Goal: Task Accomplishment & Management: Manage account settings

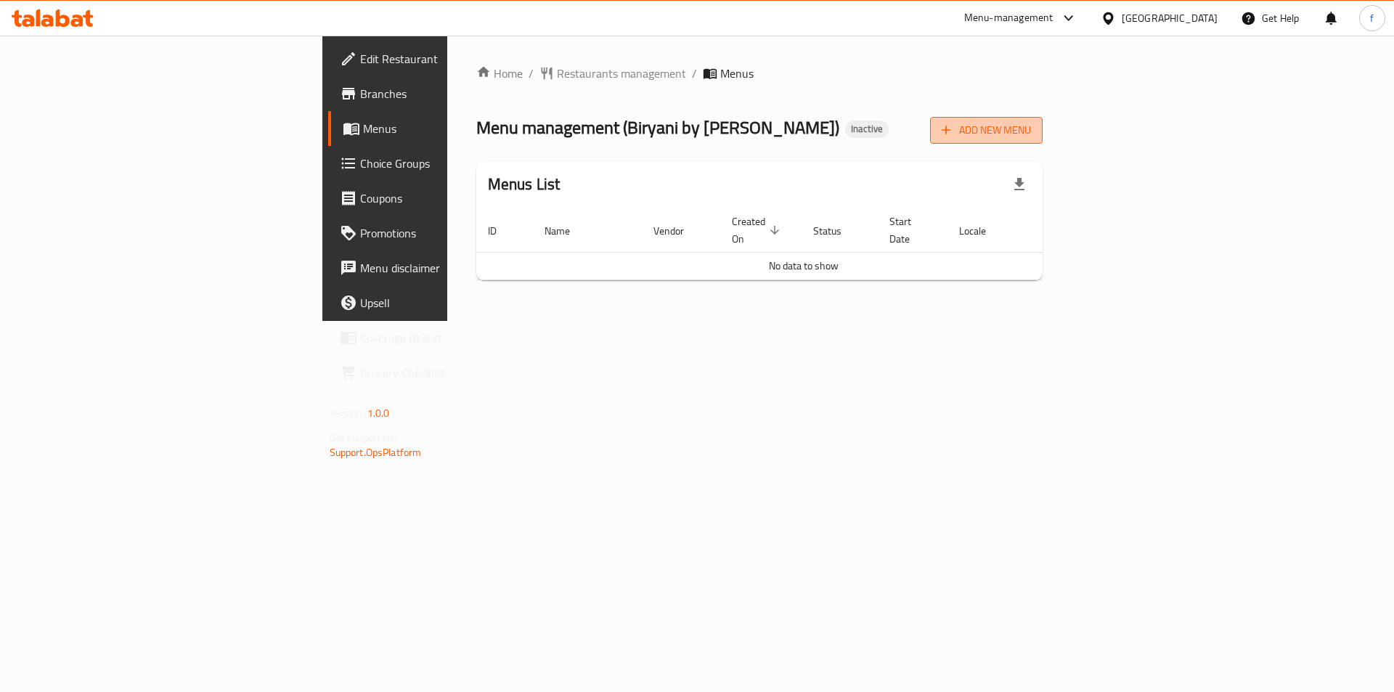
click at [1031, 131] on span "Add New Menu" at bounding box center [986, 130] width 89 height 18
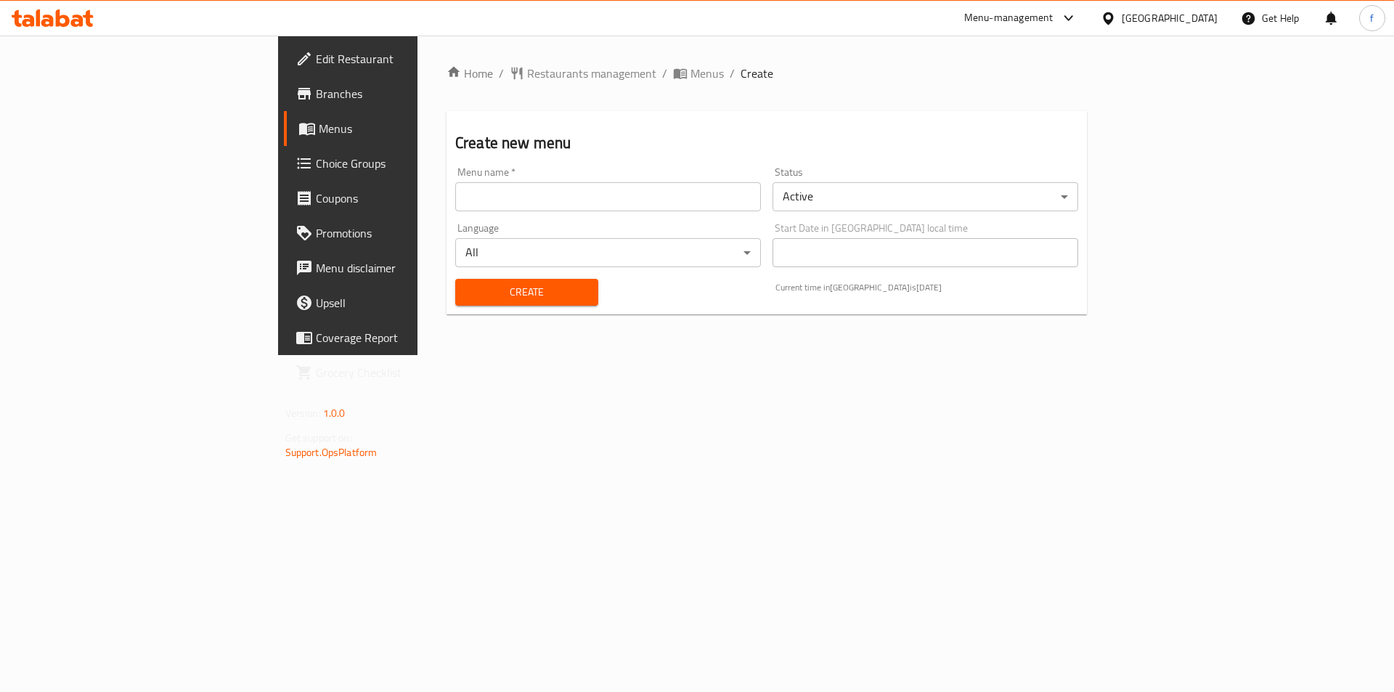
click at [481, 208] on input "text" at bounding box center [608, 196] width 306 height 29
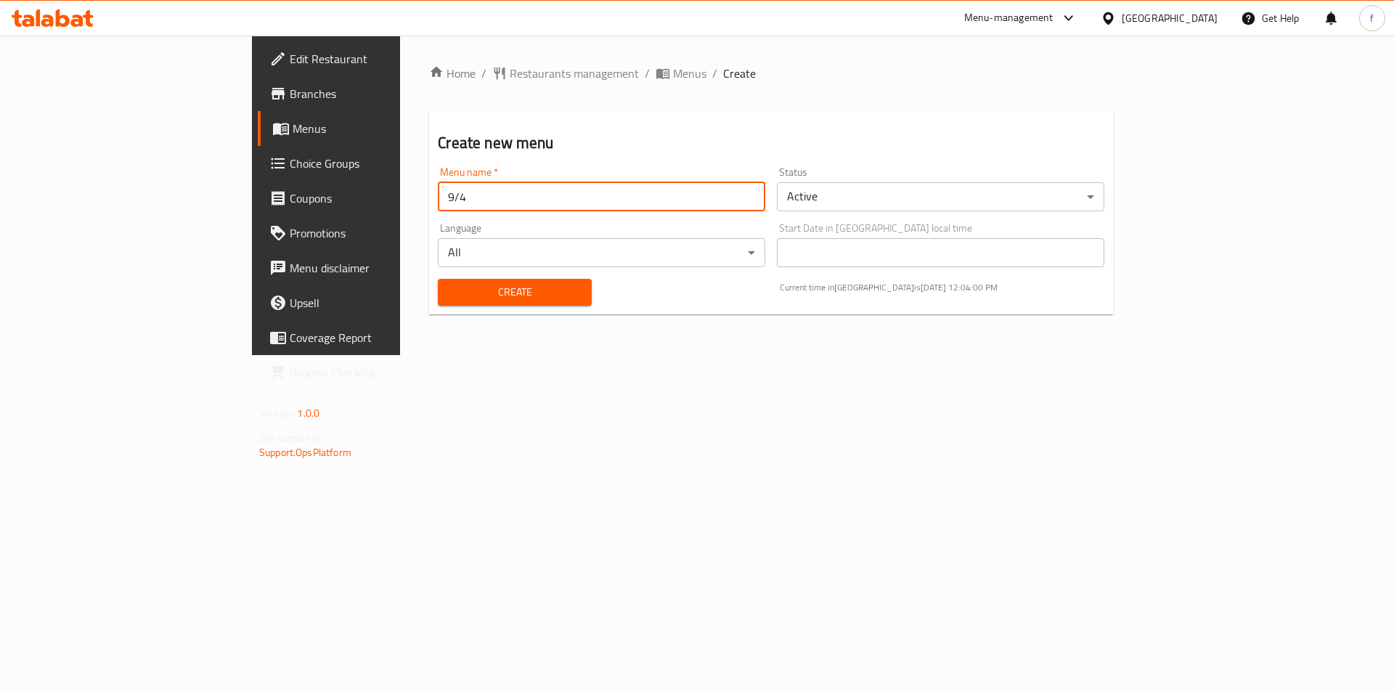
type input "9/4"
click at [450, 294] on span "Create" at bounding box center [515, 292] width 130 height 18
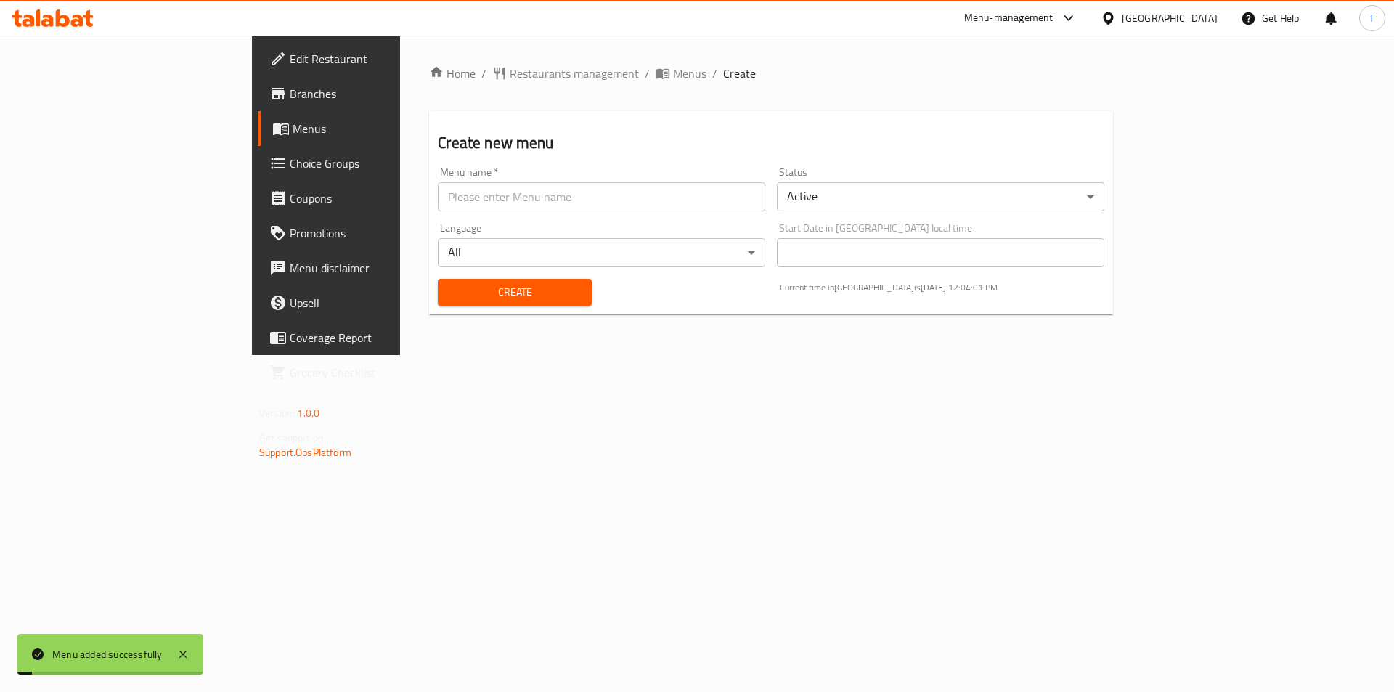
click at [293, 126] on span "Menus" at bounding box center [383, 128] width 181 height 17
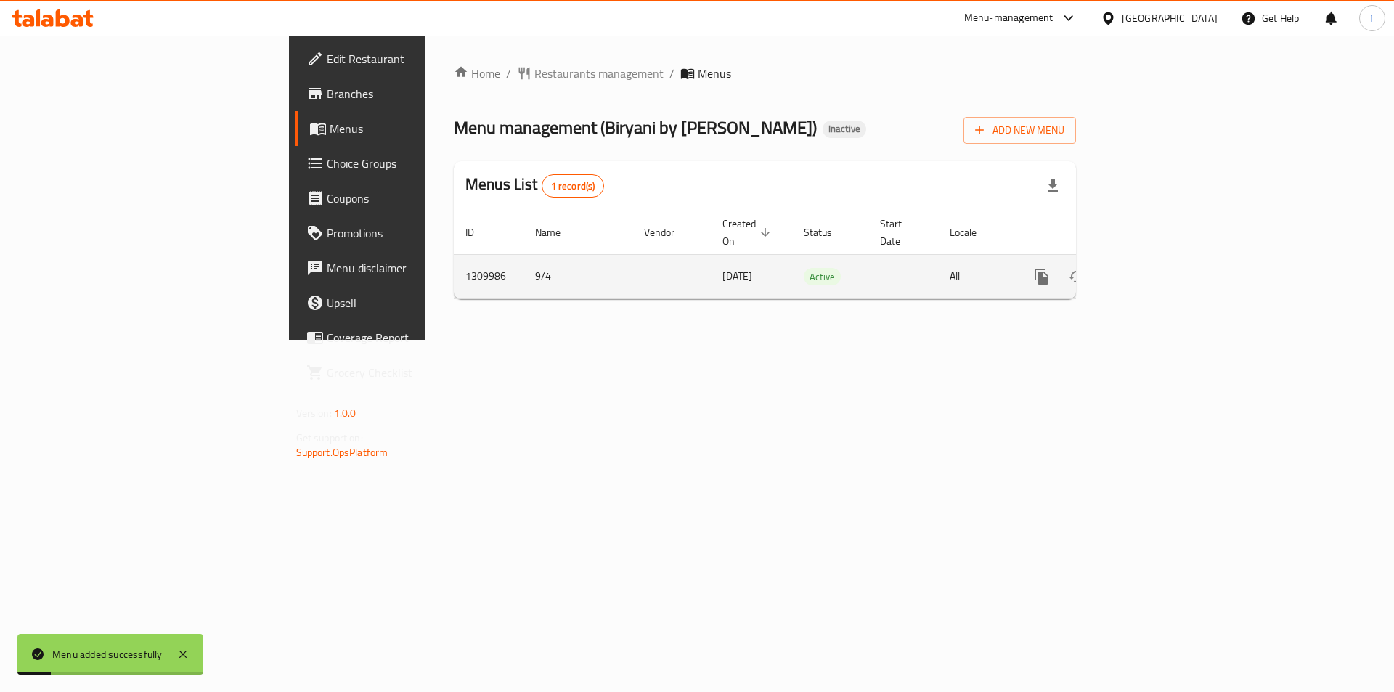
click at [1155, 268] on icon "enhanced table" at bounding box center [1146, 276] width 17 height 17
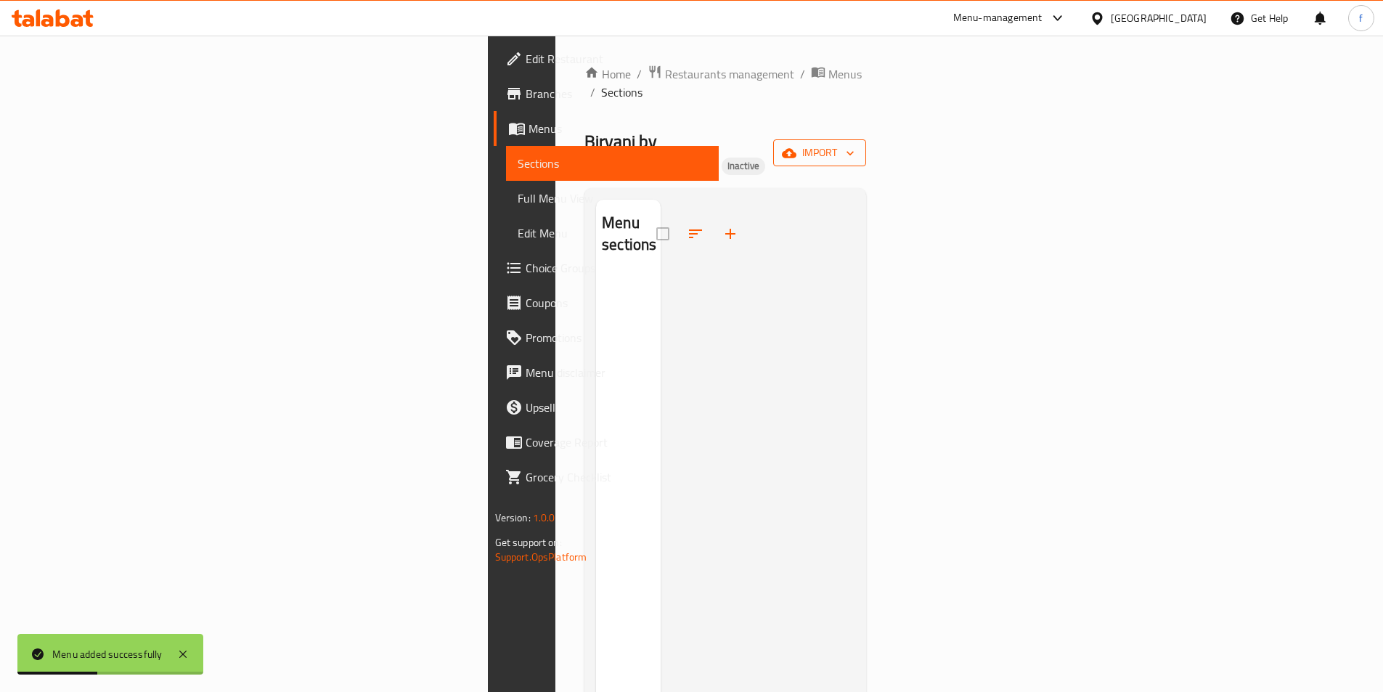
click at [855, 144] on span "import" at bounding box center [820, 153] width 70 height 18
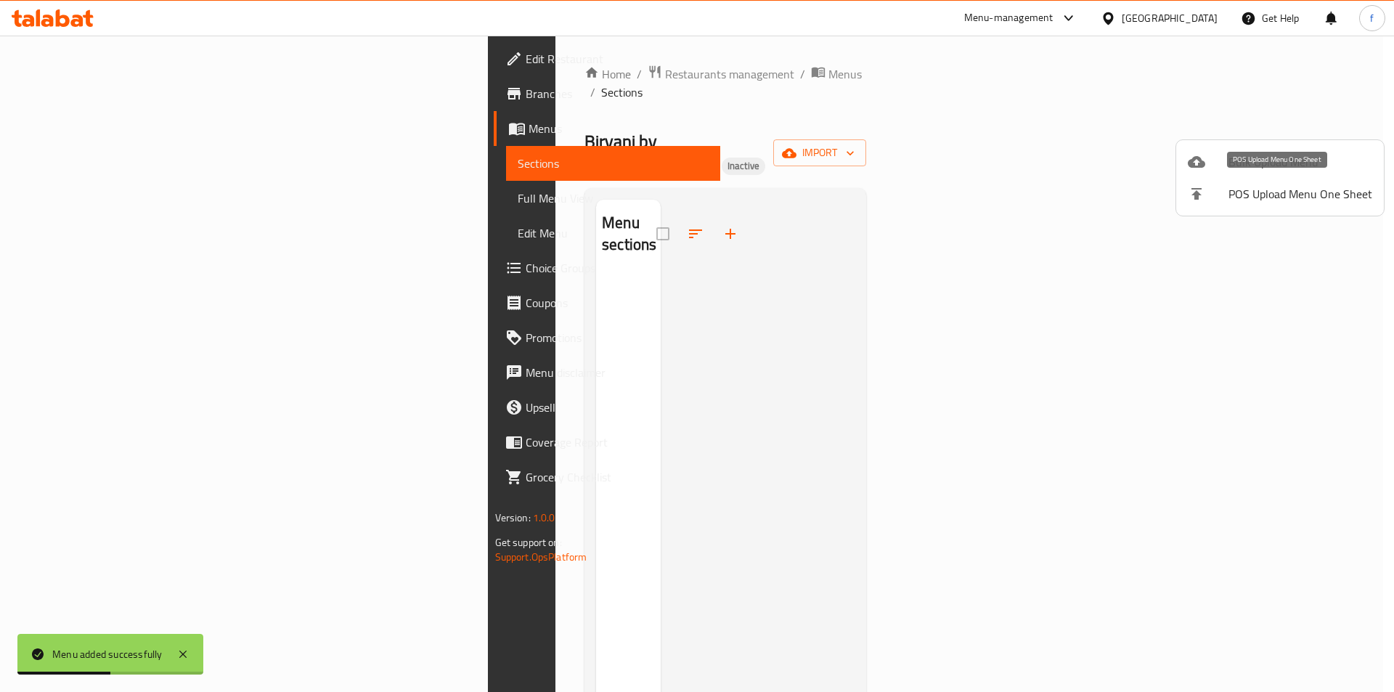
click at [1277, 150] on li "Bulk Upload Menu" at bounding box center [1280, 162] width 208 height 32
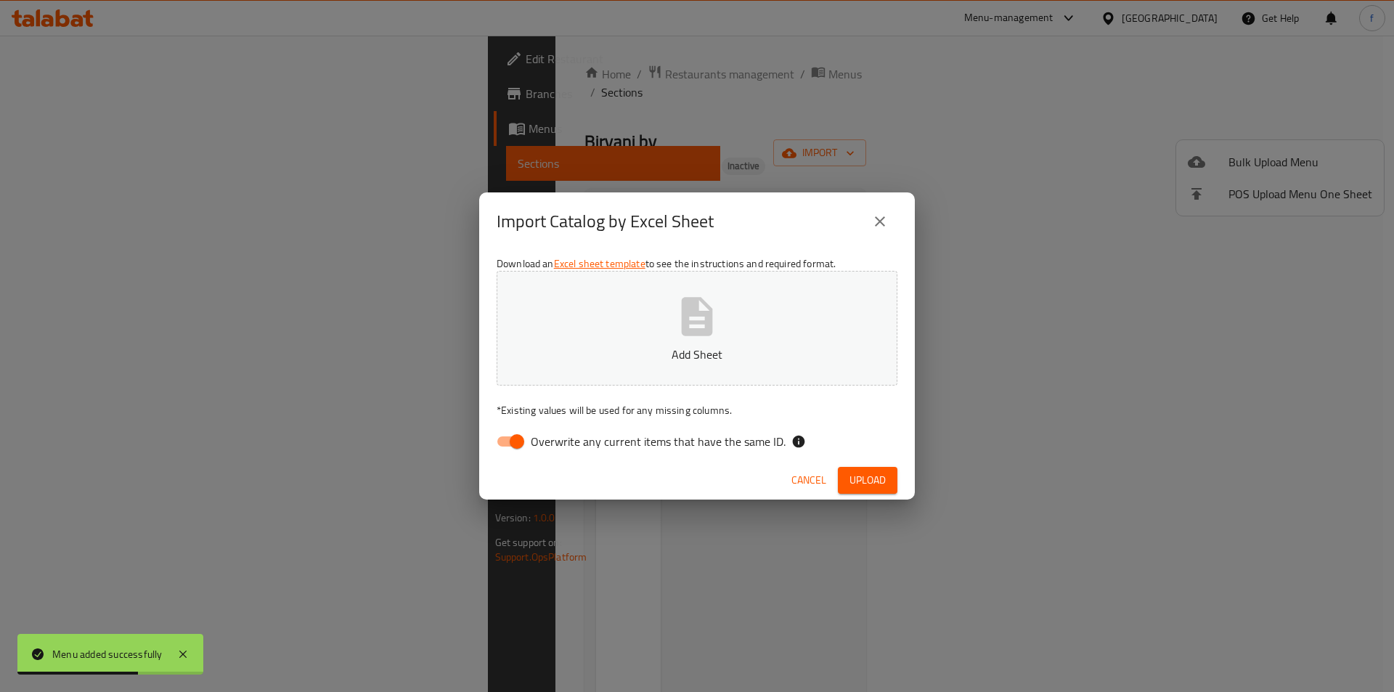
click at [521, 444] on input "Overwrite any current items that have the same ID." at bounding box center [517, 442] width 83 height 28
checkbox input "false"
click at [864, 483] on span "Upload" at bounding box center [868, 480] width 36 height 18
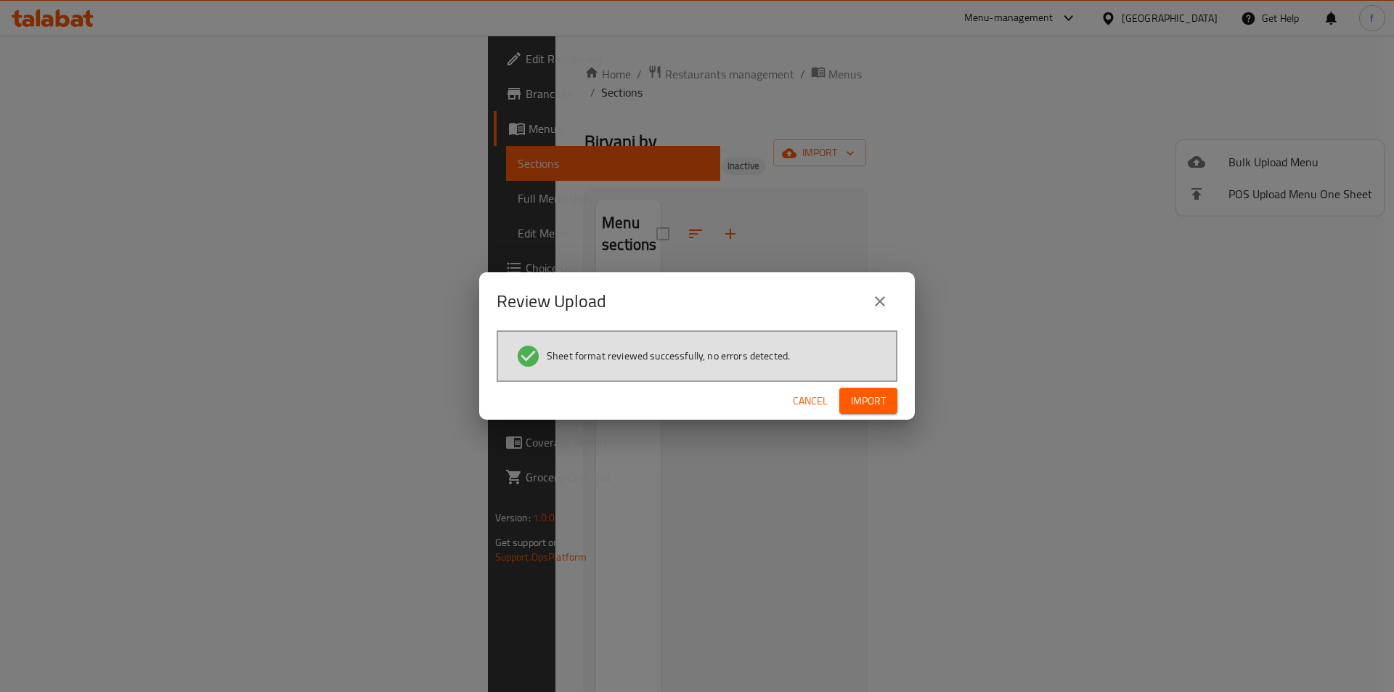
click at [865, 401] on span "Import" at bounding box center [868, 401] width 35 height 18
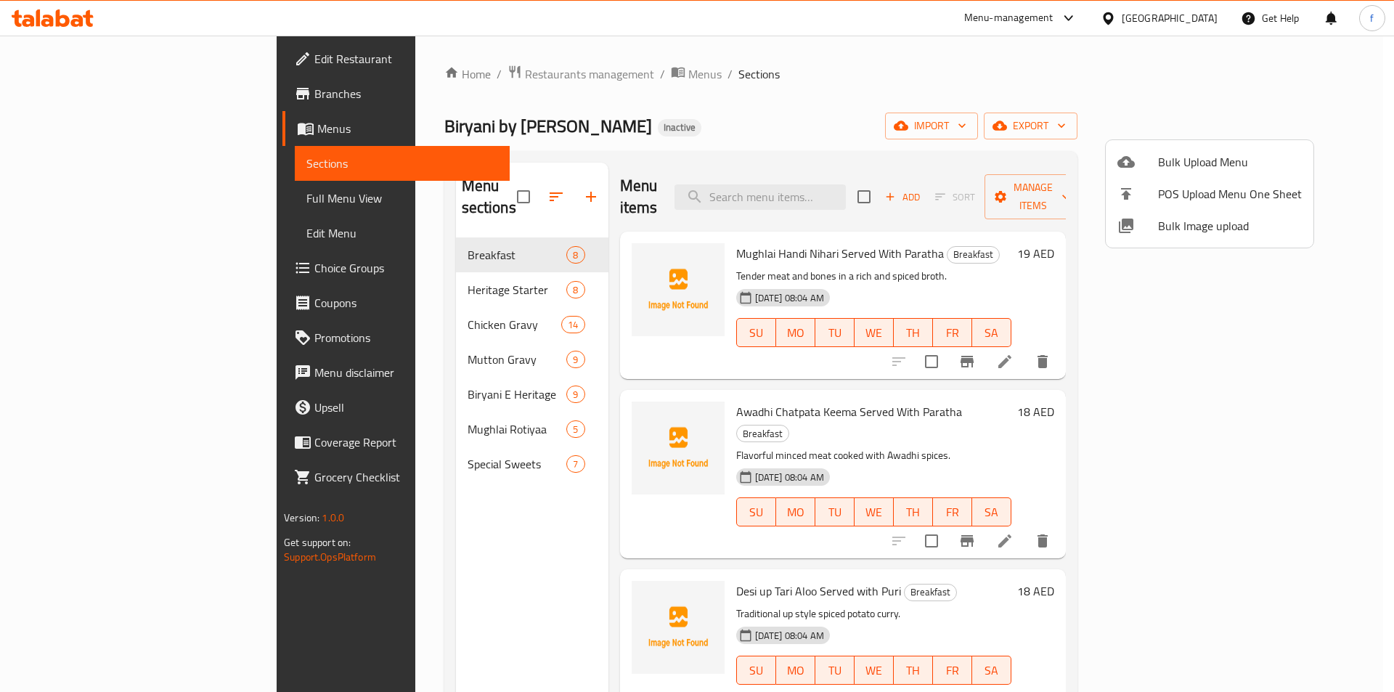
click at [785, 92] on div at bounding box center [697, 346] width 1394 height 692
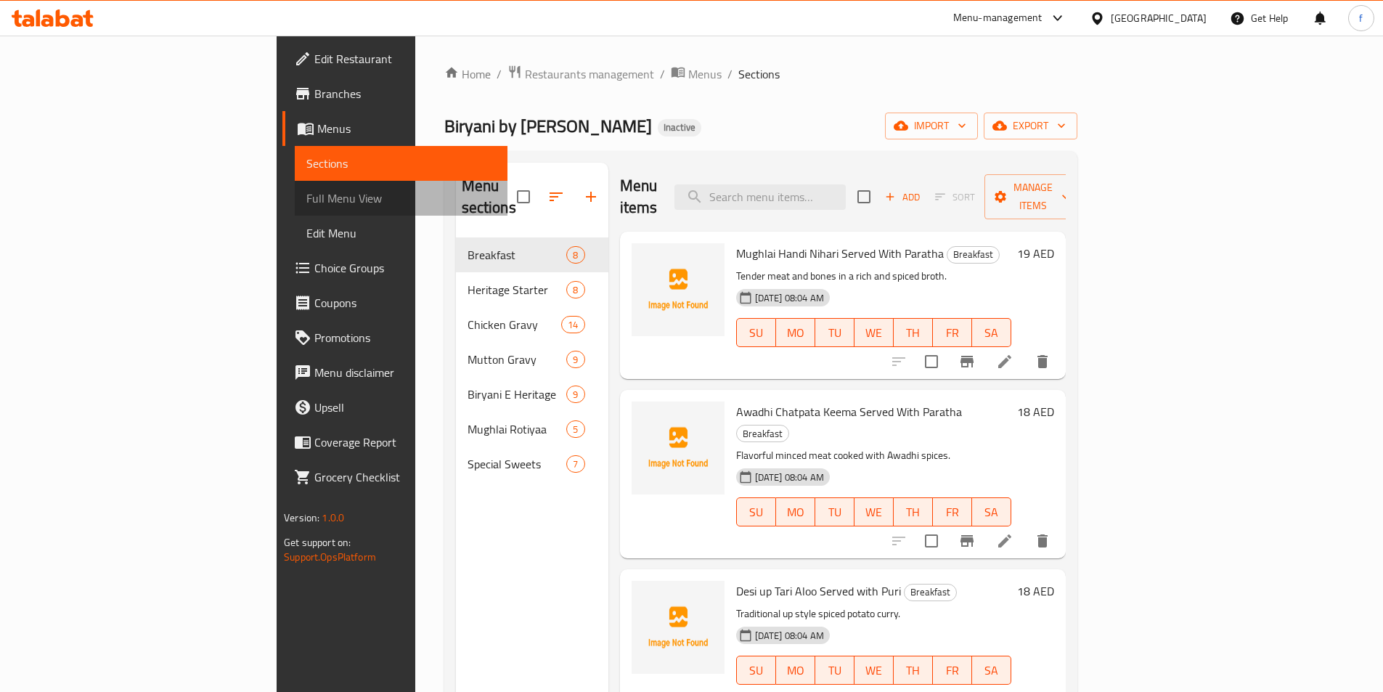
click at [306, 199] on span "Full Menu View" at bounding box center [401, 198] width 190 height 17
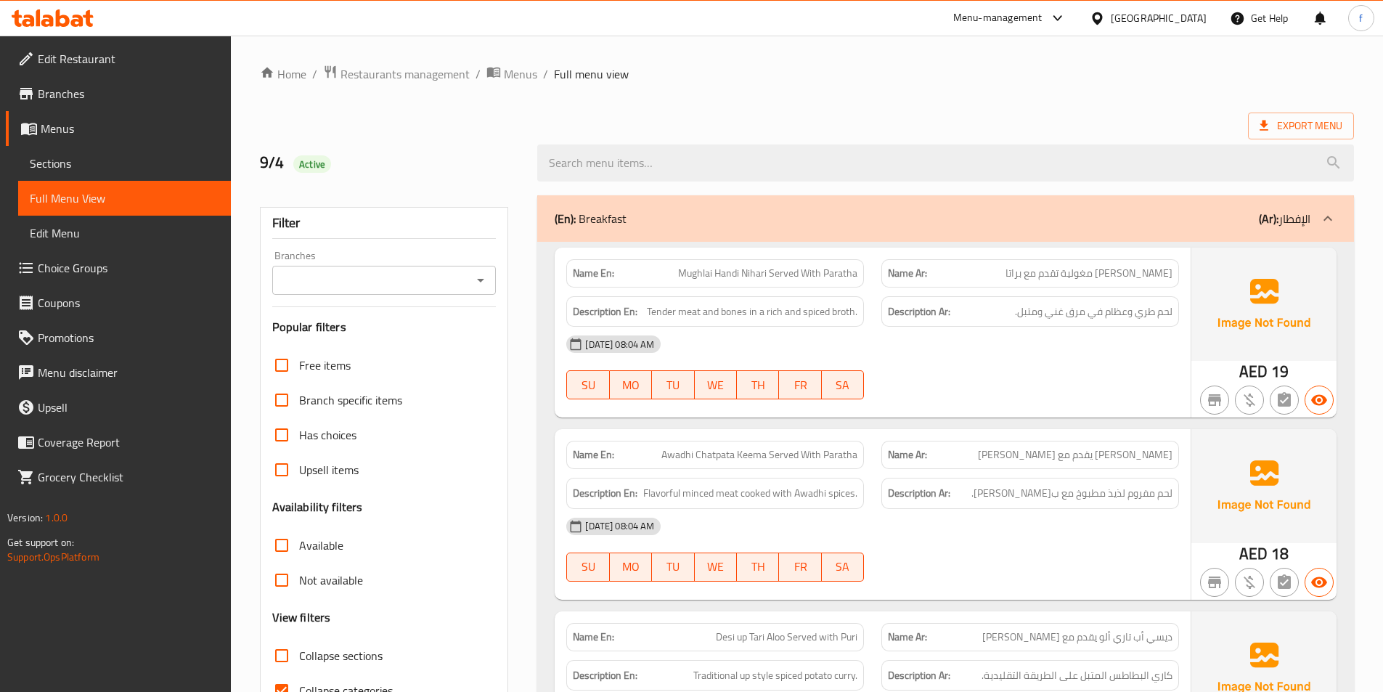
click at [114, 68] on link "Edit Restaurant" at bounding box center [118, 58] width 225 height 35
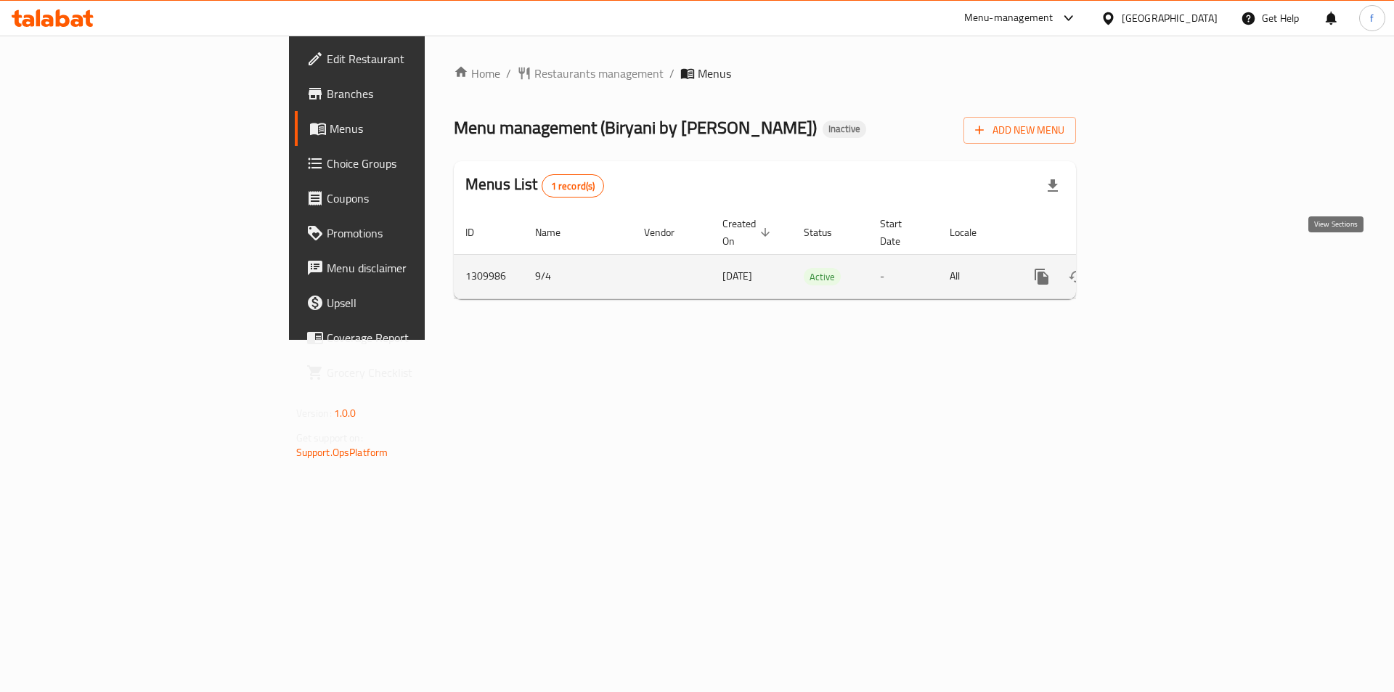
click at [1164, 266] on link "enhanced table" at bounding box center [1146, 276] width 35 height 35
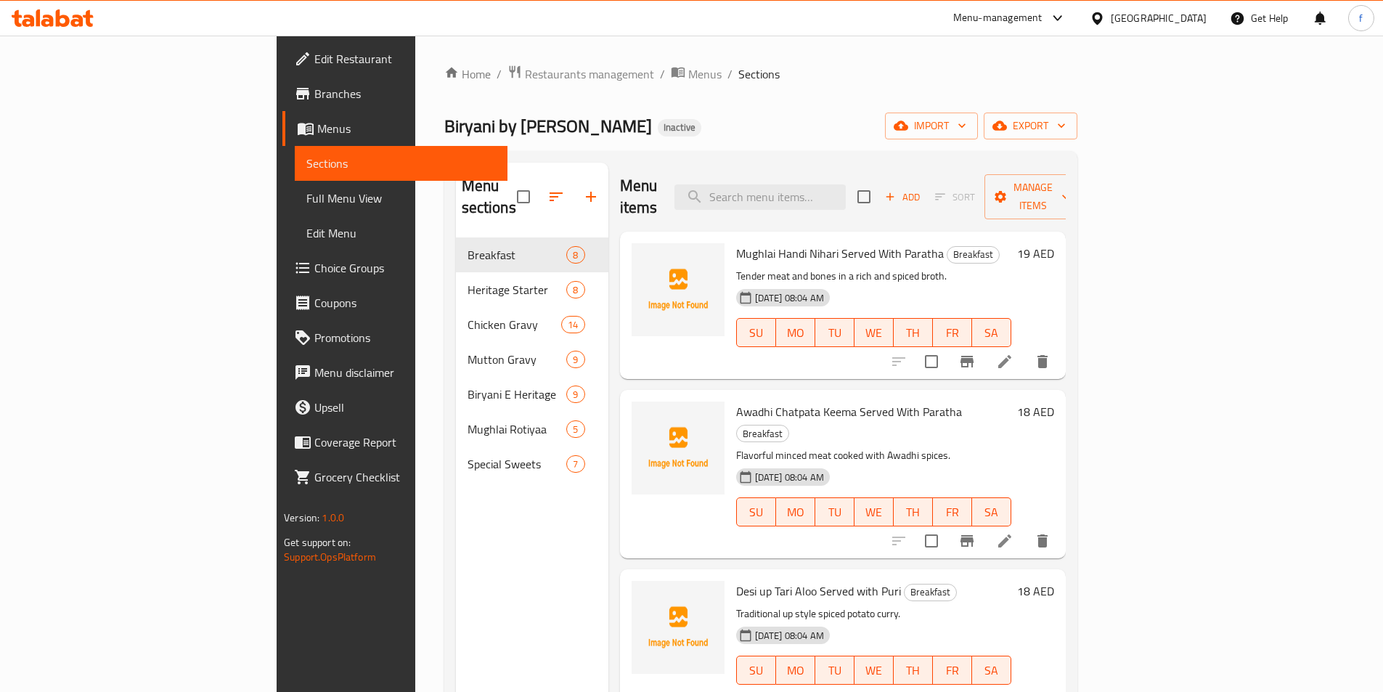
click at [306, 200] on span "Full Menu View" at bounding box center [401, 198] width 190 height 17
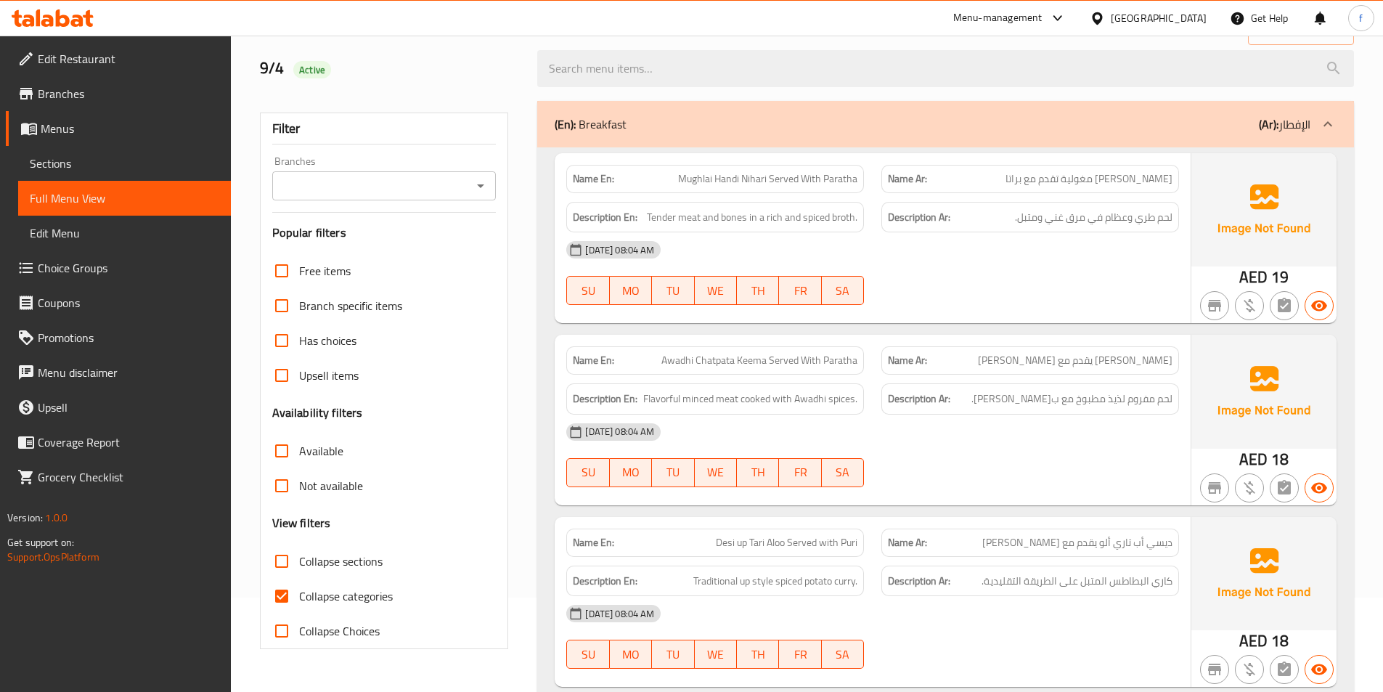
scroll to position [218, 0]
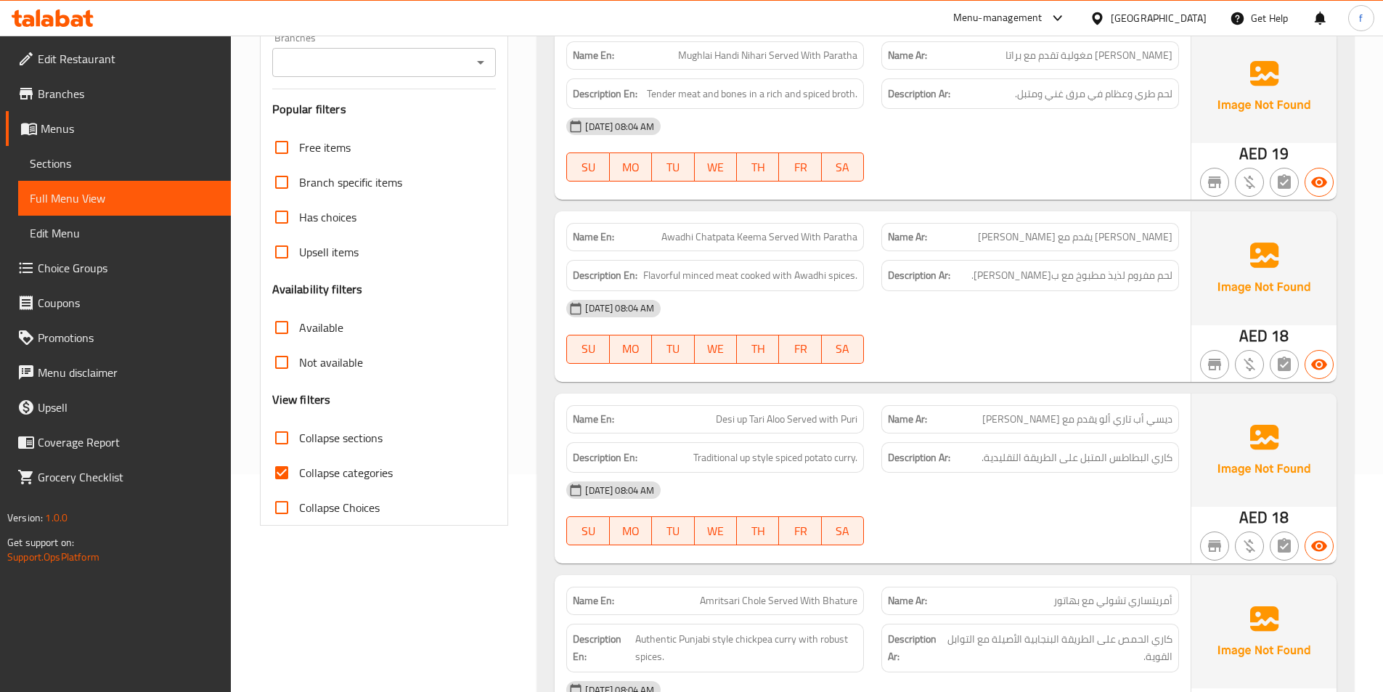
click at [284, 472] on input "Collapse categories" at bounding box center [281, 472] width 35 height 35
checkbox input "false"
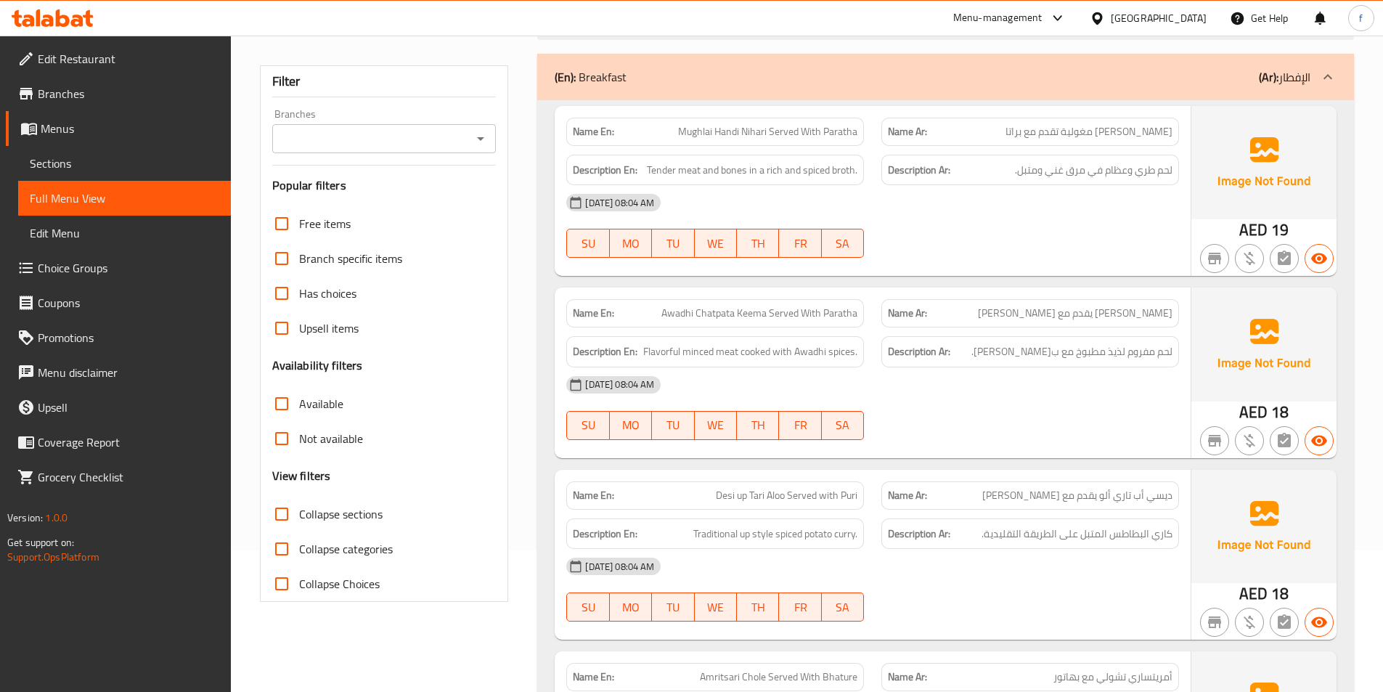
scroll to position [73, 0]
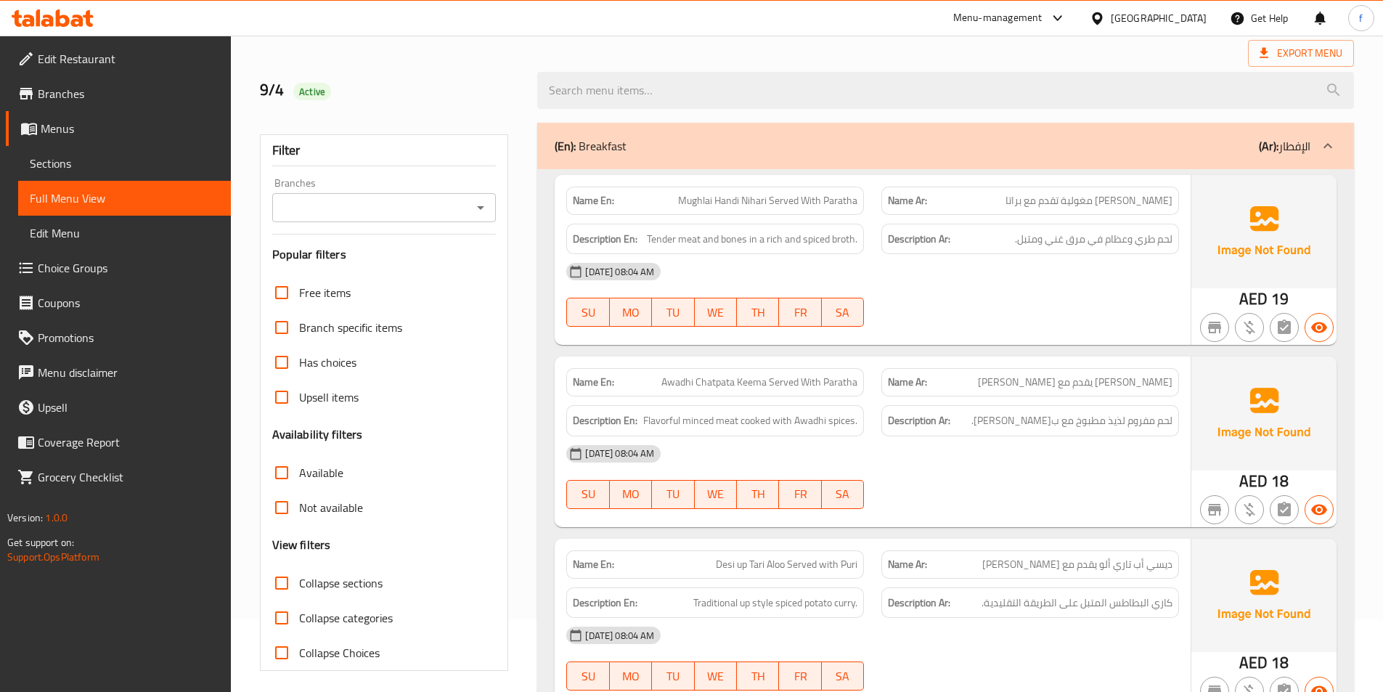
click at [725, 199] on span "Mughlai Handi Nihari Served With Paratha" at bounding box center [767, 200] width 179 height 15
click at [759, 201] on span "Mughlai Handi Nihari Served With Paratha" at bounding box center [767, 200] width 179 height 15
click at [699, 195] on span "Mughlai Handi Nihari Served With Paratha" at bounding box center [767, 200] width 179 height 15
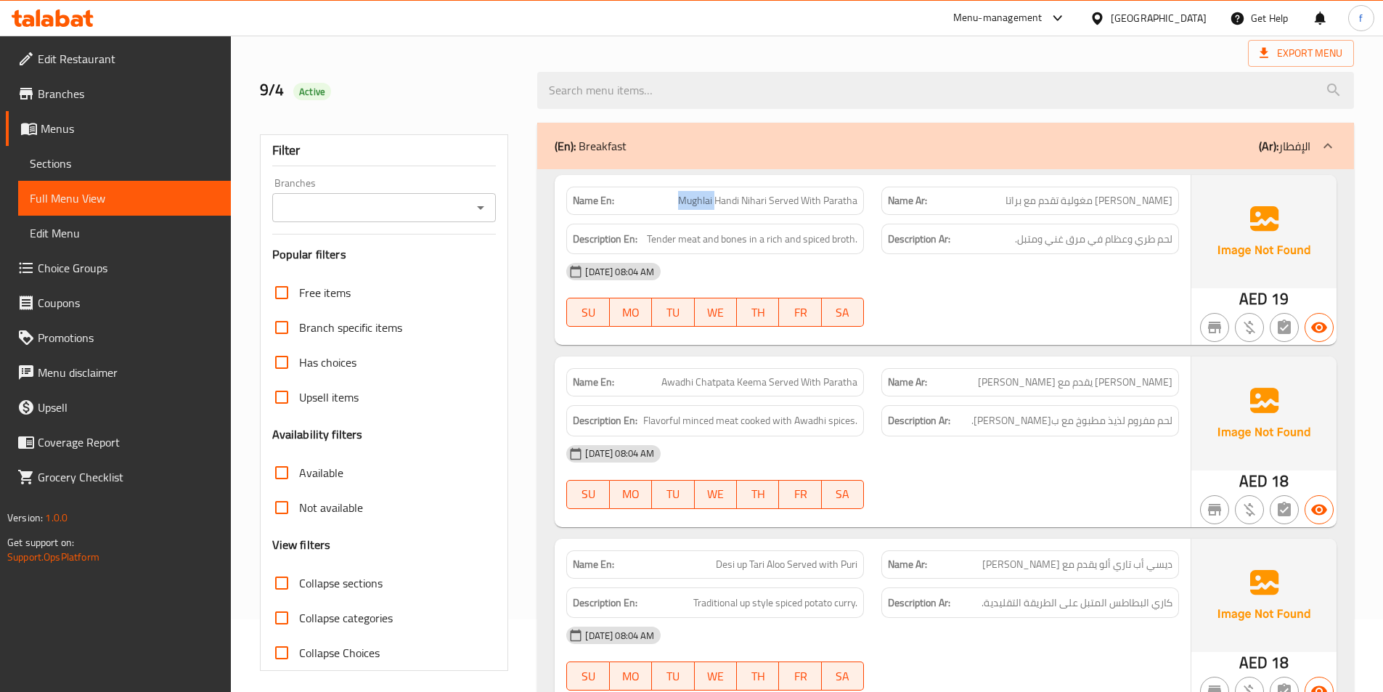
drag, startPoint x: 699, startPoint y: 195, endPoint x: 807, endPoint y: 202, distance: 108.4
click at [701, 195] on span "Mughlai Handi Nihari Served With Paratha" at bounding box center [767, 200] width 179 height 15
click at [790, 198] on span "Mughlai Handi Nihari Served With Paratha" at bounding box center [767, 200] width 179 height 15
drag, startPoint x: 790, startPoint y: 198, endPoint x: 815, endPoint y: 193, distance: 25.1
click at [796, 198] on span "Mughlai Handi Nihari Served With Paratha" at bounding box center [767, 200] width 179 height 15
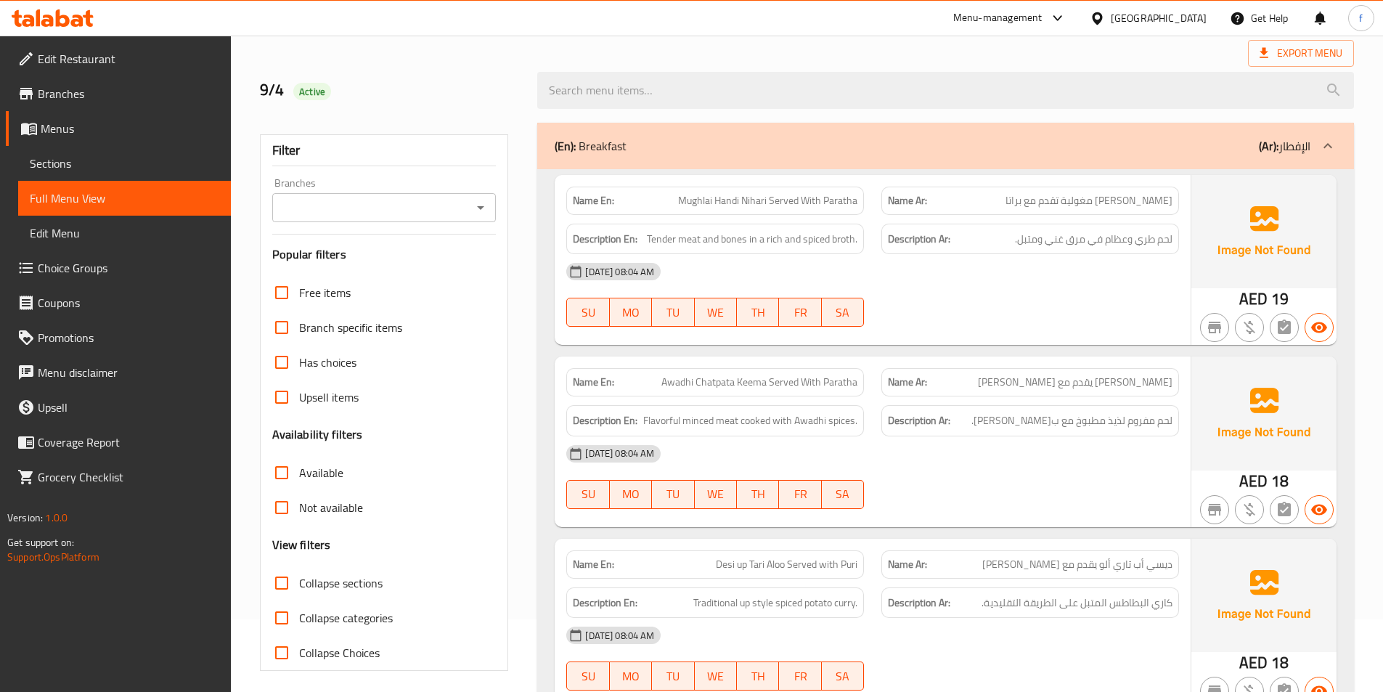
click at [810, 197] on span "Mughlai Handi Nihari Served With Paratha" at bounding box center [767, 200] width 179 height 15
drag, startPoint x: 810, startPoint y: 197, endPoint x: 842, endPoint y: 201, distance: 33.0
click at [810, 198] on span "Mughlai Handi Nihari Served With Paratha" at bounding box center [767, 200] width 179 height 15
click at [843, 201] on span "Mughlai Handi Nihari Served With Paratha" at bounding box center [767, 200] width 179 height 15
click at [839, 201] on span "Mughlai Handi Nihari Served With Paratha" at bounding box center [767, 200] width 179 height 15
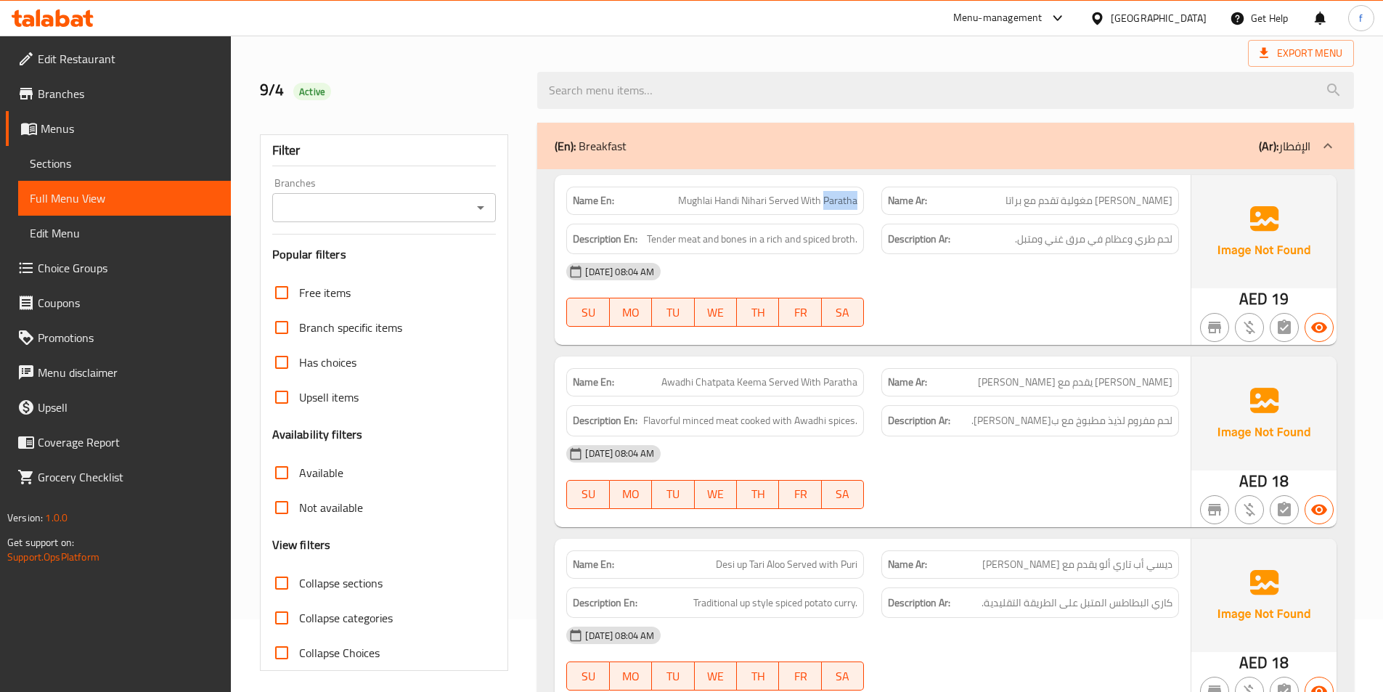
click at [839, 201] on span "Mughlai Handi Nihari Served With Paratha" at bounding box center [767, 200] width 179 height 15
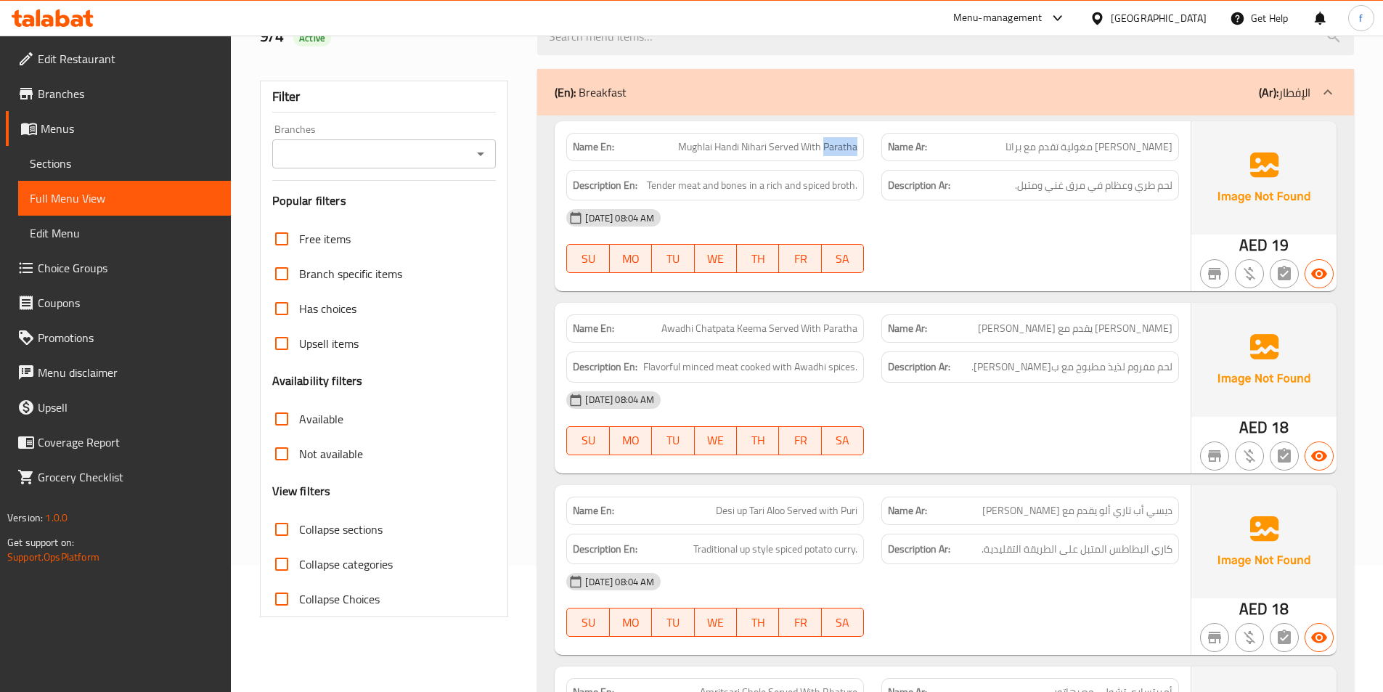
scroll to position [218, 0]
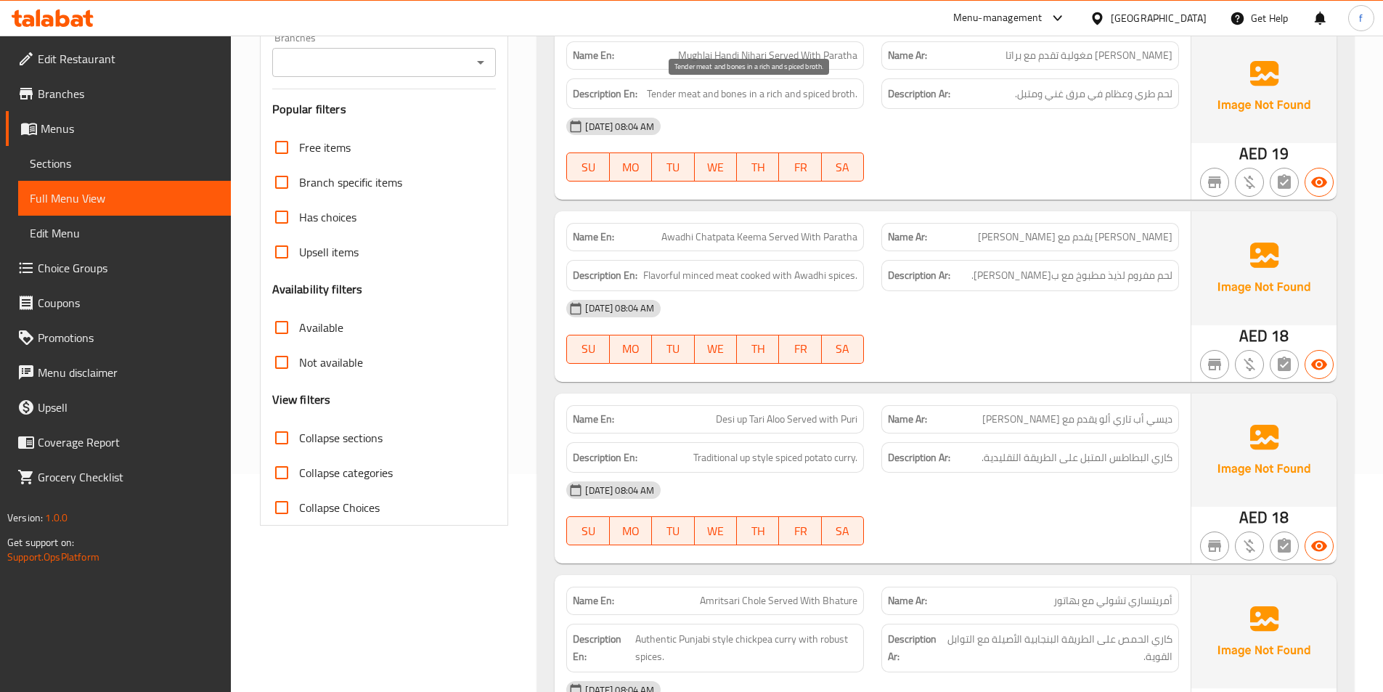
click at [667, 93] on span "Tender meat and bones in a rich and spiced broth." at bounding box center [752, 94] width 211 height 18
click at [674, 93] on span "Tender meat and bones in a rich and spiced broth." at bounding box center [752, 94] width 211 height 18
click at [738, 94] on span "Tender meat and bones in a rich and spiced broth." at bounding box center [752, 94] width 211 height 18
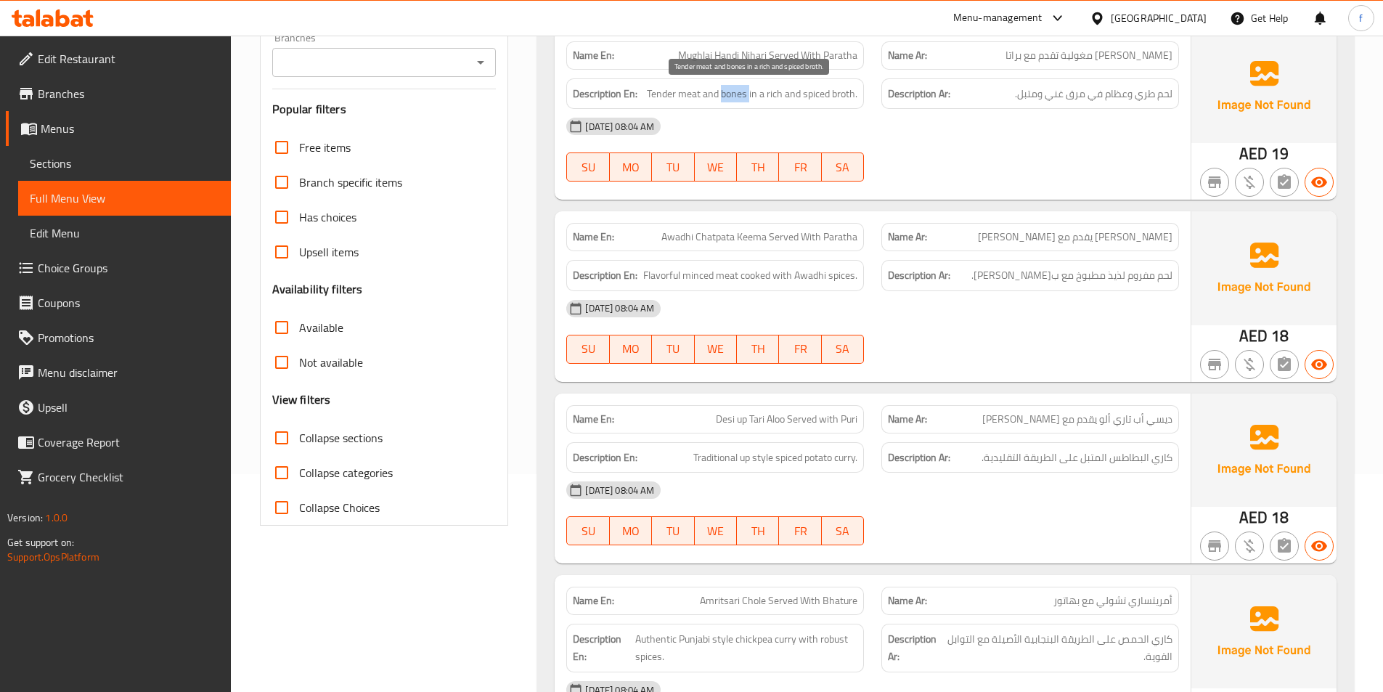
click at [738, 94] on span "Tender meat and bones in a rich and spiced broth." at bounding box center [752, 94] width 211 height 18
click at [847, 92] on span "Tender meat and bones in a rich and spiced broth." at bounding box center [752, 94] width 211 height 18
click at [819, 92] on span "Tender meat and bones in a rich and spiced broth." at bounding box center [752, 94] width 211 height 18
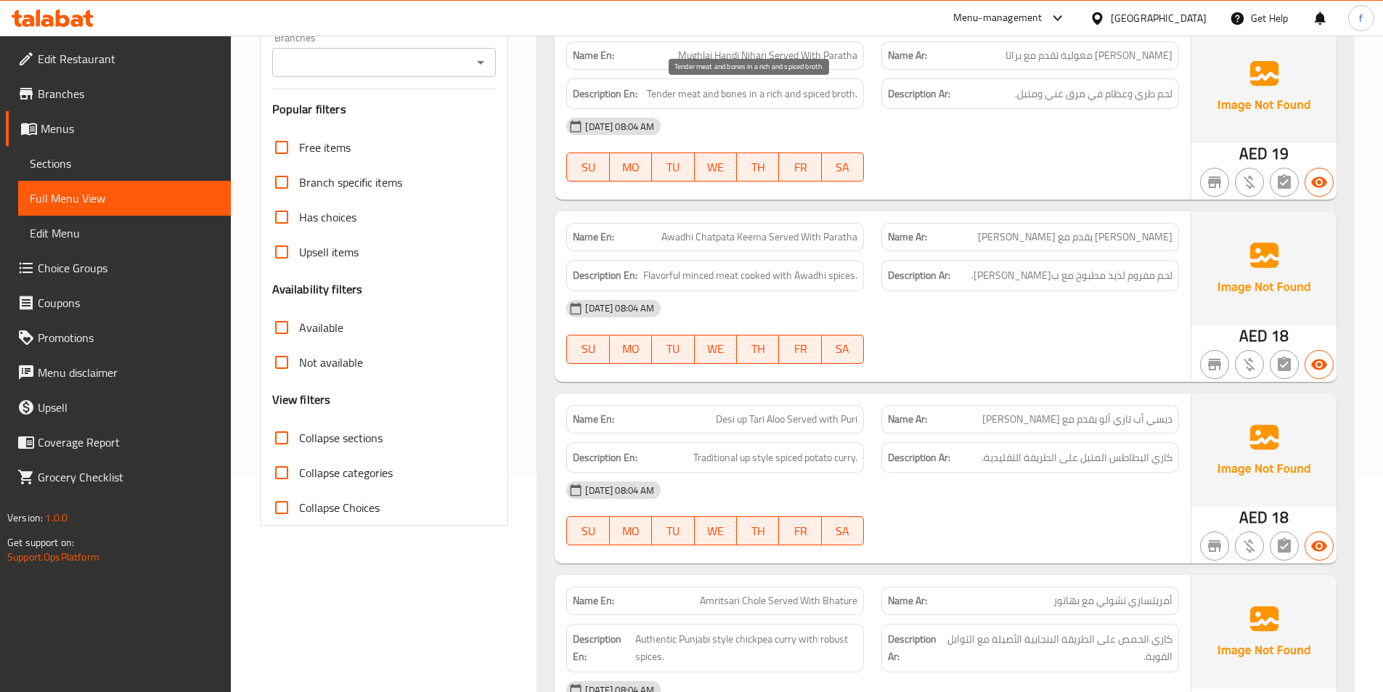
click at [770, 92] on span "Tender meat and bones in a rich and spiced broth." at bounding box center [752, 94] width 211 height 18
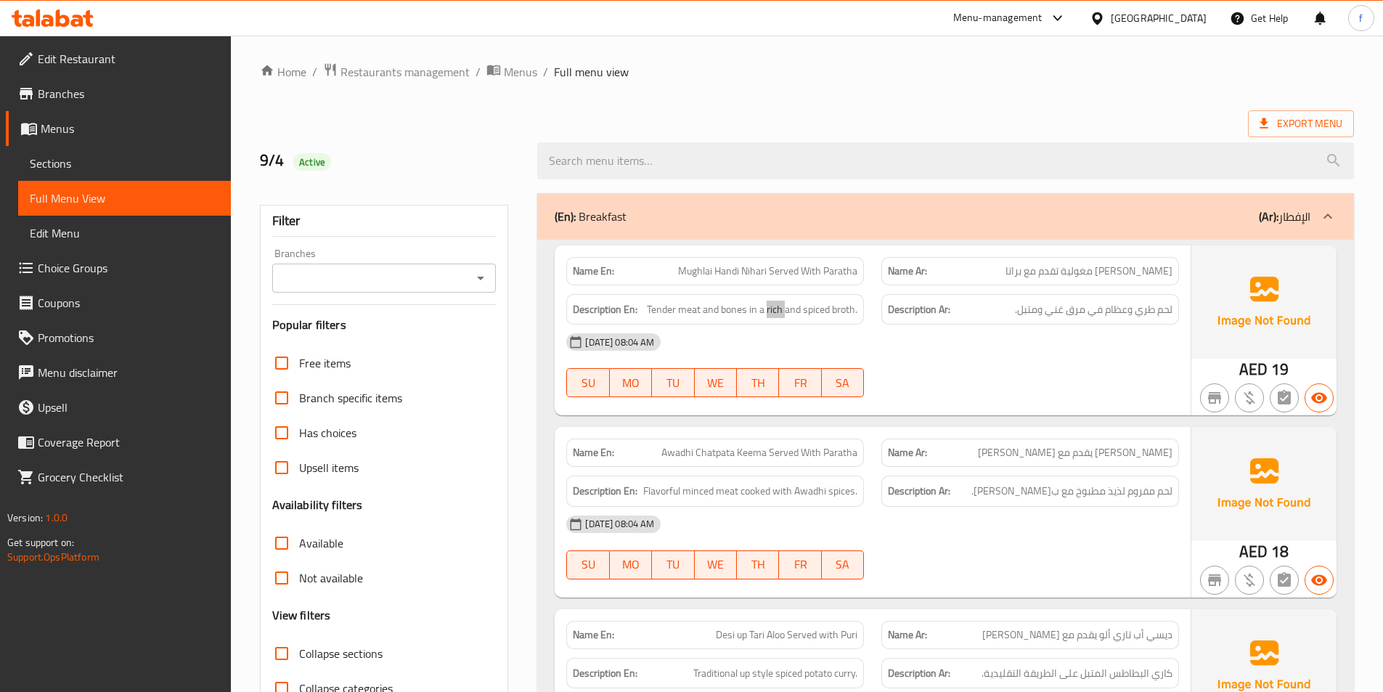
scroll to position [0, 0]
click at [1144, 394] on div at bounding box center [1030, 399] width 315 height 17
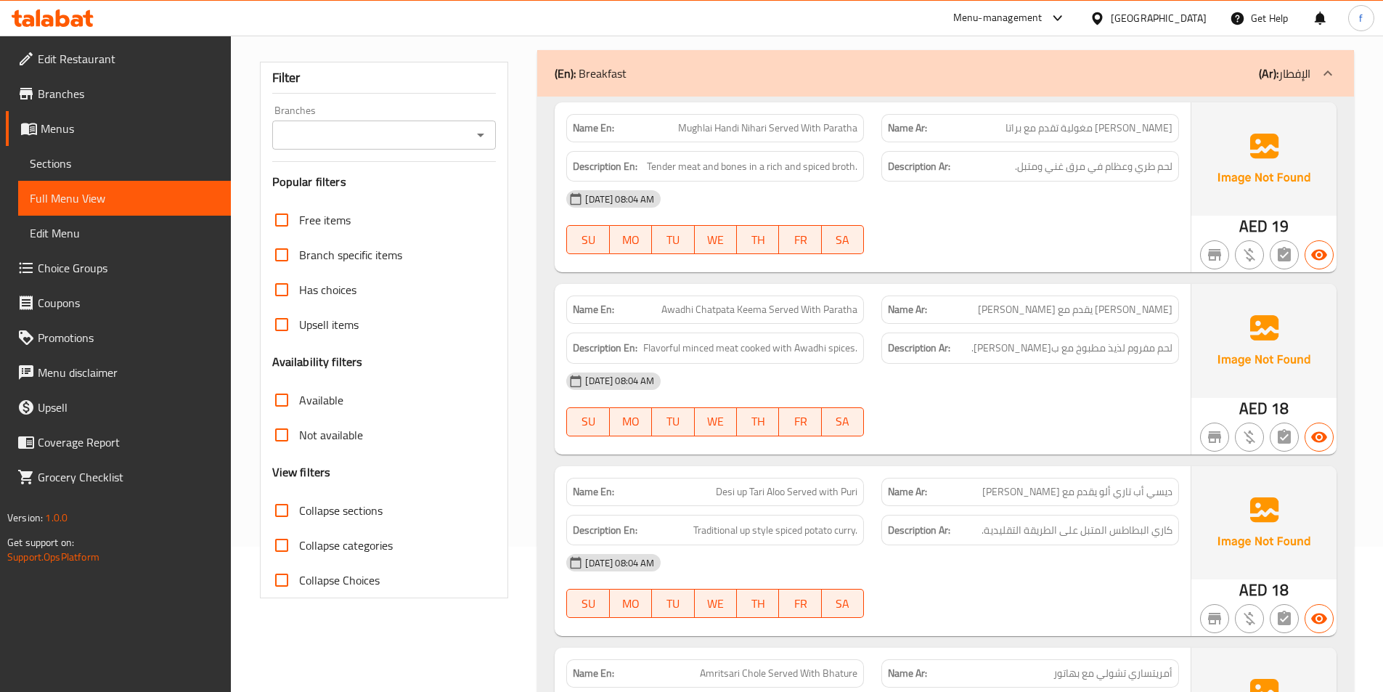
click at [764, 305] on span "Awadhi Chatpata Keema Served With Paratha" at bounding box center [760, 309] width 196 height 15
click at [685, 312] on span "Awadhi Chatpata Keema Served With Paratha" at bounding box center [760, 309] width 196 height 15
click at [704, 312] on span "Awadhi Chatpata Keema Served With Paratha" at bounding box center [760, 309] width 196 height 15
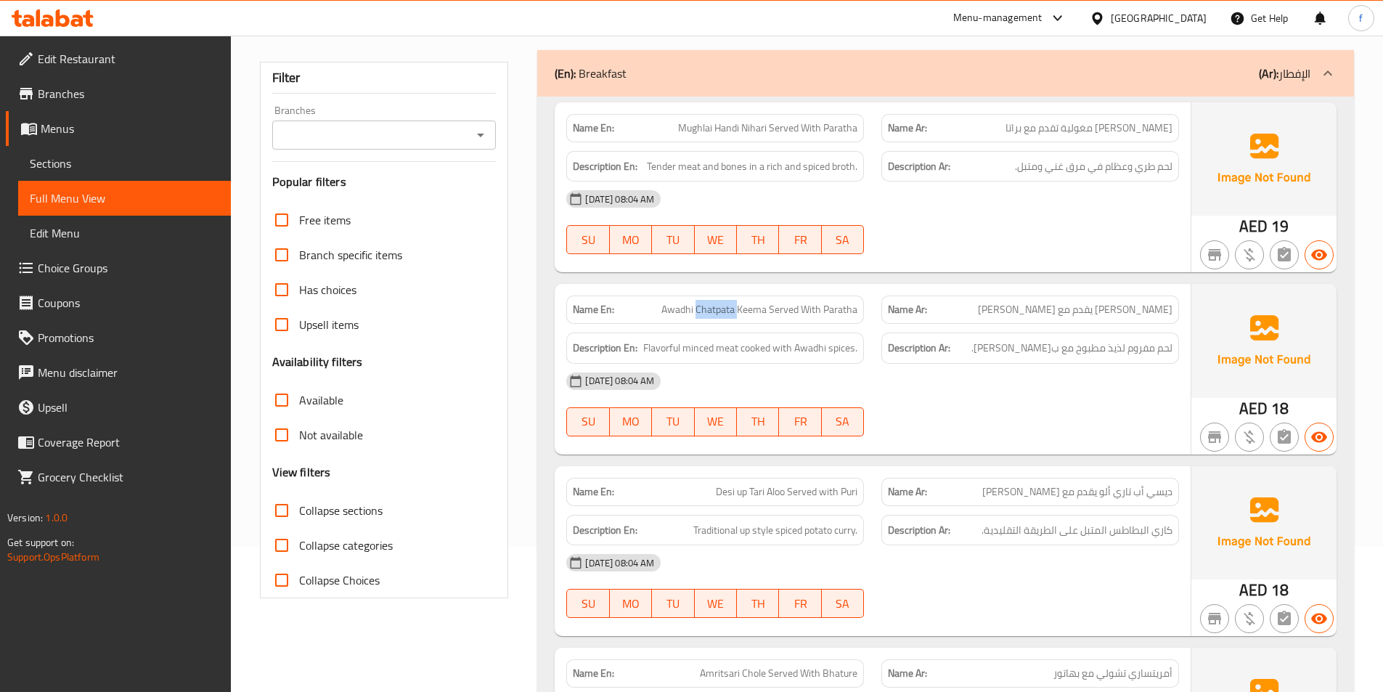
click at [704, 312] on span "Awadhi Chatpata Keema Served With Paratha" at bounding box center [760, 309] width 196 height 15
click at [777, 312] on span "Awadhi Chatpata Keema Served With Paratha" at bounding box center [760, 309] width 196 height 15
click at [805, 308] on span "Awadhi Chatpata Keema Served With Paratha" at bounding box center [760, 309] width 196 height 15
click at [840, 309] on span "Awadhi Chatpata Keema Served With Paratha" at bounding box center [760, 309] width 196 height 15
click at [732, 346] on span "Flavorful minced meat cooked with Awadhi spices." at bounding box center [750, 348] width 214 height 18
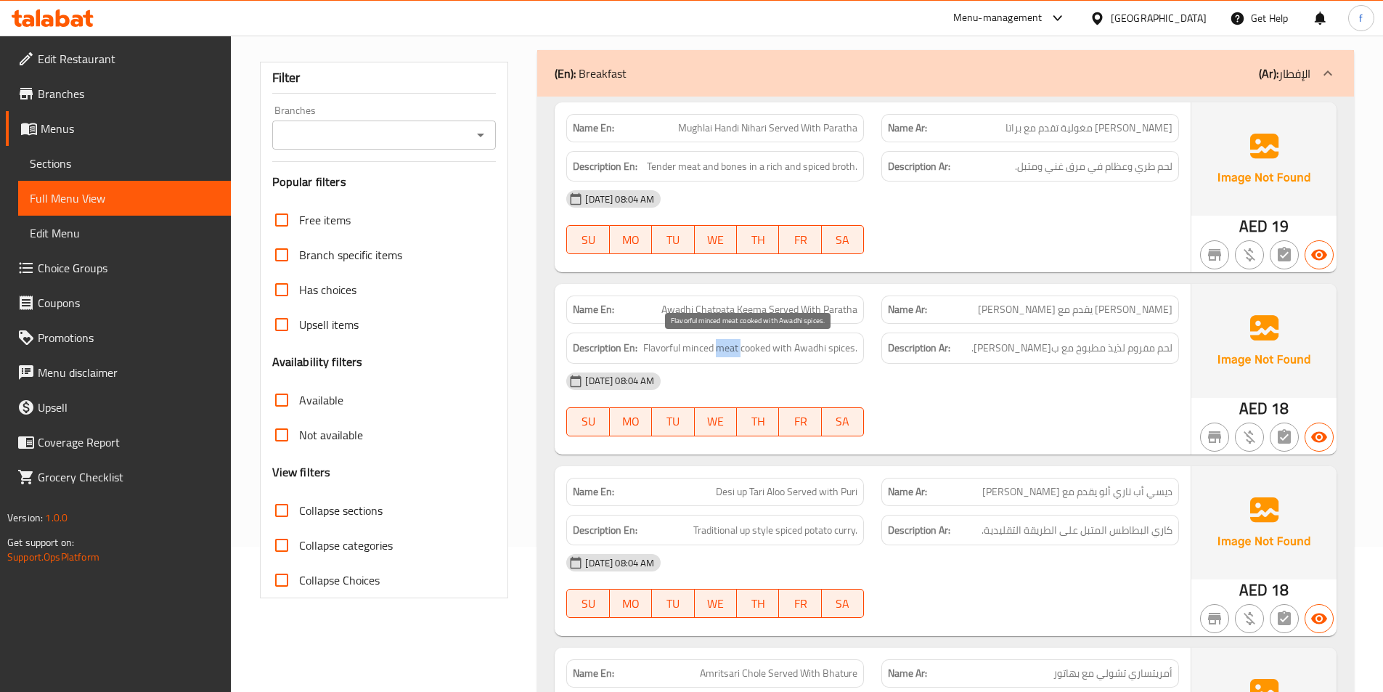
click at [732, 346] on span "Flavorful minced meat cooked with Awadhi spices." at bounding box center [750, 348] width 214 height 18
click at [717, 347] on span "Flavorful minced meat cooked with Awadhi spices." at bounding box center [750, 348] width 214 height 18
click at [664, 346] on span "Flavorful minced meat cooked with Awadhi spices." at bounding box center [750, 348] width 214 height 18
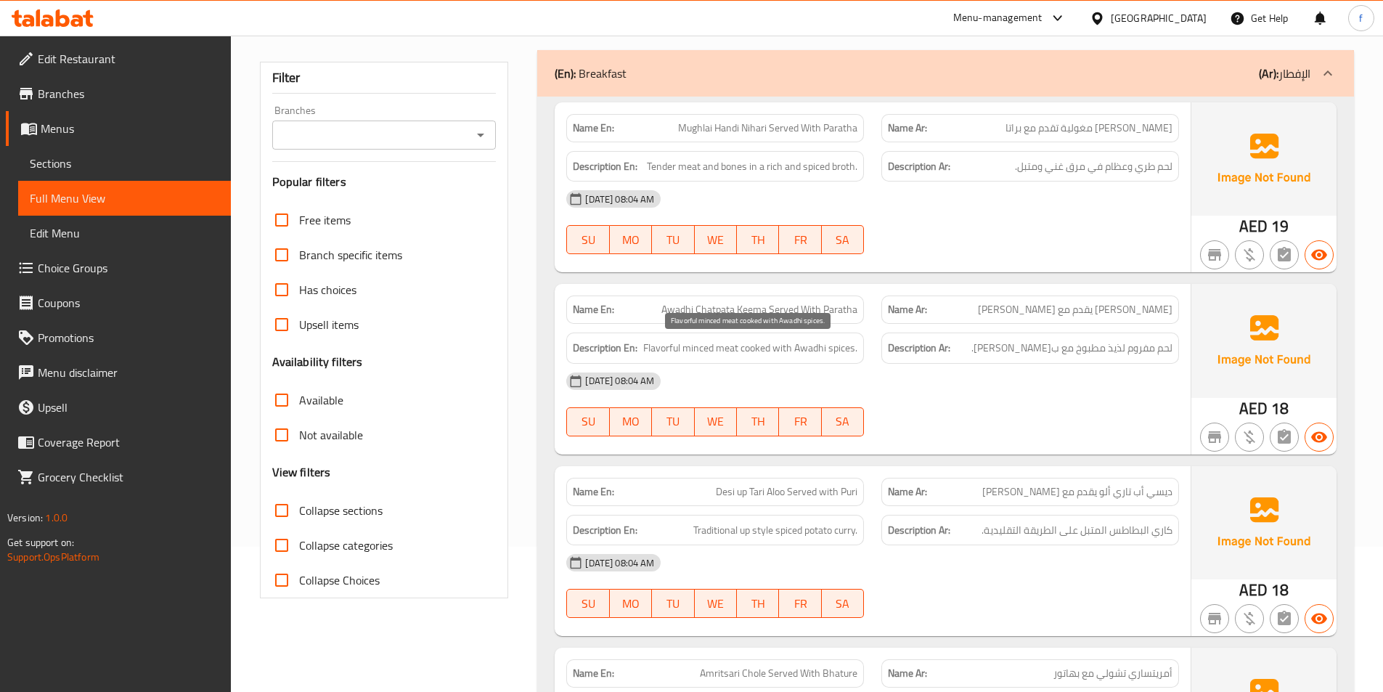
click at [747, 344] on span "Flavorful minced meat cooked with Awadhi spices." at bounding box center [750, 348] width 214 height 18
click at [787, 345] on span "Flavorful minced meat cooked with Awadhi spices." at bounding box center [750, 348] width 214 height 18
click at [807, 346] on span "Flavorful minced meat cooked with Awadhi spices." at bounding box center [750, 348] width 214 height 18
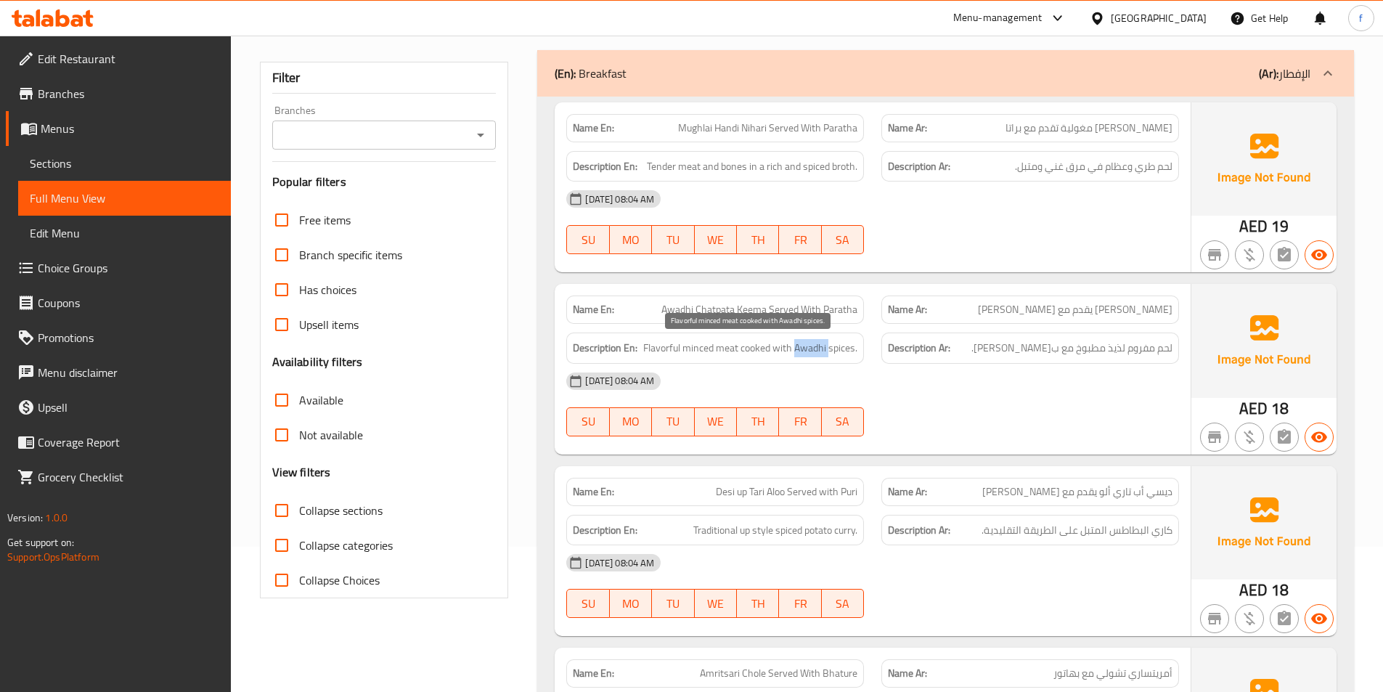
click at [807, 346] on span "Flavorful minced meat cooked with Awadhi spices." at bounding box center [750, 348] width 214 height 18
click at [790, 314] on span "Awadhi Chatpata Keema Served With Paratha" at bounding box center [760, 309] width 196 height 15
copy span "Awadhi Chatpata Keema Served With Paratha"
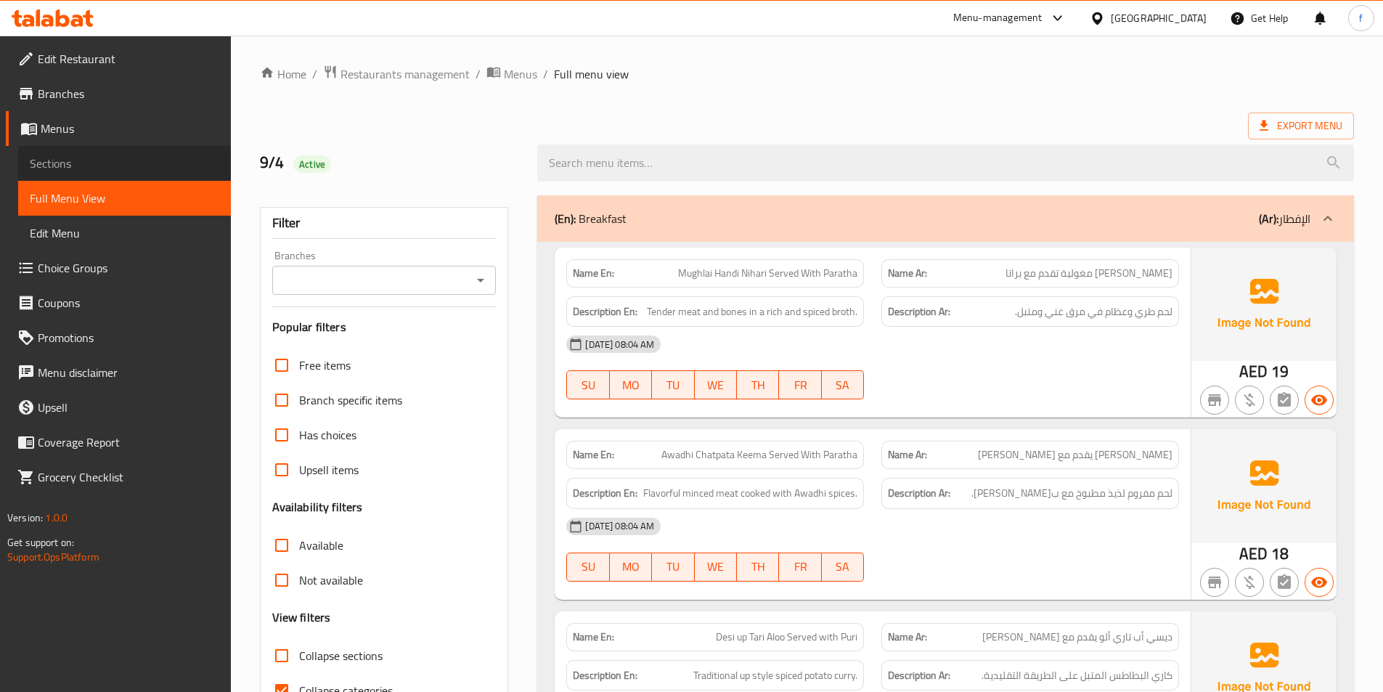
click at [46, 159] on span "Sections" at bounding box center [125, 163] width 190 height 17
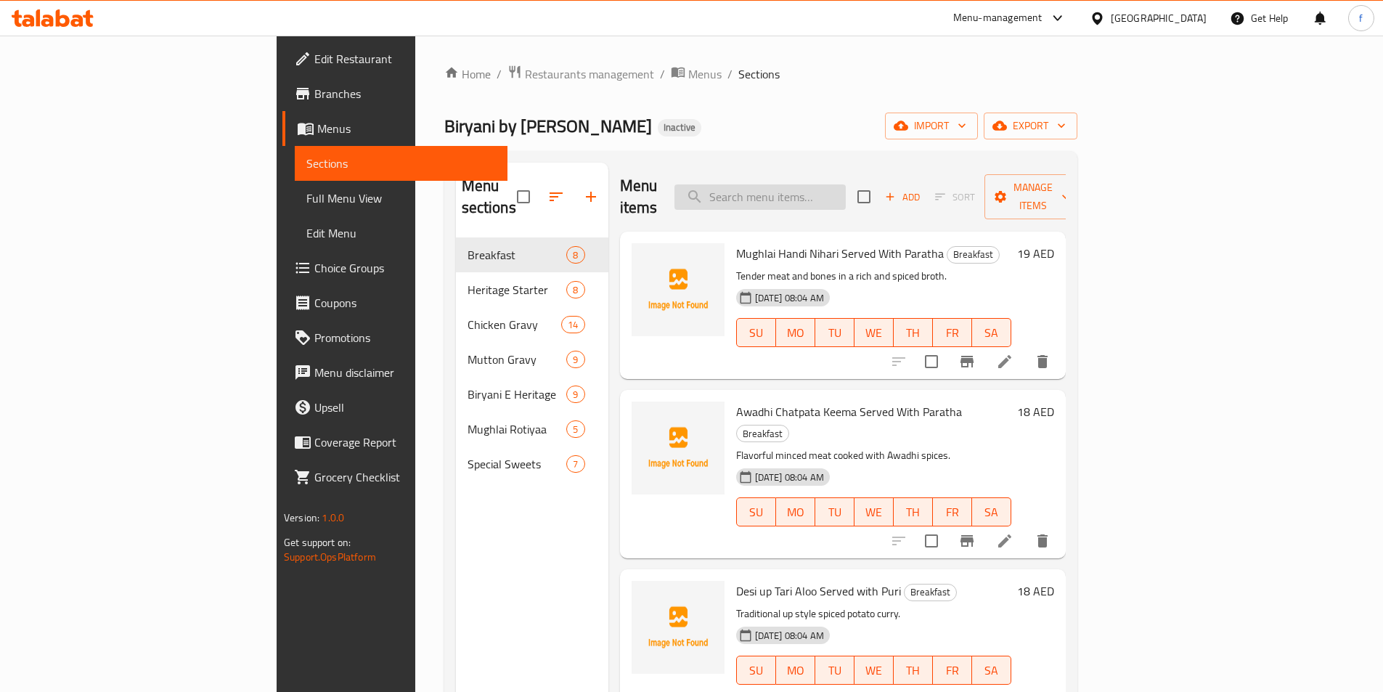
click at [846, 186] on input "search" at bounding box center [760, 196] width 171 height 25
paste input "Awadhi Chatpata Keema Served With Paratha"
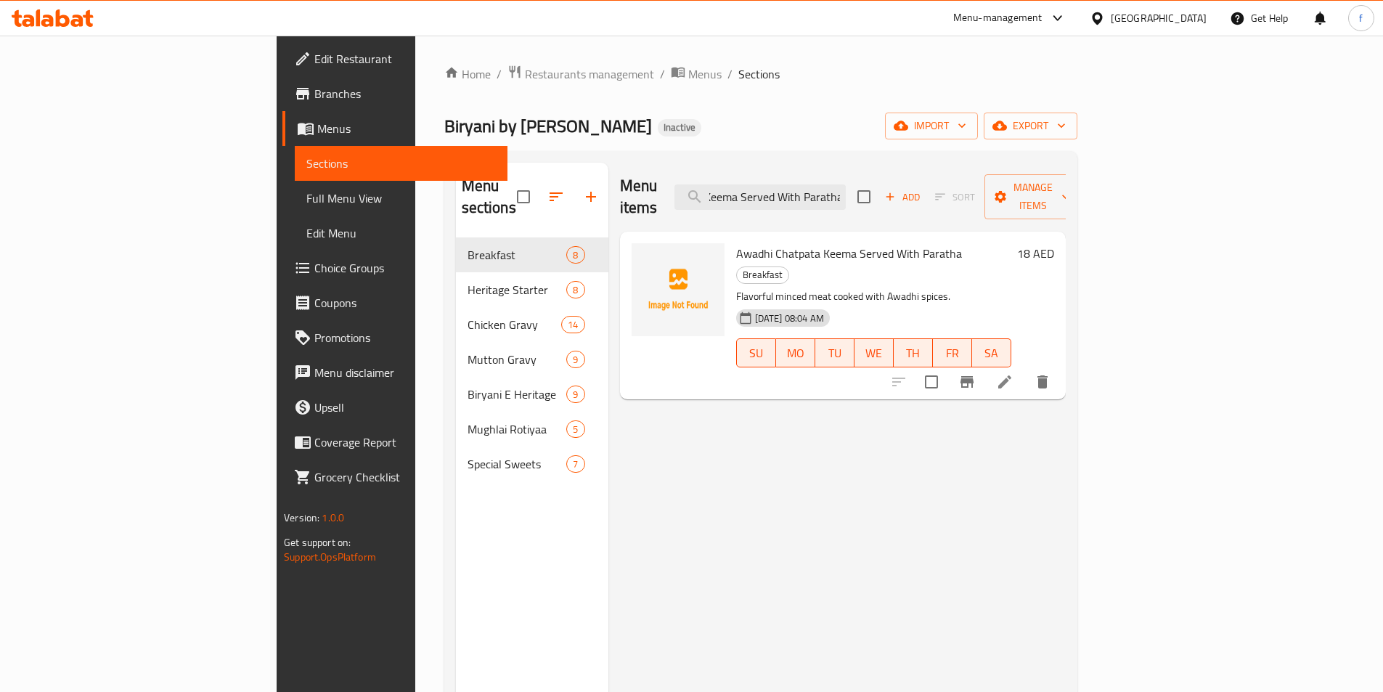
type input "Awadhi Chatpata Keema Served With Paratha"
click at [1014, 373] on icon at bounding box center [1004, 381] width 17 height 17
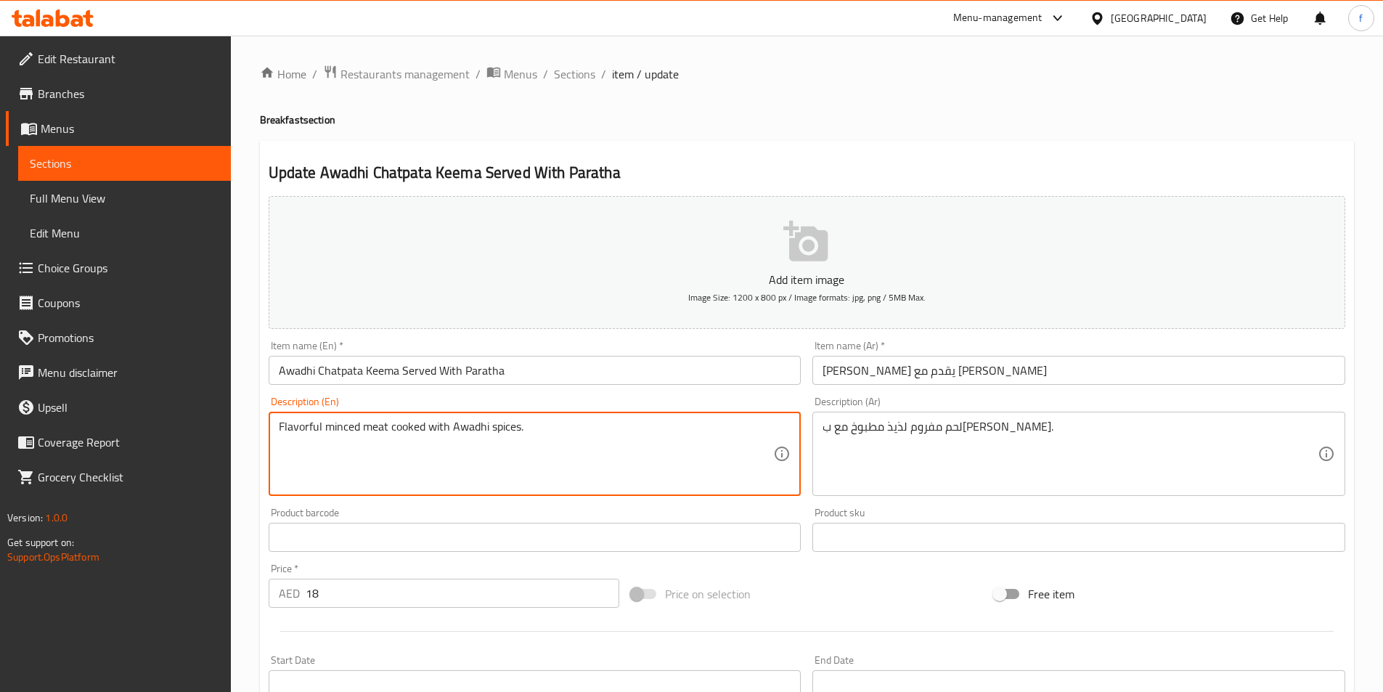
click at [463, 431] on textarea "Flavorful minced meat cooked with Awadhi spices." at bounding box center [526, 454] width 495 height 69
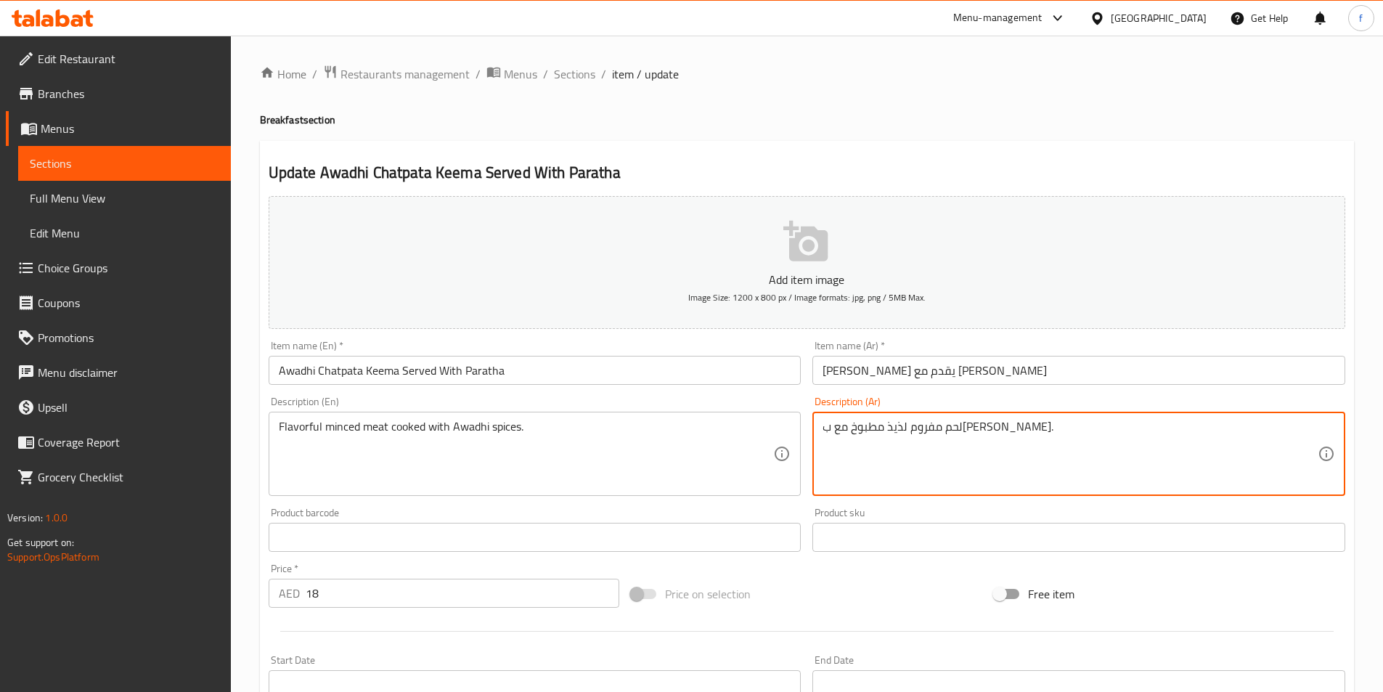
click at [843, 431] on textarea "لحم مفروم لذيذ مطبوخ مع ب[PERSON_NAME]." at bounding box center [1070, 454] width 495 height 69
click at [1160, 426] on textarea "لحم مفروم لذيذ مطبوخ مع بهارات ." at bounding box center [1070, 454] width 495 height 69
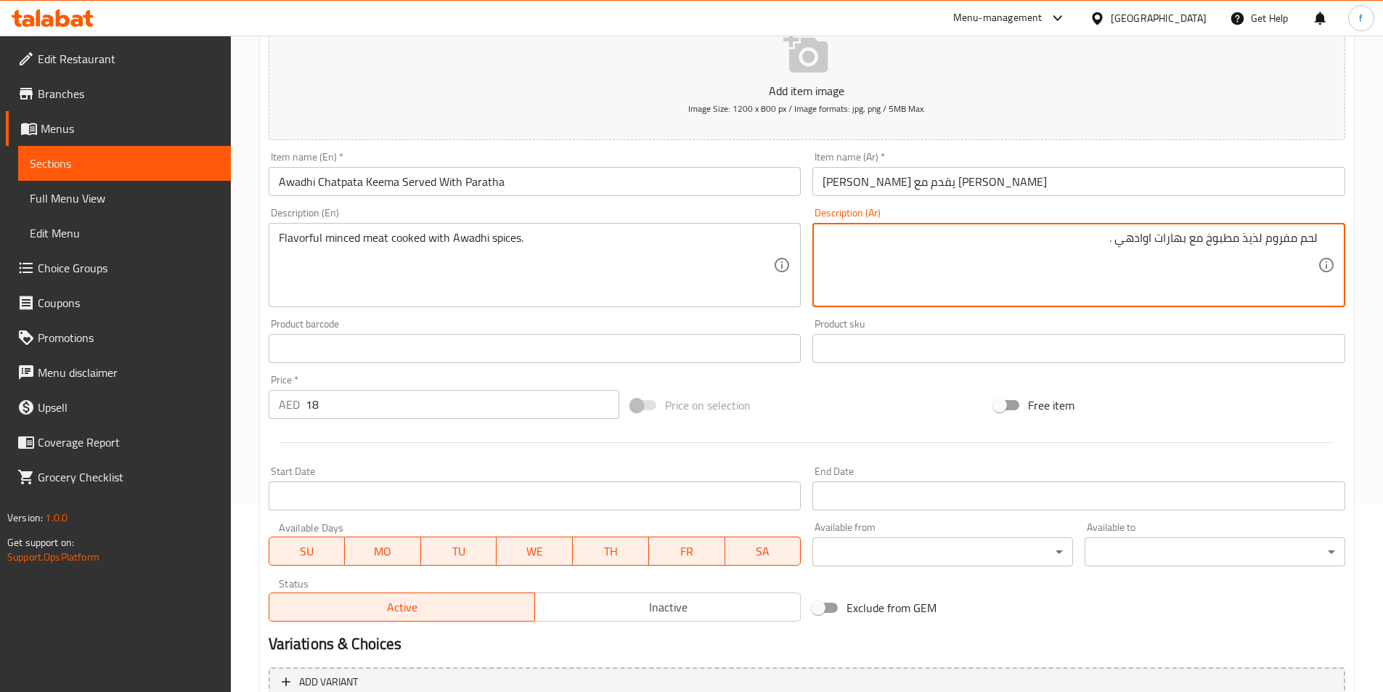
scroll to position [334, 0]
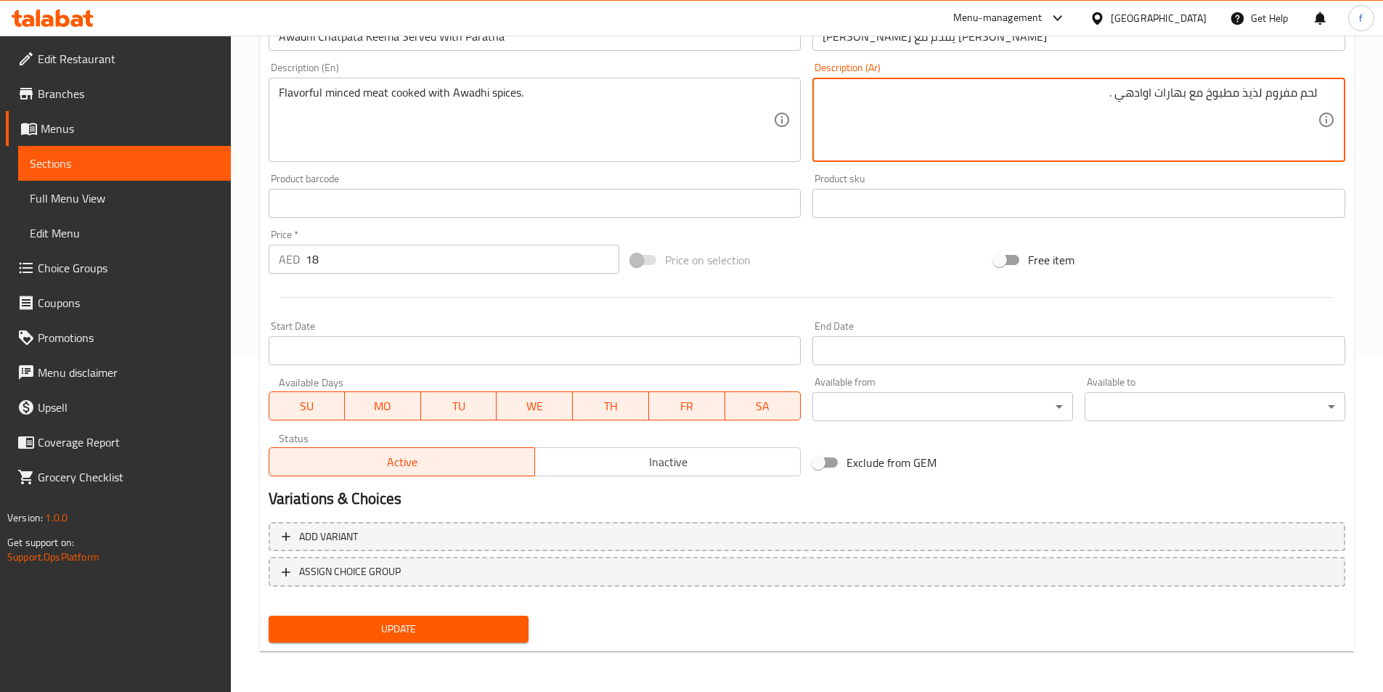
type textarea "لحم مفروم لذيذ مطبوخ مع بهارات اوادهي ."
click at [485, 617] on button "Update" at bounding box center [399, 629] width 261 height 27
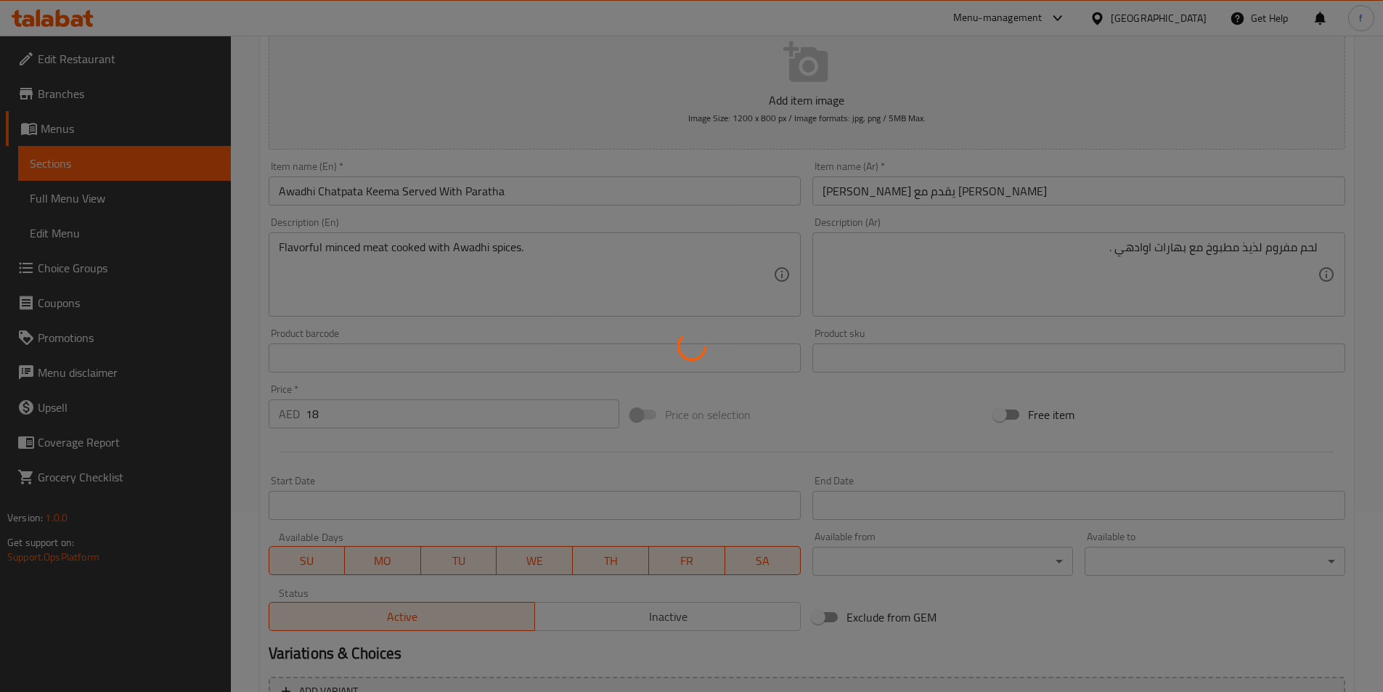
scroll to position [0, 0]
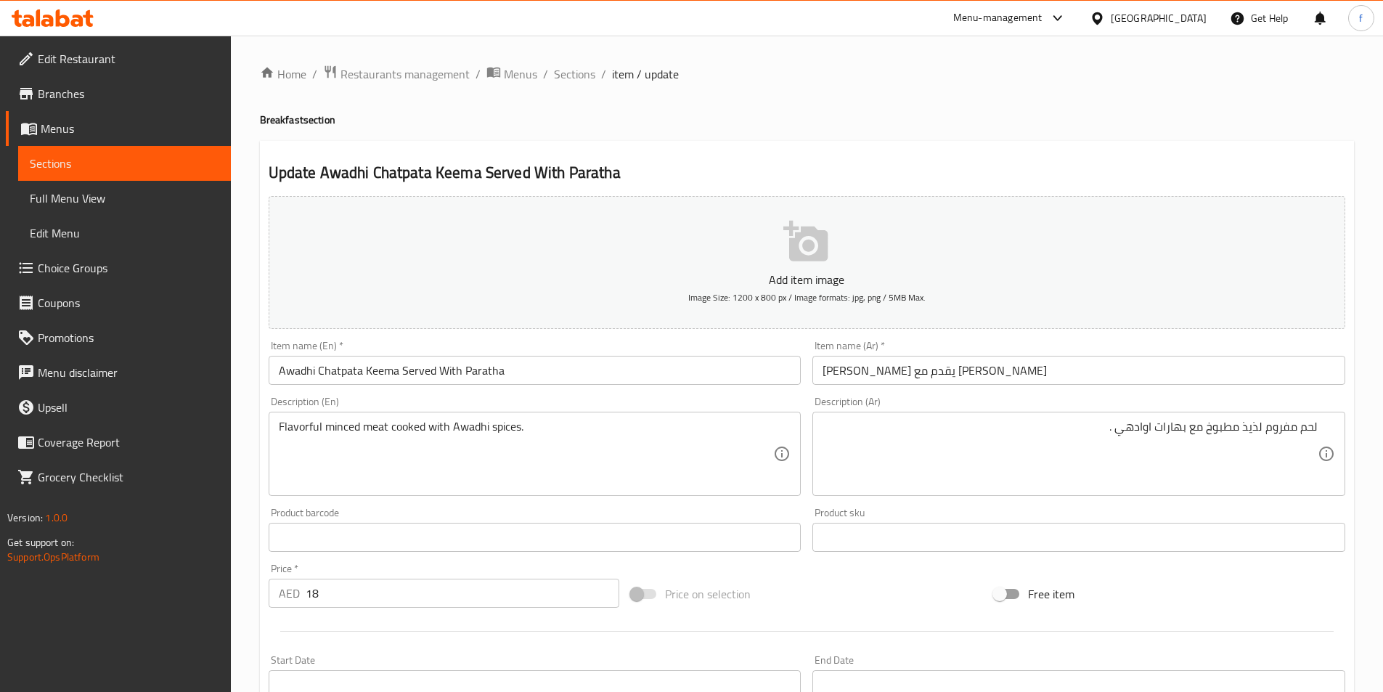
click at [580, 85] on div "Home / Restaurants management / Menus / Sections / item / update Breakfast sect…" at bounding box center [807, 531] width 1094 height 932
click at [580, 79] on span "Sections" at bounding box center [574, 73] width 41 height 17
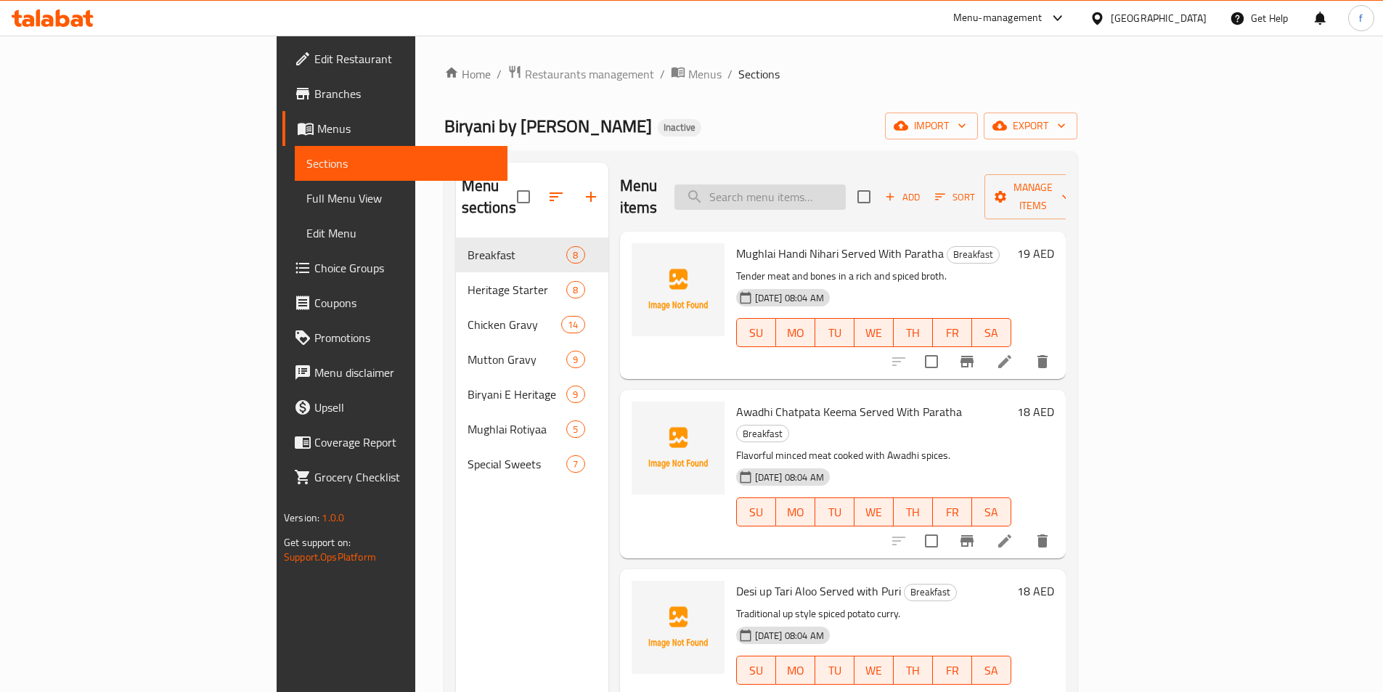
click at [845, 186] on input "search" at bounding box center [760, 196] width 171 height 25
paste input "Desi up Tari Aloo Served with Puri"
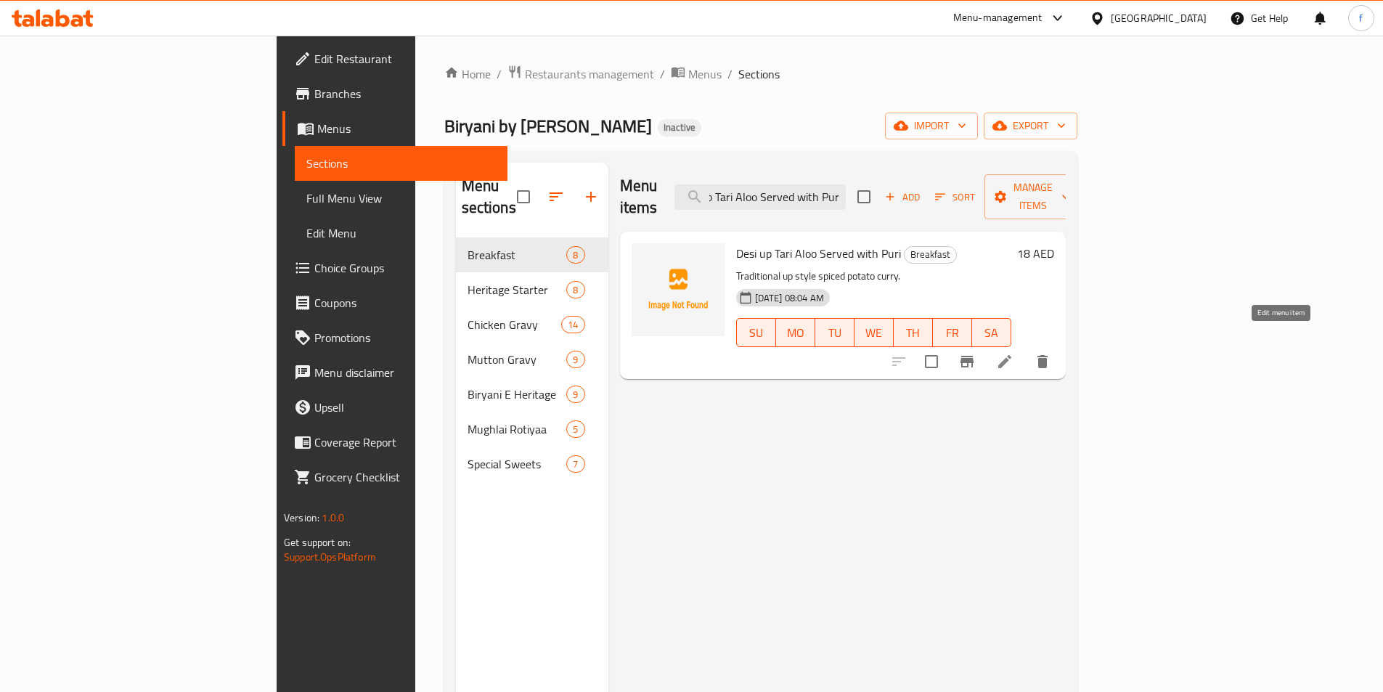
type input "Desi up Tari Aloo Served with Puri"
click at [1012, 355] on icon at bounding box center [1005, 361] width 13 height 13
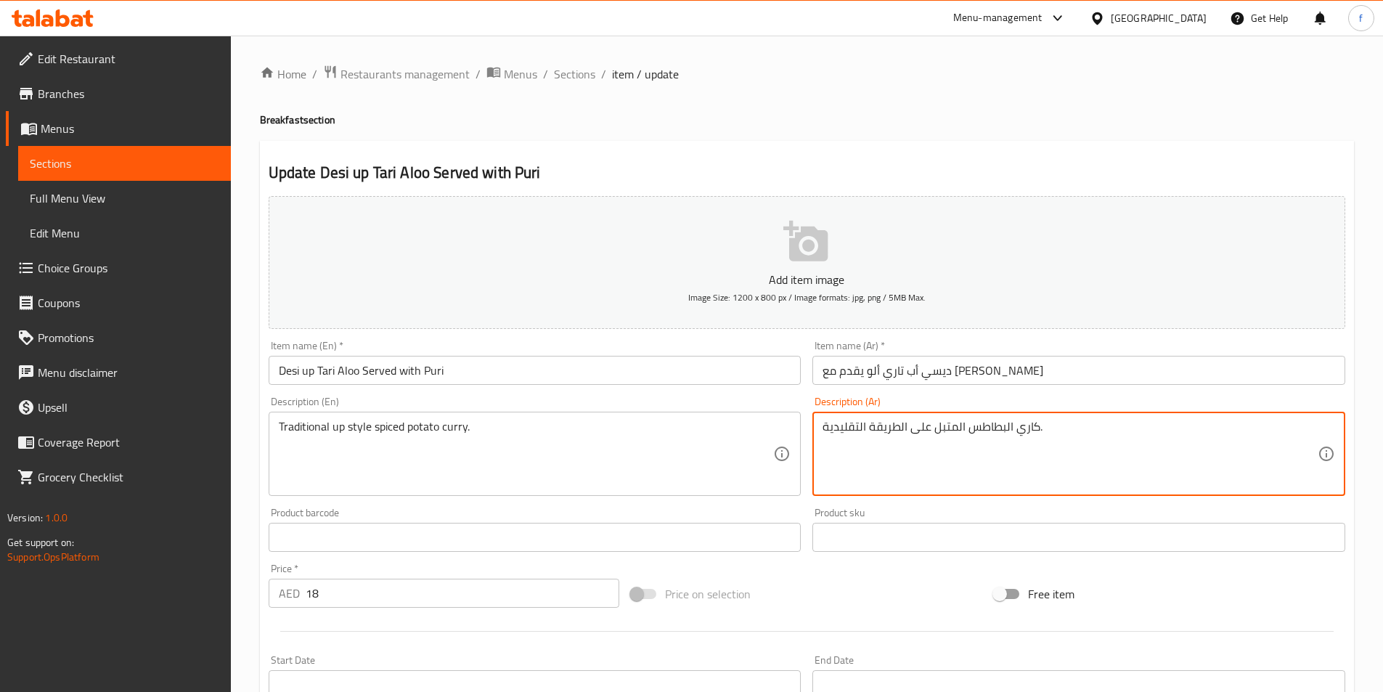
click at [893, 426] on textarea "كاري البطاطس المتبل على الطريقة التقليدية." at bounding box center [1070, 454] width 495 height 69
drag, startPoint x: 831, startPoint y: 423, endPoint x: 820, endPoint y: 426, distance: 11.3
click at [820, 426] on div "كاري البطاطس المتبل على النمط التقليدية. Description (Ar)" at bounding box center [1079, 454] width 533 height 84
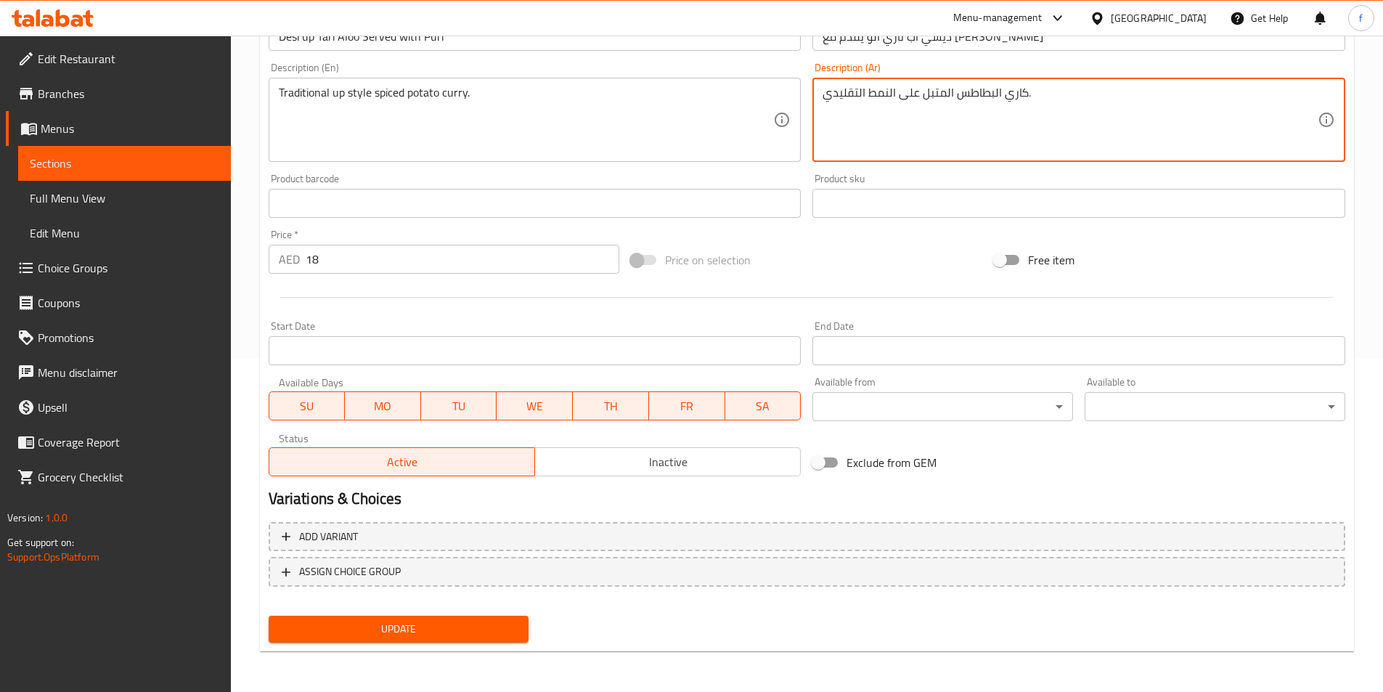
type textarea "كاري البطاطس المتبل على النمط التقليدي."
click at [492, 638] on span "Update" at bounding box center [398, 629] width 237 height 18
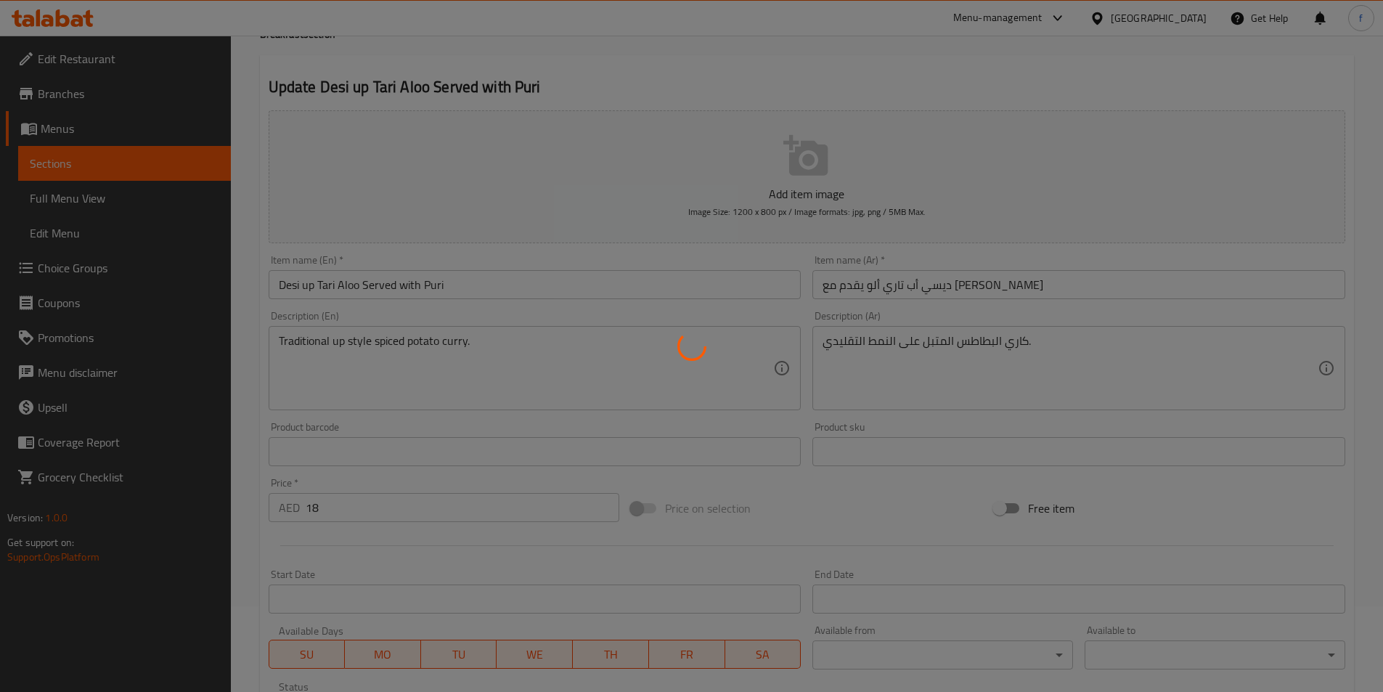
scroll to position [0, 0]
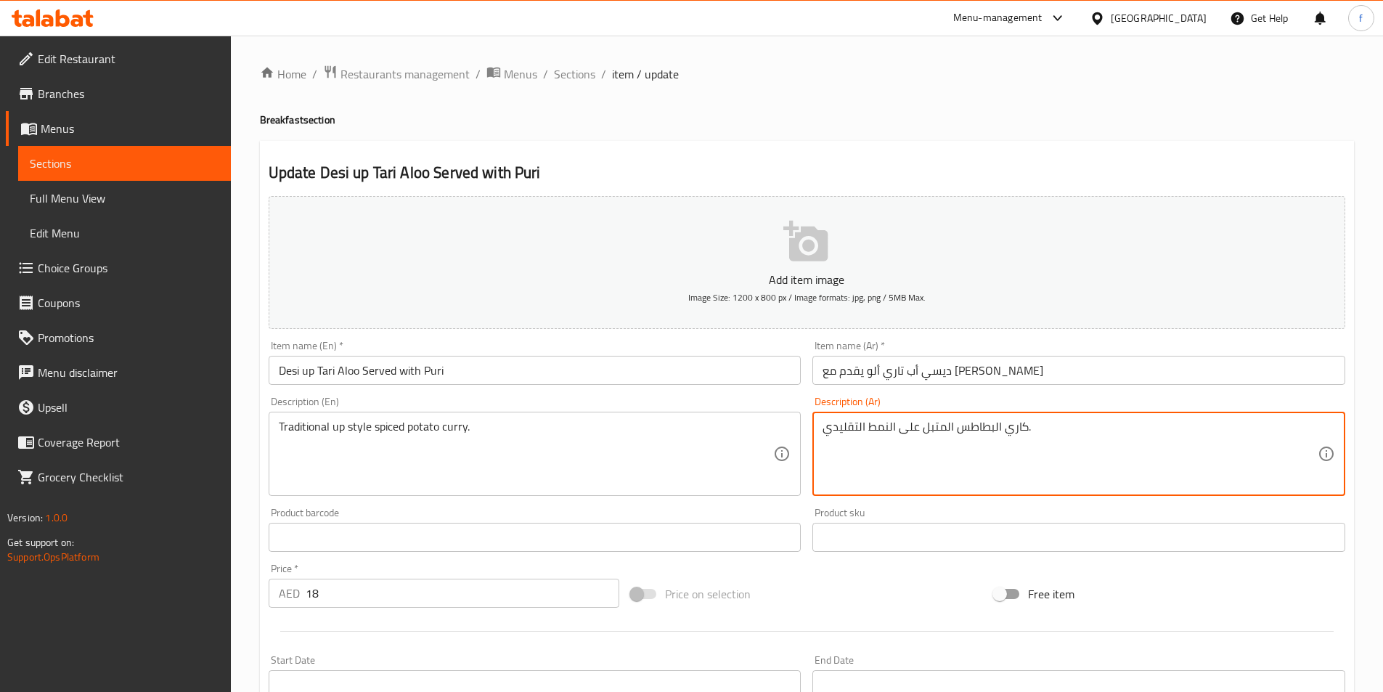
drag, startPoint x: 1104, startPoint y: 452, endPoint x: 1074, endPoint y: 464, distance: 32.2
drag, startPoint x: 1046, startPoint y: 449, endPoint x: 651, endPoint y: 450, distance: 395.1
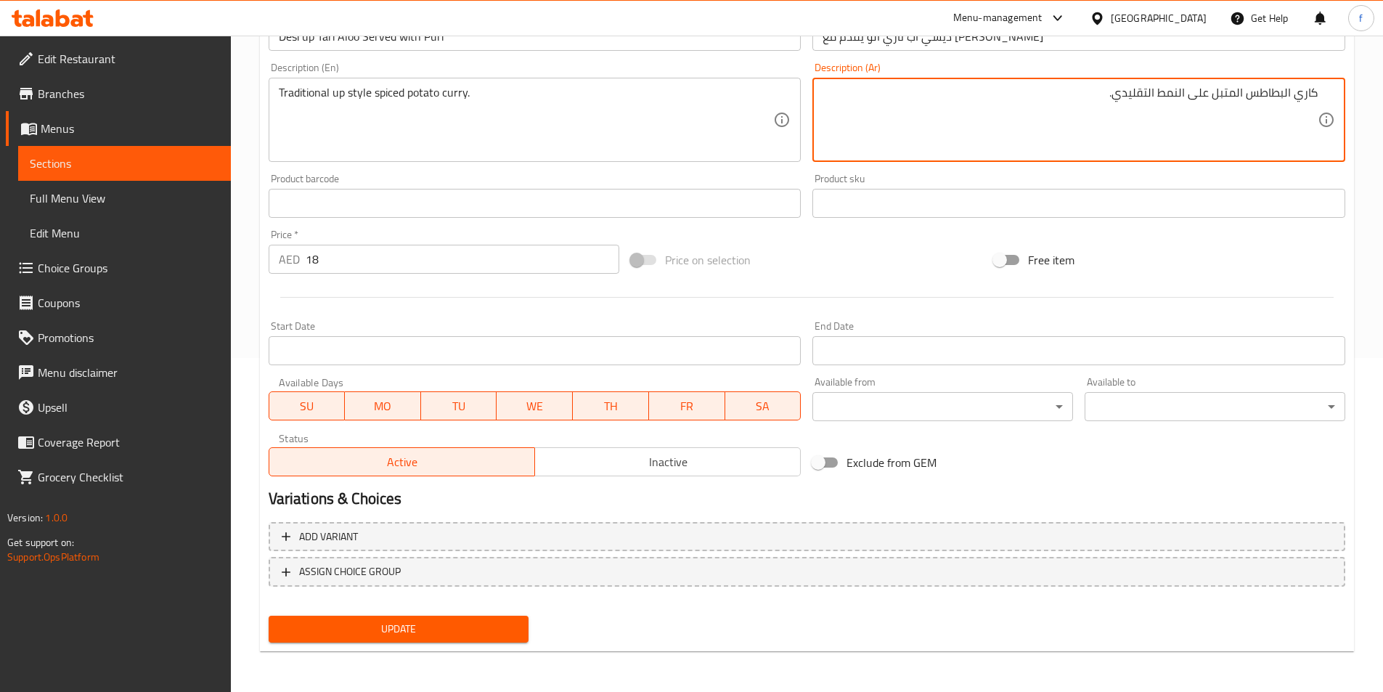
click at [414, 625] on span "Update" at bounding box center [398, 629] width 237 height 18
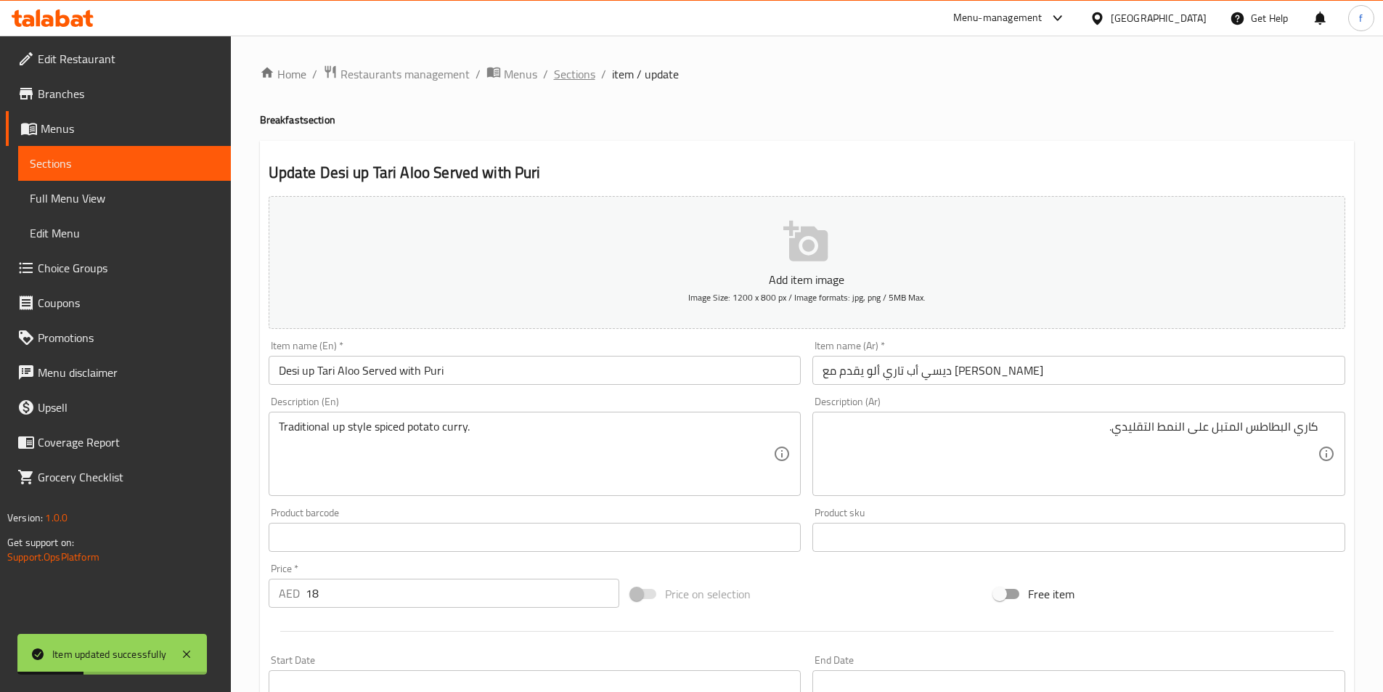
click at [561, 70] on span "Sections" at bounding box center [574, 73] width 41 height 17
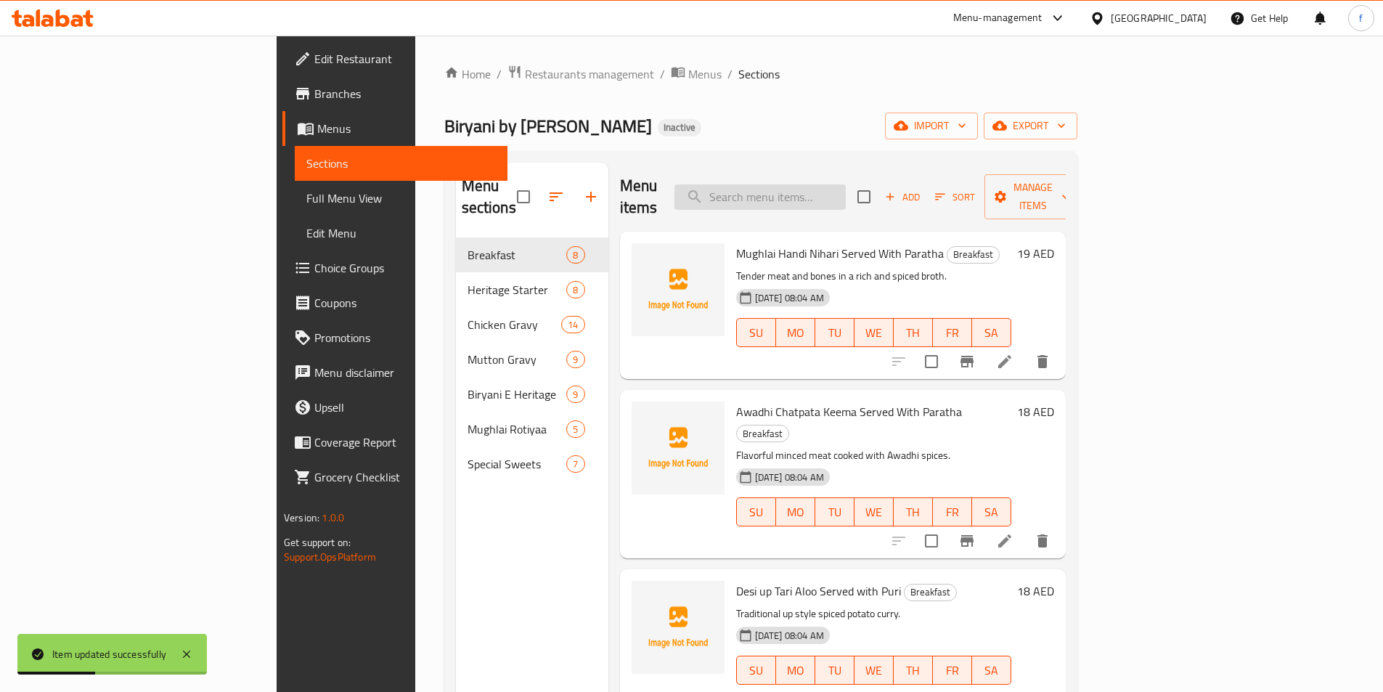
click at [842, 192] on input "search" at bounding box center [760, 196] width 171 height 25
paste input "Amritsari Chole Served With Bhature"
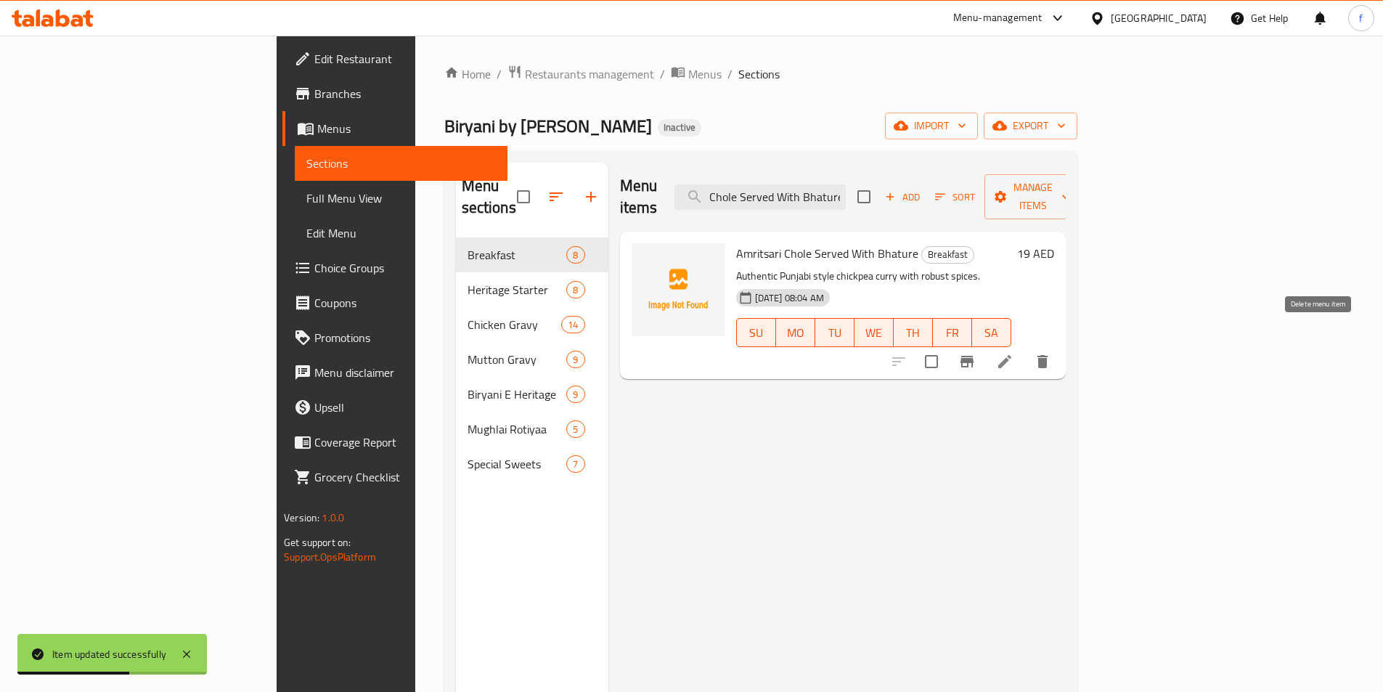
type input "Amritsari Chole Served With Bhature"
click at [1025, 349] on li at bounding box center [1005, 362] width 41 height 26
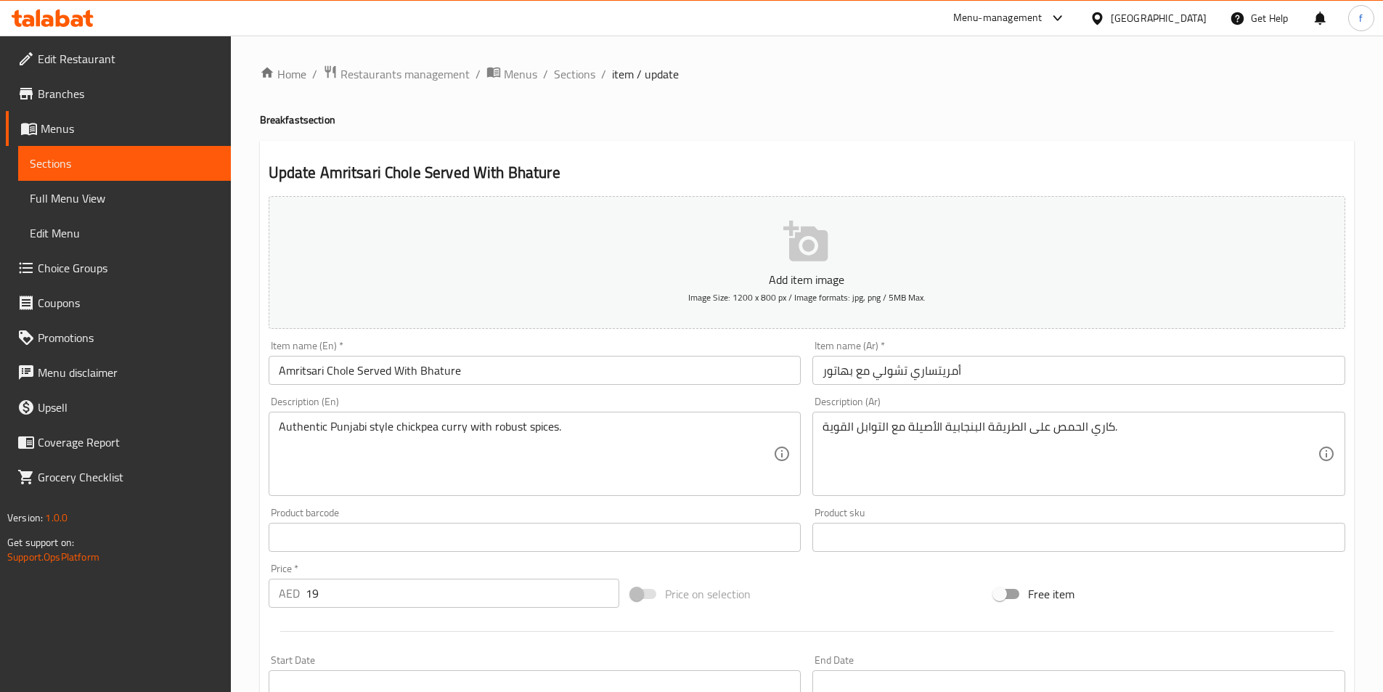
click at [1054, 396] on div "Description (Ar) كاري الحمص على الطريقة البنجابية الأصيلة مع التوابل القوية. De…" at bounding box center [1079, 446] width 545 height 111
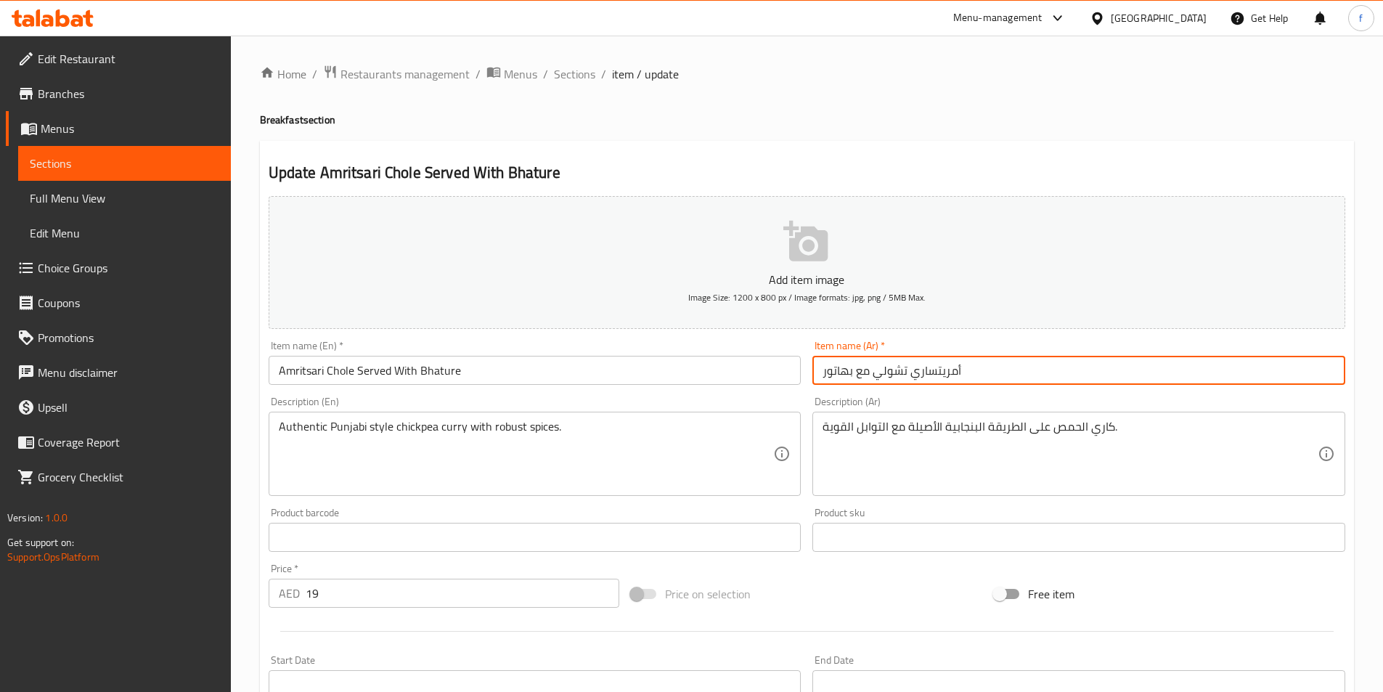
click at [1053, 383] on input "أمريتساري تشولي مع بهاتور" at bounding box center [1079, 370] width 533 height 29
click at [1246, 371] on input "أمريتساري تشولي مع بهاتور" at bounding box center [1079, 370] width 533 height 29
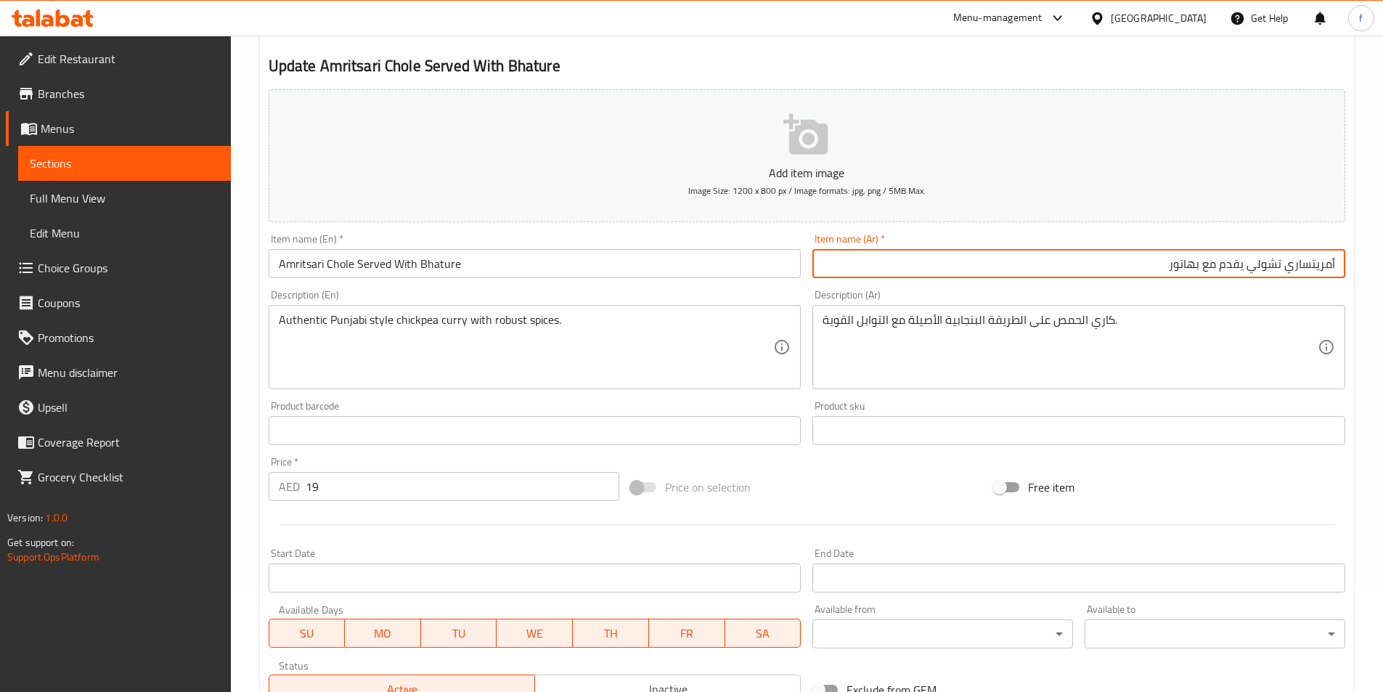
scroll to position [334, 0]
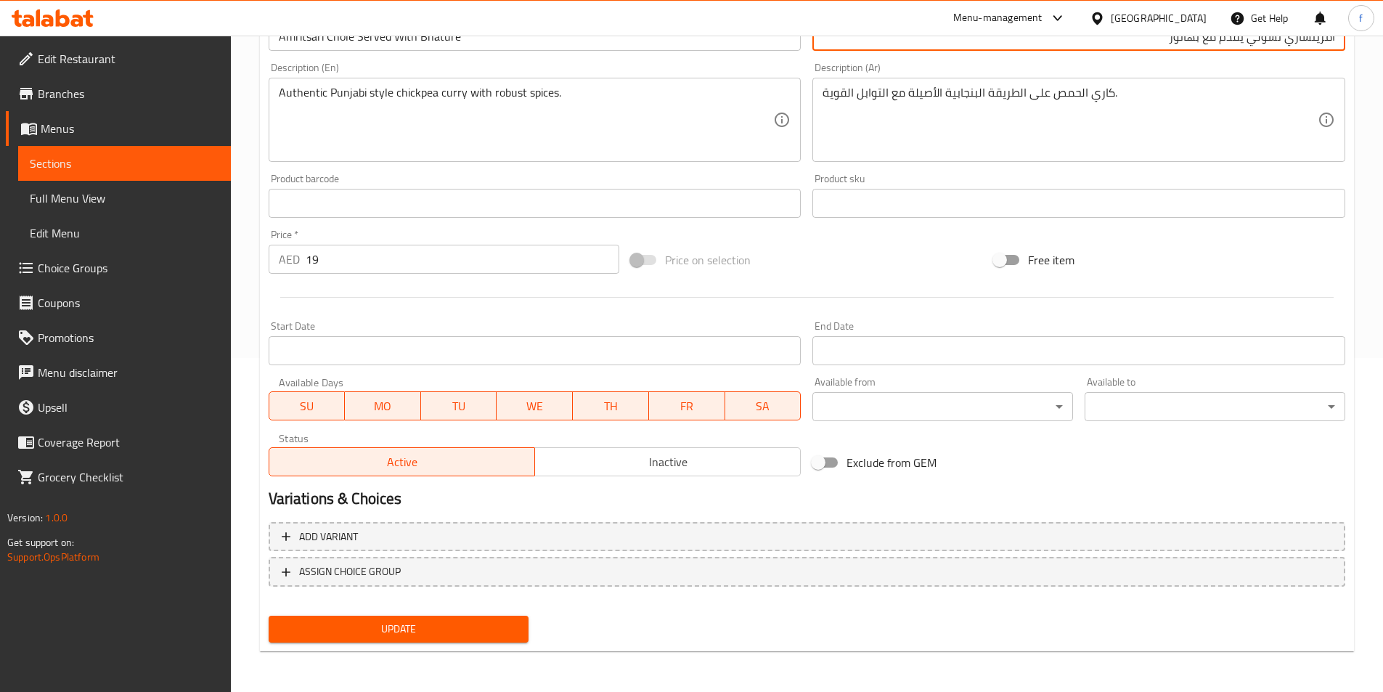
type input "أمريتساري تشولي يقدم مع بهاتور"
click at [488, 641] on button "Update" at bounding box center [399, 629] width 261 height 27
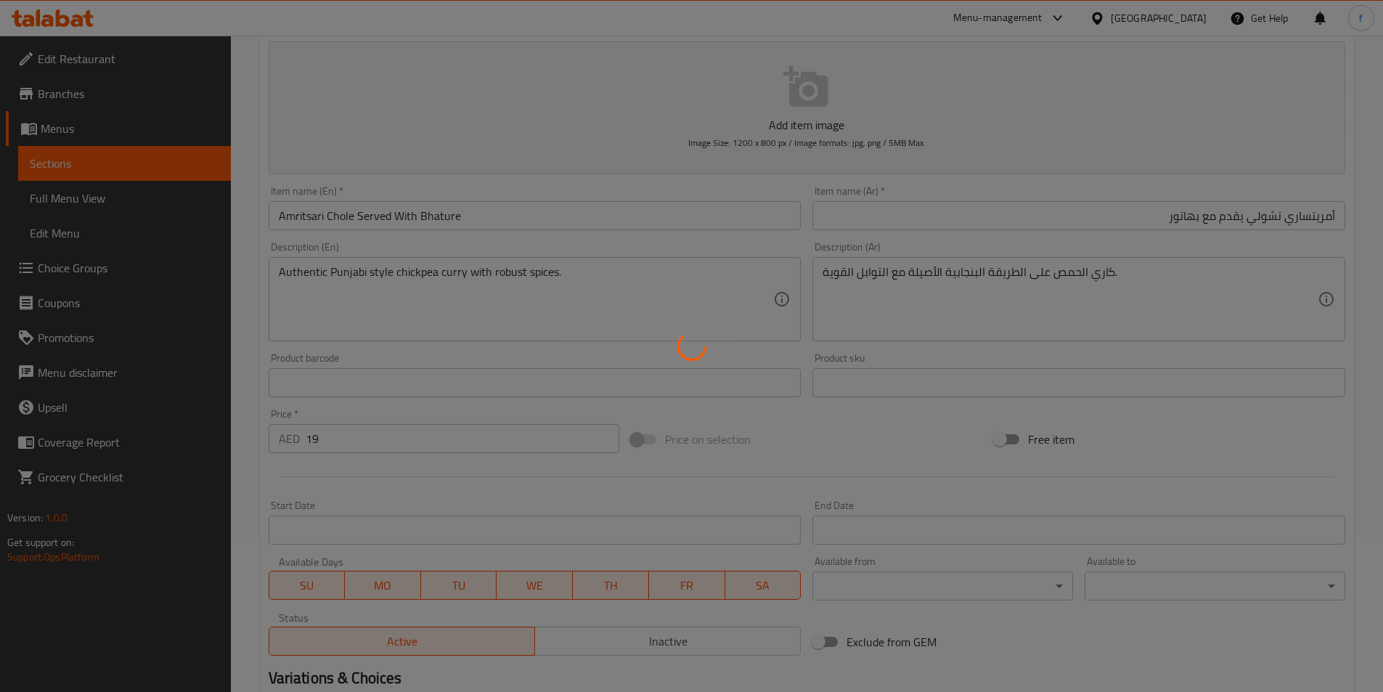
scroll to position [0, 0]
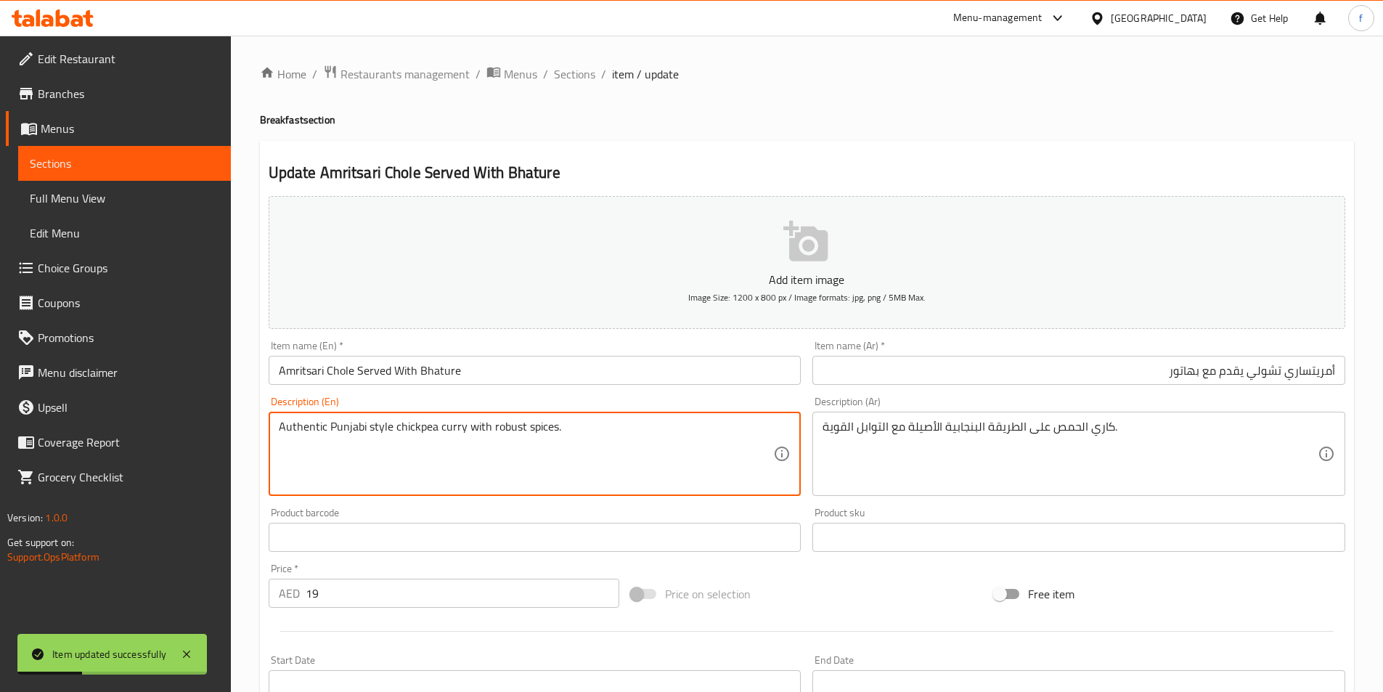
click at [540, 428] on textarea "Authentic Punjabi style chickpea curry with robust spices." at bounding box center [526, 454] width 495 height 69
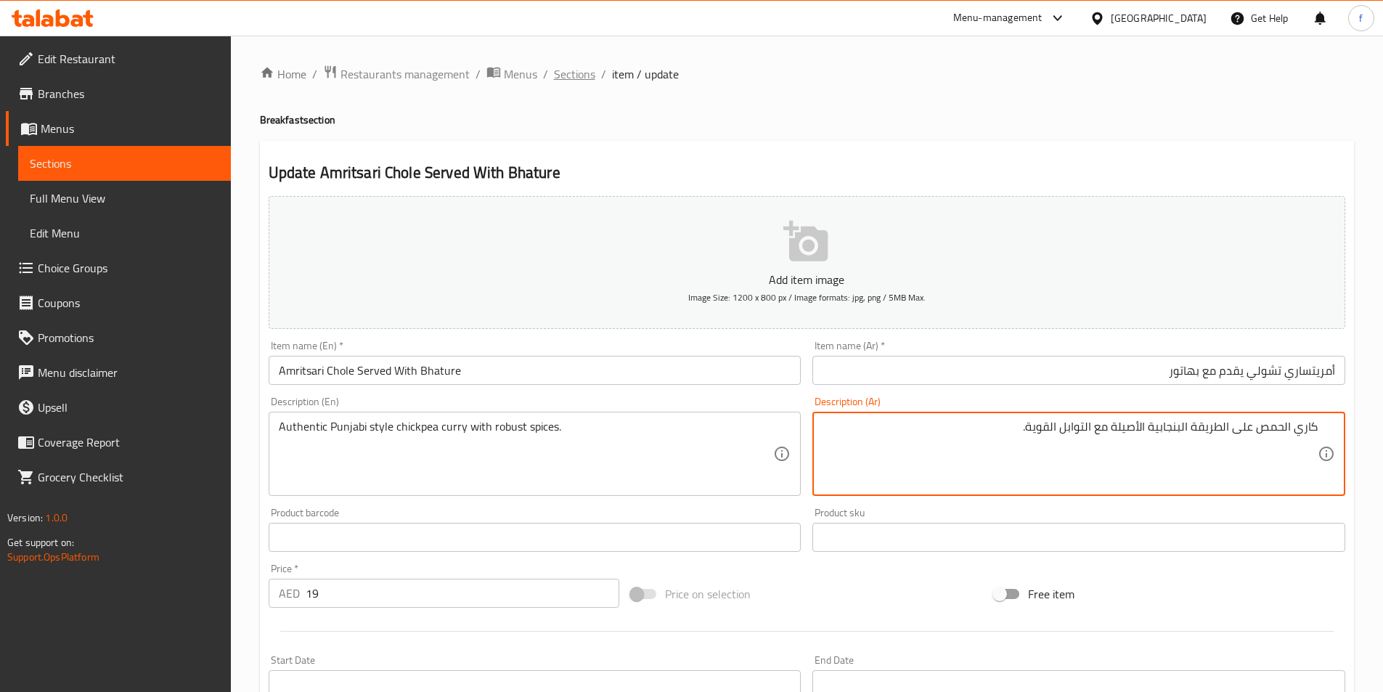
click at [590, 72] on span "Sections" at bounding box center [574, 73] width 41 height 17
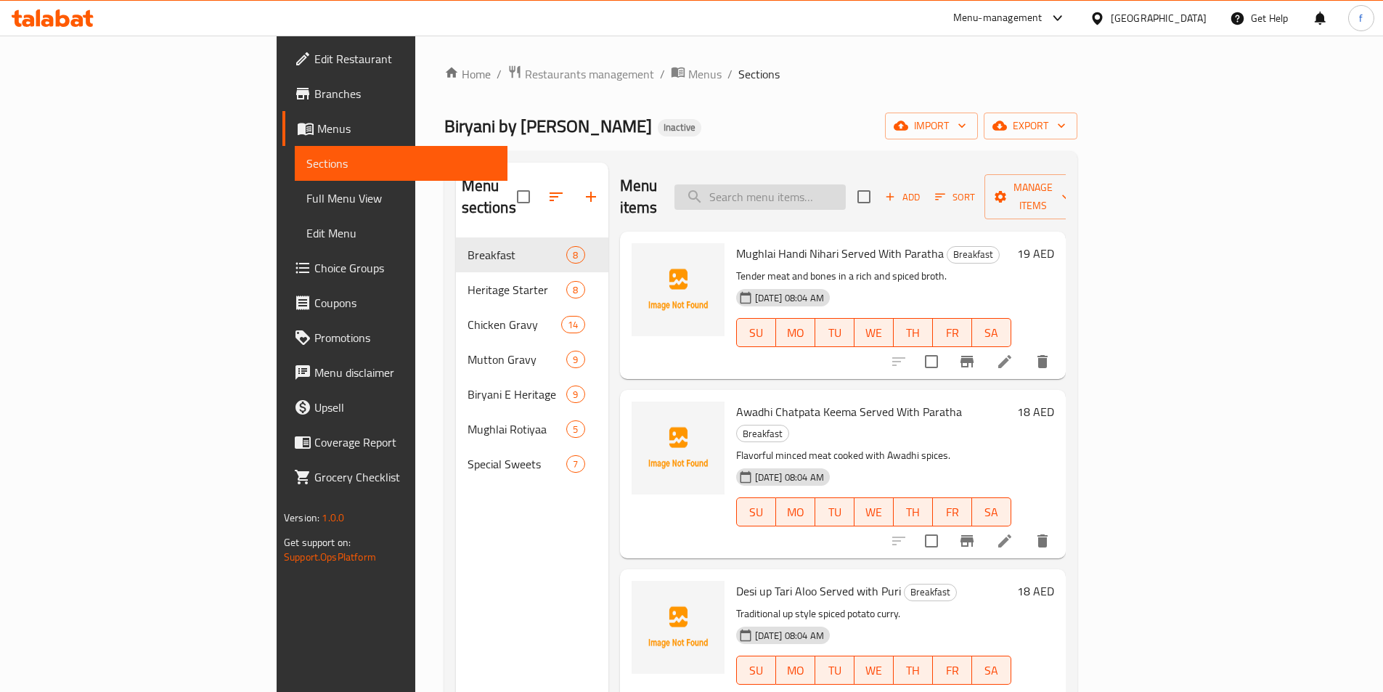
click at [819, 187] on input "search" at bounding box center [760, 196] width 171 height 25
paste input "Protein Omelet"
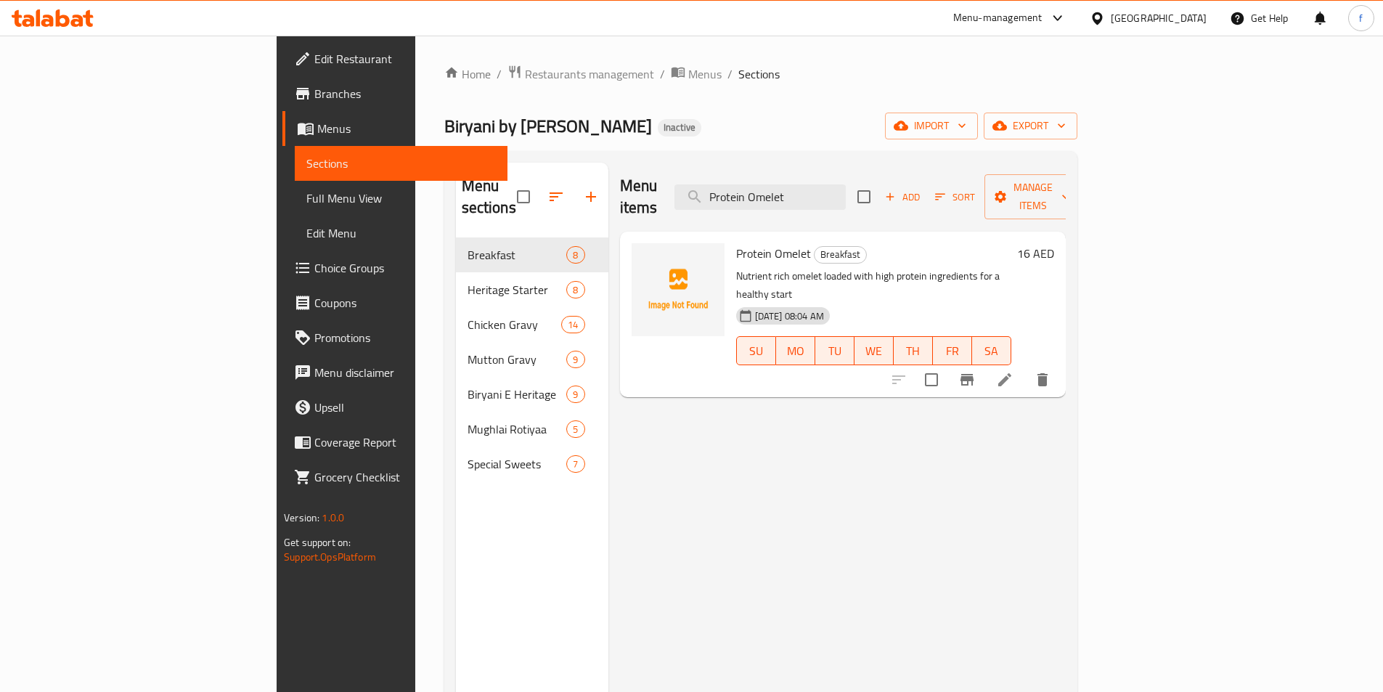
type input "Protein Omelet"
click at [1025, 367] on li at bounding box center [1005, 380] width 41 height 26
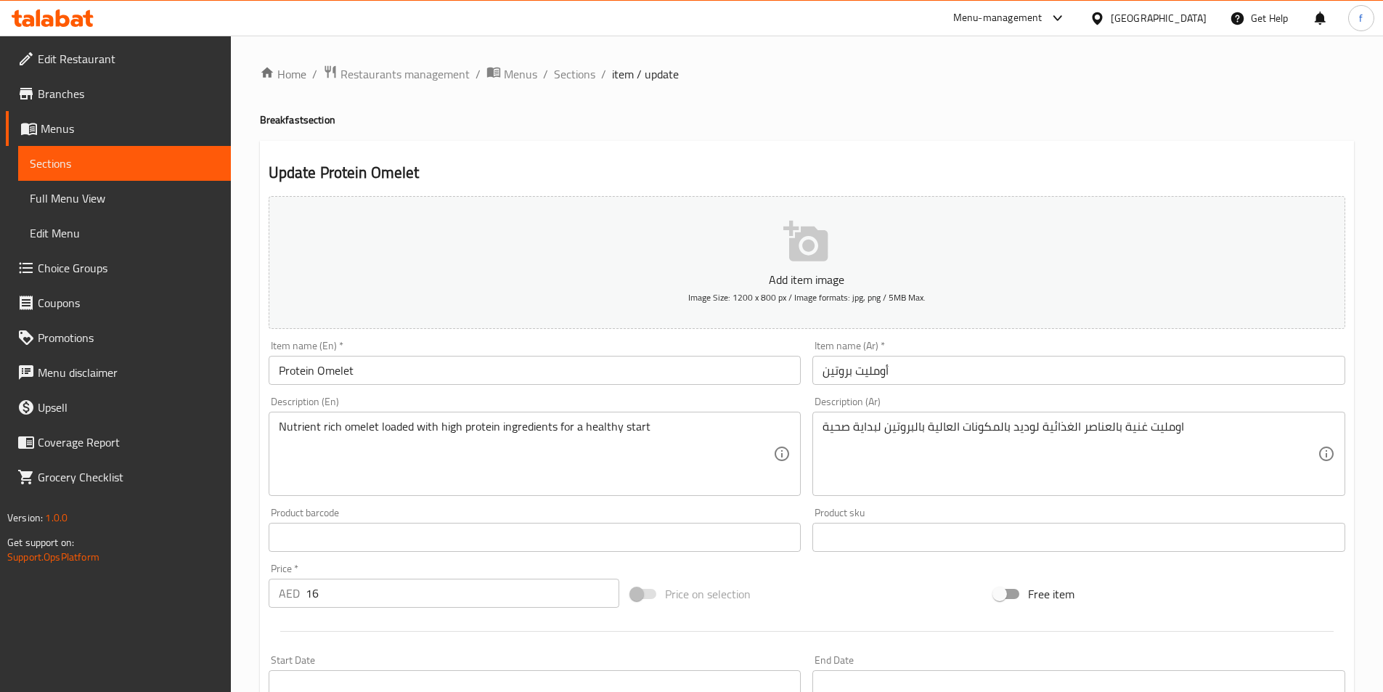
click at [982, 370] on input "أومليت بروتين" at bounding box center [1079, 370] width 533 height 29
drag, startPoint x: 1044, startPoint y: 444, endPoint x: 1274, endPoint y: 412, distance: 232.5
click at [1274, 414] on div "اومليت غنية بالعناصر الغذائية لوديد بالمكونات العالية بالبروتين لبداية صحية Des…" at bounding box center [1079, 454] width 533 height 84
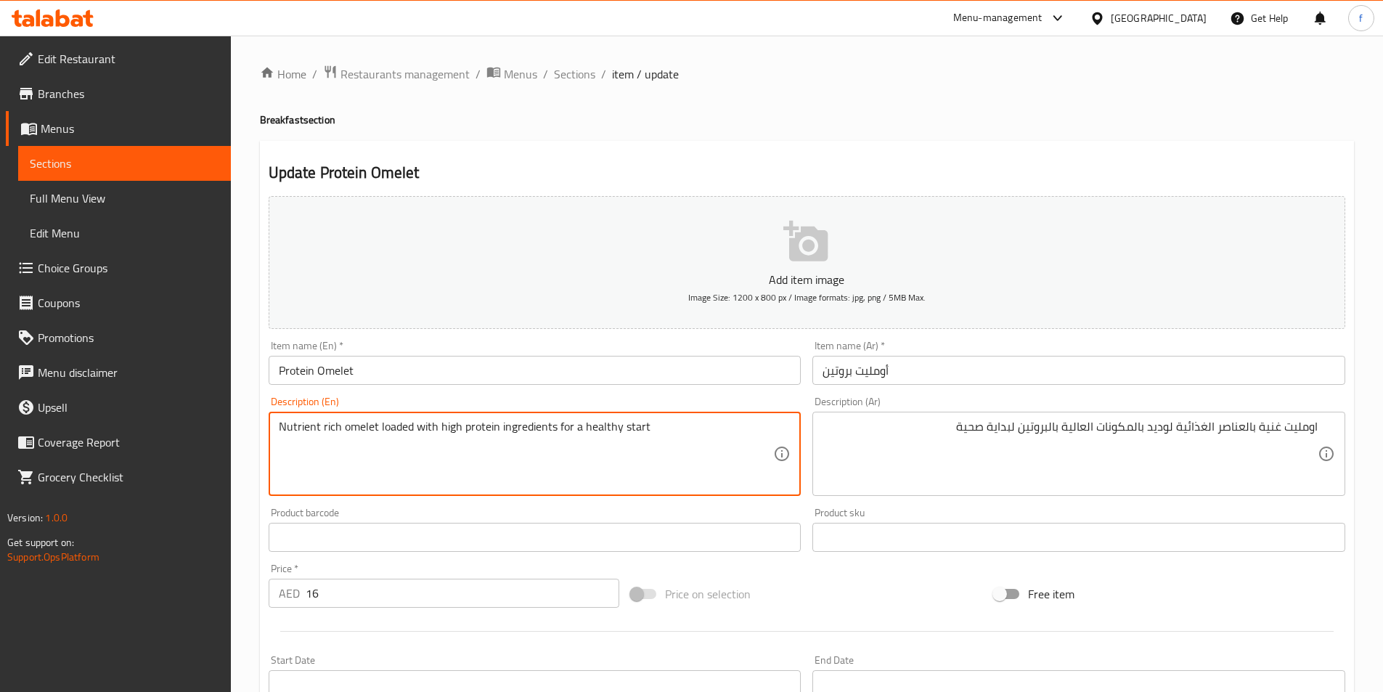
click at [359, 425] on textarea "Nutrient rich omelet loaded with high protein ingredients for a healthy start" at bounding box center [526, 454] width 495 height 69
click at [330, 425] on textarea "Nutrient rich omelet loaded with high protein ingredients for a healthy start" at bounding box center [526, 454] width 495 height 69
click at [298, 433] on textarea "Nutrient rich omelet loaded with high protein ingredients for a healthy start" at bounding box center [526, 454] width 495 height 69
click at [304, 444] on textarea "Nutrient rich omelet loaded with high protein ingredients for a healthy start" at bounding box center [526, 454] width 495 height 69
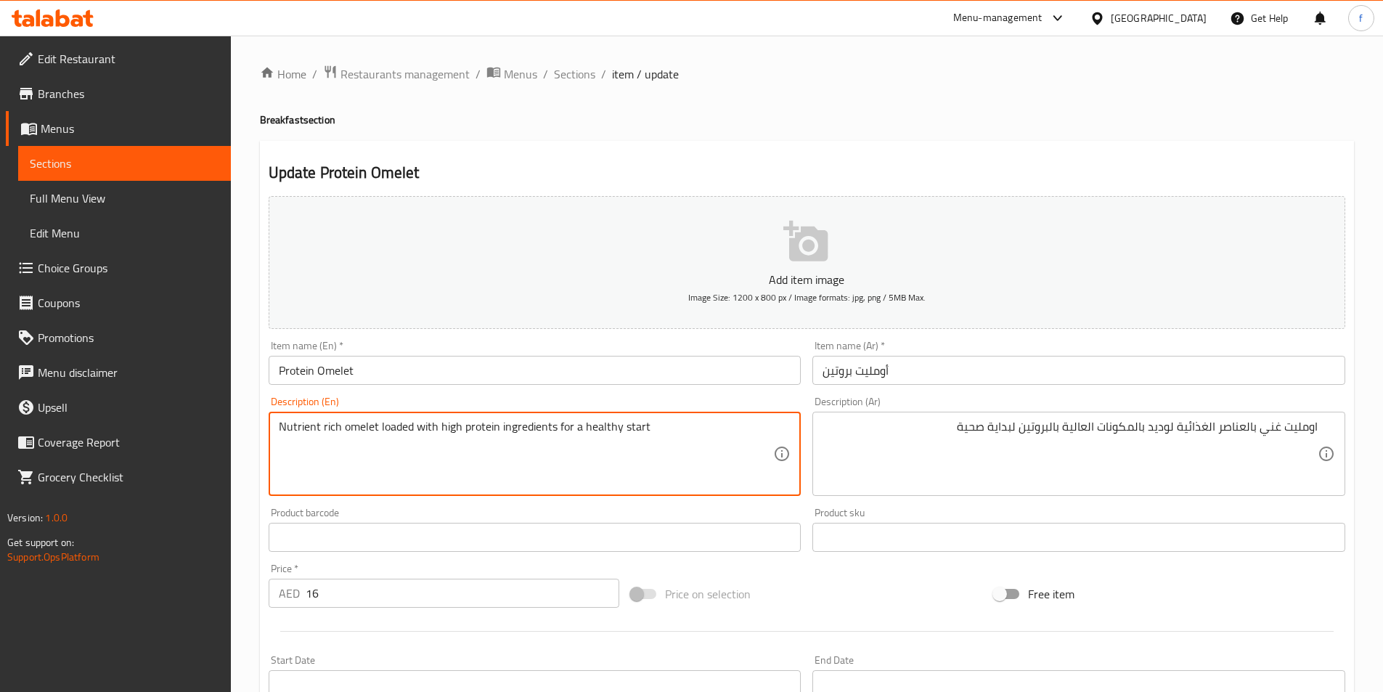
drag, startPoint x: 280, startPoint y: 420, endPoint x: 376, endPoint y: 451, distance: 100.6
click at [376, 451] on textarea "Nutrient rich omelet loaded with high protein ingredients for a healthy start" at bounding box center [526, 454] width 495 height 69
click at [399, 430] on textarea "Nutrient rich omelet loaded with high protein ingredients for a healthy start" at bounding box center [526, 454] width 495 height 69
click at [513, 425] on textarea "Nutrient rich omelet loaded with high protein ingredients for a healthy start" at bounding box center [526, 454] width 495 height 69
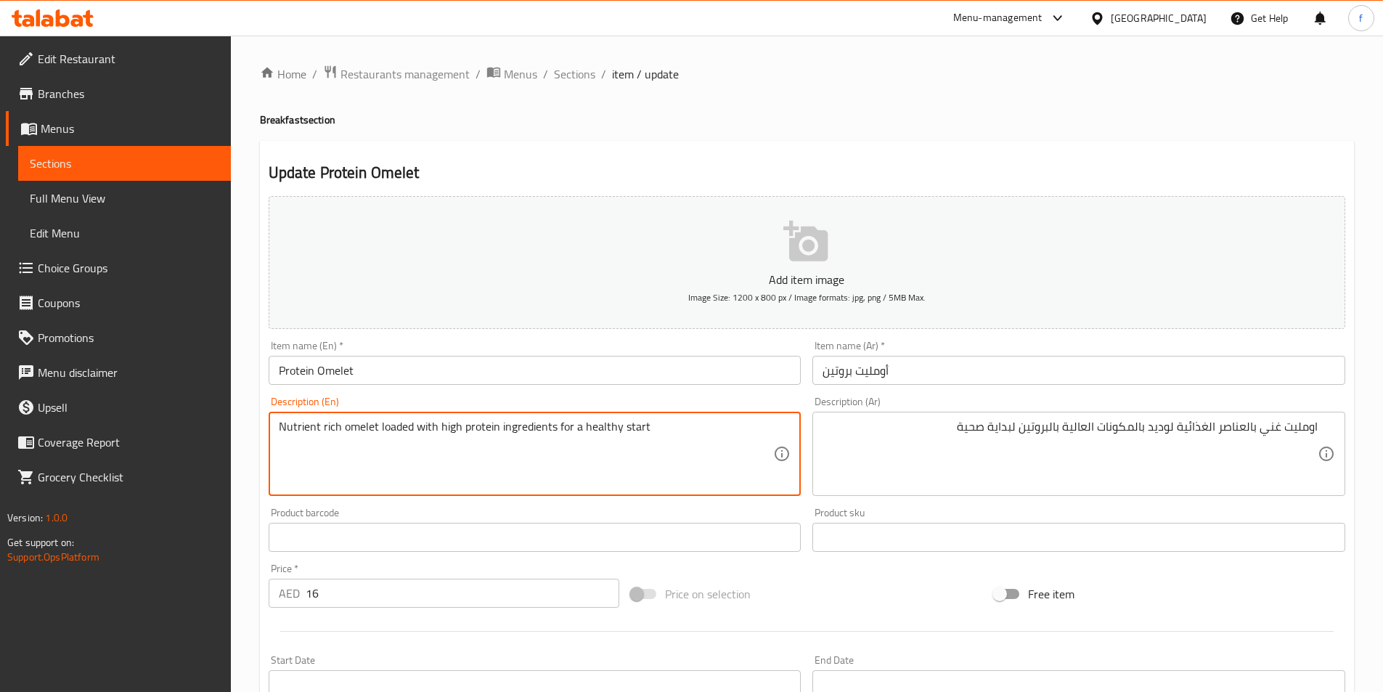
click at [513, 425] on textarea "Nutrient rich omelet loaded with high protein ingredients for a healthy start" at bounding box center [526, 454] width 495 height 69
click at [438, 426] on textarea "Nutrient rich omelet loaded with high protein ingredients for a healthy start" at bounding box center [526, 454] width 495 height 69
click at [469, 430] on textarea "Nutrient rich omelet loaded with high protein ingredients for a healthy start" at bounding box center [526, 454] width 495 height 69
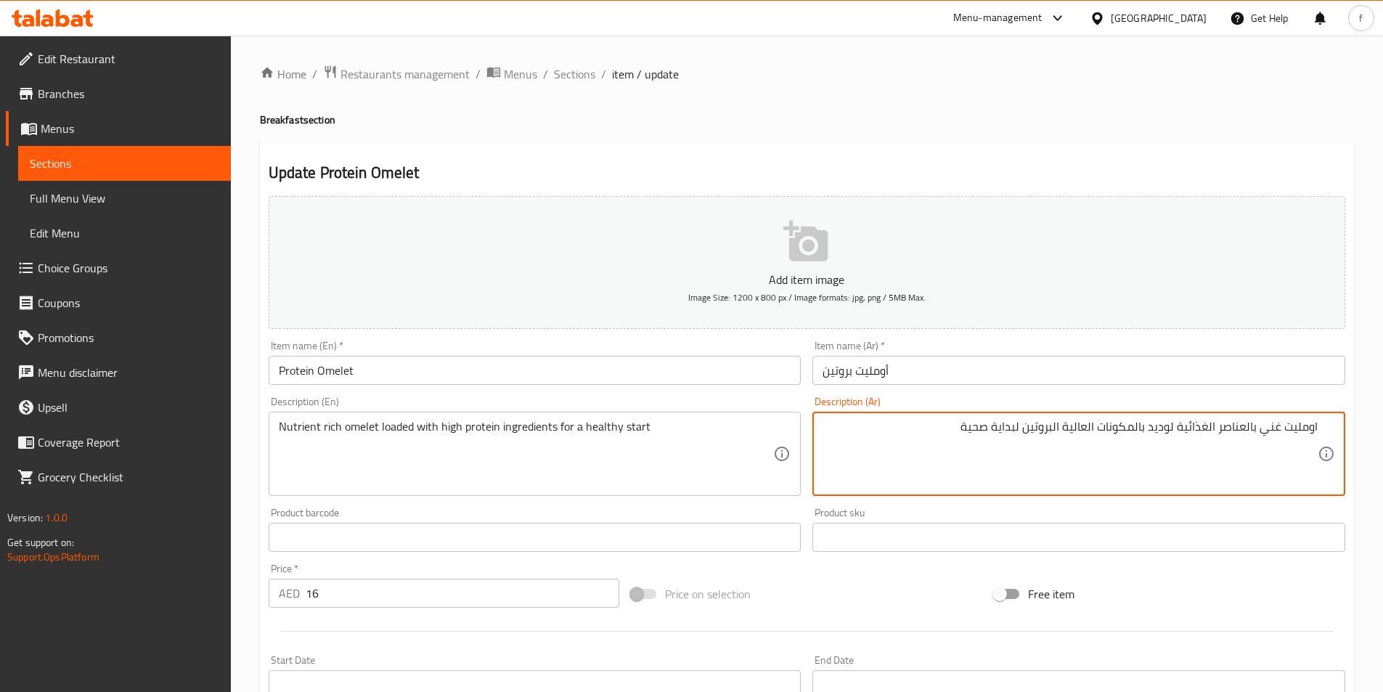
click at [1049, 426] on textarea "اومليت غني بالعناصر الغذائية لوديد بالمكونات العالية البروتين لبداية صحية" at bounding box center [1070, 454] width 495 height 69
click at [1099, 426] on textarea "اومليت غني بالعناصر الغذائية لوديد بالمكونات العالية لبداية صحية" at bounding box center [1070, 454] width 495 height 69
paste textarea "البروتين"
click at [1138, 425] on textarea "اومليت غني بالعناصر الغذائية لوديد بالمكونات البروتين العالية لبداية صحية" at bounding box center [1070, 454] width 495 height 69
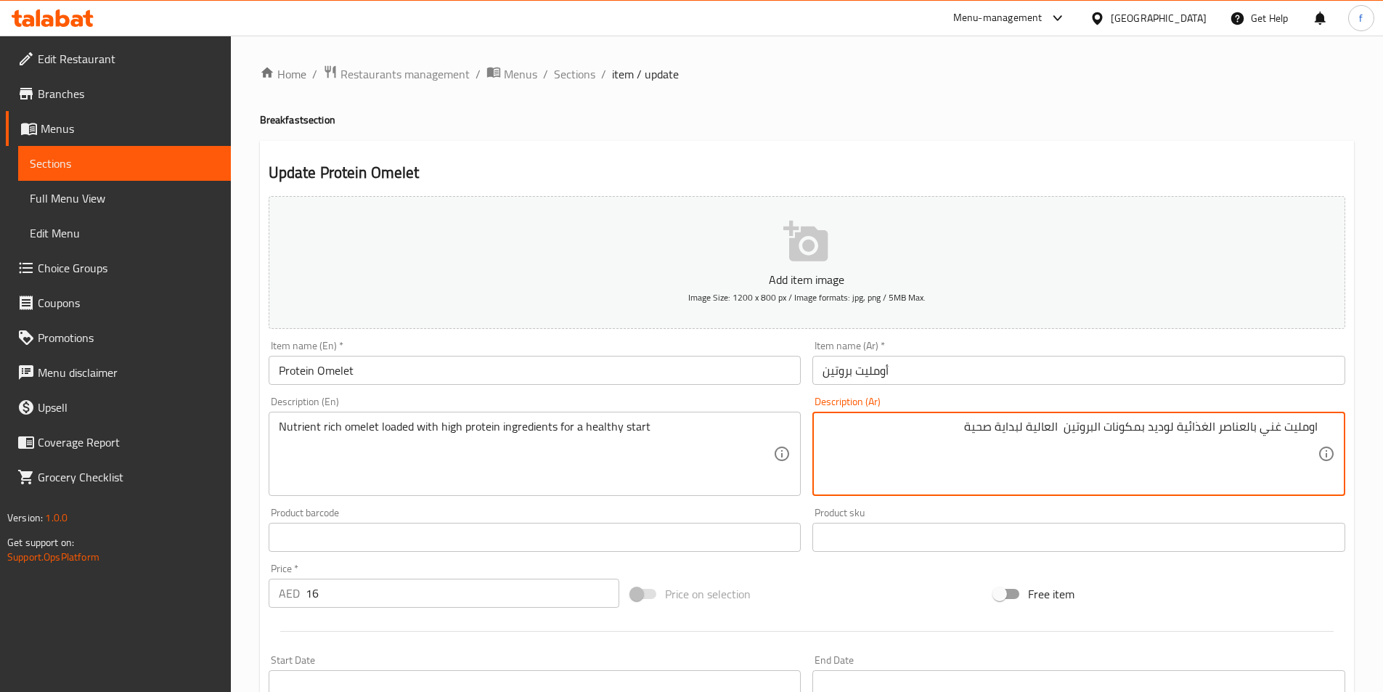
click at [1068, 426] on textarea "اومليت غني بالعناصر الغذائية لوديد بمكونات البروتين العالية لبداية صحية" at bounding box center [1070, 454] width 495 height 69
click at [1061, 425] on textarea "اومليت غني بالعناصر الغذائية لوديد بمكونات البروتين العالية لبداية صحية" at bounding box center [1070, 454] width 495 height 69
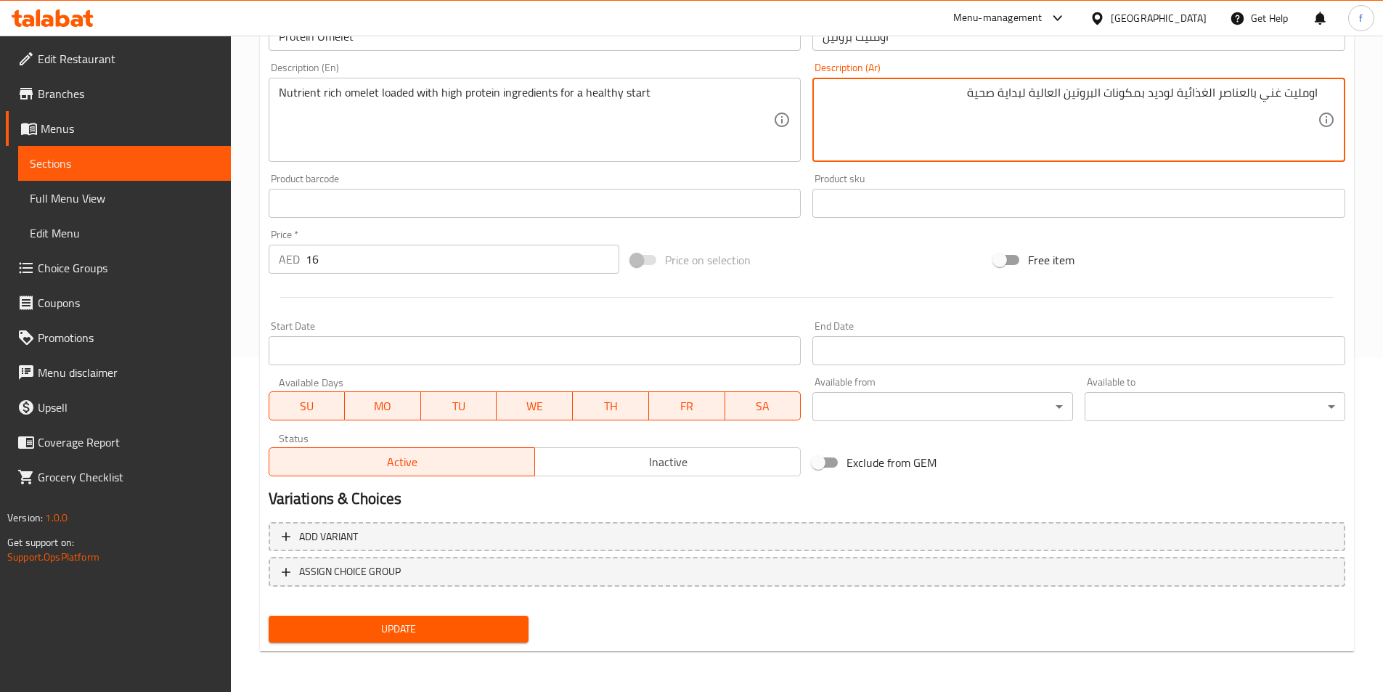
type textarea "اومليت غني بالعناصر الغذائية لوديد بمكونات البروتين العالية لبداية صحية"
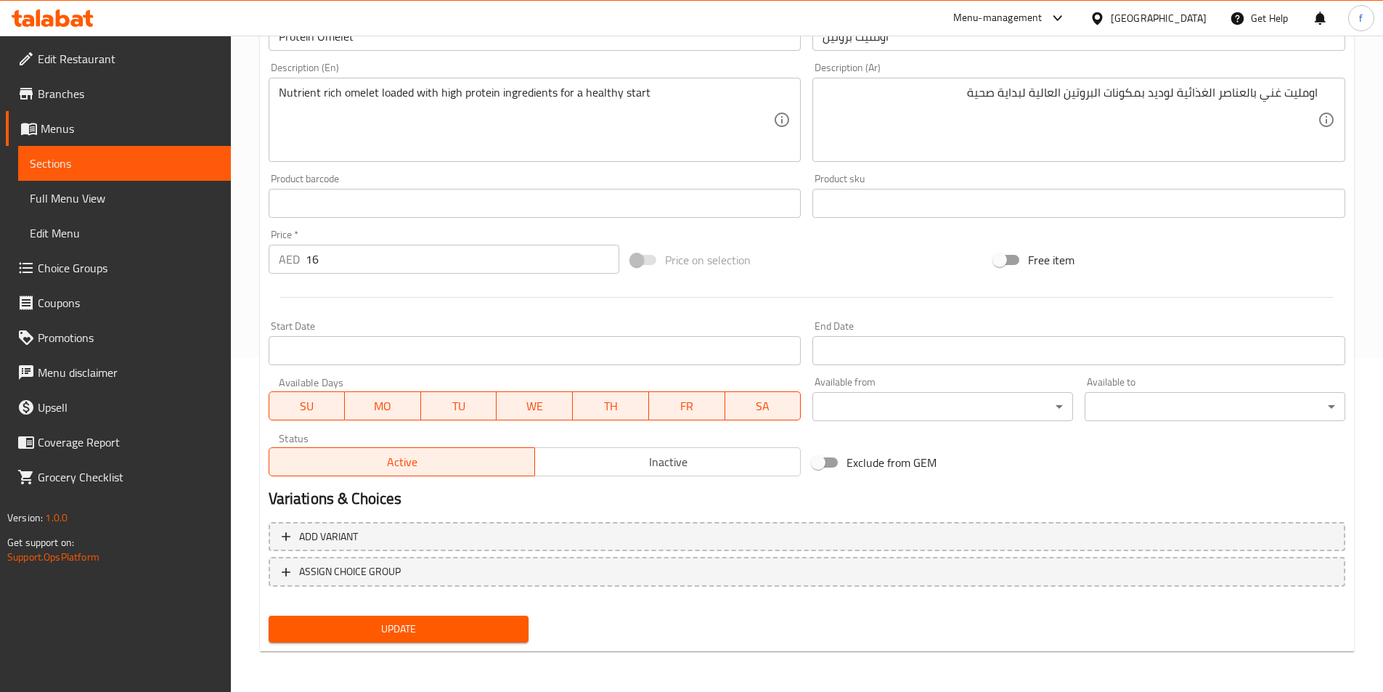
click at [445, 646] on div "Update" at bounding box center [399, 629] width 272 height 38
click at [453, 626] on span "Update" at bounding box center [398, 629] width 237 height 18
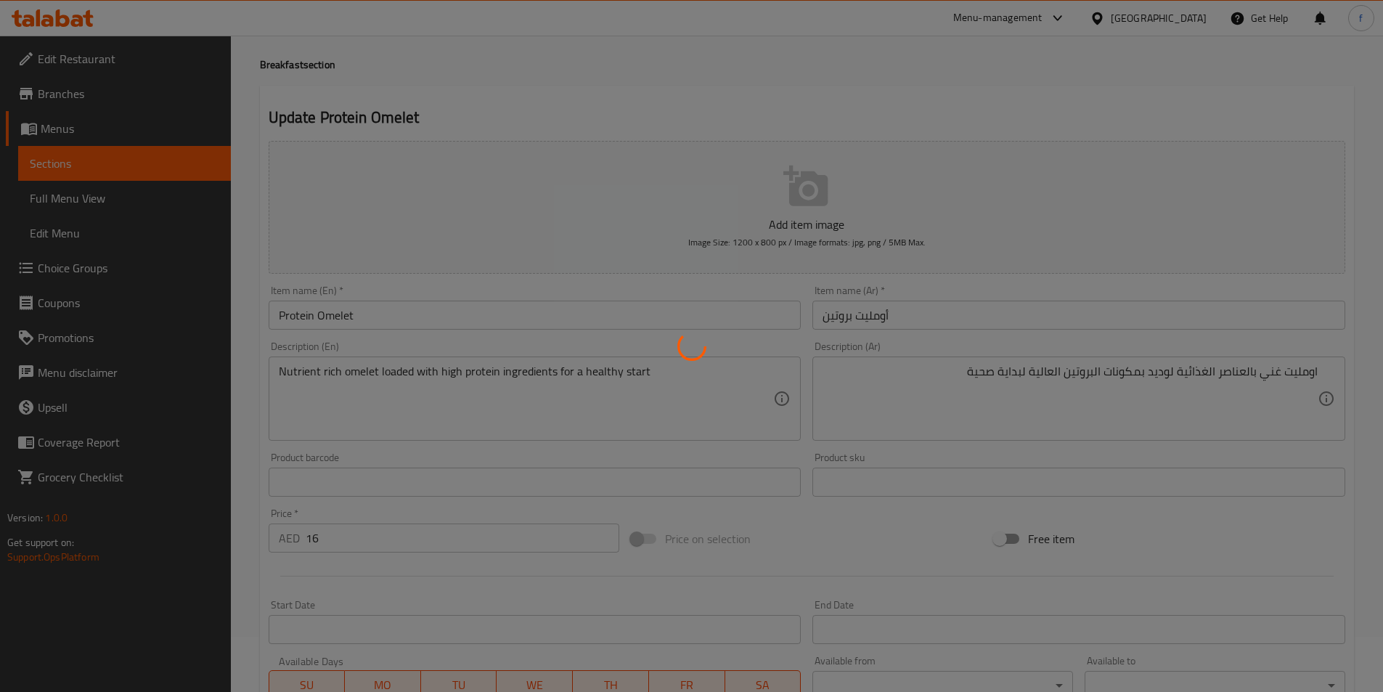
scroll to position [0, 0]
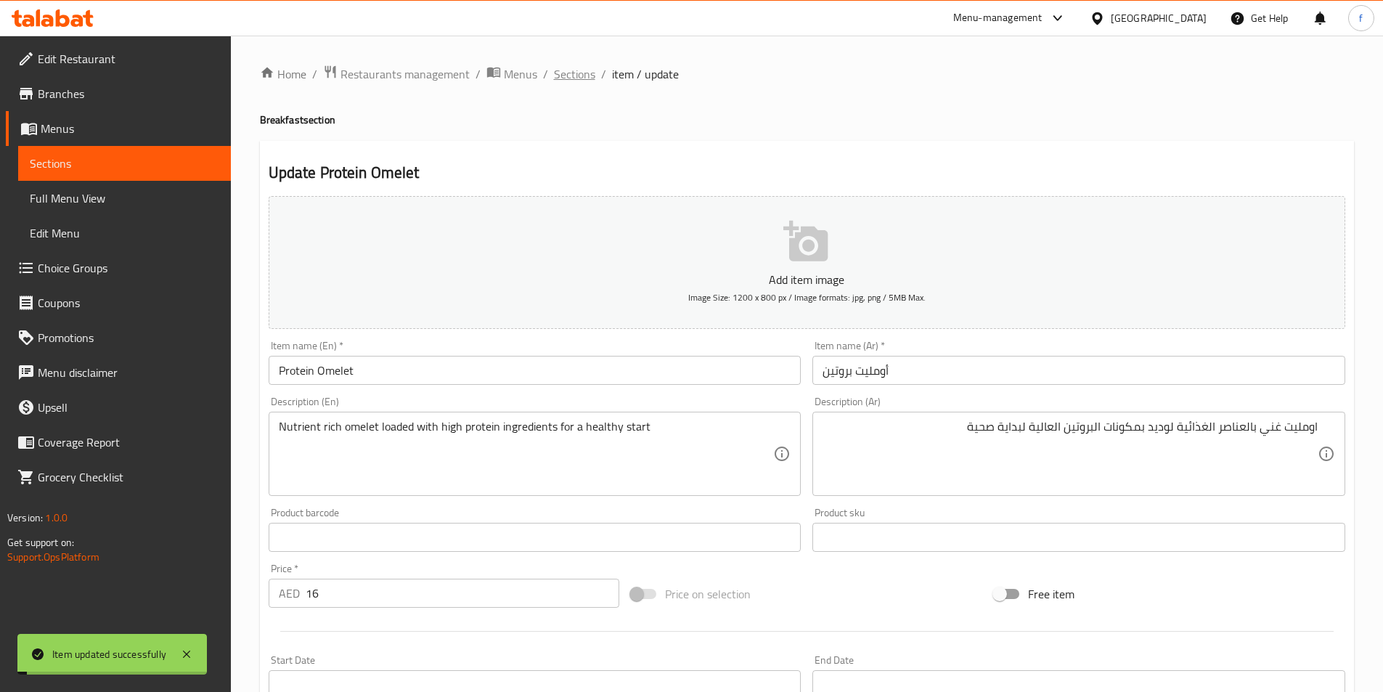
click at [577, 70] on span "Sections" at bounding box center [574, 73] width 41 height 17
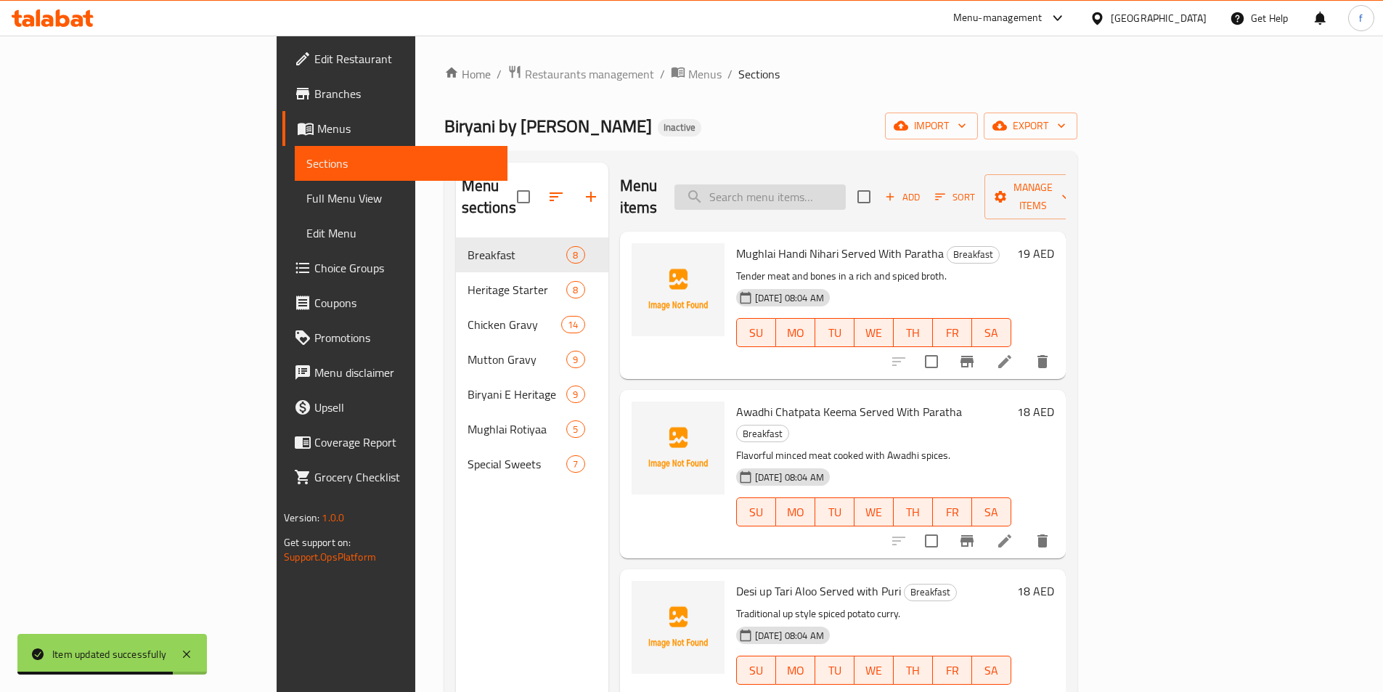
click at [824, 186] on input "search" at bounding box center [760, 196] width 171 height 25
paste input "Gola Kabab - 4 Oval Kababs sizzler"
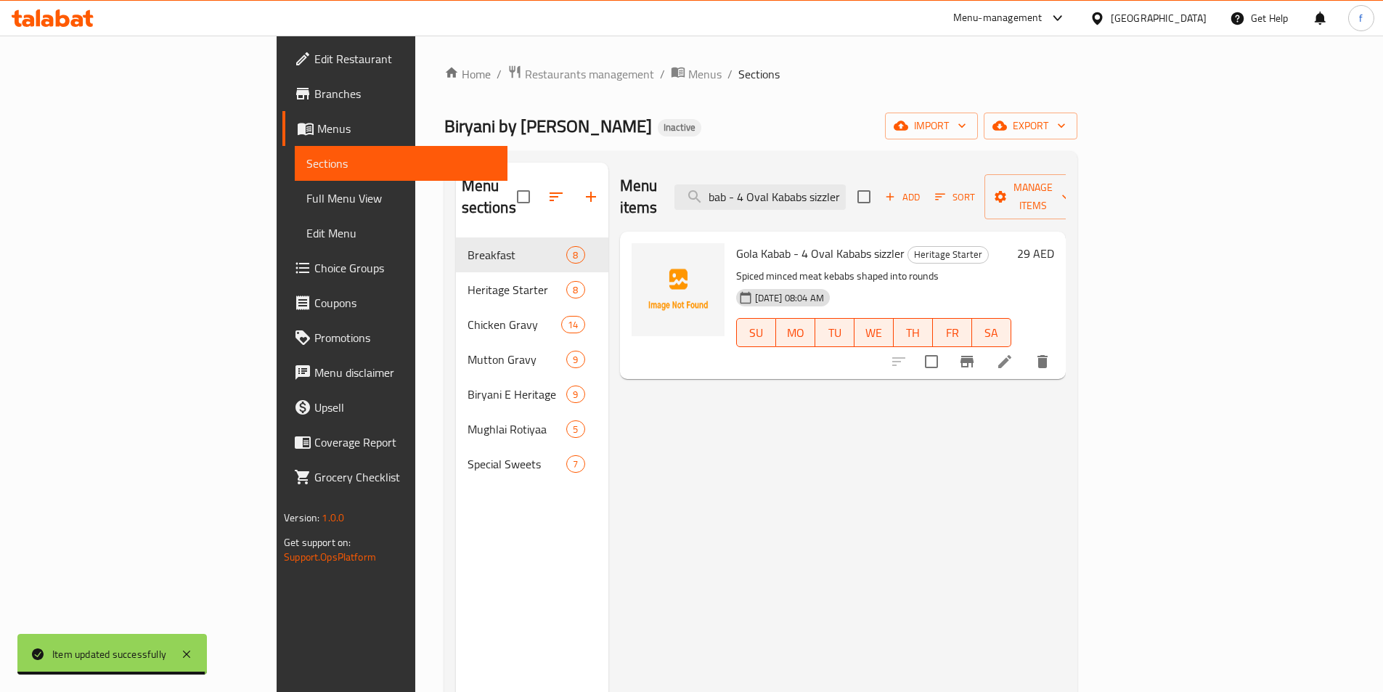
type input "Gola Kabab - 4 Oval Kababs sizzler"
click at [1014, 353] on icon at bounding box center [1004, 361] width 17 height 17
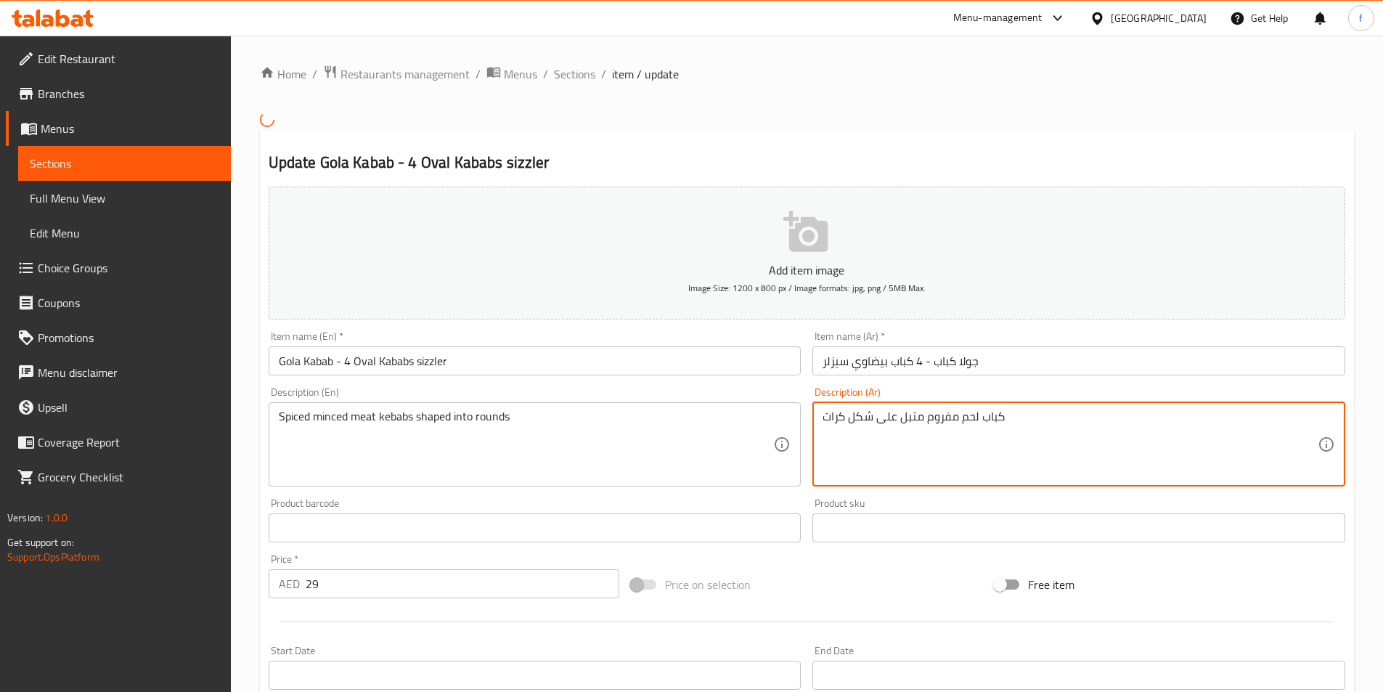
drag, startPoint x: 1012, startPoint y: 416, endPoint x: 1247, endPoint y: 384, distance: 236.7
click at [1246, 384] on div "Description (Ar) كباب لحم مفروم متبل على شكل كرات Description (Ar)" at bounding box center [1079, 436] width 545 height 111
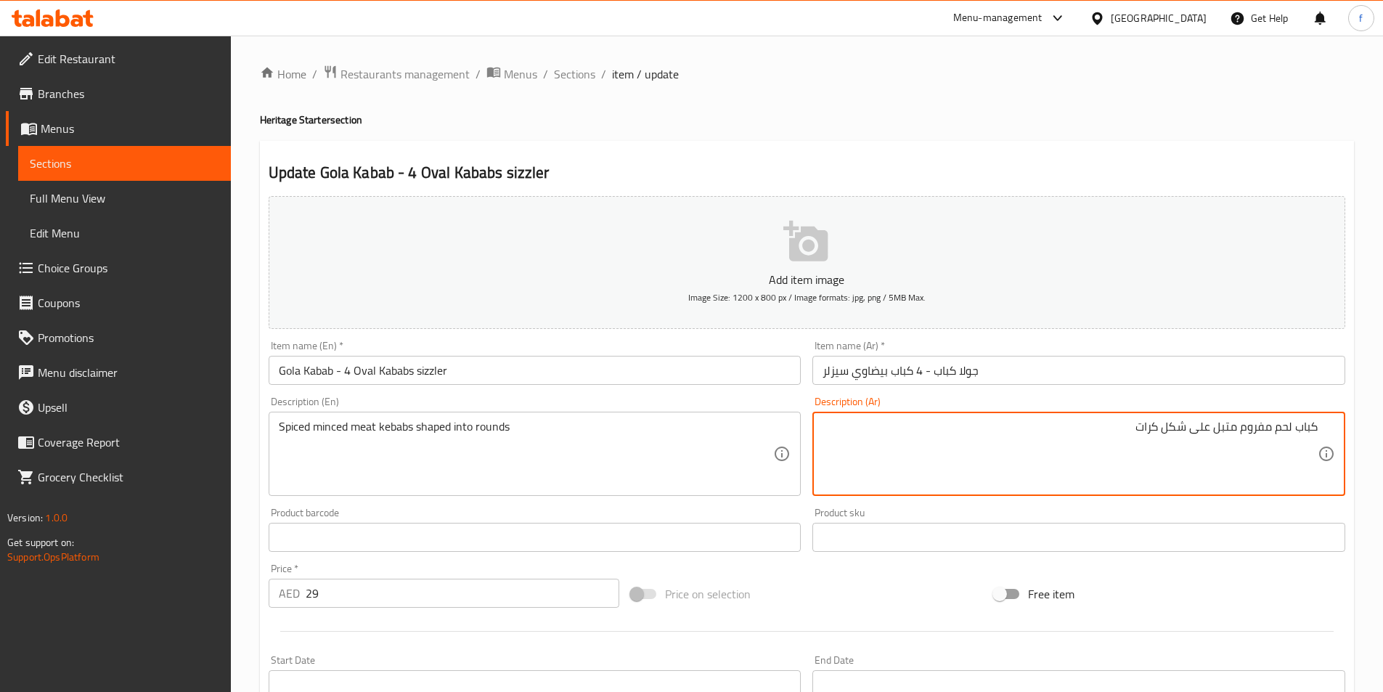
click at [1149, 426] on textarea "كباب لحم مفروم متبل على شكل كرات" at bounding box center [1070, 454] width 495 height 69
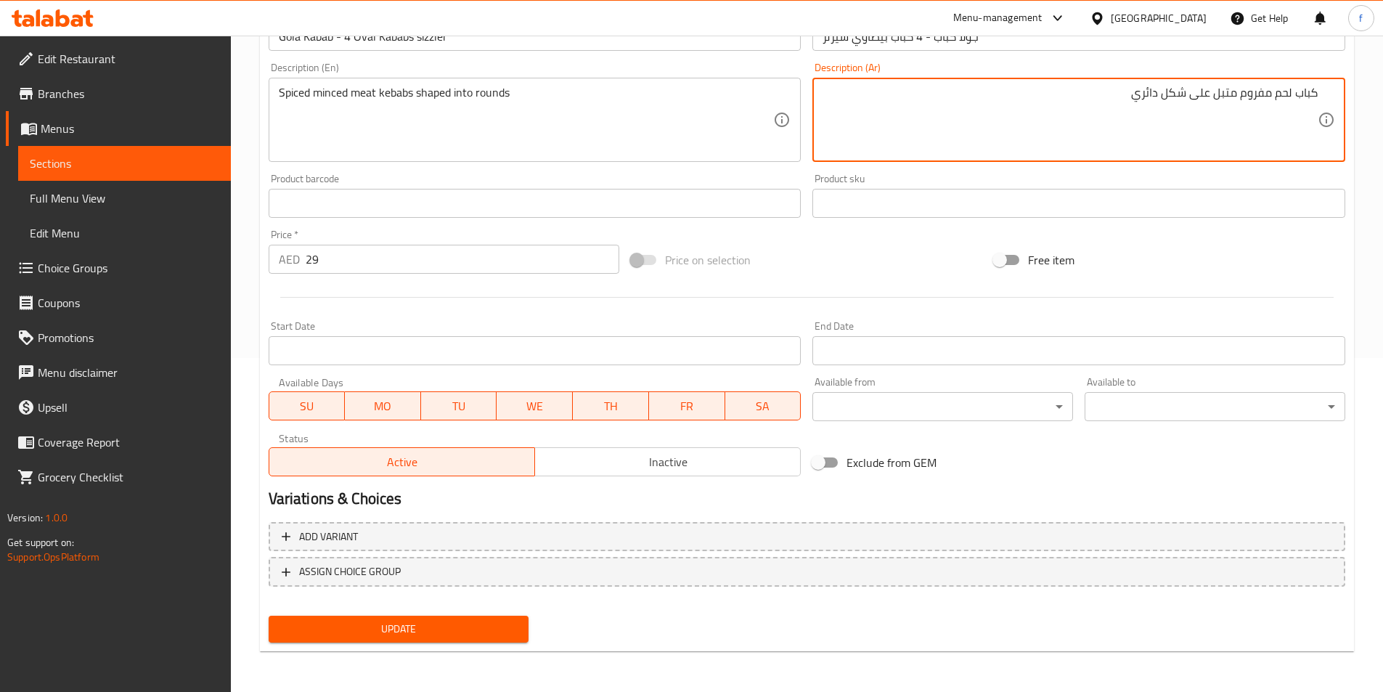
type textarea "كباب لحم مفروم متبل على شكل دائري"
click at [476, 635] on span "Update" at bounding box center [398, 629] width 237 height 18
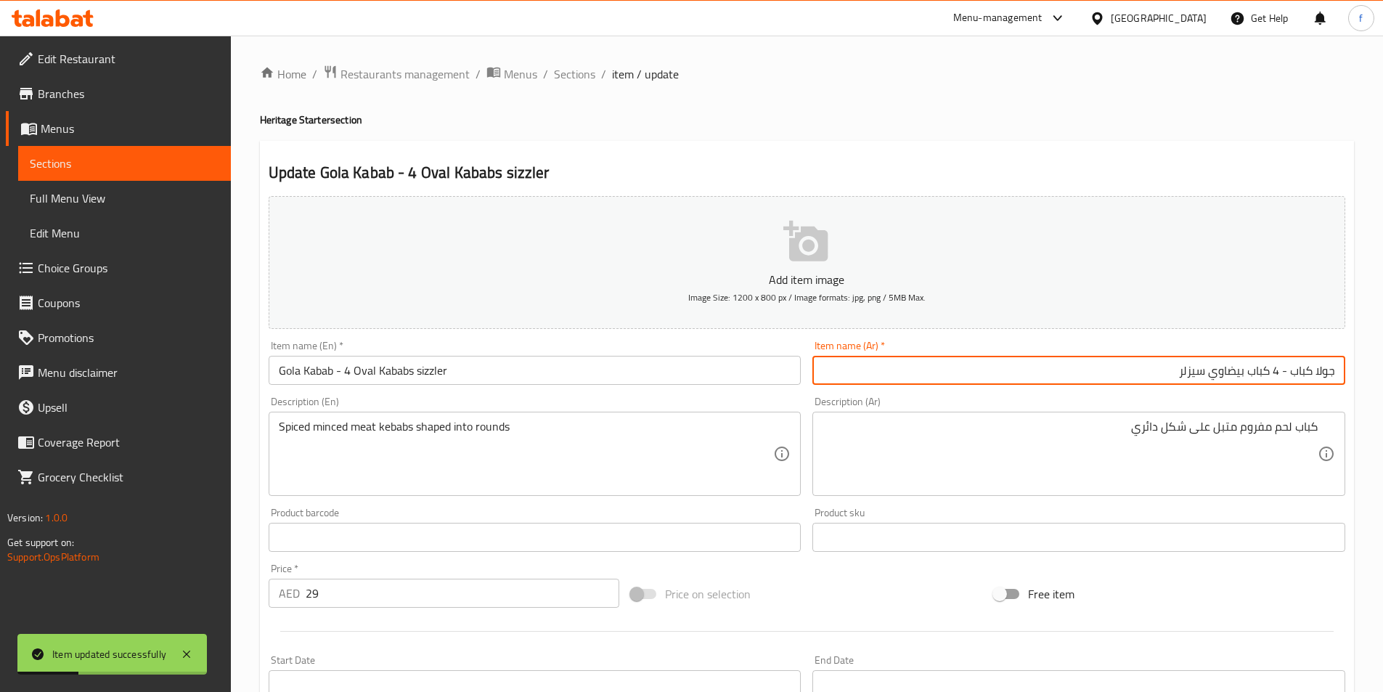
click at [1084, 407] on div "Description (Ar) كباب لحم مفروم متبل على شكل دائري Description (Ar)" at bounding box center [1079, 446] width 533 height 99
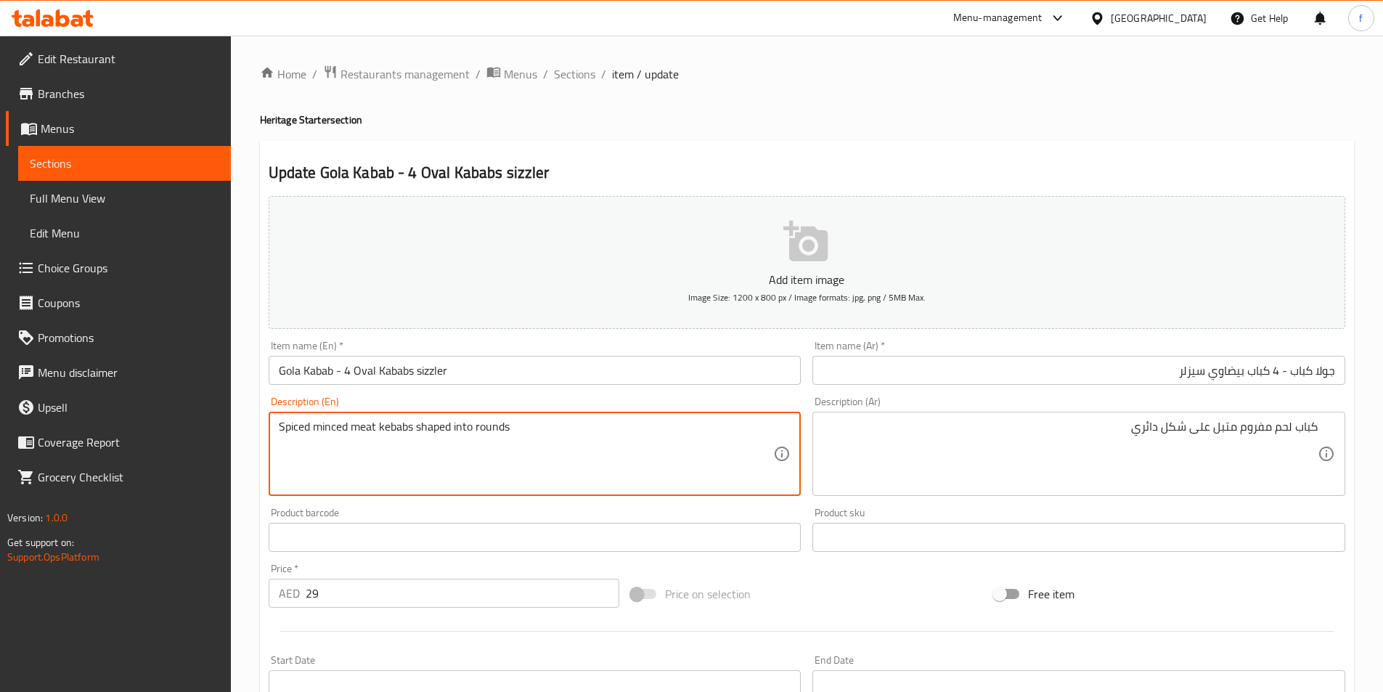
click at [398, 426] on textarea "Spiced minced meat kebabs shaped into rounds" at bounding box center [526, 454] width 495 height 69
click at [364, 424] on textarea "Spiced minced meat kebabs shaped into rounds" at bounding box center [526, 454] width 495 height 69
click at [340, 426] on textarea "Spiced minced meat kebabs shaped into rounds" at bounding box center [526, 454] width 495 height 69
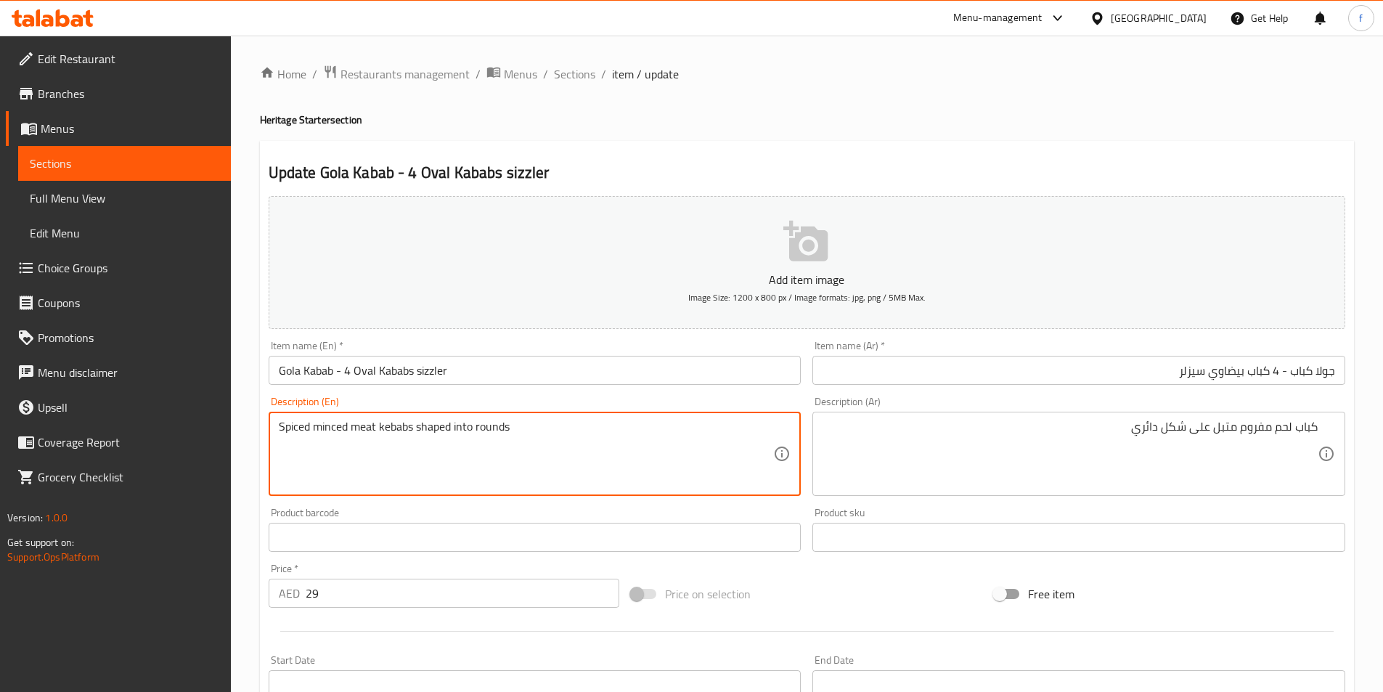
click at [292, 428] on textarea "Spiced minced meat kebabs shaped into rounds" at bounding box center [526, 454] width 495 height 69
click at [422, 436] on textarea "Spiced minced meat kebabs shaped into rounds" at bounding box center [526, 454] width 495 height 69
drag, startPoint x: 422, startPoint y: 436, endPoint x: 476, endPoint y: 434, distance: 53.8
click at [424, 436] on textarea "Spiced minced meat kebabs shaped into rounds" at bounding box center [526, 454] width 495 height 69
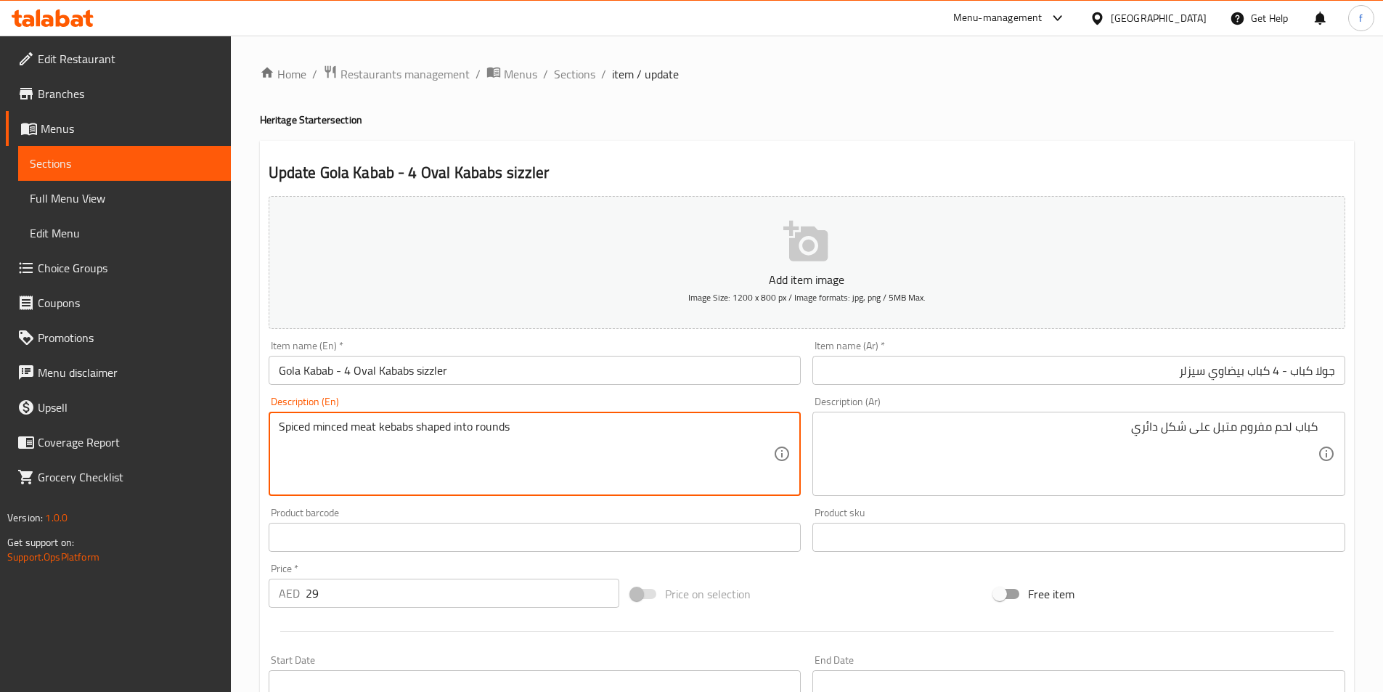
click at [471, 431] on textarea "Spiced minced meat kebabs shaped into rounds" at bounding box center [526, 454] width 495 height 69
click at [487, 431] on textarea "Spiced minced meat kebabs shaped into rounds" at bounding box center [526, 454] width 495 height 69
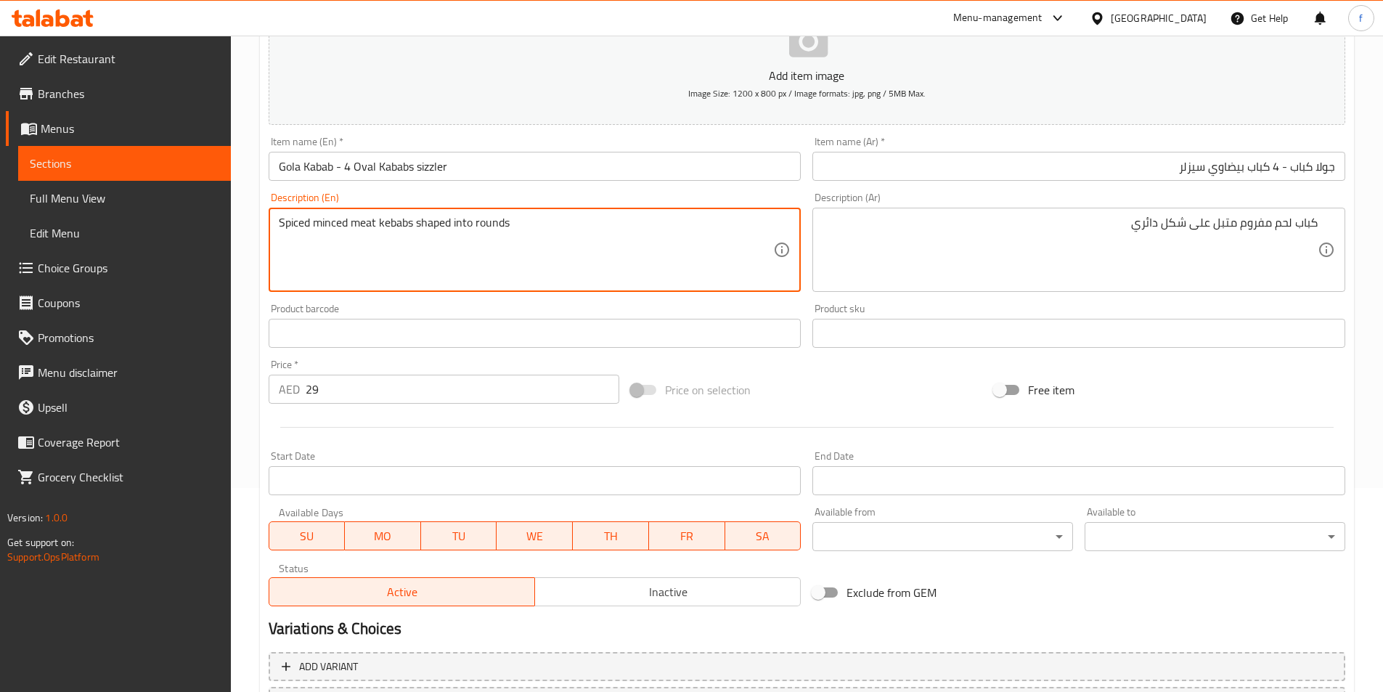
scroll to position [334, 0]
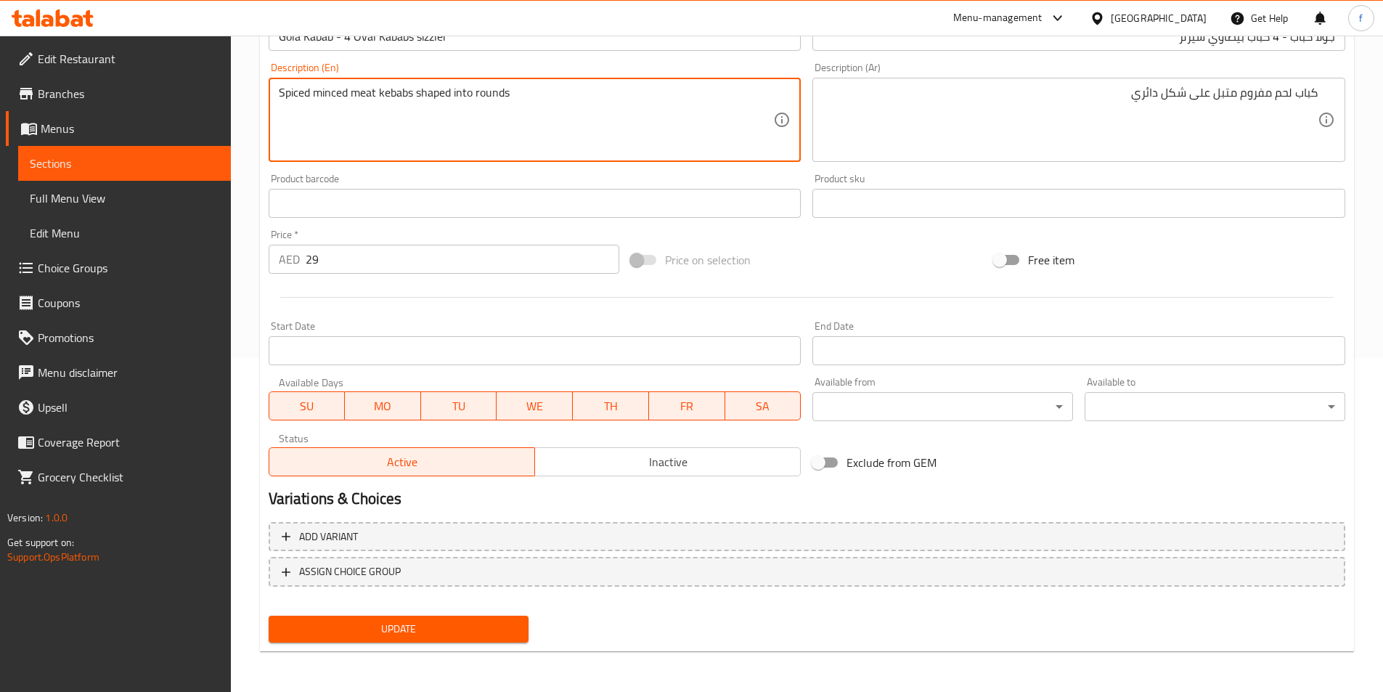
click at [376, 627] on span "Update" at bounding box center [398, 629] width 237 height 18
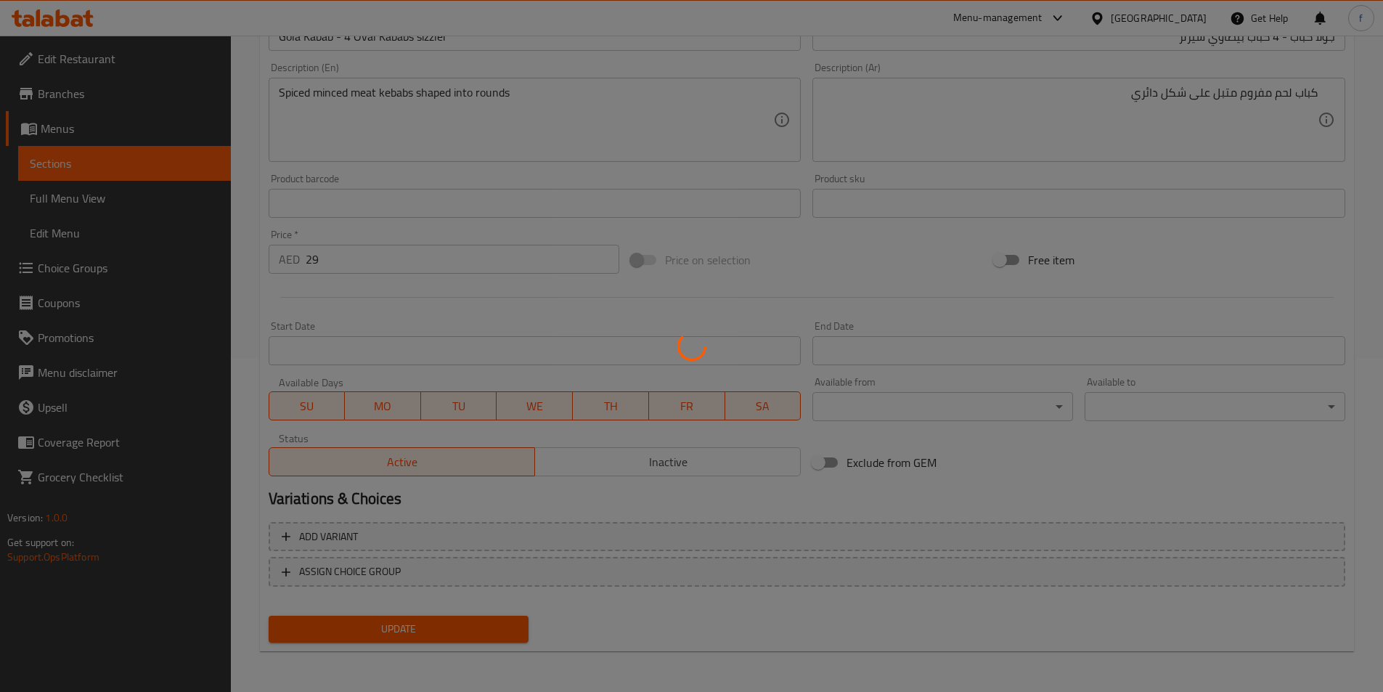
scroll to position [0, 0]
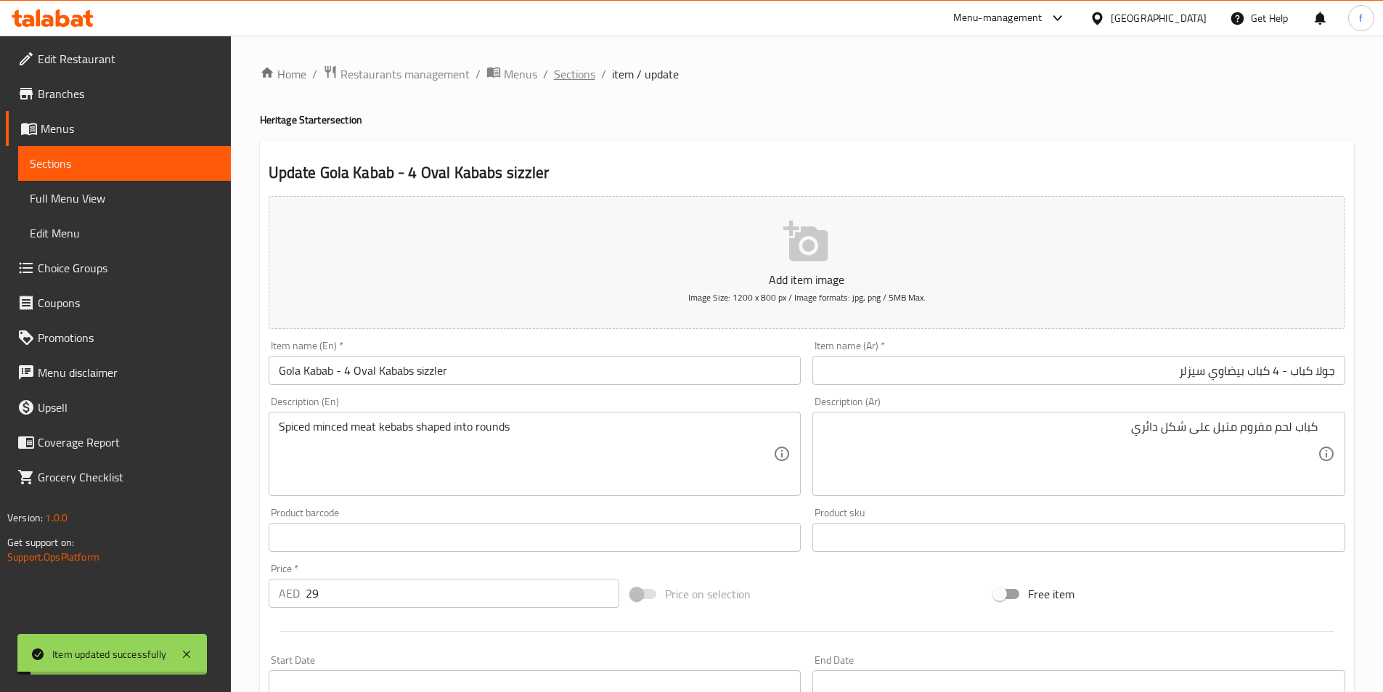
click at [575, 75] on span "Sections" at bounding box center [574, 73] width 41 height 17
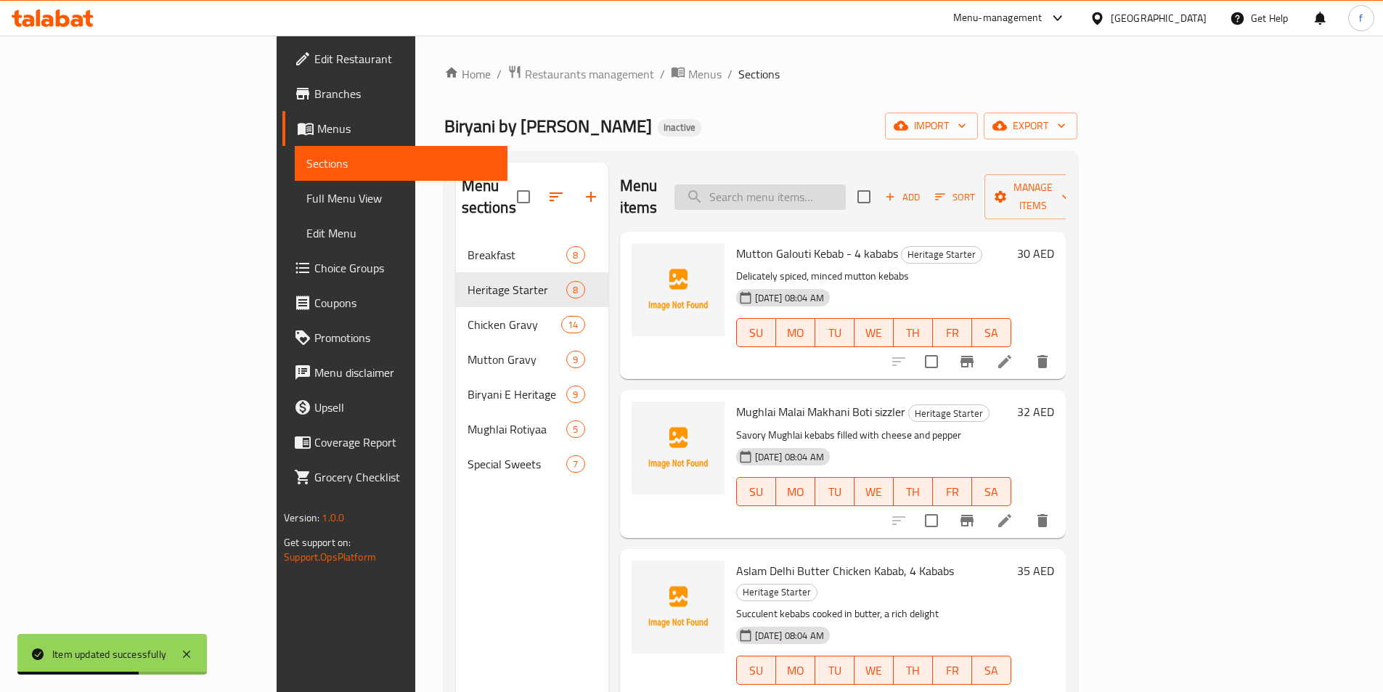
click at [846, 188] on input "search" at bounding box center [760, 196] width 171 height 25
paste input "Tandoori Tikka"
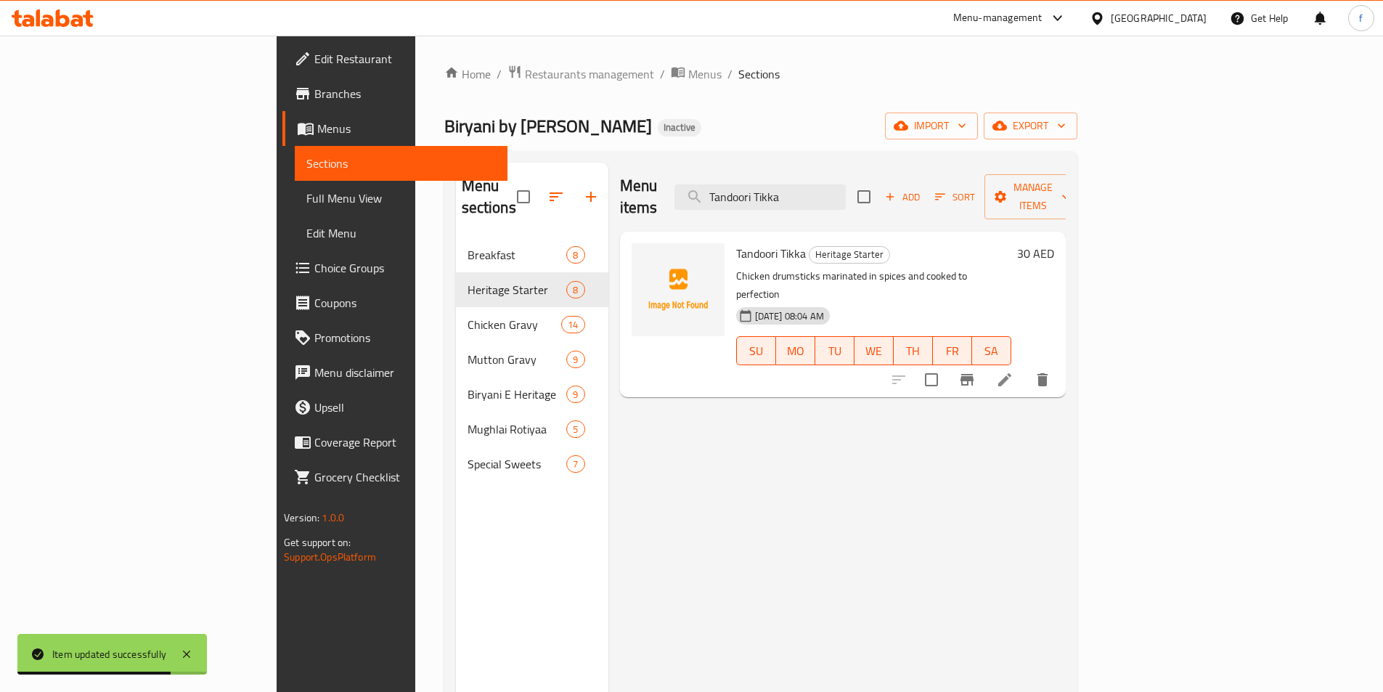
type input "Tandoori Tikka"
click at [1014, 371] on icon at bounding box center [1004, 379] width 17 height 17
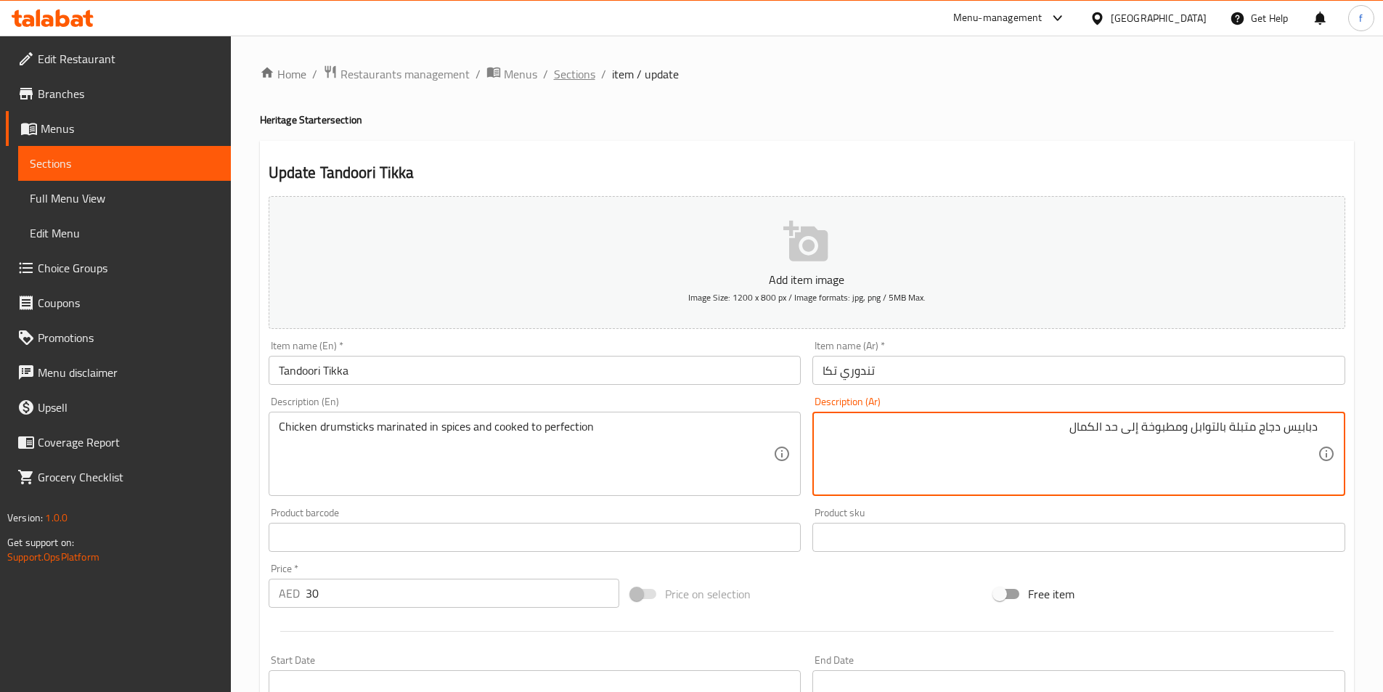
click at [584, 77] on span "Sections" at bounding box center [574, 73] width 41 height 17
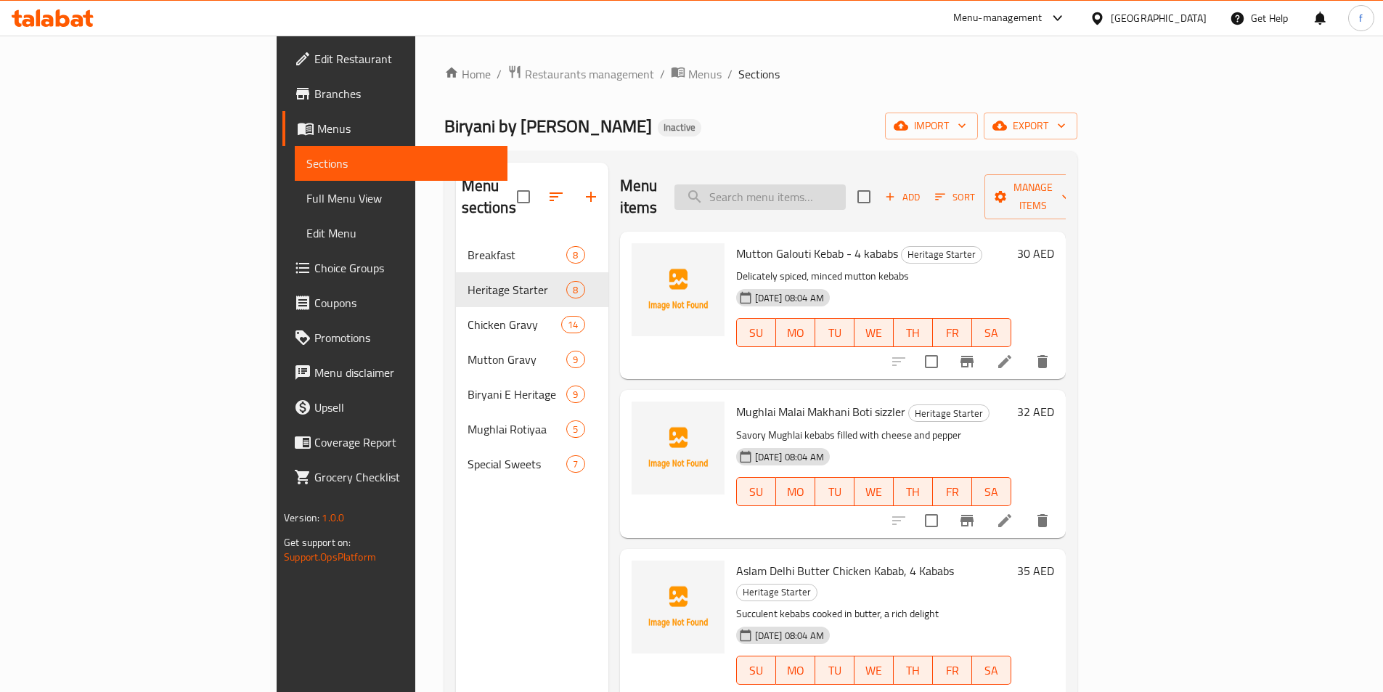
click at [802, 188] on input "search" at bounding box center [760, 196] width 171 height 25
paste input "Tawa Creamy Murgh 5 Pieces"
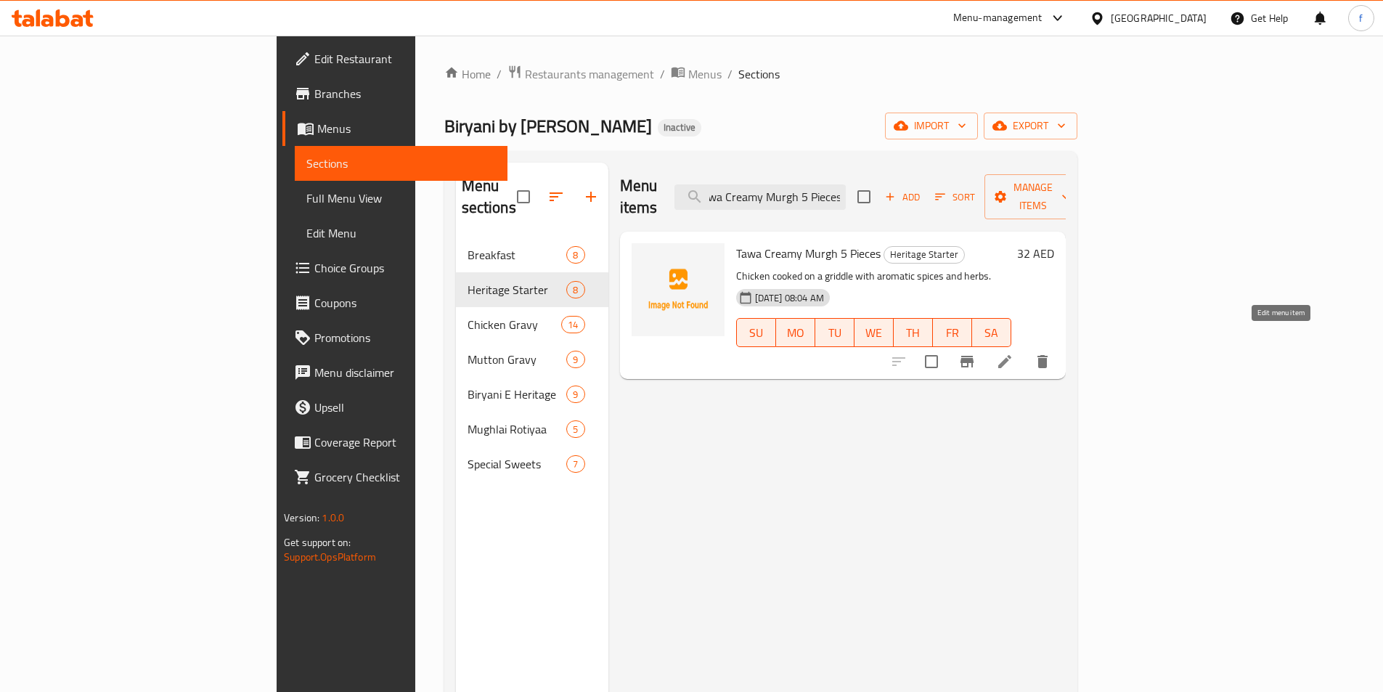
type input "Tawa Creamy Murgh 5 Pieces"
click at [1014, 353] on icon at bounding box center [1004, 361] width 17 height 17
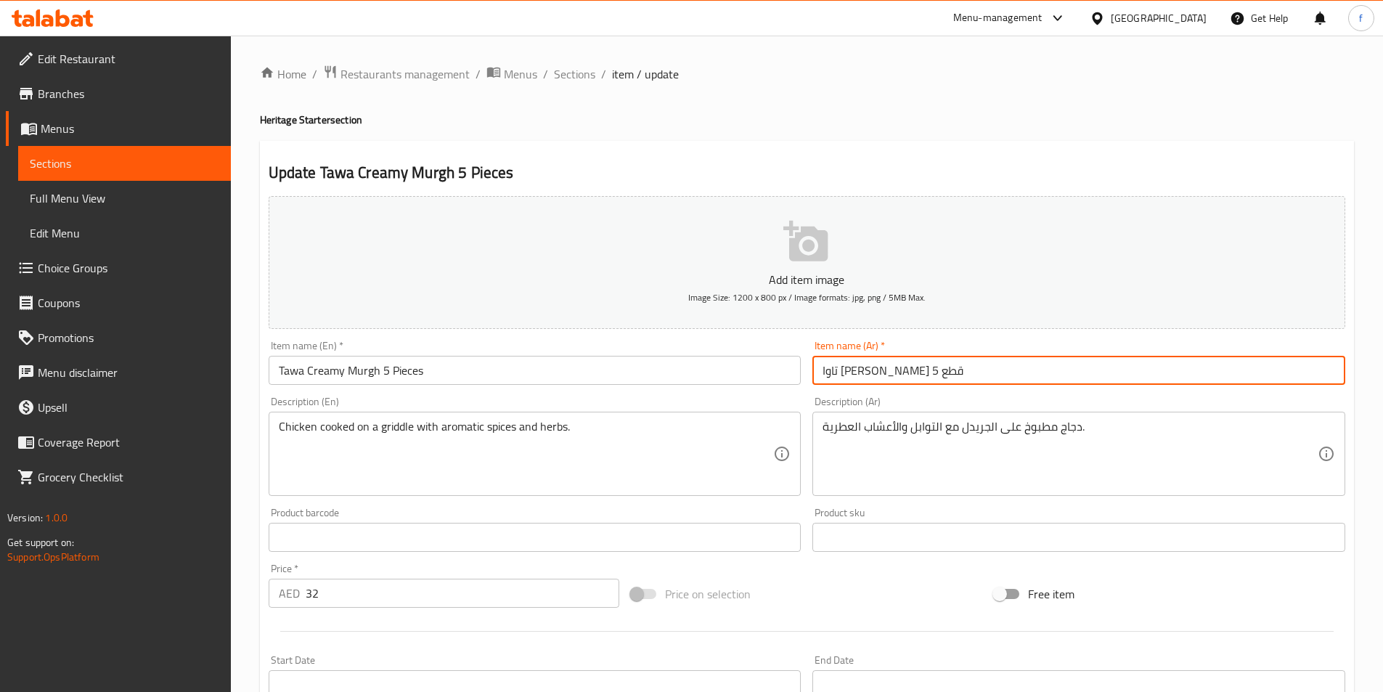
click at [1020, 368] on input "تاوا كريمي مورج 5 قطع" at bounding box center [1079, 370] width 533 height 29
click at [1261, 369] on input "تاوا كريمي مورج 5 قطع" at bounding box center [1079, 370] width 533 height 29
click at [1259, 369] on input "تاوا كريمي مورج 5 قطع" at bounding box center [1079, 370] width 533 height 29
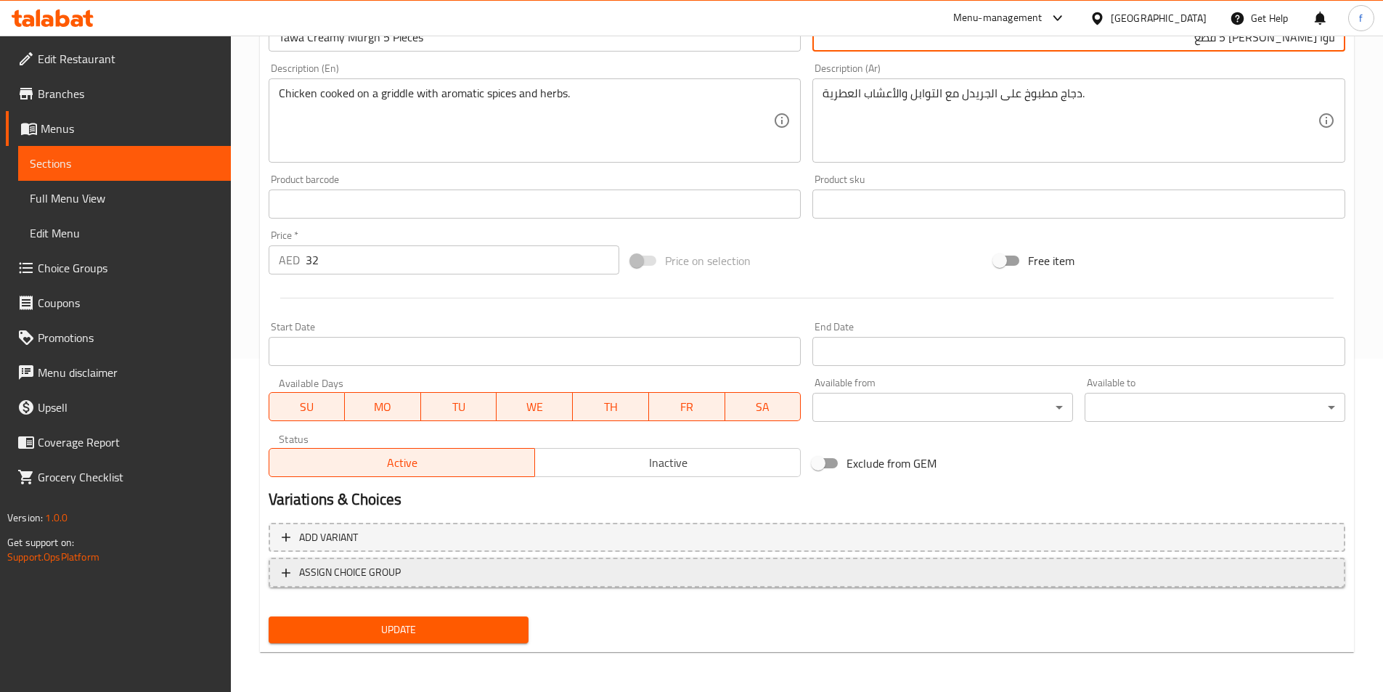
scroll to position [334, 0]
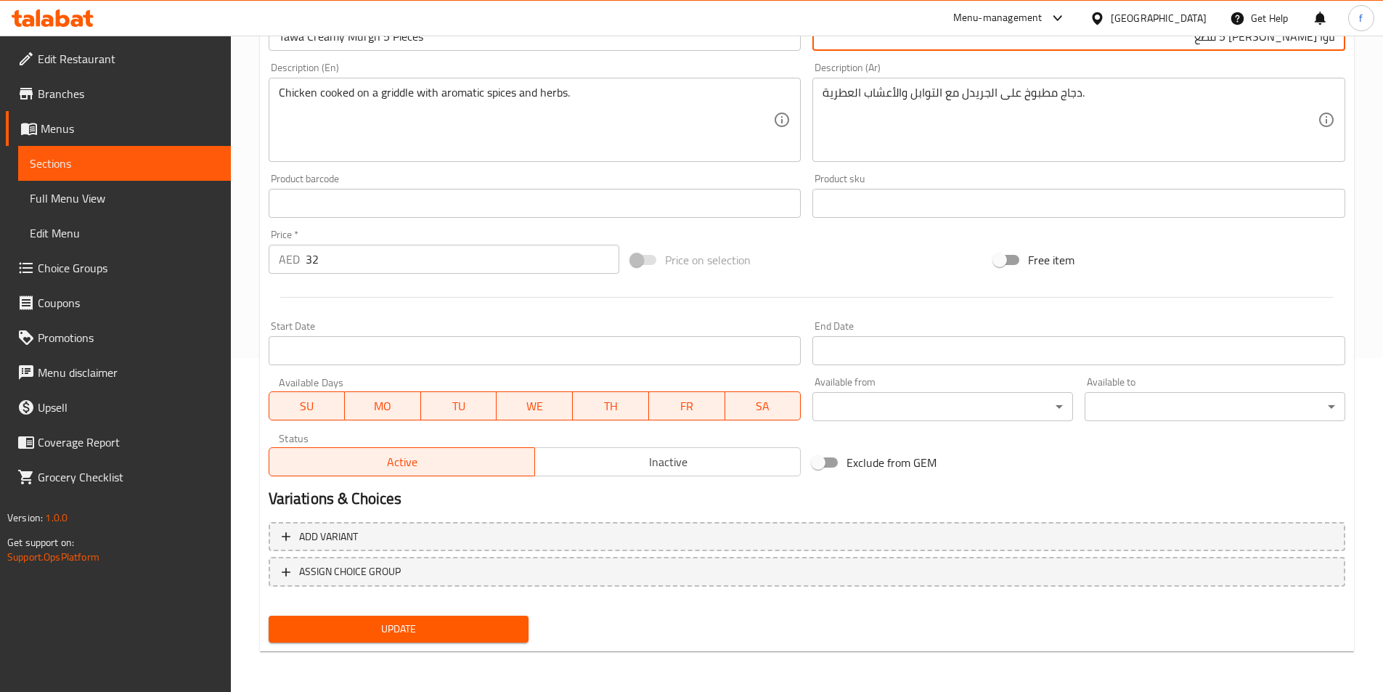
type input "تاوا [PERSON_NAME] 5 قطع"
click at [473, 641] on button "Update" at bounding box center [399, 629] width 261 height 27
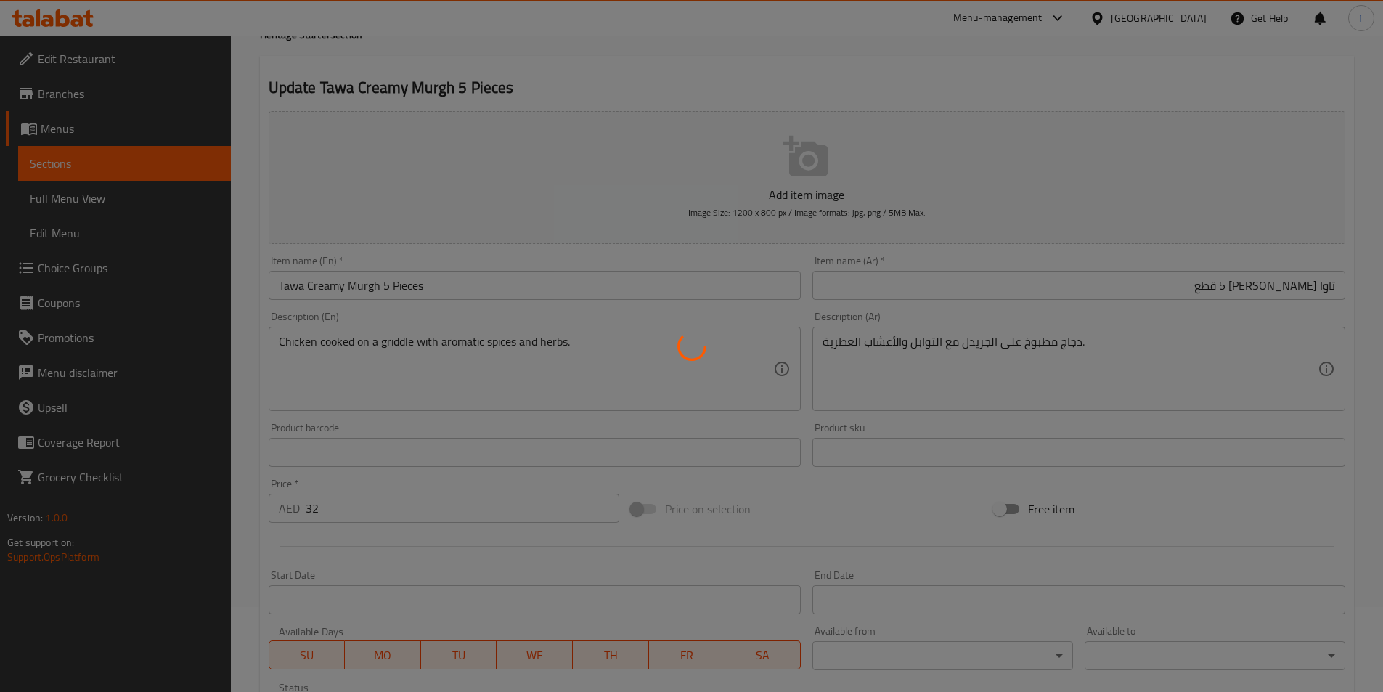
scroll to position [0, 0]
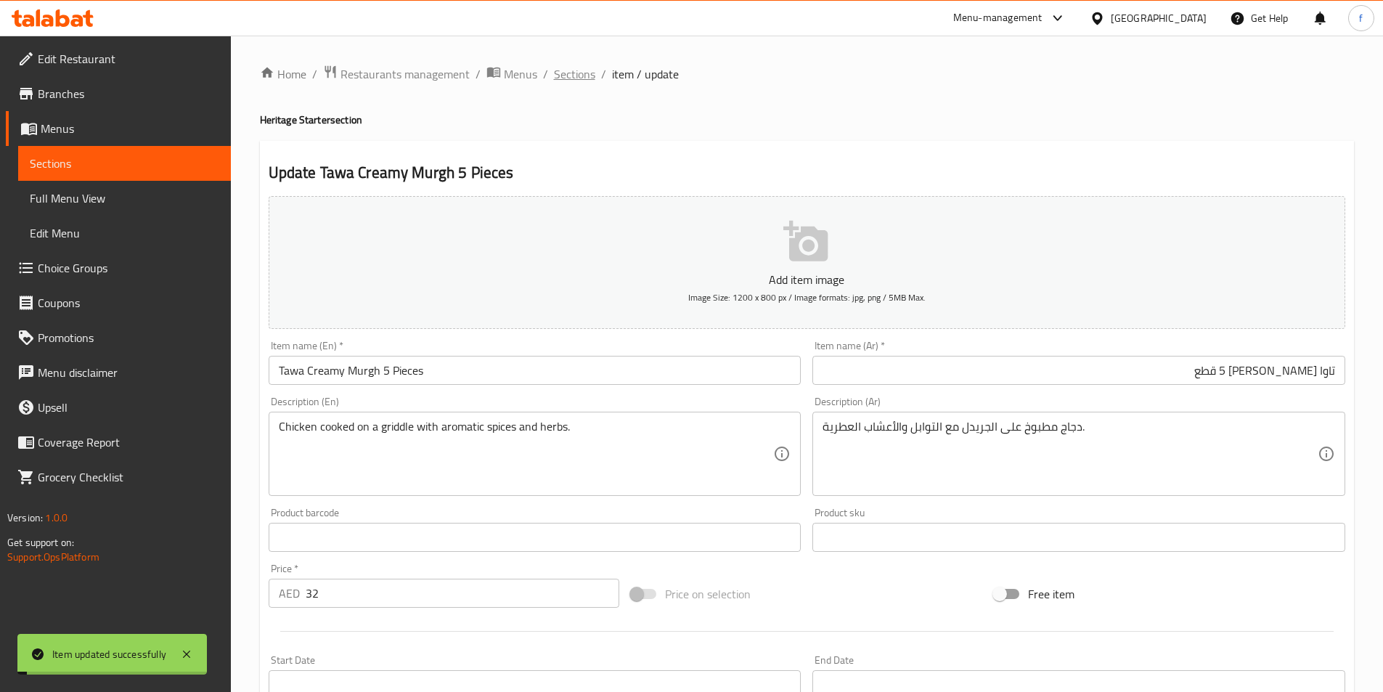
click at [588, 79] on span "Sections" at bounding box center [574, 73] width 41 height 17
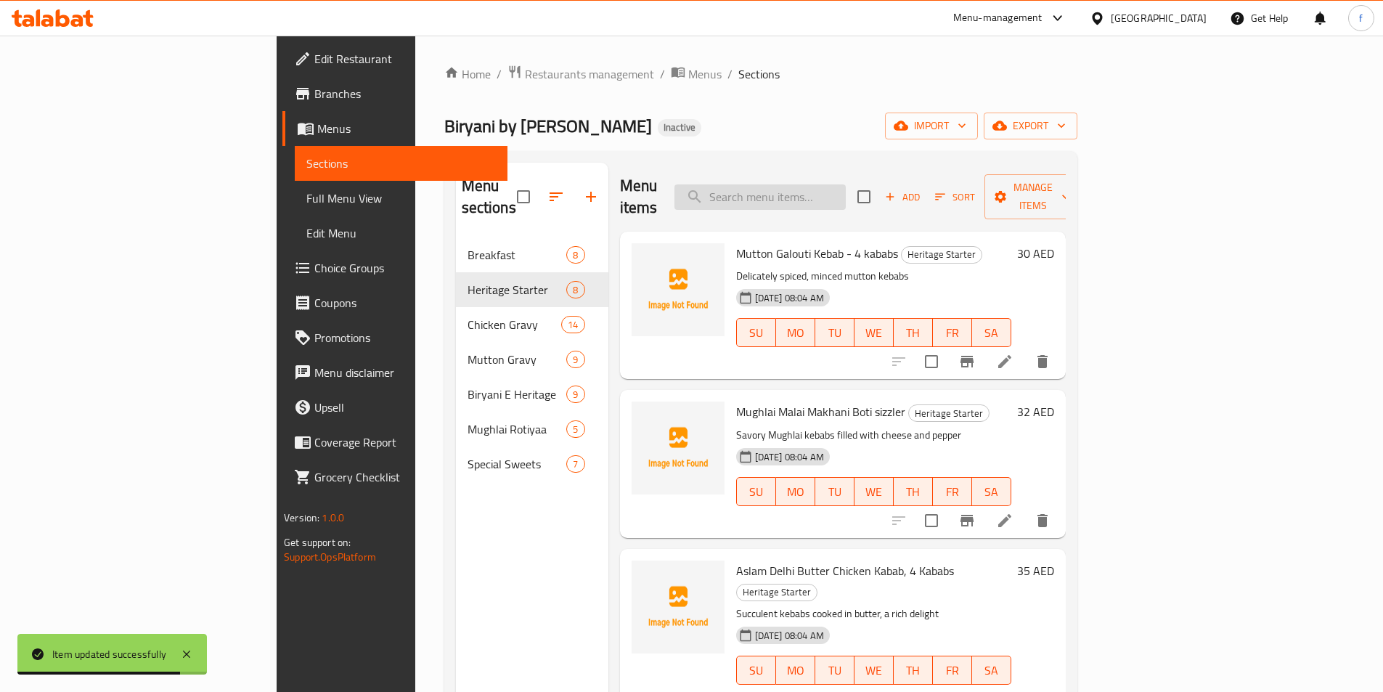
click at [810, 184] on input "search" at bounding box center [760, 196] width 171 height 25
paste input "White Butter Chicken boneless (Chef's Secret)"
type input "White Butter Chicken boneless (Chef's Secret)"
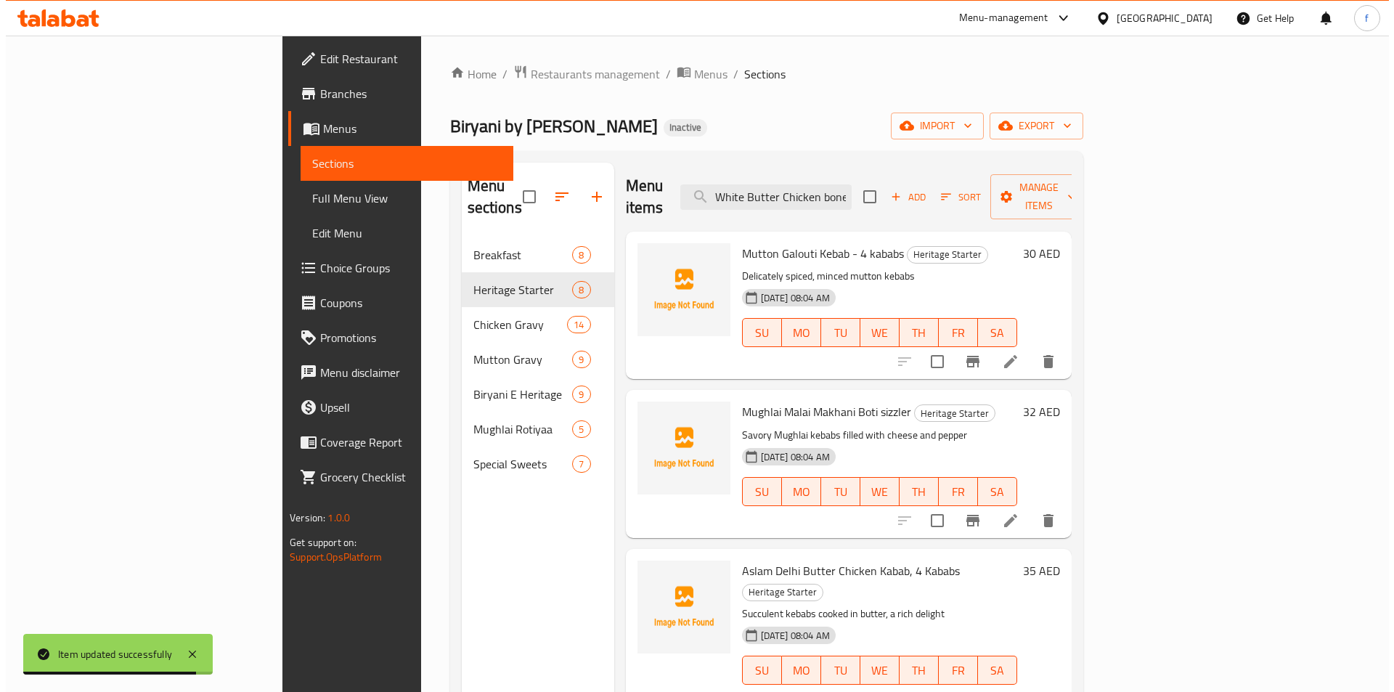
scroll to position [0, 91]
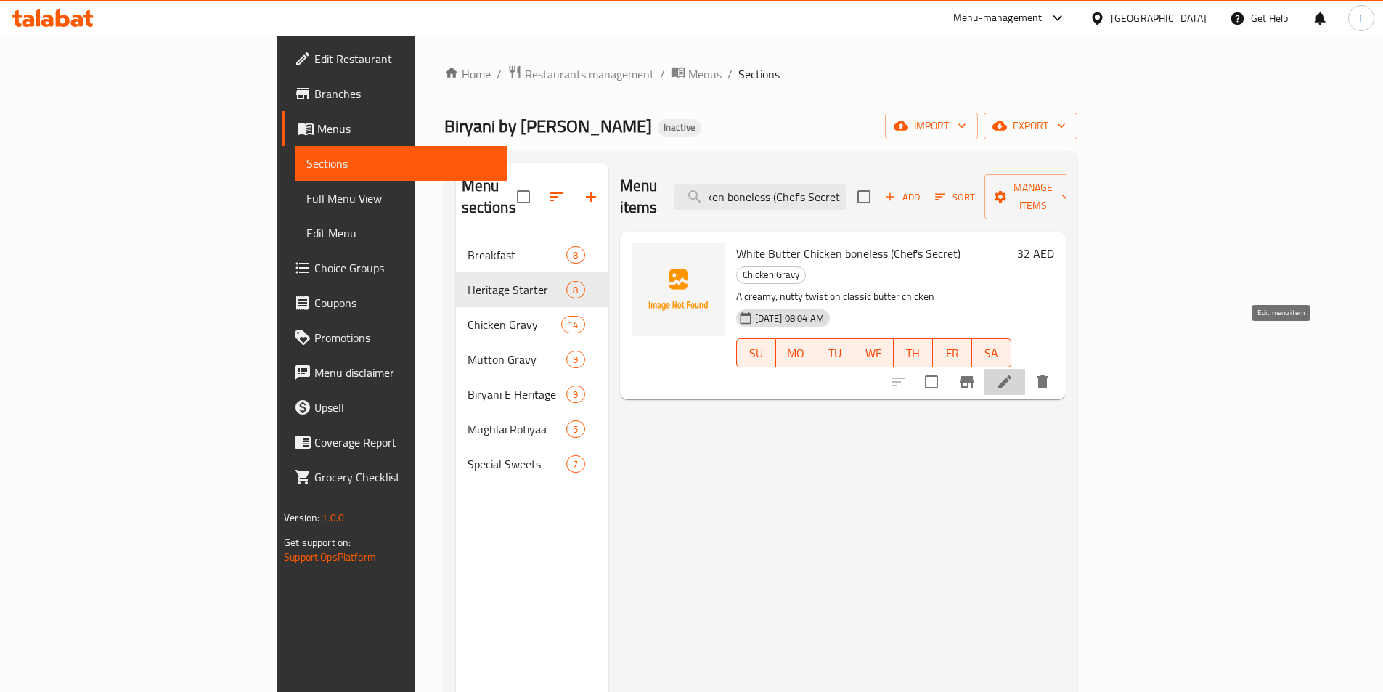
click at [1014, 373] on icon at bounding box center [1004, 381] width 17 height 17
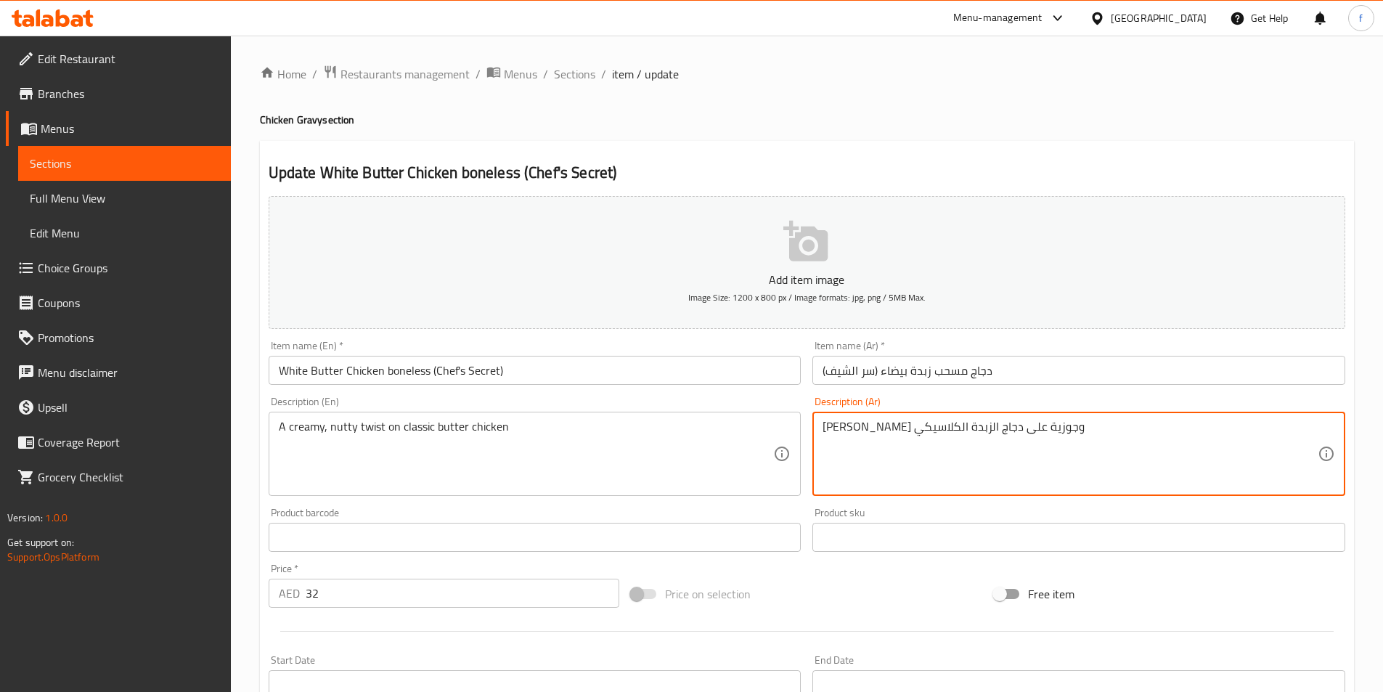
scroll to position [334, 0]
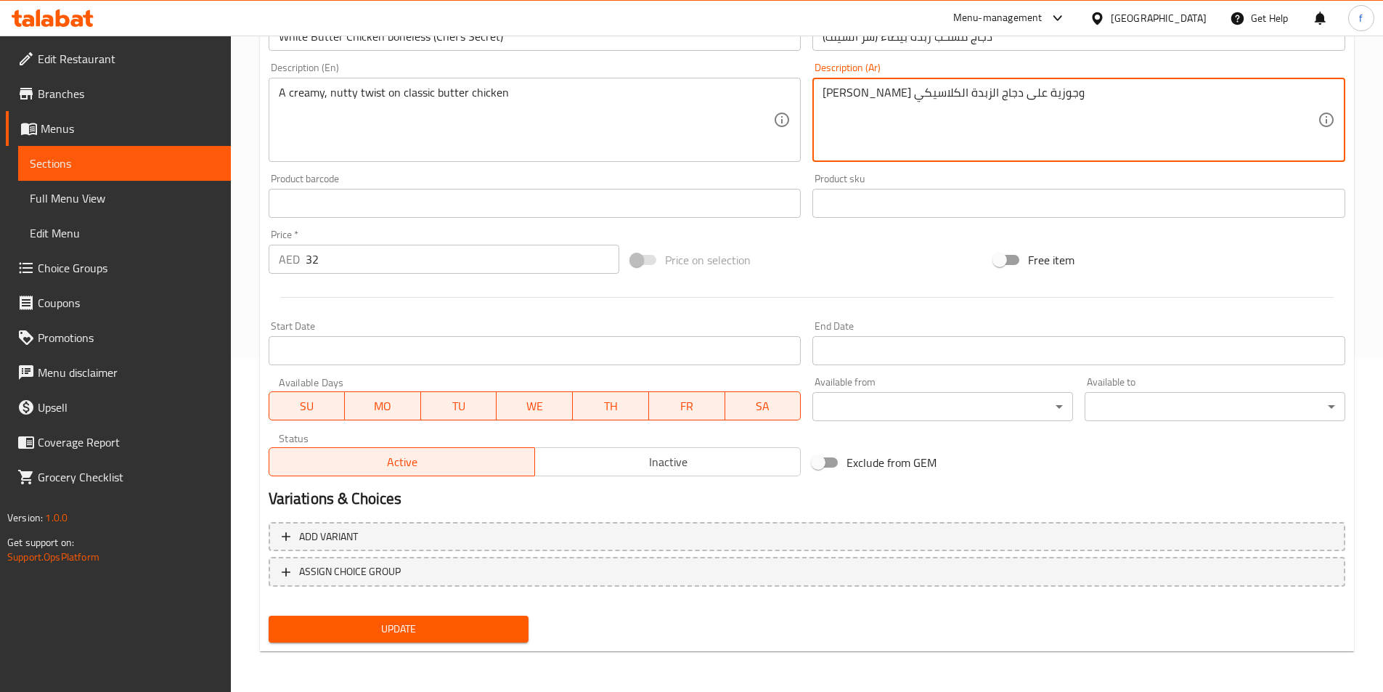
type textarea "[PERSON_NAME] وجوزية على دجاج الزبدة الكلاسيكي"
click at [409, 625] on span "Update" at bounding box center [398, 629] width 237 height 18
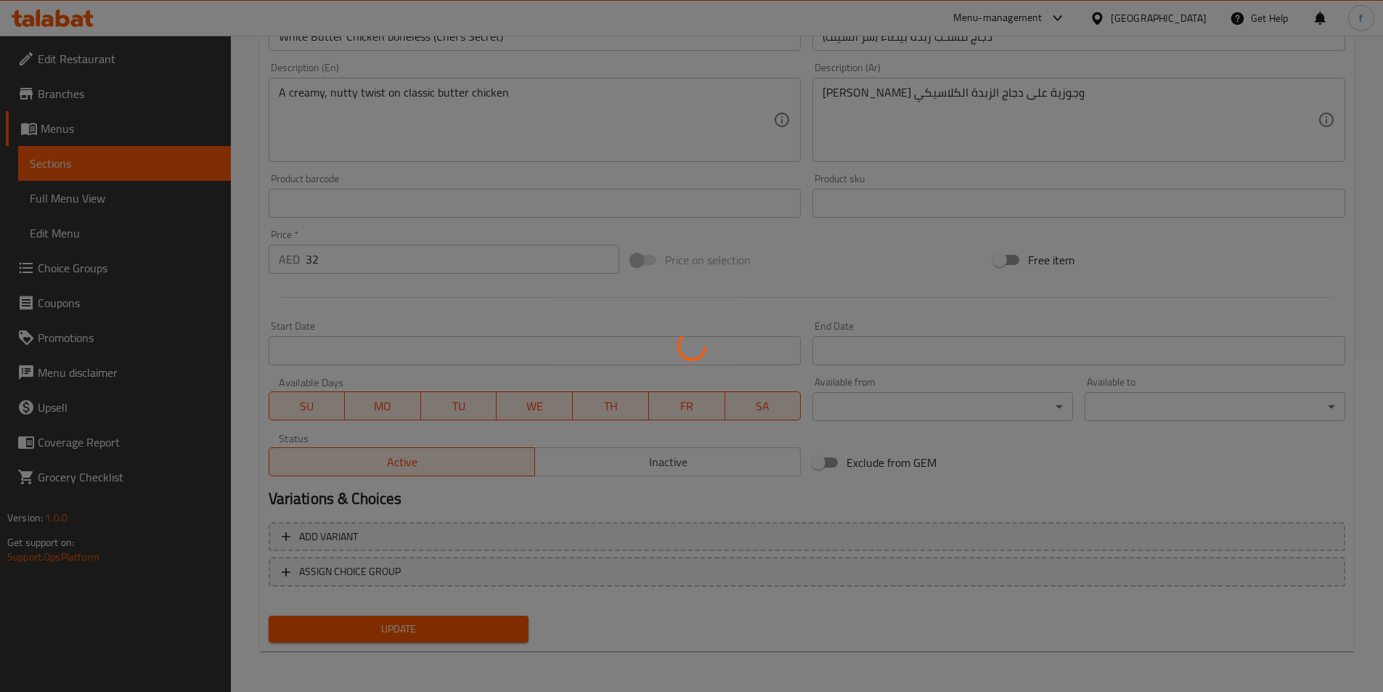
scroll to position [0, 0]
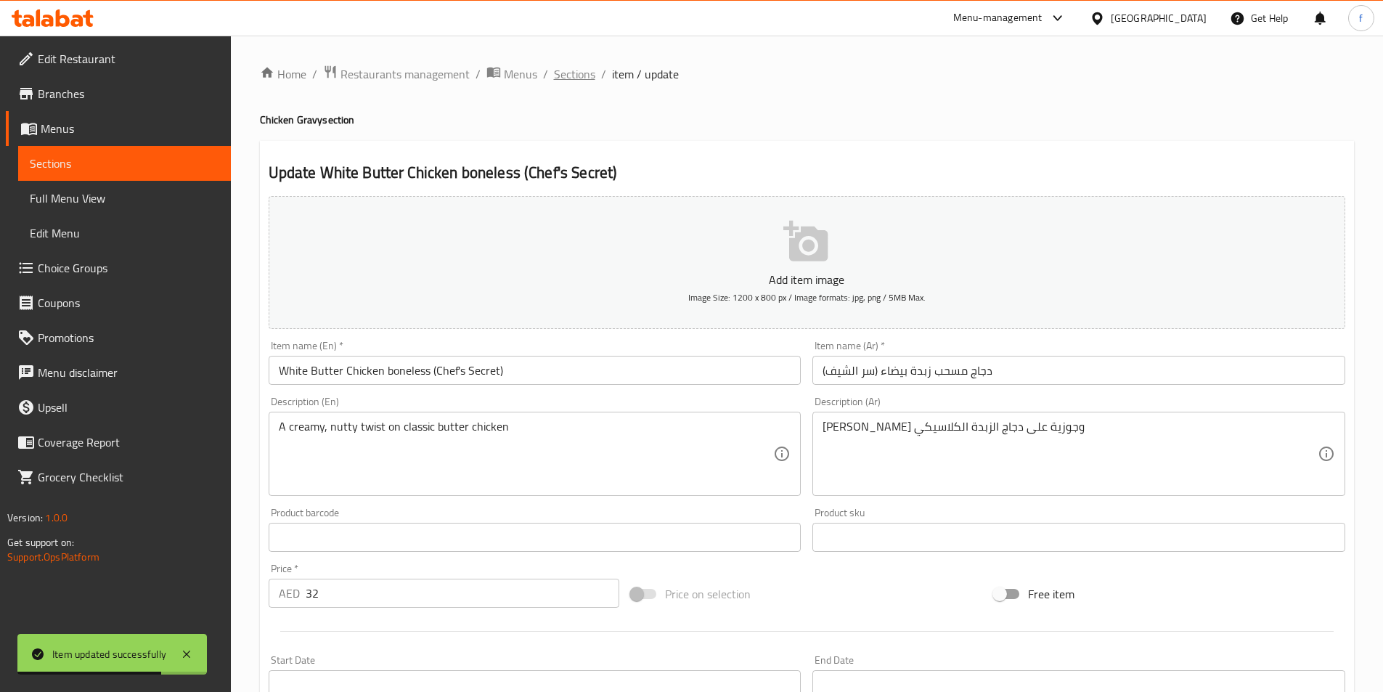
click at [578, 82] on span "Sections" at bounding box center [574, 73] width 41 height 17
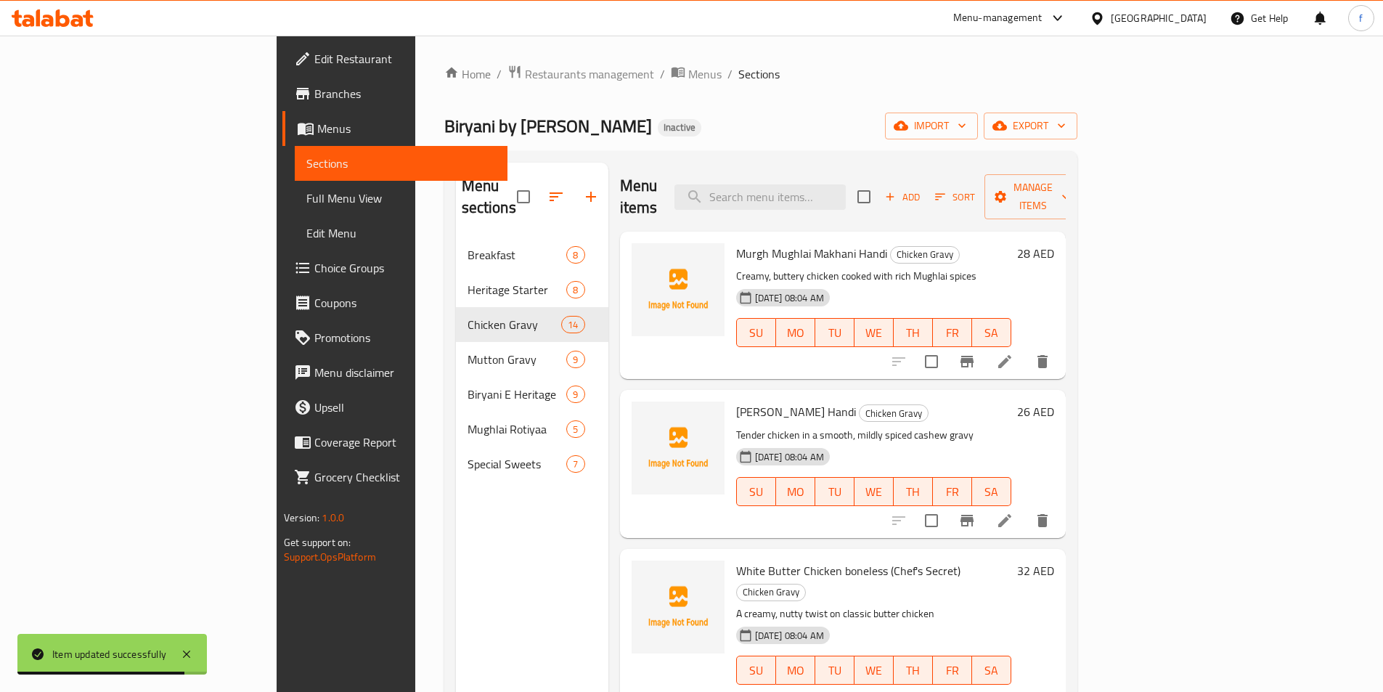
click at [872, 201] on div "Menu items Add Sort Manage items" at bounding box center [843, 197] width 446 height 69
click at [846, 185] on input "search" at bounding box center [760, 196] width 171 height 25
paste input "Afghani Seekh with Gravy"
type input "Afghani Seekh with Gravy"
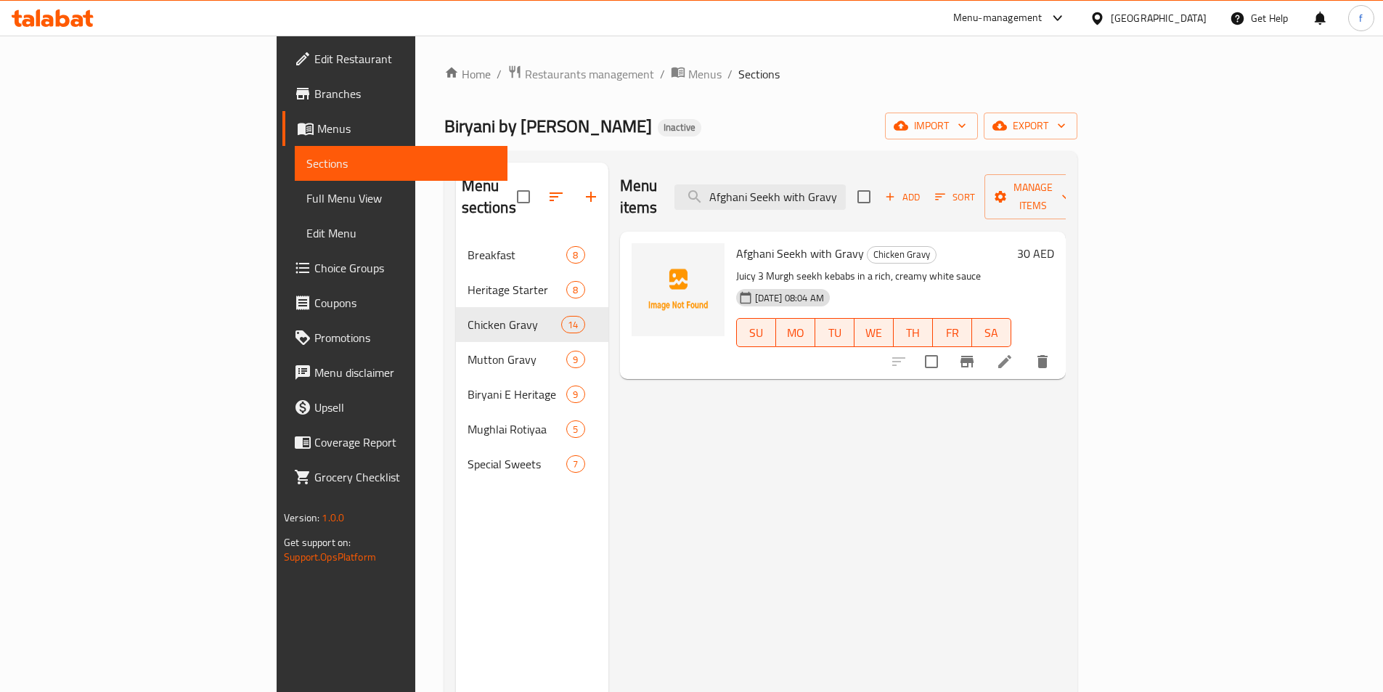
click at [1025, 349] on li at bounding box center [1005, 362] width 41 height 26
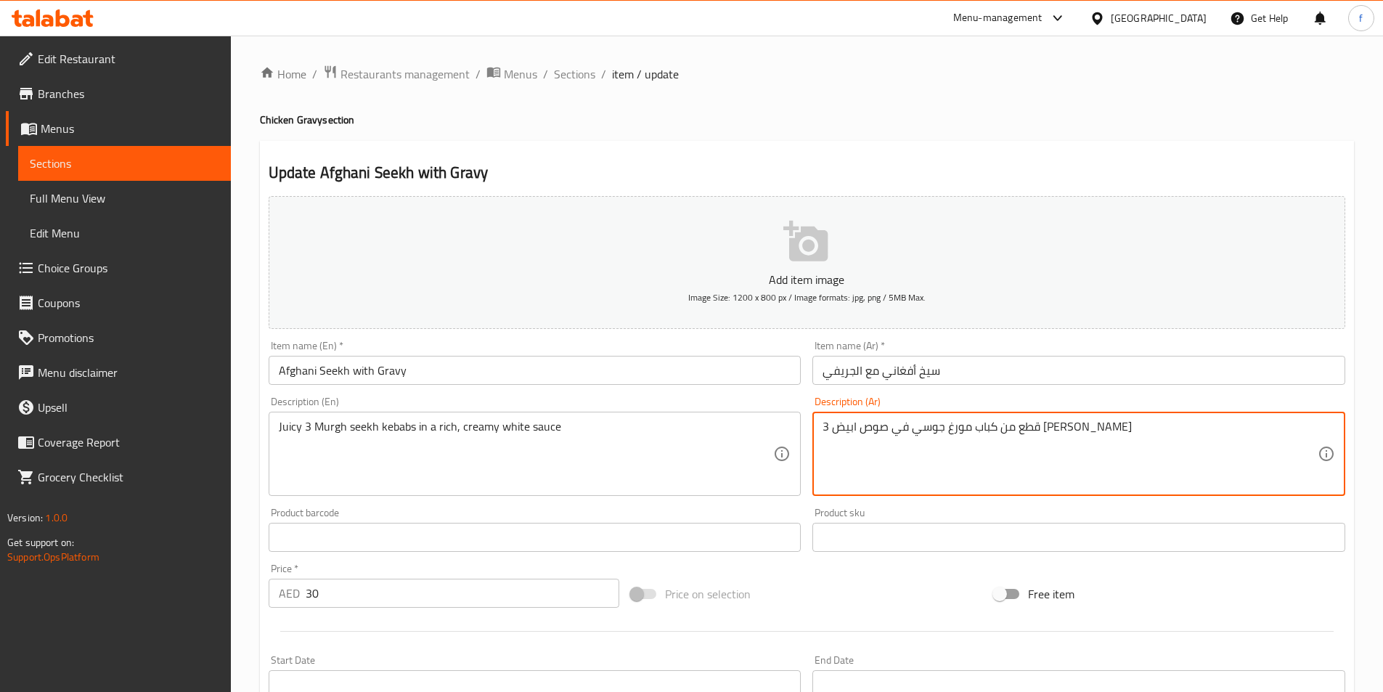
click at [988, 455] on textarea "3 قطع من كباب مورغ جوسي في صوص ابيض كريمي غني" at bounding box center [1070, 454] width 495 height 69
click at [1301, 427] on textarea "3 قطع من كباب مورغ جوسي في صوص ابيض كريمي غني" at bounding box center [1070, 454] width 495 height 69
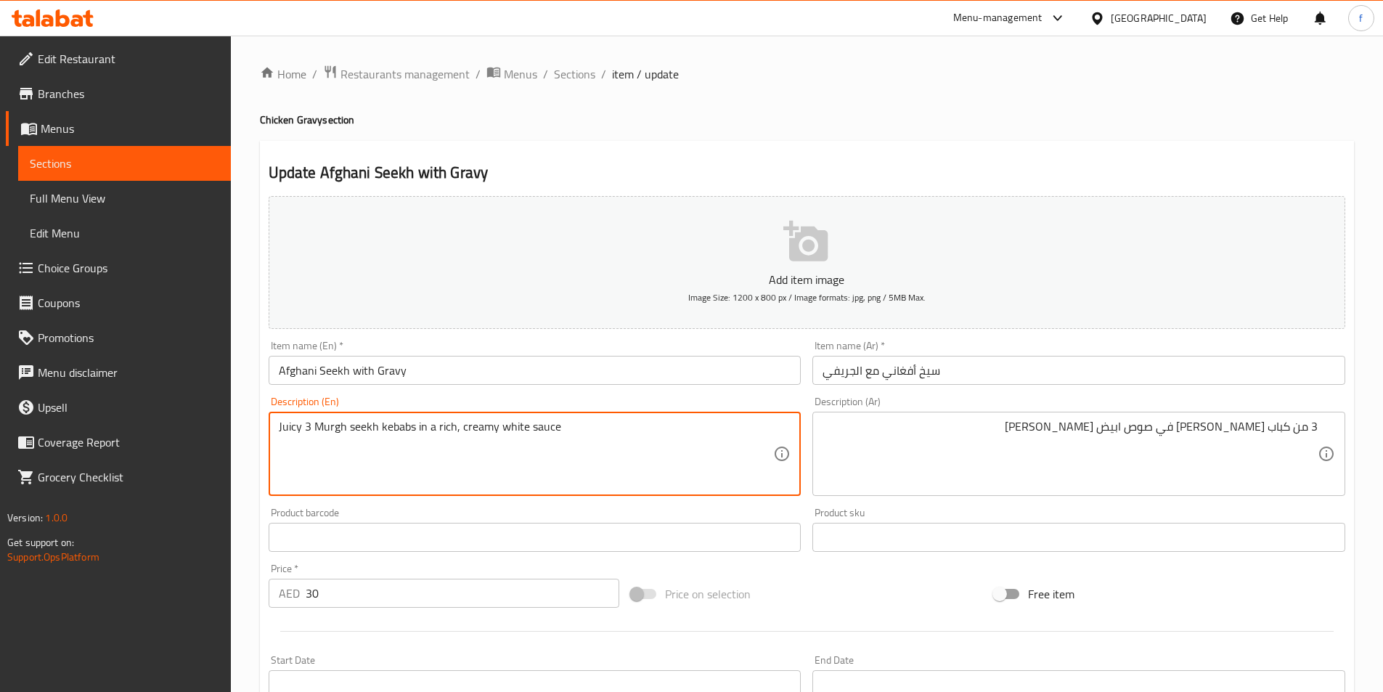
click at [305, 428] on textarea "Juicy 3 Murgh seekh kebabs in a rich, creamy white sauce" at bounding box center [526, 454] width 495 height 69
click at [383, 428] on textarea "Juicy 3 Murgh seekh kebabs in a rich, creamy white sauce" at bounding box center [526, 454] width 495 height 69
click at [364, 428] on textarea "Juicy 3 Murgh seekh kebabs in a rich, creamy white sauce" at bounding box center [526, 454] width 495 height 69
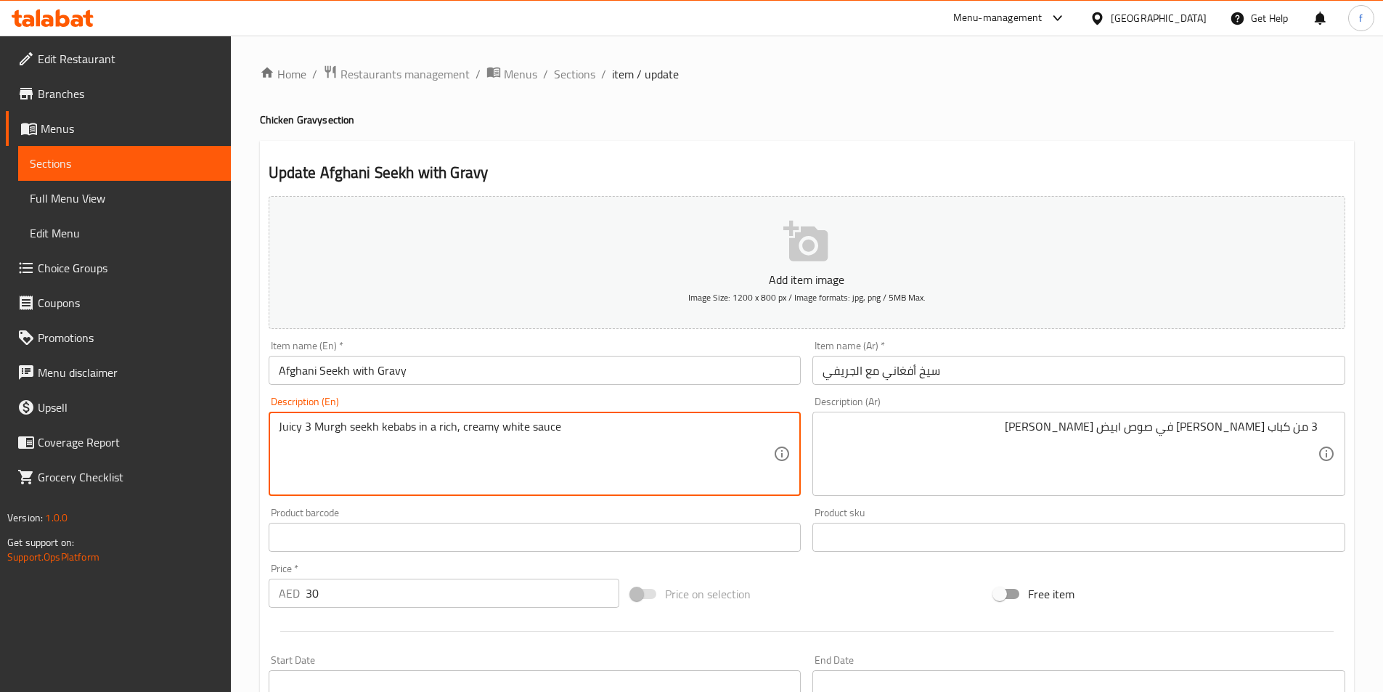
click at [1301, 426] on textarea "3 من كباب مورغ جوسي في صوص ابيض كريمي غني" at bounding box center [1070, 454] width 495 height 69
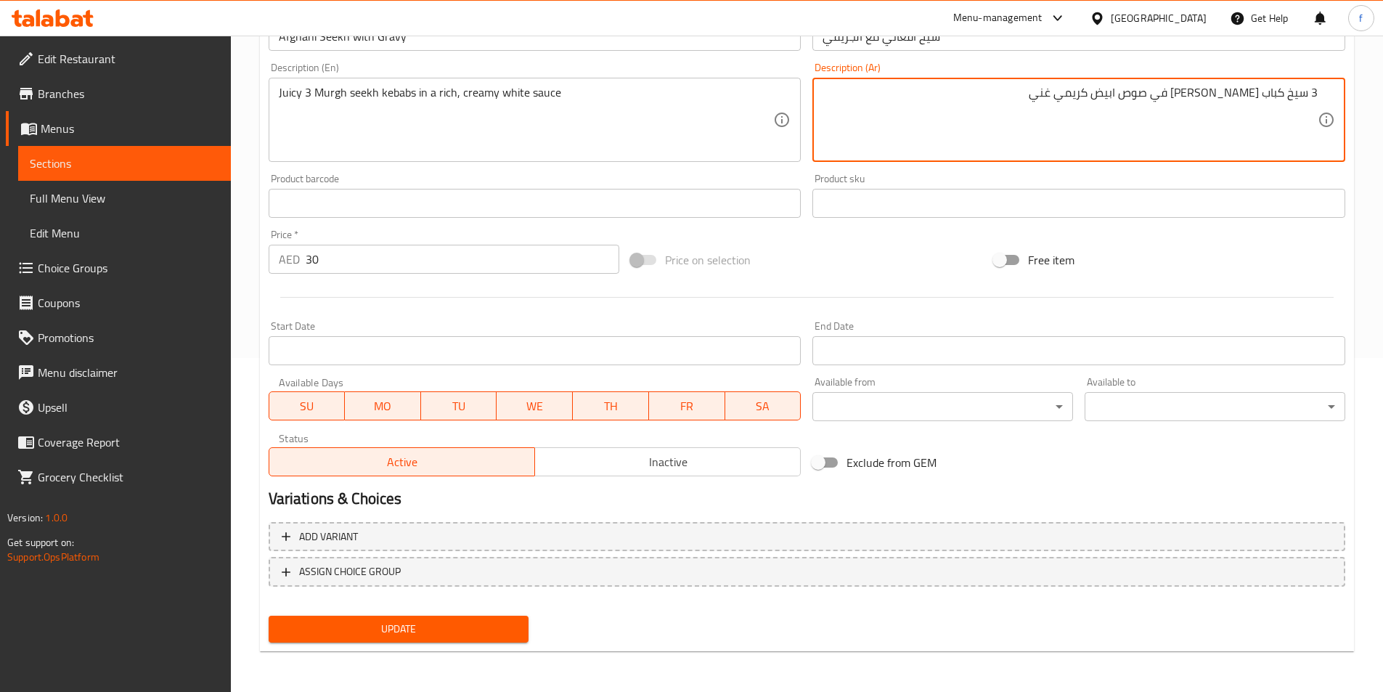
type textarea "3 سيخ كباب [PERSON_NAME] في صوص ابيض كريمي غني"
click at [436, 618] on button "Update" at bounding box center [399, 629] width 261 height 27
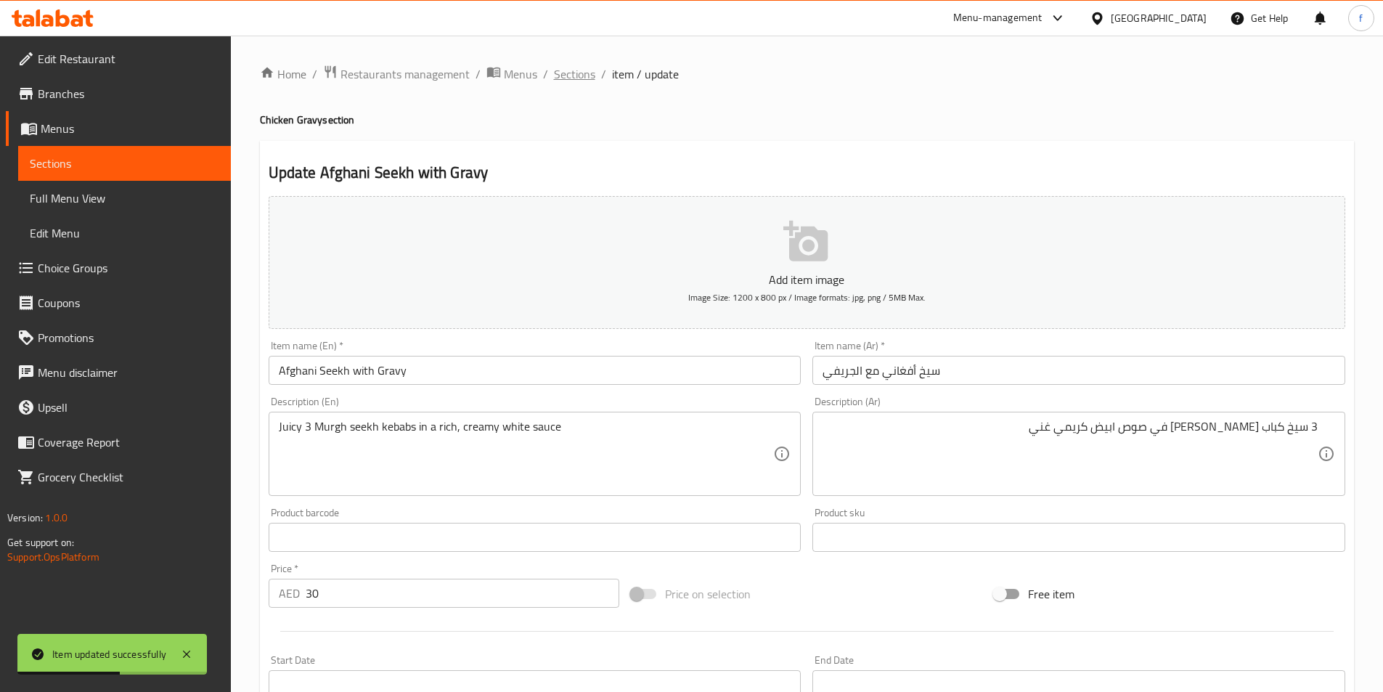
click at [563, 76] on span "Sections" at bounding box center [574, 73] width 41 height 17
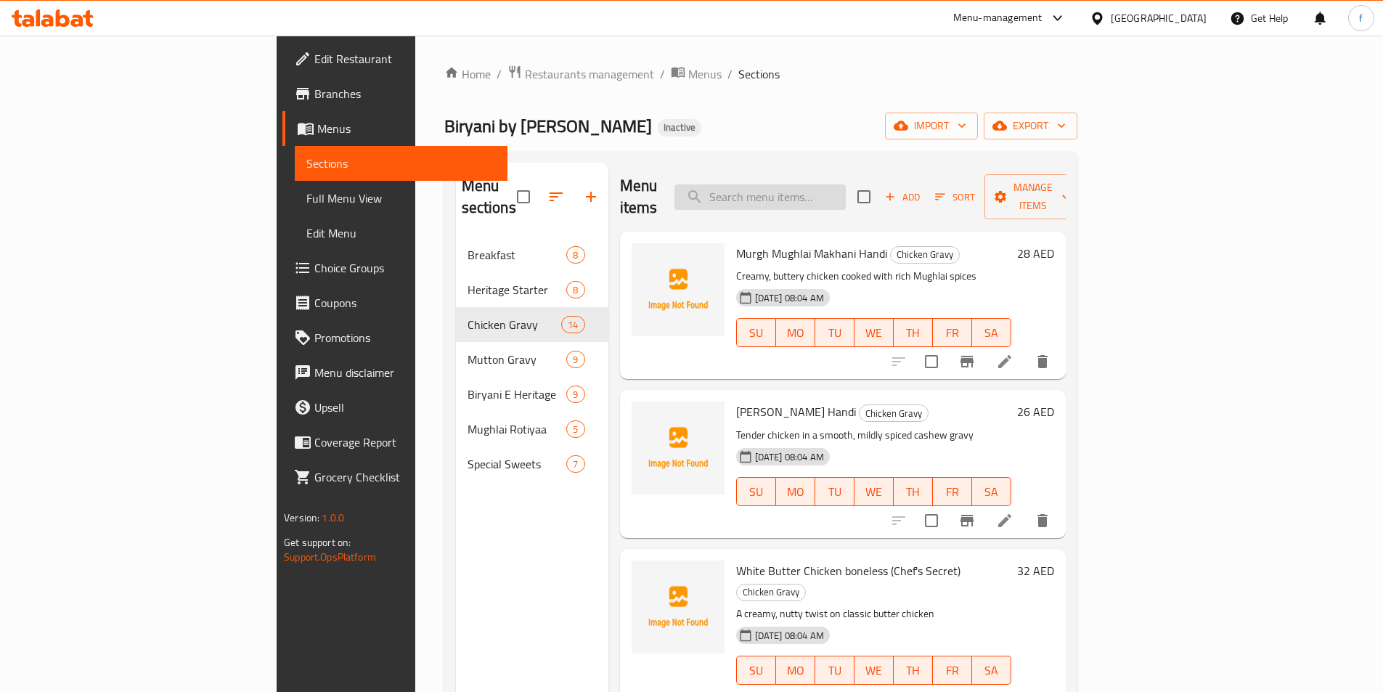
click at [826, 184] on input "search" at bounding box center [760, 196] width 171 height 25
paste input "Karahi Chicken with bone"
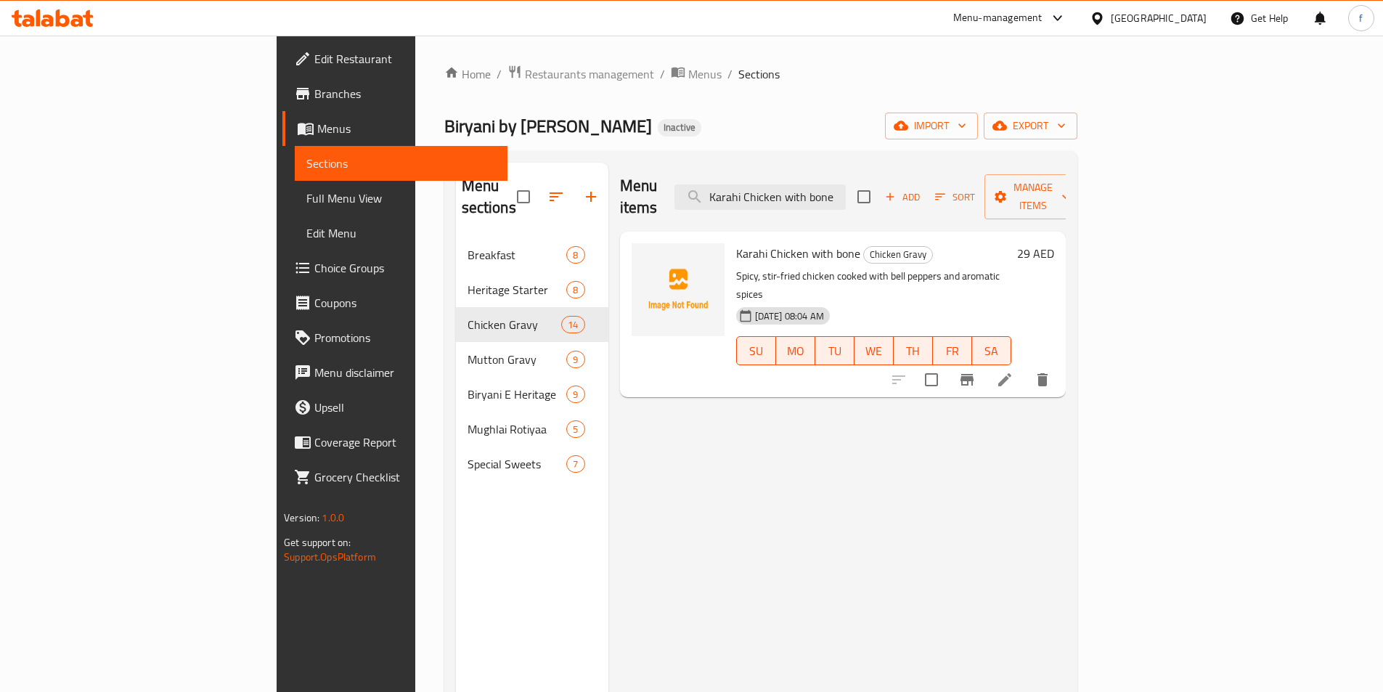
type input "Karahi Chicken with bone"
click at [1025, 367] on li at bounding box center [1005, 380] width 41 height 26
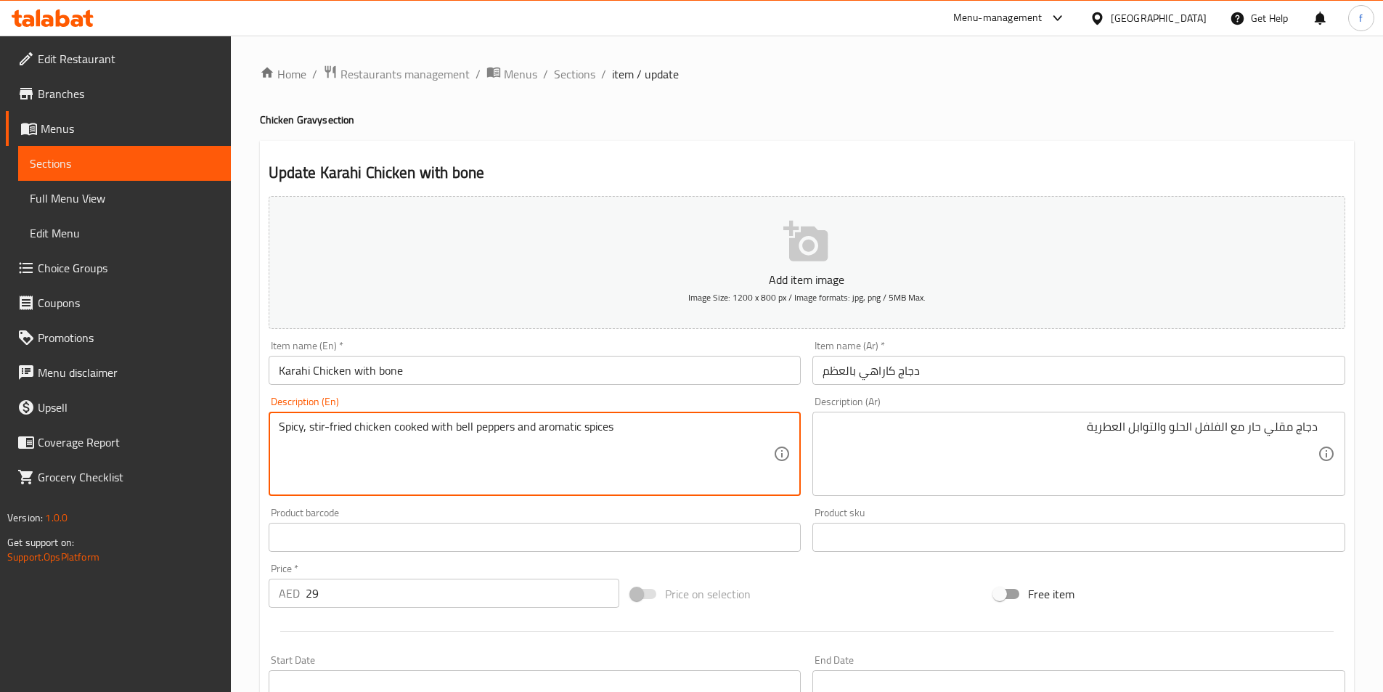
click at [378, 424] on textarea "Spicy, stir-fried chicken cooked with bell peppers and aromatic spices" at bounding box center [526, 454] width 495 height 69
click at [335, 421] on textarea "Spicy, stir-fried chicken cooked with bell peppers and aromatic spices" at bounding box center [526, 454] width 495 height 69
click at [306, 428] on textarea "Spicy, stir-fried chicken cooked with bell peppers and aromatic spices" at bounding box center [526, 454] width 495 height 69
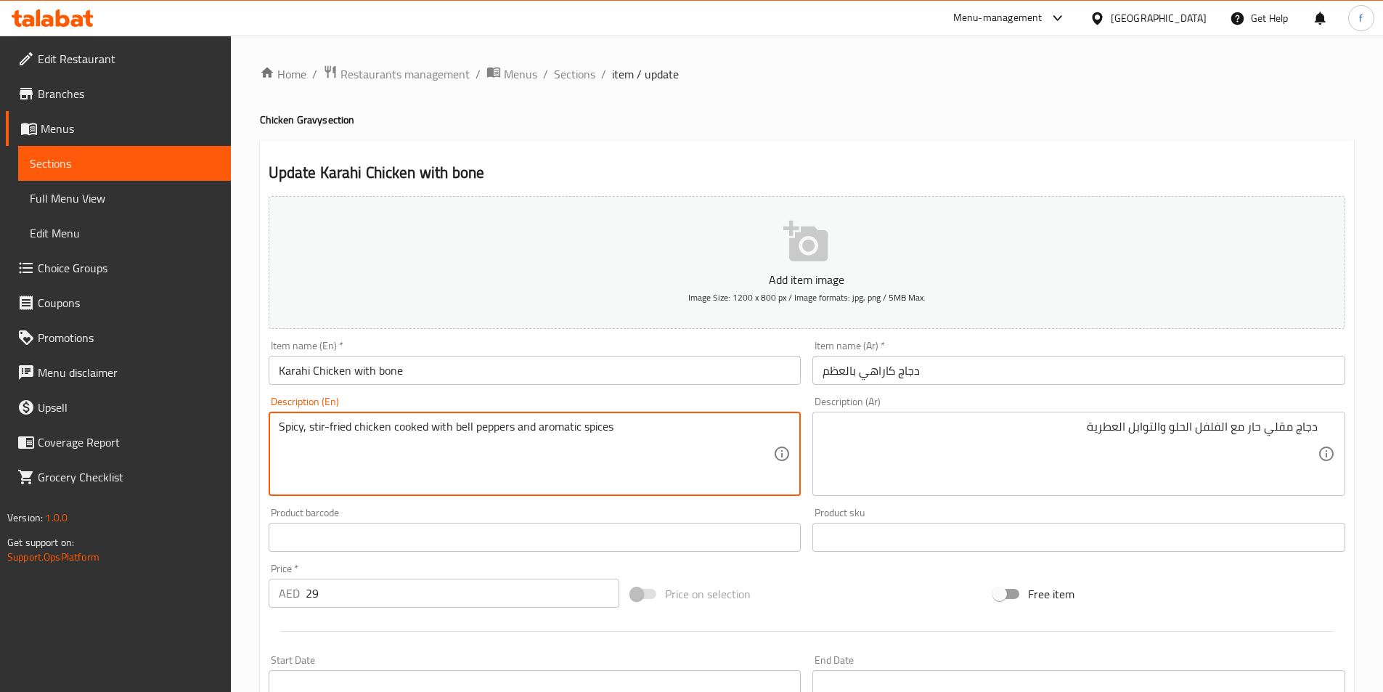
click at [293, 426] on textarea "Spicy, stir-fried chicken cooked with bell peppers and aromatic spices" at bounding box center [526, 454] width 495 height 69
click at [423, 428] on textarea "Spicy, stir-fried chicken cooked with bell peppers and aromatic spices" at bounding box center [526, 454] width 495 height 69
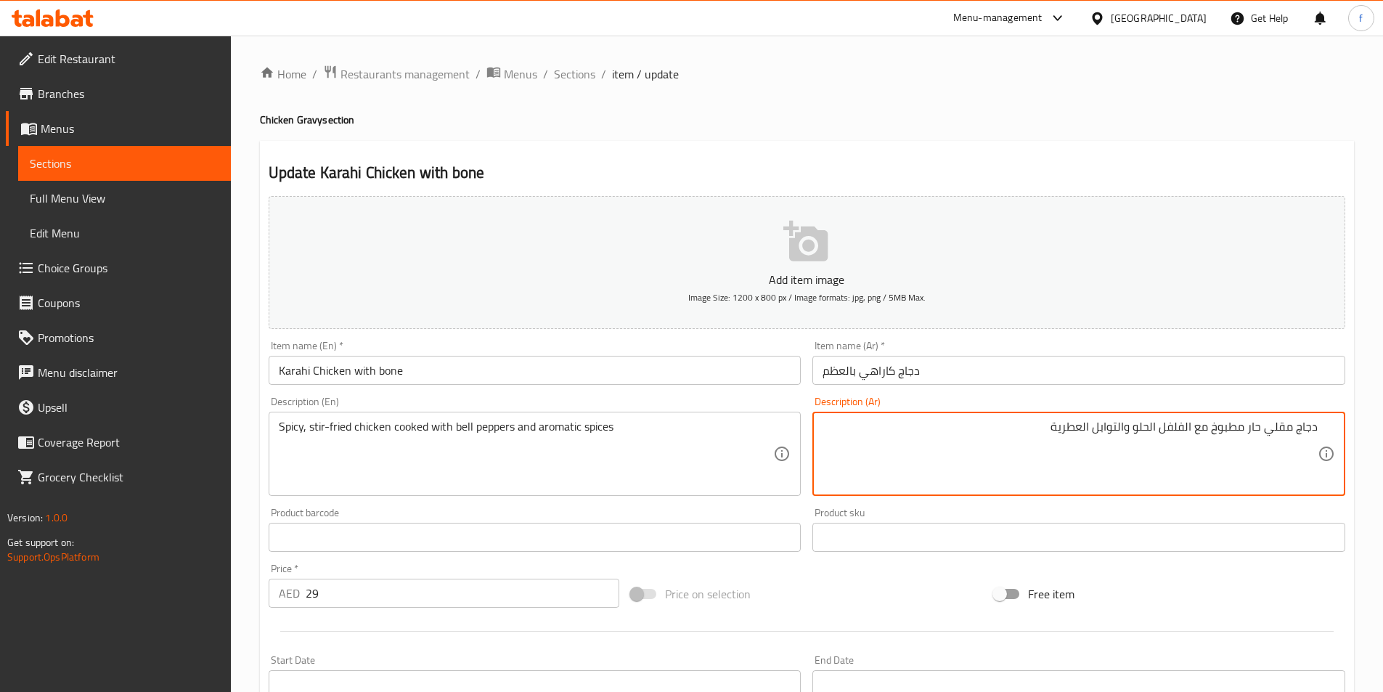
type textarea "دجاج مقلي حار مطبوخ مع الفلفل الحلو والتوابل العطرية"
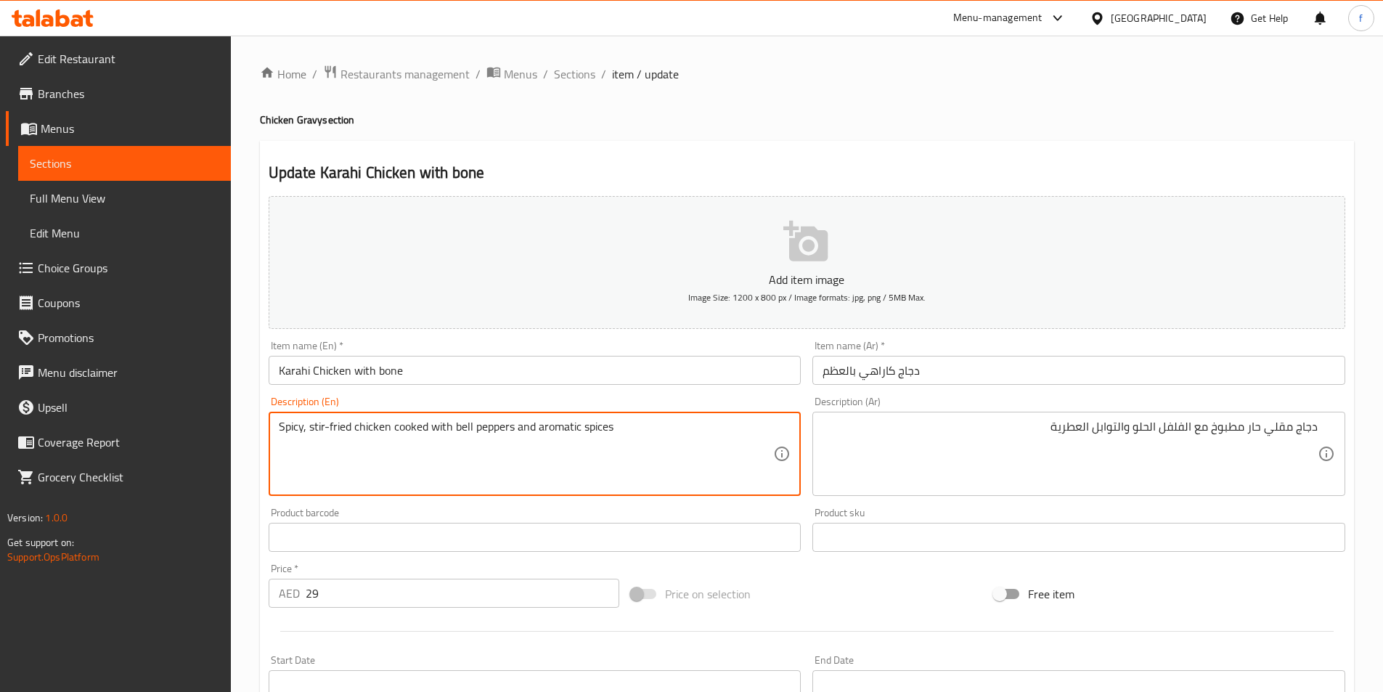
drag, startPoint x: 453, startPoint y: 425, endPoint x: 513, endPoint y: 433, distance: 60.8
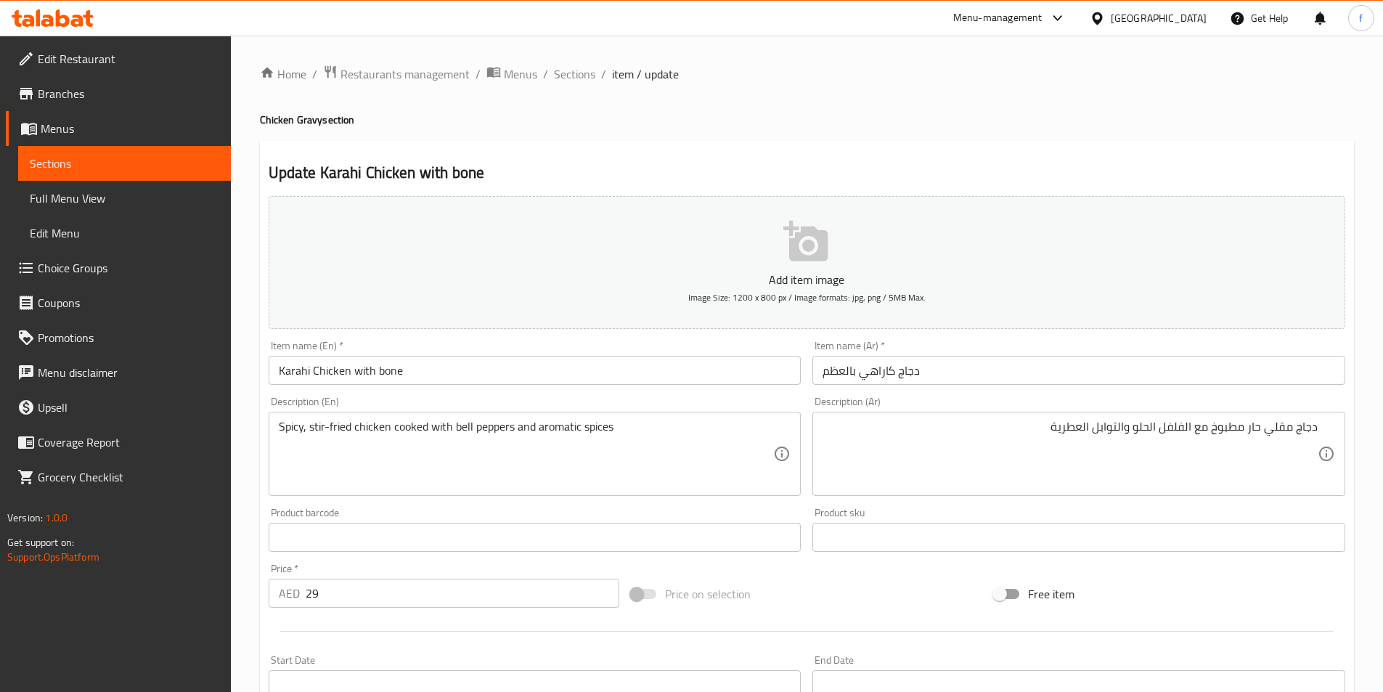
scroll to position [334, 0]
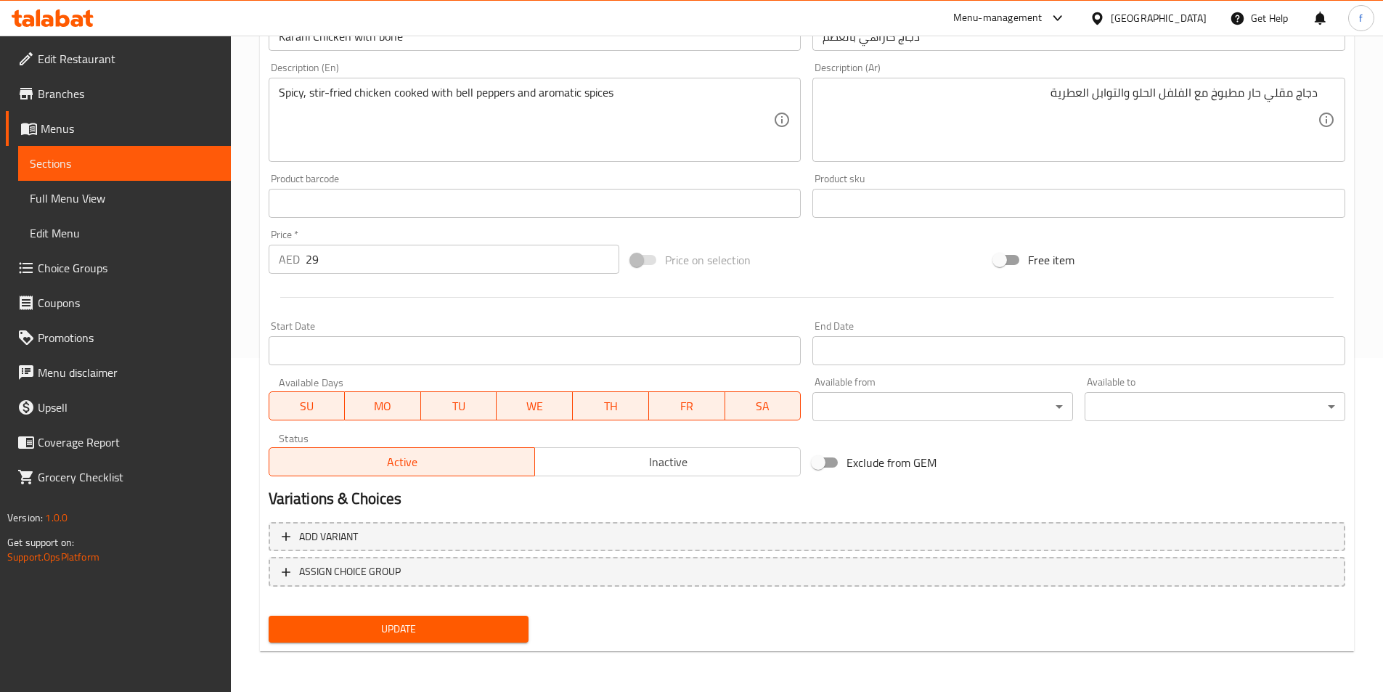
click at [431, 636] on span "Update" at bounding box center [398, 629] width 237 height 18
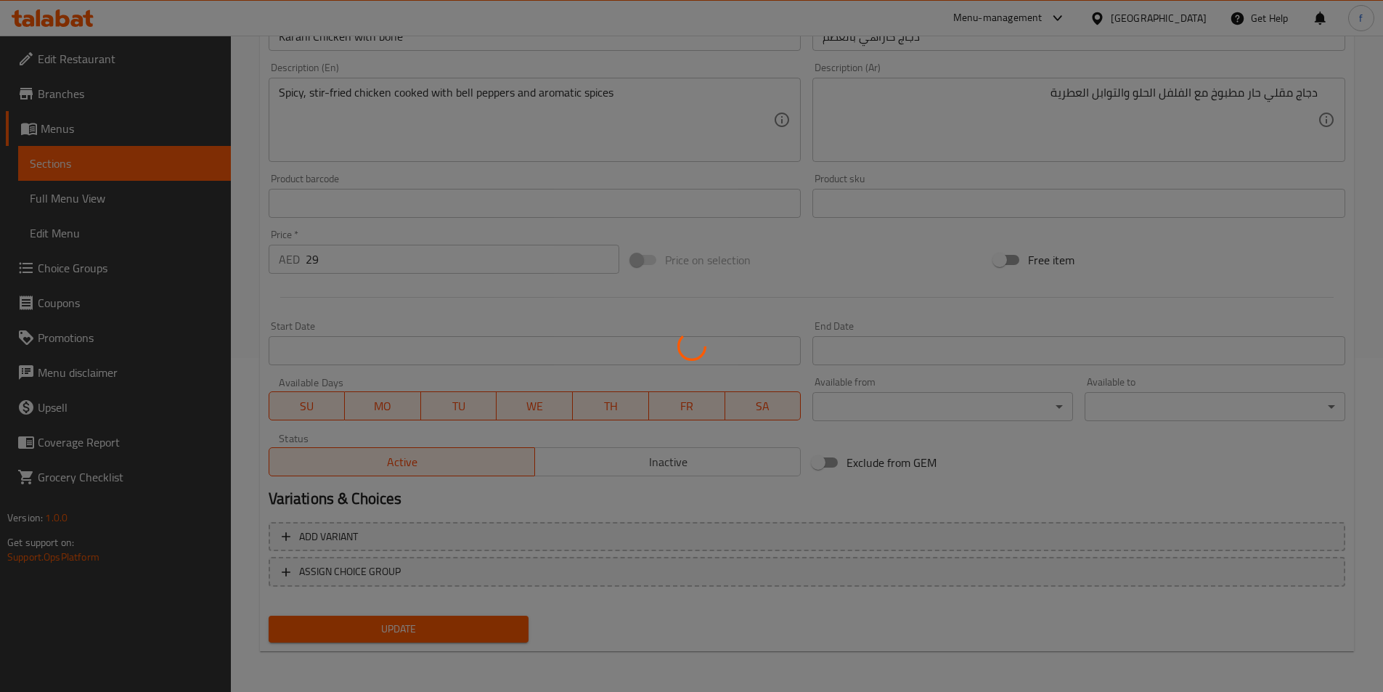
scroll to position [0, 0]
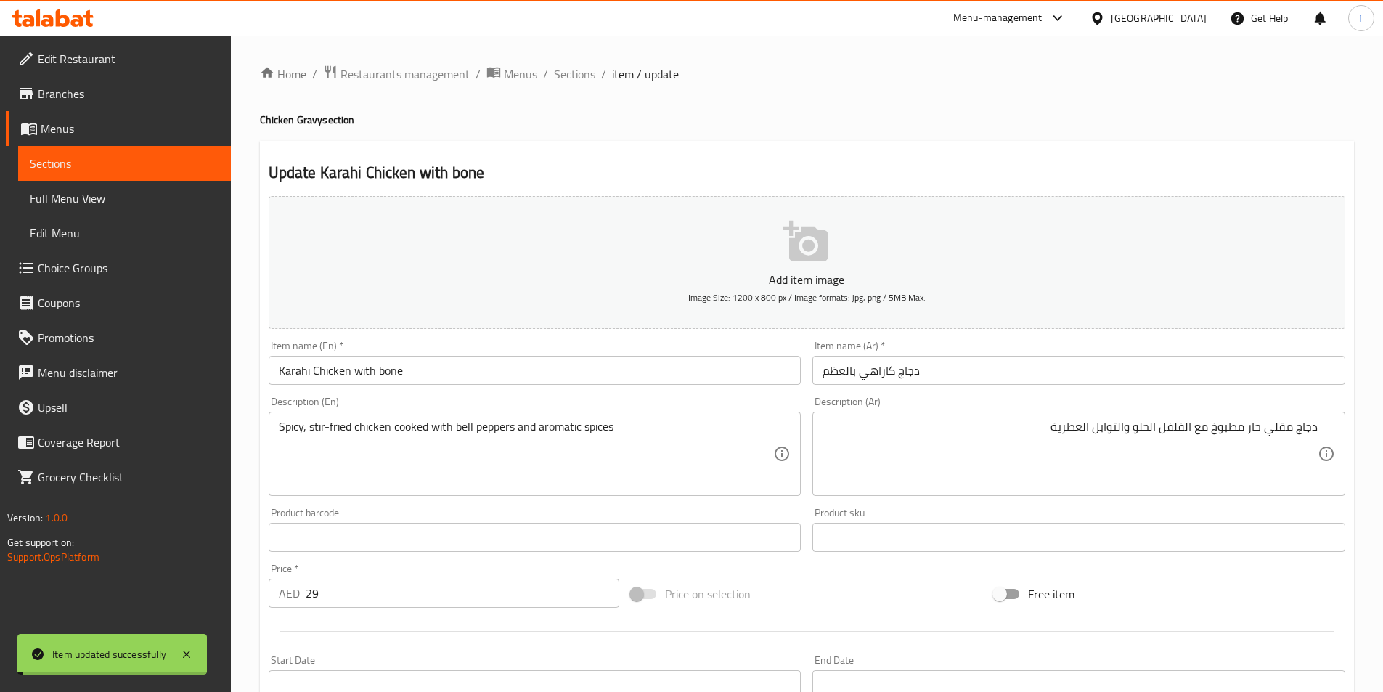
click at [572, 73] on span "Sections" at bounding box center [574, 73] width 41 height 17
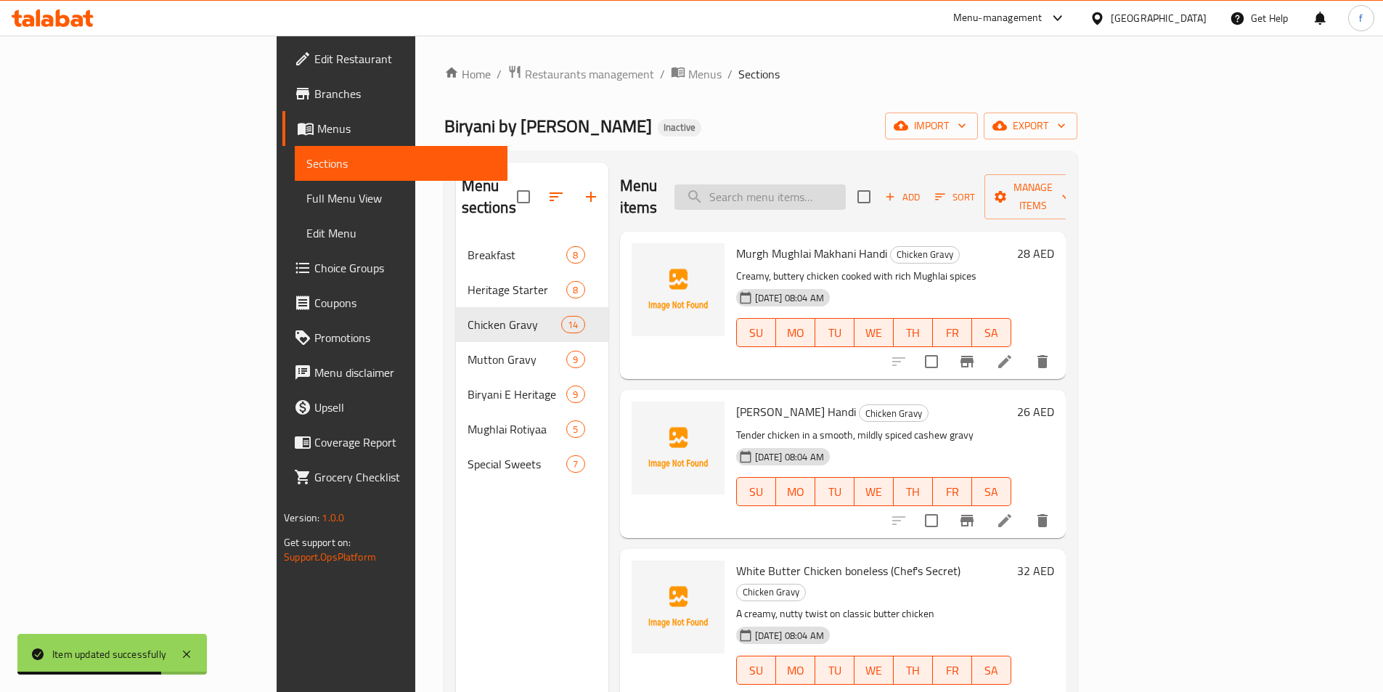
click at [846, 184] on input "search" at bounding box center [760, 196] width 171 height 25
paste input "[PERSON_NAME] (Chef's favorite)"
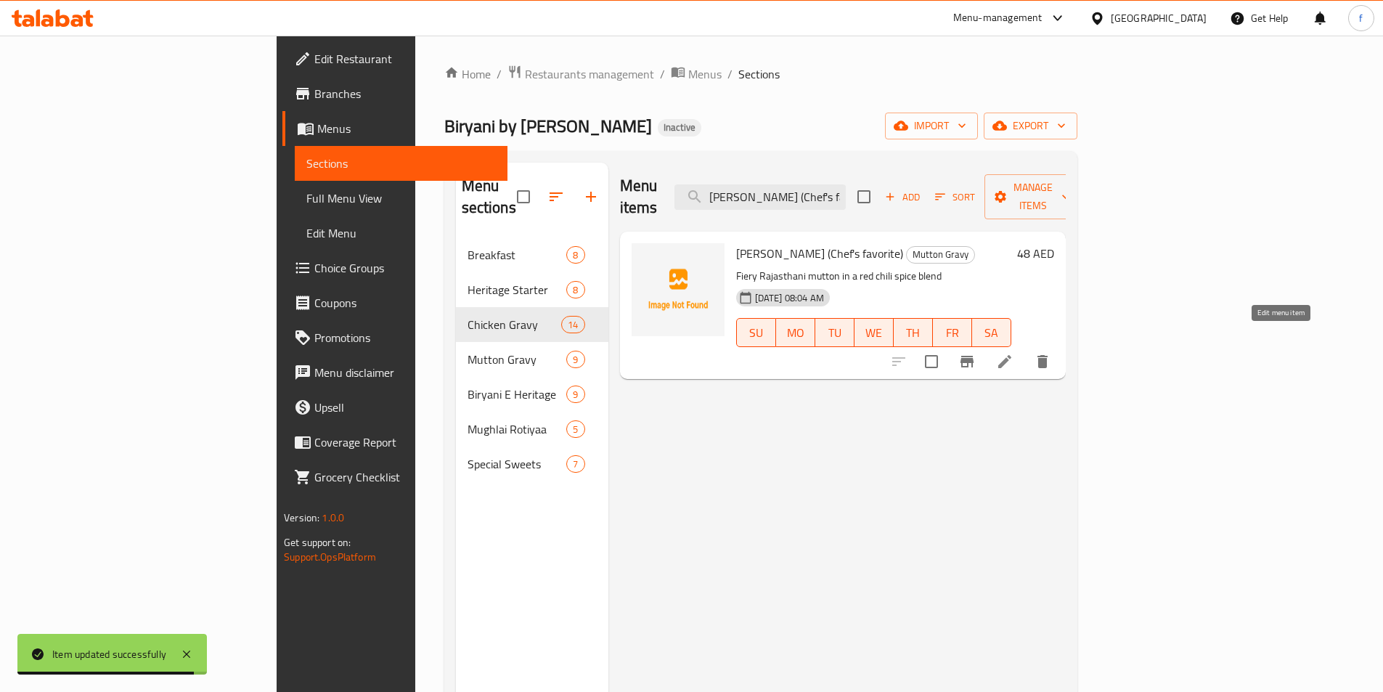
type input "[PERSON_NAME] (Chef's favorite)"
click at [1014, 353] on icon at bounding box center [1004, 361] width 17 height 17
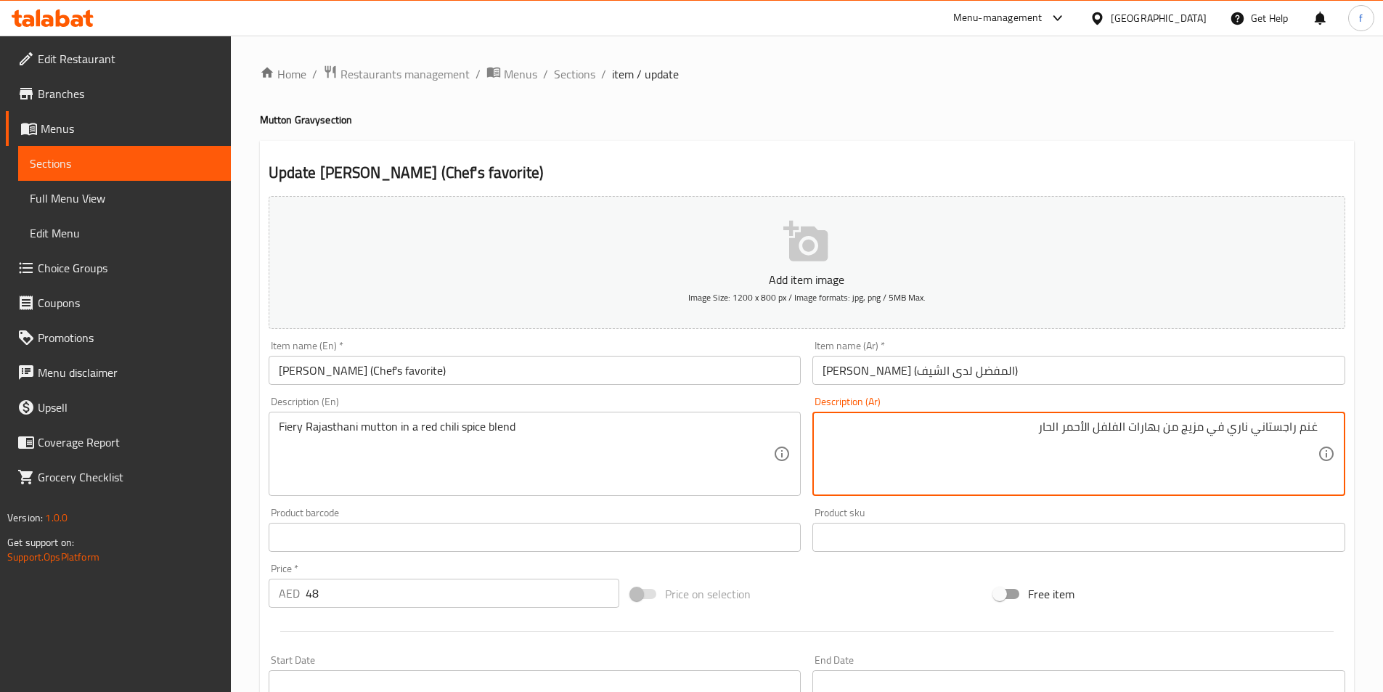
click at [1237, 428] on textarea "غنم راجستاني ناري في مزيج من بهارات الفلفل الأحمر الحار" at bounding box center [1070, 454] width 495 height 69
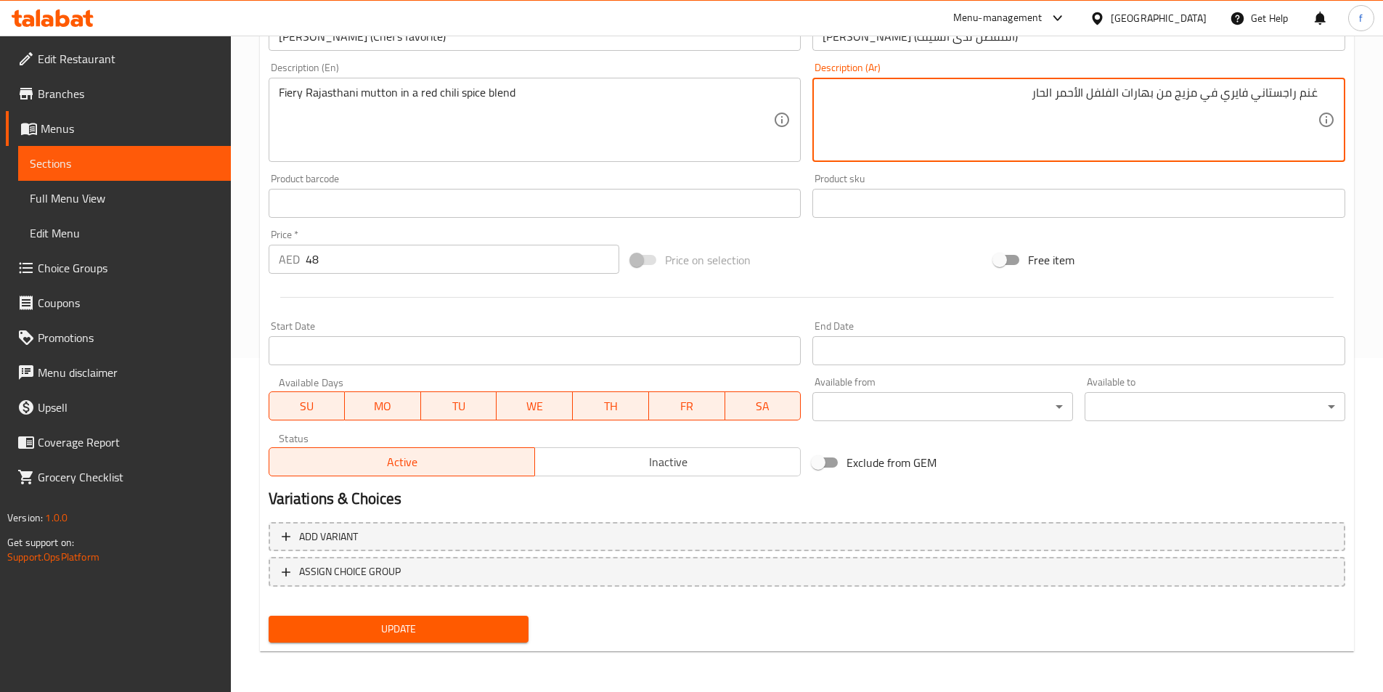
type textarea "غنم راجستاني فايري في مزيج من بهارات الفلفل الأحمر الحار"
click at [493, 626] on span "Update" at bounding box center [398, 629] width 237 height 18
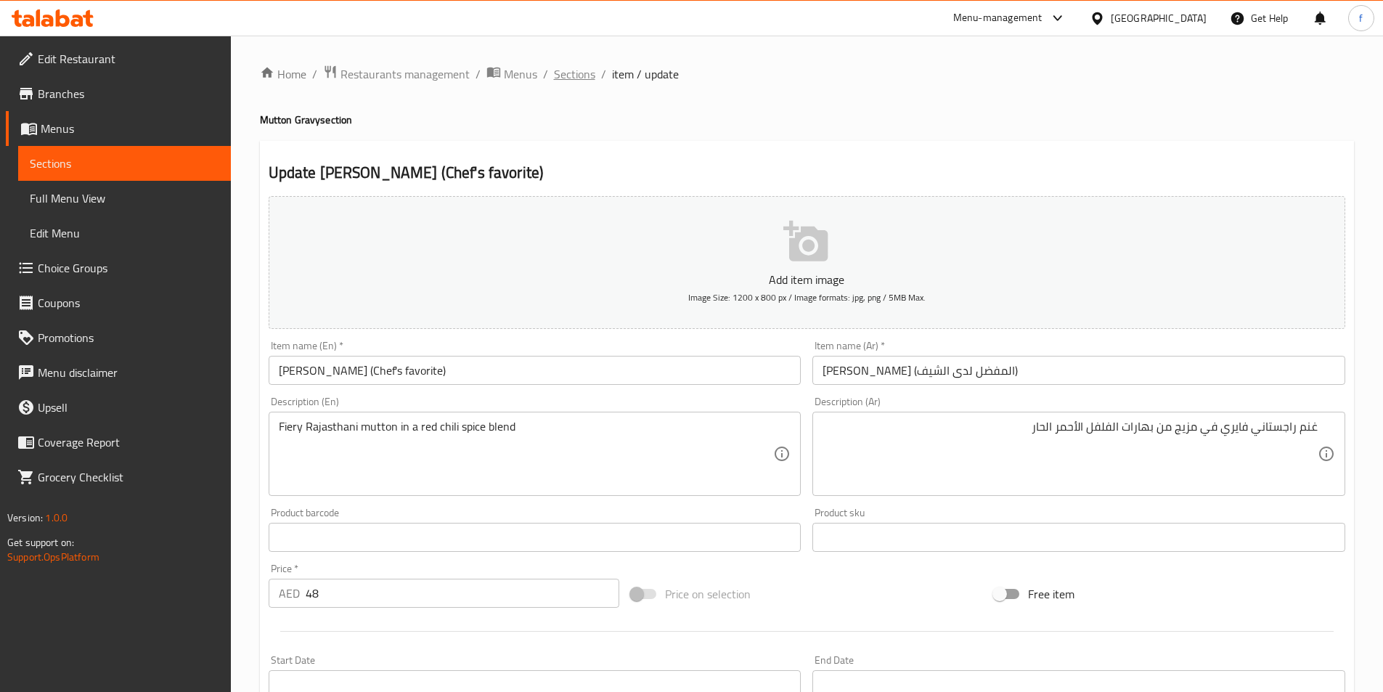
click at [585, 75] on span "Sections" at bounding box center [574, 73] width 41 height 17
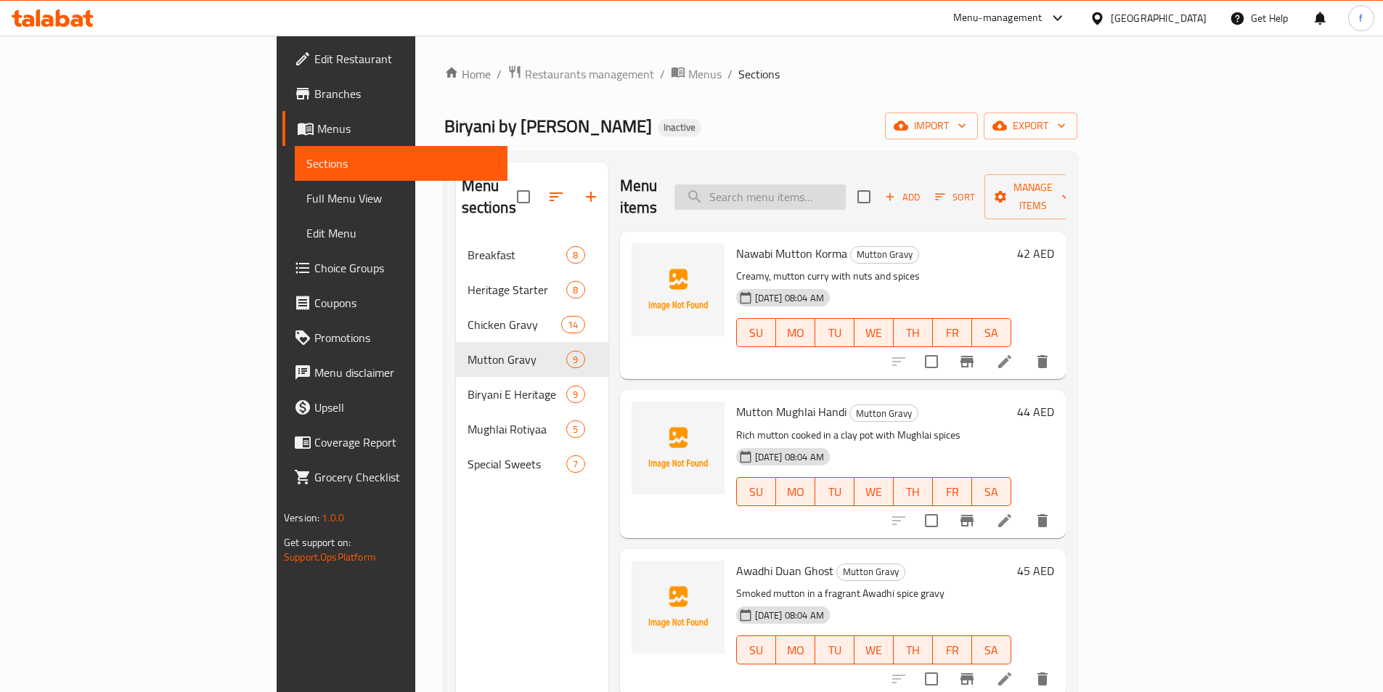
click at [846, 191] on input "search" at bounding box center [760, 196] width 171 height 25
paste input "Murgh Nizami Dum Biryani 1 to 2 Person"
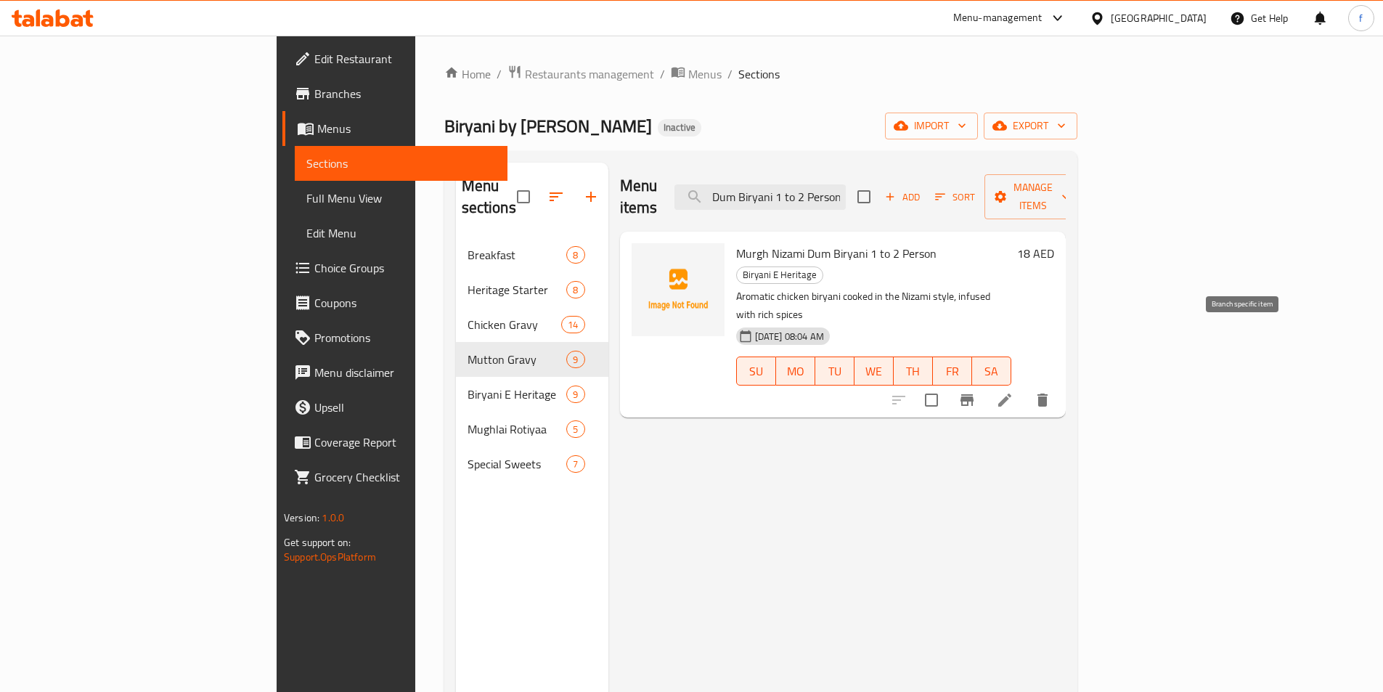
type input "Murgh Nizami Dum Biryani 1 to 2 Person"
click at [1014, 391] on icon at bounding box center [1004, 399] width 17 height 17
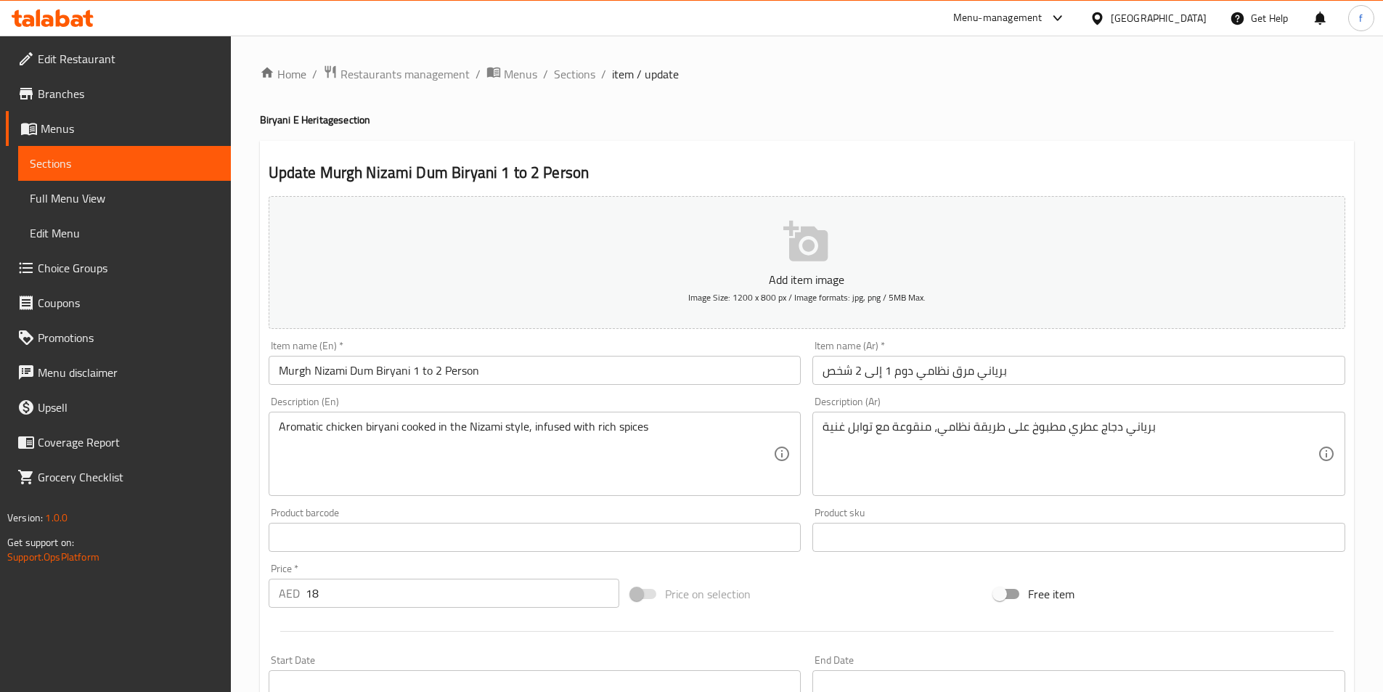
click at [970, 371] on input "برياني مرق نظامي دوم 1 إلى 2 شخص" at bounding box center [1079, 370] width 533 height 29
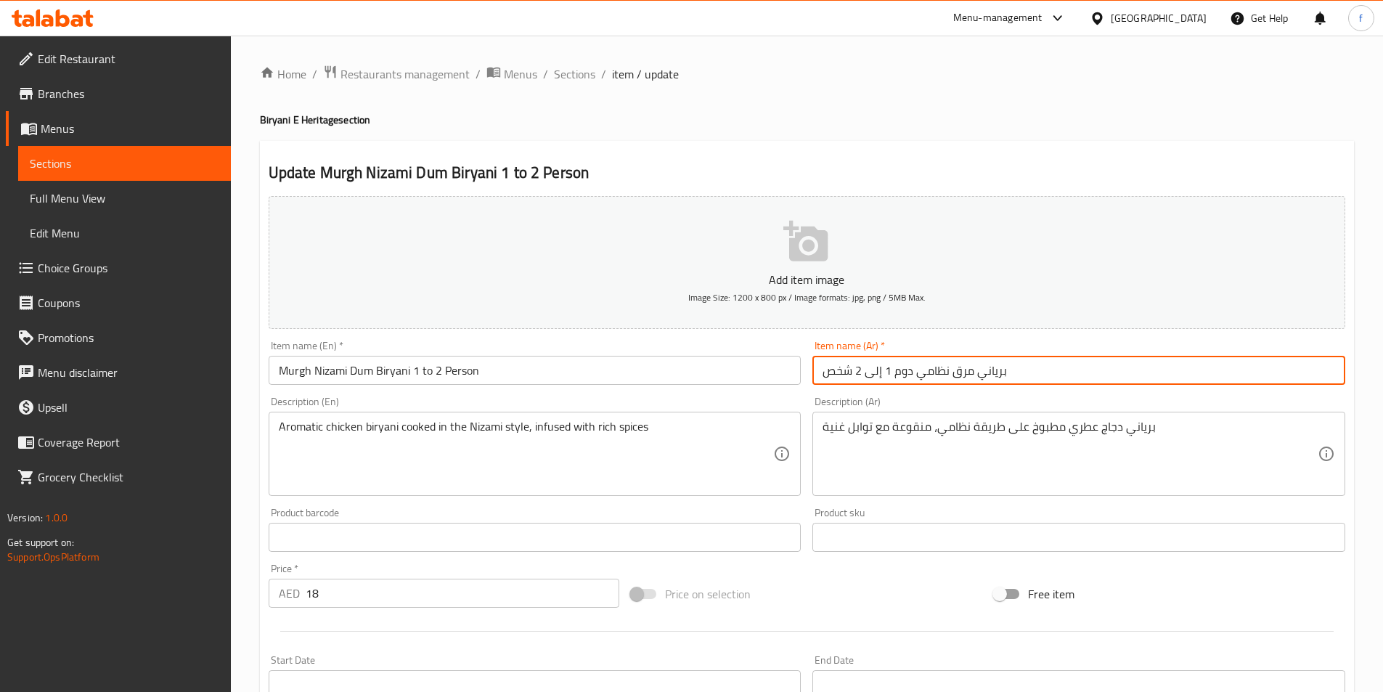
click at [970, 371] on input "برياني مرق نظامي دوم 1 إلى 2 شخص" at bounding box center [1079, 370] width 533 height 29
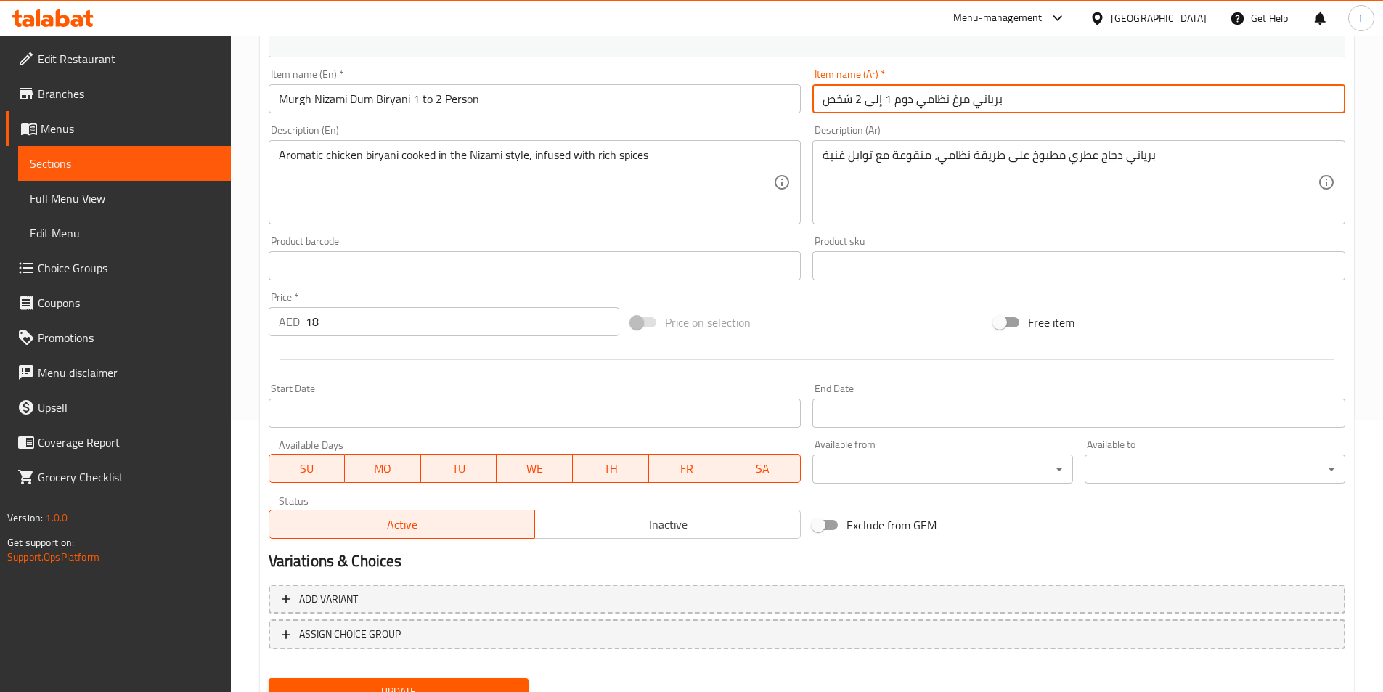
scroll to position [334, 0]
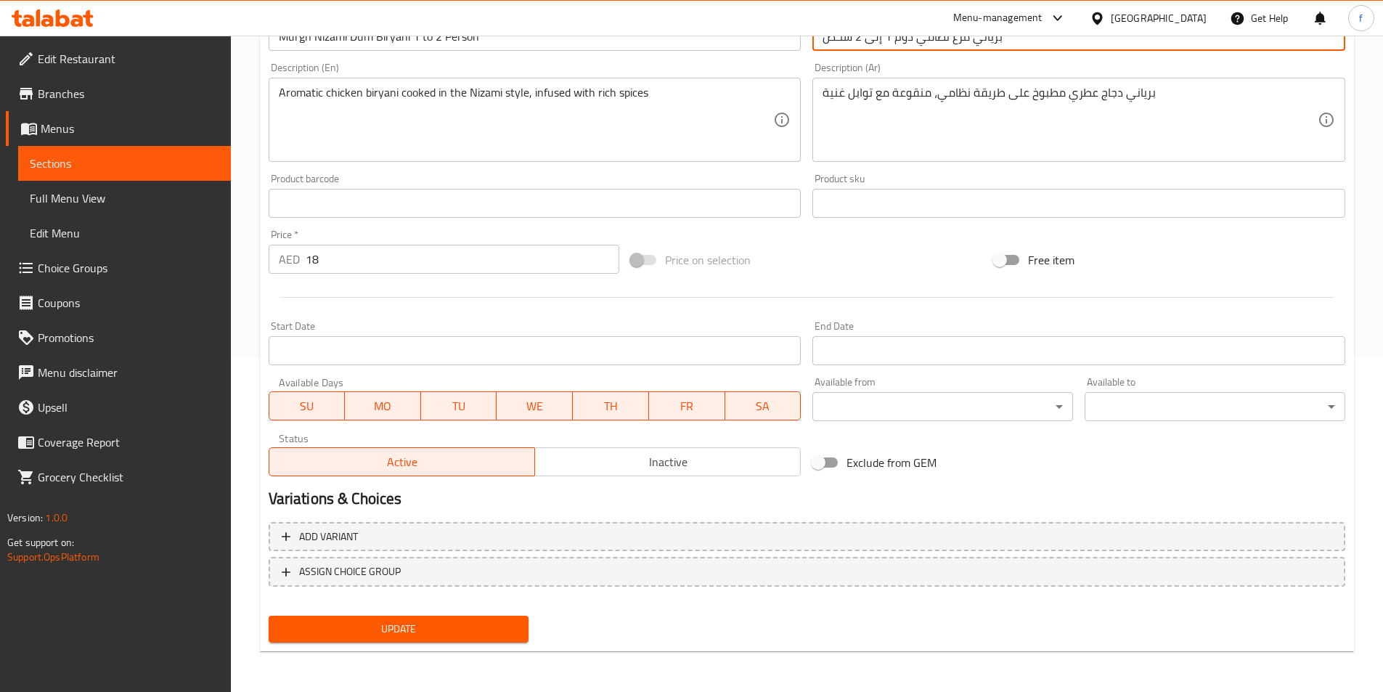
type input "برياني مرغ نظامي دوم 1 إلى 2 شخص"
drag, startPoint x: 481, startPoint y: 629, endPoint x: 473, endPoint y: 609, distance: 21.2
click at [481, 630] on span "Update" at bounding box center [398, 629] width 237 height 18
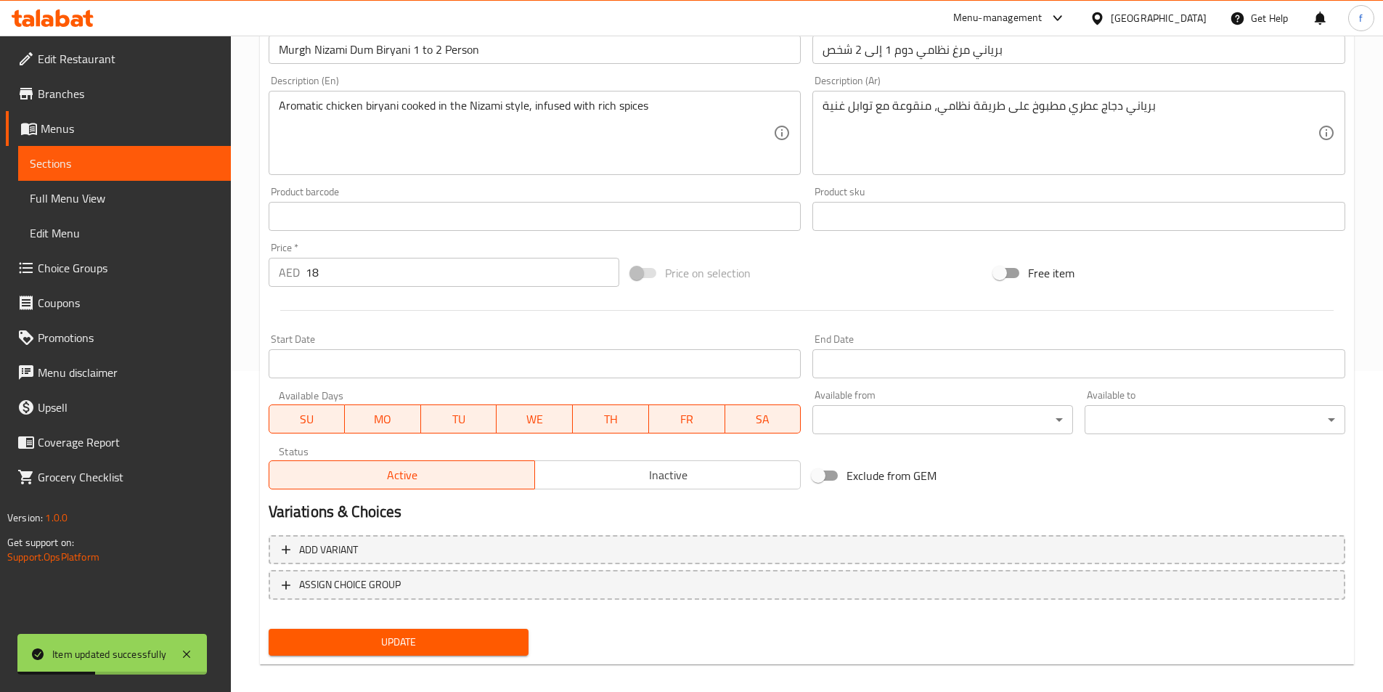
scroll to position [0, 0]
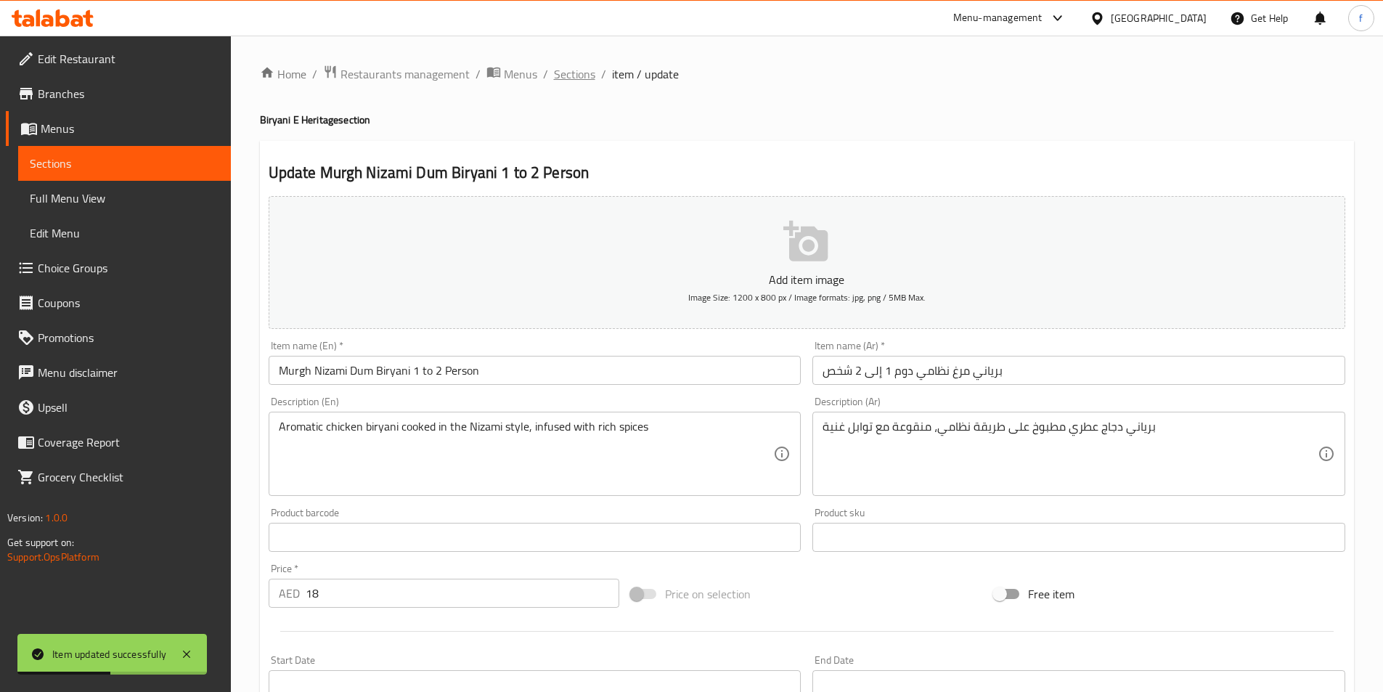
click at [564, 78] on span "Sections" at bounding box center [574, 73] width 41 height 17
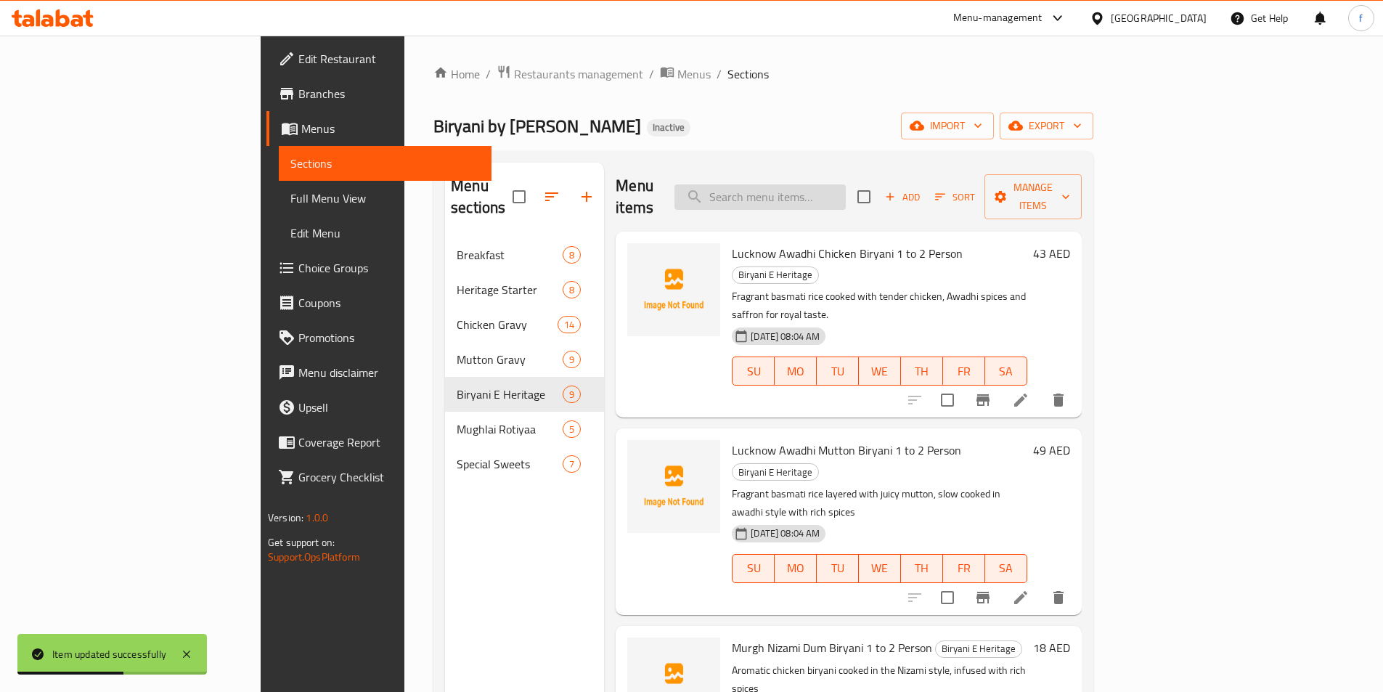
click at [841, 187] on input "search" at bounding box center [760, 196] width 171 height 25
paste input "Dum Keema Biryani 1 to 2 Person"
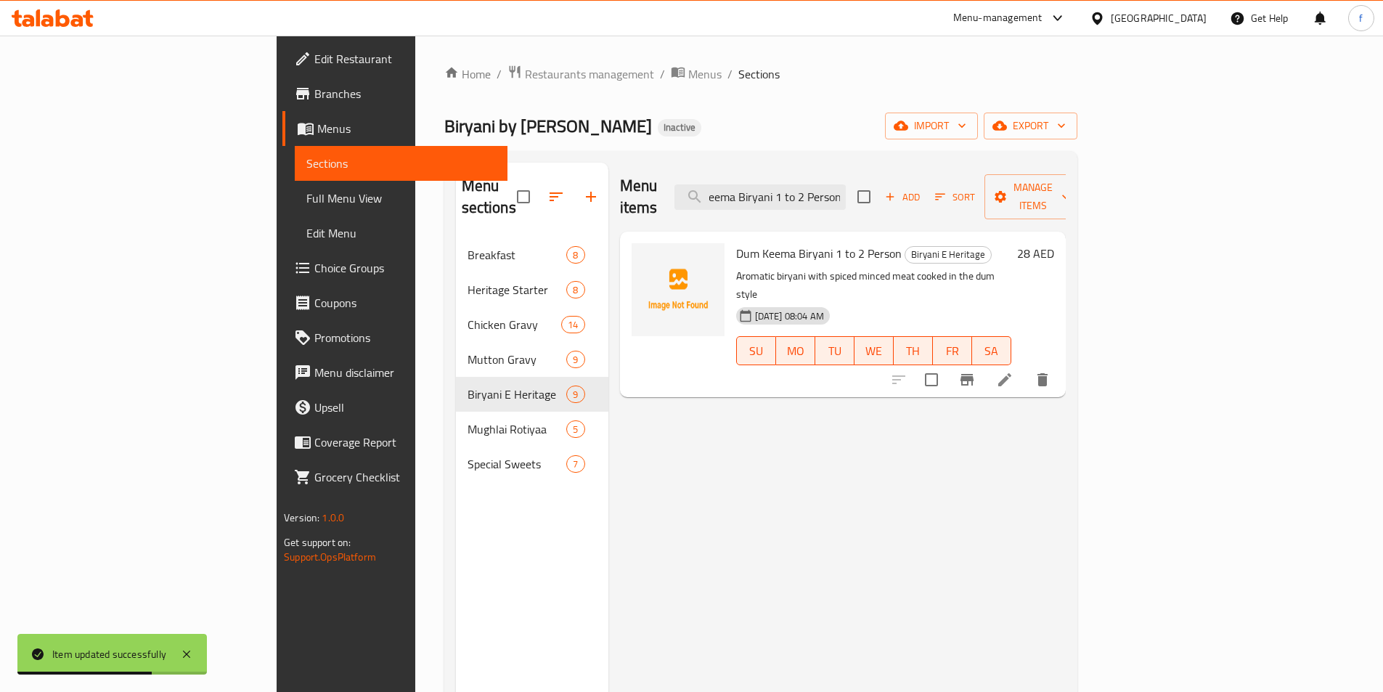
type input "Dum Keema Biryani 1 to 2 Person"
click at [1025, 367] on li at bounding box center [1005, 380] width 41 height 26
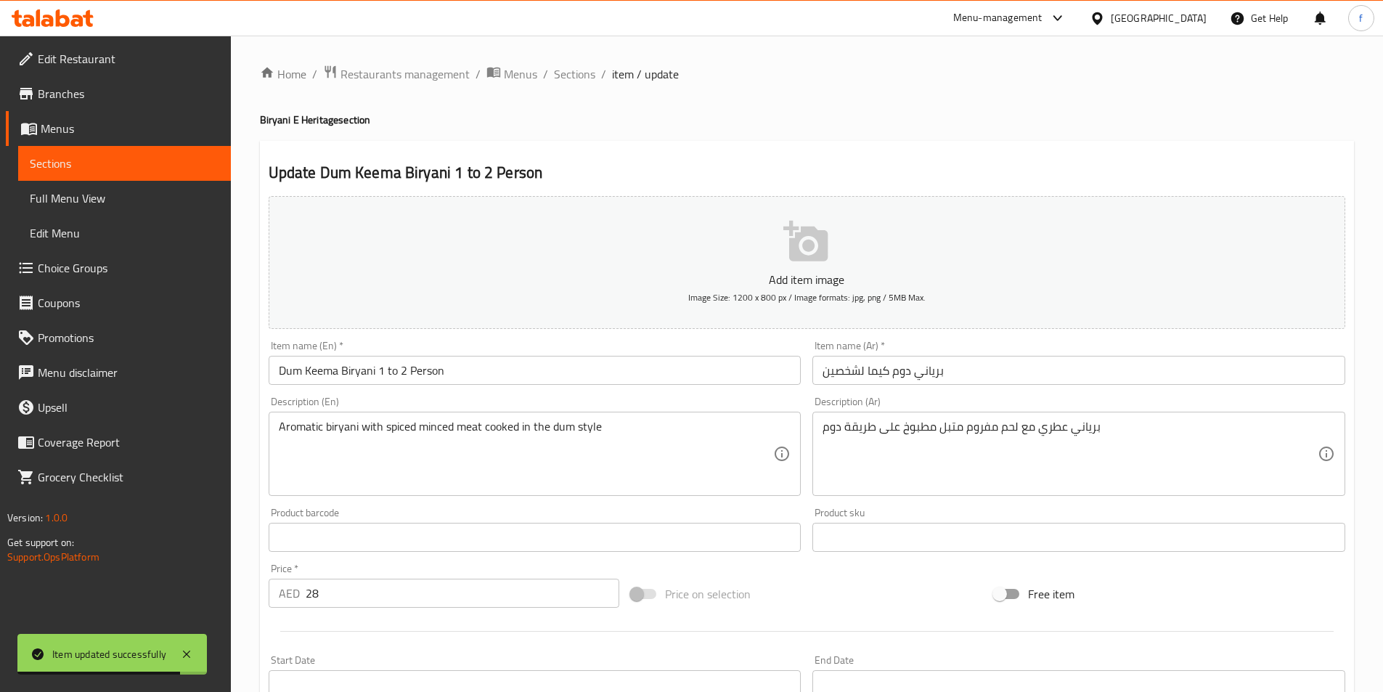
click at [1038, 369] on input "برياني دوم كيما لشخصين" at bounding box center [1079, 370] width 533 height 29
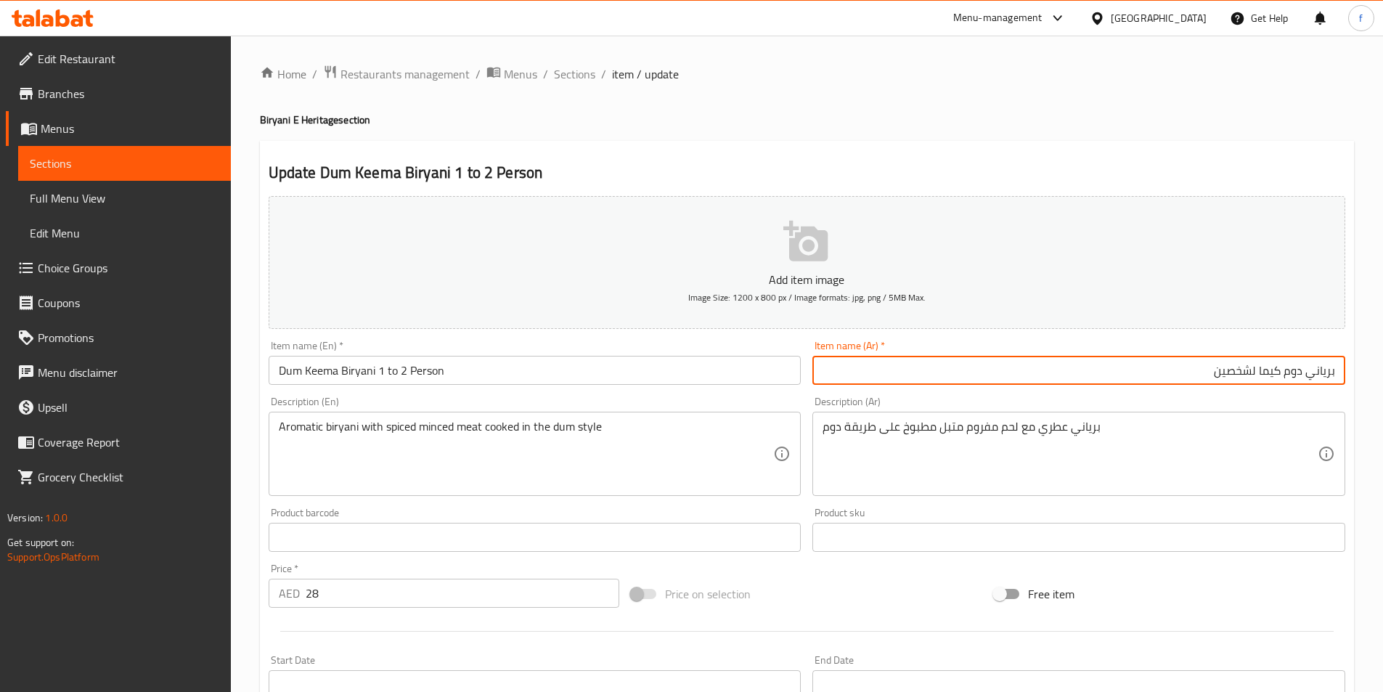
drag, startPoint x: 1177, startPoint y: 370, endPoint x: 1256, endPoint y: 369, distance: 79.2
click at [1178, 370] on input "برياني دوم كيما لشخصين" at bounding box center [1079, 370] width 533 height 29
click at [1237, 365] on input "برياني دوم كيما لشخصين" at bounding box center [1079, 370] width 533 height 29
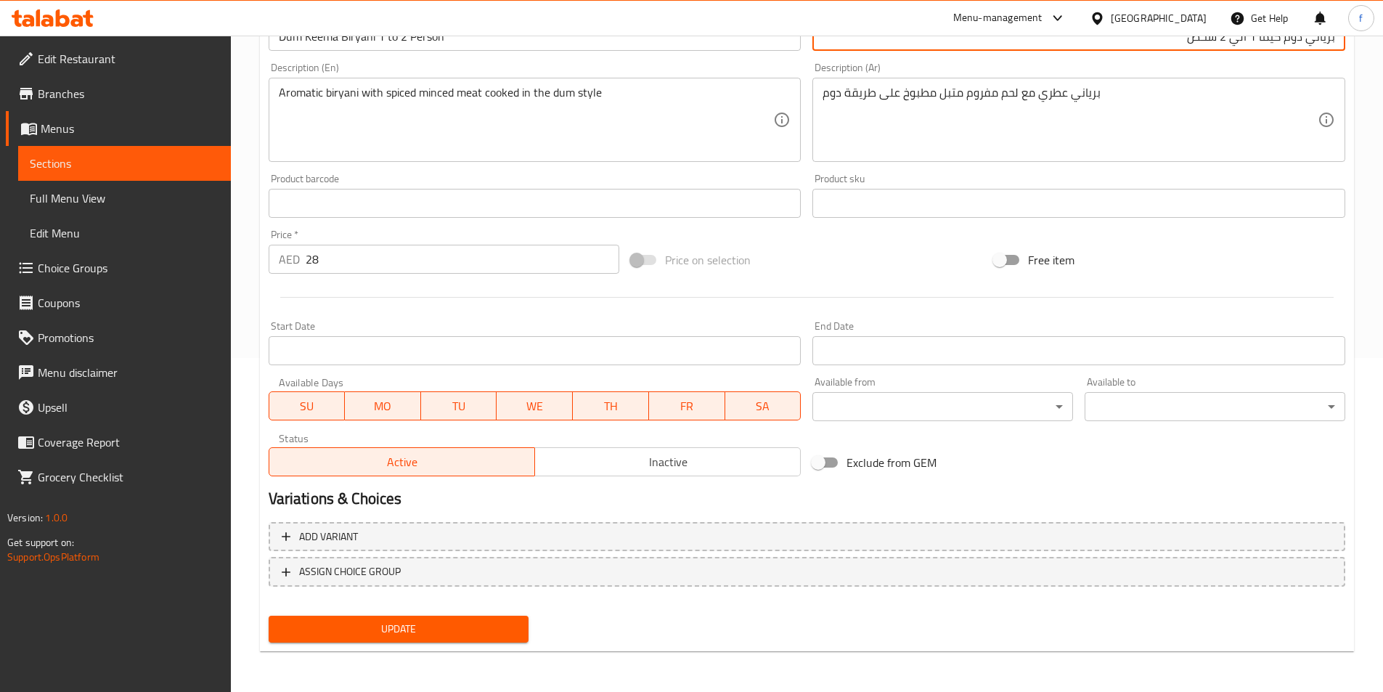
type input "برياني دوم كيما 1 الي 2 شخص"
click at [447, 618] on button "Update" at bounding box center [399, 629] width 261 height 27
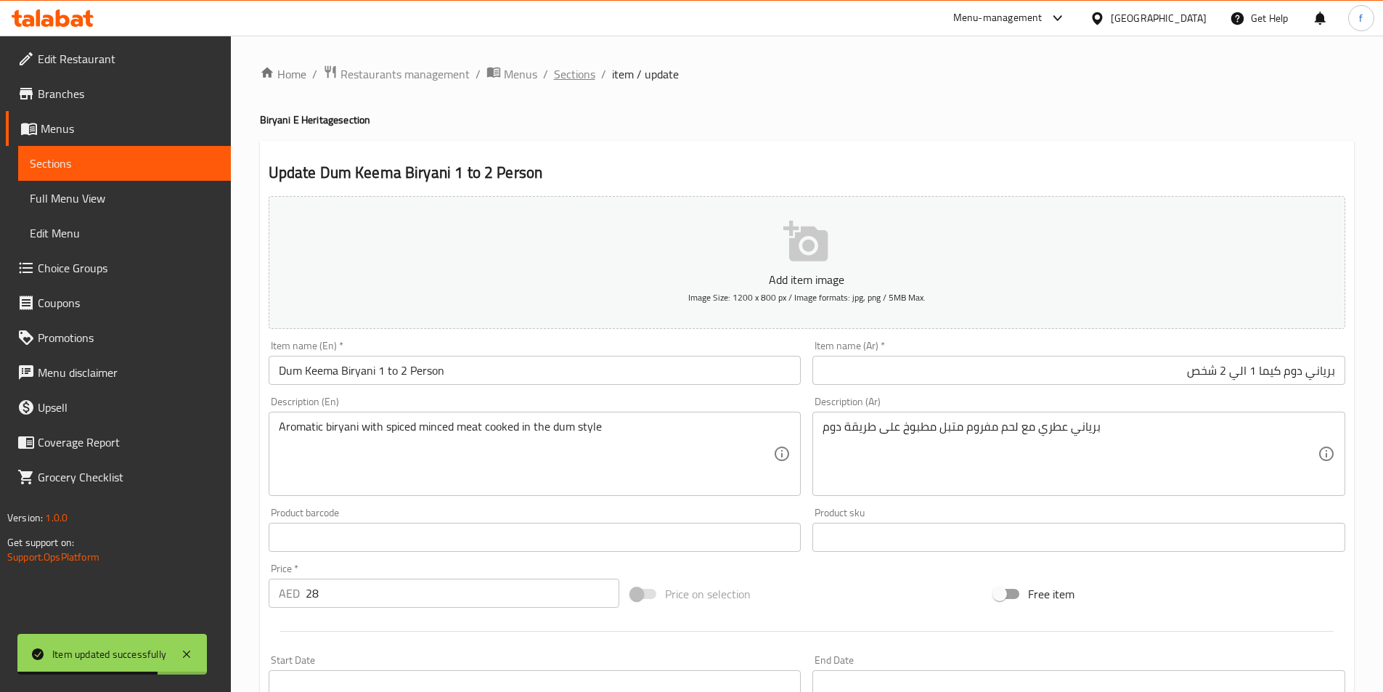
click at [572, 74] on span "Sections" at bounding box center [574, 73] width 41 height 17
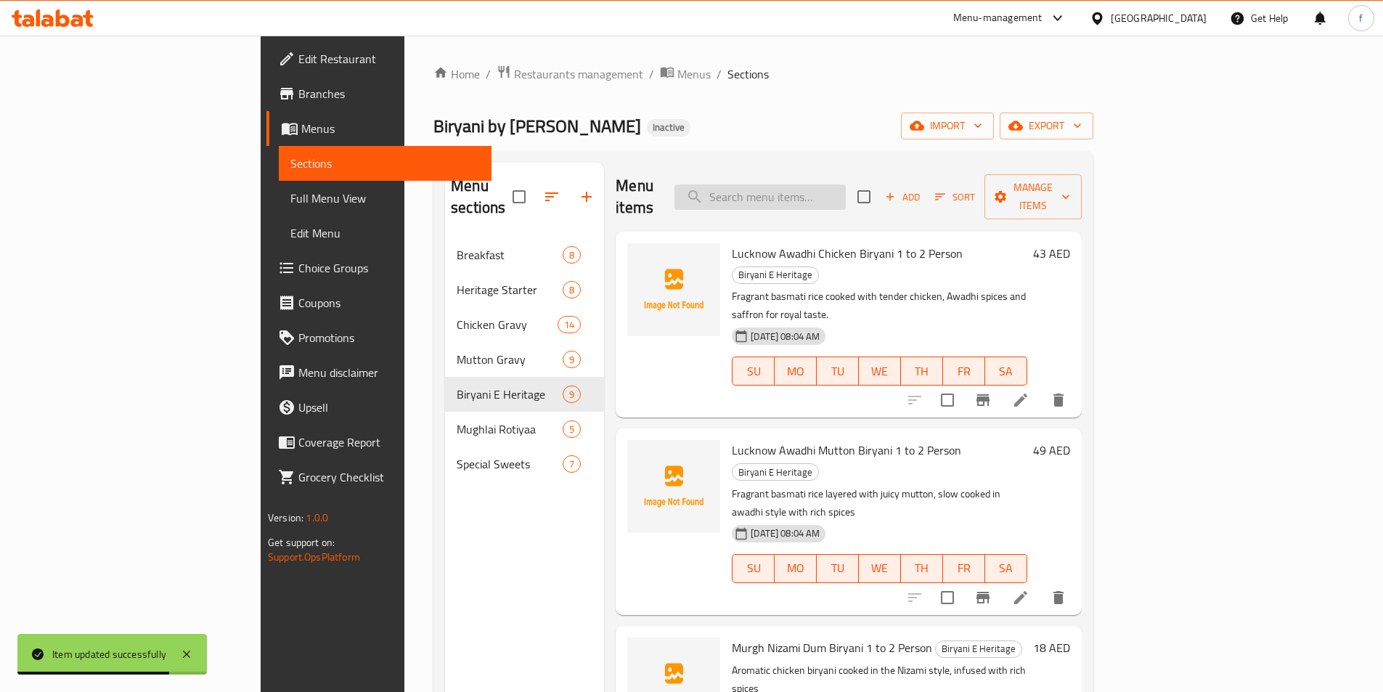
click at [846, 192] on input "search" at bounding box center [760, 196] width 171 height 25
paste input "Navratan [PERSON_NAME] Chefs Special 1 to 2 Person"
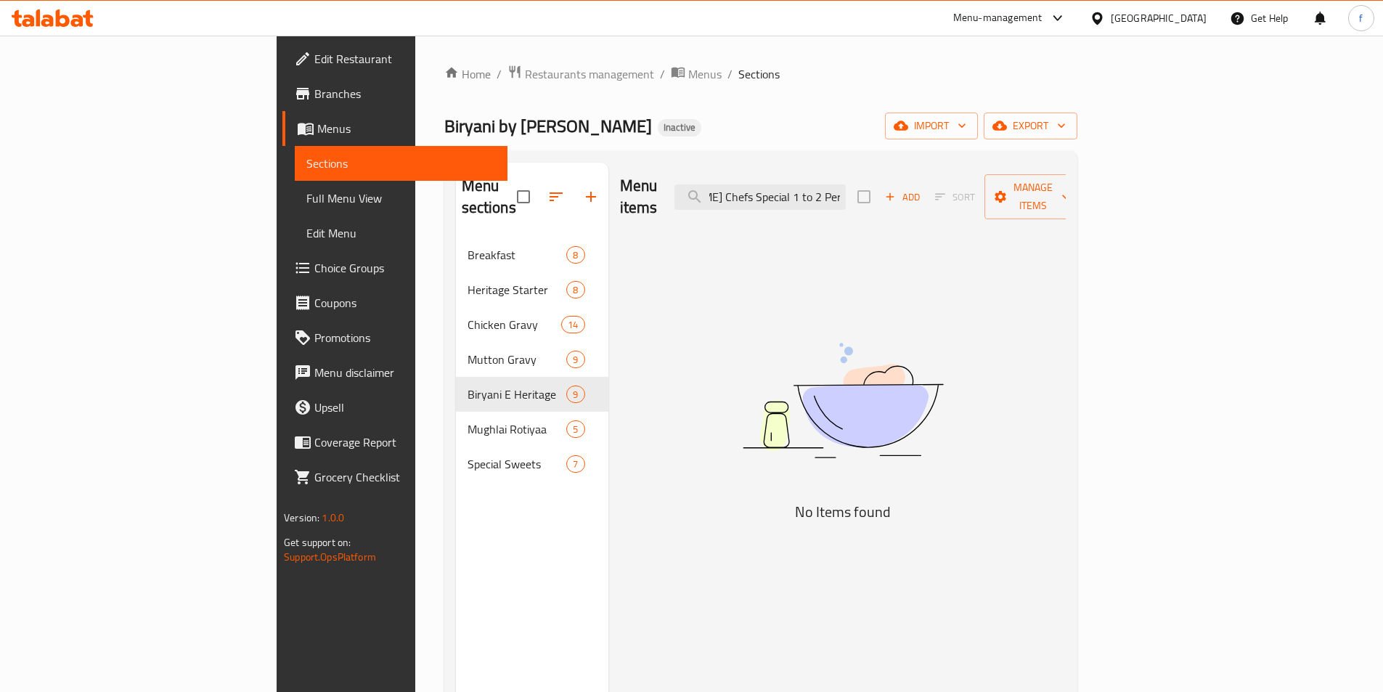
scroll to position [0, 123]
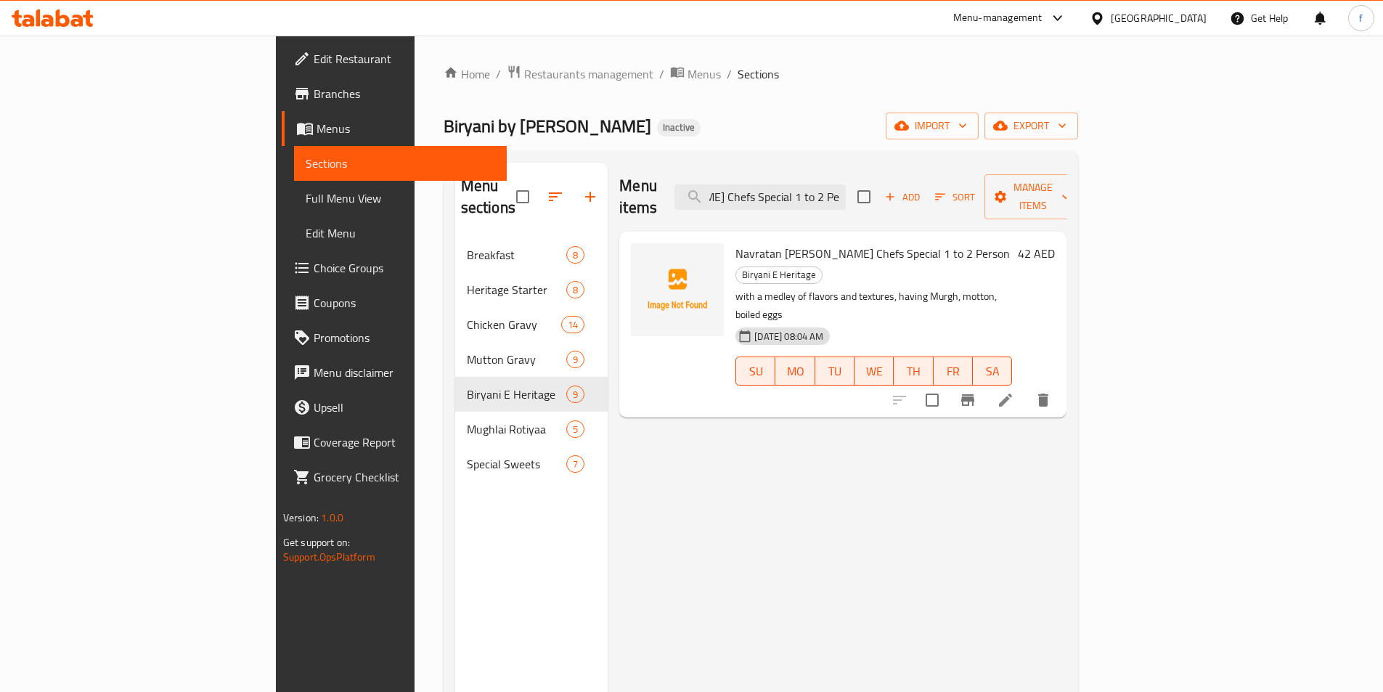
type input "Navratan [PERSON_NAME] Chefs Special 1 to 2 Person"
click at [1026, 387] on li at bounding box center [1005, 400] width 41 height 26
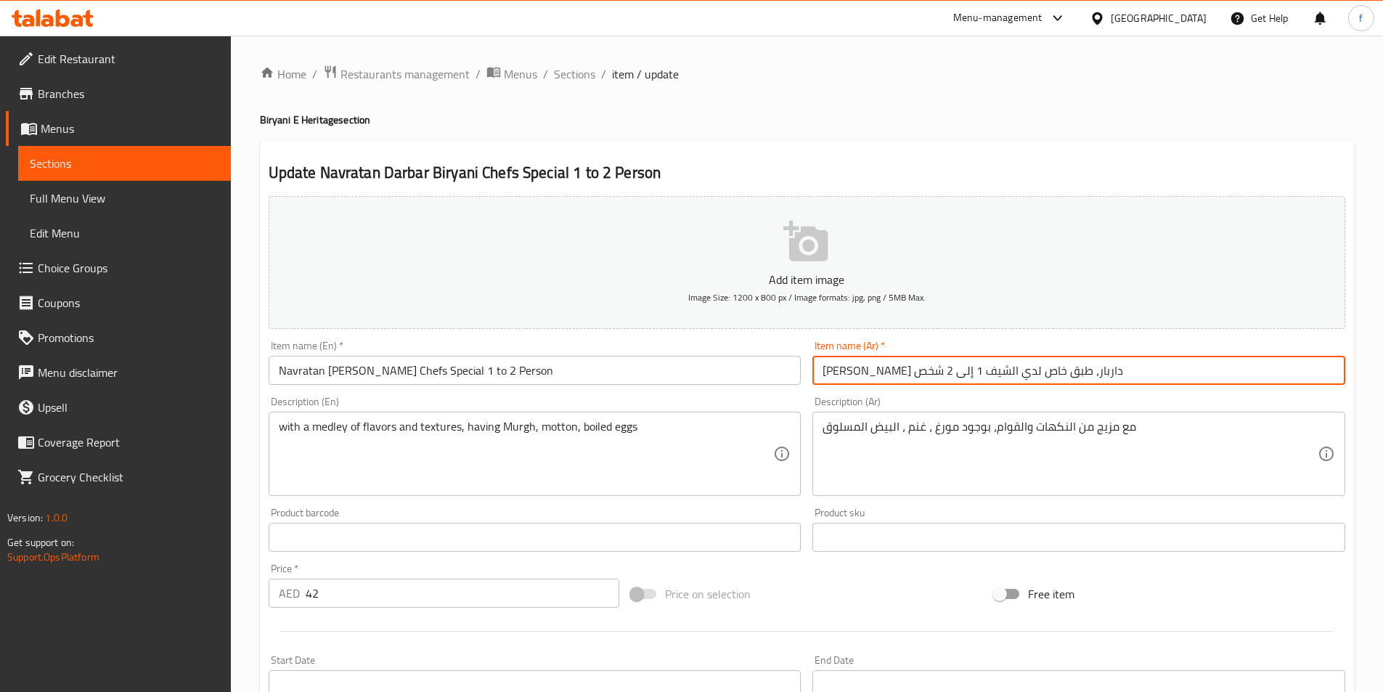
drag, startPoint x: 1174, startPoint y: 447, endPoint x: 984, endPoint y: 361, distance: 209.0
click at [984, 361] on input "برياني نافراتان داربار، طبق خاص لدي الشيف 1 إلى 2 شخص" at bounding box center [1079, 370] width 533 height 29
click at [347, 370] on input "Navratan [PERSON_NAME] Chefs Special 1 to 2 Person" at bounding box center [535, 370] width 533 height 29
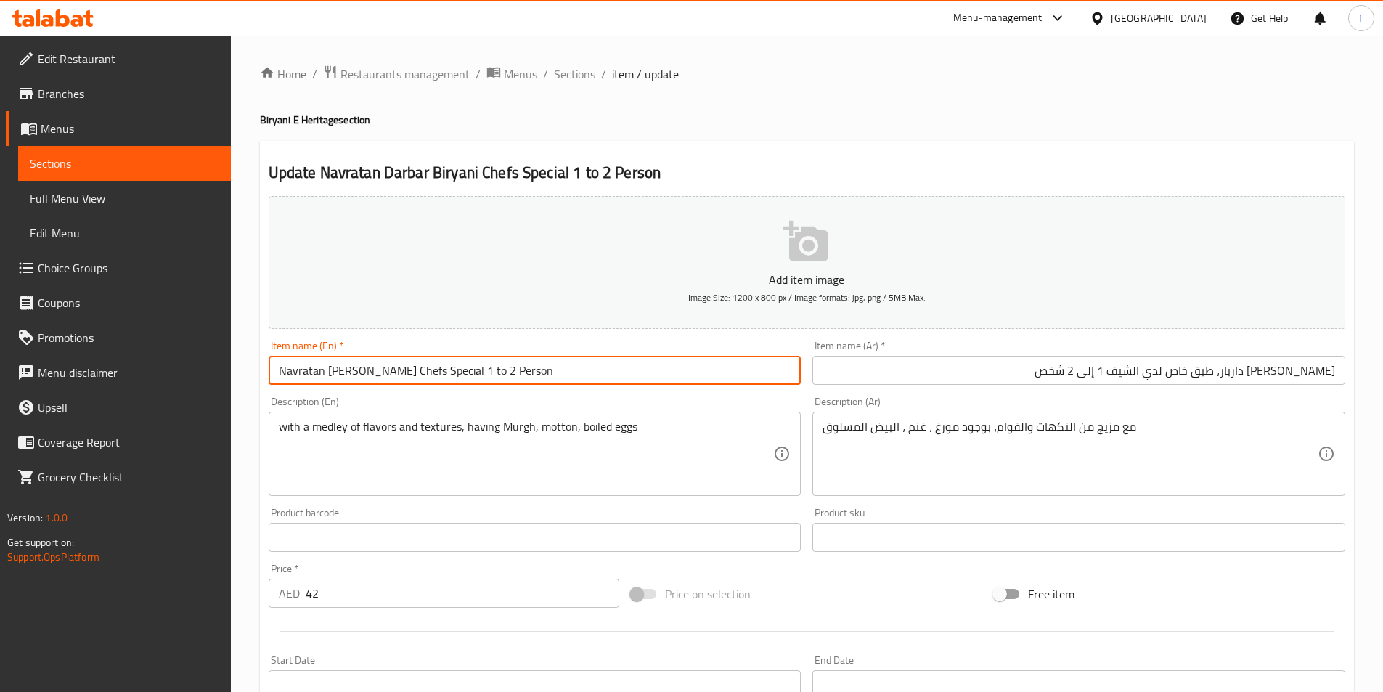
click at [347, 370] on input "Navratan [PERSON_NAME] Chefs Special 1 to 2 Person" at bounding box center [535, 370] width 533 height 29
click at [386, 370] on input "Navratan [PERSON_NAME] Chefs Special 1 to 2 Person" at bounding box center [535, 370] width 533 height 29
click at [290, 372] on input "Navratan [PERSON_NAME] Chefs Special 1 to 2 Person" at bounding box center [535, 370] width 533 height 29
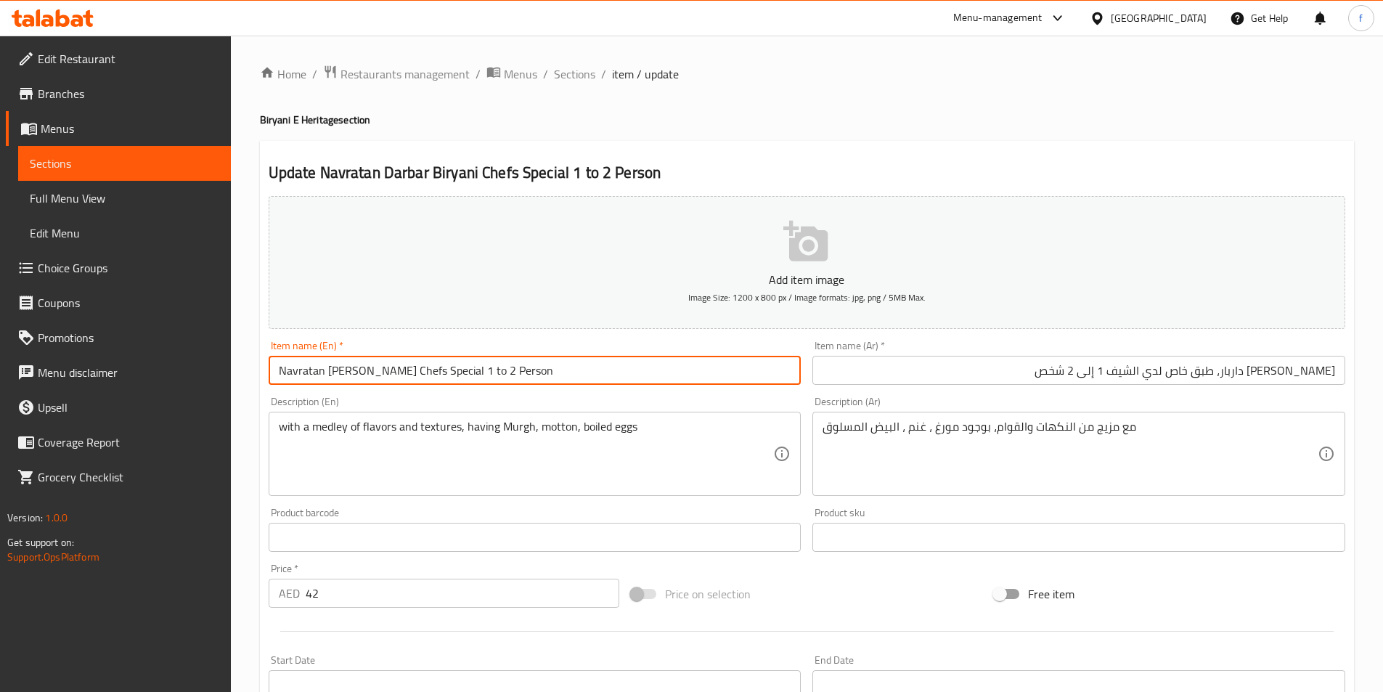
click at [351, 373] on input "Navratan [PERSON_NAME] Chefs Special 1 to 2 Person" at bounding box center [535, 370] width 533 height 29
click at [352, 373] on input "Navratan [PERSON_NAME] Chefs Special 1 to 2 Person" at bounding box center [535, 370] width 533 height 29
click at [1234, 377] on input "برياني نافراتان داربار، طبق خاص لدي الشيف 1 إلى 2 شخص" at bounding box center [1079, 370] width 533 height 29
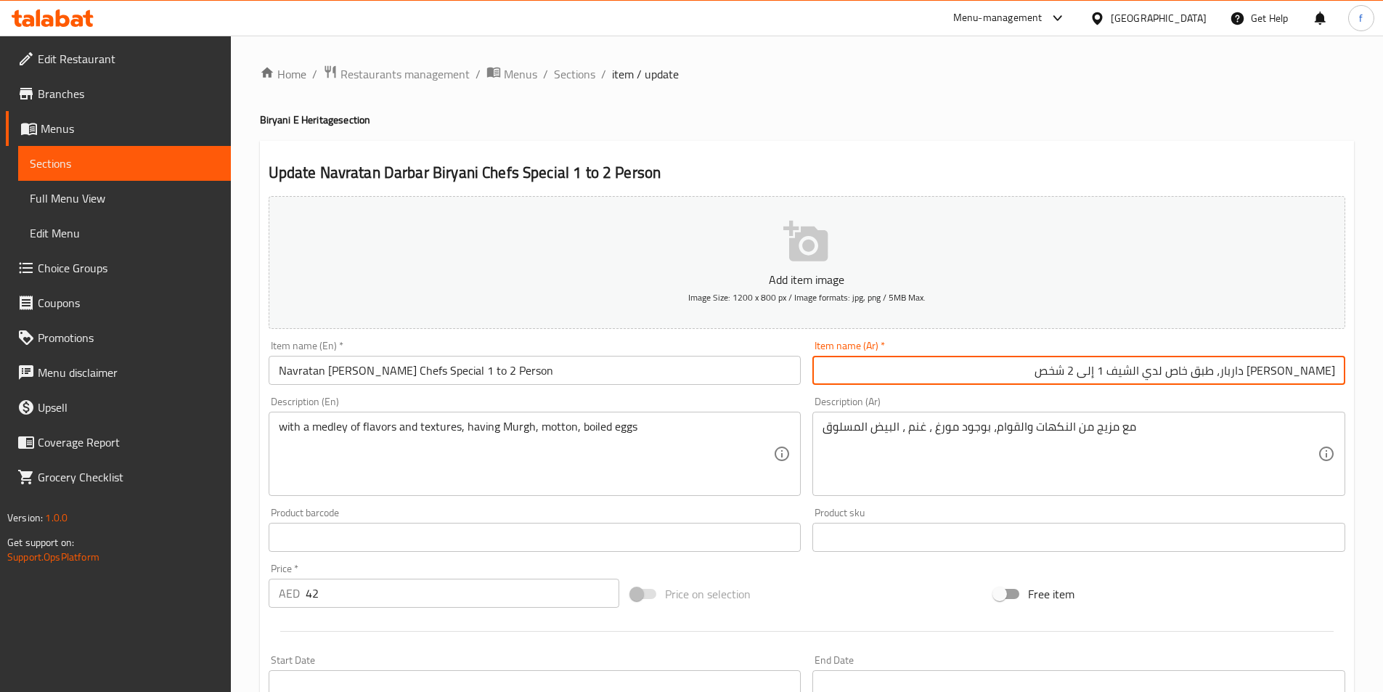
click at [1234, 377] on input "برياني نافراتان داربار، طبق خاص لدي الشيف 1 إلى 2 شخص" at bounding box center [1079, 370] width 533 height 29
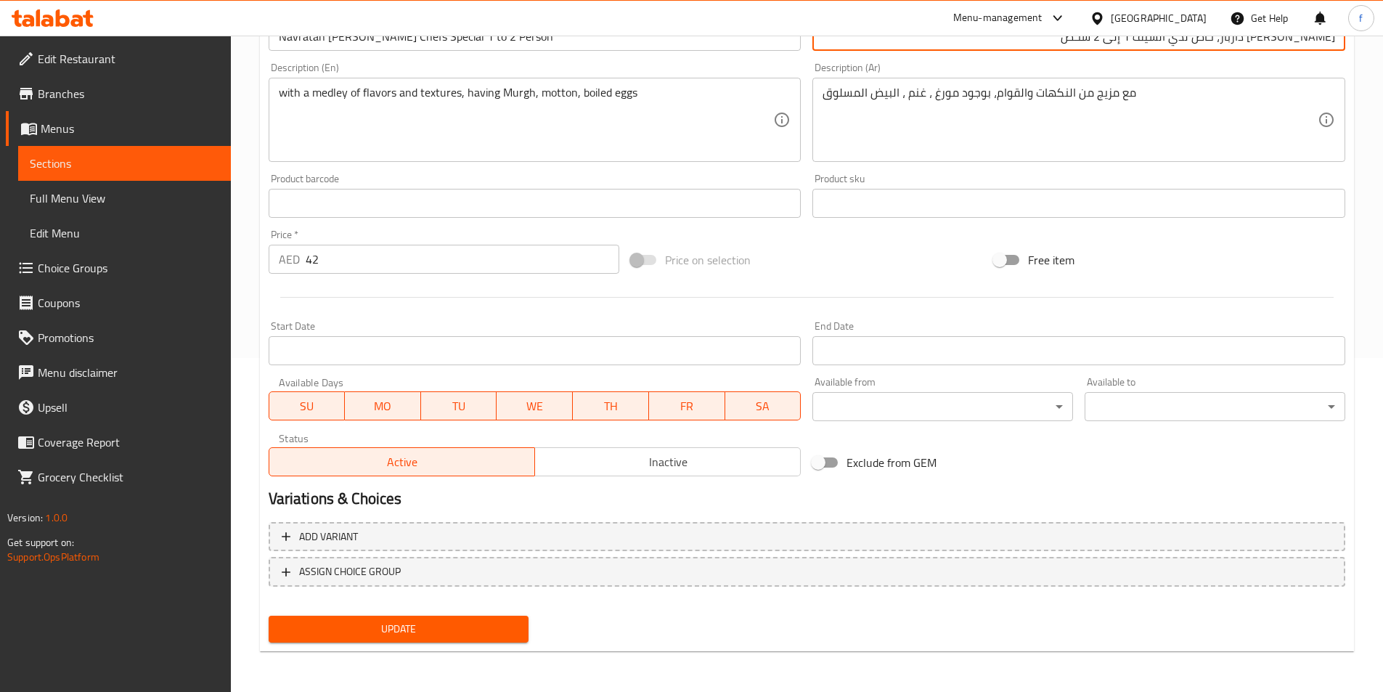
type input "[PERSON_NAME] داربار، خاص لدي الشيف 1 إلى 2 شخص"
click at [465, 624] on span "Update" at bounding box center [398, 629] width 237 height 18
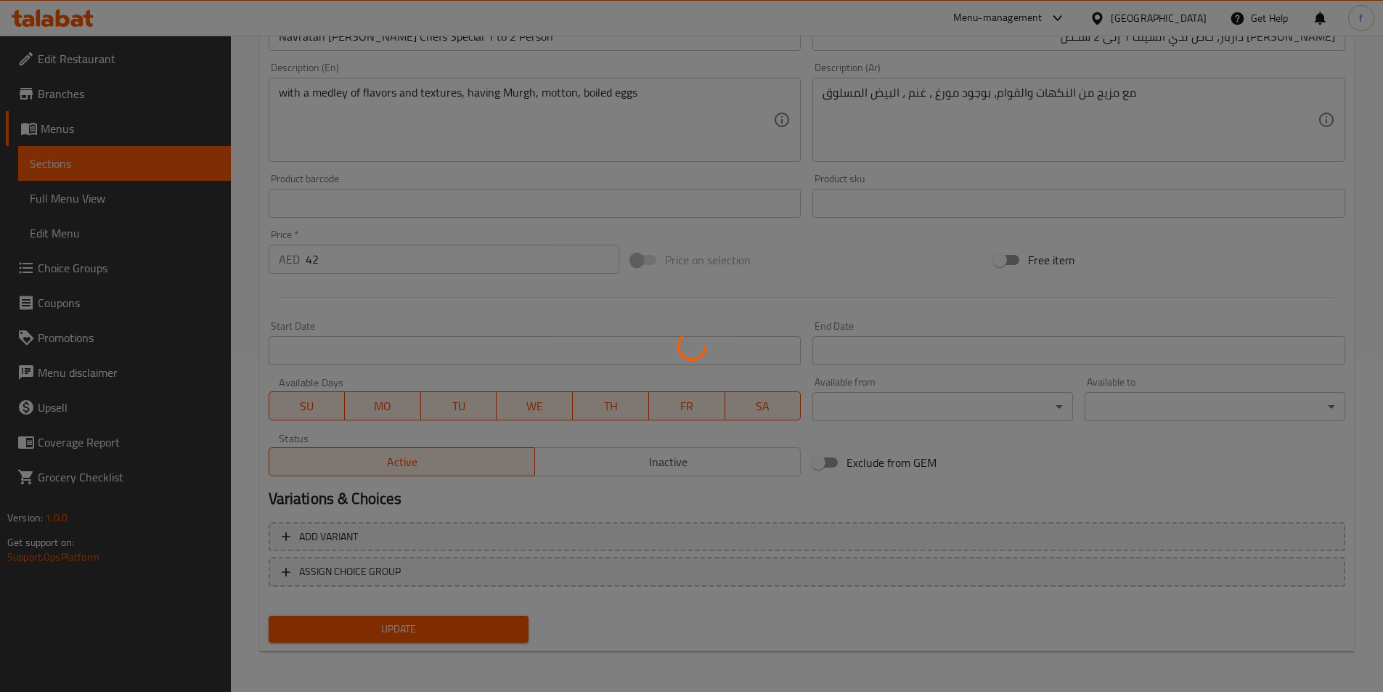
scroll to position [0, 0]
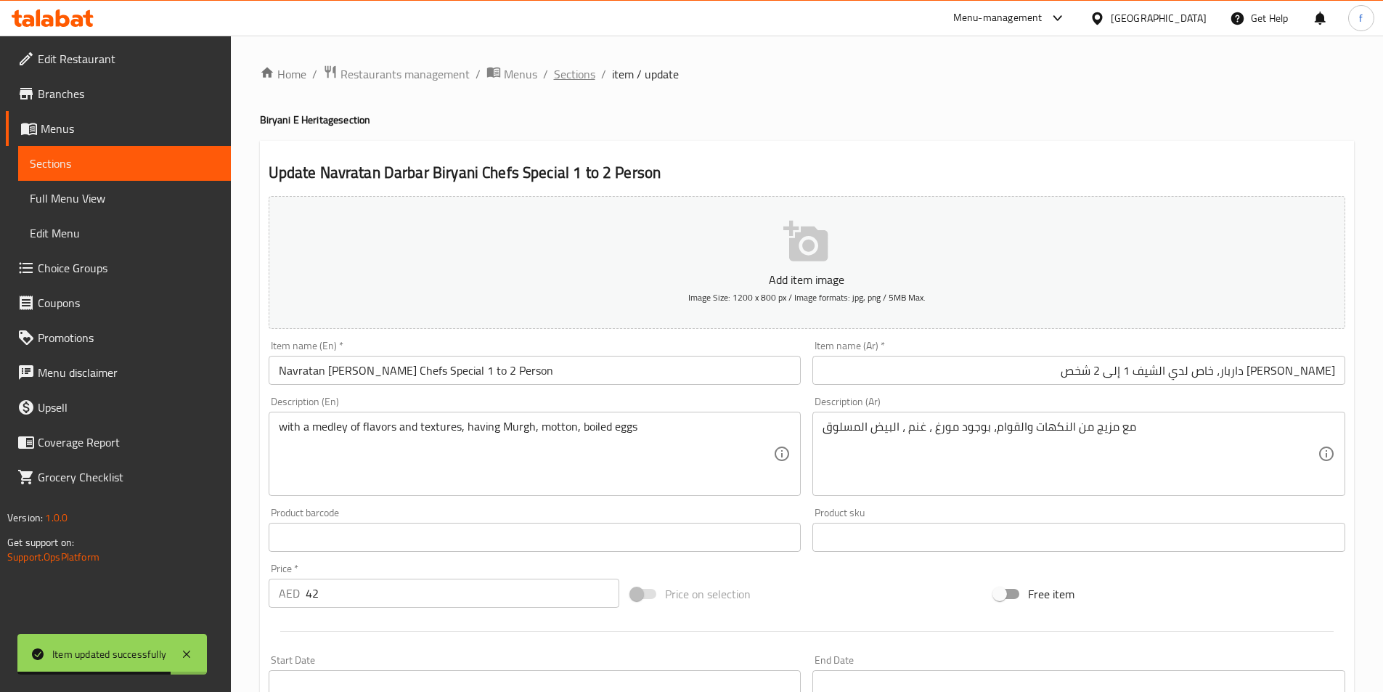
click at [573, 71] on span "Sections" at bounding box center [574, 73] width 41 height 17
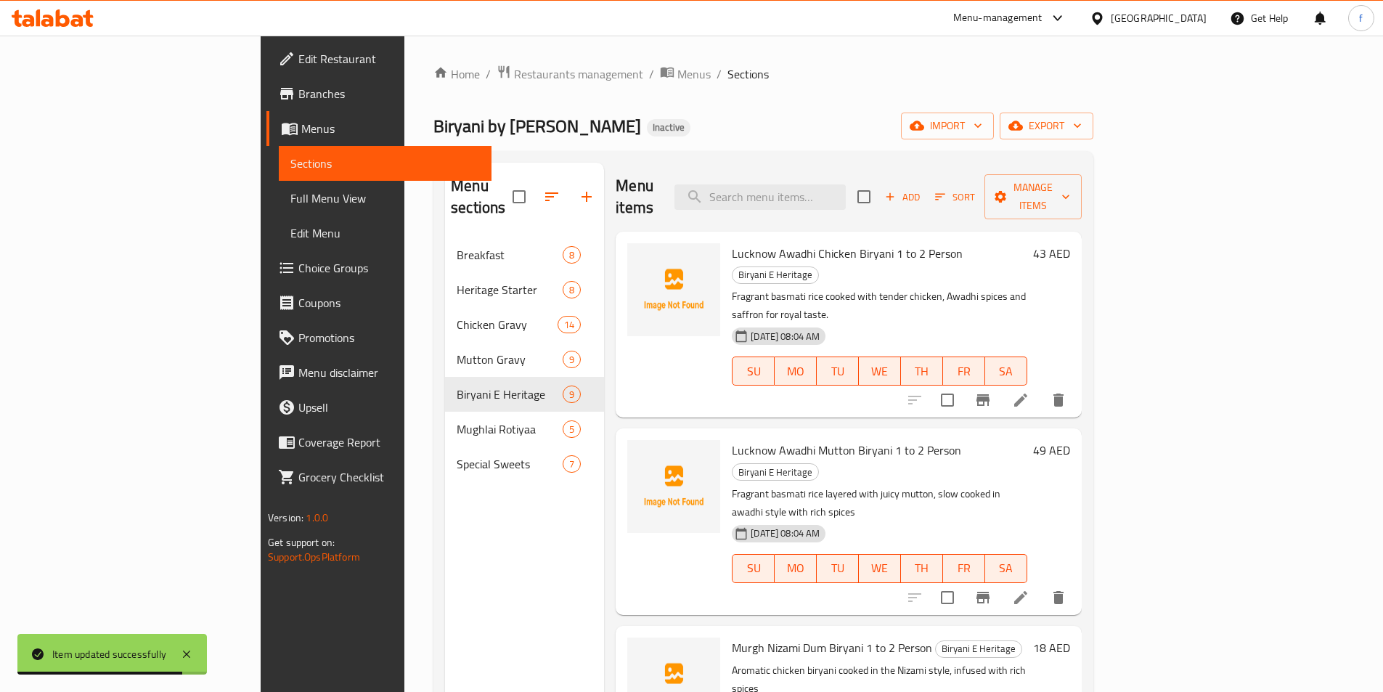
click at [832, 203] on div "Menu items Add Sort Manage items" at bounding box center [848, 197] width 465 height 69
click at [840, 190] on input "search" at bounding box center [760, 196] width 171 height 25
paste input "Sesame Naan"
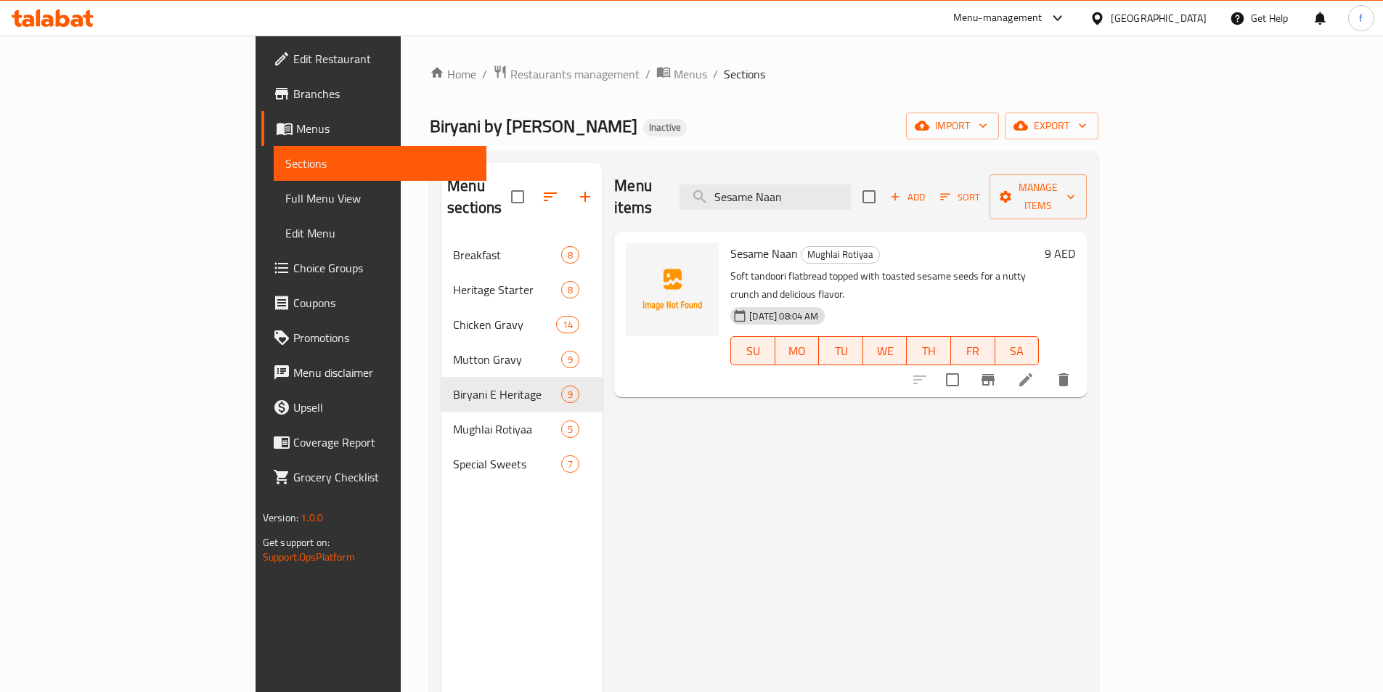
type input "Sesame Naan"
click at [1046, 367] on li at bounding box center [1026, 380] width 41 height 26
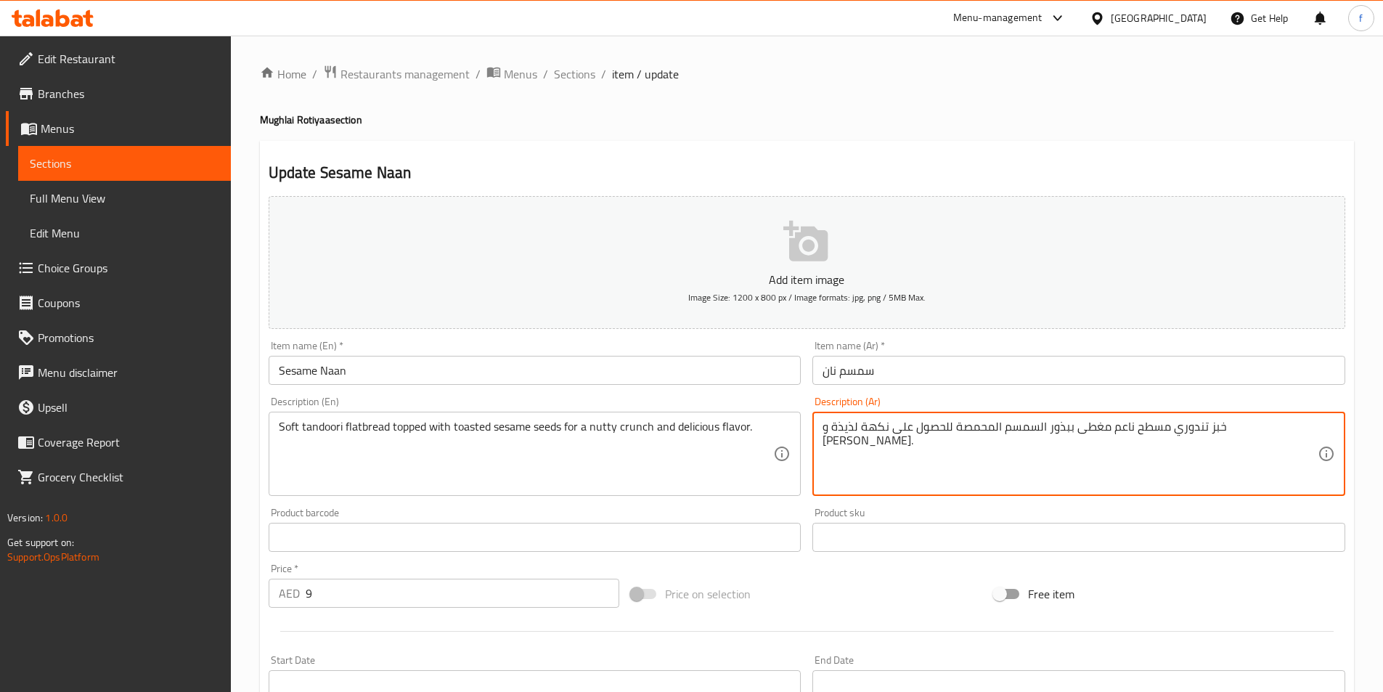
click at [1234, 429] on textarea "خبز تندوري مسطح ناعم مغطى ببذور السمسم المحمصة للحصول على نكهة لذيذة و جوزية كر…" at bounding box center [1070, 454] width 495 height 69
click at [1244, 426] on textarea "خبز تندوري ناعم مغطى ببذور السمسم المحمصة للحصول على نكهة لذيذة و جوزية كرانشي." at bounding box center [1070, 454] width 495 height 69
click at [1235, 426] on textarea "خبز تندوري ناعم مغطى ببذور السمسم المحمصة للحصول على نكهة لذيذة و جوزية كرانشي." at bounding box center [1070, 454] width 495 height 69
click at [1235, 423] on textarea "خبز تندوري ناعم مغطى ببذور السمسم المحمصة للحصول على نكهة لذيذة و جوزية كرانشي." at bounding box center [1070, 454] width 495 height 69
click at [1241, 425] on textarea "خبز تندوري ناعم مغطى ببذور السمسم المحمصة للحصول على نكهة لذيذة و جوزية كرانشي." at bounding box center [1070, 454] width 495 height 69
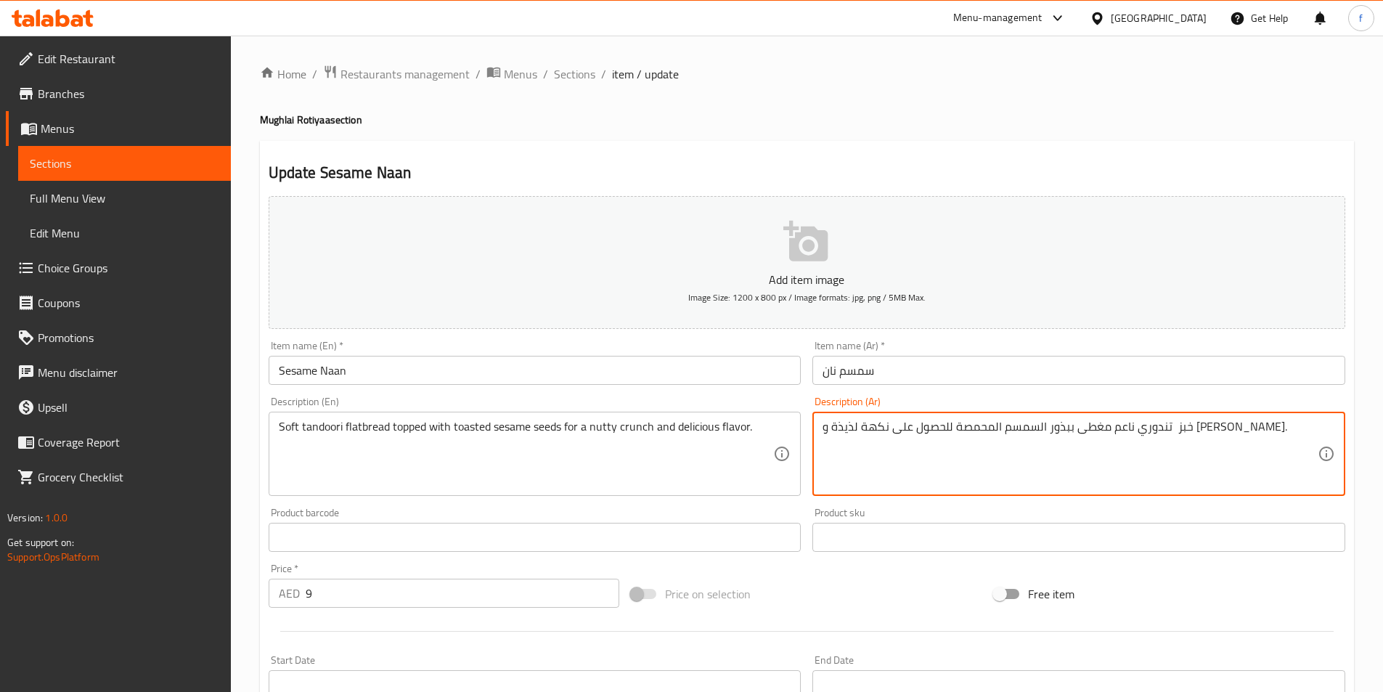
paste textarea "مسطح"
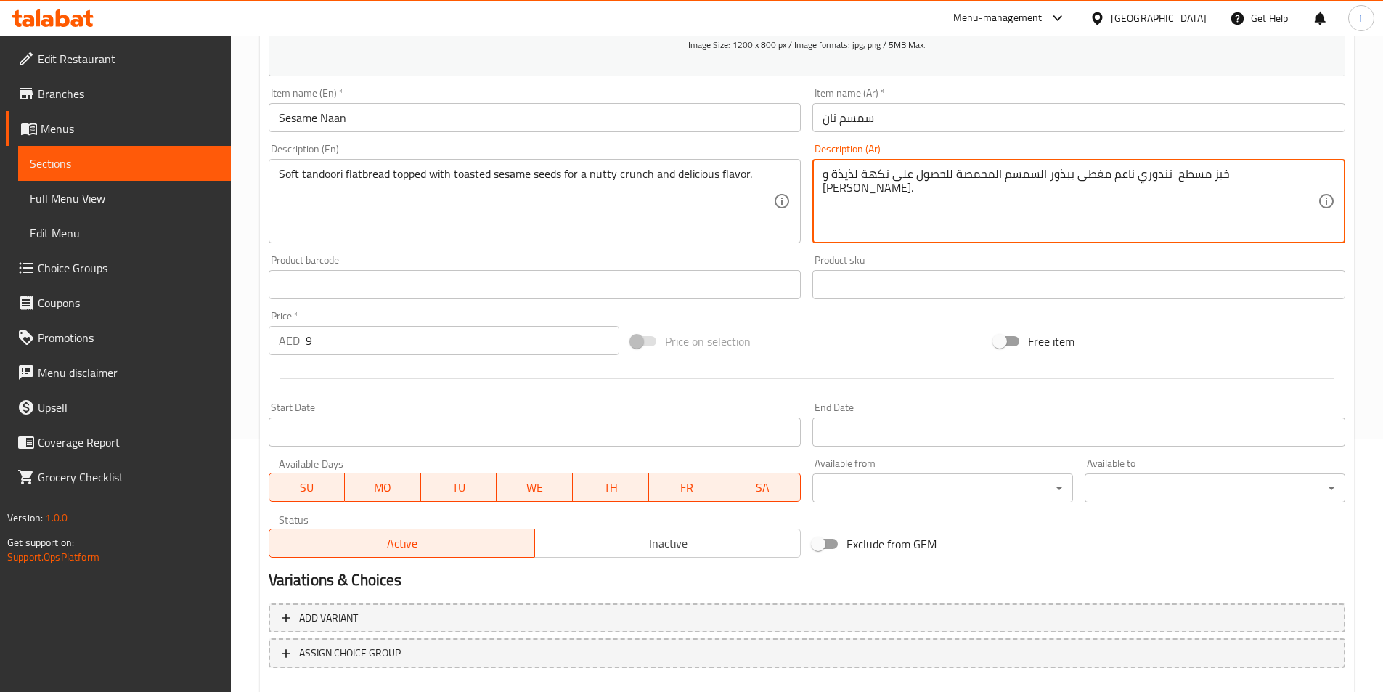
scroll to position [334, 0]
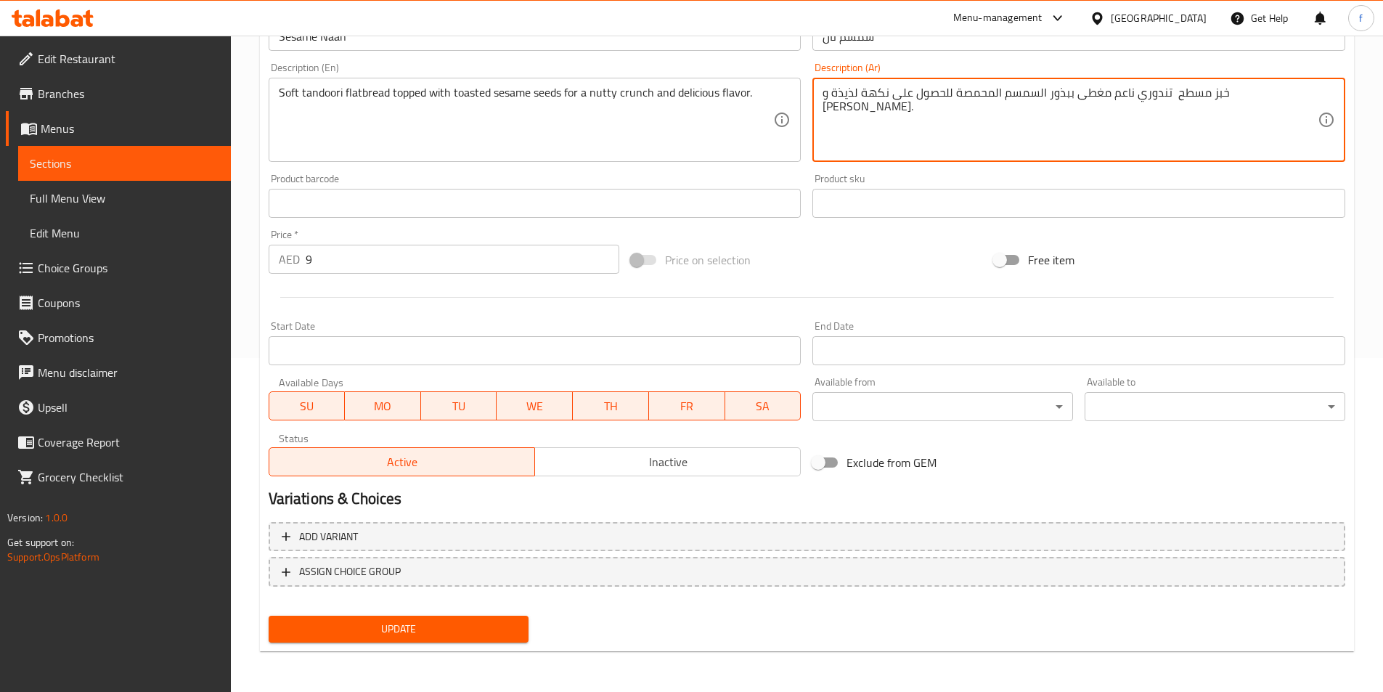
type textarea "خبز مسطح تندوري ناعم مغطى ببذور السمسم المحمصة للحصول على نكهة لذيذة و [PERSON_…"
click at [471, 609] on div "Add variant ASSIGN CHOICE GROUP" at bounding box center [807, 563] width 1089 height 94
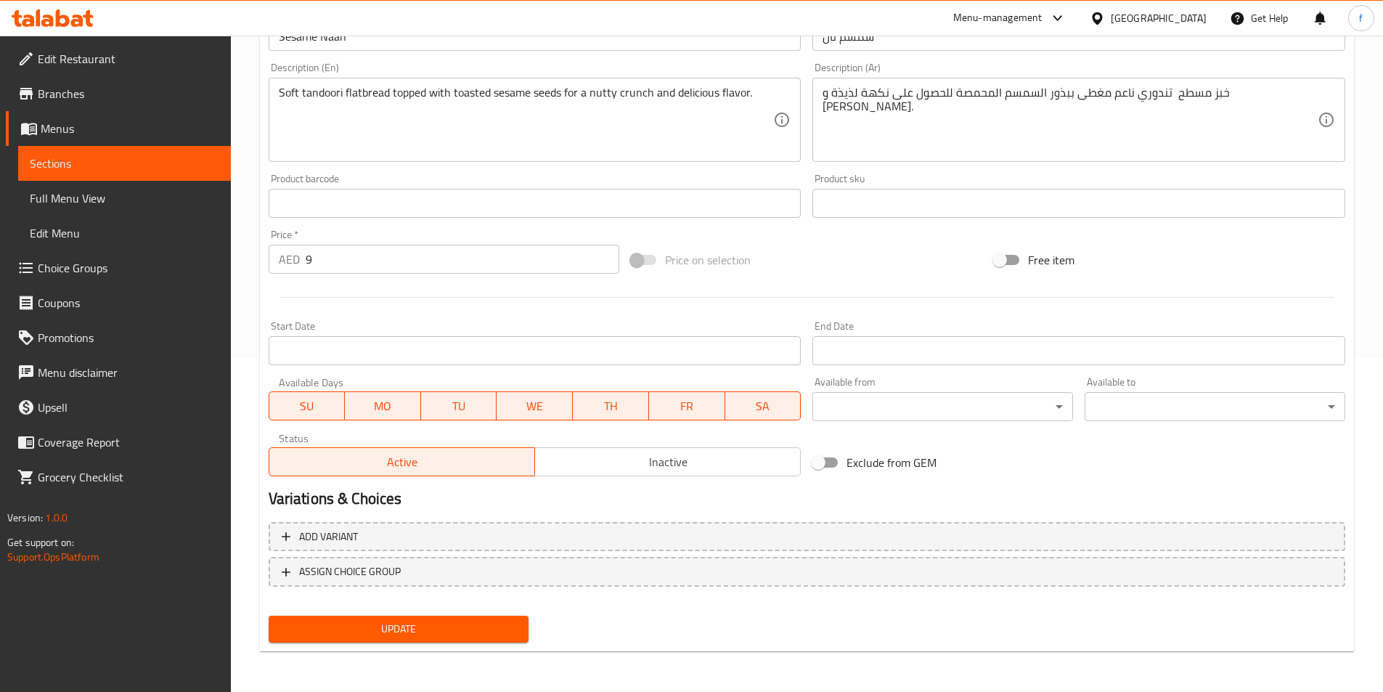
click at [459, 633] on span "Update" at bounding box center [398, 629] width 237 height 18
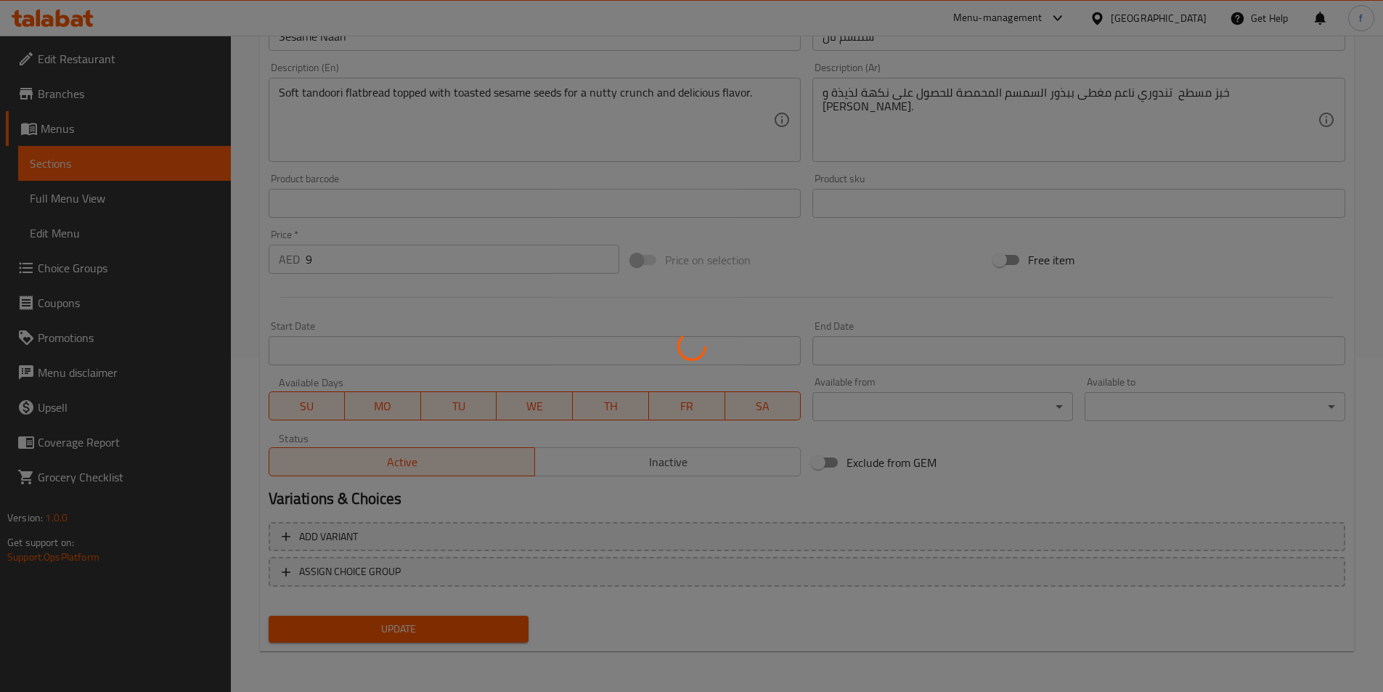
scroll to position [0, 0]
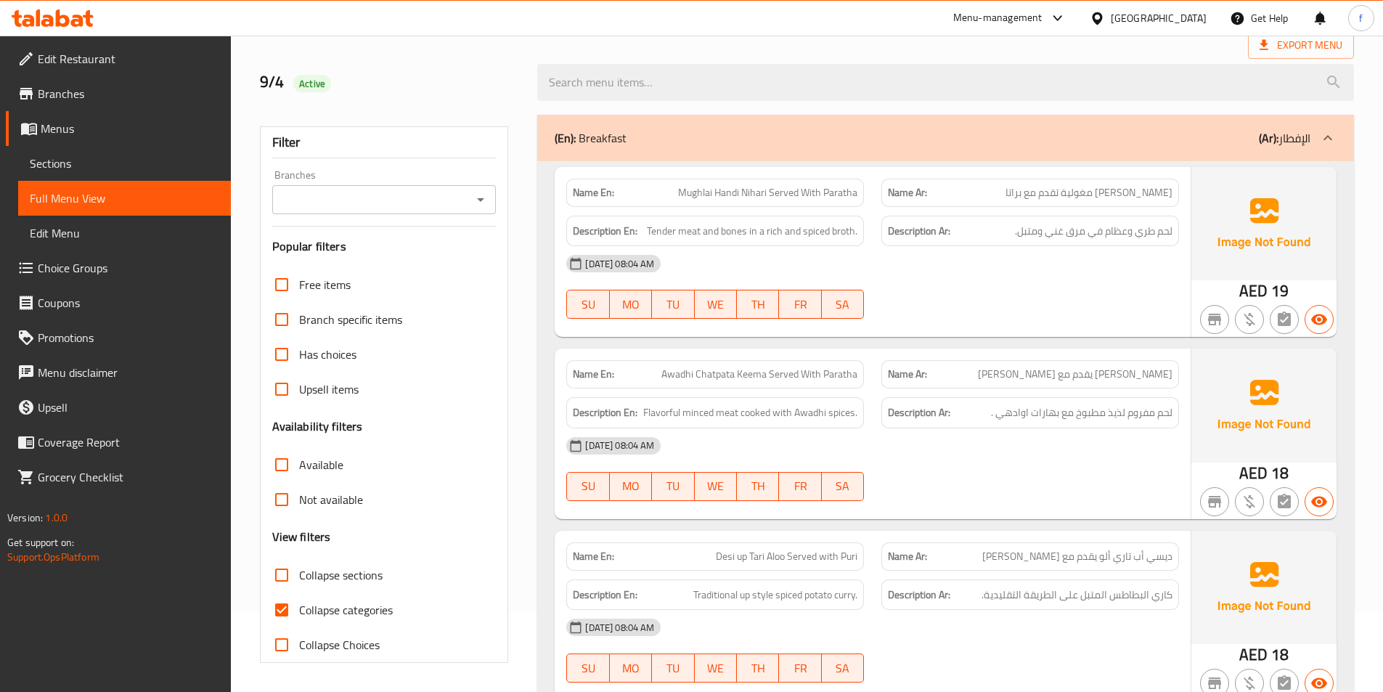
scroll to position [298, 0]
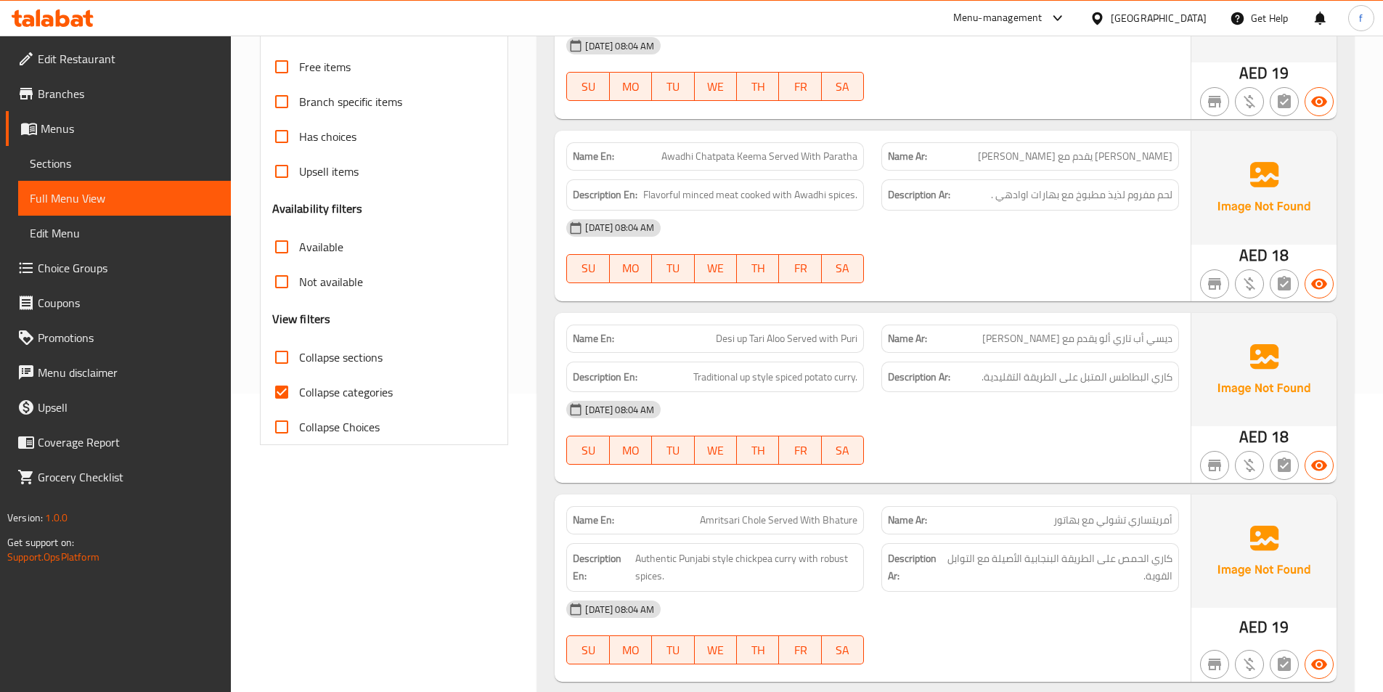
click at [306, 399] on span "Collapse categories" at bounding box center [346, 391] width 94 height 17
click at [299, 399] on input "Collapse categories" at bounding box center [281, 392] width 35 height 35
checkbox input "false"
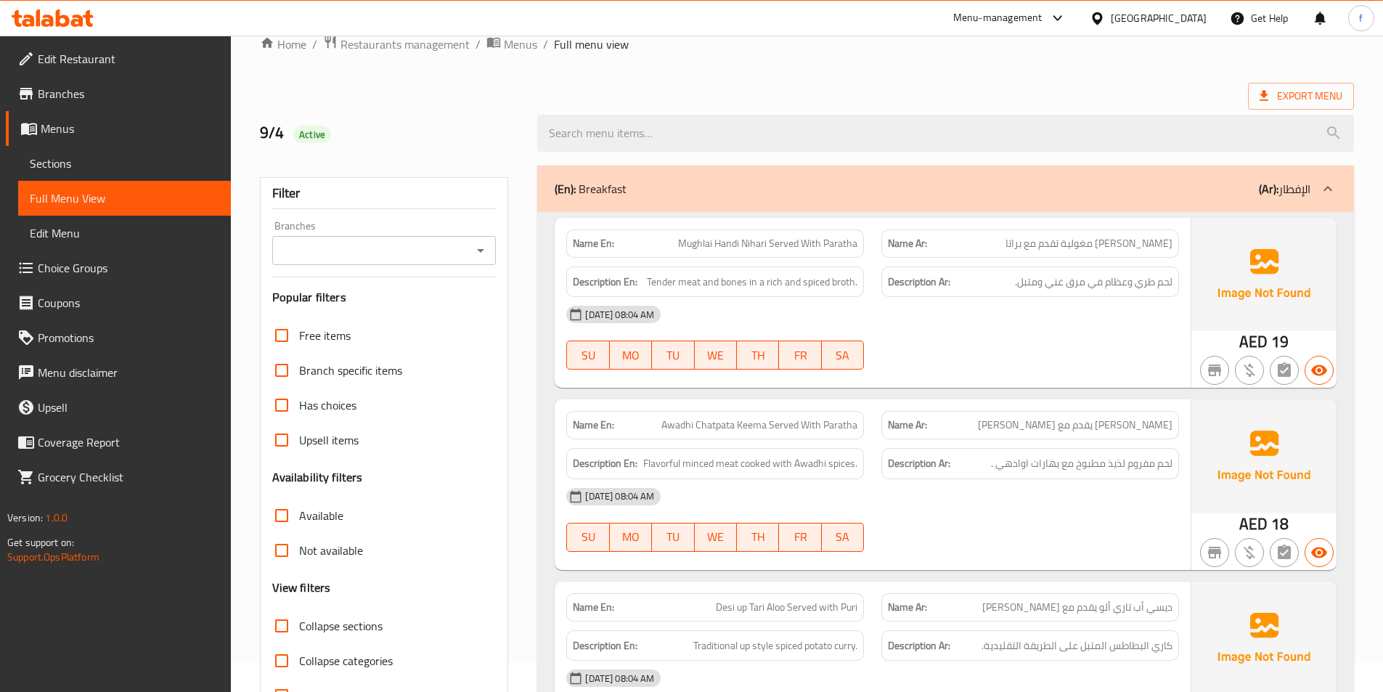
scroll to position [8, 0]
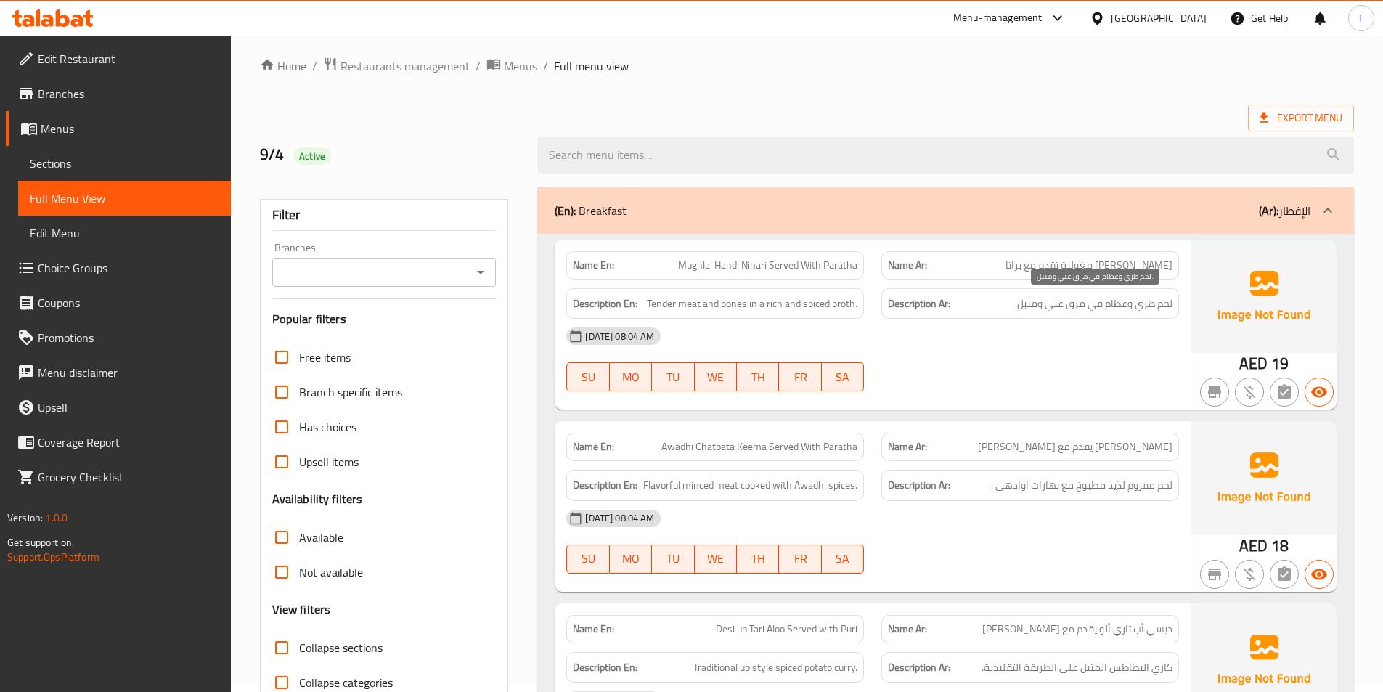
click at [1090, 306] on span "لحم طري وعظام في مرق غني ومتبل." at bounding box center [1094, 304] width 158 height 18
click at [1054, 301] on span "لحم طري وعظام في مرق غني ومتبل." at bounding box center [1094, 304] width 158 height 18
drag, startPoint x: 1054, startPoint y: 301, endPoint x: 884, endPoint y: 309, distance: 170.9
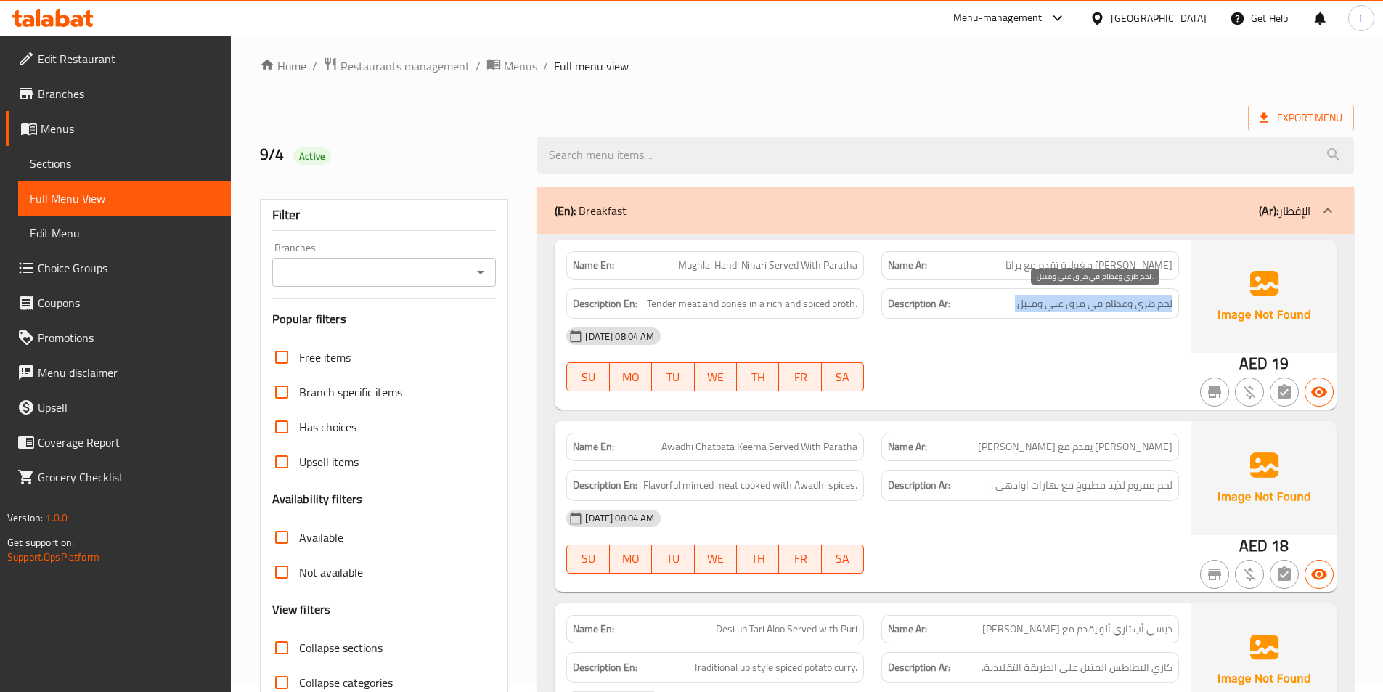
click at [1025, 306] on span "لحم طري وعظام في مرق غني ومتبل." at bounding box center [1094, 304] width 158 height 18
click at [884, 309] on div "Description Ar: لحم طري وعظام في مرق غني ومتبل." at bounding box center [1031, 303] width 298 height 31
click at [828, 304] on span "Tender meat and bones in a rich and spiced broth." at bounding box center [752, 304] width 211 height 18
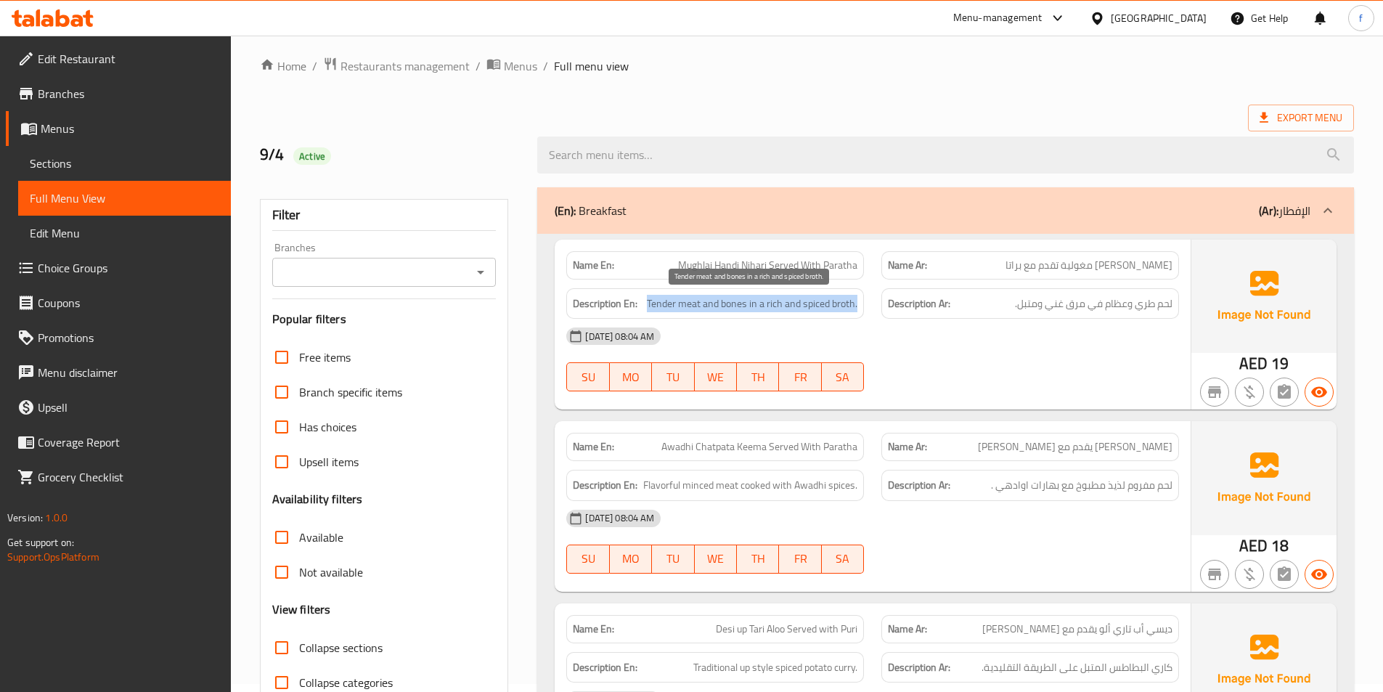
click at [828, 304] on span "Tender meat and bones in a rich and spiced broth." at bounding box center [752, 304] width 211 height 18
click at [1071, 328] on div "[DATE] 08:04 AM" at bounding box center [873, 336] width 630 height 35
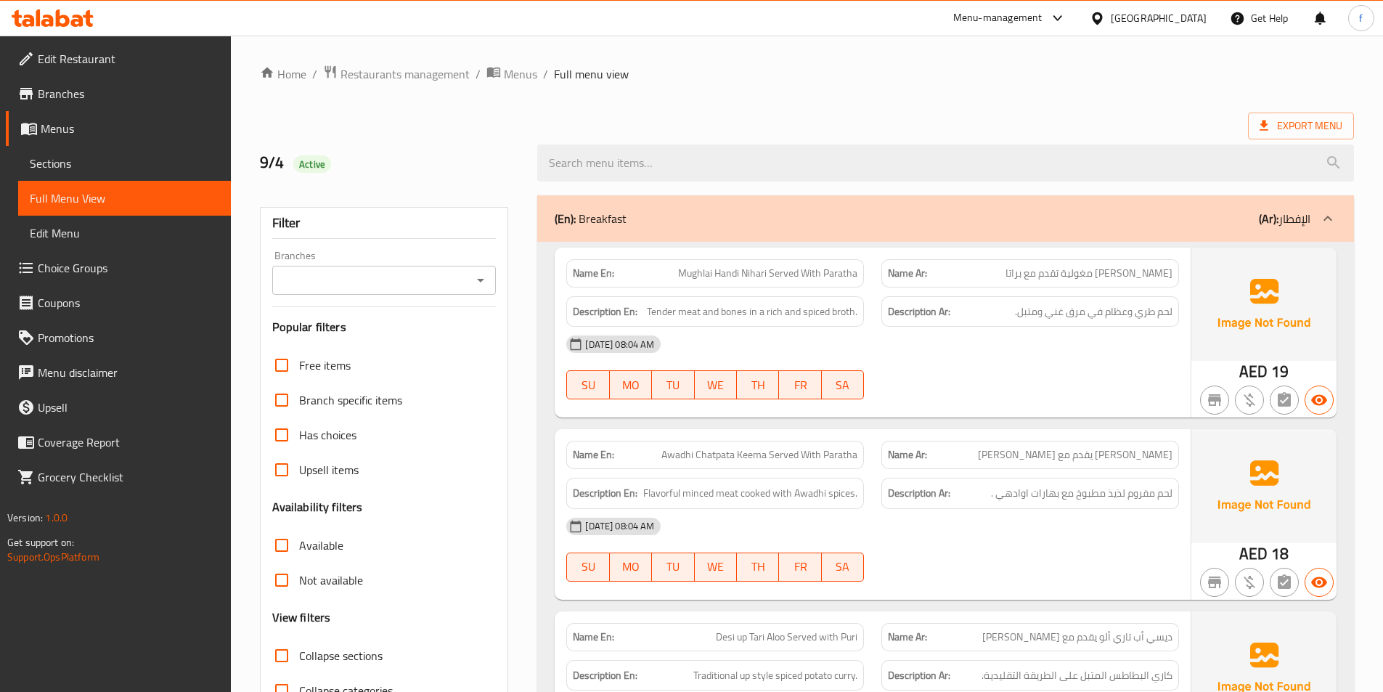
click at [748, 270] on span "Mughlai Handi Nihari Served With Paratha" at bounding box center [767, 273] width 179 height 15
click at [733, 271] on span "Mughlai Handi Nihari Served With Paratha" at bounding box center [767, 273] width 179 height 15
click at [677, 273] on p "Name En: Mughlai Handi Nihari Served With Paratha" at bounding box center [715, 273] width 285 height 15
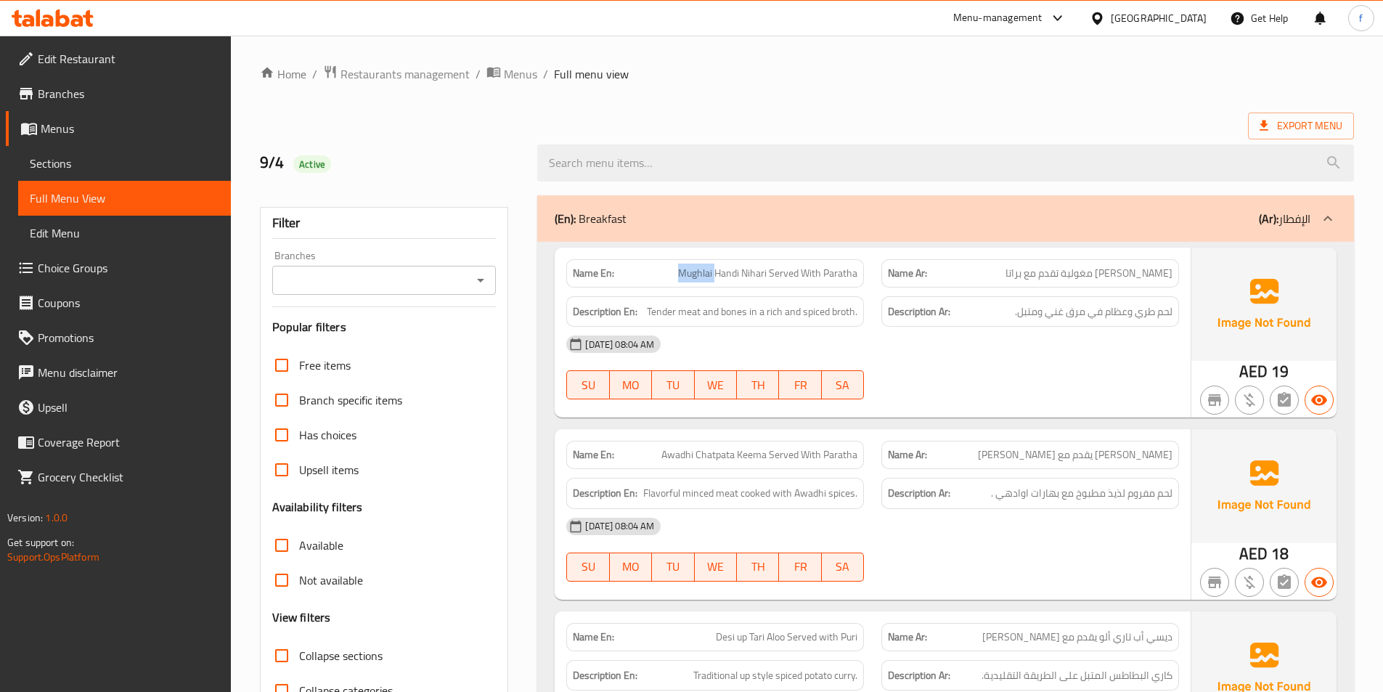
click at [677, 273] on p "Name En: Mughlai Handi Nihari Served With Paratha" at bounding box center [715, 273] width 285 height 15
click at [691, 270] on span "Mughlai Handi Nihari Served With Paratha" at bounding box center [767, 273] width 179 height 15
click at [842, 278] on span "Mughlai Handi Nihari Served With Paratha" at bounding box center [767, 273] width 179 height 15
click at [809, 270] on span "Mughlai Handi Nihari Served With Paratha" at bounding box center [767, 273] width 179 height 15
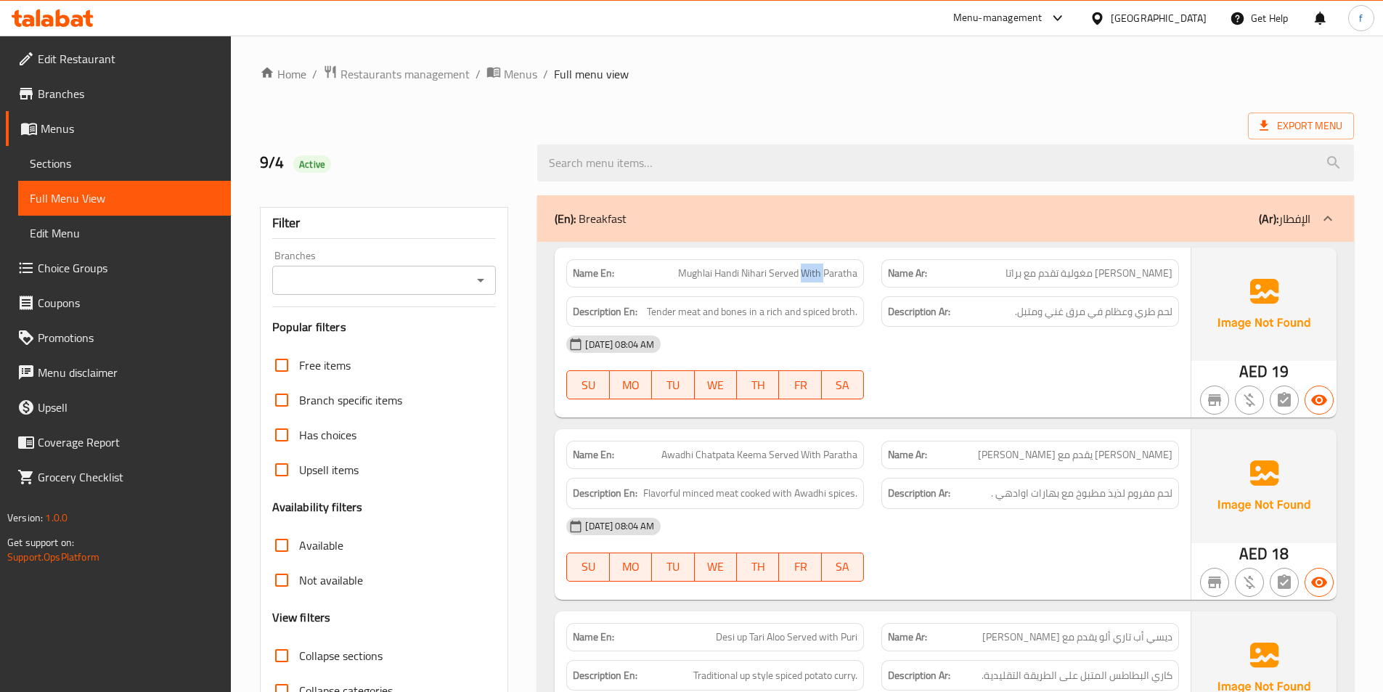
click at [809, 270] on span "Mughlai Handi Nihari Served With Paratha" at bounding box center [767, 273] width 179 height 15
click at [797, 270] on span "Mughlai Handi Nihari Served With Paratha" at bounding box center [767, 273] width 179 height 15
click at [763, 277] on span "Mughlai Handi Nihari Served With Paratha" at bounding box center [767, 273] width 179 height 15
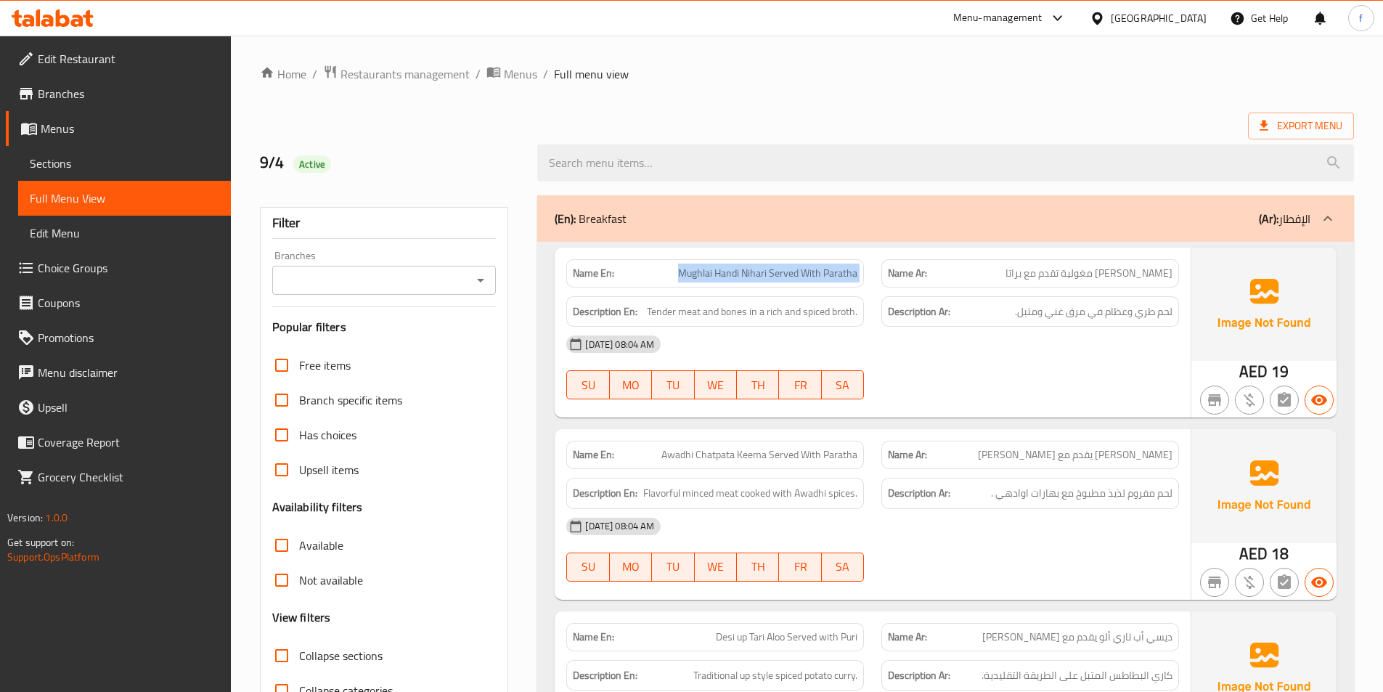
click at [763, 277] on span "Mughlai Handi Nihari Served With Paratha" at bounding box center [767, 273] width 179 height 15
click at [719, 275] on span "Mughlai Handi Nihari Served With Paratha" at bounding box center [767, 273] width 179 height 15
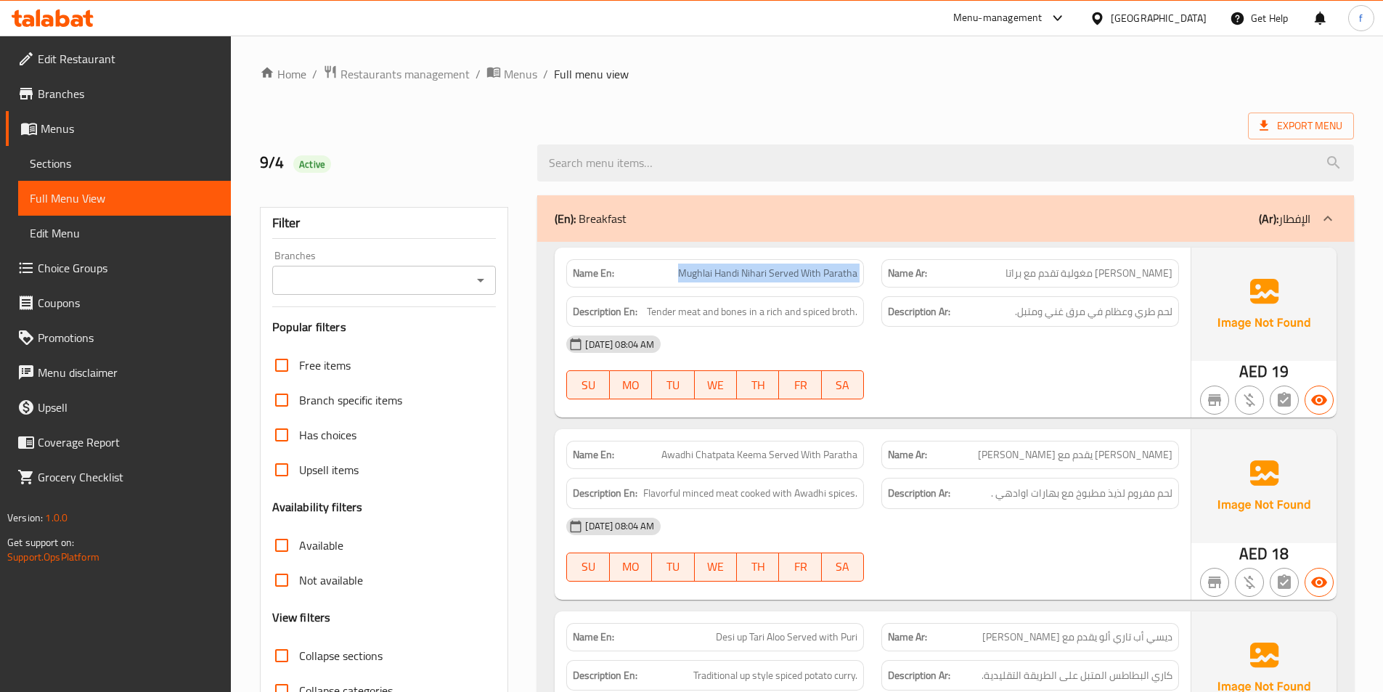
click at [719, 275] on span "Mughlai Handi Nihari Served With Paratha" at bounding box center [767, 273] width 179 height 15
click at [1159, 321] on div "Description Ar: لحم طري وعظام في مرق غني ومتبل." at bounding box center [1031, 311] width 298 height 31
click at [672, 314] on span "Tender meat and bones in a rich and spiced broth." at bounding box center [752, 312] width 211 height 18
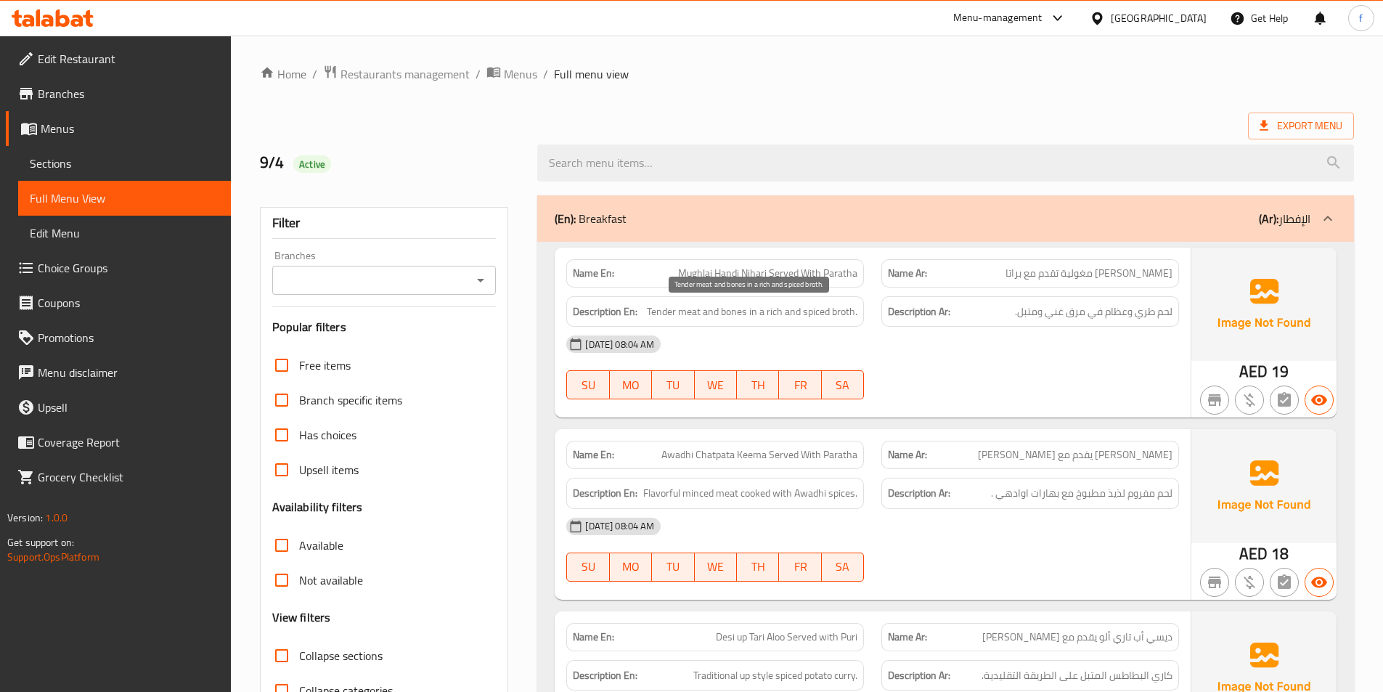
click at [696, 310] on span "Tender meat and bones in a rich and spiced broth." at bounding box center [752, 312] width 211 height 18
click at [666, 307] on span "Tender meat and bones in a rich and spiced broth." at bounding box center [752, 312] width 211 height 18
click at [702, 307] on span "Tender meat and bones in a rich and spiced broth." at bounding box center [752, 312] width 211 height 18
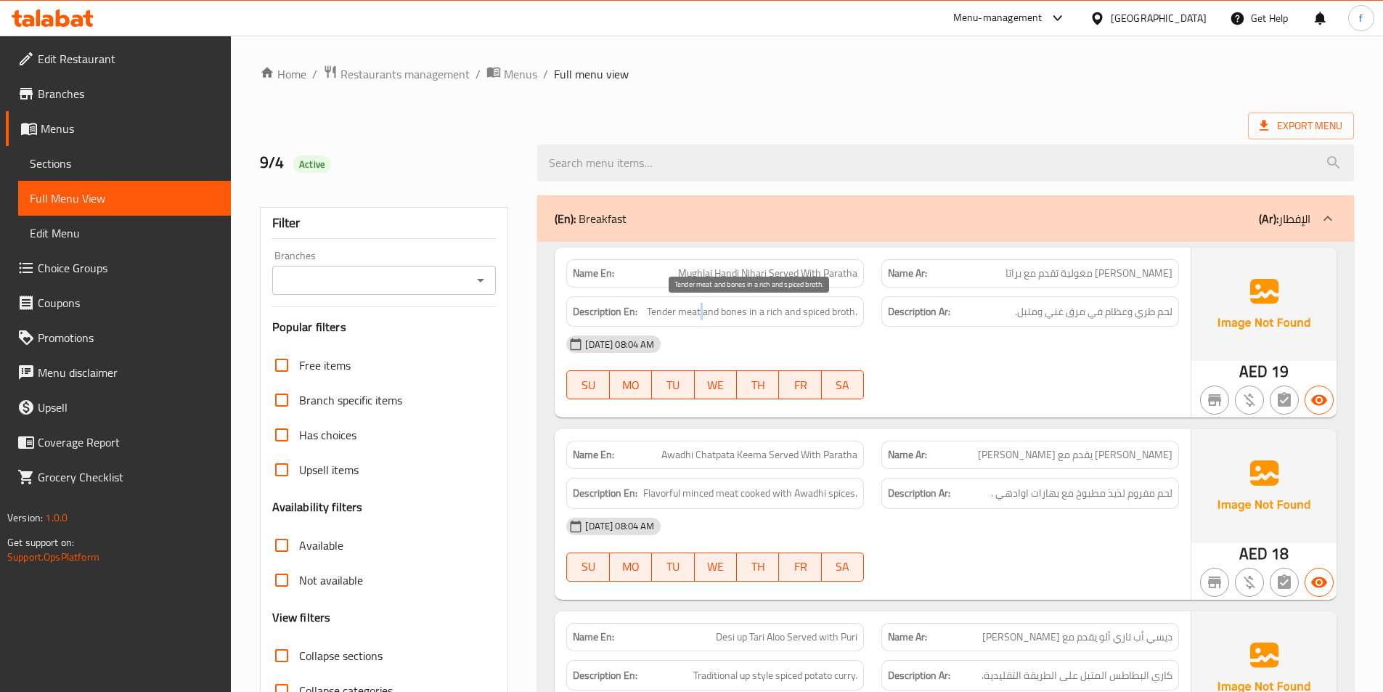
click at [702, 307] on span "Tender meat and bones in a rich and spiced broth." at bounding box center [752, 312] width 211 height 18
click at [725, 312] on span "Tender meat and bones in a rich and spiced broth." at bounding box center [752, 312] width 211 height 18
click at [776, 311] on span "Tender meat and bones in a rich and spiced broth." at bounding box center [752, 312] width 211 height 18
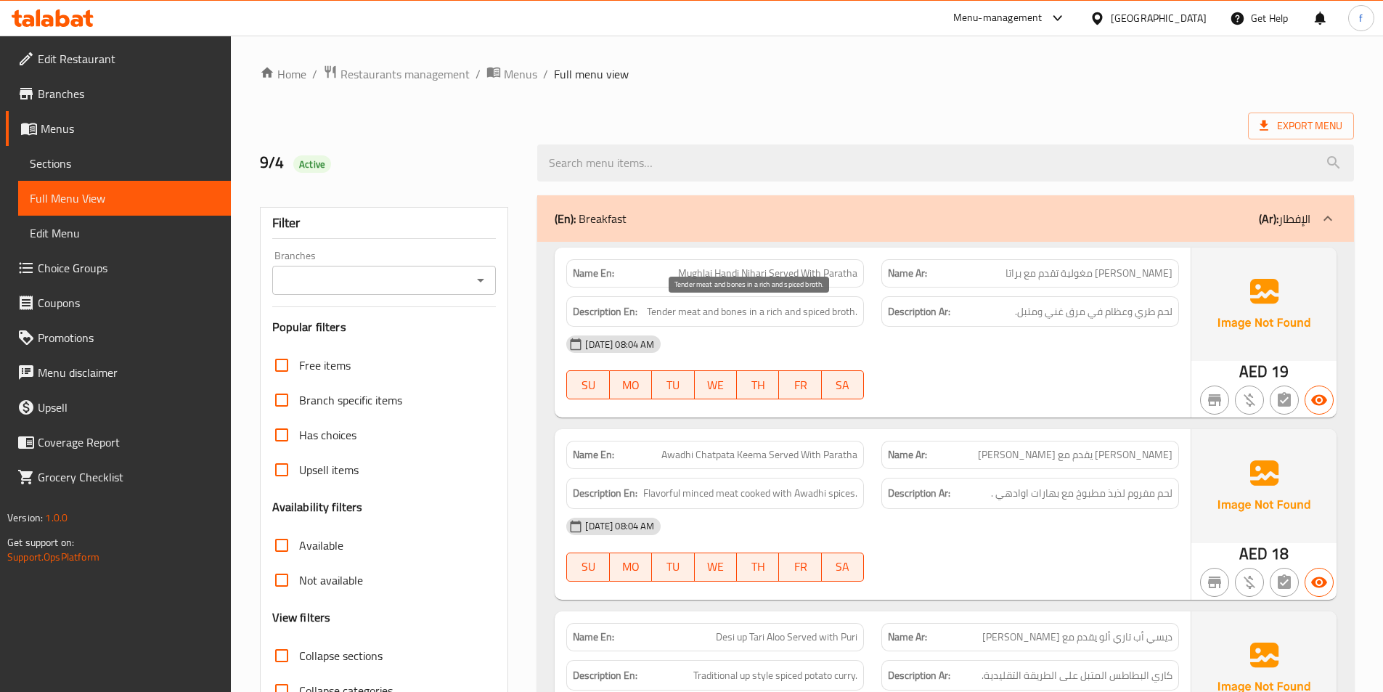
click at [853, 314] on span "Tender meat and bones in a rich and spiced broth." at bounding box center [752, 312] width 211 height 18
click at [829, 313] on span "Tender meat and bones in a rich and spiced broth." at bounding box center [752, 312] width 211 height 18
click at [790, 313] on span "Tender meat and bones in a rich and spiced broth." at bounding box center [752, 312] width 211 height 18
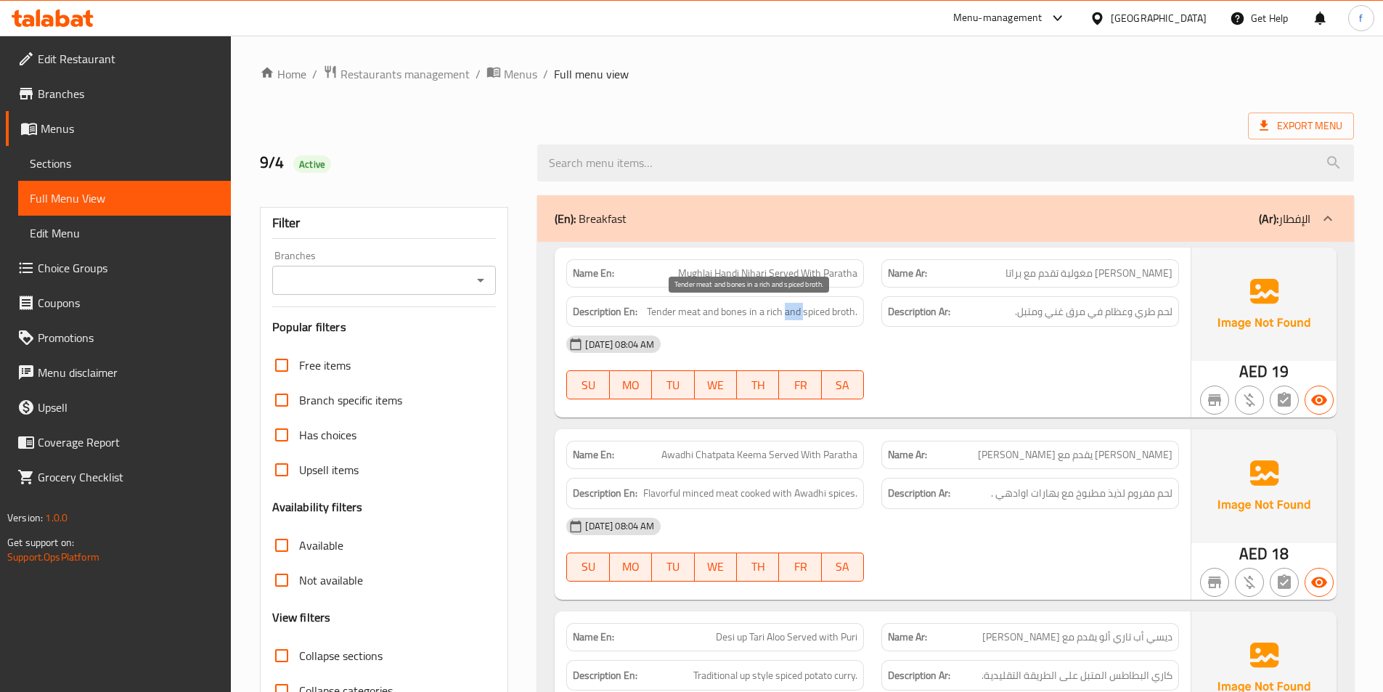
click at [790, 313] on span "Tender meat and bones in a rich and spiced broth." at bounding box center [752, 312] width 211 height 18
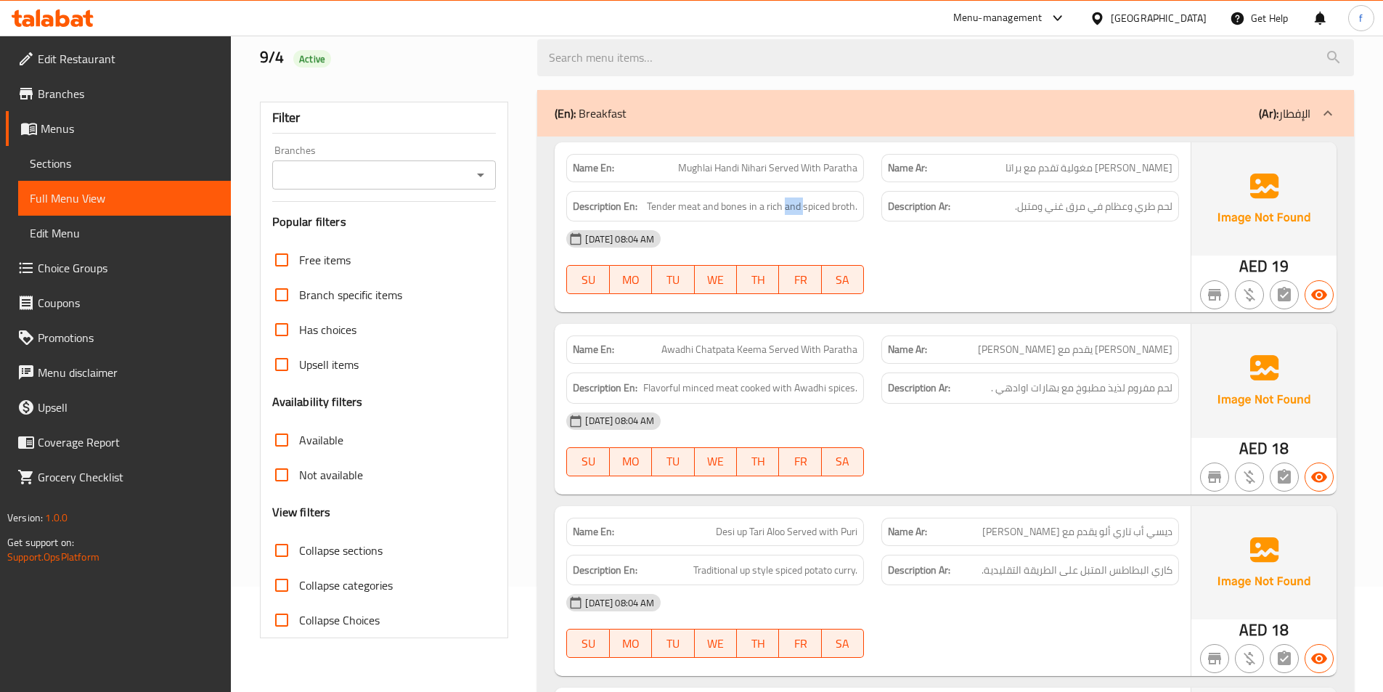
scroll to position [218, 0]
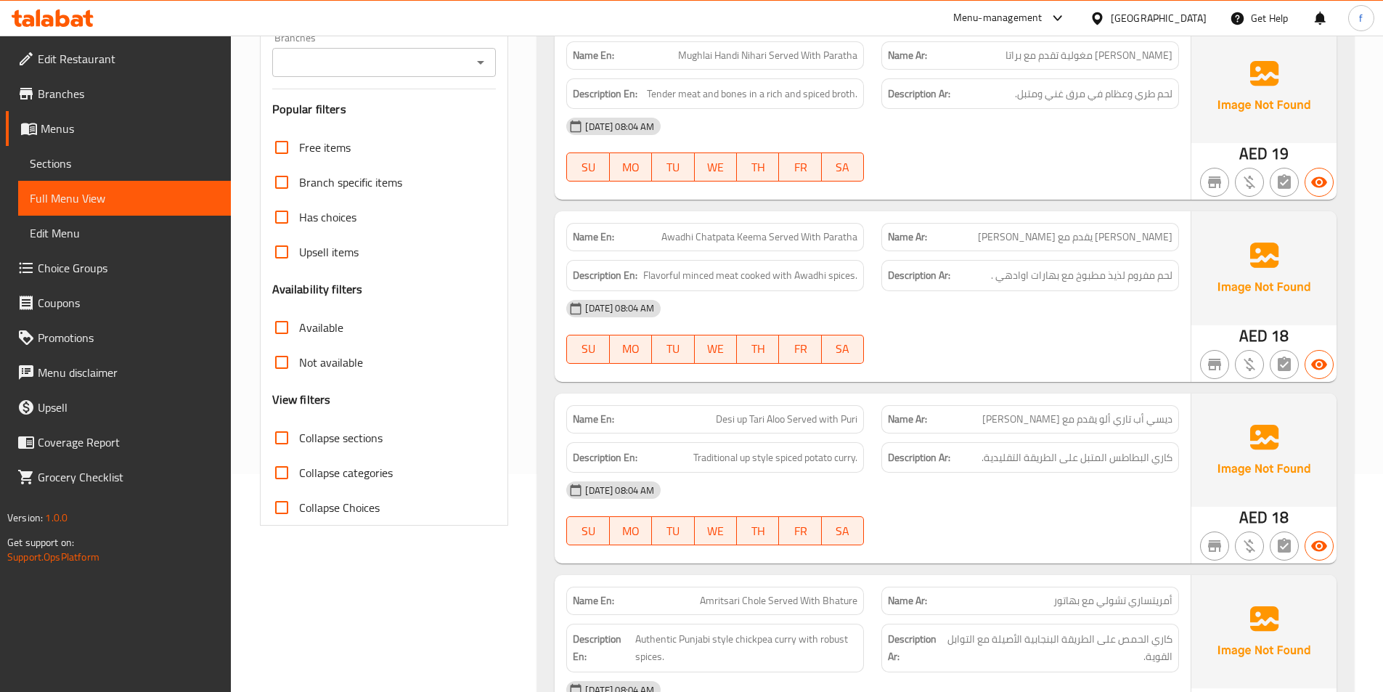
click at [684, 237] on span "Awadhi Chatpata Keema Served With Paratha" at bounding box center [760, 236] width 196 height 15
drag, startPoint x: 684, startPoint y: 237, endPoint x: 715, endPoint y: 240, distance: 31.3
click at [687, 237] on span "Awadhi Chatpata Keema Served With Paratha" at bounding box center [760, 236] width 196 height 15
click at [715, 240] on span "Awadhi Chatpata Keema Served With Paratha" at bounding box center [760, 236] width 196 height 15
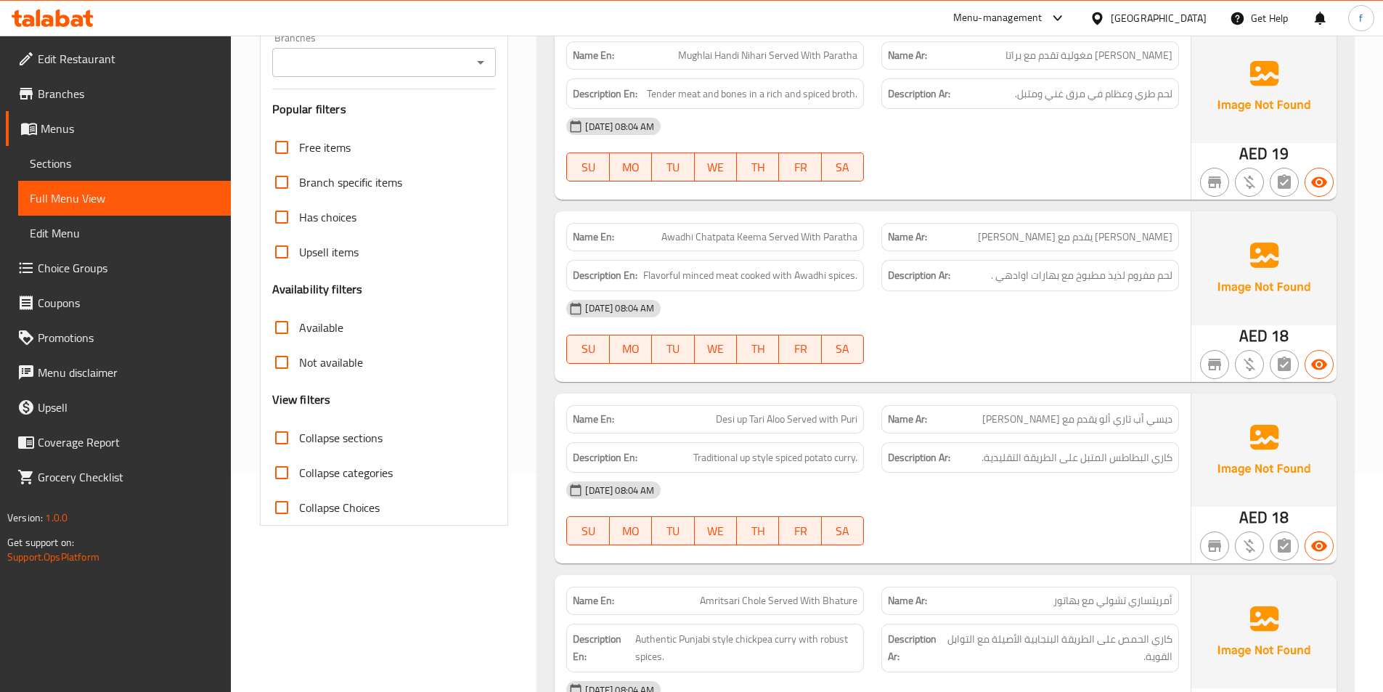
click at [757, 236] on span "Awadhi Chatpata Keema Served With Paratha" at bounding box center [760, 236] width 196 height 15
click at [758, 235] on span "Awadhi Chatpata Keema Served With Paratha" at bounding box center [760, 236] width 196 height 15
click at [779, 233] on span "Awadhi Chatpata Keema Served With Paratha" at bounding box center [760, 236] width 196 height 15
click at [820, 232] on span "Awadhi Chatpata Keema Served With Paratha" at bounding box center [760, 236] width 196 height 15
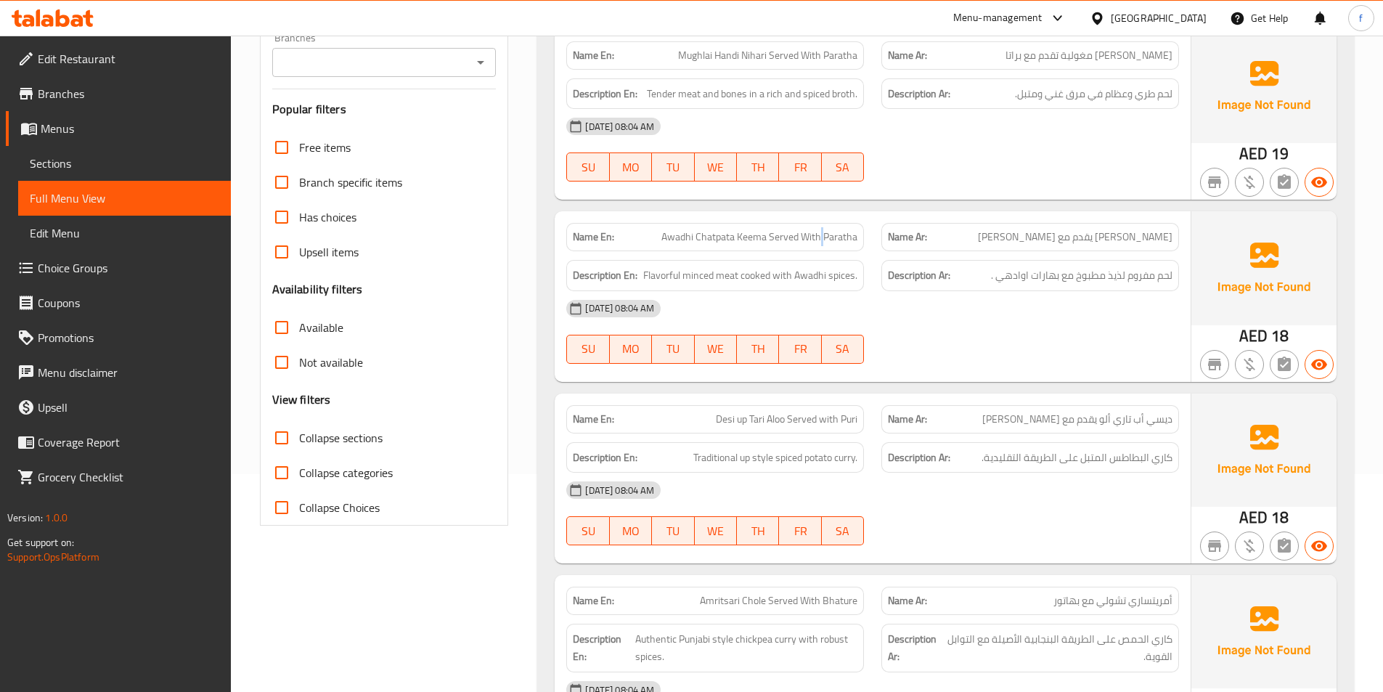
click at [820, 232] on span "Awadhi Chatpata Keema Served With Paratha" at bounding box center [760, 236] width 196 height 15
click at [846, 232] on span "Awadhi Chatpata Keema Served With Paratha" at bounding box center [760, 236] width 196 height 15
click at [706, 279] on span "Flavorful minced meat cooked with Awadhi spices." at bounding box center [750, 276] width 214 height 18
click at [712, 280] on span "Flavorful minced meat cooked with Awadhi spices." at bounding box center [750, 276] width 214 height 18
click at [739, 282] on span "Flavorful minced meat cooked with Awadhi spices." at bounding box center [750, 276] width 214 height 18
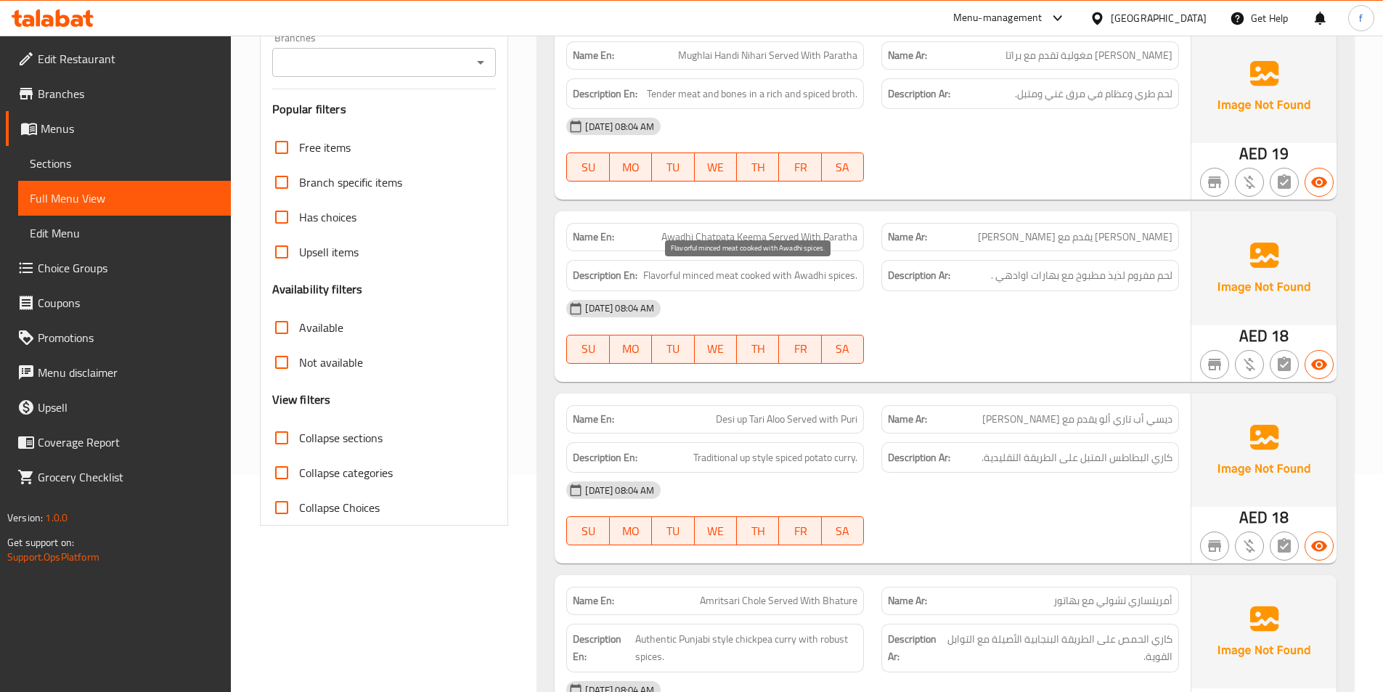
click at [730, 280] on span "Flavorful minced meat cooked with Awadhi spices." at bounding box center [750, 276] width 214 height 18
click at [670, 272] on span "Flavorful minced meat cooked with Awadhi spices." at bounding box center [750, 276] width 214 height 18
click at [814, 273] on span "Flavorful minced meat cooked with Awadhi spices." at bounding box center [750, 276] width 214 height 18
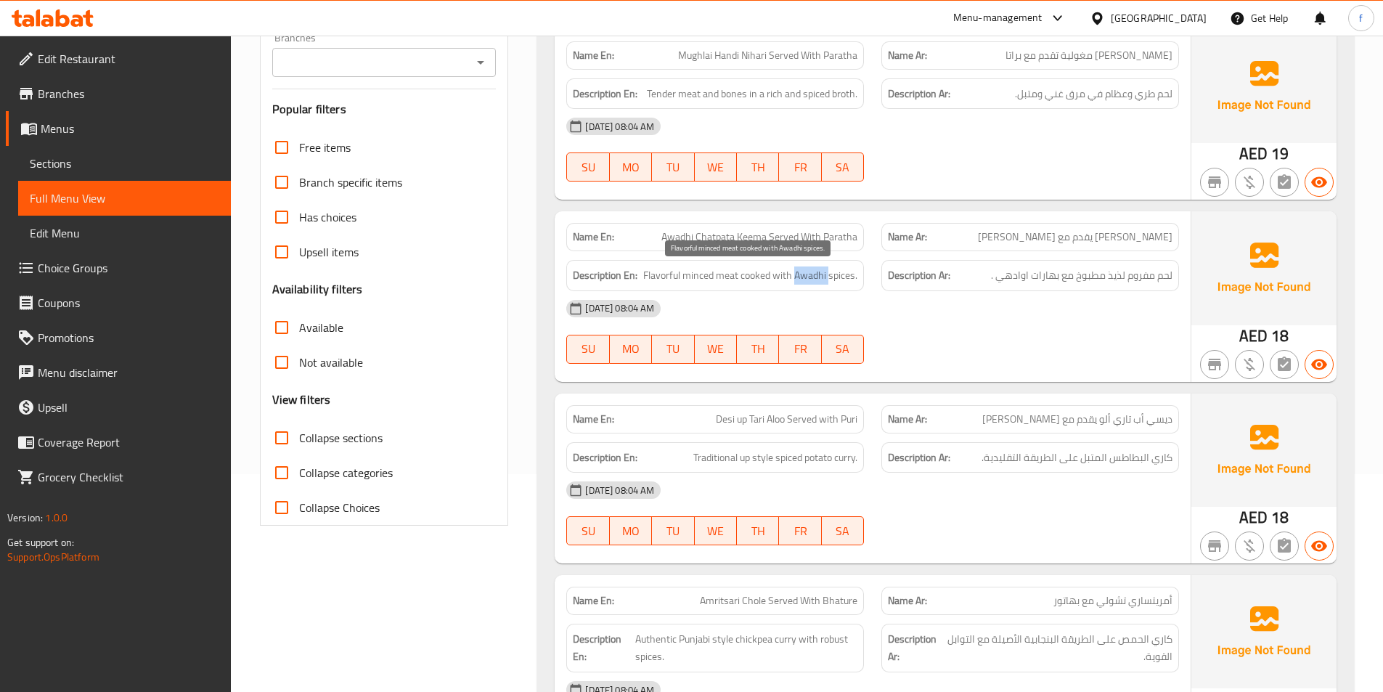
click at [814, 273] on span "Flavorful minced meat cooked with Awadhi spices." at bounding box center [750, 276] width 214 height 18
click at [808, 274] on span "Flavorful minced meat cooked with Awadhi spices." at bounding box center [750, 276] width 214 height 18
click at [824, 275] on span "Flavorful minced meat cooked with Awadhi spices." at bounding box center [750, 276] width 214 height 18
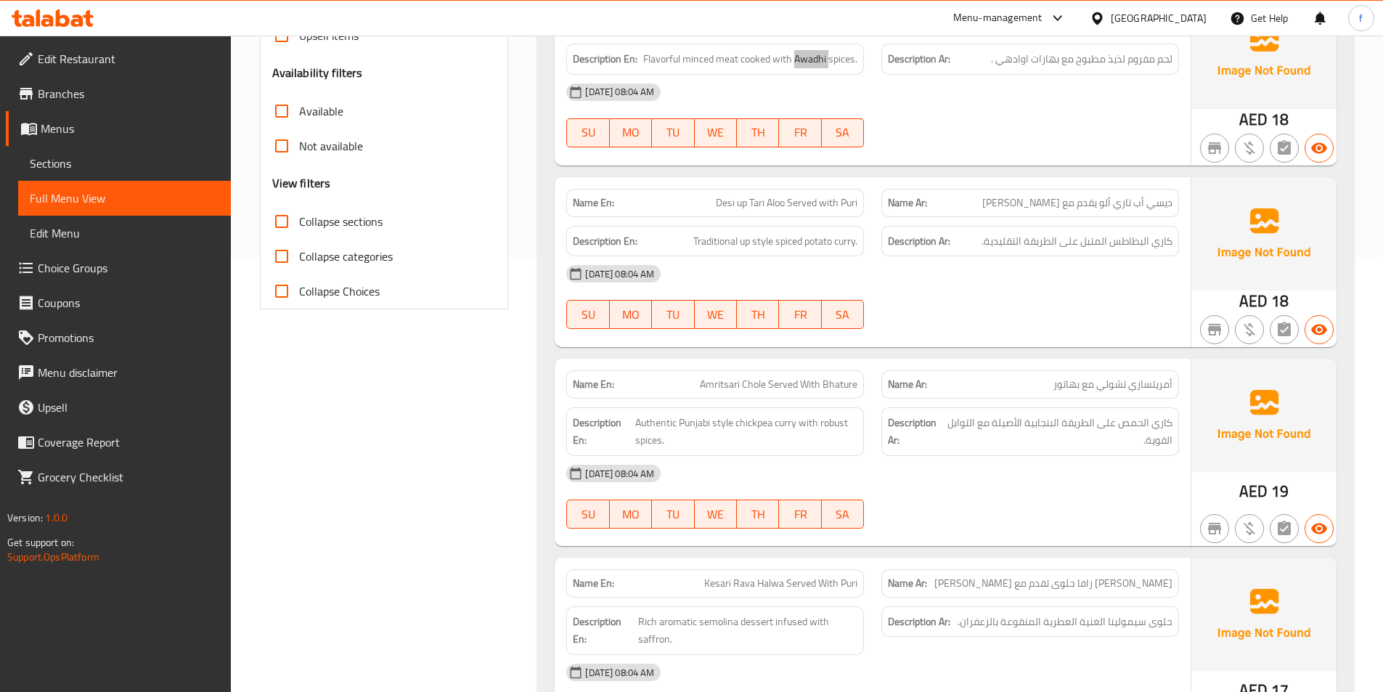
scroll to position [436, 0]
click at [725, 202] on span "Desi up Tari Aloo Served with Puri" at bounding box center [787, 201] width 142 height 15
click at [741, 202] on span "Desi up Tari Aloo Served with Puri" at bounding box center [787, 201] width 142 height 15
drag, startPoint x: 741, startPoint y: 202, endPoint x: 750, endPoint y: 203, distance: 8.7
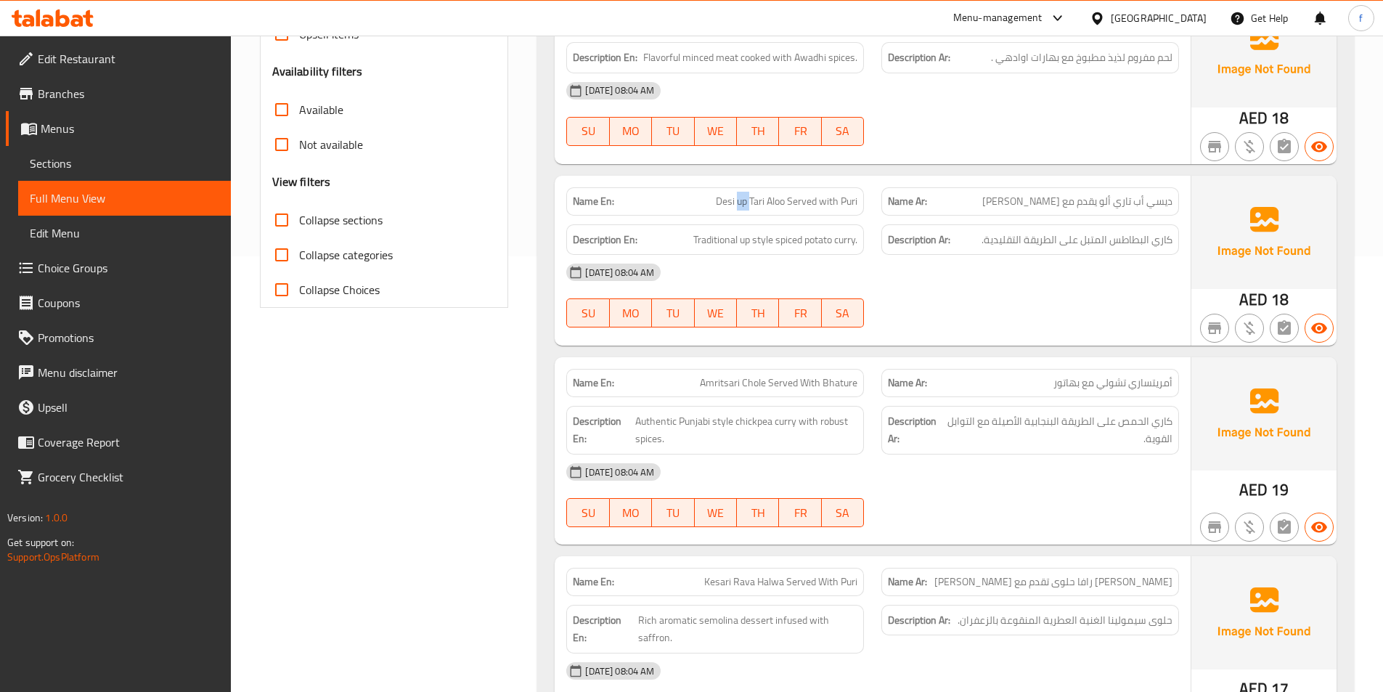
click at [742, 203] on span "Desi up Tari Aloo Served with Puri" at bounding box center [787, 201] width 142 height 15
click at [752, 202] on span "Desi up Tari Aloo Served with Puri" at bounding box center [787, 201] width 142 height 15
click at [771, 199] on span "Desi up Tari Aloo Served with Puri" at bounding box center [787, 201] width 142 height 15
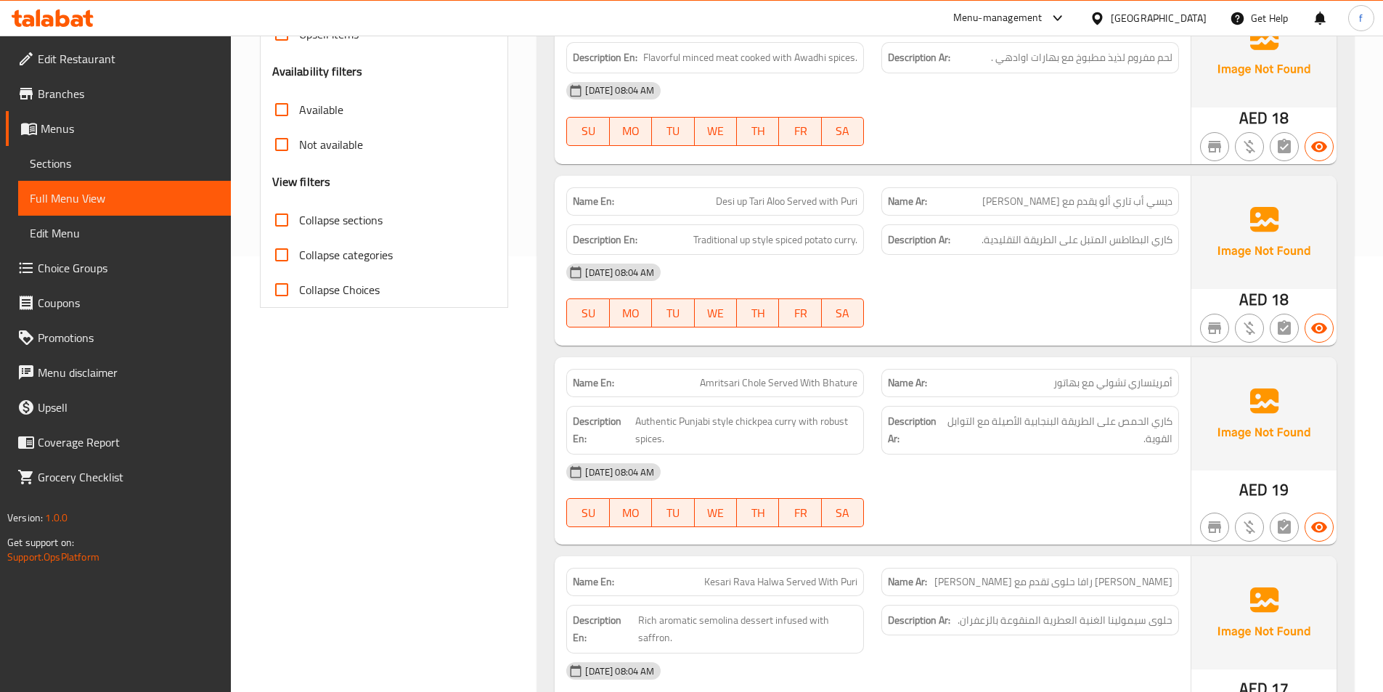
click at [796, 196] on span "Desi up Tari Aloo Served with Puri" at bounding box center [787, 201] width 142 height 15
click at [813, 196] on span "Desi up Tari Aloo Served with Puri" at bounding box center [787, 201] width 142 height 15
click at [838, 194] on span "Desi up Tari Aloo Served with Puri" at bounding box center [787, 201] width 142 height 15
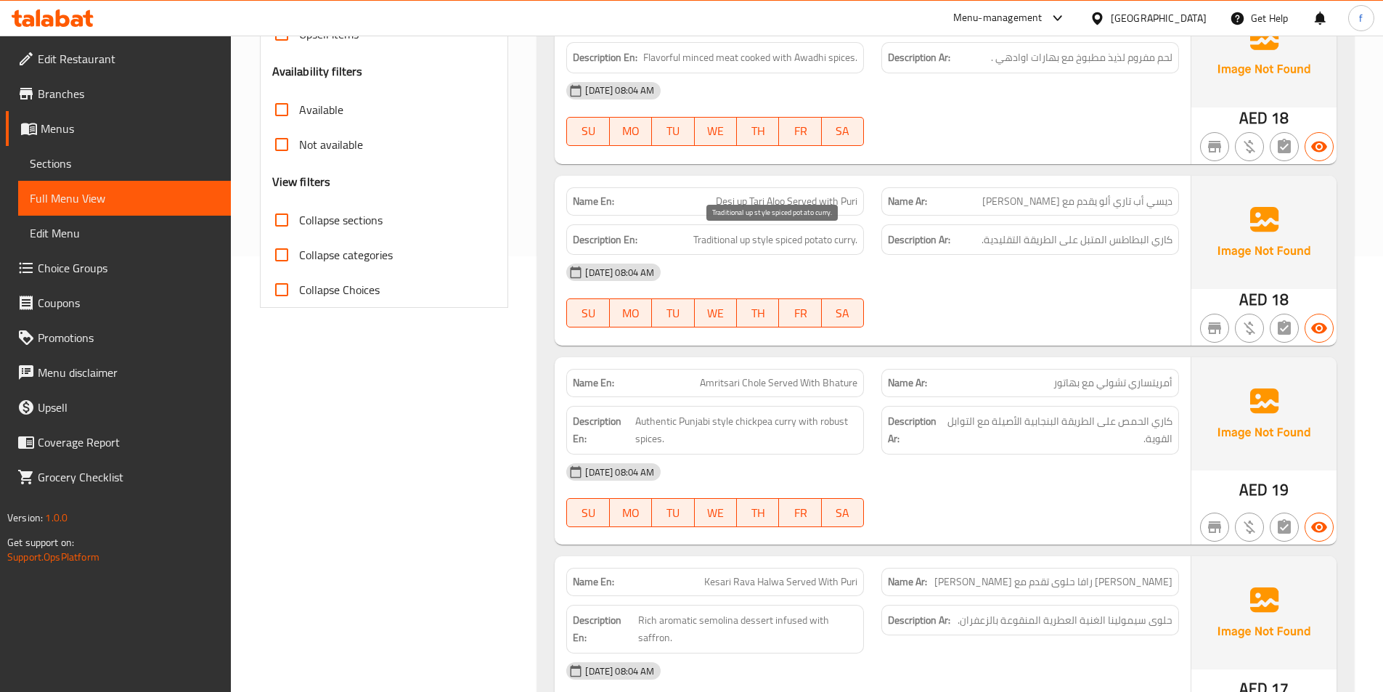
click at [851, 243] on span "Traditional up style spiced potato curry." at bounding box center [776, 240] width 164 height 18
click at [825, 239] on span "Traditional up style spiced potato curry." at bounding box center [776, 240] width 164 height 18
click at [784, 237] on span "Traditional up style spiced potato curry." at bounding box center [776, 240] width 164 height 18
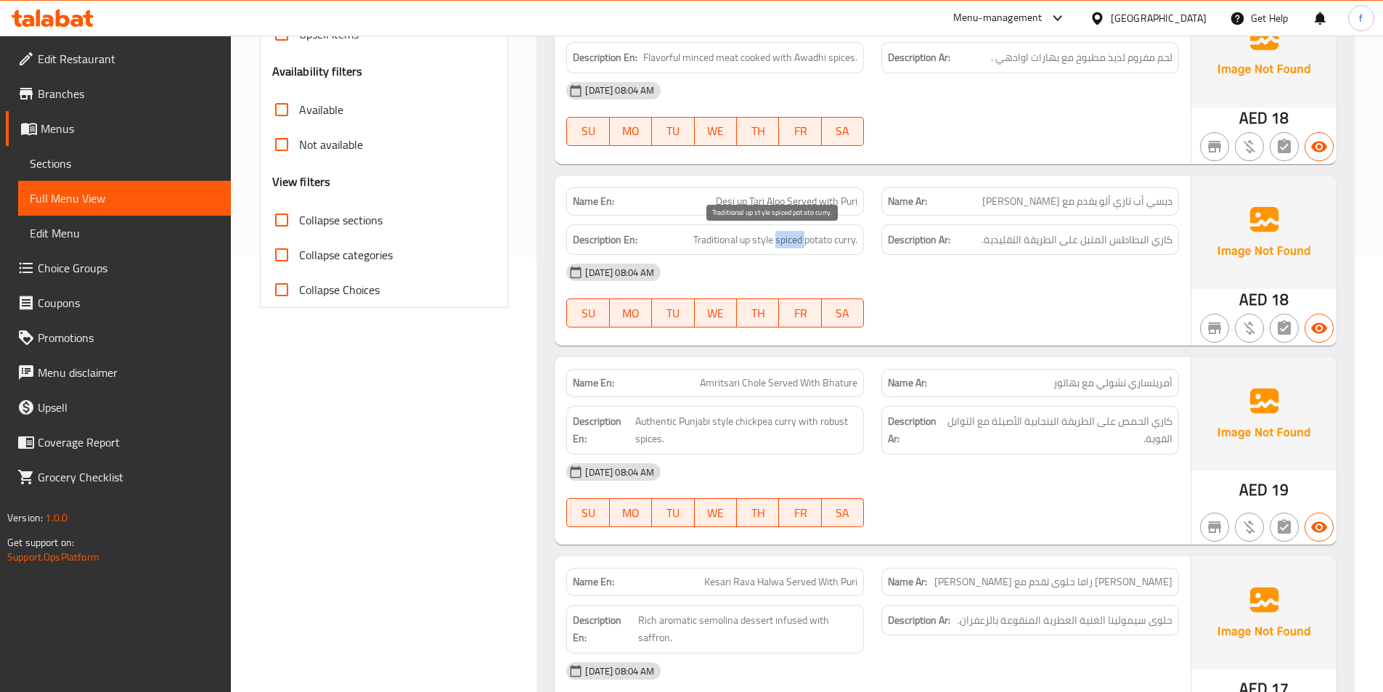
click at [784, 237] on span "Traditional up style spiced potato curry." at bounding box center [776, 240] width 164 height 18
click at [760, 237] on span "Traditional up style spiced potato curry." at bounding box center [776, 240] width 164 height 18
click at [747, 239] on span "Traditional up style spiced potato curry." at bounding box center [776, 240] width 164 height 18
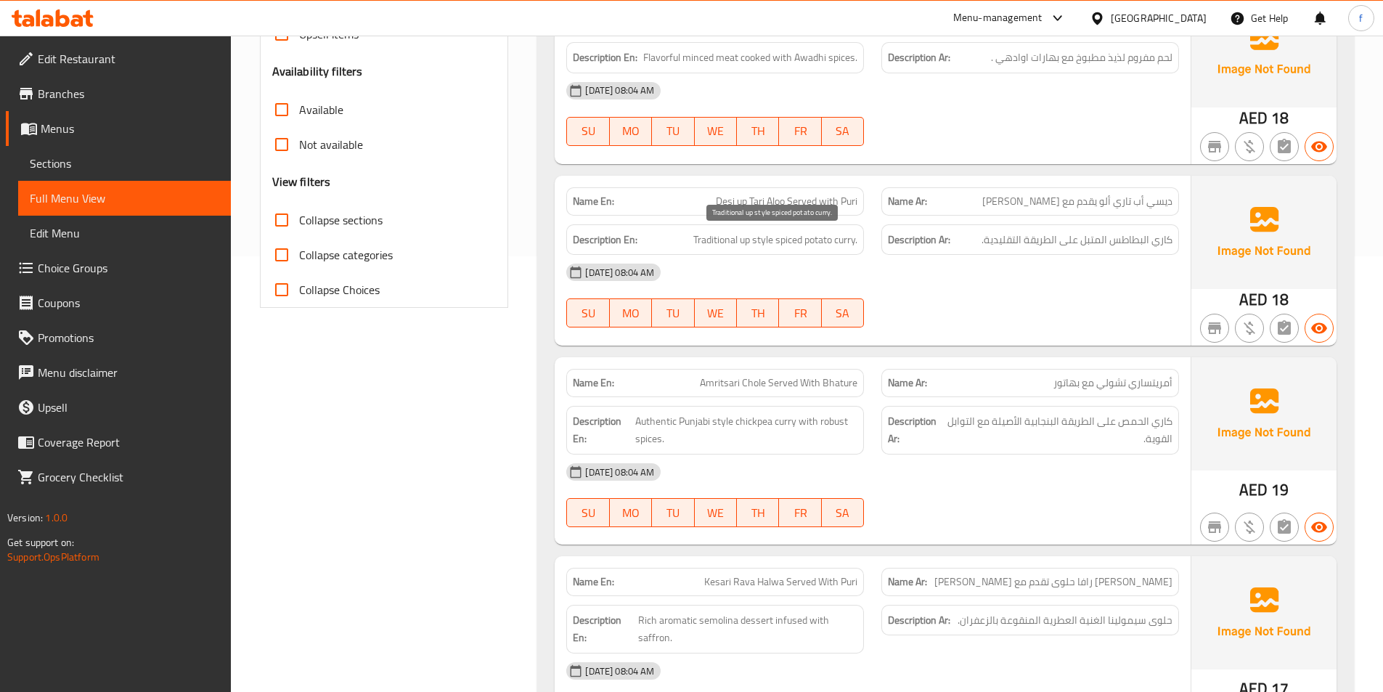
click at [729, 240] on span "Traditional up style spiced potato curry." at bounding box center [776, 240] width 164 height 18
click at [717, 241] on span "Traditional up style spiced potato curry." at bounding box center [776, 240] width 164 height 18
drag, startPoint x: 739, startPoint y: 239, endPoint x: 772, endPoint y: 246, distance: 34.2
click at [772, 246] on span "Traditional up style spiced potato curry." at bounding box center [776, 240] width 164 height 18
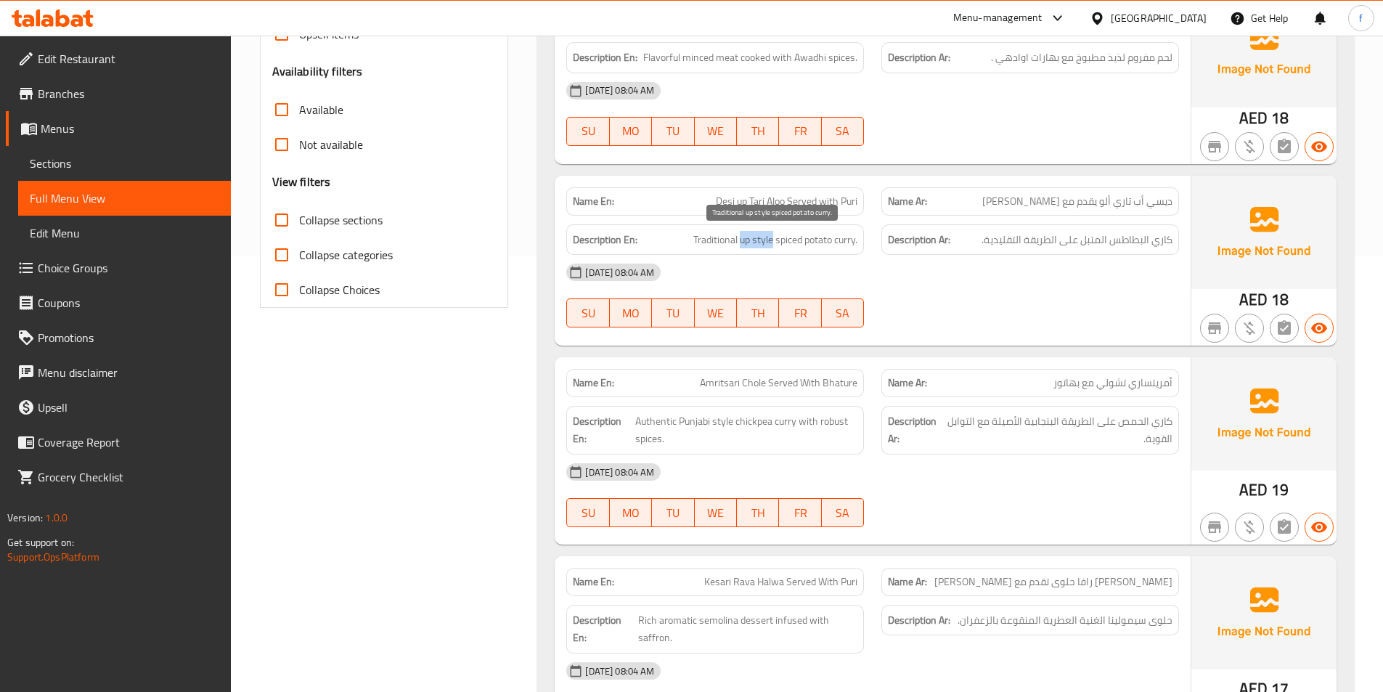
copy span "up style"
drag, startPoint x: 694, startPoint y: 236, endPoint x: 774, endPoint y: 243, distance: 80.9
click at [774, 243] on span "Traditional up style spiced potato curry." at bounding box center [776, 240] width 164 height 18
copy span "Traditional up style"
click at [792, 205] on span "Desi up Tari Aloo Served with Puri" at bounding box center [787, 201] width 142 height 15
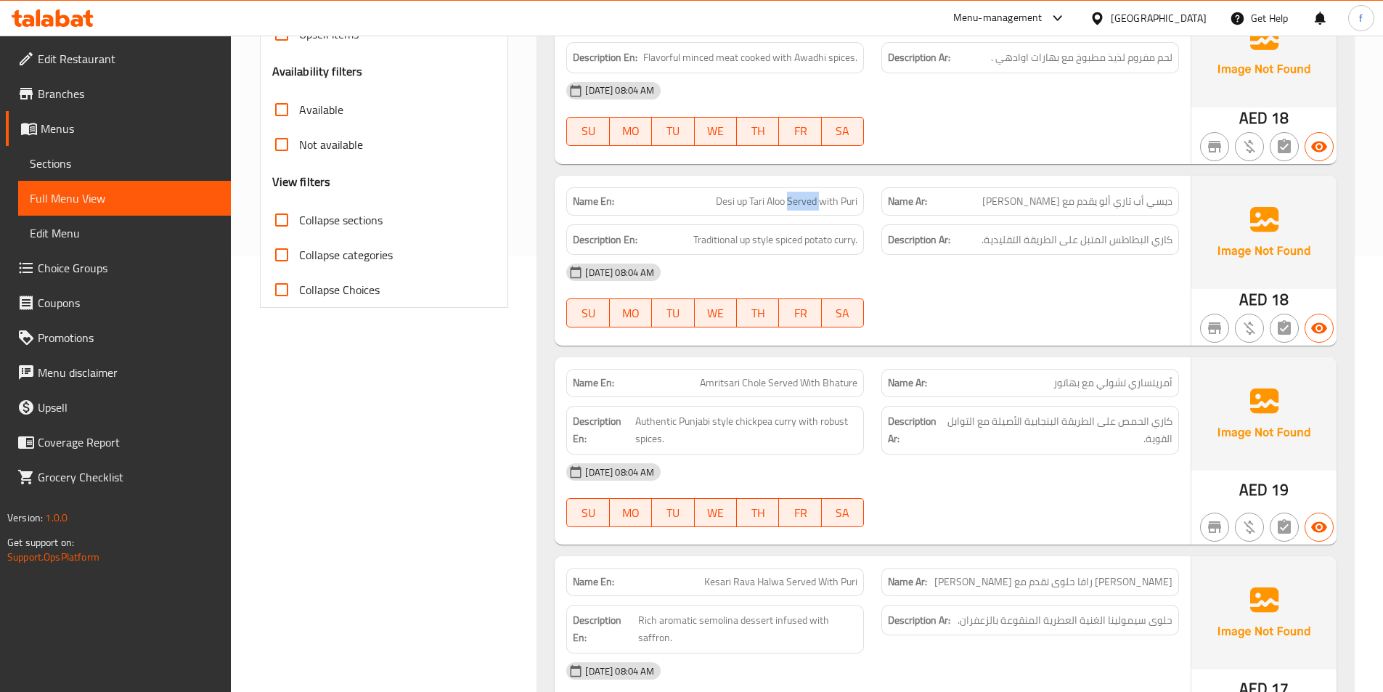
click at [792, 205] on span "Desi up Tari Aloo Served with Puri" at bounding box center [787, 201] width 142 height 15
copy span "Desi up Tari Aloo Served with Puri"
click at [829, 232] on span "Traditional up style spiced potato curry." at bounding box center [776, 240] width 164 height 18
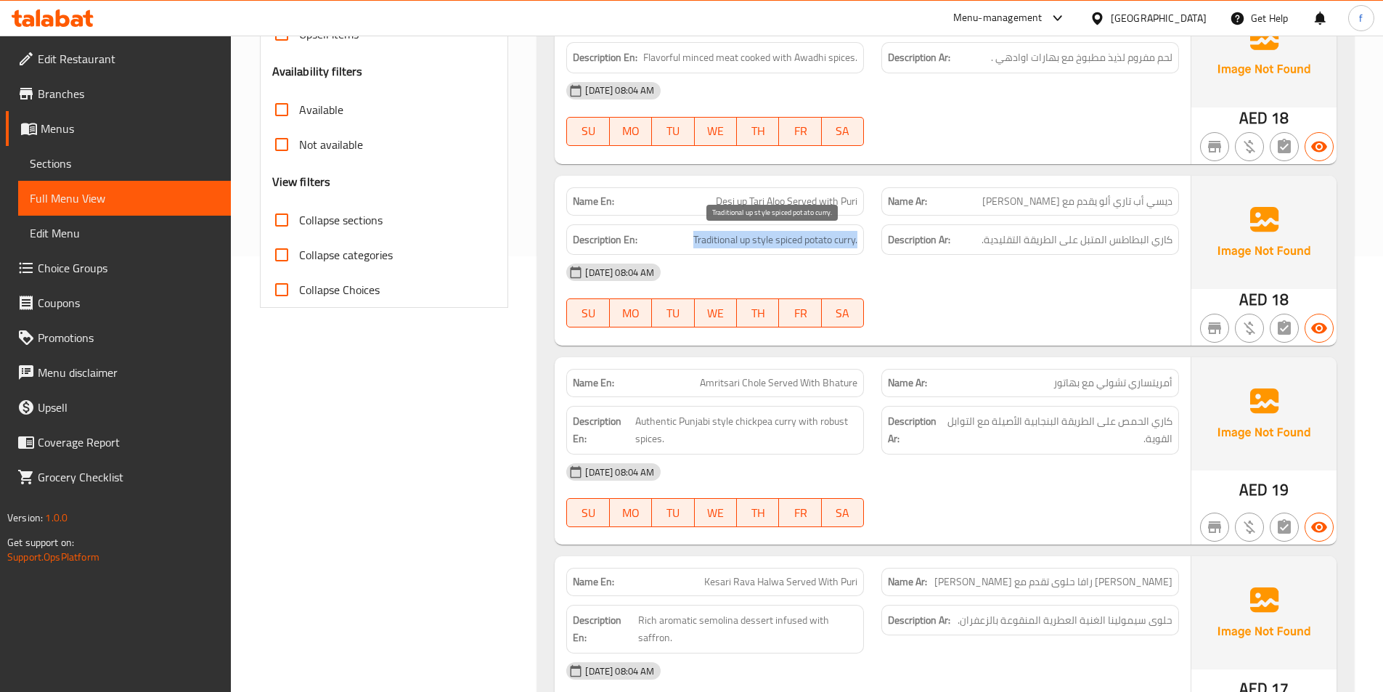
click at [829, 232] on span "Traditional up style spiced potato curry." at bounding box center [776, 240] width 164 height 18
click at [918, 254] on div "Description Ar: كاري البطاطس المتبل على الطريقة التقليدية." at bounding box center [1031, 239] width 298 height 31
click at [972, 246] on h6 "Description Ar: كاري البطاطس المتبل على الطريقة التقليدية." at bounding box center [1030, 240] width 285 height 18
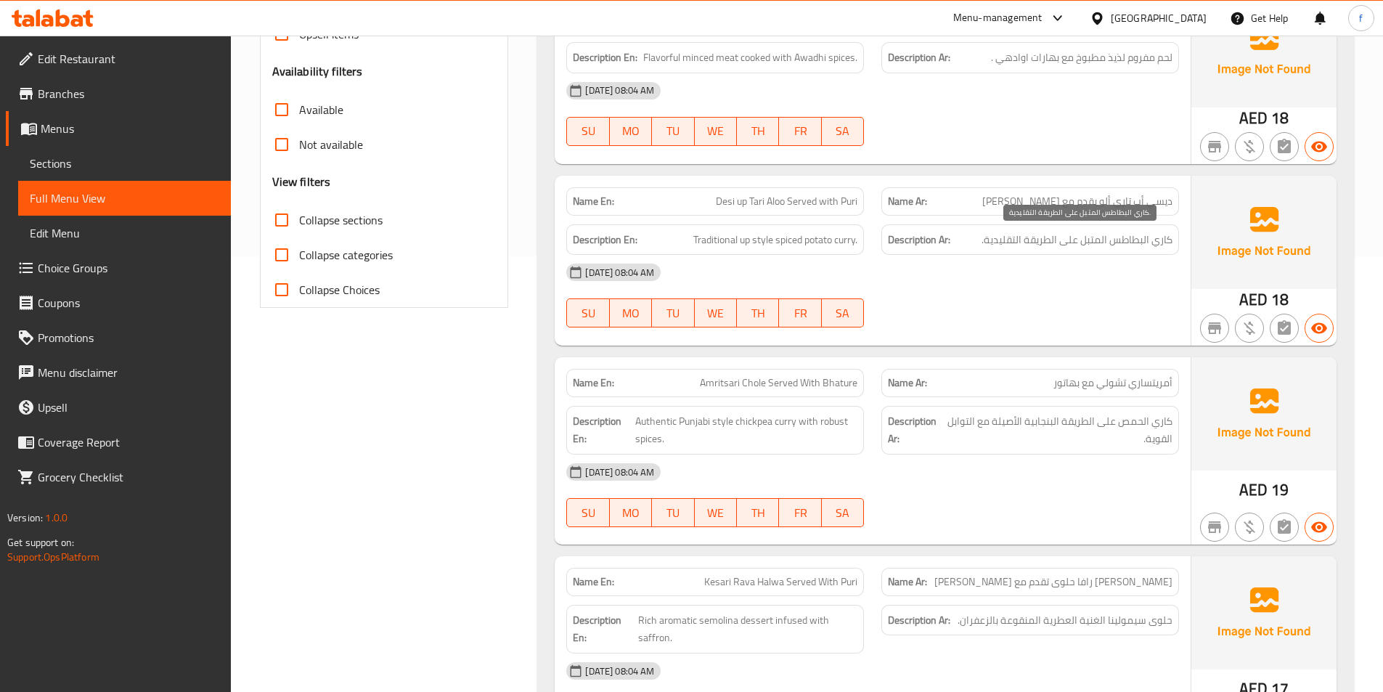
click at [990, 245] on span "كاري البطاطس المتبل على الطريقة التقليدية." at bounding box center [1077, 240] width 191 height 18
drag, startPoint x: 990, startPoint y: 245, endPoint x: 1035, endPoint y: 295, distance: 66.8
click at [995, 251] on div "Description Ar: كاري البطاطس المتبل على الطريقة التقليدية." at bounding box center [1031, 239] width 298 height 31
click at [1035, 295] on div "04-09-2025 08:04 AM SU MO TU WE TH FR SA" at bounding box center [873, 295] width 630 height 81
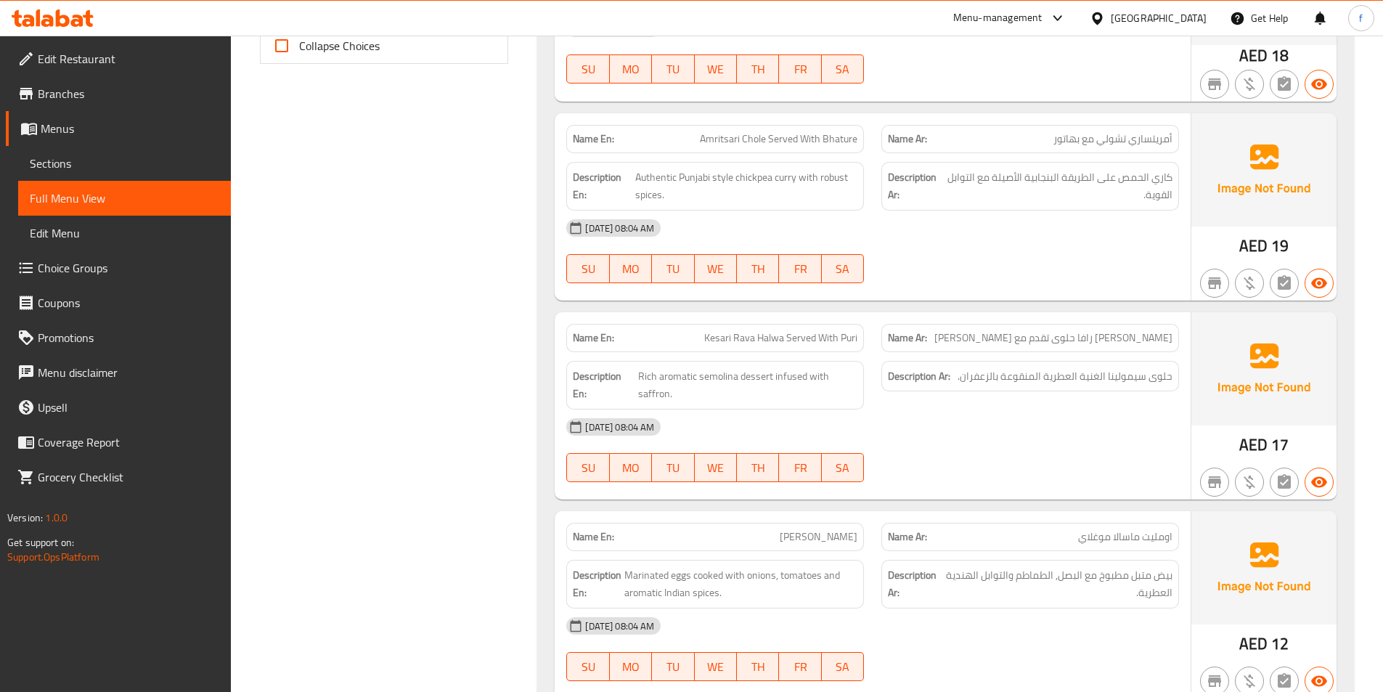
scroll to position [654, 0]
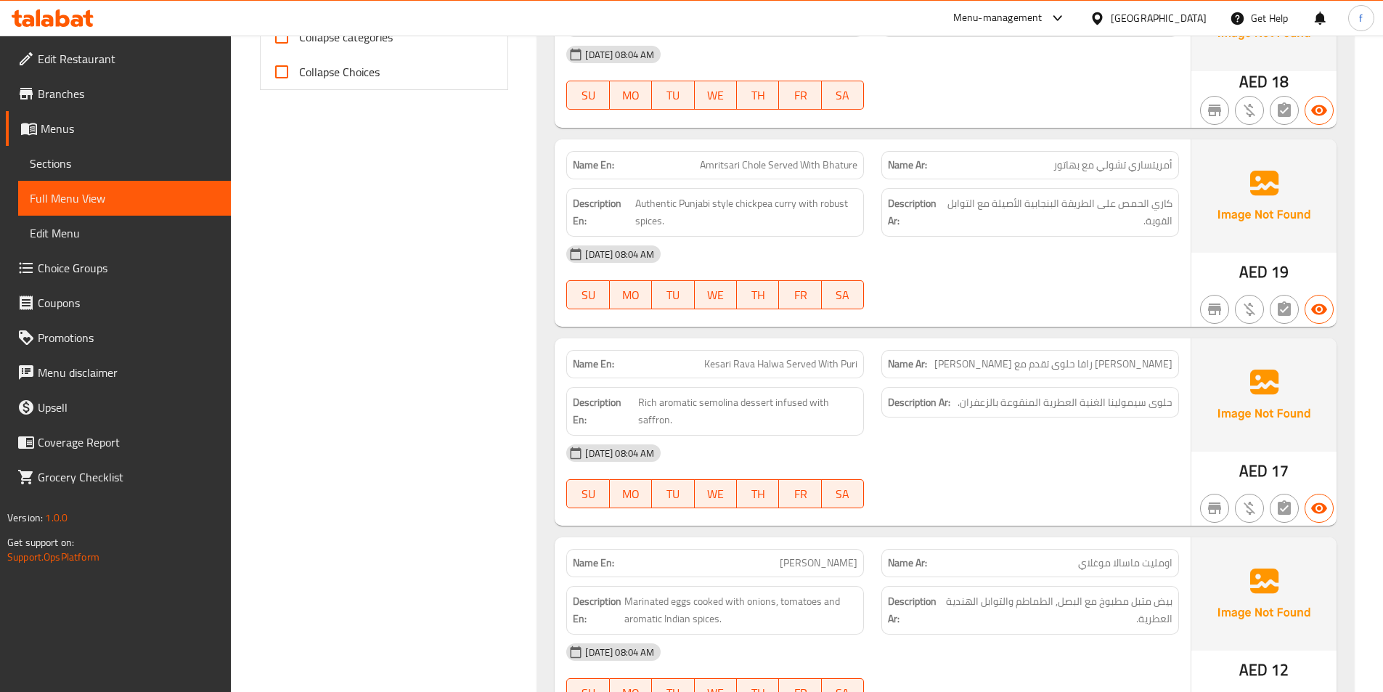
click at [727, 165] on span "Amritsari Chole Served With Bhature" at bounding box center [779, 165] width 158 height 15
click at [758, 162] on span "Amritsari Chole Served With Bhature" at bounding box center [779, 165] width 158 height 15
click at [826, 163] on span "Amritsari Chole Served With Bhature" at bounding box center [779, 165] width 158 height 15
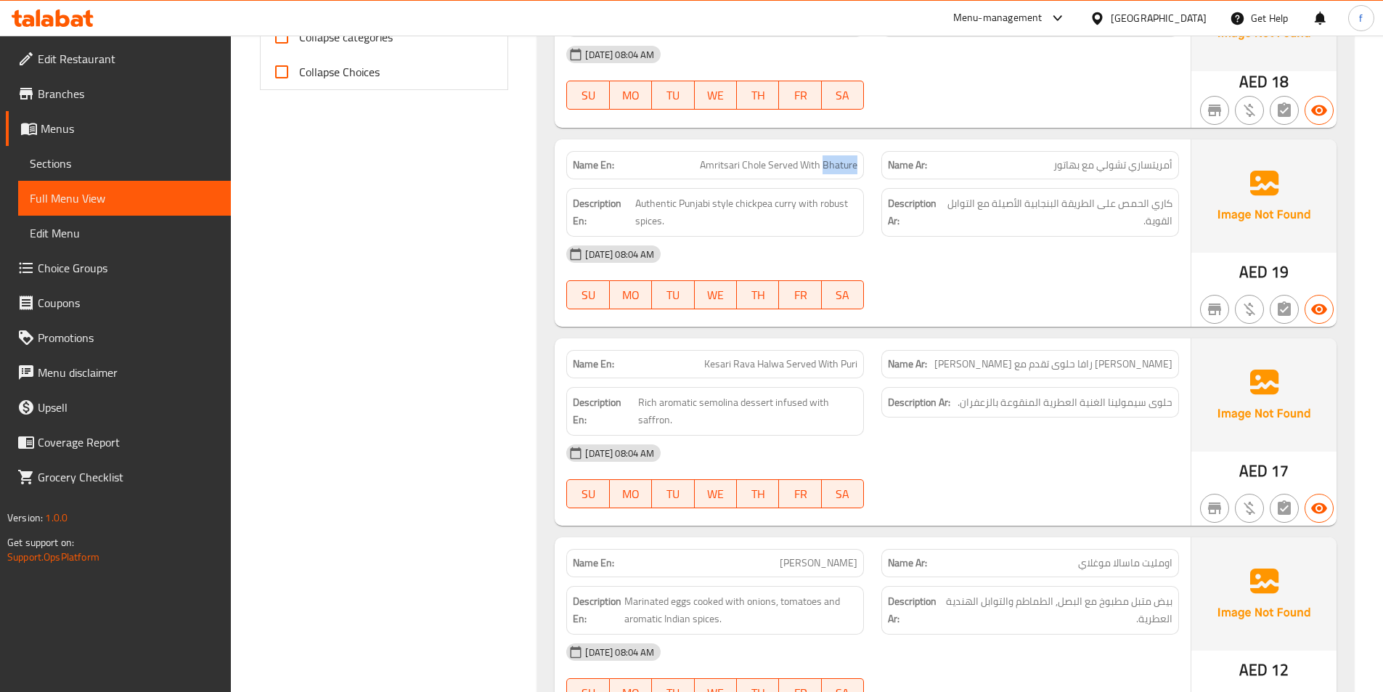
click at [826, 163] on span "Amritsari Chole Served With Bhature" at bounding box center [779, 165] width 158 height 15
click at [808, 163] on span "Amritsari Chole Served With Bhature" at bounding box center [779, 165] width 158 height 15
click at [781, 165] on span "Amritsari Chole Served With Bhature" at bounding box center [779, 165] width 158 height 15
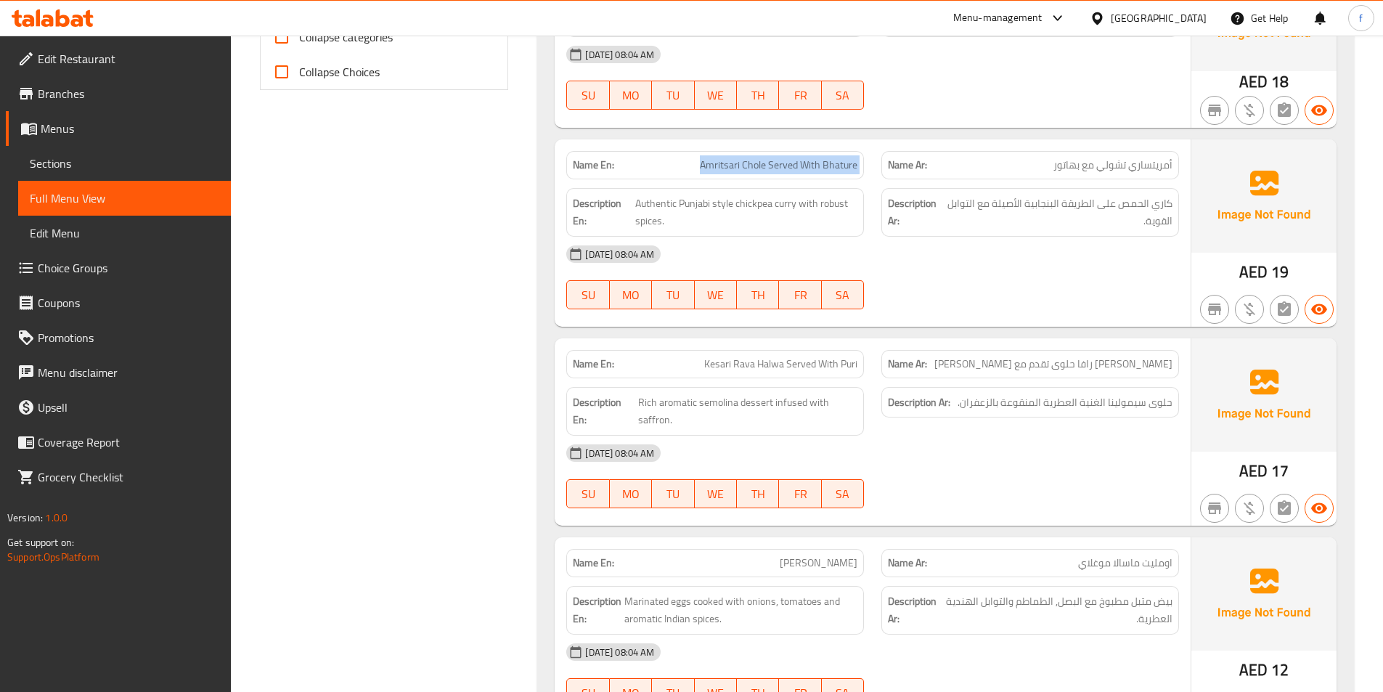
click at [781, 165] on span "Amritsari Chole Served With Bhature" at bounding box center [779, 165] width 158 height 15
click at [776, 158] on span "Amritsari Chole Served With Bhature" at bounding box center [779, 165] width 158 height 15
click at [776, 203] on span "Authentic Punjabi style chickpea curry with robust spices." at bounding box center [746, 213] width 223 height 36
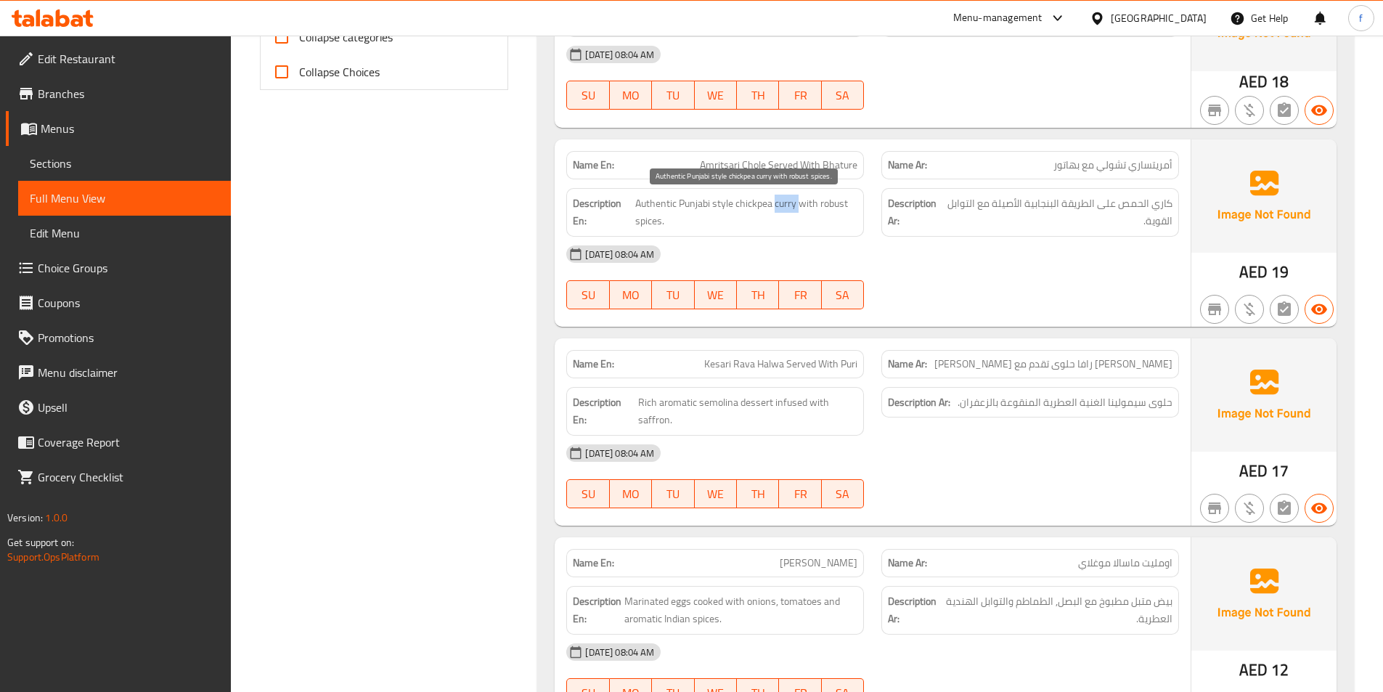
click at [776, 203] on span "Authentic Punjabi style chickpea curry with robust spices." at bounding box center [746, 213] width 223 height 36
click at [752, 201] on span "Authentic Punjabi style chickpea curry with robust spices." at bounding box center [746, 213] width 223 height 36
click at [723, 201] on span "Authentic Punjabi style chickpea curry with robust spices." at bounding box center [746, 213] width 223 height 36
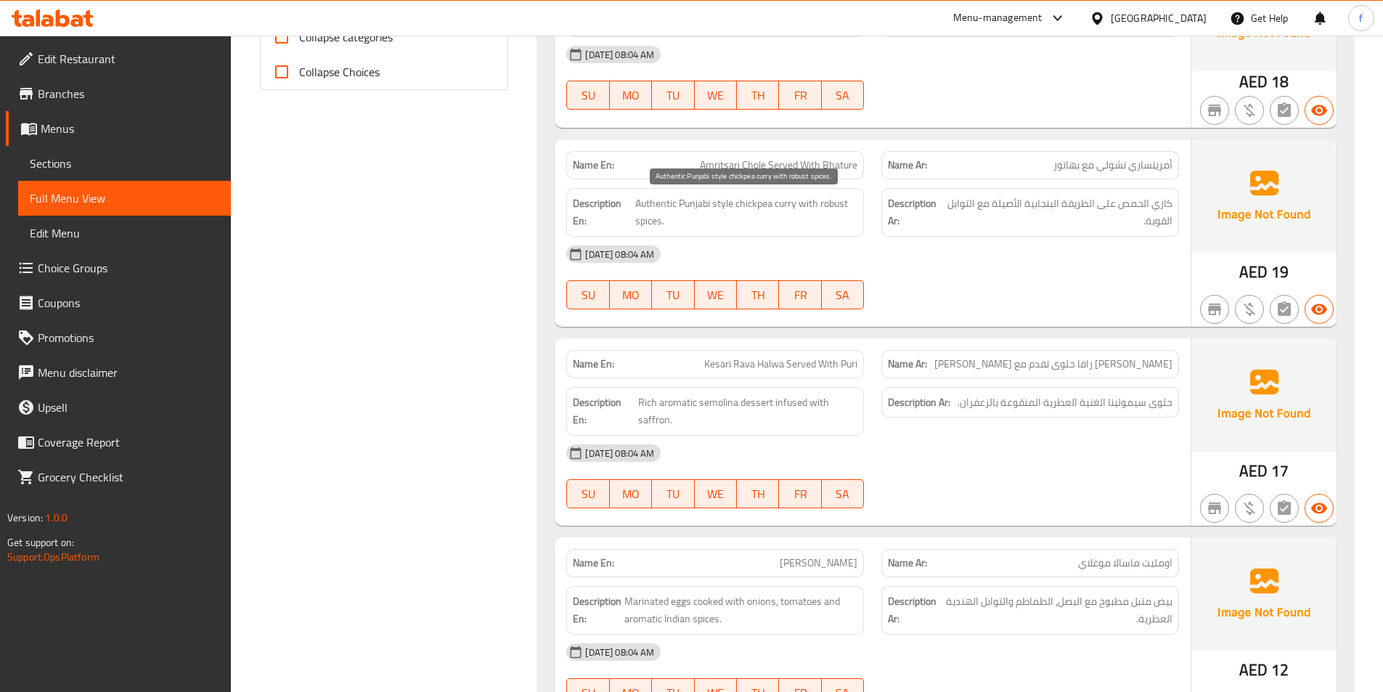
click at [790, 230] on div "Description En: Authentic Punjabi style chickpea curry with robust spices." at bounding box center [715, 212] width 298 height 49
drag, startPoint x: 716, startPoint y: 200, endPoint x: 754, endPoint y: 200, distance: 37.8
click at [754, 200] on span "Authentic Punjabi style chickpea curry with robust spices." at bounding box center [746, 213] width 223 height 36
drag, startPoint x: 679, startPoint y: 204, endPoint x: 731, endPoint y: 208, distance: 52.5
click at [731, 208] on span "Authentic Punjabi style chickpea curry with robust spices." at bounding box center [746, 213] width 223 height 36
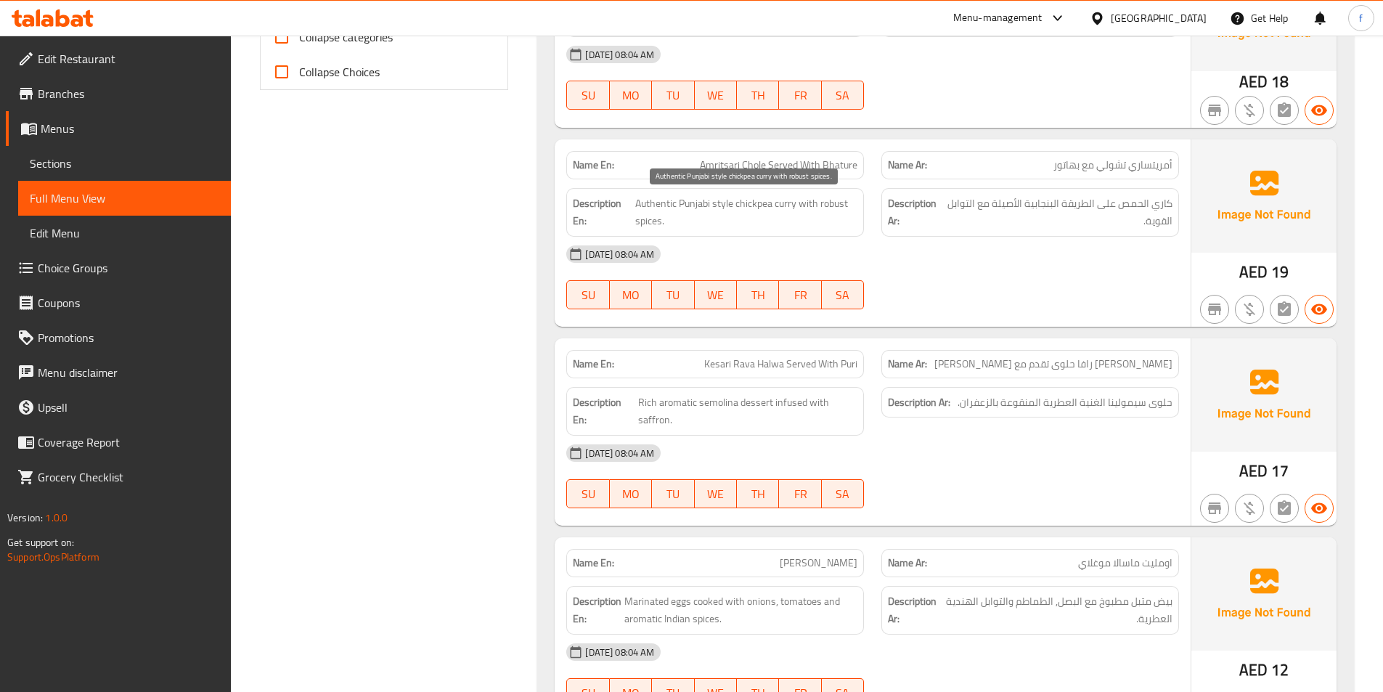
click at [659, 200] on span "Authentic Punjabi style chickpea curry with robust spices." at bounding box center [746, 213] width 223 height 36
click at [845, 204] on span "Authentic Punjabi style chickpea curry with robust spices." at bounding box center [746, 213] width 223 height 36
click at [786, 209] on span "Authentic Punjabi style chickpea curry with robust spices." at bounding box center [746, 213] width 223 height 36
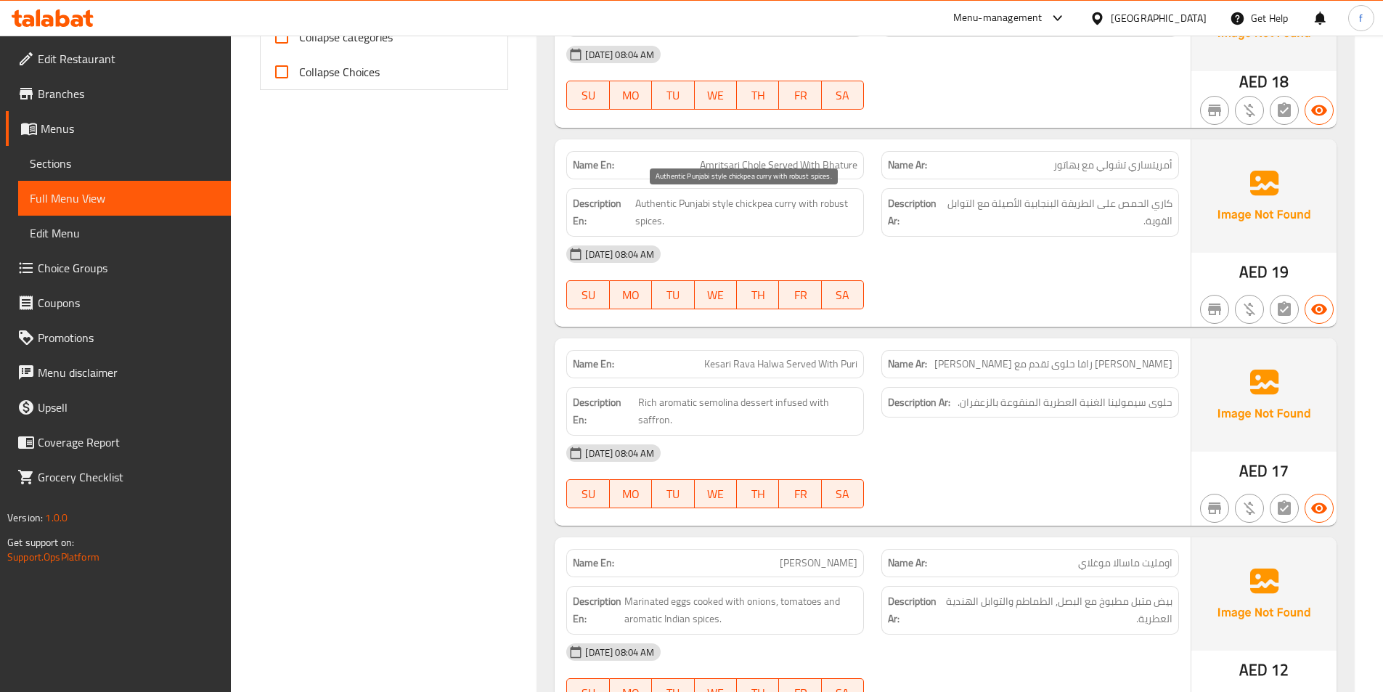
click at [805, 209] on span "Authentic Punjabi style chickpea curry with robust spices." at bounding box center [746, 213] width 223 height 36
click at [719, 225] on span "Authentic Punjabi style chickpea curry with robust spices." at bounding box center [746, 213] width 223 height 36
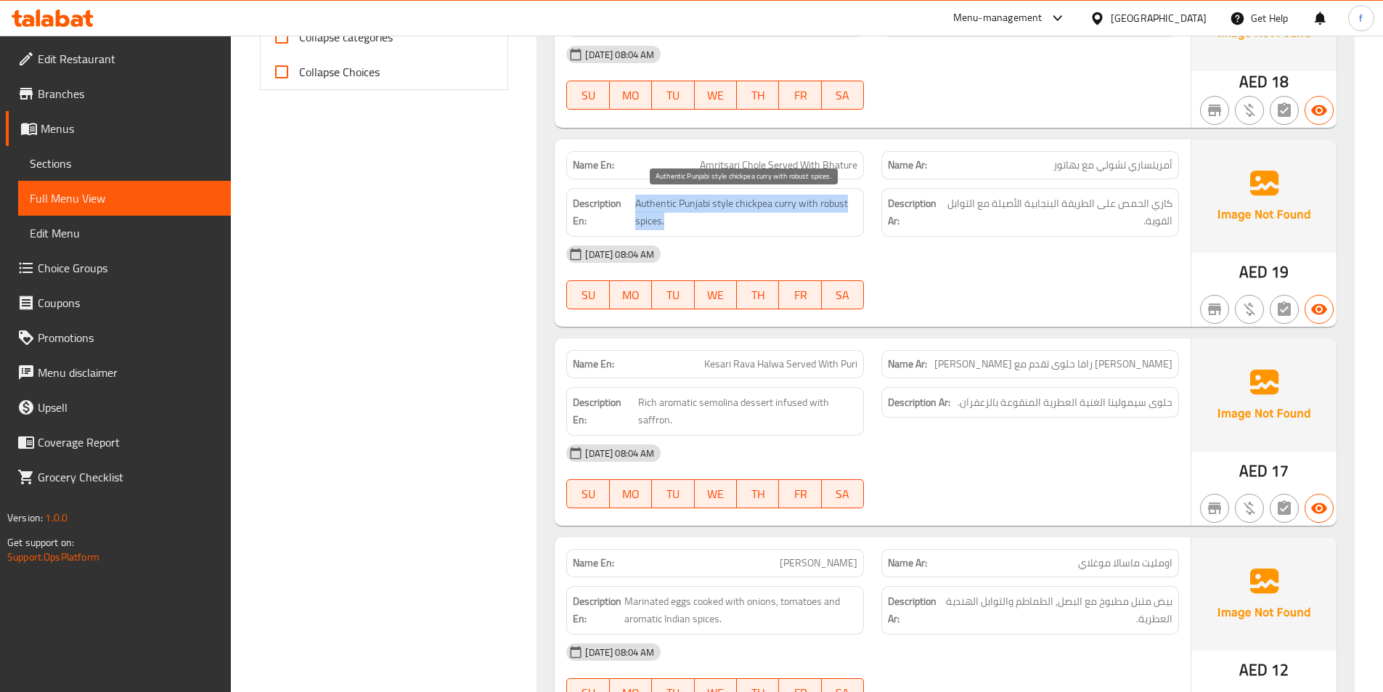
click at [719, 225] on span "Authentic Punjabi style chickpea curry with robust spices." at bounding box center [746, 213] width 223 height 36
click at [772, 216] on span "Authentic Punjabi style chickpea curry with robust spices." at bounding box center [746, 213] width 223 height 36
click at [849, 261] on div "[DATE] 08:04 AM" at bounding box center [873, 254] width 630 height 35
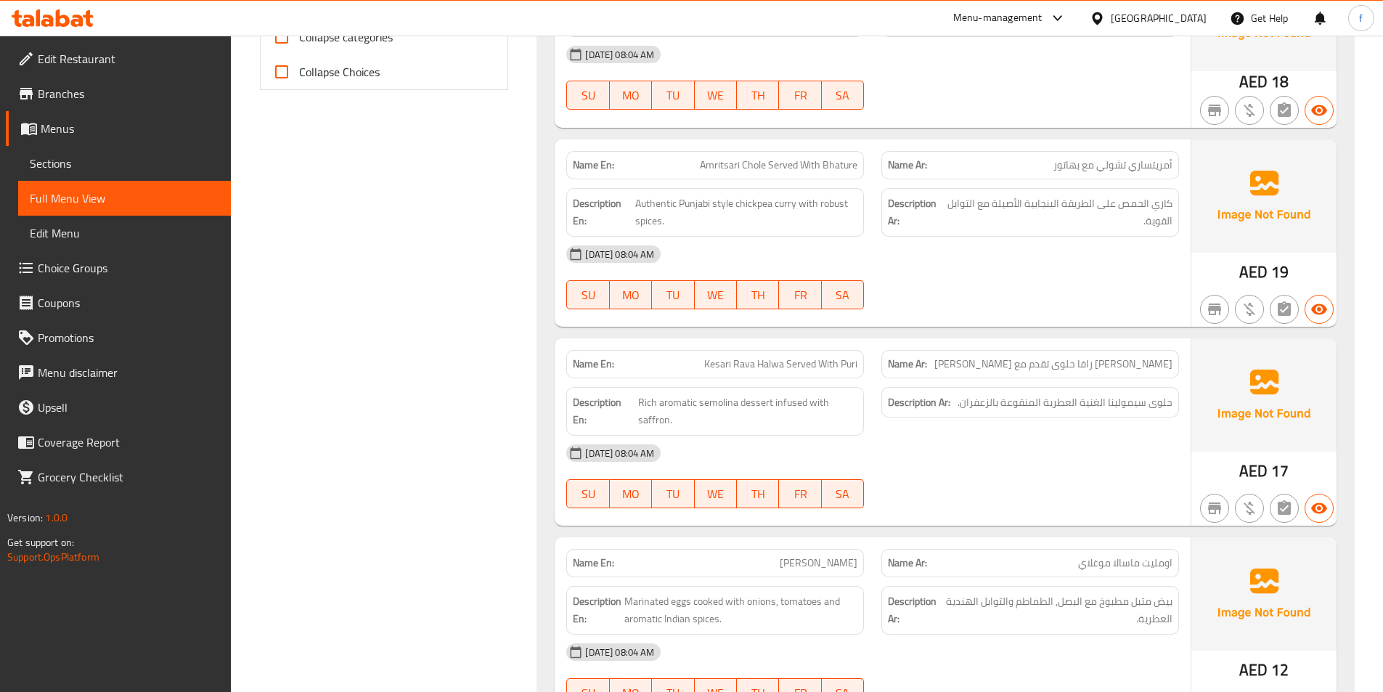
click at [748, 241] on div "[DATE] 08:04 AM" at bounding box center [873, 254] width 630 height 35
click at [776, 222] on span "Authentic Punjabi style chickpea curry with robust spices." at bounding box center [746, 213] width 223 height 36
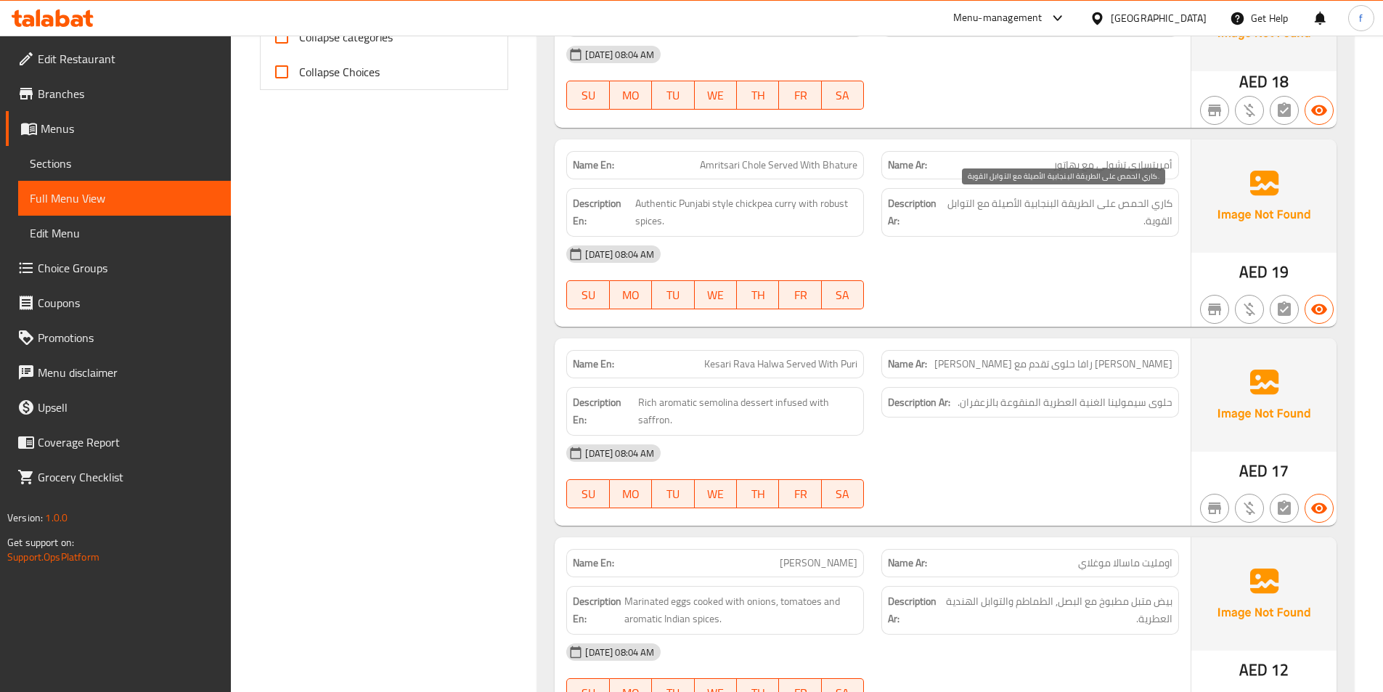
click at [1058, 206] on span "كاري الحمص على الطريقة البنجابية الأصيلة مع التوابل القوية." at bounding box center [1059, 213] width 227 height 36
click at [1073, 264] on div "[DATE] 08:04 AM" at bounding box center [873, 254] width 630 height 35
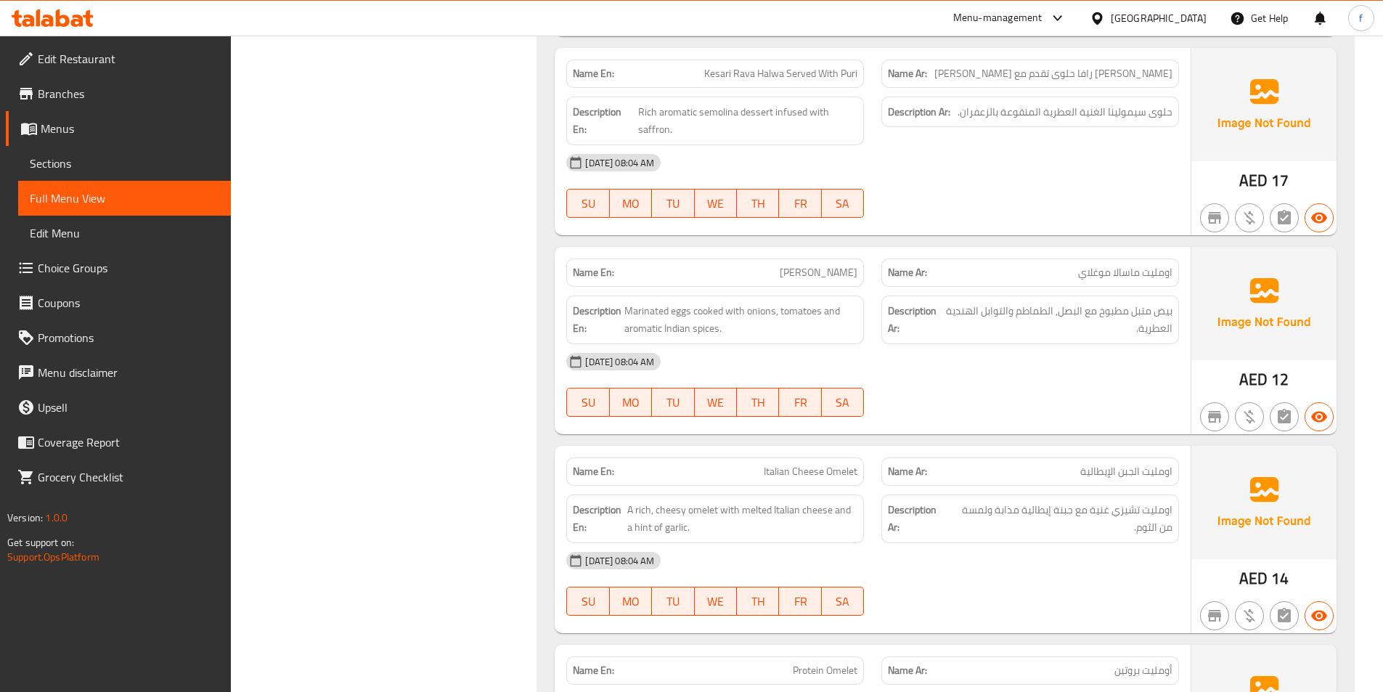
scroll to position [799, 0]
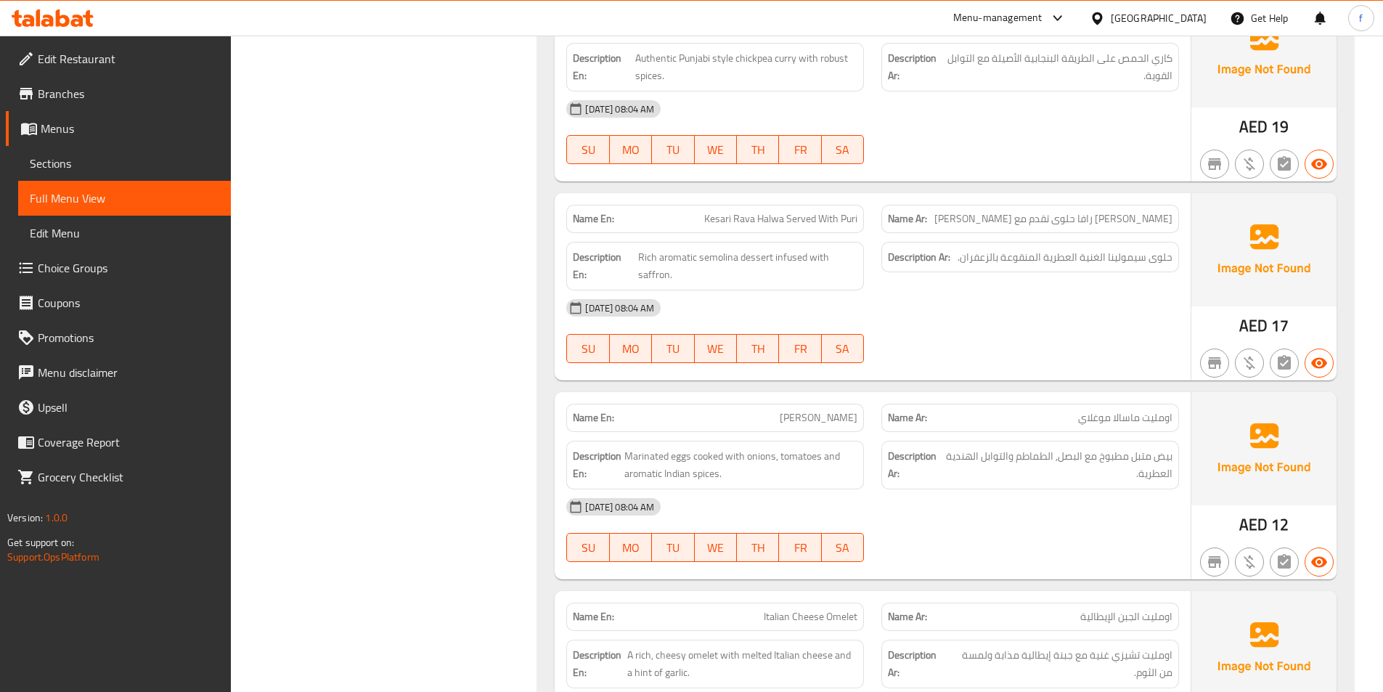
click at [713, 216] on span "Kesari Rava Halwa Served With Puri" at bounding box center [780, 218] width 153 height 15
click at [749, 216] on span "Kesari Rava Halwa Served With Puri" at bounding box center [780, 218] width 153 height 15
click at [765, 219] on span "Kesari Rava Halwa Served With Puri" at bounding box center [780, 218] width 153 height 15
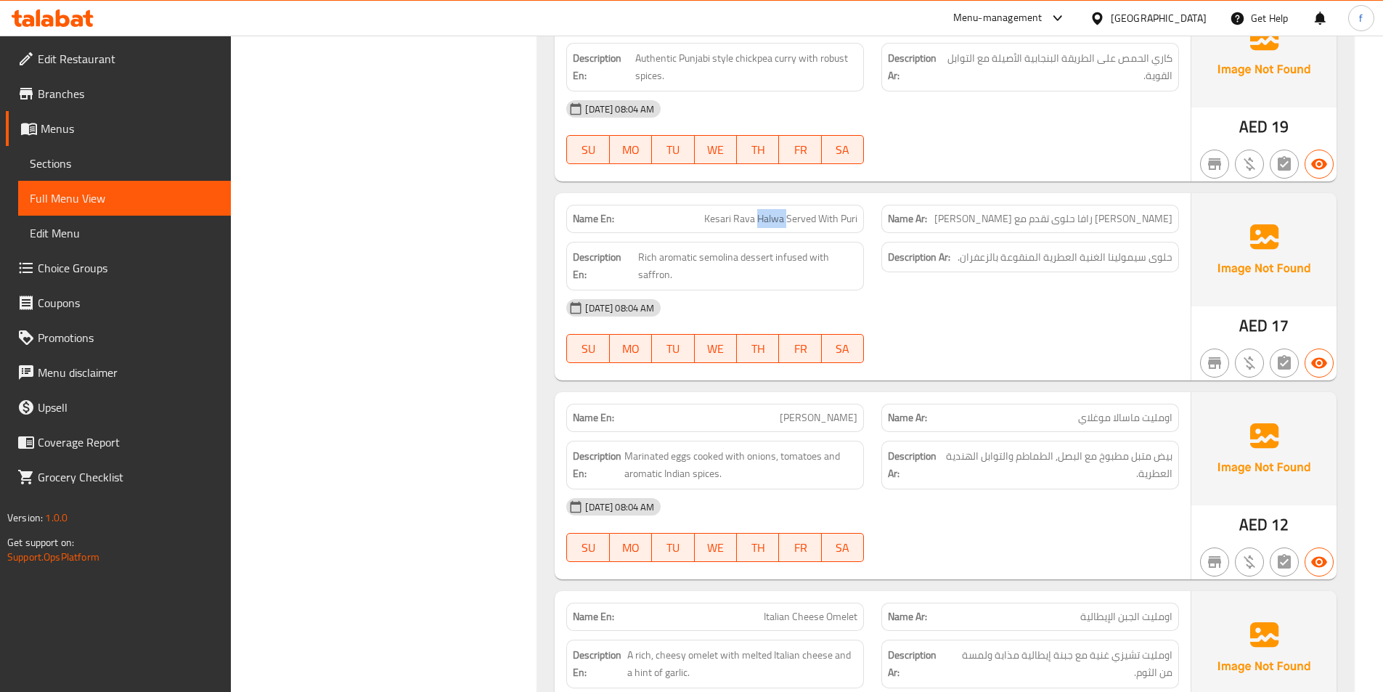
click at [765, 219] on span "Kesari Rava Halwa Served With Puri" at bounding box center [780, 218] width 153 height 15
click at [794, 221] on span "Kesari Rava Halwa Served With Puri" at bounding box center [780, 218] width 153 height 15
click at [825, 221] on span "Kesari Rava Halwa Served With Puri" at bounding box center [780, 218] width 153 height 15
drag, startPoint x: 825, startPoint y: 221, endPoint x: 866, endPoint y: 221, distance: 41.4
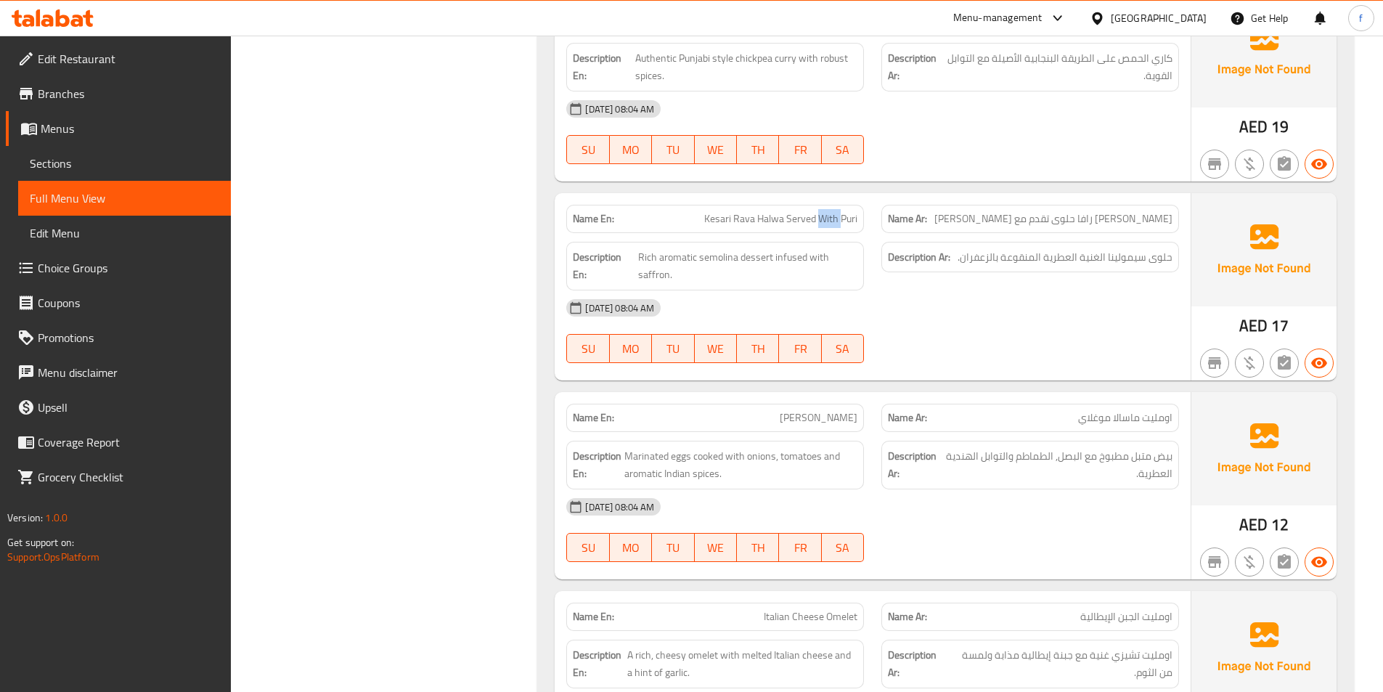
click at [834, 221] on span "Kesari Rava Halwa Served With Puri" at bounding box center [780, 218] width 153 height 15
click at [866, 221] on div "Name En: Kesari Rava Halwa Served With Puri" at bounding box center [715, 219] width 315 height 46
click at [842, 221] on span "Kesari Rava Halwa Served With Puri" at bounding box center [780, 218] width 153 height 15
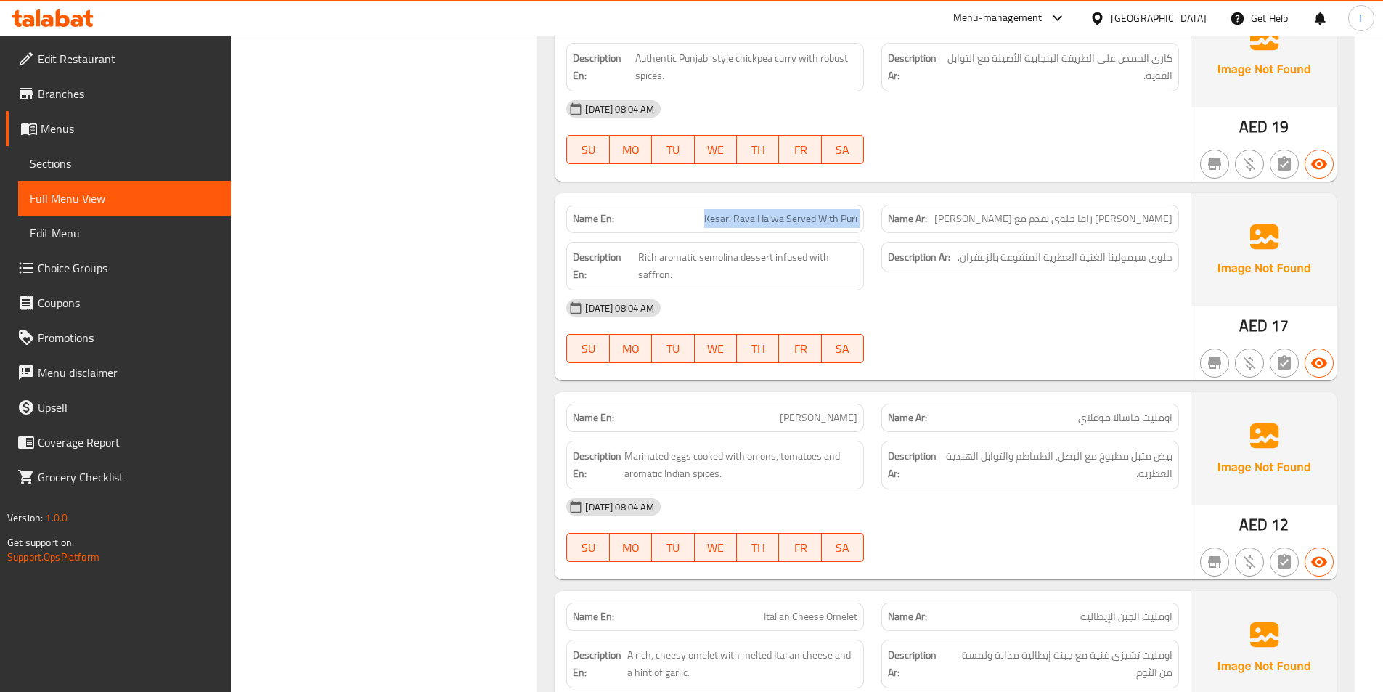
click at [829, 219] on span "Kesari Rava Halwa Served With Puri" at bounding box center [780, 218] width 153 height 15
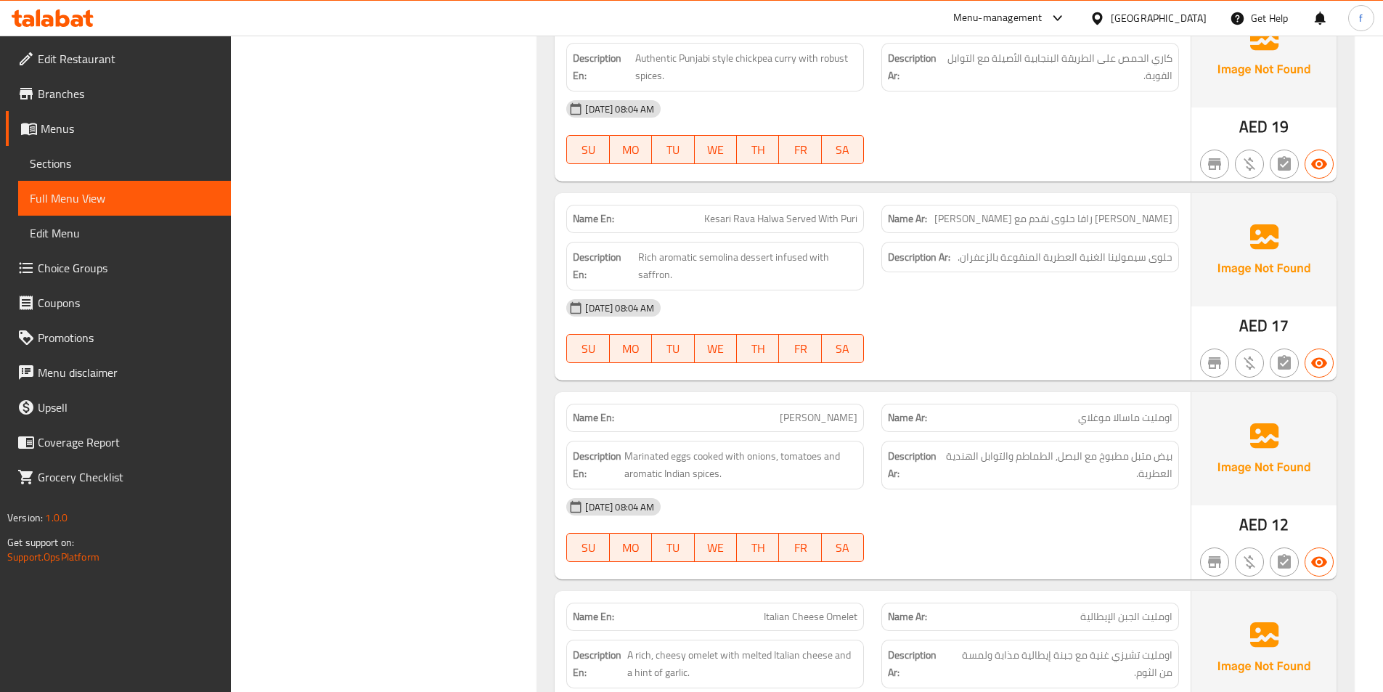
click at [1068, 213] on span "[PERSON_NAME] رافا حلوى تقدم مع [PERSON_NAME]" at bounding box center [1054, 218] width 238 height 15
click at [1116, 288] on div "Description Ar: حلوى سيمولينا الغنية العطرية المنقوعة بالزعفران." at bounding box center [1030, 266] width 315 height 66
click at [1129, 222] on span "[PERSON_NAME] رافا حلوى تقدم مع [PERSON_NAME]" at bounding box center [1054, 218] width 238 height 15
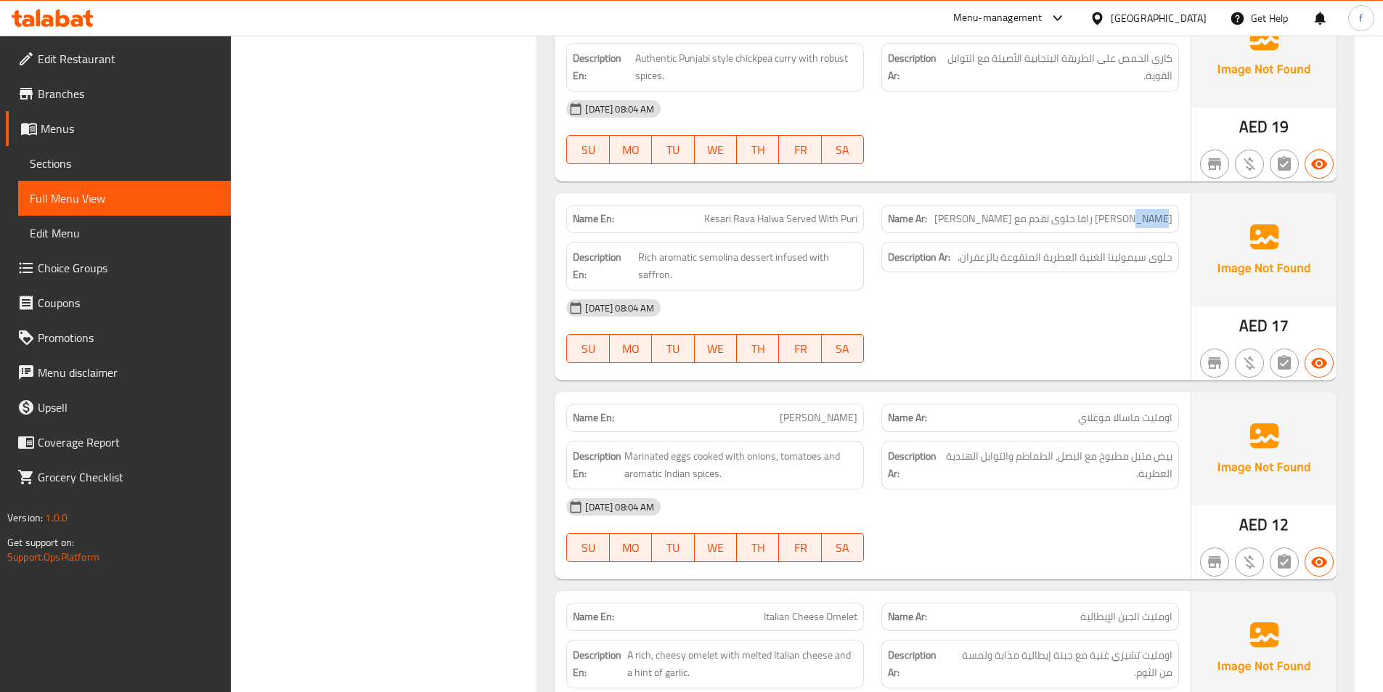
click at [1129, 222] on span "[PERSON_NAME] رافا حلوى تقدم مع [PERSON_NAME]" at bounding box center [1054, 218] width 238 height 15
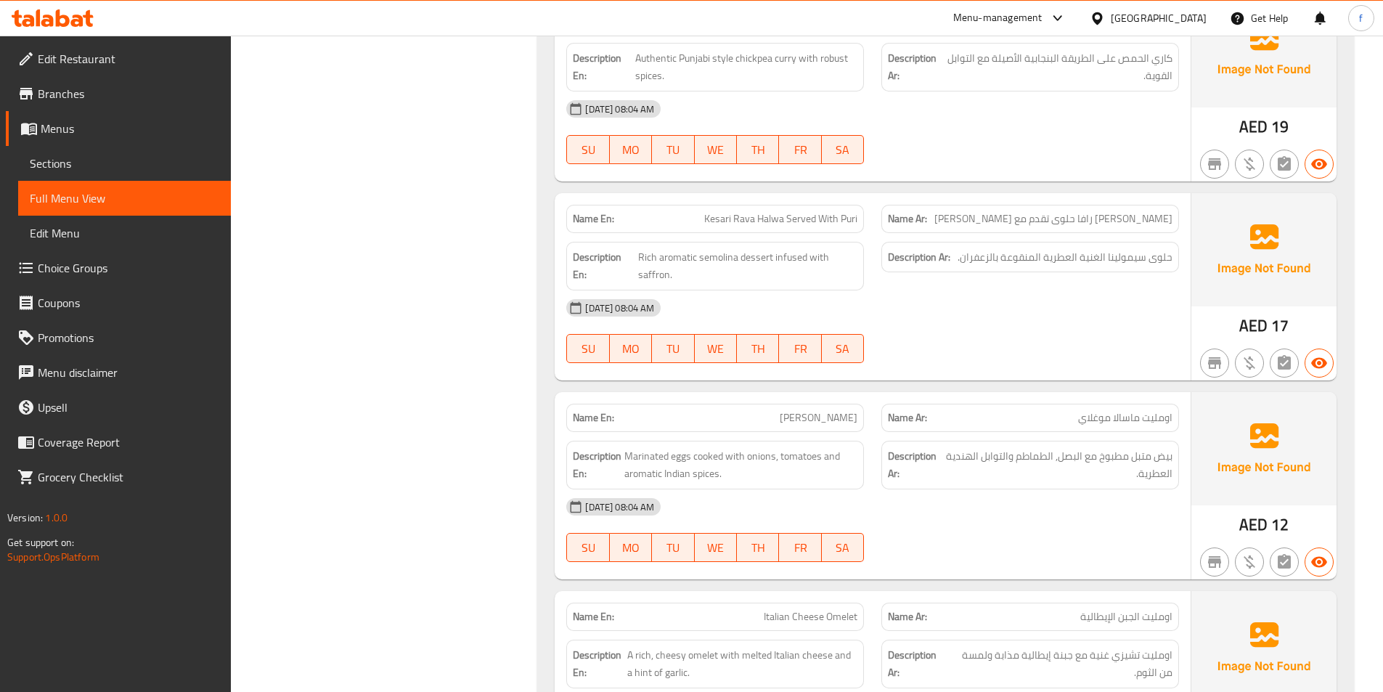
click at [1132, 288] on div "Description Ar: حلوى سيمولينا الغنية العطرية المنقوعة بالزعفران." at bounding box center [1030, 266] width 315 height 66
click at [1136, 278] on div "Description Ar: حلوى سيمولينا الغنية العطرية المنقوعة بالزعفران." at bounding box center [1030, 266] width 315 height 66
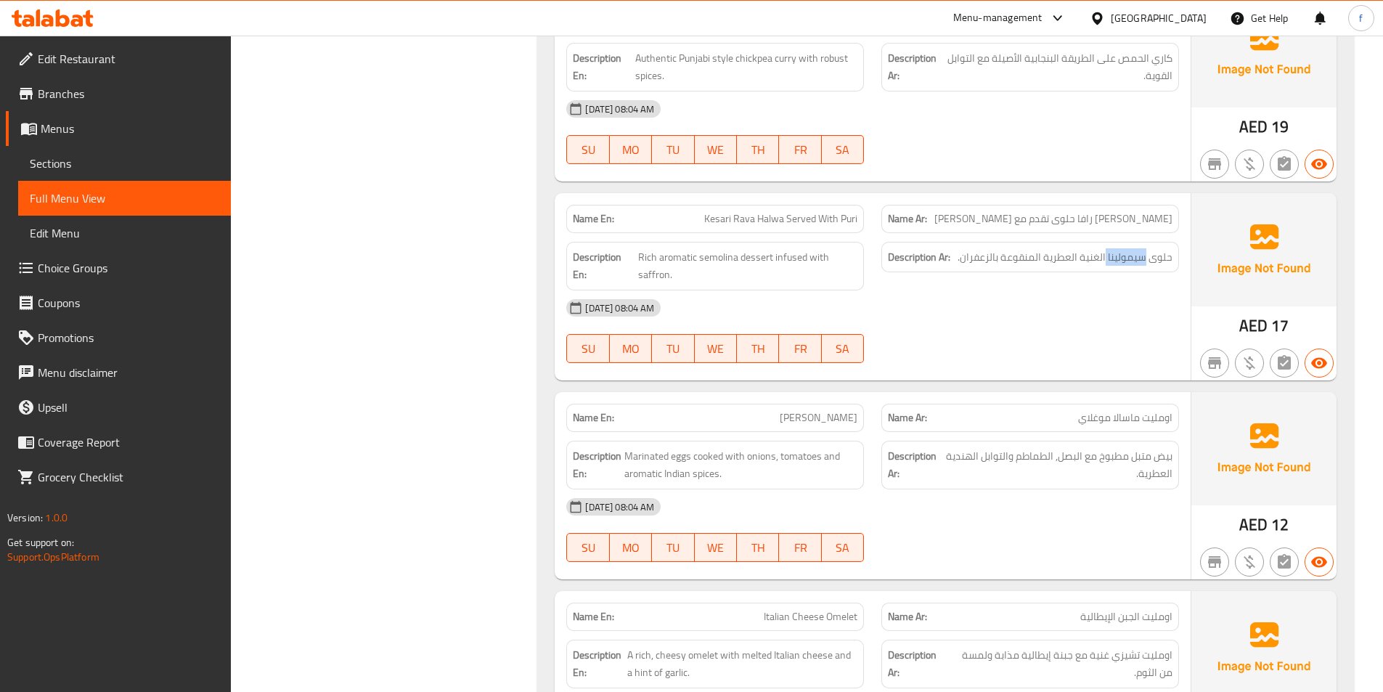
click at [1146, 235] on div "Description Ar: حلوى سيمولينا الغنية العطرية المنقوعة بالزعفران." at bounding box center [1030, 266] width 315 height 66
click at [867, 278] on div "Description En: Rich aromatic semolina dessert infused with saffron." at bounding box center [715, 266] width 315 height 66
click at [845, 278] on span "Rich aromatic semolina dessert infused with saffron." at bounding box center [747, 266] width 219 height 36
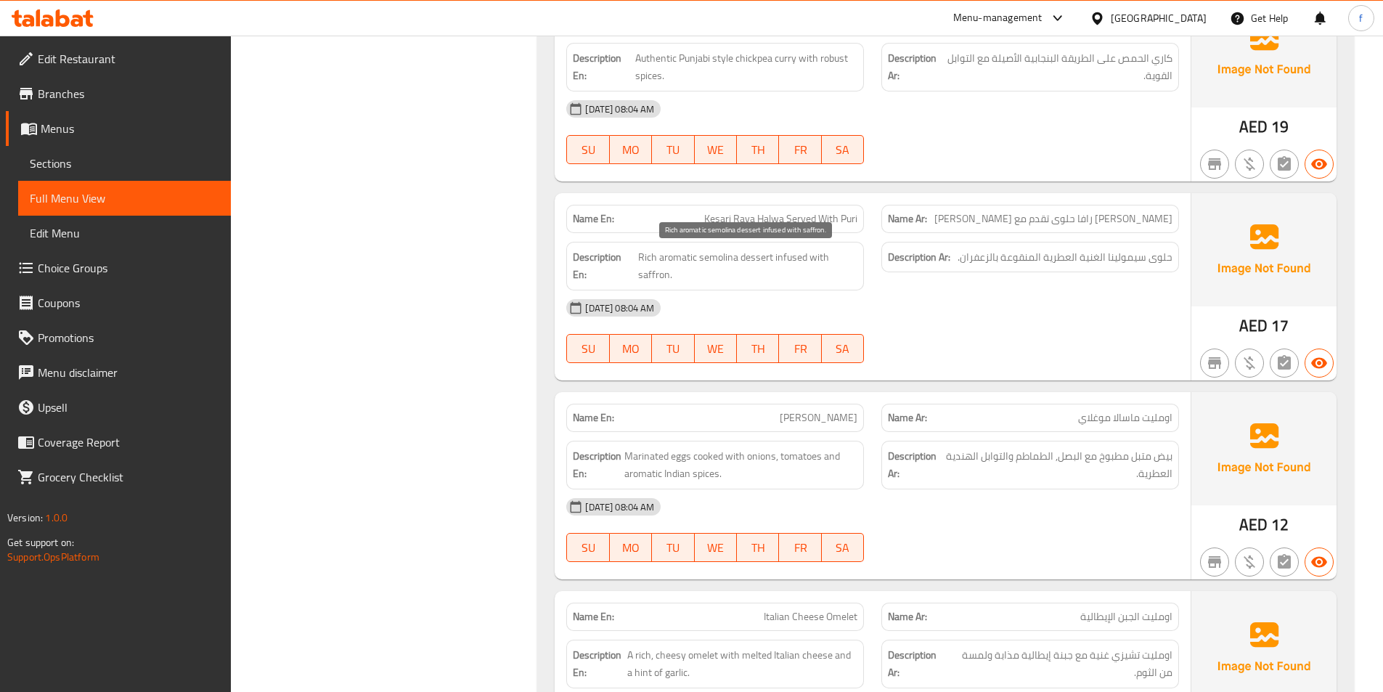
click at [759, 254] on span "Rich aromatic semolina dessert infused with saffron." at bounding box center [747, 266] width 219 height 36
click at [735, 255] on span "Rich aromatic semolina dessert infused with saffron." at bounding box center [747, 266] width 219 height 36
click at [690, 263] on span "Rich aromatic semolina dessert infused with saffron." at bounding box center [747, 266] width 219 height 36
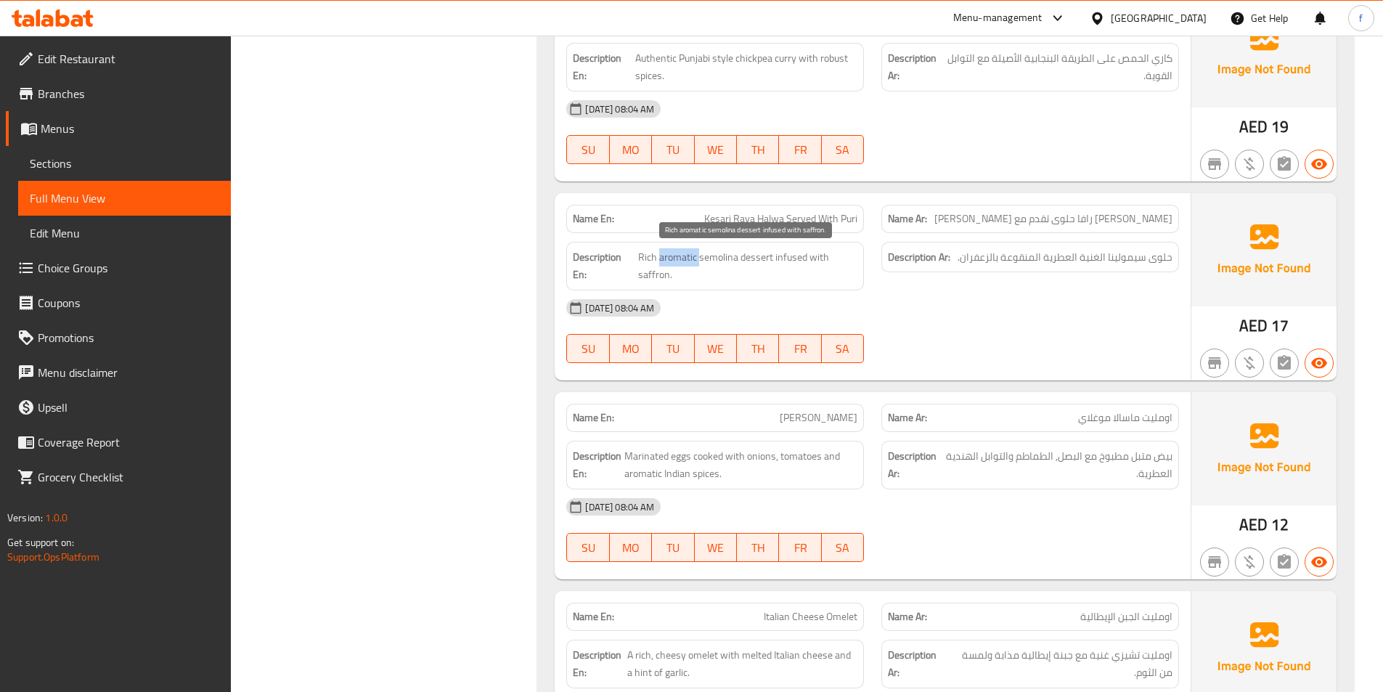
click at [690, 263] on span "Rich aromatic semolina dessert infused with saffron." at bounding box center [747, 266] width 219 height 36
click at [662, 255] on span "Rich aromatic semolina dessert infused with saffron." at bounding box center [747, 266] width 219 height 36
click at [649, 250] on span "Rich aromatic semolina dessert infused with saffron." at bounding box center [747, 266] width 219 height 36
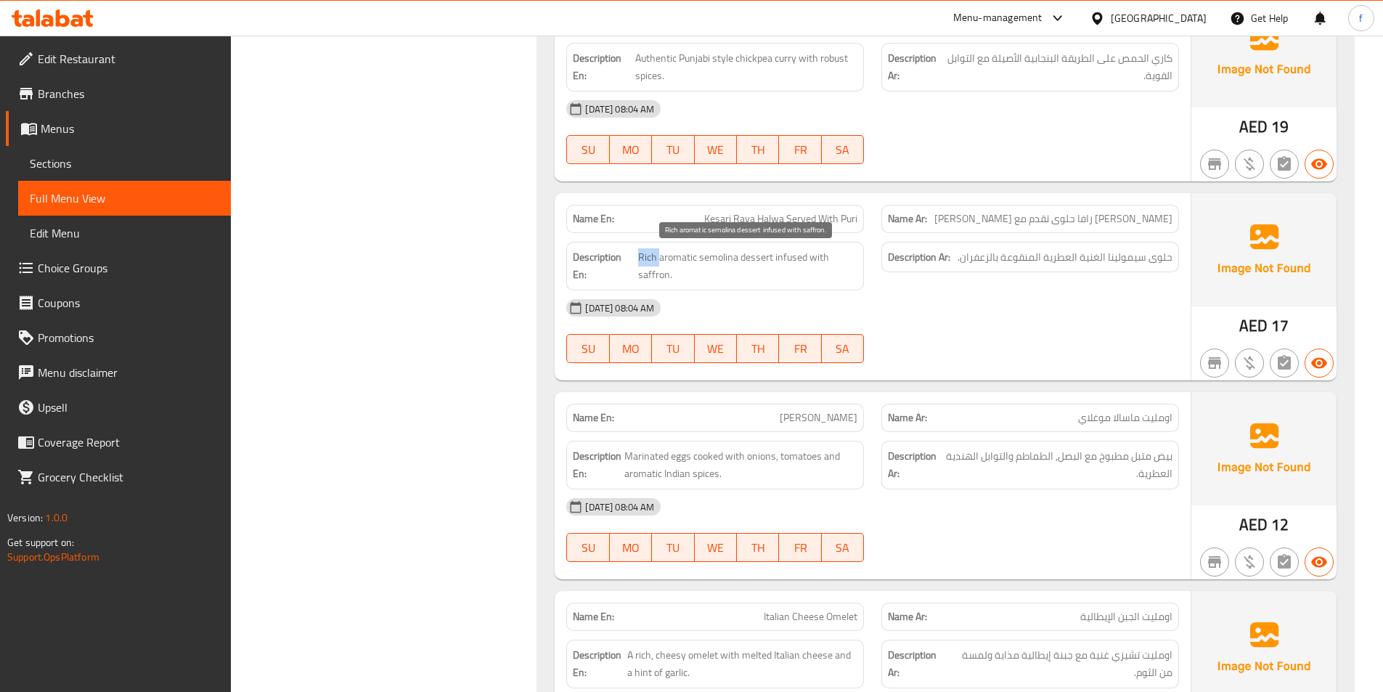
click at [660, 251] on span "Rich aromatic semolina dessert infused with saffron." at bounding box center [747, 266] width 219 height 36
click at [784, 248] on span "Rich aromatic semolina dessert infused with saffron." at bounding box center [747, 266] width 219 height 36
click at [816, 254] on span "Rich aromatic semolina dessert infused with saffron." at bounding box center [747, 266] width 219 height 36
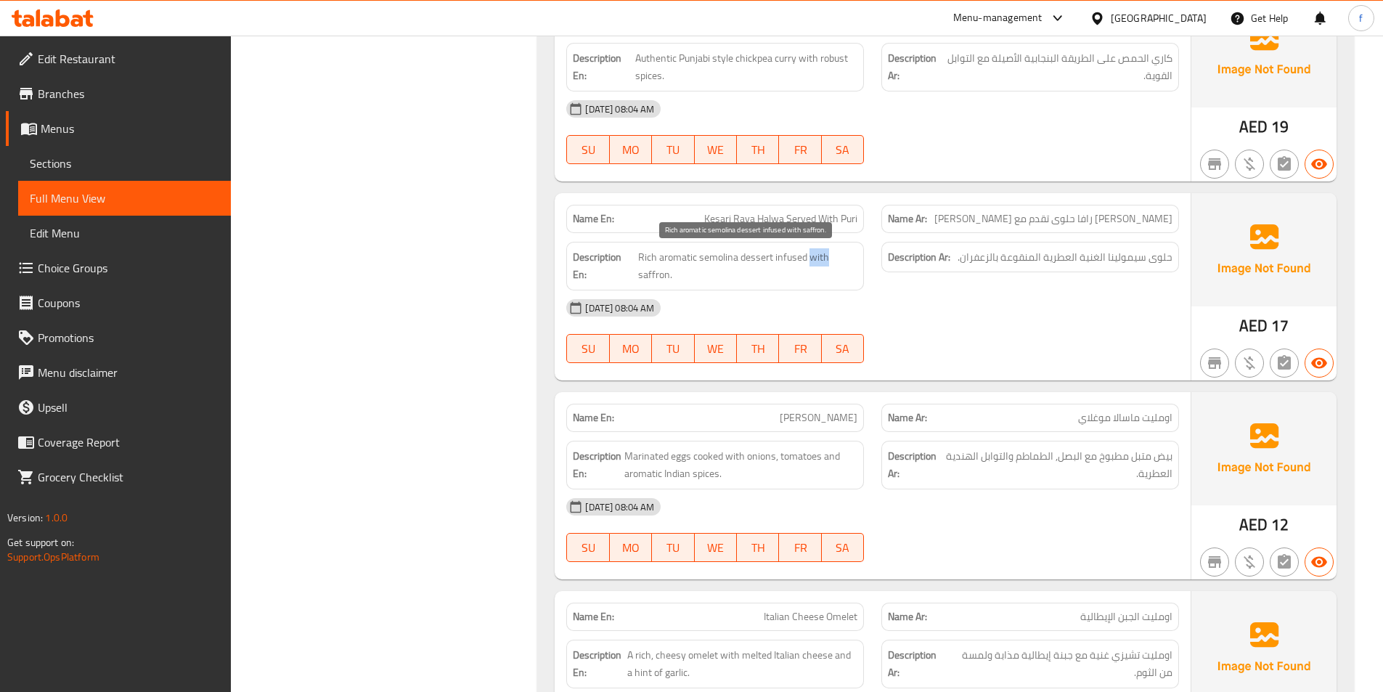
click at [816, 254] on span "Rich aromatic semolina dessert infused with saffron." at bounding box center [747, 266] width 219 height 36
click at [656, 267] on span "Rich aromatic semolina dessert infused with saffron." at bounding box center [747, 266] width 219 height 36
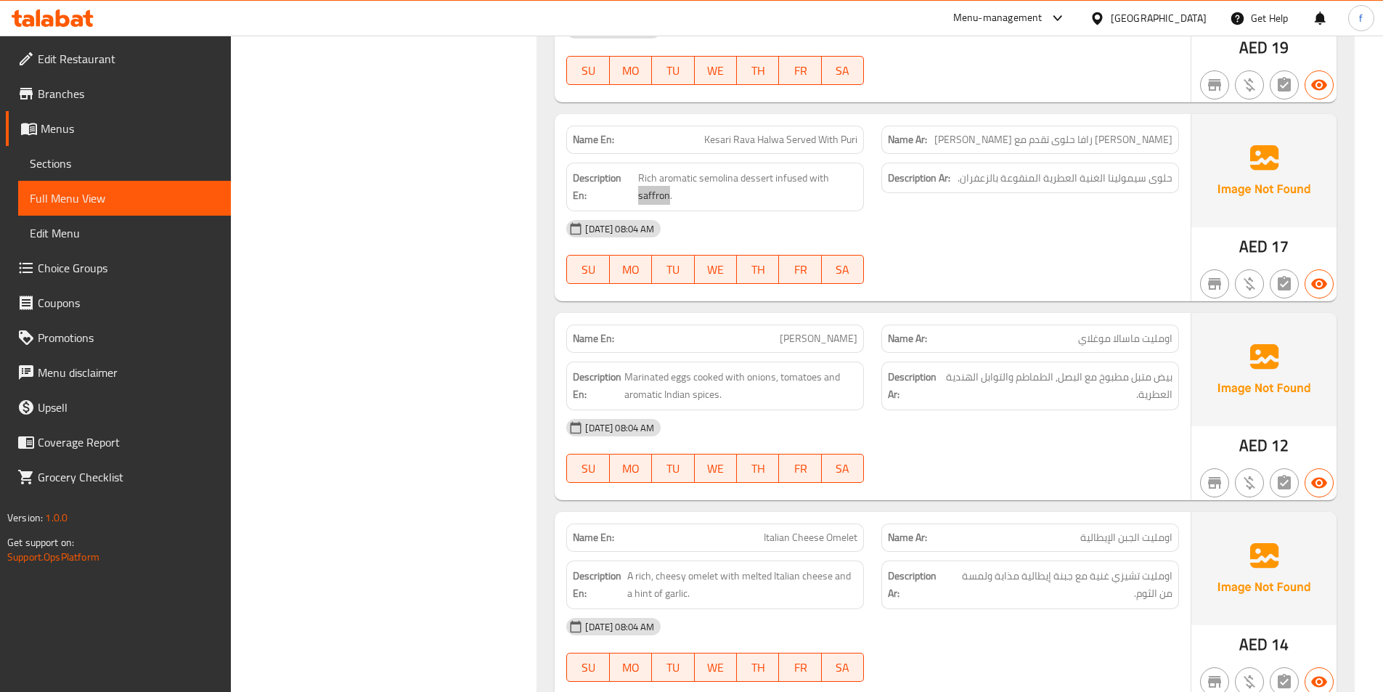
scroll to position [1017, 0]
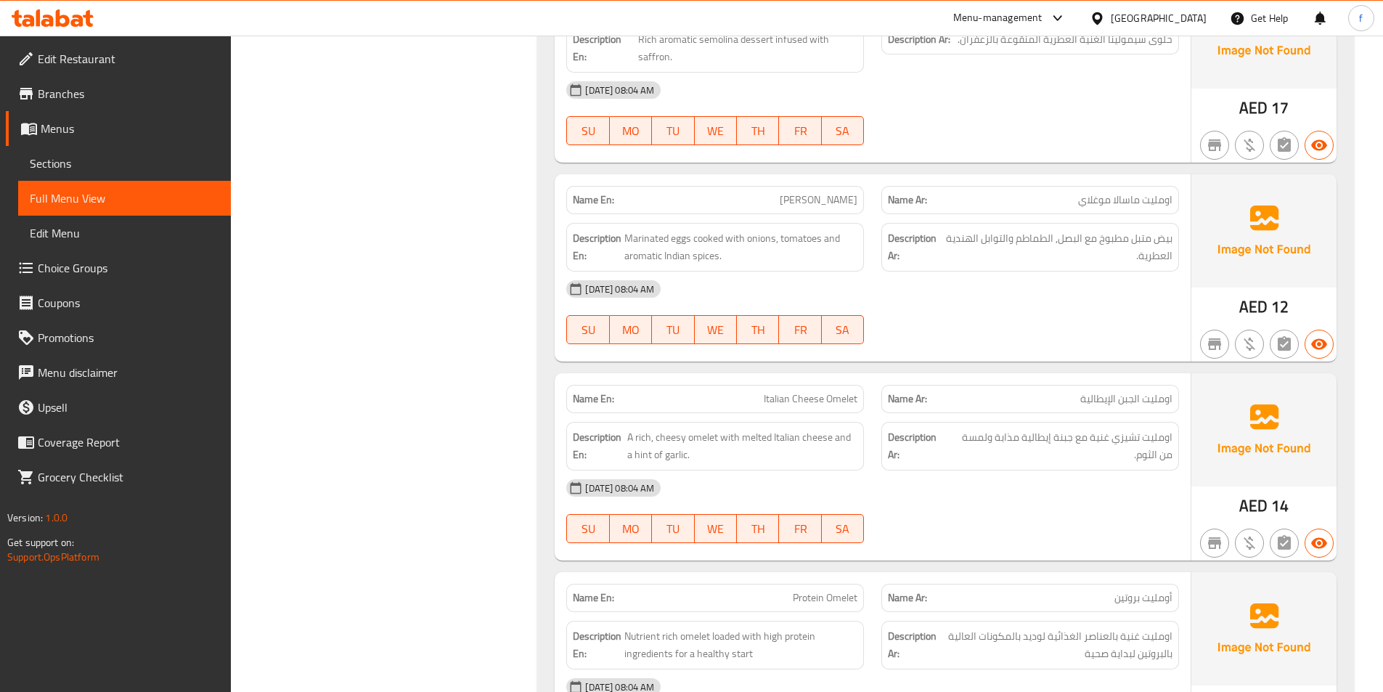
click at [780, 202] on span "[PERSON_NAME]" at bounding box center [819, 199] width 78 height 15
click at [831, 200] on span "[PERSON_NAME]" at bounding box center [819, 199] width 78 height 15
click at [797, 206] on span "[PERSON_NAME]" at bounding box center [819, 199] width 78 height 15
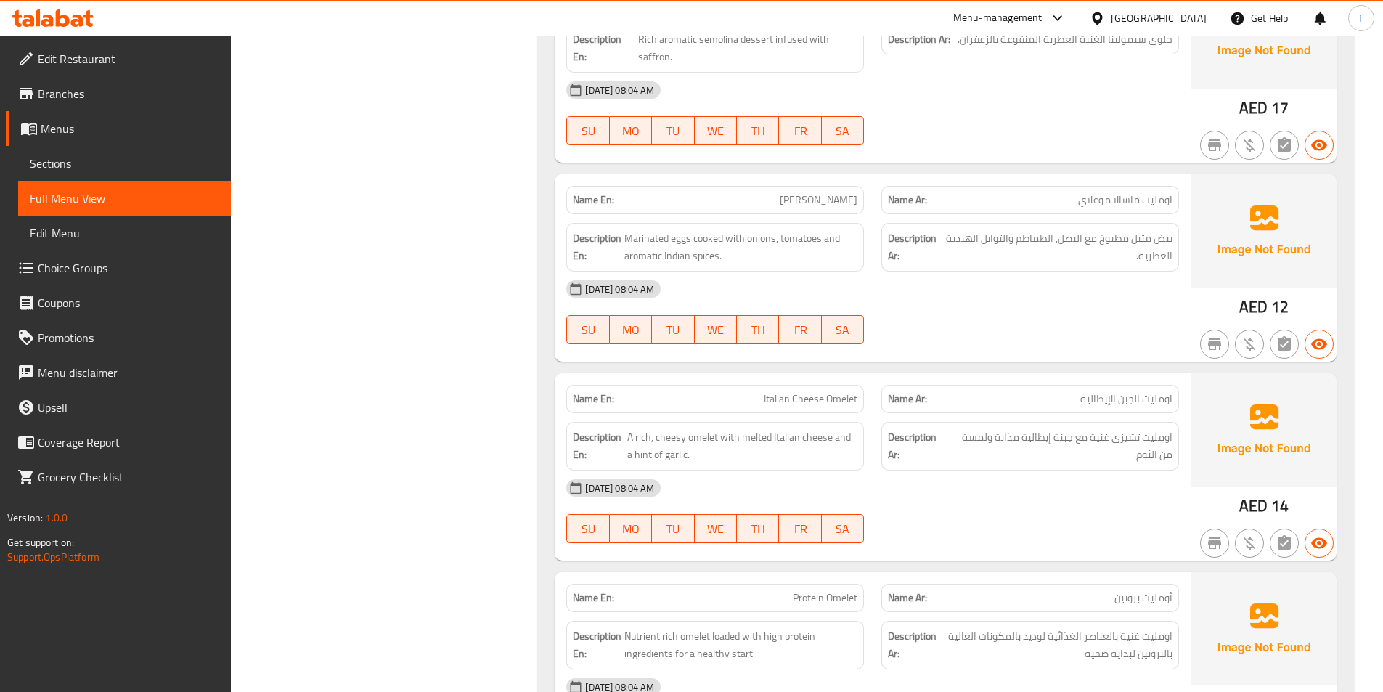
click at [797, 206] on span "[PERSON_NAME]" at bounding box center [819, 199] width 78 height 15
click at [780, 199] on span "[PERSON_NAME]" at bounding box center [819, 199] width 78 height 15
drag, startPoint x: 759, startPoint y: 199, endPoint x: 999, endPoint y: 245, distance: 244.0
click at [780, 201] on span "[PERSON_NAME]" at bounding box center [819, 199] width 78 height 15
click at [679, 235] on span "Marinated eggs cooked with onions, tomatoes and aromatic Indian spices." at bounding box center [741, 247] width 233 height 36
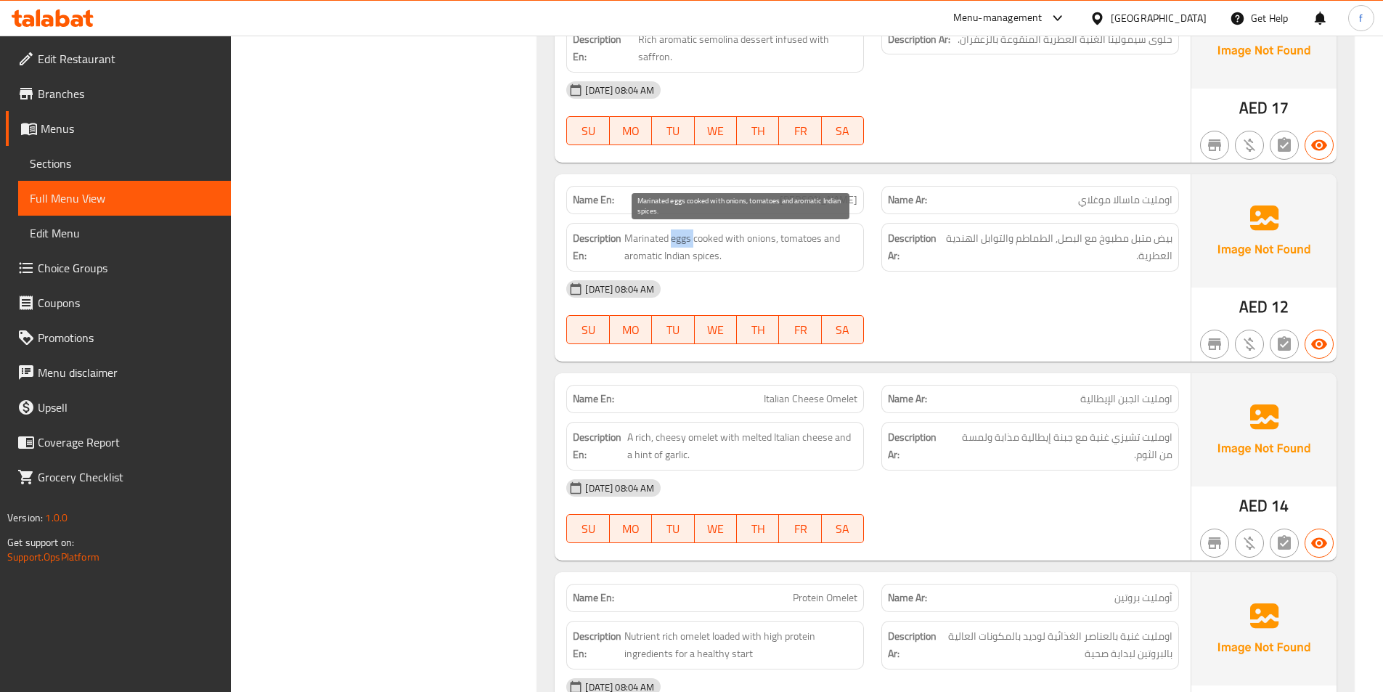
click at [679, 235] on span "Marinated eggs cooked with onions, tomatoes and aromatic Indian spices." at bounding box center [741, 247] width 233 height 36
click at [654, 235] on span "Marinated eggs cooked with onions, tomatoes and aromatic Indian spices." at bounding box center [741, 247] width 233 height 36
click at [717, 239] on span "Marinated eggs cooked with onions, tomatoes and aromatic Indian spices." at bounding box center [741, 247] width 233 height 36
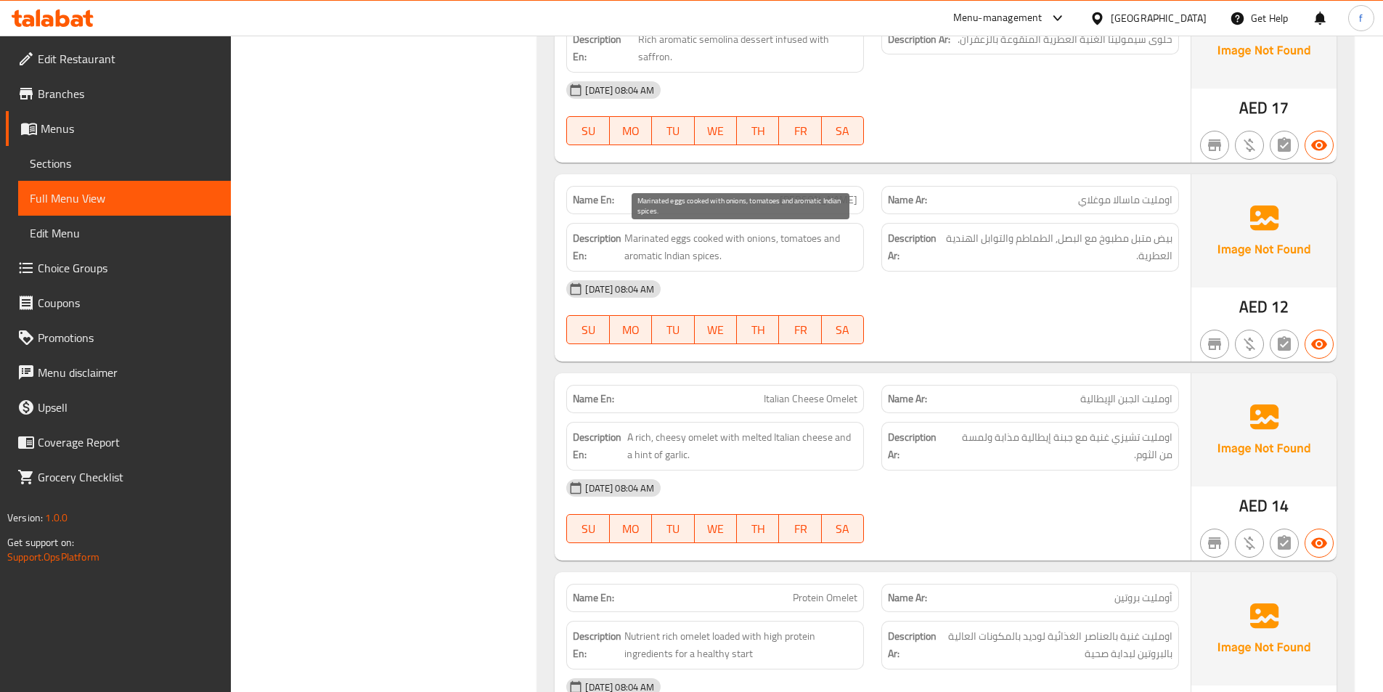
click at [738, 238] on span "Marinated eggs cooked with onions, tomatoes and aromatic Indian spices." at bounding box center [741, 247] width 233 height 36
click at [744, 235] on span "Marinated eggs cooked with onions, tomatoes and aromatic Indian spices." at bounding box center [741, 247] width 233 height 36
click at [794, 235] on span "Marinated eggs cooked with onions, tomatoes and aromatic Indian spices." at bounding box center [741, 247] width 233 height 36
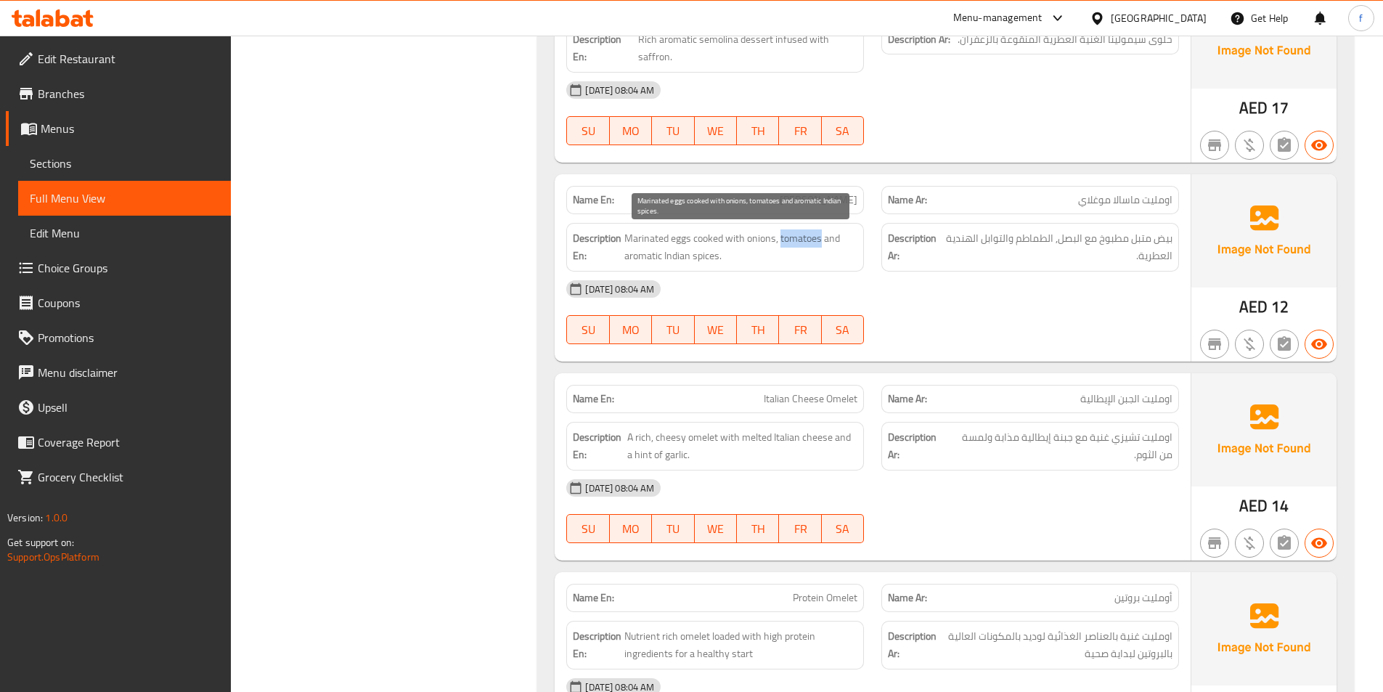
drag, startPoint x: 794, startPoint y: 235, endPoint x: 803, endPoint y: 237, distance: 9.7
click at [794, 236] on span "Marinated eggs cooked with onions, tomatoes and aromatic Indian spices." at bounding box center [741, 247] width 233 height 36
click at [633, 256] on span "Marinated eggs cooked with onions, tomatoes and aromatic Indian spices." at bounding box center [741, 247] width 233 height 36
click at [675, 253] on span "Marinated eggs cooked with onions, tomatoes and aromatic Indian spices." at bounding box center [741, 247] width 233 height 36
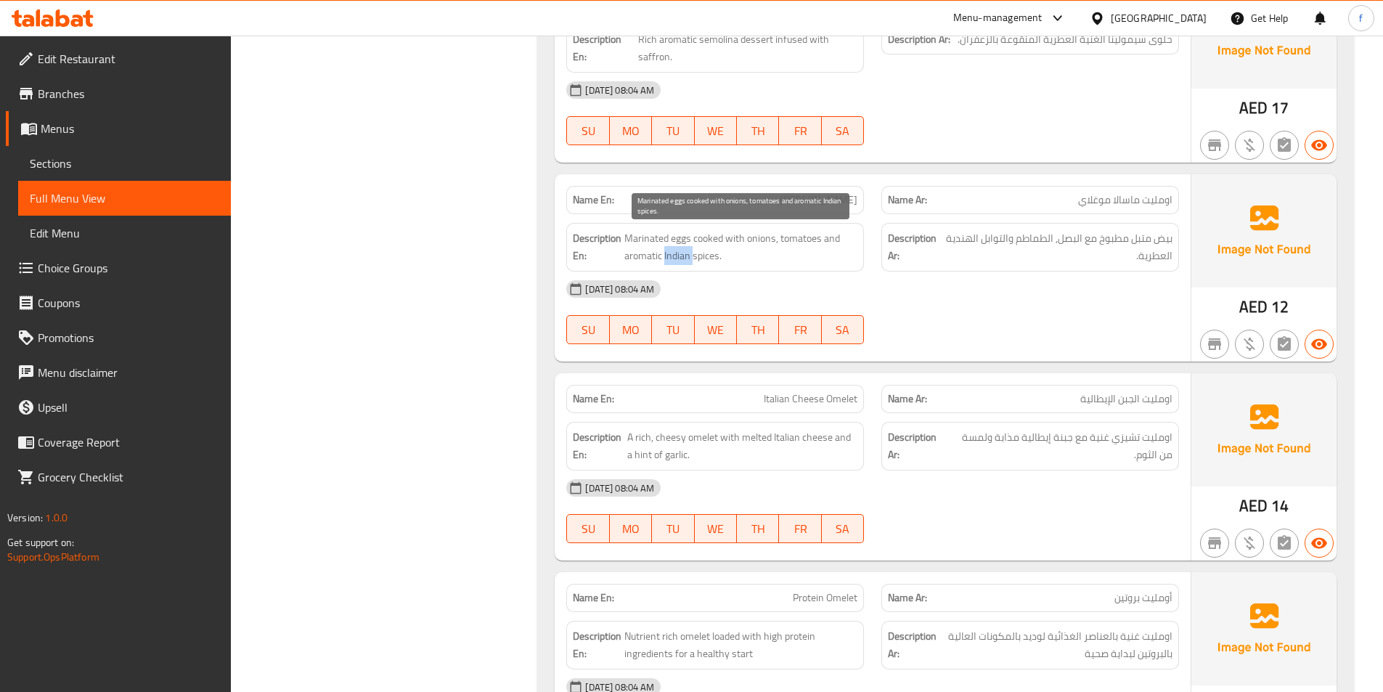
click at [675, 253] on span "Marinated eggs cooked with onions, tomatoes and aromatic Indian spices." at bounding box center [741, 247] width 233 height 36
click at [715, 253] on span "Marinated eggs cooked with onions, tomatoes and aromatic Indian spices." at bounding box center [741, 247] width 233 height 36
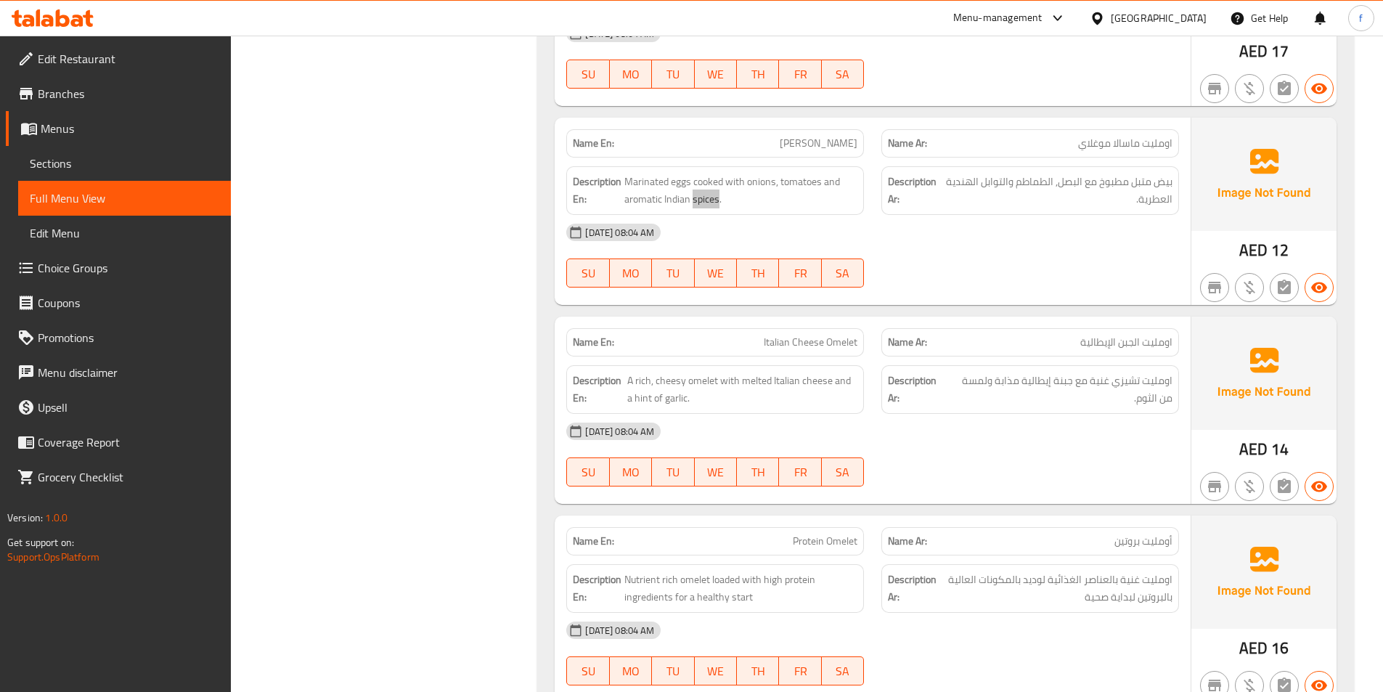
scroll to position [1162, 0]
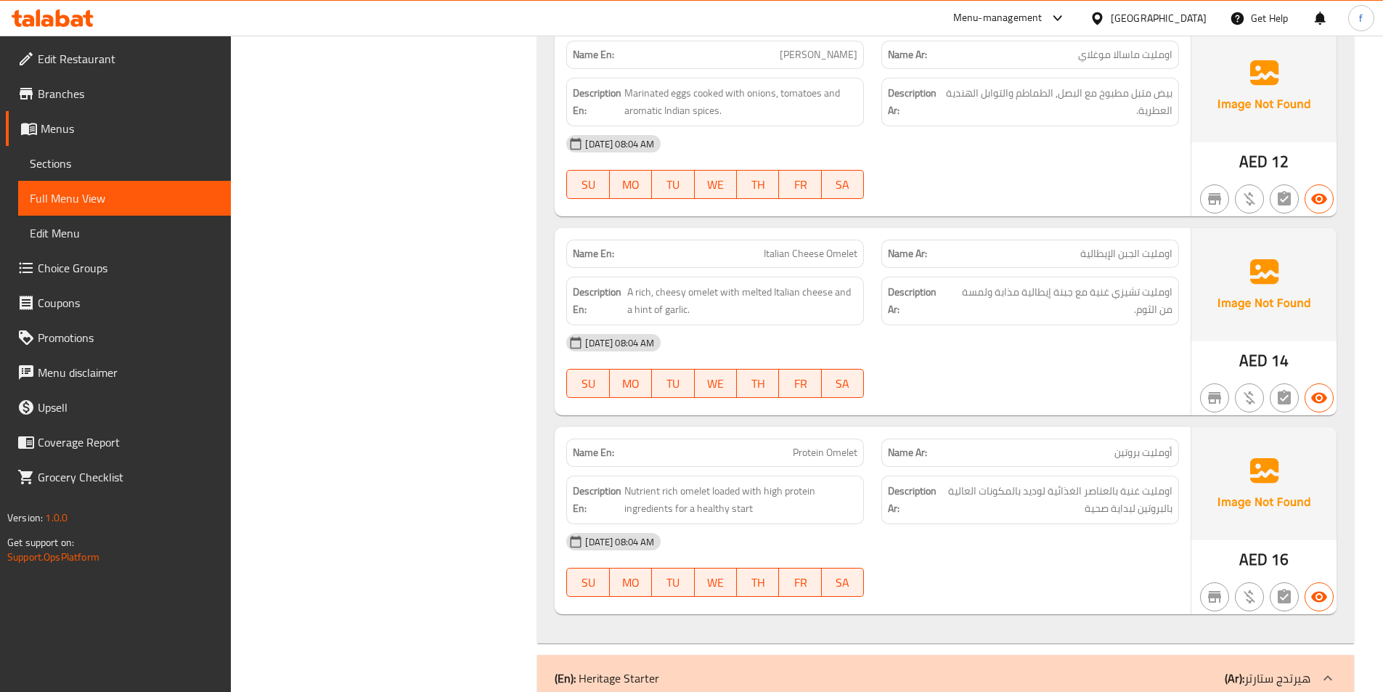
click at [843, 252] on span "Italian Cheese Omelet" at bounding box center [811, 253] width 94 height 15
click at [807, 251] on span "Italian Cheese Omelet" at bounding box center [811, 253] width 94 height 15
click at [765, 253] on span "Italian Cheese Omelet" at bounding box center [811, 253] width 94 height 15
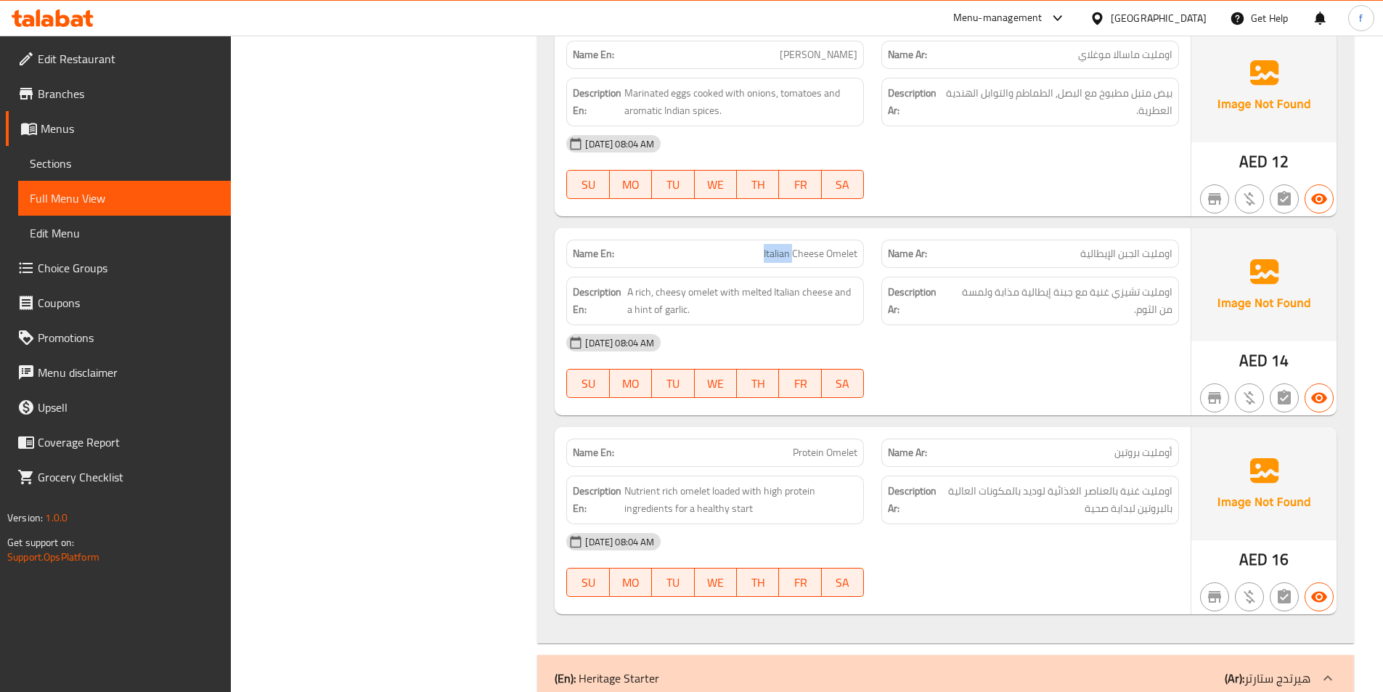
click at [765, 253] on span "Italian Cheese Omelet" at bounding box center [811, 253] width 94 height 15
click at [710, 291] on span "A rich, cheesy omelet with melted Italian cheese and a hint of garlic." at bounding box center [742, 301] width 230 height 36
drag, startPoint x: 710, startPoint y: 291, endPoint x: 696, endPoint y: 296, distance: 14.5
click at [709, 292] on span "A rich, cheesy omelet with melted Italian cheese and a hint of garlic." at bounding box center [742, 301] width 230 height 36
click at [675, 298] on span "A rich, cheesy omelet with melted Italian cheese and a hint of garlic." at bounding box center [742, 301] width 230 height 36
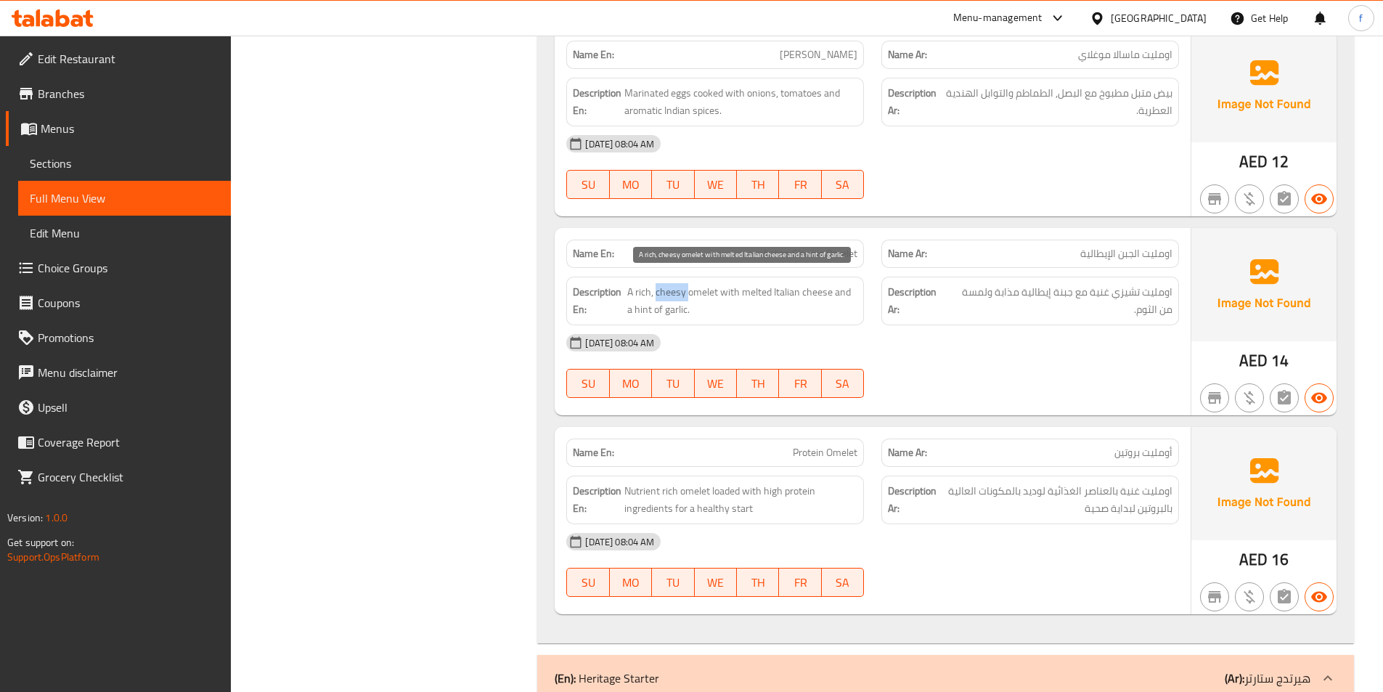
click at [675, 298] on span "A rich, cheesy omelet with melted Italian cheese and a hint of garlic." at bounding box center [742, 301] width 230 height 36
click at [640, 293] on span "A rich, cheesy omelet with melted Italian cheese and a hint of garlic." at bounding box center [742, 301] width 230 height 36
click at [727, 292] on span "A rich, cheesy omelet with melted Italian cheese and a hint of garlic." at bounding box center [742, 301] width 230 height 36
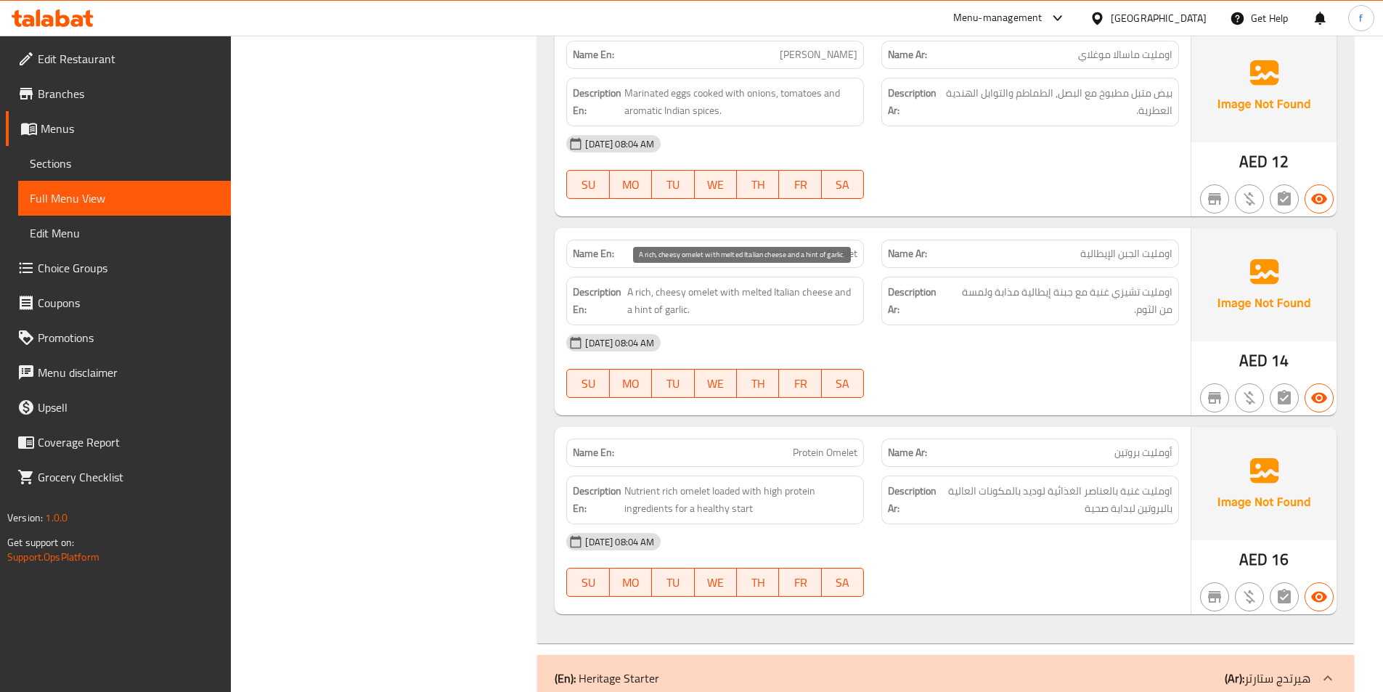
click at [818, 296] on span "A rich, cheesy omelet with melted Italian cheese and a hint of garlic." at bounding box center [742, 301] width 230 height 36
click at [783, 293] on span "A rich, cheesy omelet with melted Italian cheese and a hint of garlic." at bounding box center [742, 301] width 230 height 36
click at [755, 291] on span "A rich, cheesy omelet with melted Italian cheese and a hint of garlic." at bounding box center [742, 301] width 230 height 36
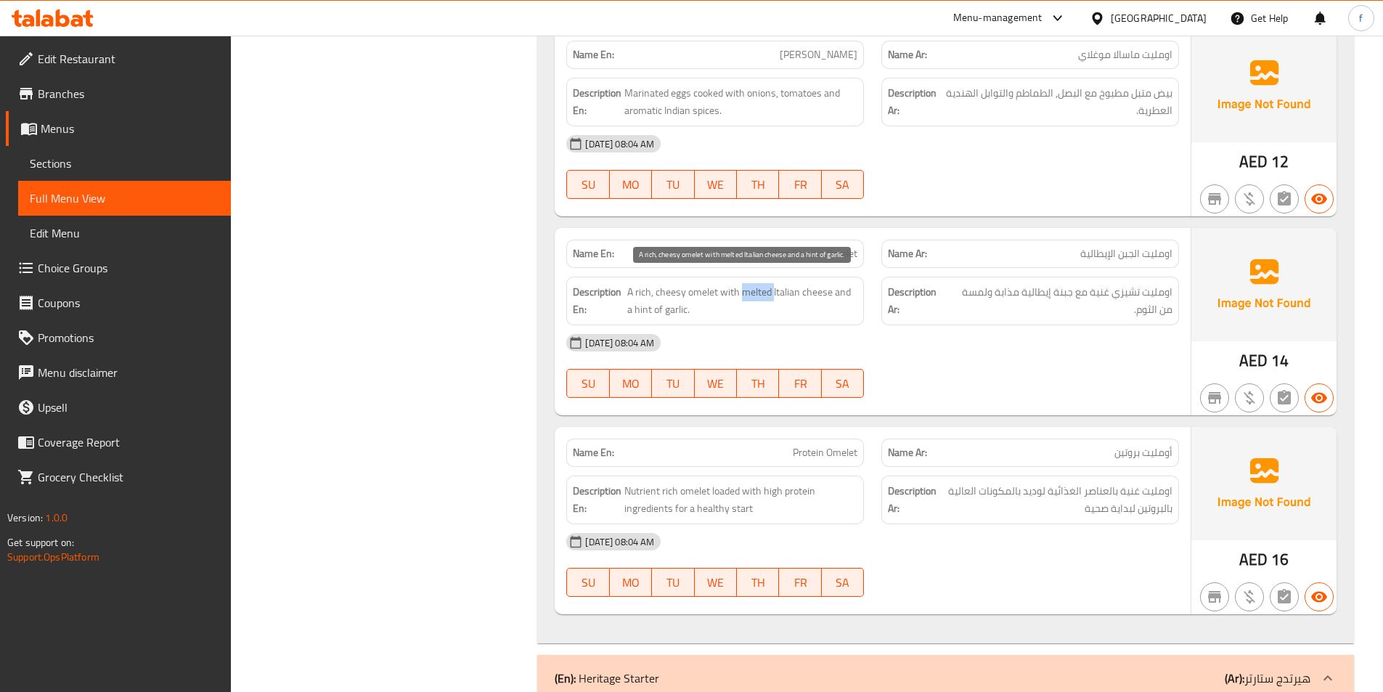
click at [755, 291] on span "A rich, cheesy omelet with melted Italian cheese and a hint of garlic." at bounding box center [742, 301] width 230 height 36
click at [645, 311] on span "A rich, cheesy omelet with melted Italian cheese and a hint of garlic." at bounding box center [742, 301] width 230 height 36
click at [663, 310] on span "A rich, cheesy omelet with melted Italian cheese and a hint of garlic." at bounding box center [742, 301] width 230 height 36
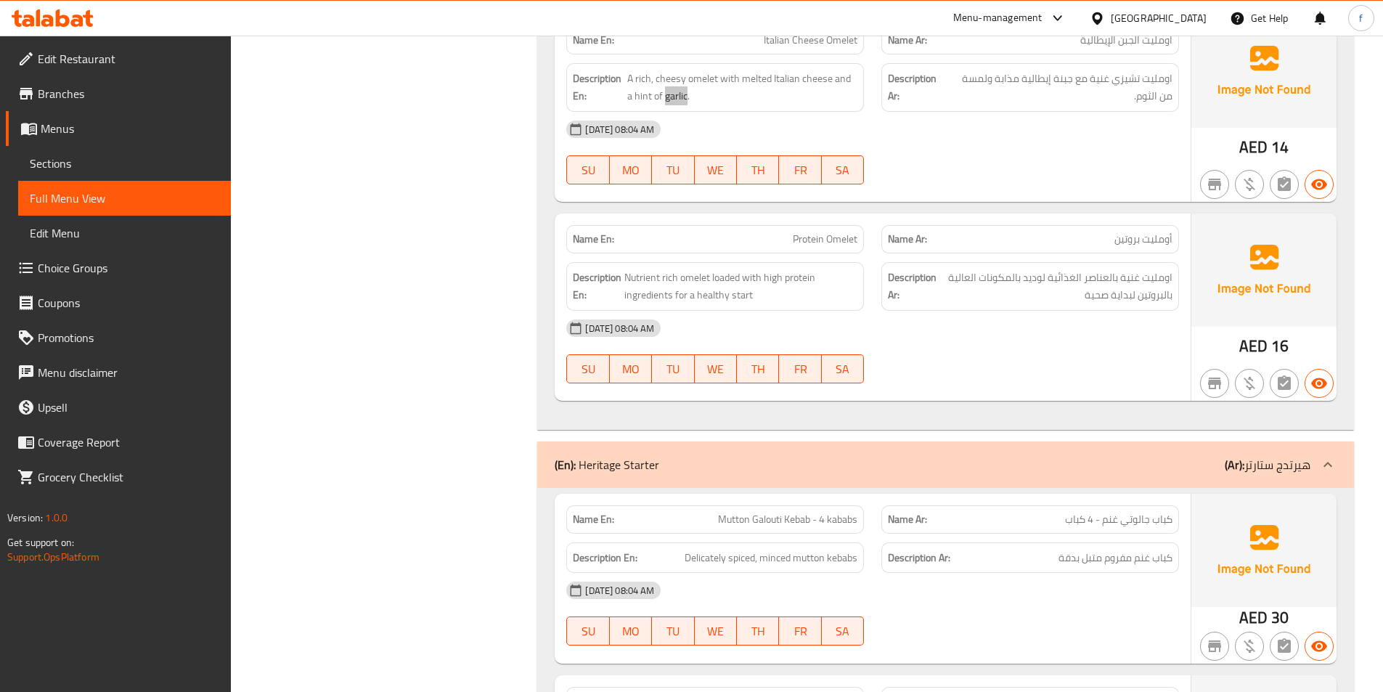
scroll to position [1452, 0]
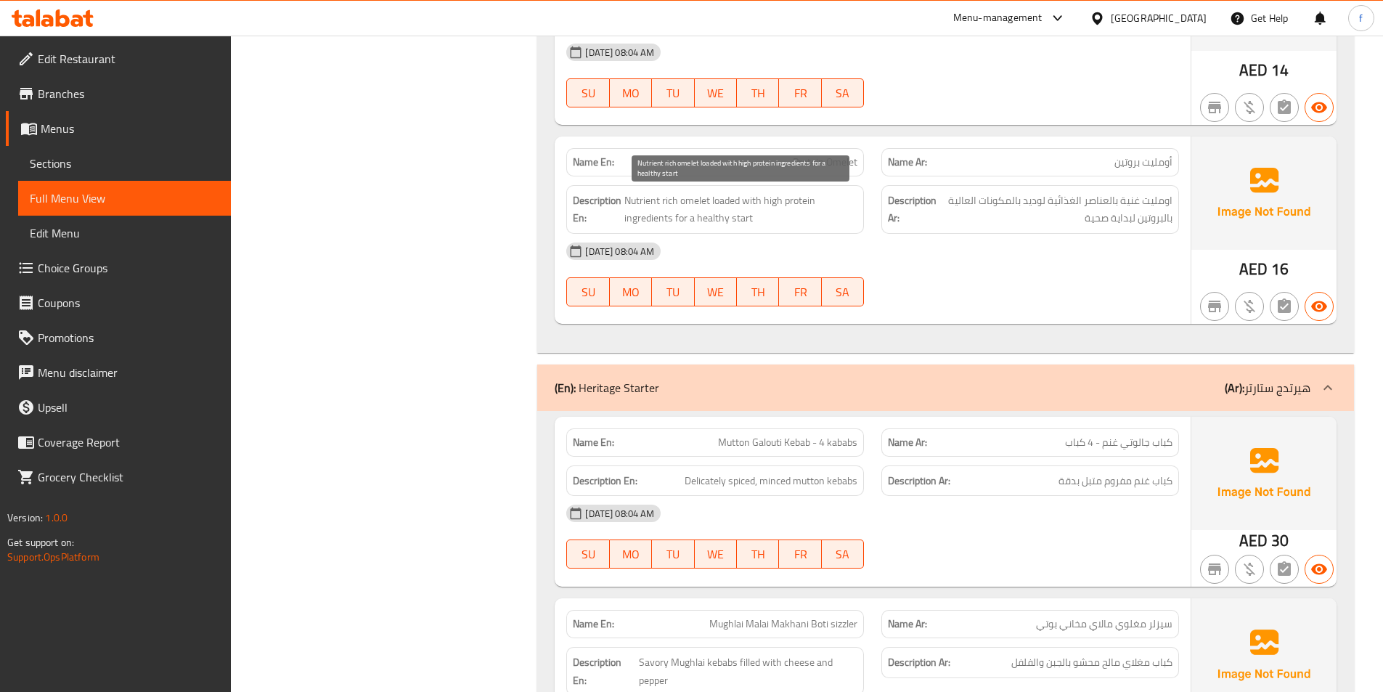
click at [700, 200] on span "Nutrient rich omelet loaded with high protein ingredients for a healthy start" at bounding box center [741, 210] width 233 height 36
click at [666, 197] on span "Nutrient rich omelet loaded with high protein ingredients for a healthy start" at bounding box center [741, 210] width 233 height 36
click at [643, 202] on span "Nutrient rich omelet loaded with high protein ingredients for a healthy start" at bounding box center [741, 210] width 233 height 36
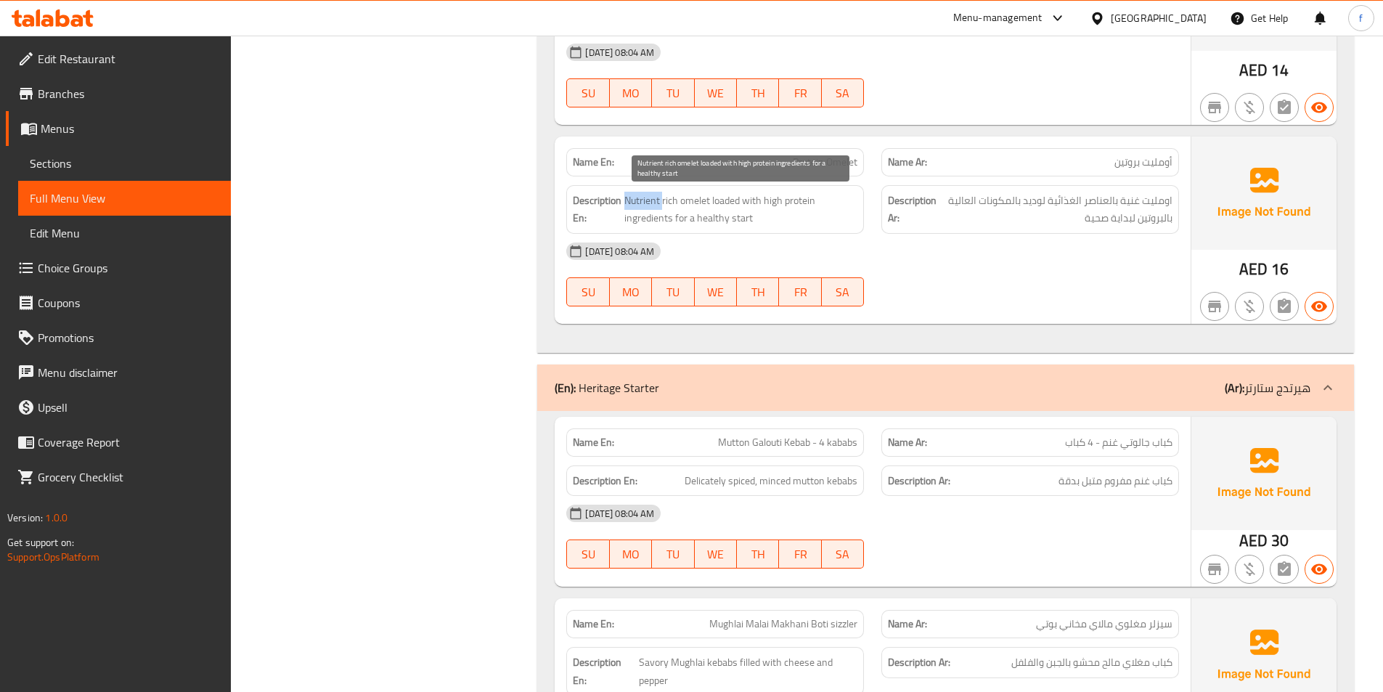
click at [643, 202] on span "Nutrient rich omelet loaded with high protein ingredients for a healthy start" at bounding box center [741, 210] width 233 height 36
copy span "Nutrient"
click at [713, 206] on span "Nutrient rich omelet loaded with high protein ingredients for a healthy start" at bounding box center [741, 210] width 233 height 36
click at [768, 201] on span "Nutrient rich omelet loaded with high protein ingredients for a healthy start" at bounding box center [741, 210] width 233 height 36
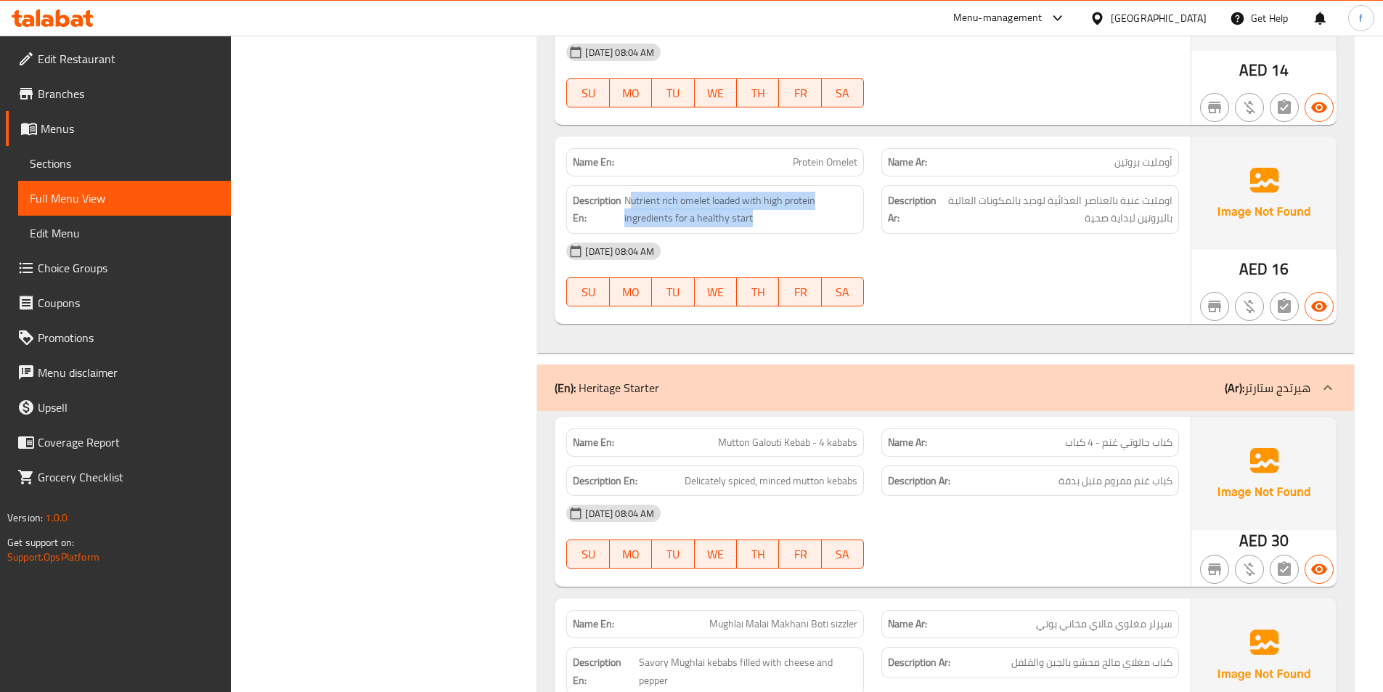
drag, startPoint x: 630, startPoint y: 196, endPoint x: 817, endPoint y: 229, distance: 190.3
click at [817, 229] on div "Description En: Nutrient rich omelet loaded with high protein ingredients for a…" at bounding box center [715, 209] width 298 height 49
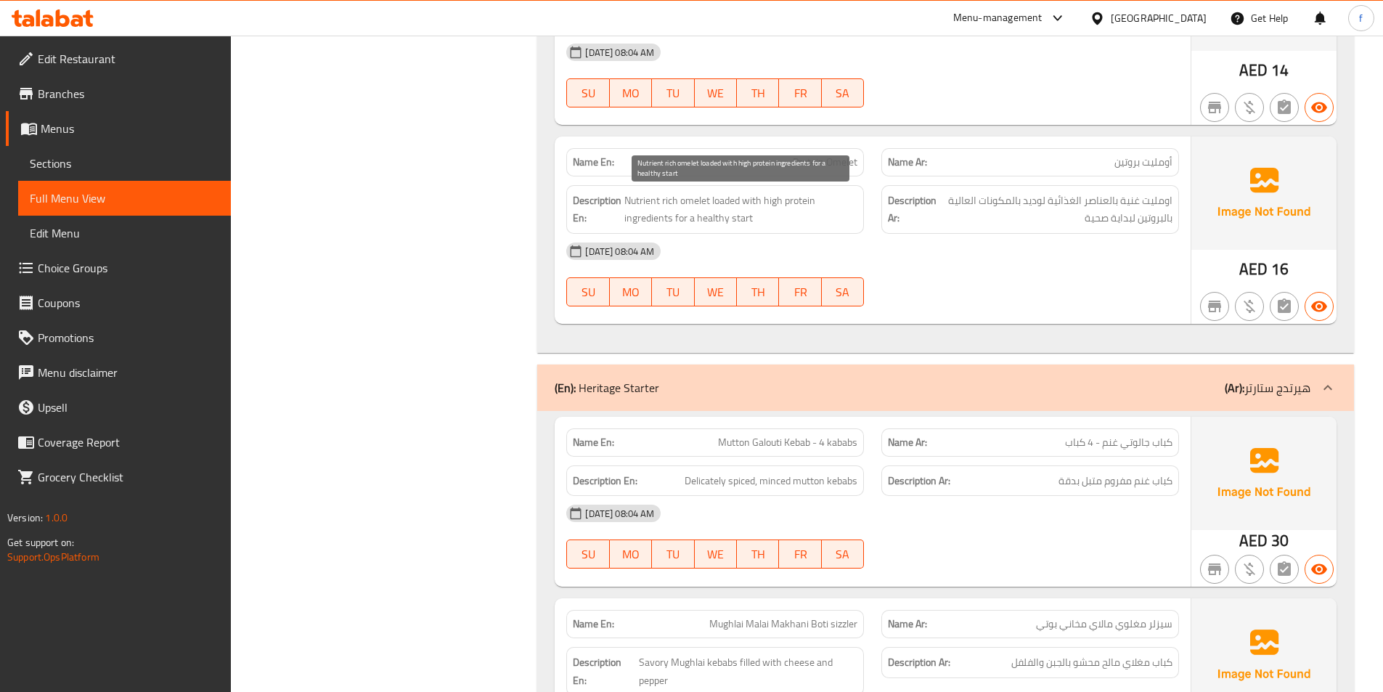
click at [627, 202] on span "Nutrient rich omelet loaded with high protein ingredients for a healthy start" at bounding box center [741, 210] width 233 height 36
click at [702, 194] on span "Nutrient rich omelet loaded with high protein ingredients for a healthy start" at bounding box center [741, 210] width 233 height 36
click at [672, 199] on span "Nutrient rich omelet loaded with high protein ingredients for a healthy start" at bounding box center [741, 210] width 233 height 36
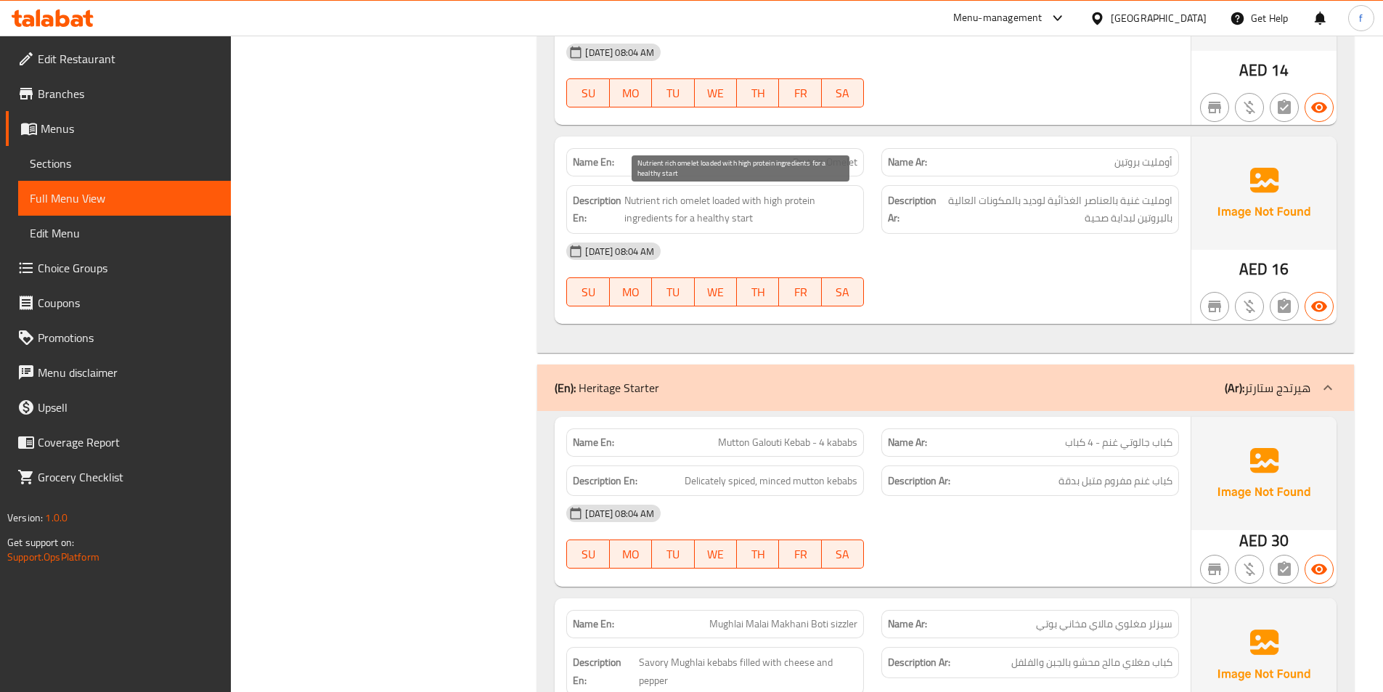
click at [649, 222] on span "Nutrient rich omelet loaded with high protein ingredients for a healthy start" at bounding box center [741, 210] width 233 height 36
click at [644, 202] on span "Nutrient rich omelet loaded with high protein ingredients for a healthy start" at bounding box center [741, 210] width 233 height 36
click at [728, 200] on span "Nutrient rich omelet loaded with high protein ingredients for a healthy start" at bounding box center [741, 210] width 233 height 36
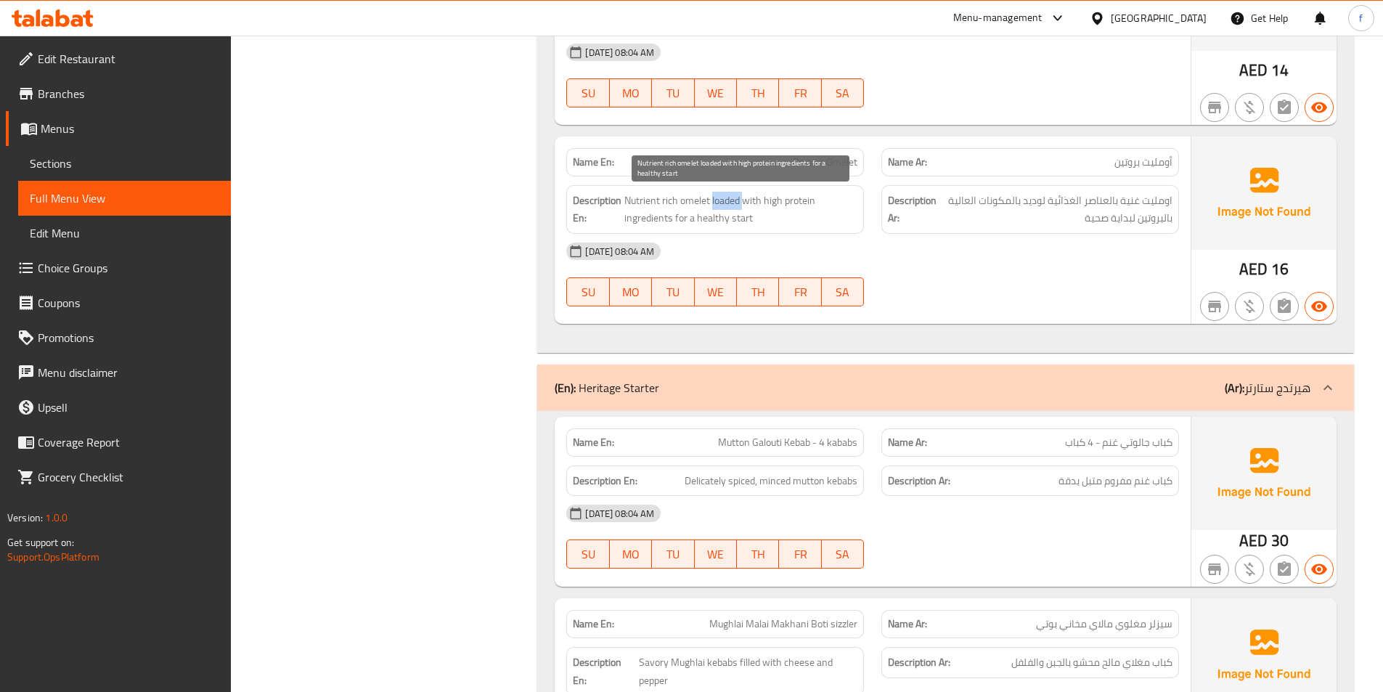
click at [728, 200] on span "Nutrient rich omelet loaded with high protein ingredients for a healthy start" at bounding box center [741, 210] width 233 height 36
click at [758, 203] on span "Nutrient rich omelet loaded with high protein ingredients for a healthy start" at bounding box center [741, 210] width 233 height 36
click at [836, 168] on span "Protein Omelet" at bounding box center [825, 162] width 65 height 15
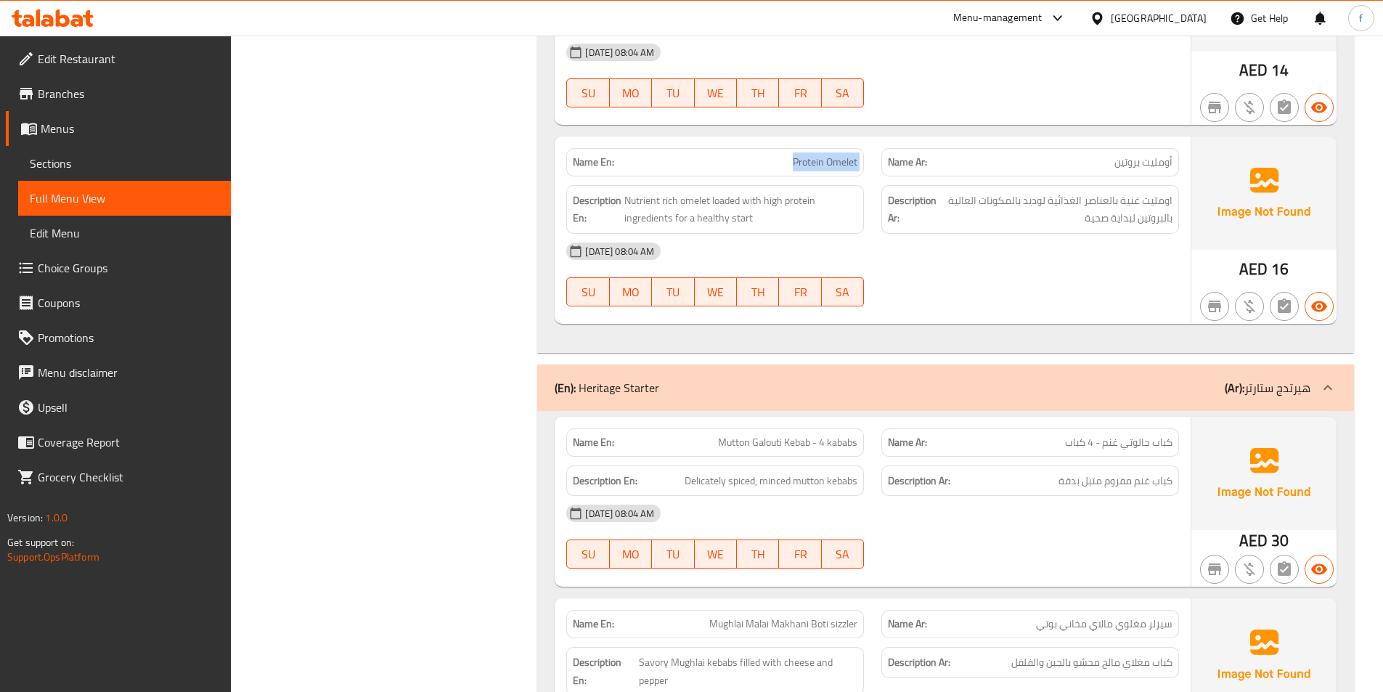
copy span "Protein Omelet"
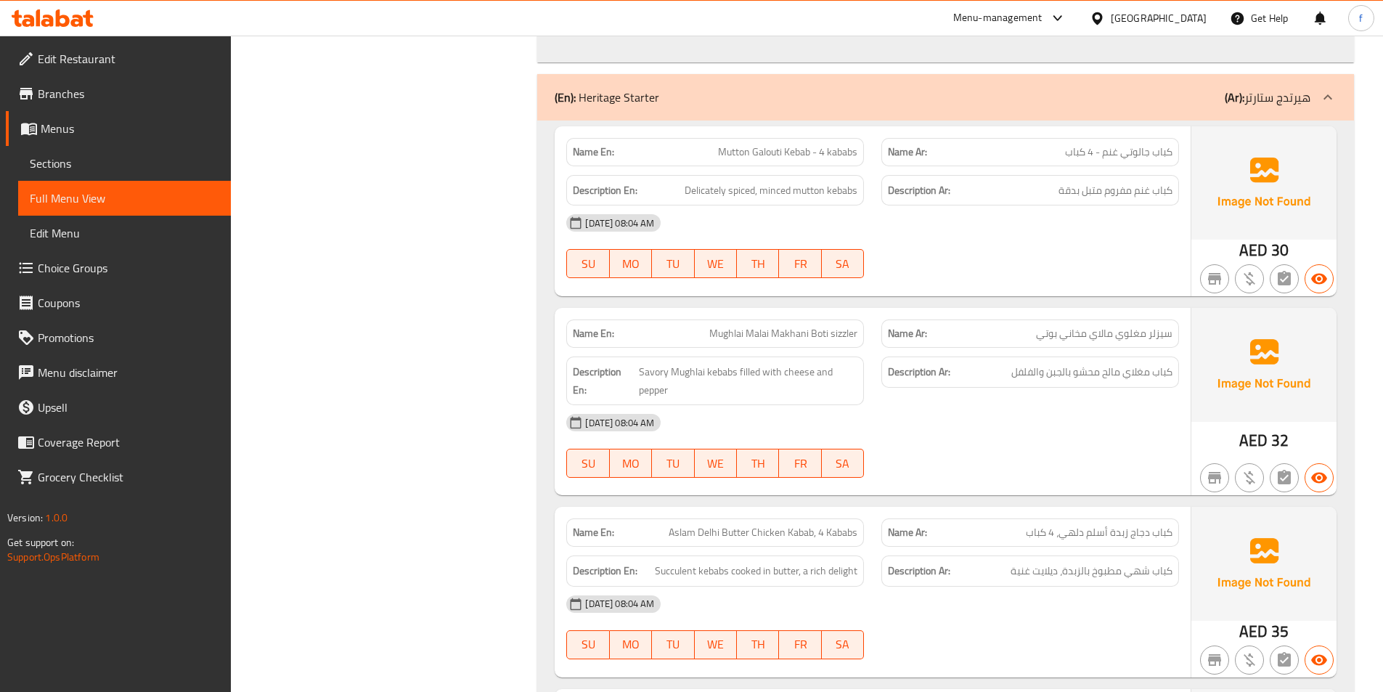
click at [796, 153] on span "Mutton Galouti Kebab - 4 kababs" at bounding box center [787, 152] width 139 height 15
click at [749, 147] on span "Mutton Galouti Kebab - 4 kababs" at bounding box center [787, 152] width 139 height 15
click at [733, 151] on span "Mutton Galouti Kebab - 4 kababs" at bounding box center [787, 152] width 139 height 15
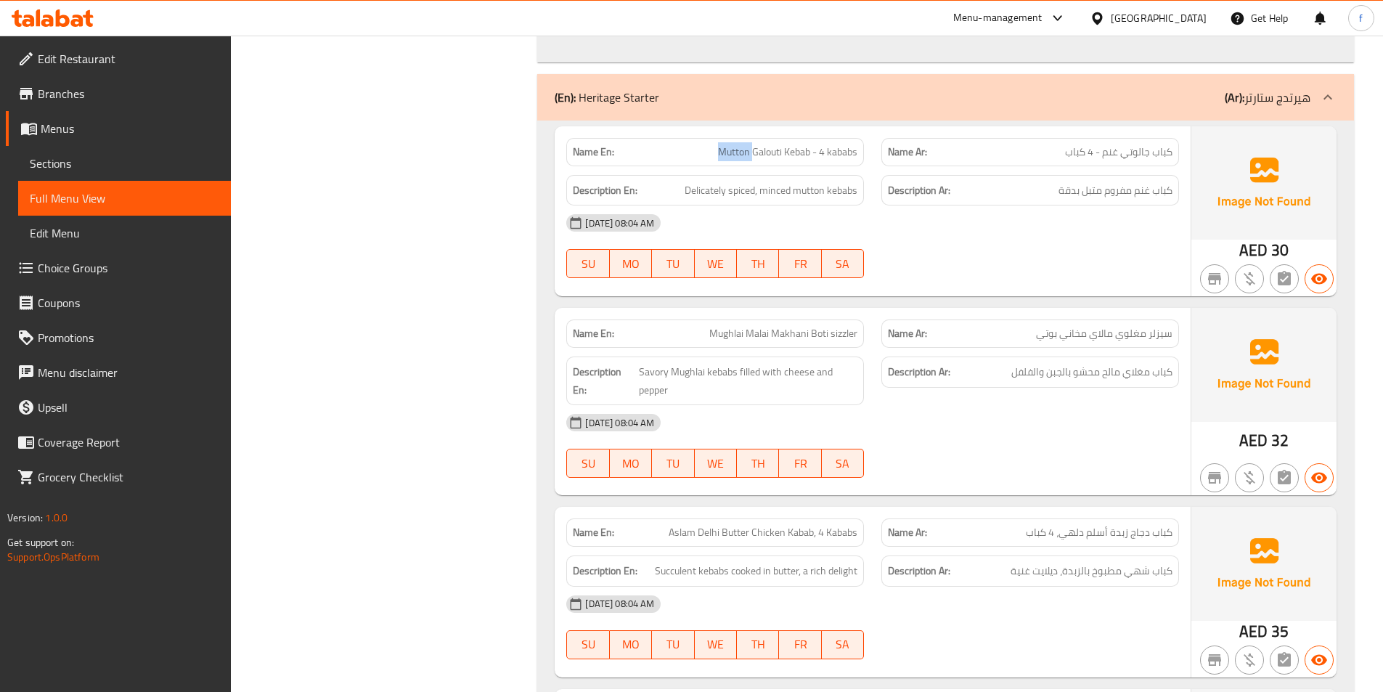
click at [733, 151] on span "Mutton Galouti Kebab - 4 kababs" at bounding box center [787, 152] width 139 height 15
click at [841, 154] on span "Mutton Galouti Kebab - 4 kababs" at bounding box center [787, 152] width 139 height 15
drag, startPoint x: 831, startPoint y: 150, endPoint x: 858, endPoint y: 151, distance: 26.9
click at [836, 150] on span "Mutton Galouti Kebab - 4 kababs" at bounding box center [787, 152] width 139 height 15
click at [842, 191] on span "Delicately spiced, minced mutton kebabs" at bounding box center [771, 191] width 173 height 18
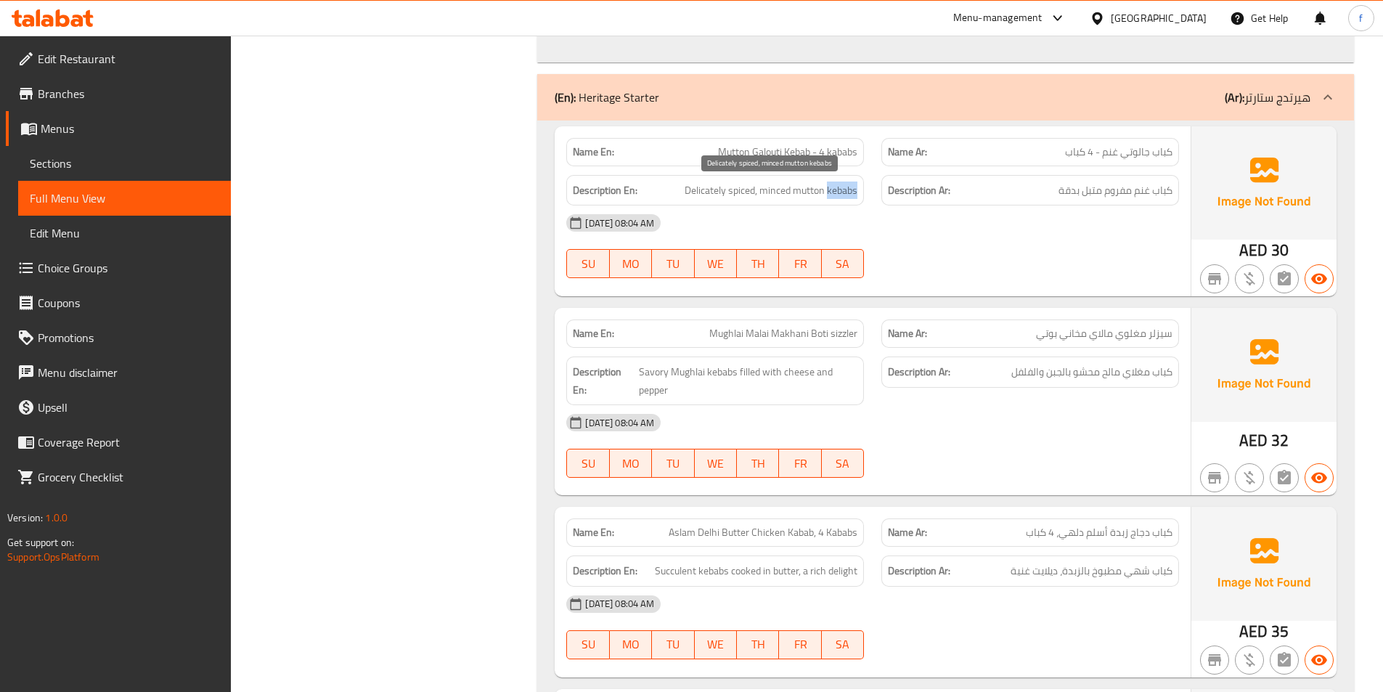
click at [842, 191] on span "Delicately spiced, minced mutton kebabs" at bounding box center [771, 191] width 173 height 18
click at [805, 194] on span "Delicately spiced, minced mutton kebabs" at bounding box center [771, 191] width 173 height 18
click at [765, 192] on span "Delicately spiced, minced mutton kebabs" at bounding box center [771, 191] width 173 height 18
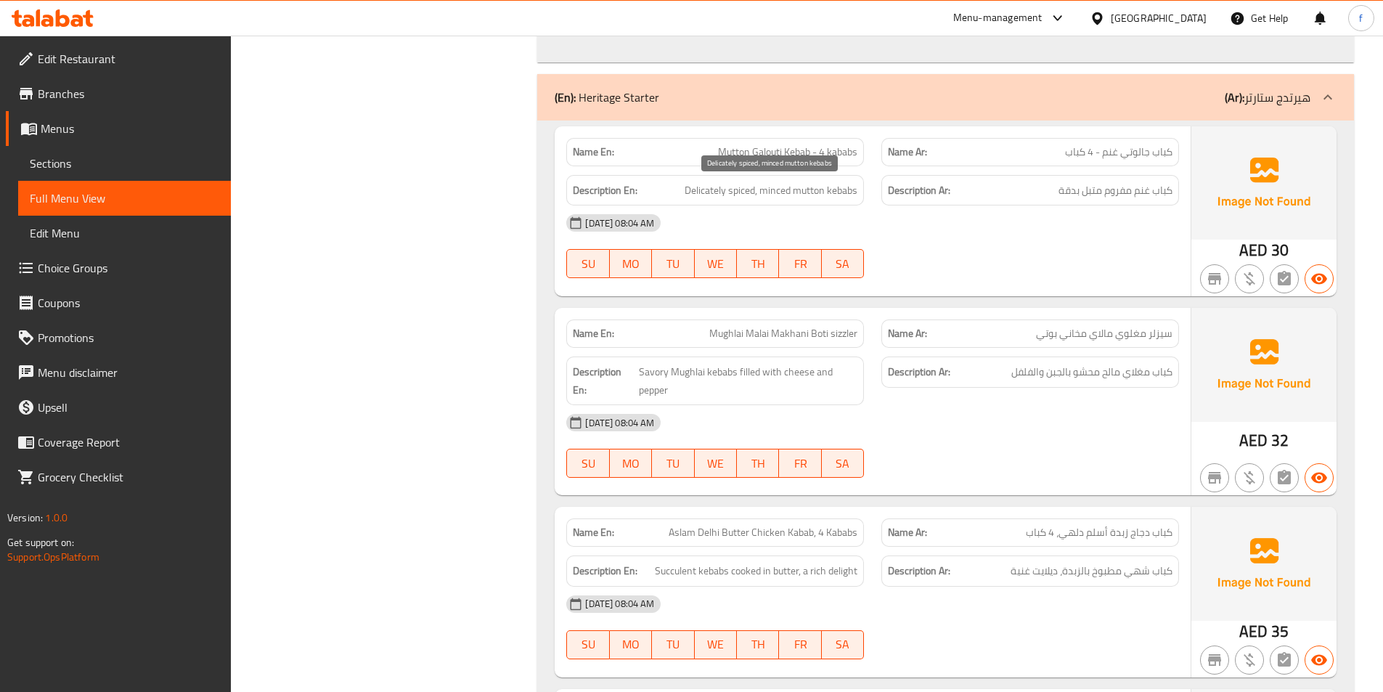
click at [729, 190] on span "Delicately spiced, minced mutton kebabs" at bounding box center [771, 191] width 173 height 18
click at [708, 187] on span "Delicately spiced, minced mutton kebabs" at bounding box center [771, 191] width 173 height 18
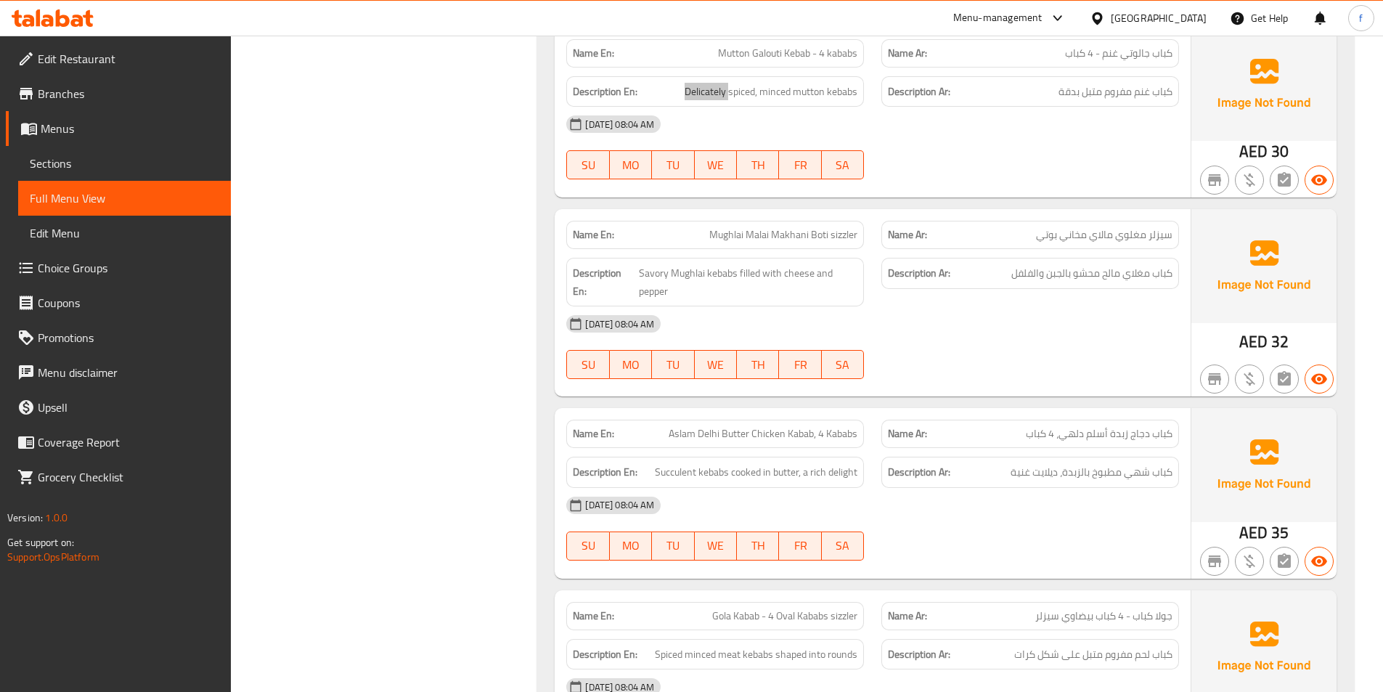
scroll to position [1816, 0]
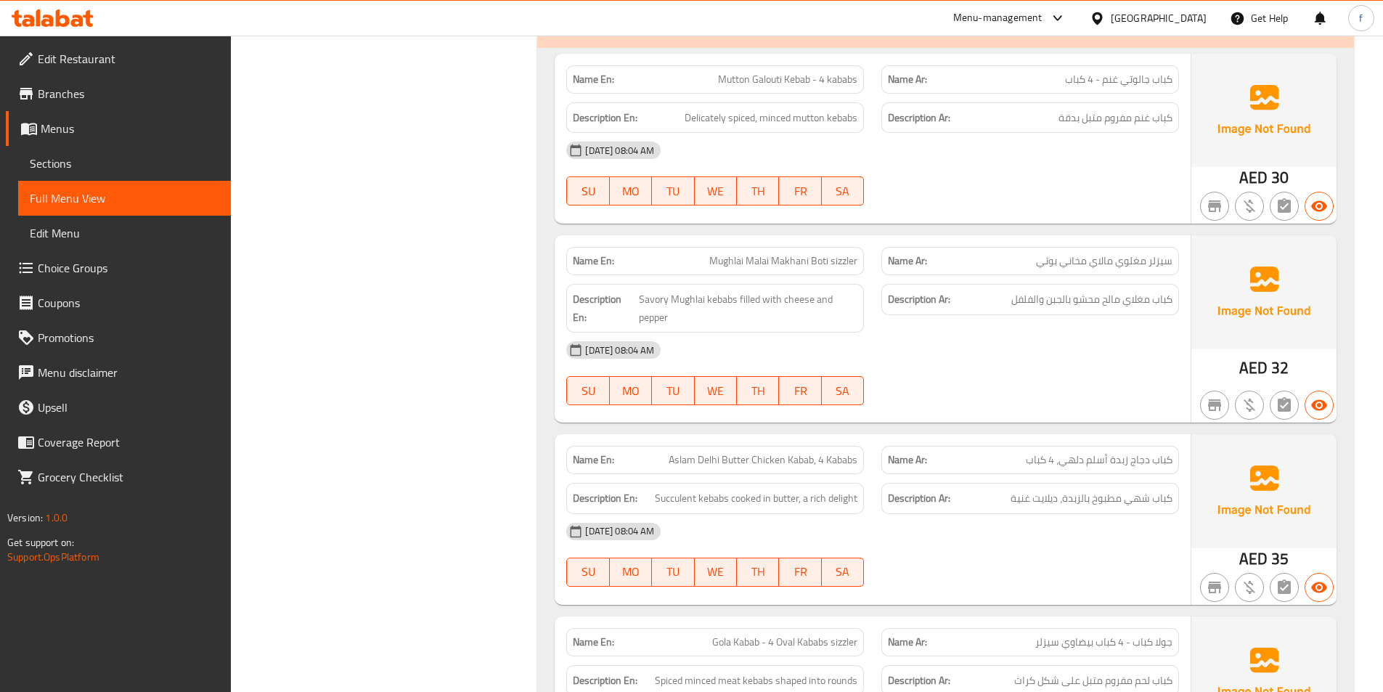
click at [851, 257] on span "Mughlai Malai Makhani Boti sizzler" at bounding box center [784, 260] width 148 height 15
click at [725, 258] on span "Mughlai Malai Makhani Boti sizzler" at bounding box center [784, 260] width 148 height 15
click at [745, 257] on span "Mughlai Malai Makhani Boti sizzler" at bounding box center [784, 260] width 148 height 15
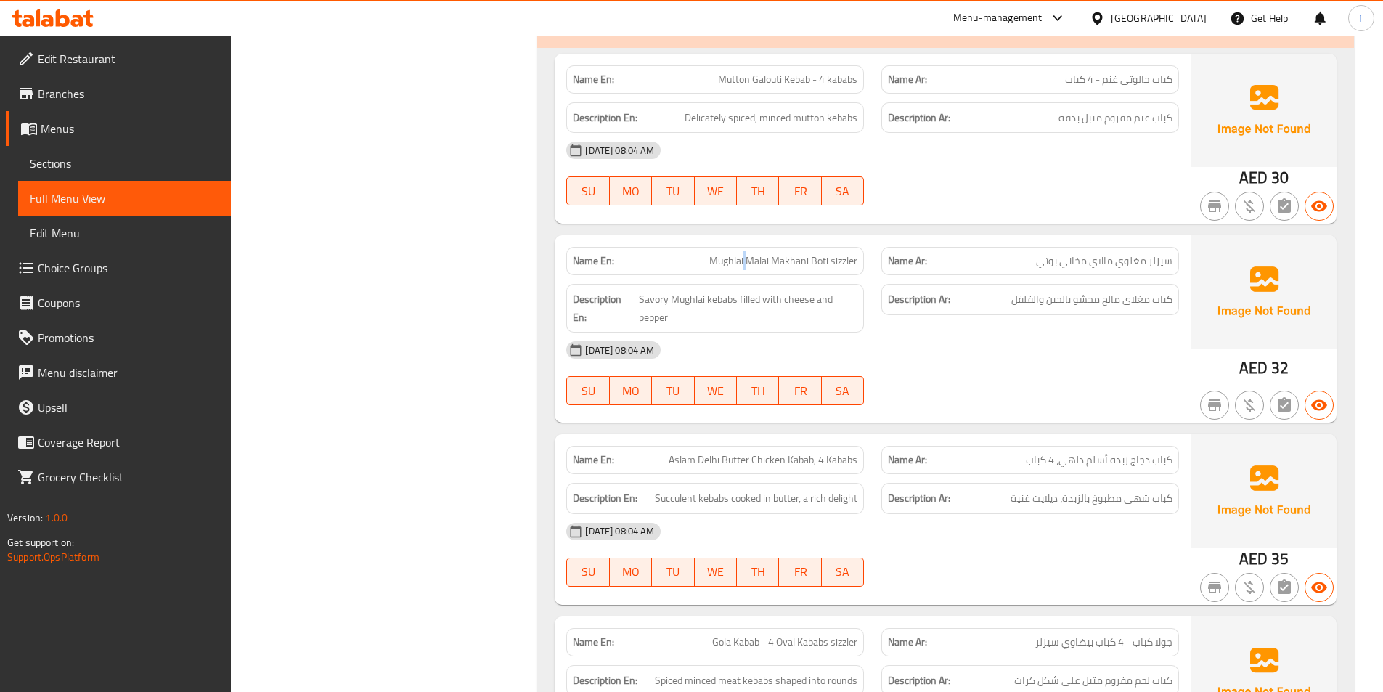
click at [745, 257] on span "Mughlai Malai Makhani Boti sizzler" at bounding box center [784, 260] width 148 height 15
click at [787, 260] on span "Mughlai Malai Makhani Boti sizzler" at bounding box center [784, 260] width 148 height 15
click at [788, 261] on span "Mughlai Malai Makhani Boti sizzler" at bounding box center [784, 260] width 148 height 15
click at [830, 260] on span "Mughlai Malai Makhani Boti sizzler" at bounding box center [784, 260] width 148 height 15
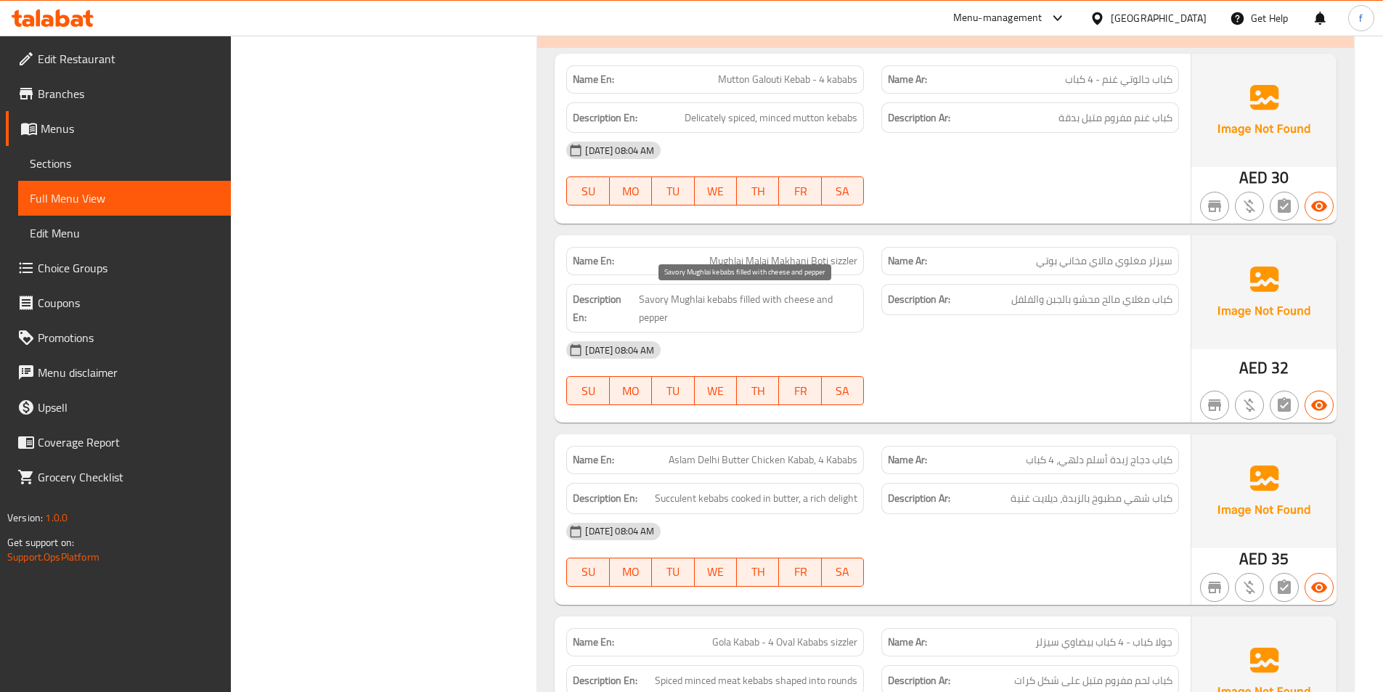
click at [723, 299] on span "Savory Mughlai kebabs filled with cheese and pepper" at bounding box center [748, 308] width 219 height 36
click at [678, 301] on span "Savory Mughlai kebabs filled with cheese and pepper" at bounding box center [748, 308] width 219 height 36
click at [656, 296] on span "Savory Mughlai kebabs filled with cheese and pepper" at bounding box center [748, 308] width 219 height 36
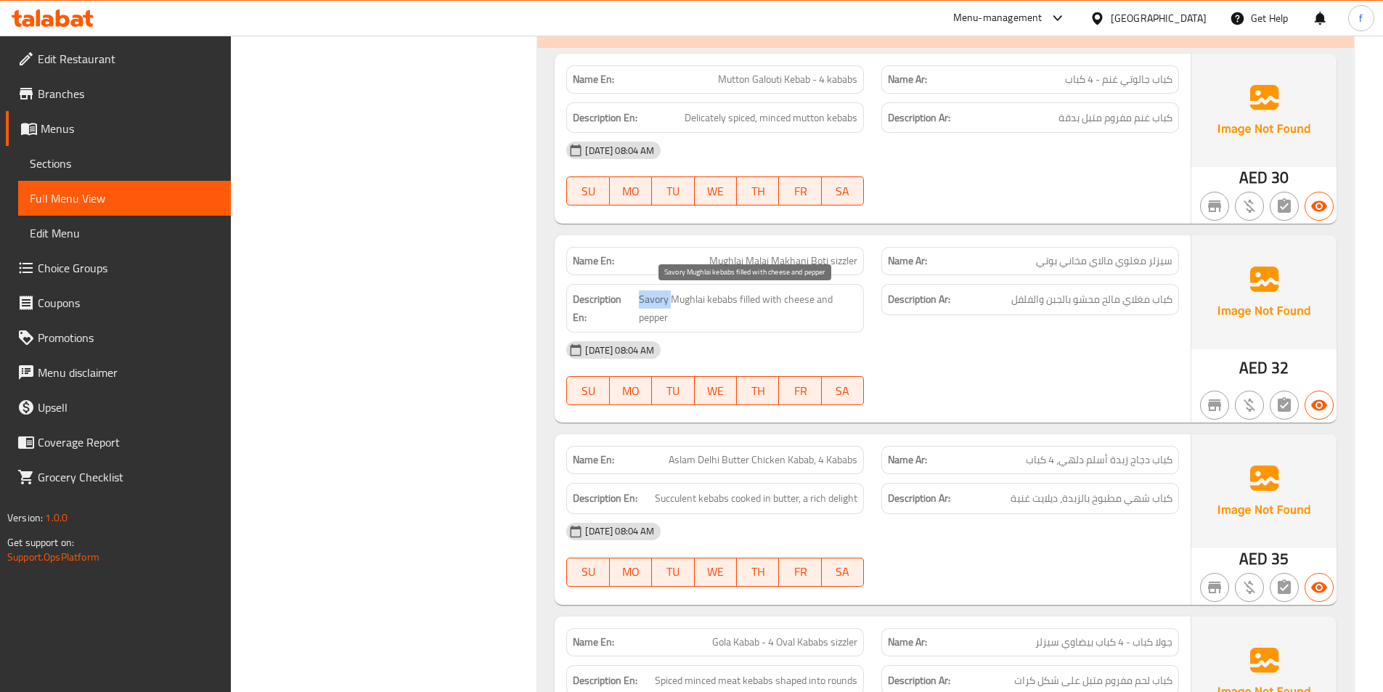
click at [656, 296] on span "Savory Mughlai kebabs filled with cheese and pepper" at bounding box center [748, 308] width 219 height 36
click at [746, 302] on span "Savory Mughlai kebabs filled with cheese and pepper" at bounding box center [748, 308] width 219 height 36
click at [794, 298] on span "Savory Mughlai kebabs filled with cheese and pepper" at bounding box center [748, 308] width 219 height 36
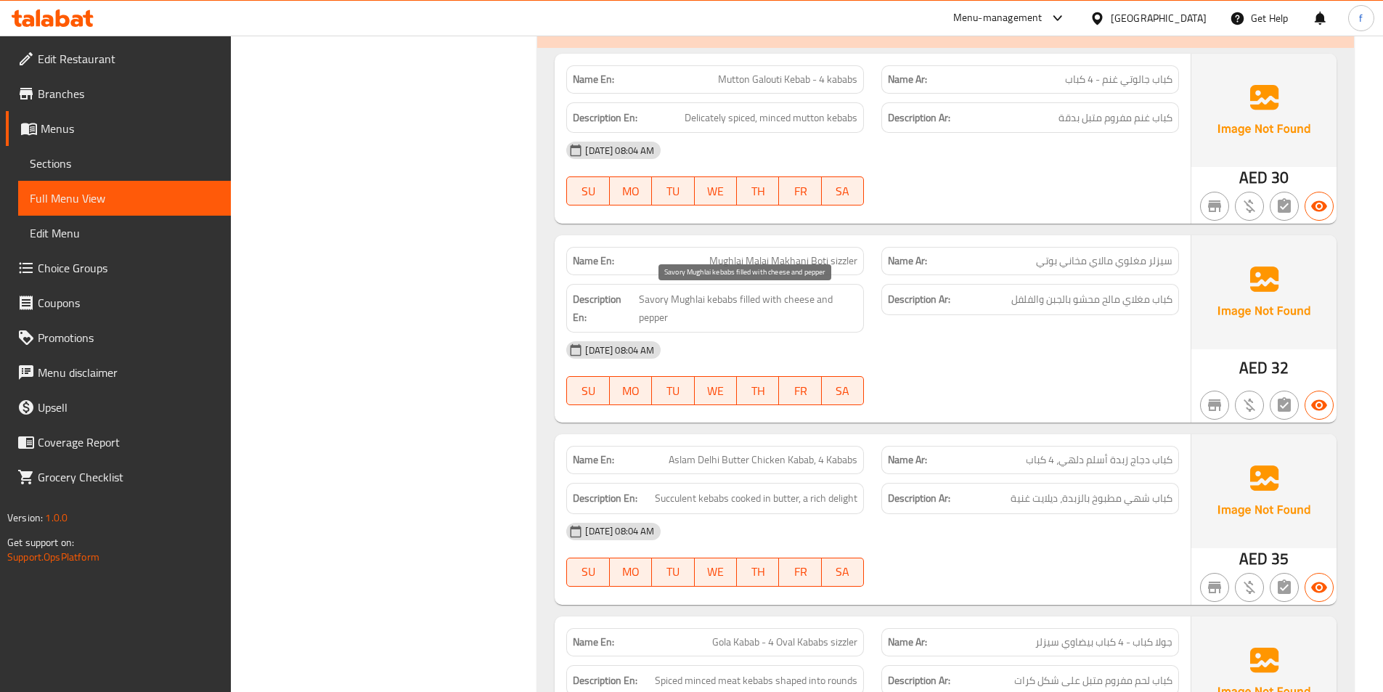
click at [659, 316] on span "Savory Mughlai kebabs filled with cheese and pepper" at bounding box center [748, 308] width 219 height 36
drag, startPoint x: 659, startPoint y: 316, endPoint x: 1213, endPoint y: 338, distance: 555.3
click at [662, 316] on span "Savory Mughlai kebabs filled with cheese and pepper" at bounding box center [748, 308] width 219 height 36
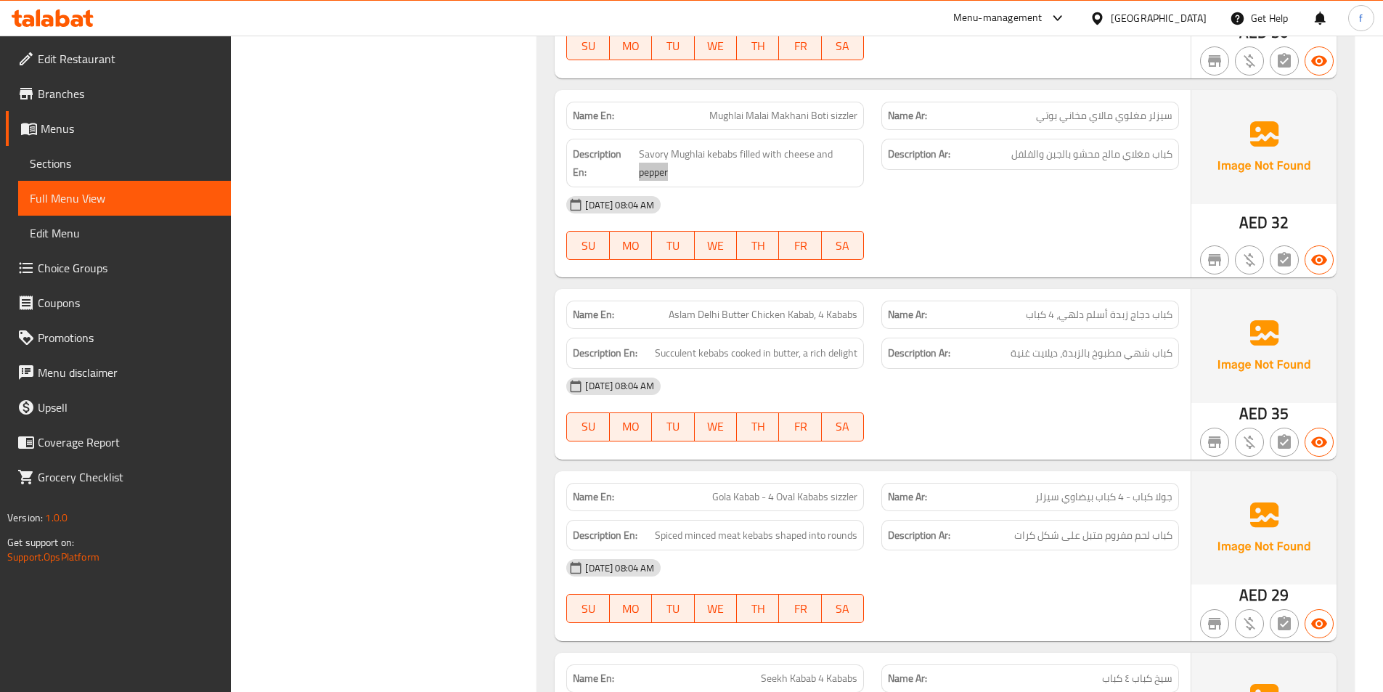
scroll to position [2033, 0]
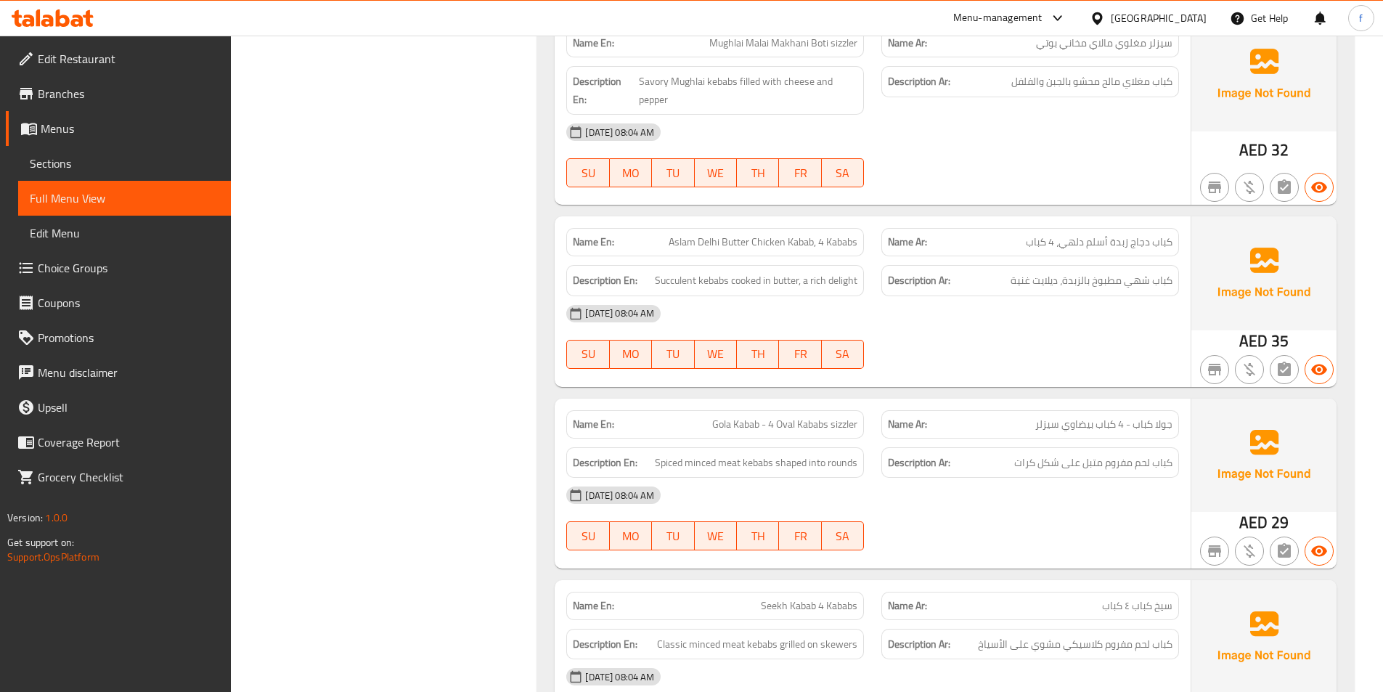
click at [800, 241] on span "Aslam Delhi Butter Chicken Kabab, 4 Kababs" at bounding box center [763, 242] width 189 height 15
click at [780, 239] on span "Aslam Delhi Butter Chicken Kabab, 4 Kababs" at bounding box center [763, 242] width 189 height 15
click at [726, 241] on span "Aslam Delhi Butter Chicken Kabab, 4 Kababs" at bounding box center [763, 242] width 189 height 15
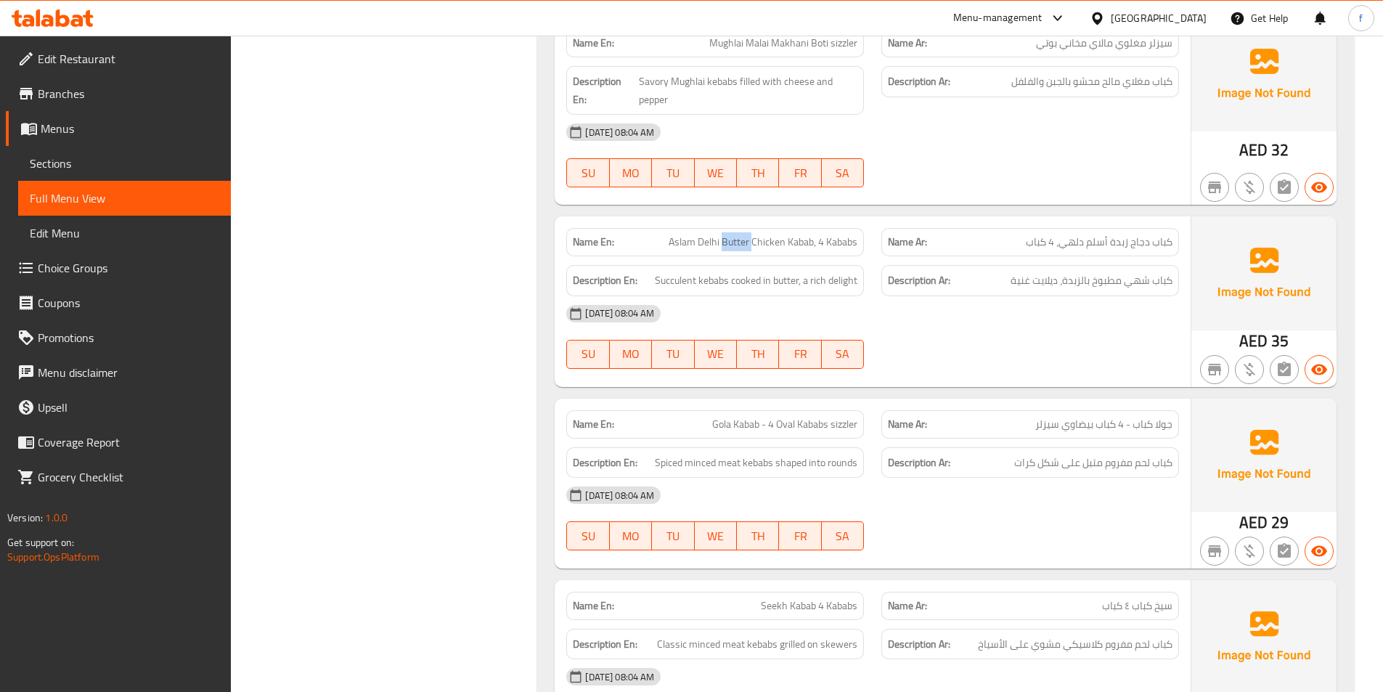
click at [726, 241] on span "Aslam Delhi Butter Chicken Kabab, 4 Kababs" at bounding box center [763, 242] width 189 height 15
click at [704, 243] on span "Aslam Delhi Butter Chicken Kabab, 4 Kababs" at bounding box center [763, 242] width 189 height 15
click at [678, 236] on span "Aslam Delhi Butter Chicken Kabab, 4 Kababs" at bounding box center [763, 242] width 189 height 15
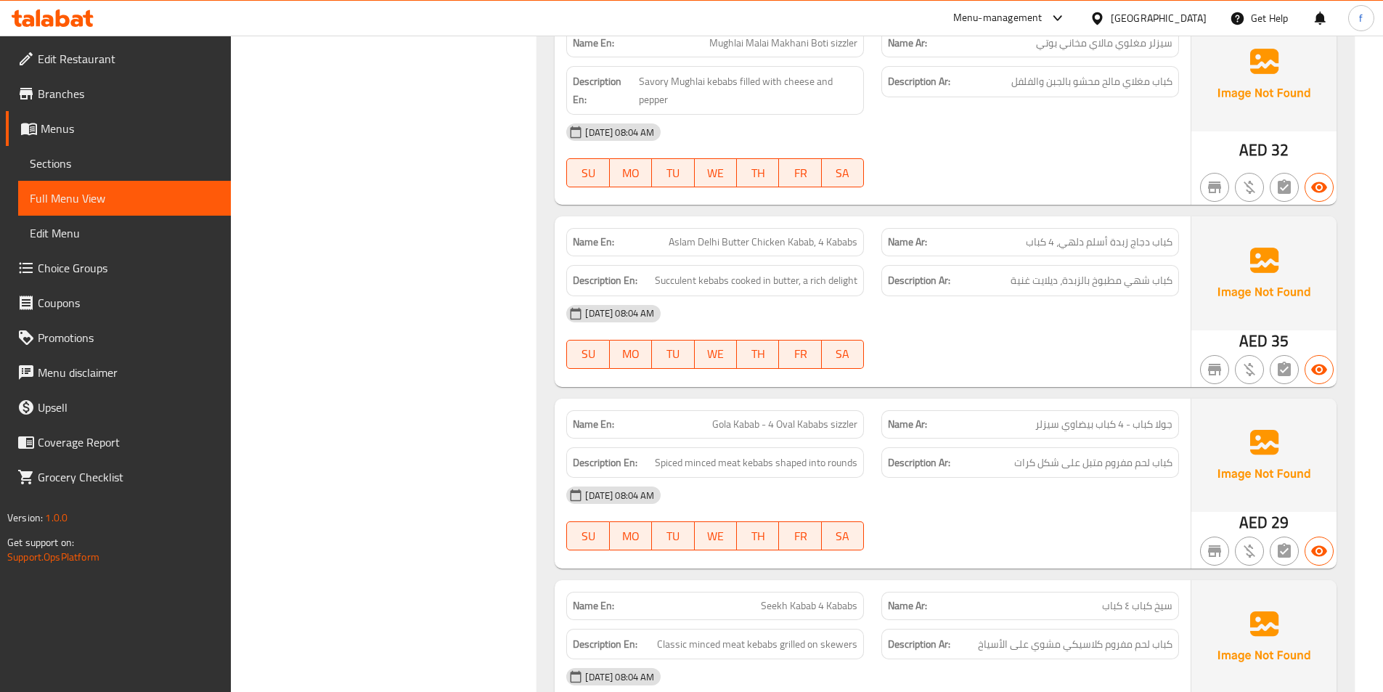
click at [848, 247] on span "Aslam Delhi Butter Chicken Kabab, 4 Kababs" at bounding box center [763, 242] width 189 height 15
click at [1129, 316] on div "[DATE] 08:04 AM" at bounding box center [873, 313] width 630 height 35
click at [704, 280] on span "Succulent kebabs cooked in butter, a rich delight" at bounding box center [756, 281] width 203 height 18
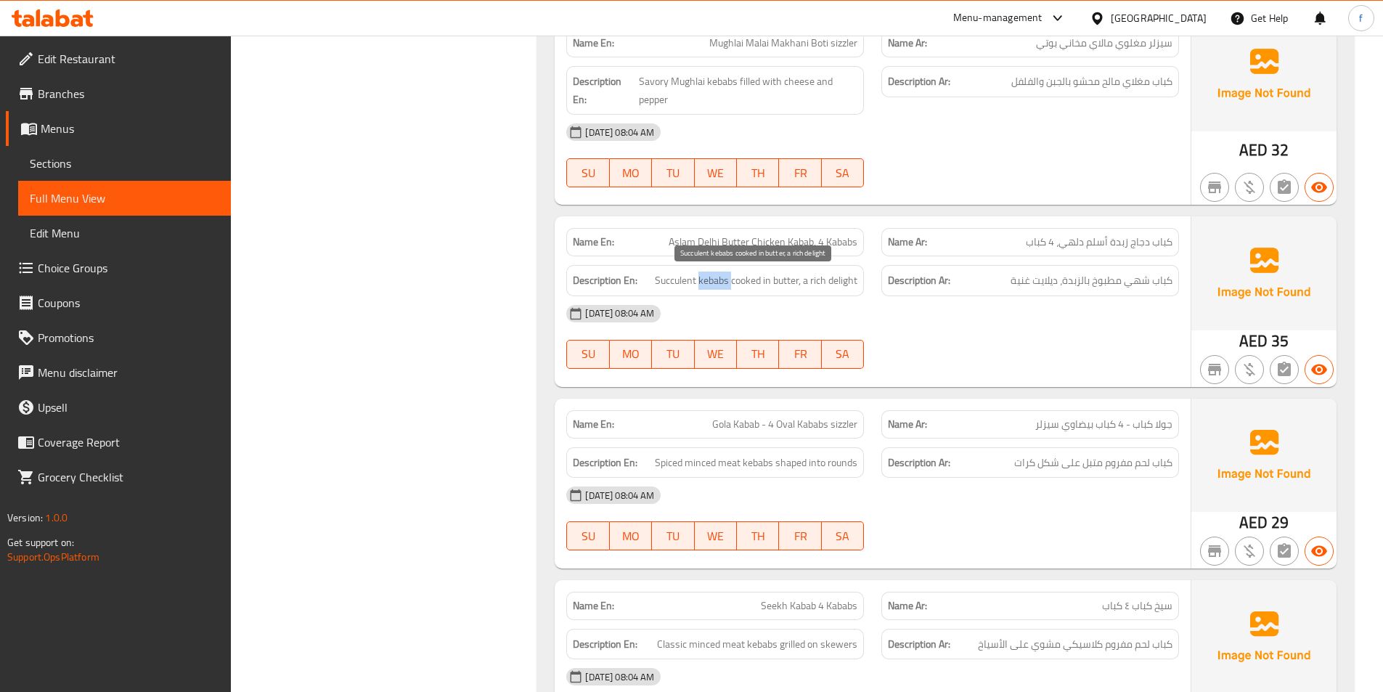
click at [704, 280] on span "Succulent kebabs cooked in butter, a rich delight" at bounding box center [756, 281] width 203 height 18
click at [657, 277] on span "Succulent kebabs cooked in butter, a rich delight" at bounding box center [756, 281] width 203 height 18
click at [751, 279] on span "Succulent kebabs cooked in butter, a rich delight" at bounding box center [756, 281] width 203 height 18
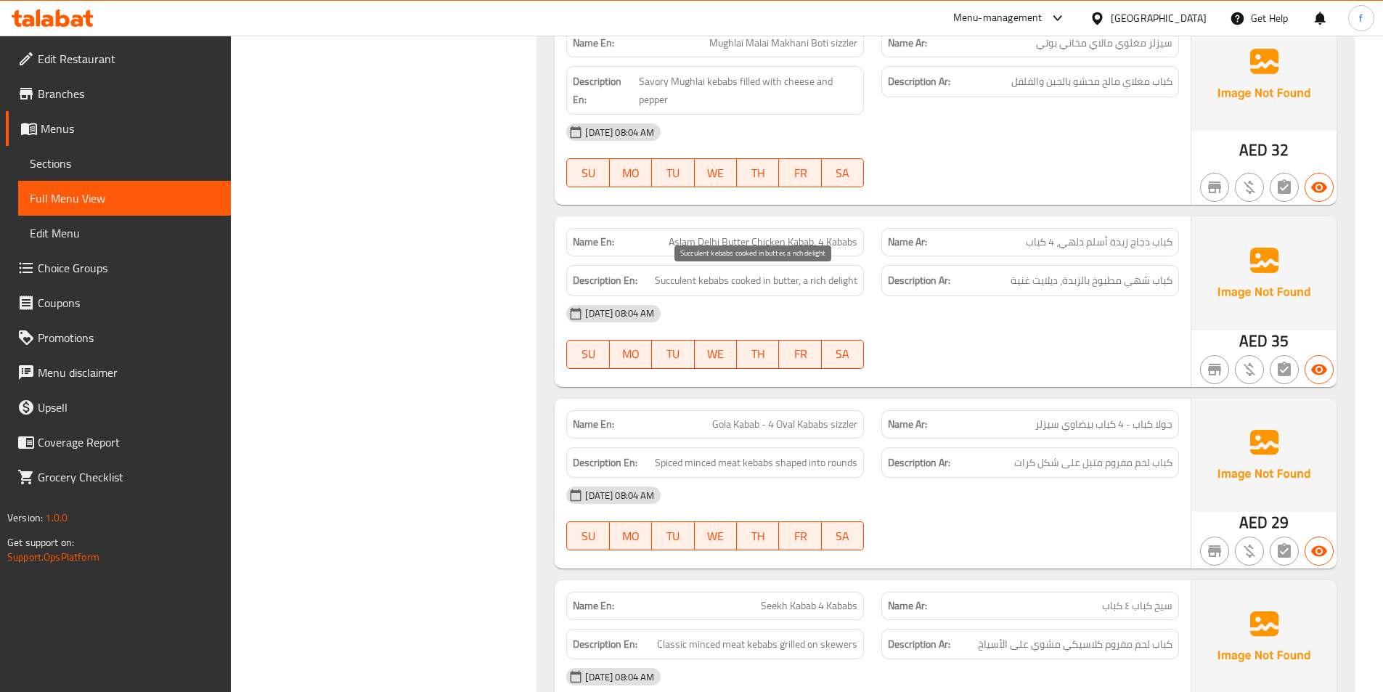
click at [790, 283] on span "Succulent kebabs cooked in butter, a rich delight" at bounding box center [756, 281] width 203 height 18
click at [836, 281] on span "Succulent kebabs cooked in butter, a rich delight" at bounding box center [756, 281] width 203 height 18
click at [817, 280] on span "Succulent kebabs cooked in butter, a rich delight" at bounding box center [756, 281] width 203 height 18
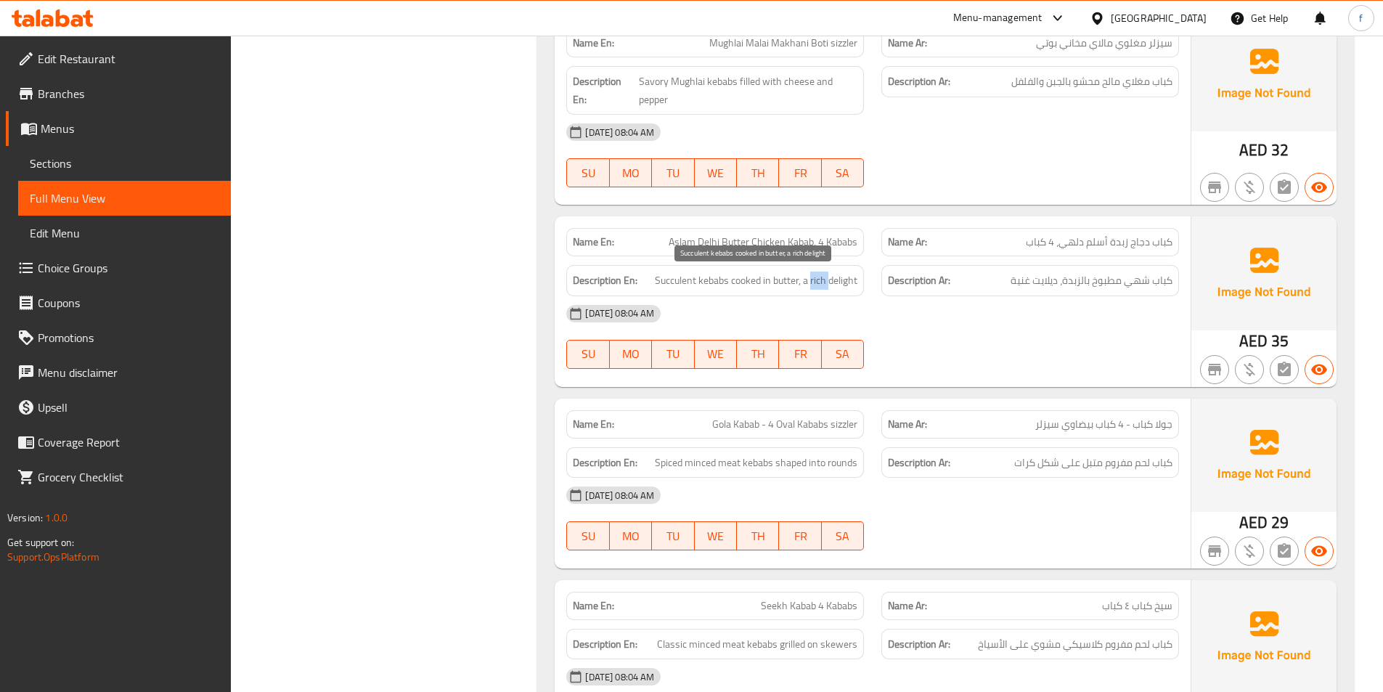
click at [817, 280] on span "Succulent kebabs cooked in butter, a rich delight" at bounding box center [756, 281] width 203 height 18
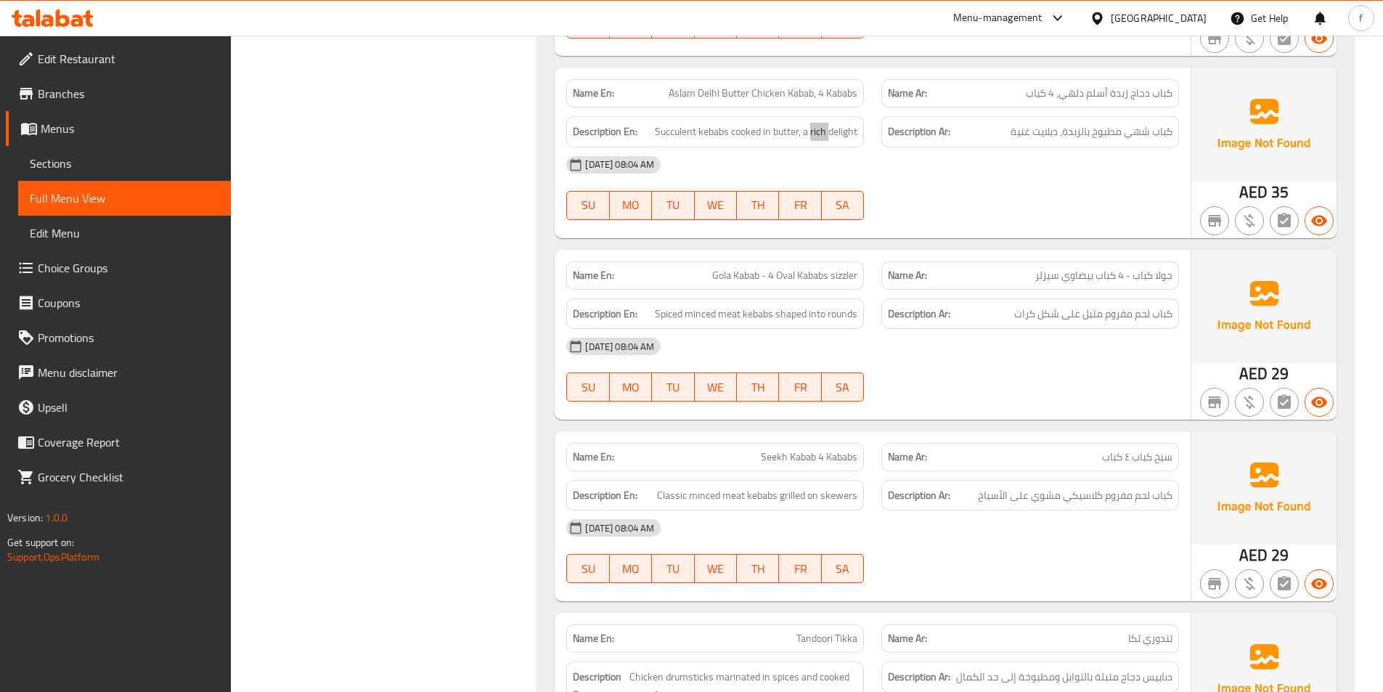
scroll to position [2179, 0]
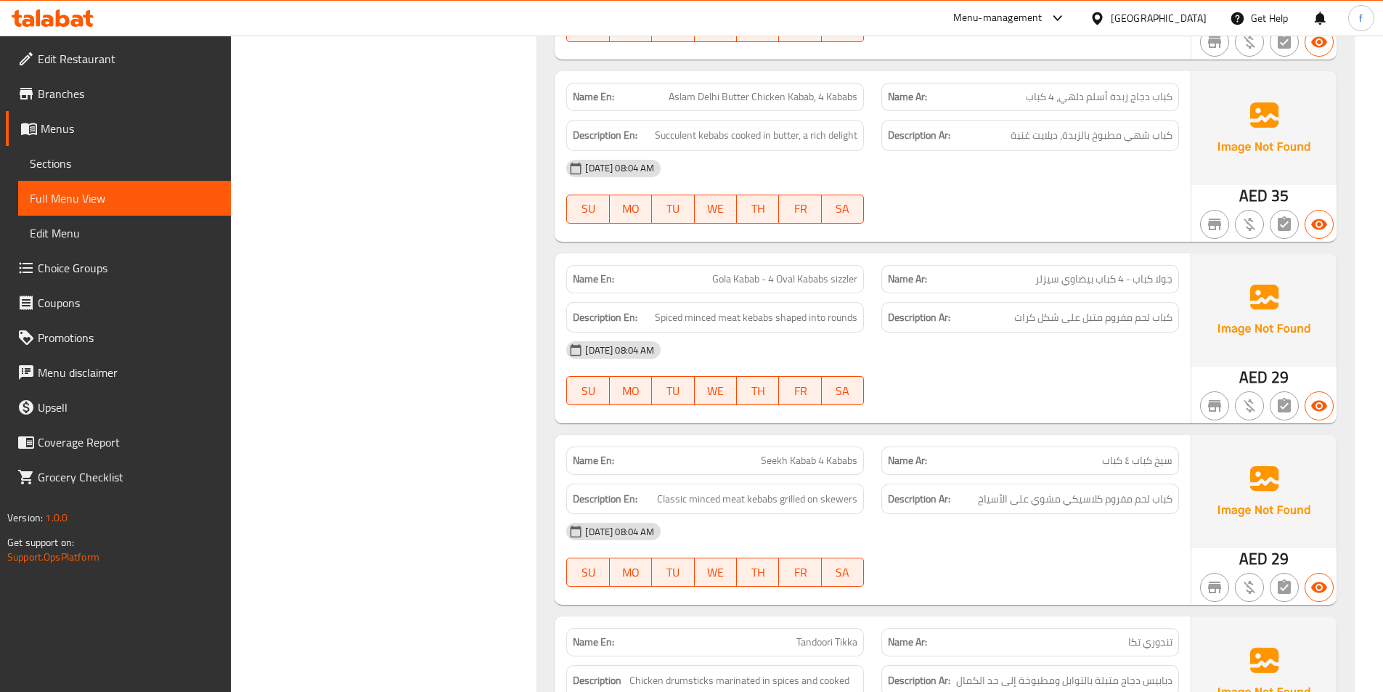
click at [724, 284] on span "Gola Kabab - 4 Oval Kababs sizzler" at bounding box center [784, 279] width 145 height 15
click at [739, 282] on span "Gola Kabab - 4 Oval Kababs sizzler" at bounding box center [784, 279] width 145 height 15
drag, startPoint x: 770, startPoint y: 276, endPoint x: 825, endPoint y: 285, distance: 55.9
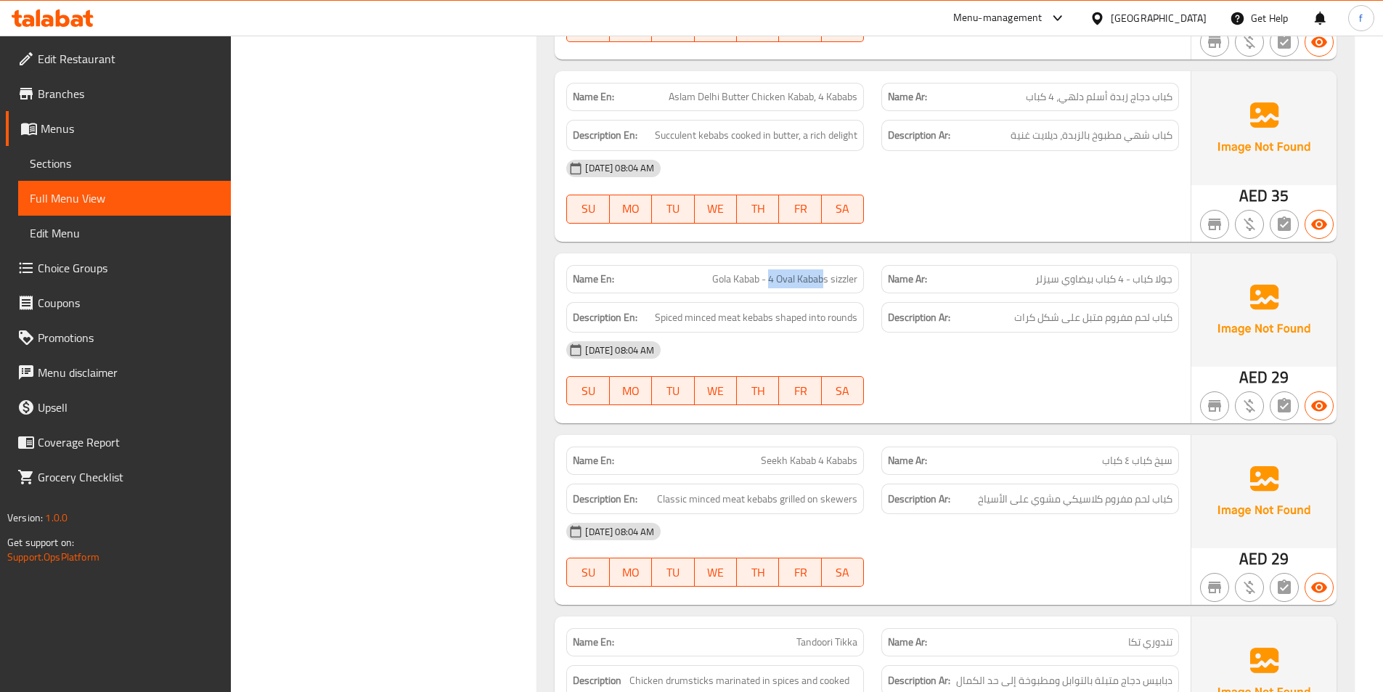
click at [822, 287] on span "Gola Kabab - 4 Oval Kababs sizzler" at bounding box center [784, 279] width 145 height 15
click at [792, 278] on span "Gola Kabab - 4 Oval Kababs sizzler" at bounding box center [784, 279] width 145 height 15
click at [787, 279] on span "Gola Kabab - 4 Oval Kababs sizzler" at bounding box center [784, 279] width 145 height 15
click at [850, 277] on span "Gola Kabab - 4 Oval Kababs sizzler" at bounding box center [784, 279] width 145 height 15
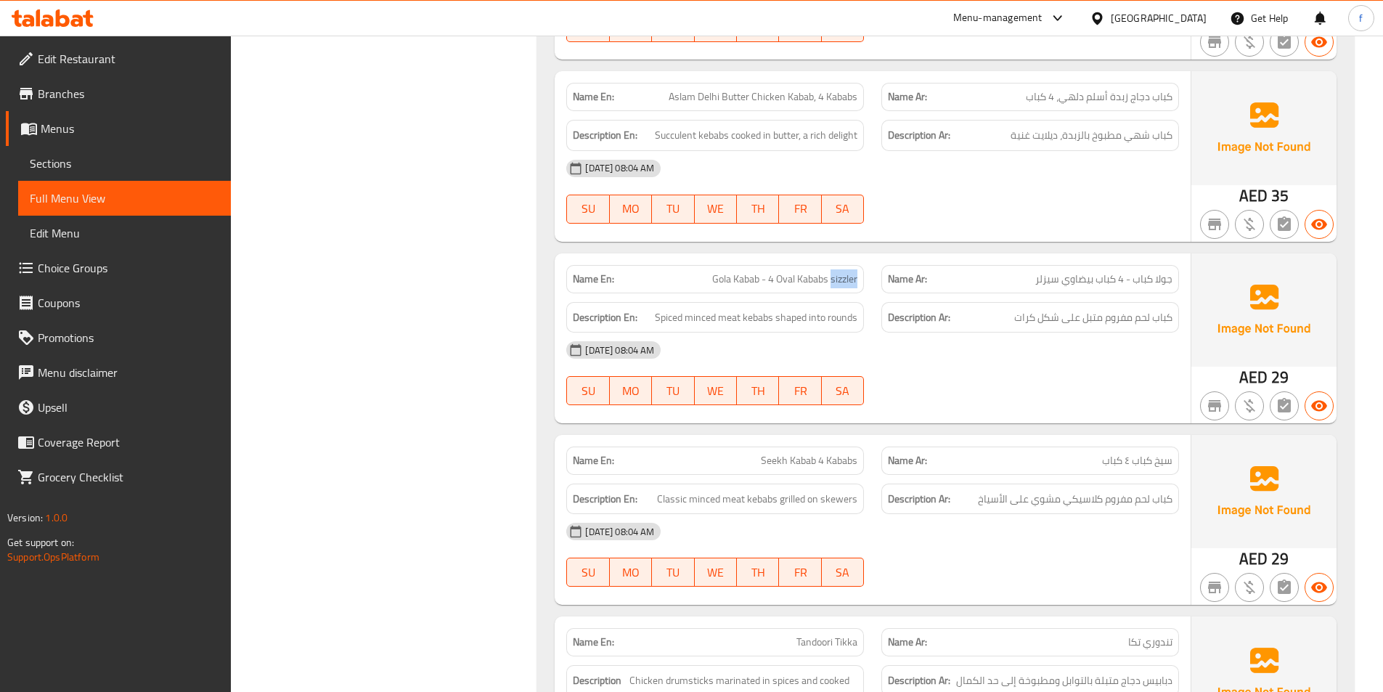
click at [850, 277] on span "Gola Kabab - 4 Oval Kababs sizzler" at bounding box center [784, 279] width 145 height 15
click at [814, 279] on span "Gola Kabab - 4 Oval Kababs sizzler" at bounding box center [784, 279] width 145 height 15
drag, startPoint x: 814, startPoint y: 279, endPoint x: 997, endPoint y: 330, distance: 189.9
click at [815, 280] on span "Gola Kabab - 4 Oval Kababs sizzler" at bounding box center [784, 279] width 145 height 15
click at [752, 313] on span "Spiced minced meat kebabs shaped into rounds" at bounding box center [756, 318] width 203 height 18
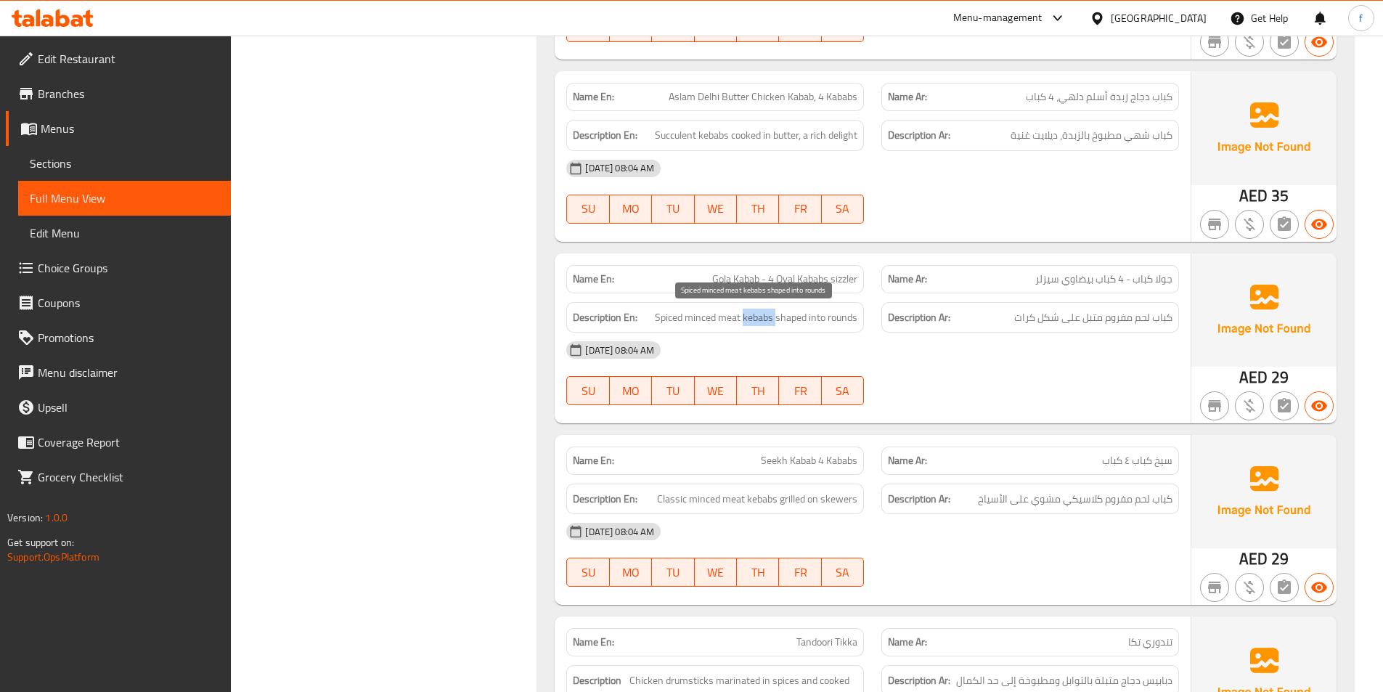
click at [752, 313] on span "Spiced minced meat kebabs shaped into rounds" at bounding box center [756, 318] width 203 height 18
click at [736, 314] on span "Spiced minced meat kebabs shaped into rounds" at bounding box center [756, 318] width 203 height 18
click at [708, 315] on span "Spiced minced meat kebabs shaped into rounds" at bounding box center [756, 318] width 203 height 18
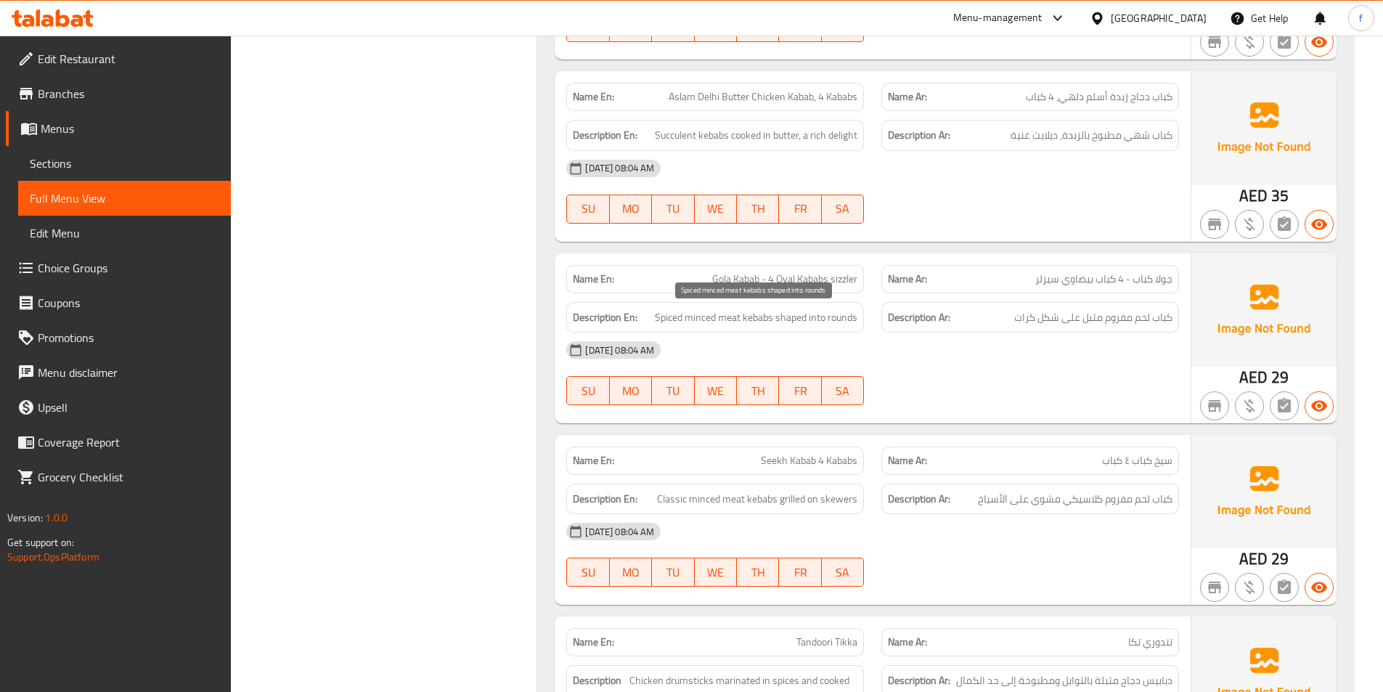
click at [672, 318] on span "Spiced minced meat kebabs shaped into rounds" at bounding box center [756, 318] width 203 height 18
drag, startPoint x: 776, startPoint y: 314, endPoint x: 871, endPoint y: 328, distance: 96.1
click at [871, 328] on div "Description En: Spiced minced meat kebabs shaped into rounds" at bounding box center [715, 317] width 315 height 49
click at [798, 317] on span "Spiced minced meat kebabs shaped into rounds" at bounding box center [756, 318] width 203 height 18
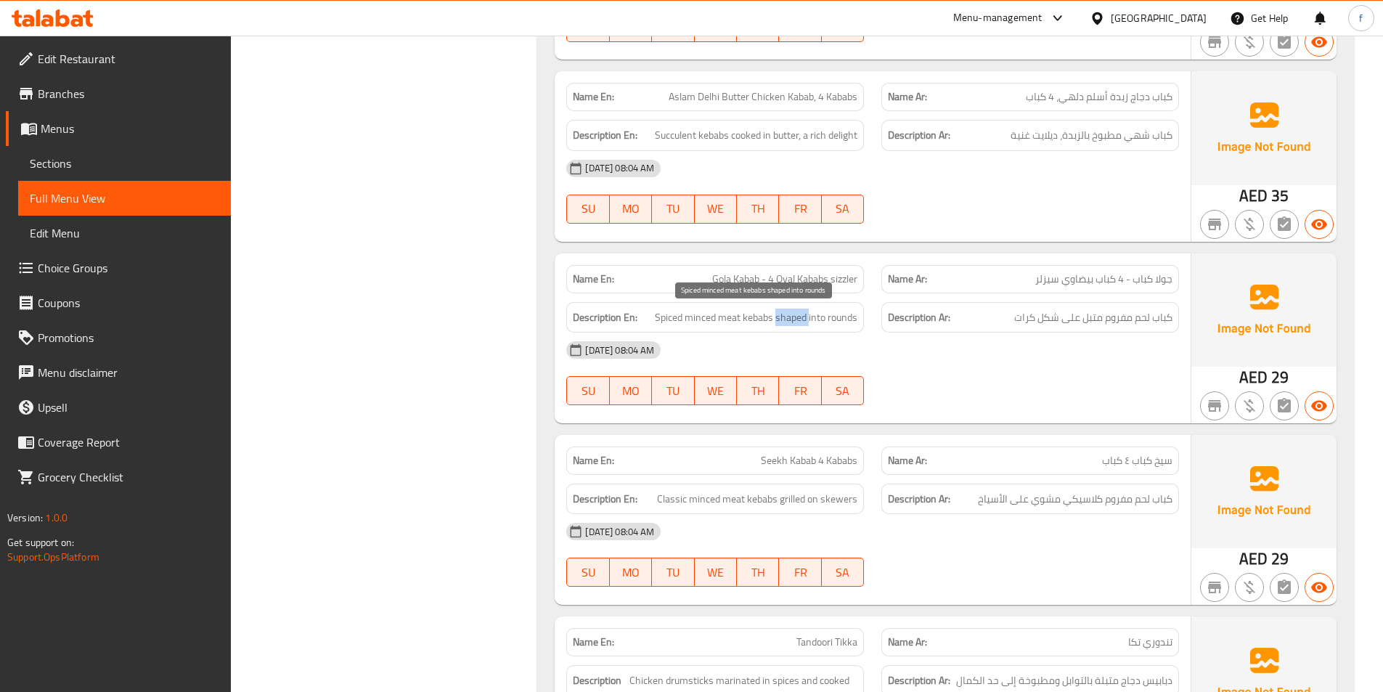
click at [798, 317] on span "Spiced minced meat kebabs shaped into rounds" at bounding box center [756, 318] width 203 height 18
click at [815, 330] on div "Description En: Spiced minced meat kebabs shaped into rounds" at bounding box center [715, 317] width 298 height 31
click at [824, 275] on span "Gola Kabab - 4 Oval Kababs sizzler" at bounding box center [784, 279] width 145 height 15
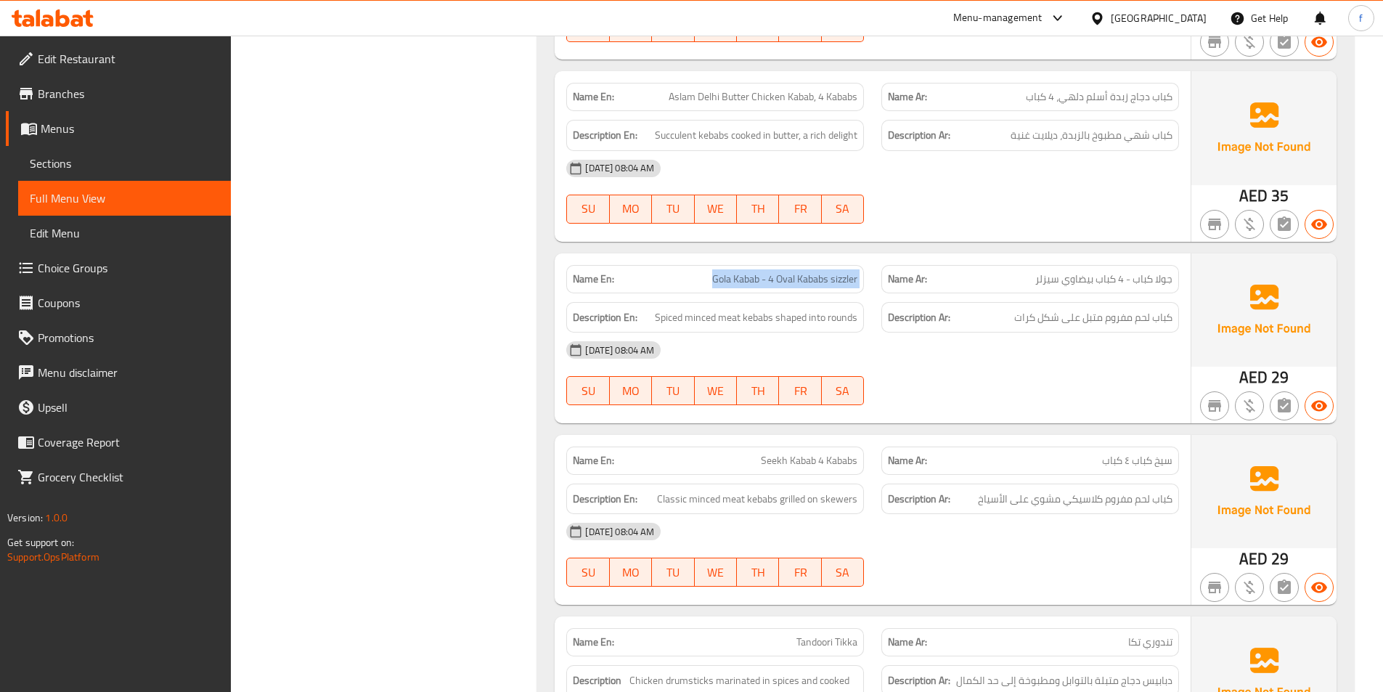
copy span "Gola Kabab - 4 Oval Kababs sizzler"
drag, startPoint x: 1171, startPoint y: 318, endPoint x: 1002, endPoint y: 319, distance: 168.5
click at [1002, 319] on h6 "Description Ar: كباب لحم مفروم متبل على شكل كرات" at bounding box center [1030, 318] width 285 height 18
click at [1044, 351] on div "[DATE] 08:04 AM" at bounding box center [873, 350] width 630 height 35
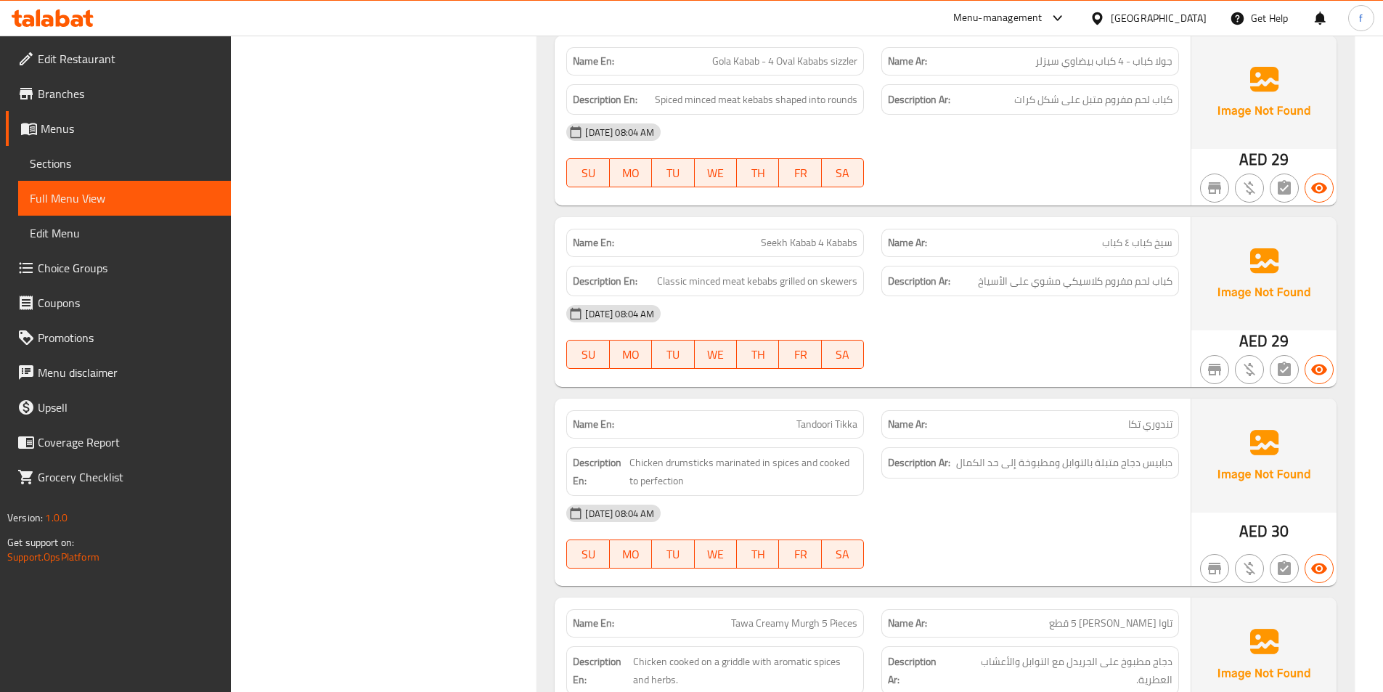
click at [795, 239] on span "Seekh Kabab 4 Kababs" at bounding box center [809, 242] width 97 height 15
click at [778, 237] on span "Seekh Kabab 4 Kababs" at bounding box center [809, 242] width 97 height 15
click at [834, 240] on span "Seekh Kabab 4 Kababs" at bounding box center [809, 242] width 97 height 15
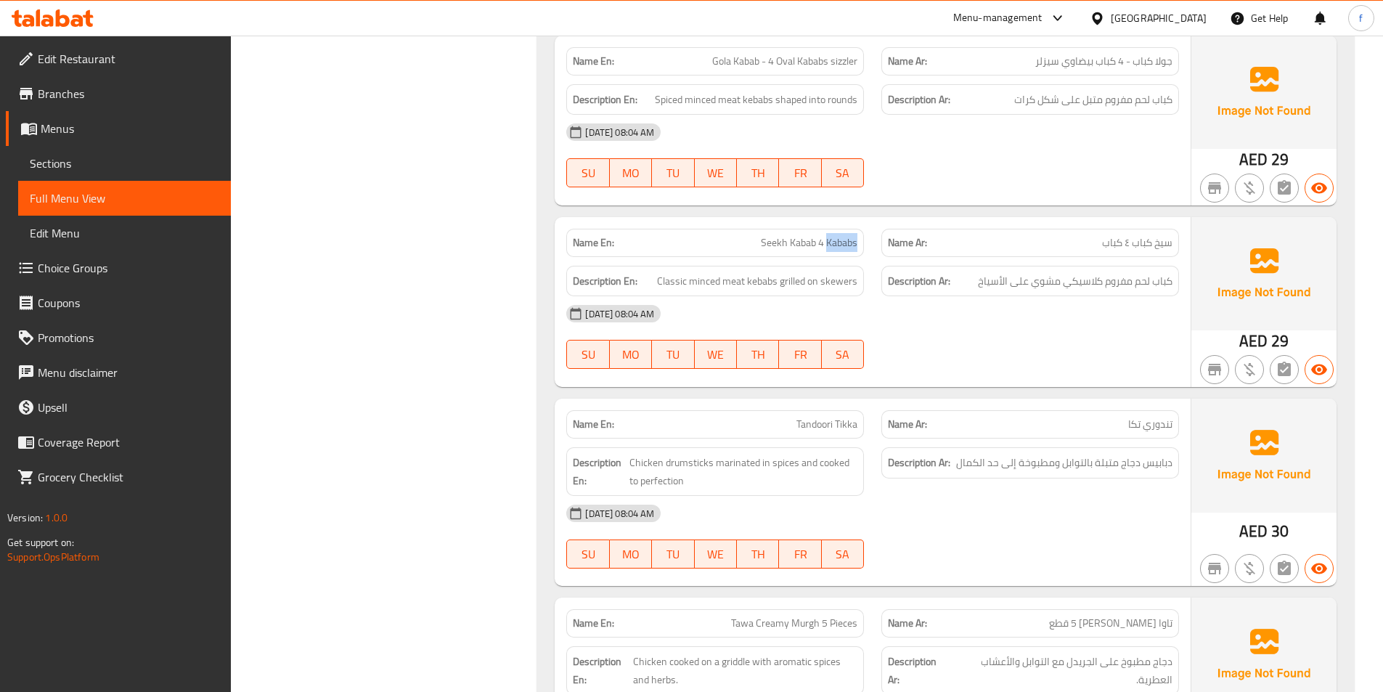
click at [834, 240] on span "Seekh Kabab 4 Kababs" at bounding box center [809, 242] width 97 height 15
click at [806, 245] on span "Seekh Kabab 4 Kababs" at bounding box center [809, 242] width 97 height 15
click at [816, 244] on span "Seekh Kabab 4 Kababs" at bounding box center [809, 242] width 97 height 15
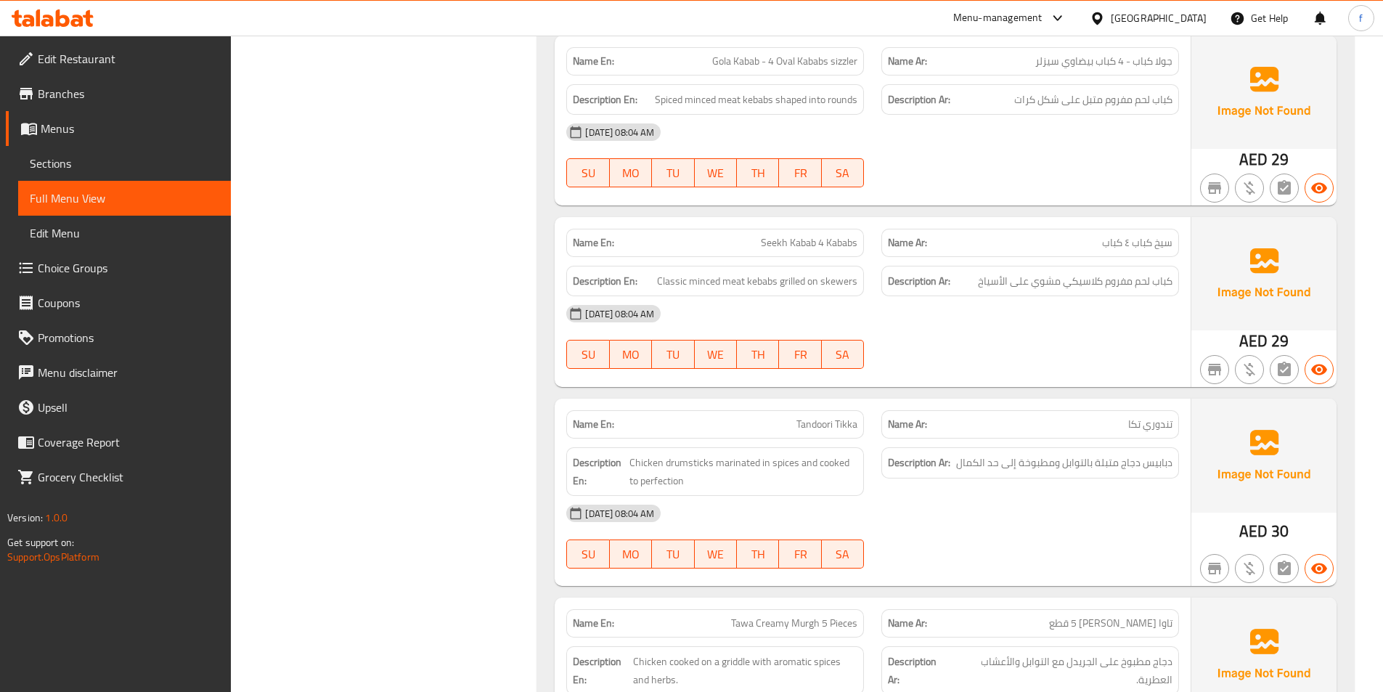
click at [829, 244] on span "Seekh Kabab 4 Kababs" at bounding box center [809, 242] width 97 height 15
click at [731, 277] on span "Classic minced meat kebabs grilled on skewers" at bounding box center [757, 281] width 200 height 18
click at [762, 285] on span "Classic minced meat kebabs grilled on skewers" at bounding box center [757, 281] width 200 height 18
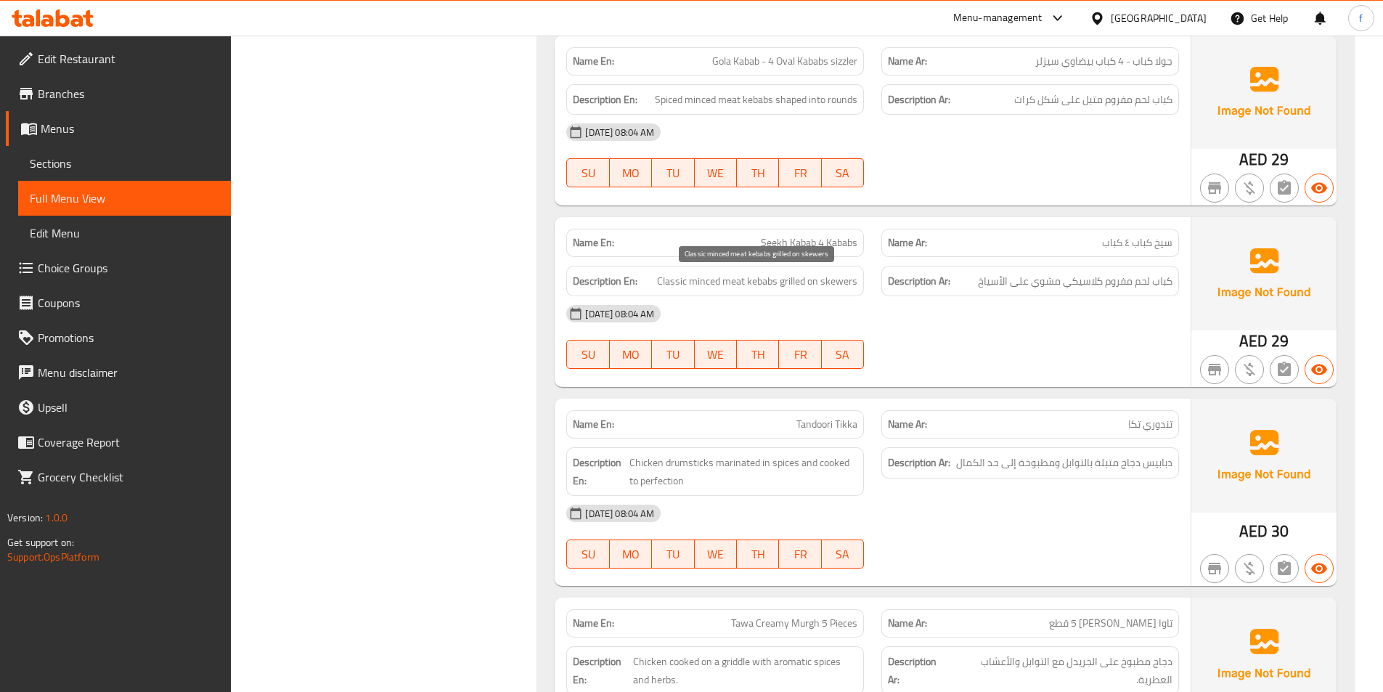
click at [730, 281] on span "Classic minced meat kebabs grilled on skewers" at bounding box center [757, 281] width 200 height 18
click at [710, 280] on span "Classic minced meat kebabs grilled on skewers" at bounding box center [757, 281] width 200 height 18
click at [678, 280] on span "Classic minced meat kebabs grilled on skewers" at bounding box center [757, 281] width 200 height 18
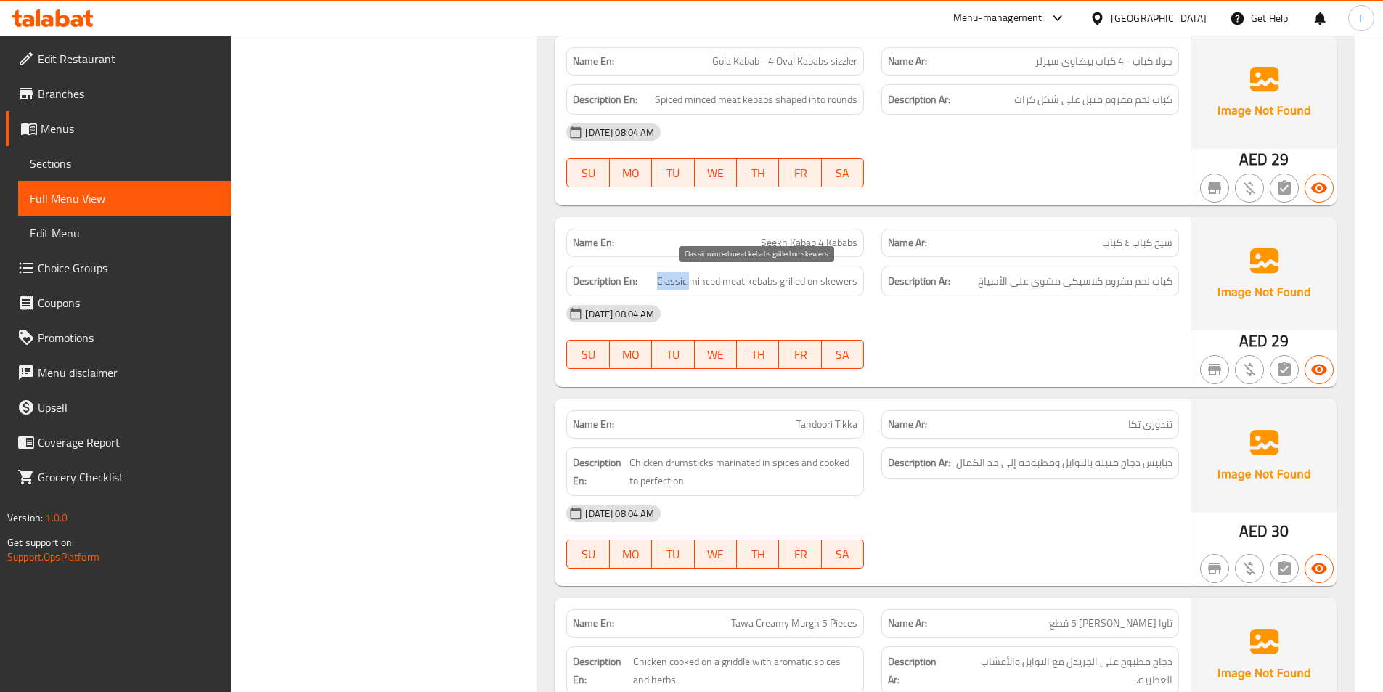
click at [678, 280] on span "Classic minced meat kebabs grilled on skewers" at bounding box center [757, 281] width 200 height 18
click at [786, 282] on span "Classic minced meat kebabs grilled on skewers" at bounding box center [757, 281] width 200 height 18
drag, startPoint x: 786, startPoint y: 282, endPoint x: 842, endPoint y: 286, distance: 56.1
click at [789, 282] on span "Classic minced meat kebabs grilled on skewers" at bounding box center [757, 281] width 200 height 18
click at [842, 286] on span "Classic minced meat kebabs grilled on skewers" at bounding box center [757, 281] width 200 height 18
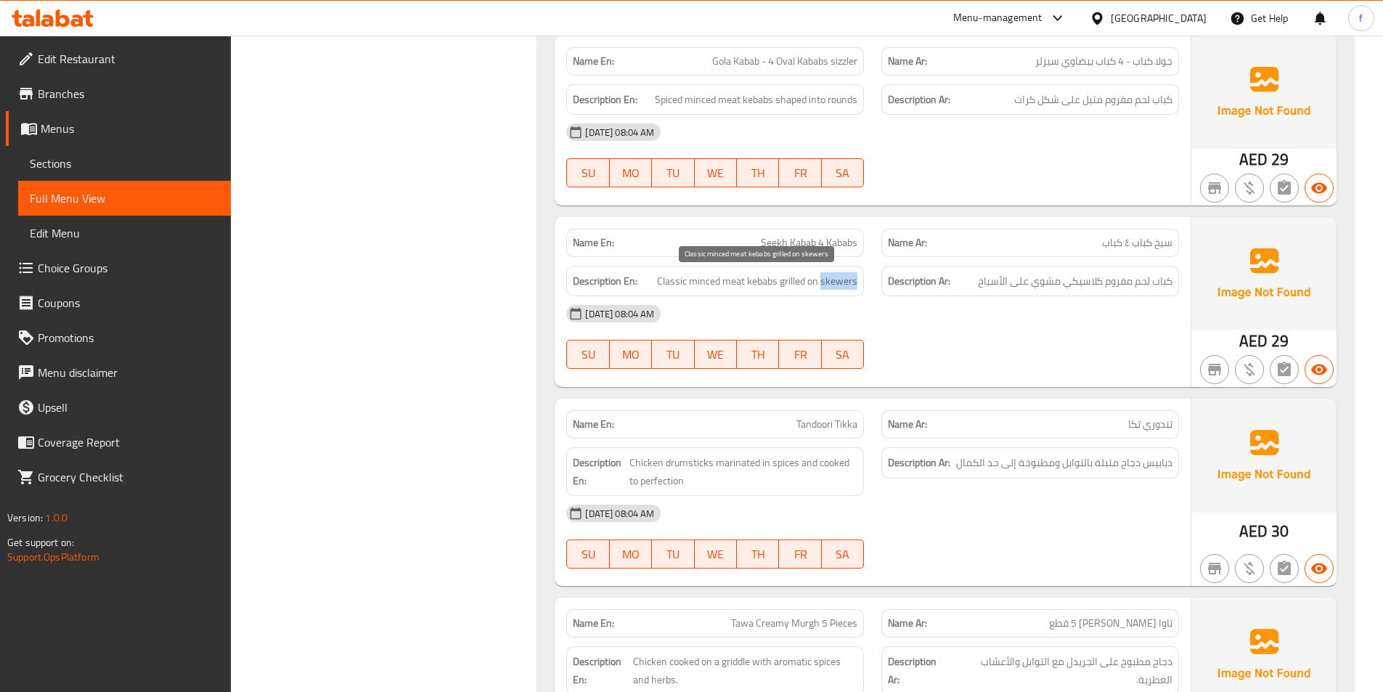
click at [842, 286] on span "Classic minced meat kebabs grilled on skewers" at bounding box center [757, 281] width 200 height 18
click at [809, 285] on span "Classic minced meat kebabs grilled on skewers" at bounding box center [757, 281] width 200 height 18
click at [833, 283] on span "Classic minced meat kebabs grilled on skewers" at bounding box center [757, 281] width 200 height 18
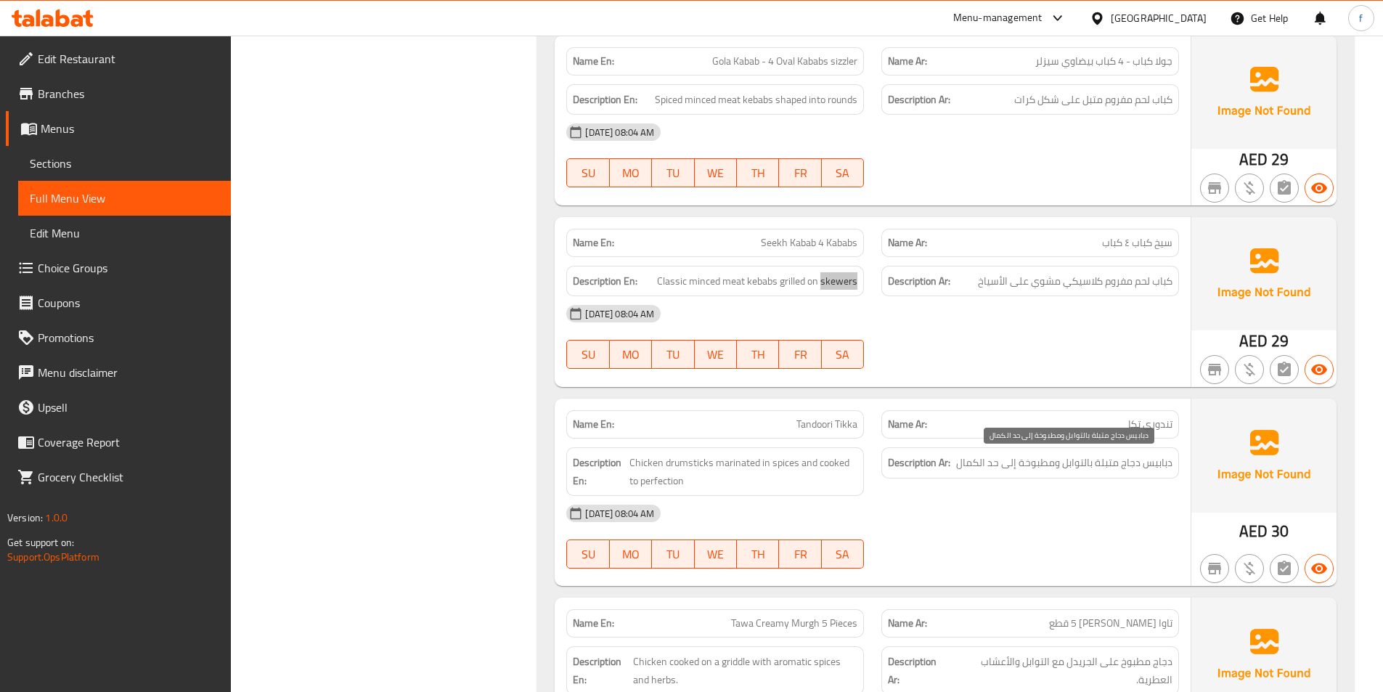
scroll to position [2542, 0]
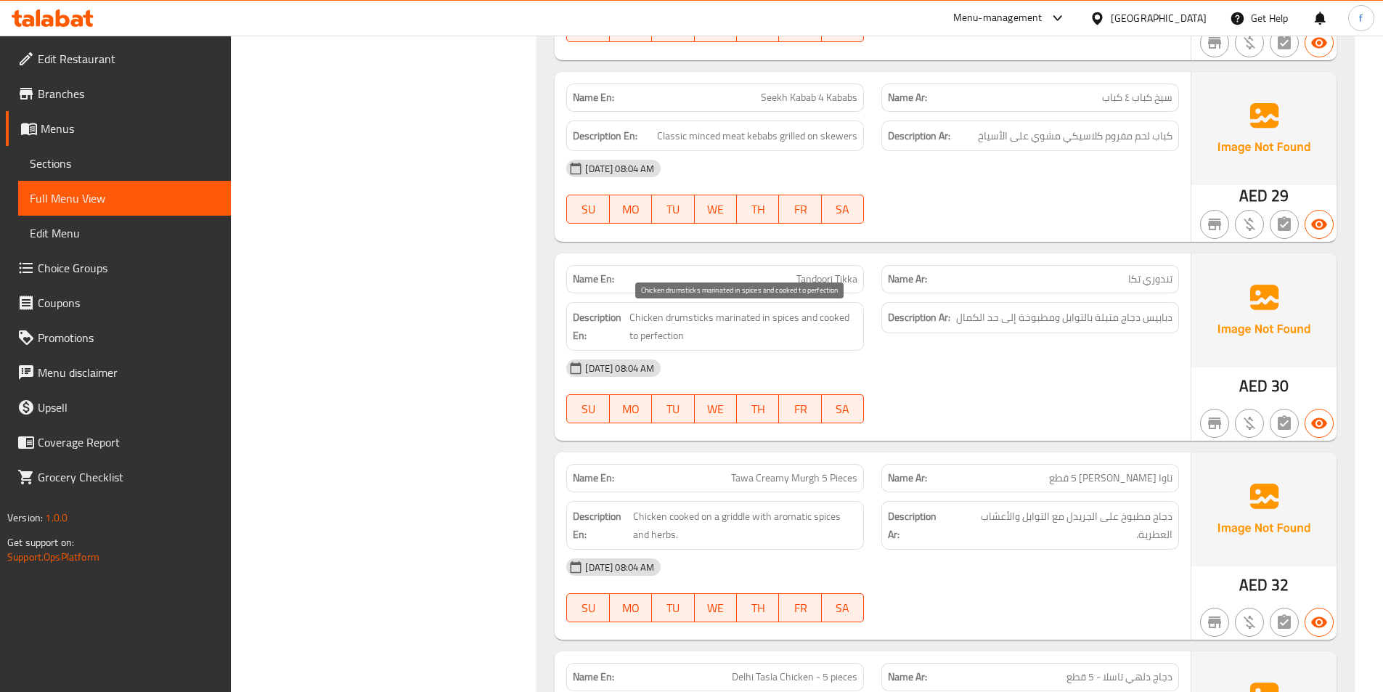
click at [691, 317] on span "Chicken drumsticks marinated in spices and cooked to perfection" at bounding box center [744, 327] width 228 height 36
click at [652, 314] on span "Chicken drumsticks marinated in spices and cooked to perfection" at bounding box center [744, 327] width 228 height 36
click at [736, 317] on span "Chicken drumsticks marinated in spices and cooked to perfection" at bounding box center [744, 327] width 228 height 36
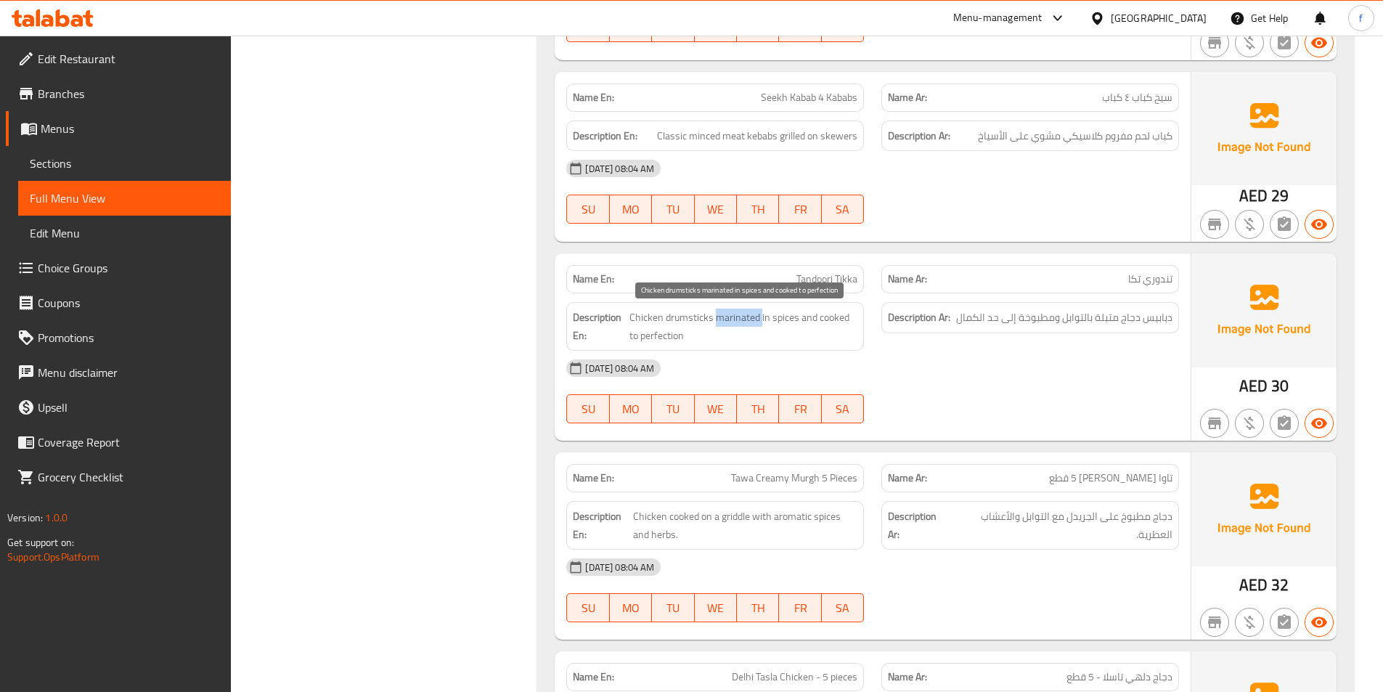
click at [736, 317] on span "Chicken drumsticks marinated in spices and cooked to perfection" at bounding box center [744, 327] width 228 height 36
click at [824, 316] on span "Chicken drumsticks marinated in spices and cooked to perfection" at bounding box center [744, 327] width 228 height 36
click at [798, 316] on span "Chicken drumsticks marinated in spices and cooked to perfection" at bounding box center [744, 327] width 228 height 36
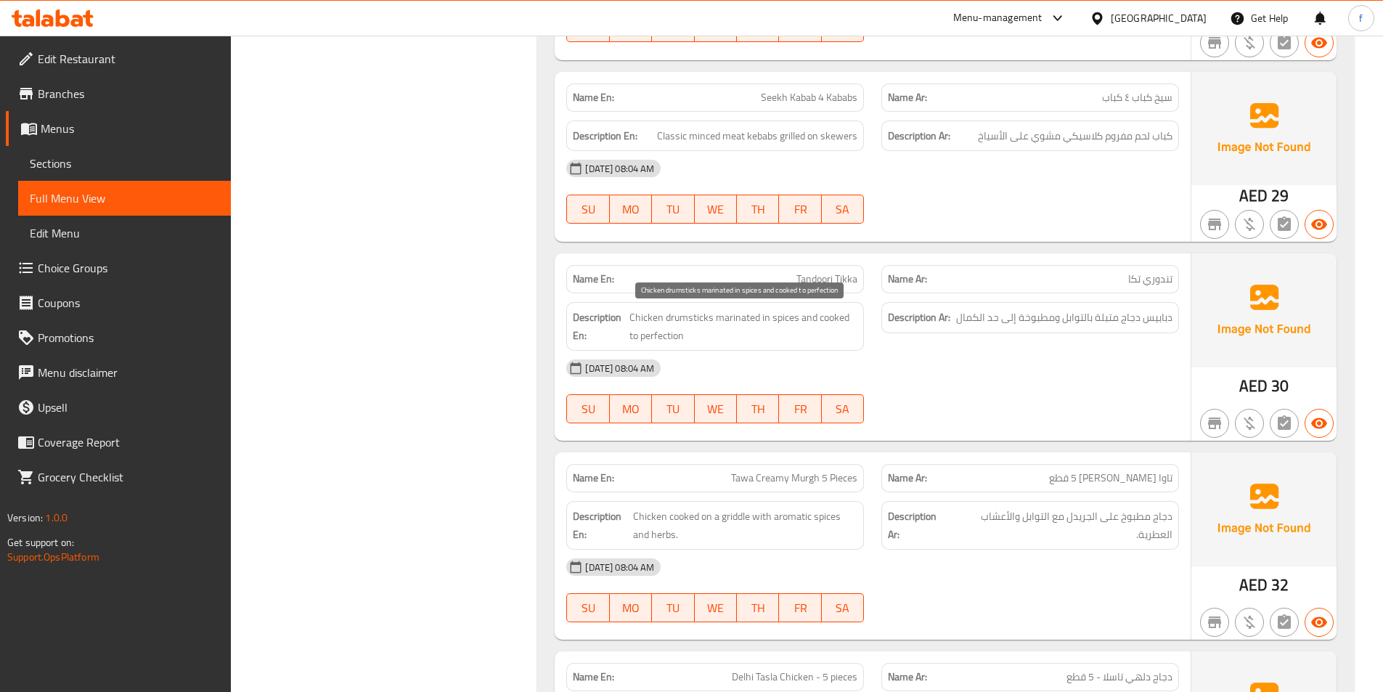
click at [782, 317] on span "Chicken drumsticks marinated in spices and cooked to perfection" at bounding box center [744, 327] width 228 height 36
drag, startPoint x: 638, startPoint y: 334, endPoint x: 762, endPoint y: 334, distance: 124.2
click at [762, 334] on span "Chicken drumsticks marinated in spices and cooked to perfection" at bounding box center [744, 327] width 228 height 36
click at [795, 317] on span "Chicken drumsticks marinated in spices and cooked to perfection" at bounding box center [744, 327] width 228 height 36
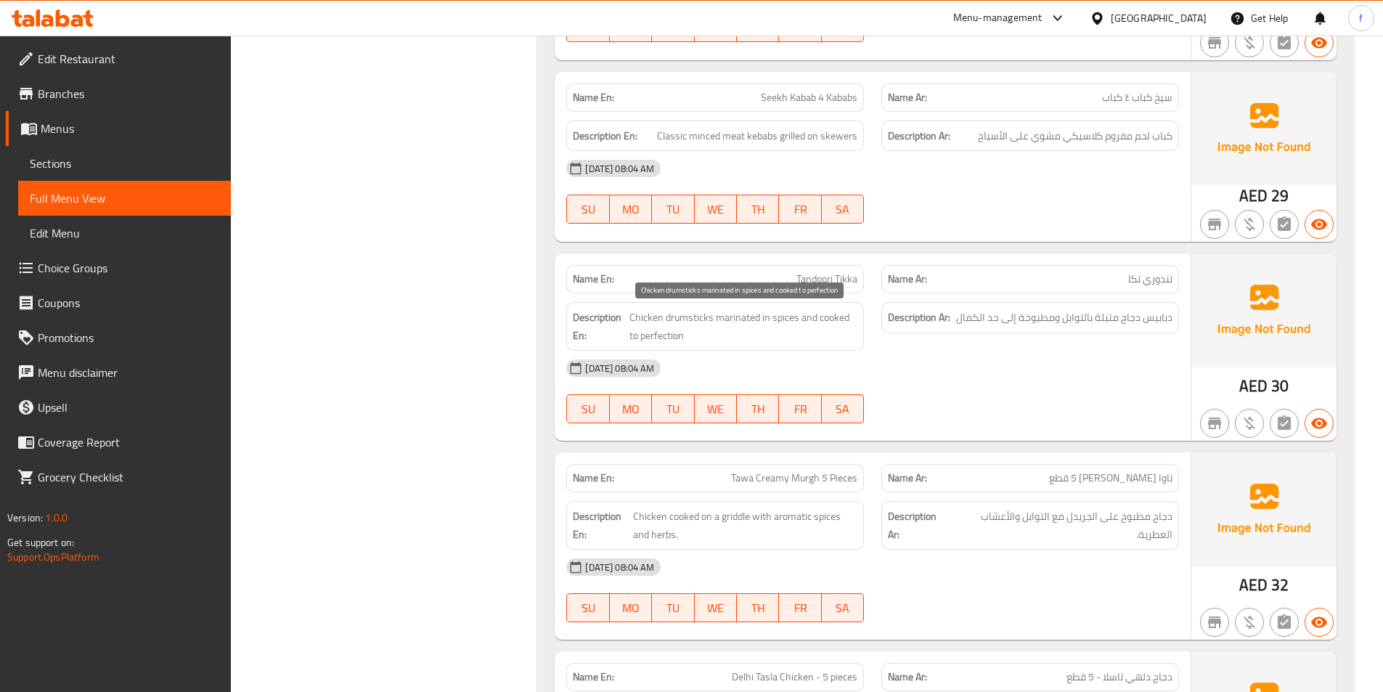
click at [721, 310] on span "Chicken drumsticks marinated in spices and cooked to perfection" at bounding box center [744, 327] width 228 height 36
click at [775, 318] on span "Chicken drumsticks marinated in spices and cooked to perfection" at bounding box center [744, 327] width 228 height 36
click at [742, 324] on span "Chicken drumsticks marinated in spices and cooked to perfection" at bounding box center [744, 327] width 228 height 36
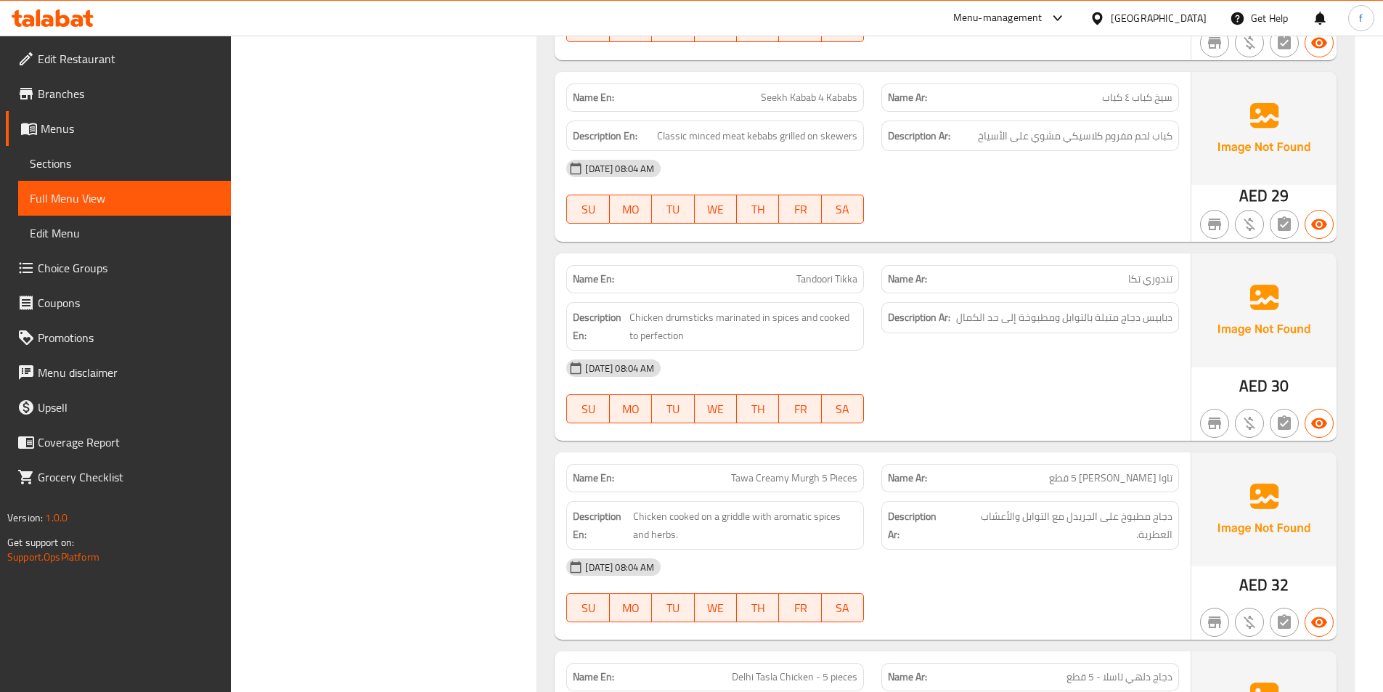
click at [826, 285] on span "Tandoori Tikka" at bounding box center [827, 279] width 61 height 15
copy span "Tandoori Tikka"
click at [1111, 320] on span "دبابيس دجاج متبلة بالتوابل ومطبوخة إلى حد الكمال" at bounding box center [1064, 318] width 216 height 18
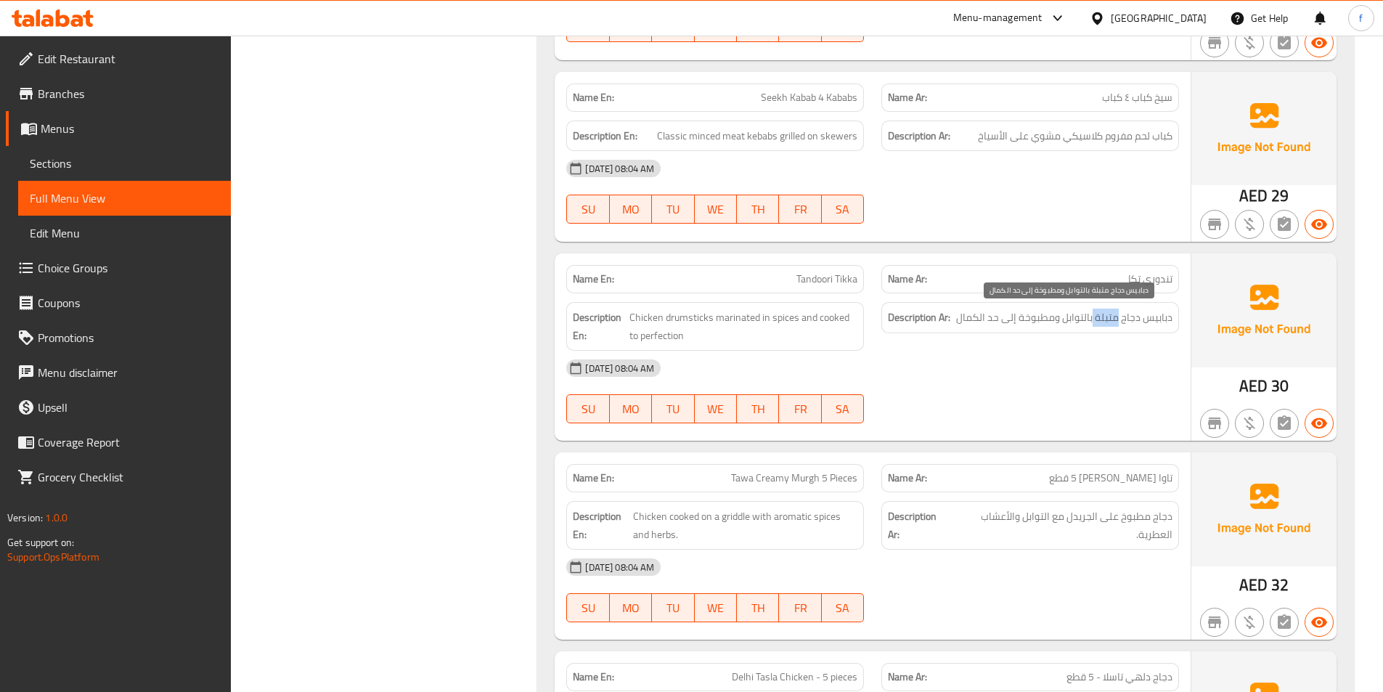
click at [1111, 320] on span "دبابيس دجاج متبلة بالتوابل ومطبوخة إلى حد الكمال" at bounding box center [1064, 318] width 216 height 18
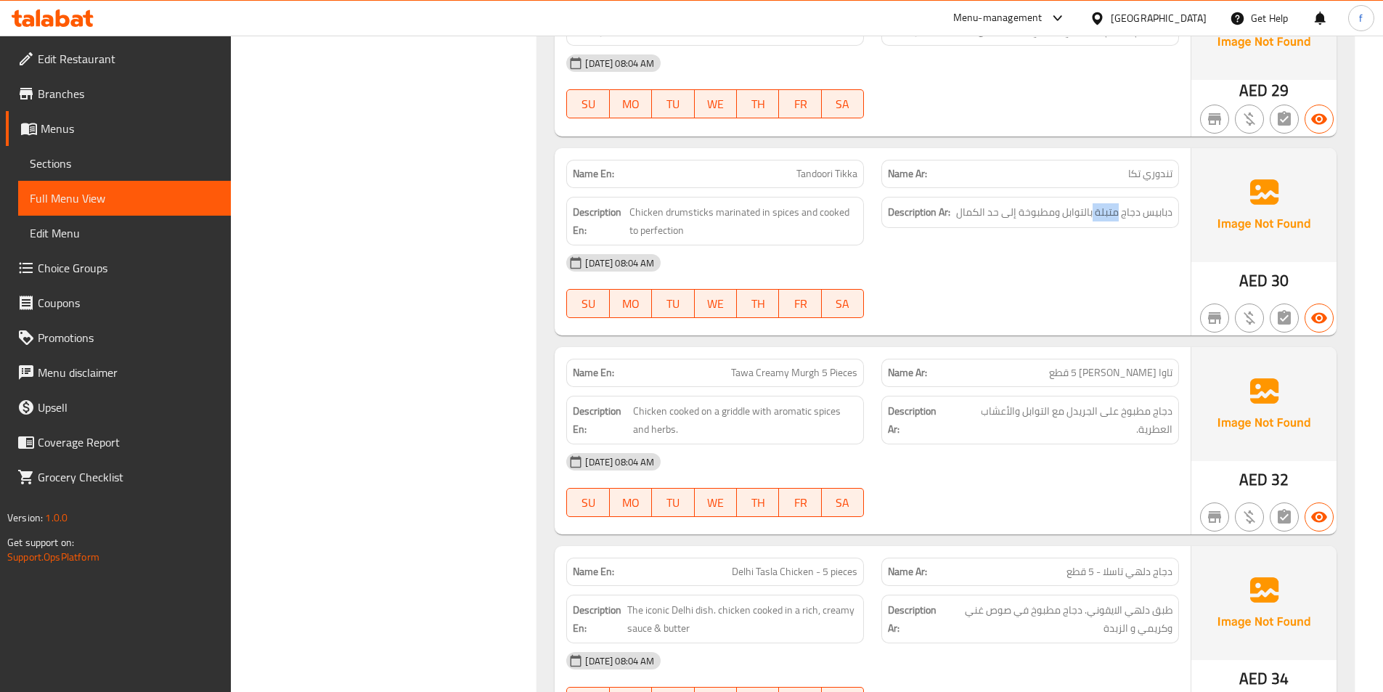
scroll to position [2760, 0]
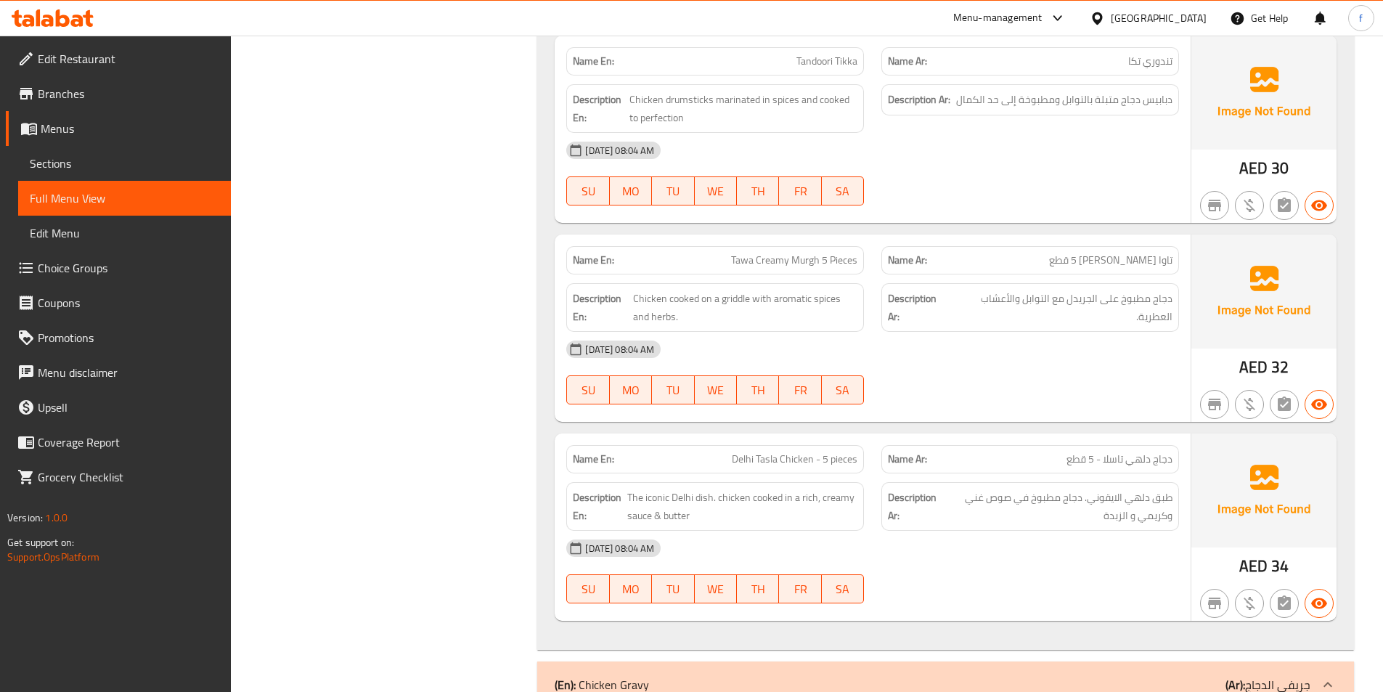
click at [748, 261] on span "Tawa Creamy Murgh 5 Pieces" at bounding box center [794, 260] width 126 height 15
click at [764, 260] on span "Tawa Creamy Murgh 5 Pieces" at bounding box center [794, 260] width 126 height 15
click at [811, 260] on span "Tawa Creamy Murgh 5 Pieces" at bounding box center [794, 260] width 126 height 15
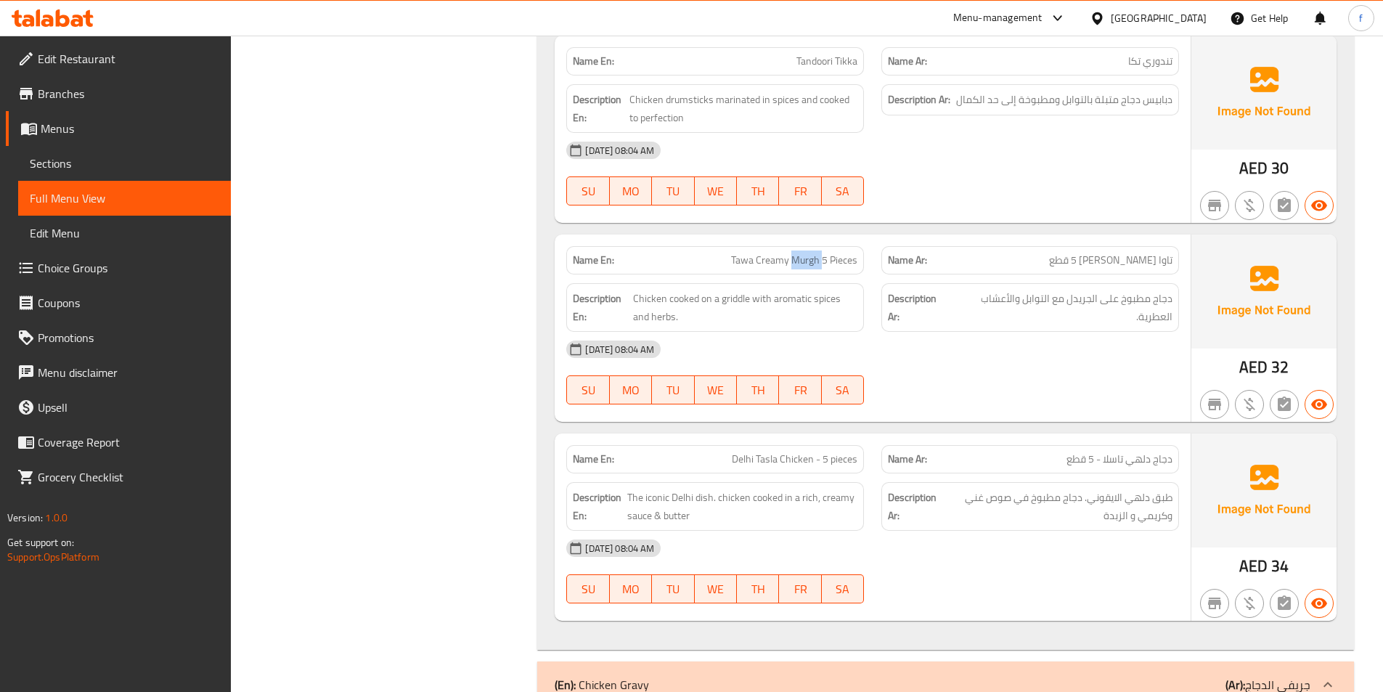
click at [811, 260] on span "Tawa Creamy Murgh 5 Pieces" at bounding box center [794, 260] width 126 height 15
click at [813, 257] on span "Tawa Creamy Murgh 5 Pieces" at bounding box center [794, 260] width 126 height 15
copy span "Tawa Creamy Murgh 5 Pieces"
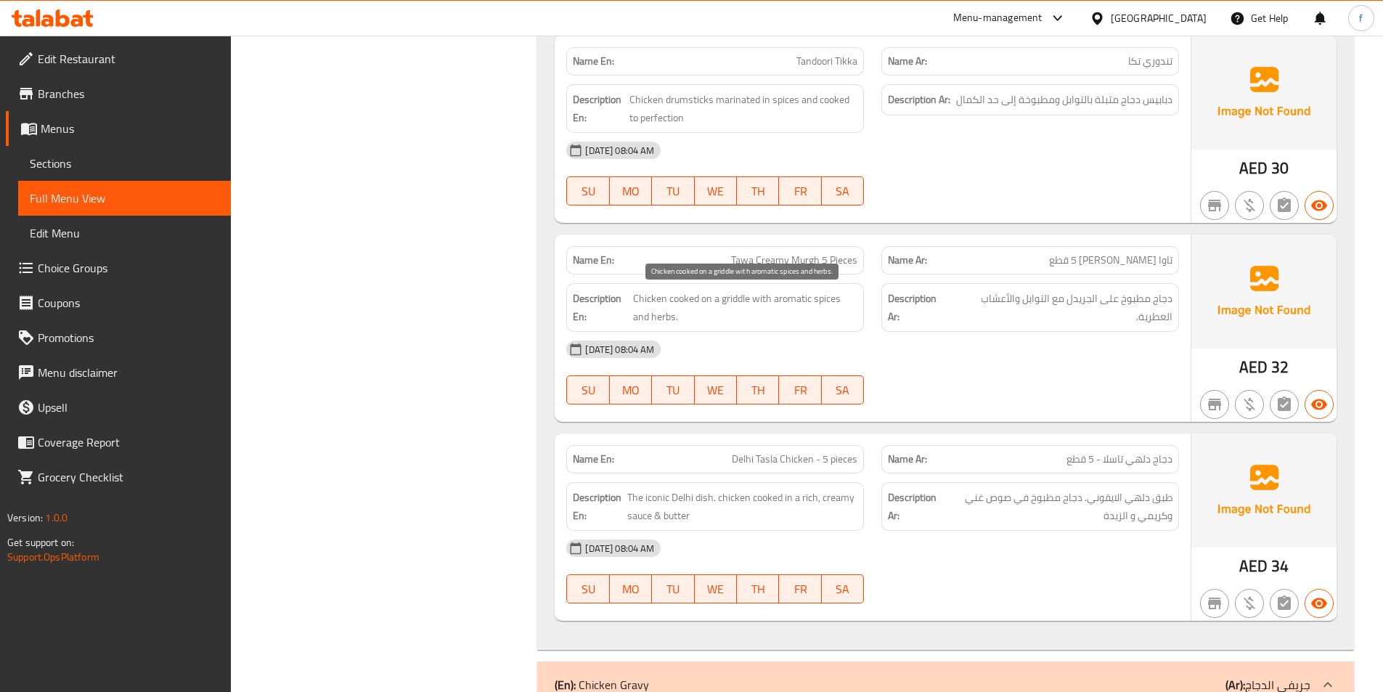
click at [646, 294] on span "Chicken cooked on a griddle with aromatic spices and herbs." at bounding box center [745, 308] width 224 height 36
click at [670, 293] on span "Chicken cooked on a griddle with aromatic spices and herbs." at bounding box center [745, 308] width 224 height 36
click at [733, 301] on span "Chicken cooked on a griddle with aromatic spices and herbs." at bounding box center [745, 308] width 224 height 36
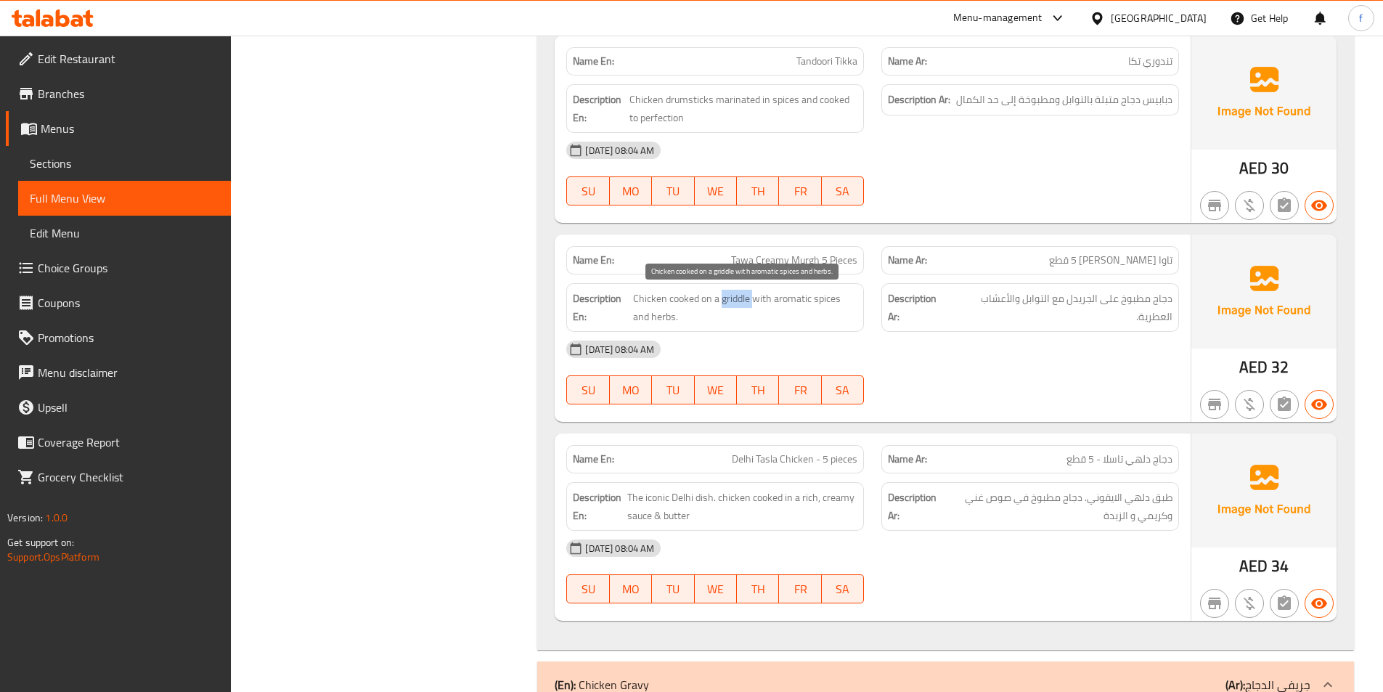
click at [733, 301] on span "Chicken cooked on a griddle with aromatic spices and herbs." at bounding box center [745, 308] width 224 height 36
click at [795, 302] on span "Chicken cooked on a griddle with aromatic spices and herbs." at bounding box center [745, 308] width 224 height 36
click at [833, 301] on span "Chicken cooked on a griddle with aromatic spices and herbs." at bounding box center [745, 308] width 224 height 36
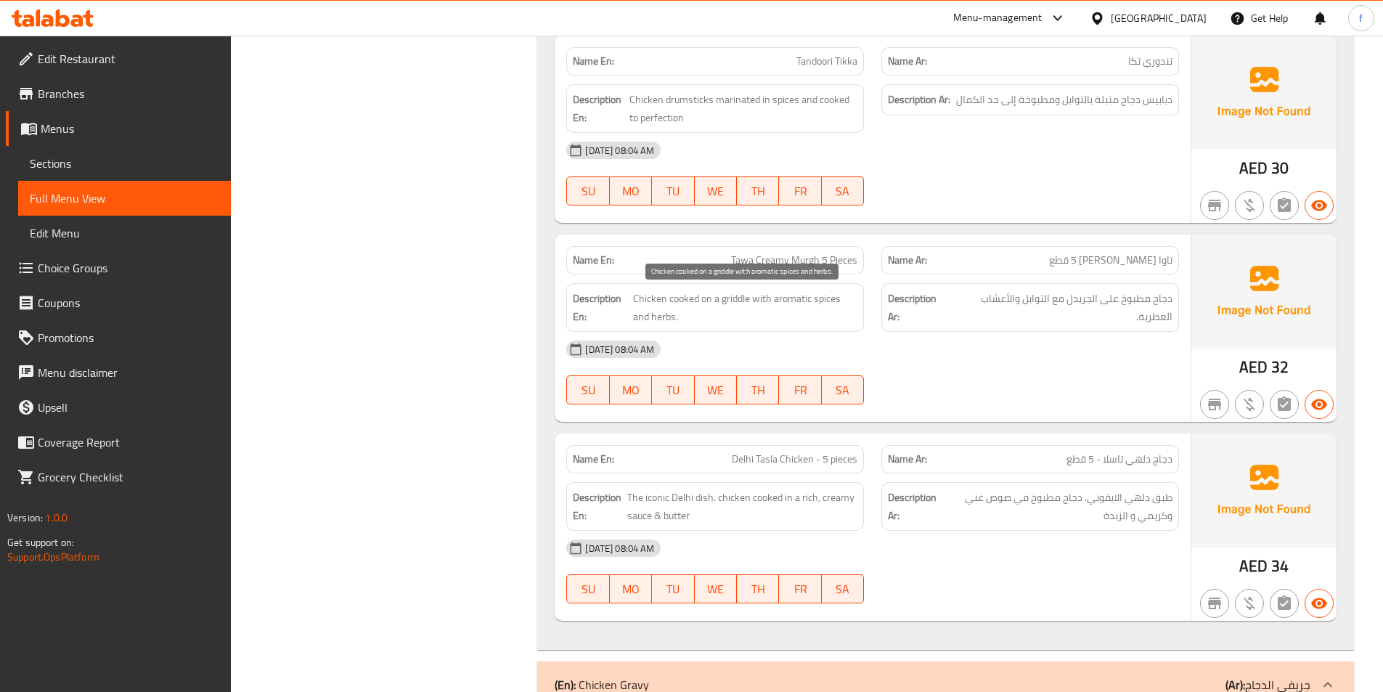
click at [646, 325] on span "Chicken cooked on a griddle with aromatic spices and herbs." at bounding box center [745, 308] width 224 height 36
click at [651, 321] on span "Chicken cooked on a griddle with aromatic spices and herbs." at bounding box center [745, 308] width 224 height 36
drag, startPoint x: 651, startPoint y: 321, endPoint x: 709, endPoint y: 319, distance: 58.1
click at [654, 321] on span "Chicken cooked on a griddle with aromatic spices and herbs." at bounding box center [745, 308] width 224 height 36
click at [826, 298] on span "Chicken cooked on a griddle with aromatic spices and herbs." at bounding box center [745, 308] width 224 height 36
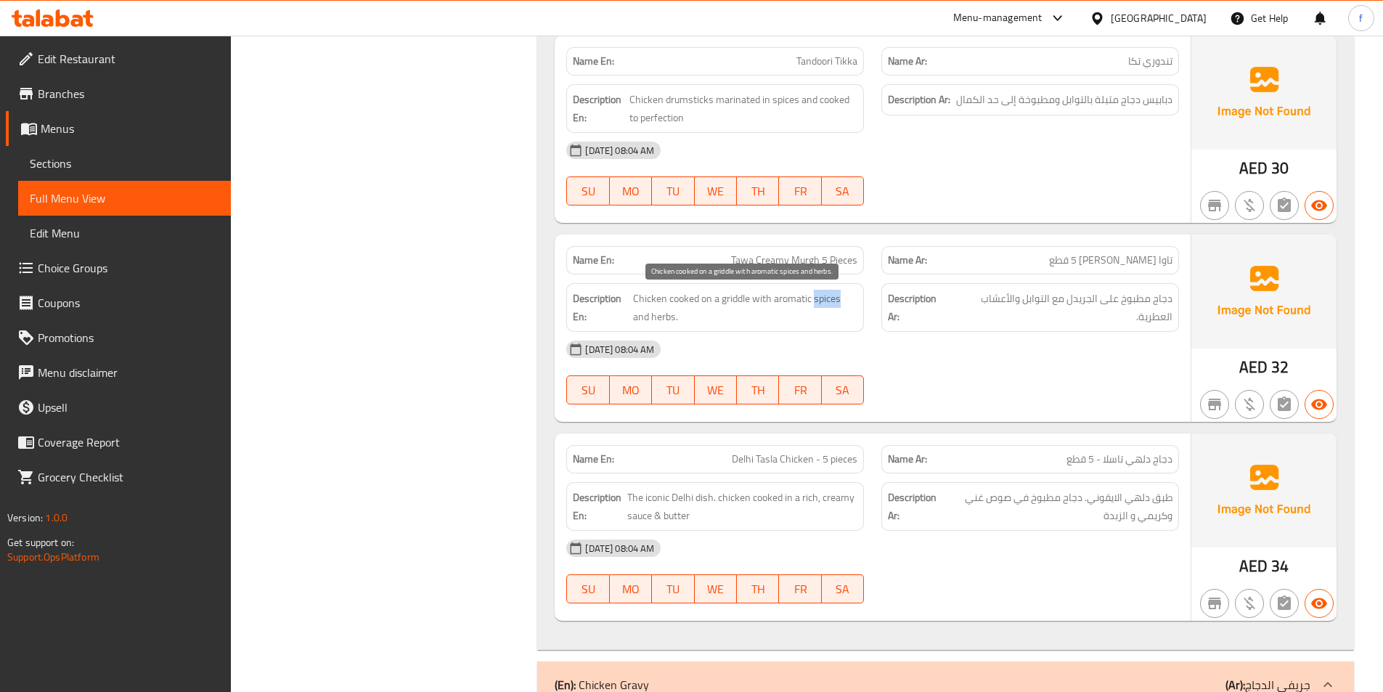
click at [826, 298] on span "Chicken cooked on a griddle with aromatic spices and herbs." at bounding box center [745, 308] width 224 height 36
click at [808, 296] on span "Chicken cooked on a griddle with aromatic spices and herbs." at bounding box center [745, 308] width 224 height 36
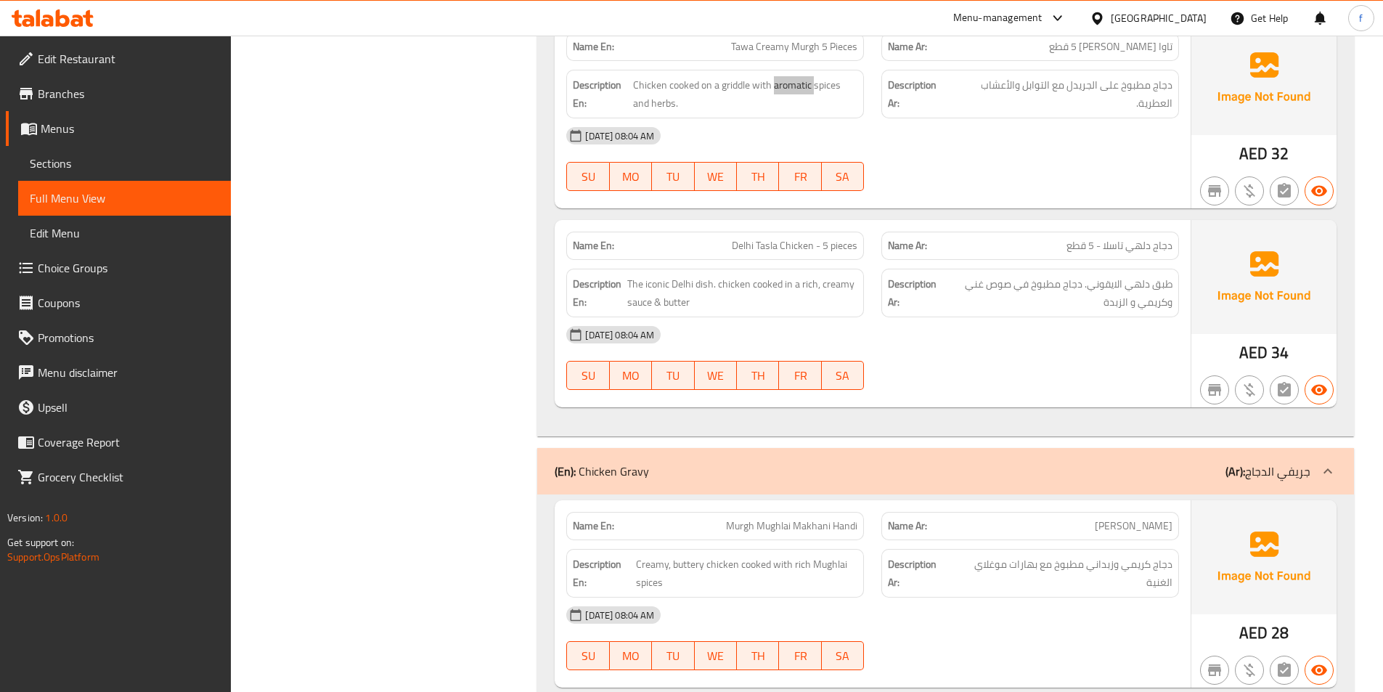
scroll to position [2977, 0]
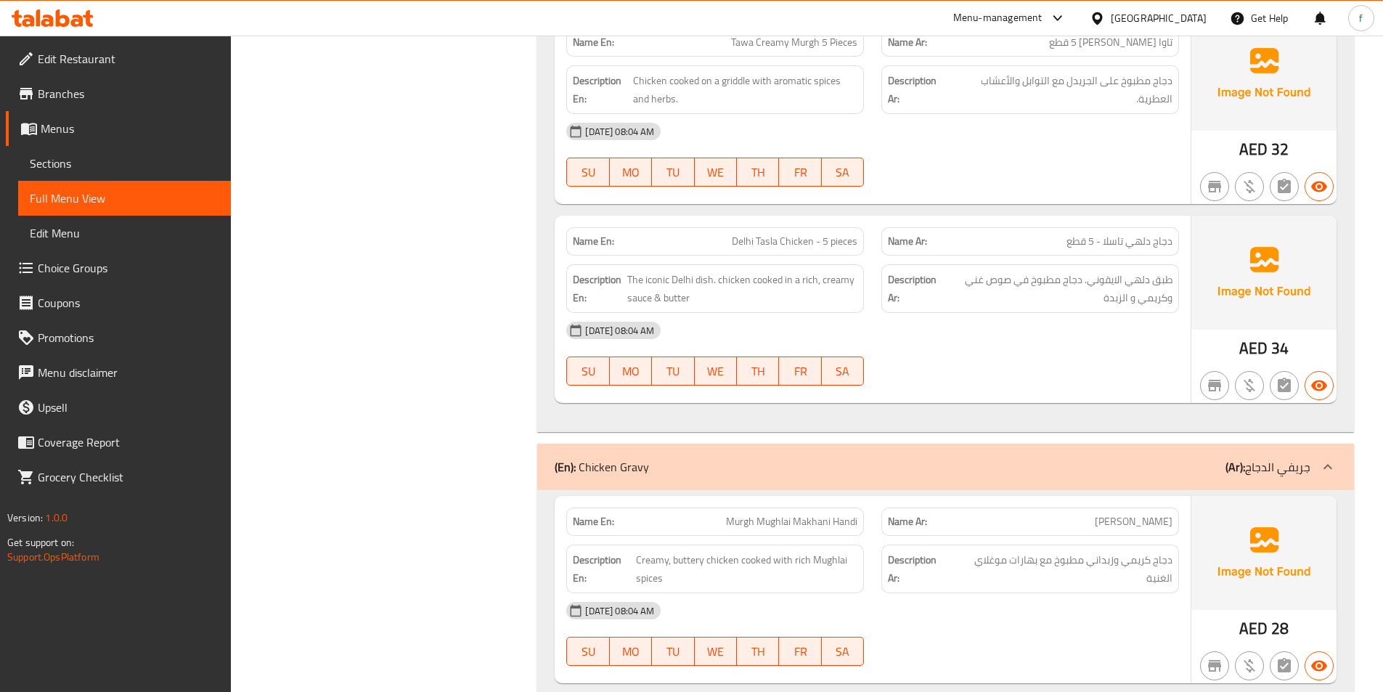
click at [741, 245] on span "Delhi Tasla Chicken - 5 pieces" at bounding box center [795, 241] width 126 height 15
click at [775, 244] on span "Delhi Tasla Chicken - 5 pieces" at bounding box center [795, 241] width 126 height 15
click at [782, 243] on span "Delhi Tasla Chicken - 5 pieces" at bounding box center [795, 241] width 126 height 15
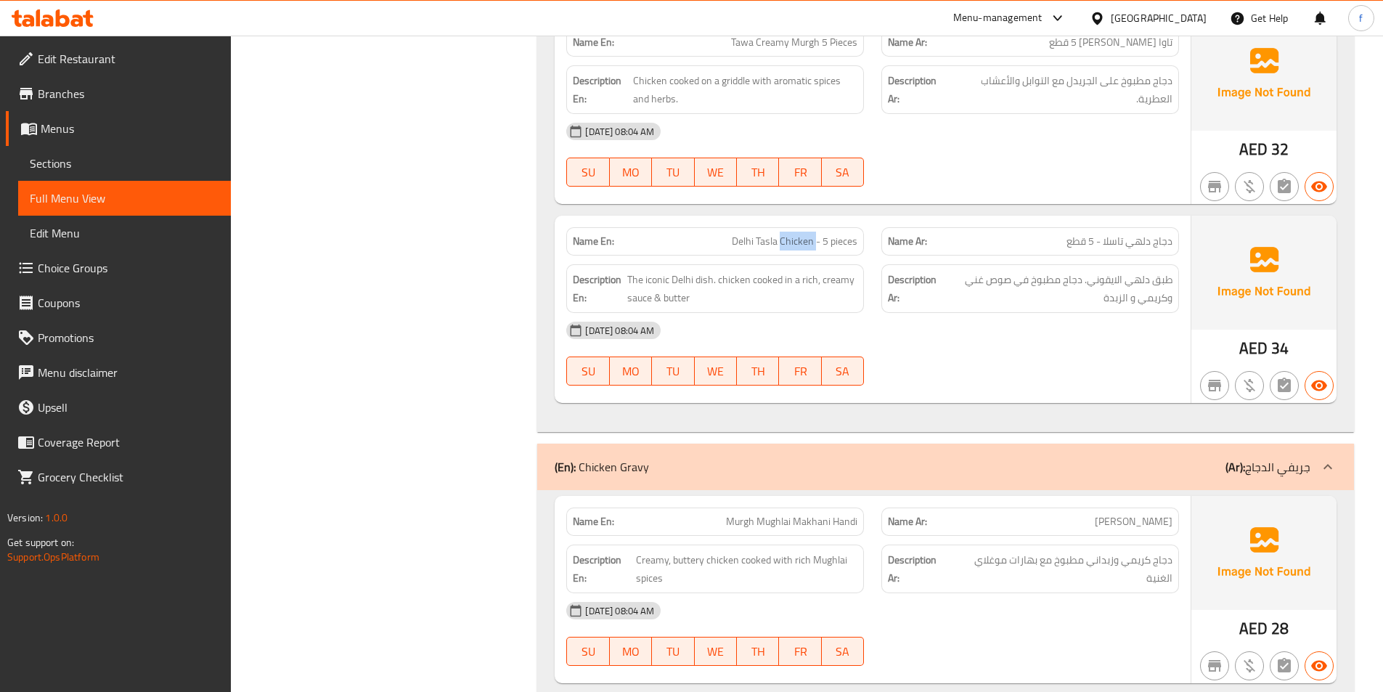
click at [782, 243] on span "Delhi Tasla Chicken - 5 pieces" at bounding box center [795, 241] width 126 height 15
click at [771, 244] on span "Delhi Tasla Chicken - 5 pieces" at bounding box center [795, 241] width 126 height 15
click at [745, 245] on span "Delhi Tasla Chicken - 5 pieces" at bounding box center [795, 241] width 126 height 15
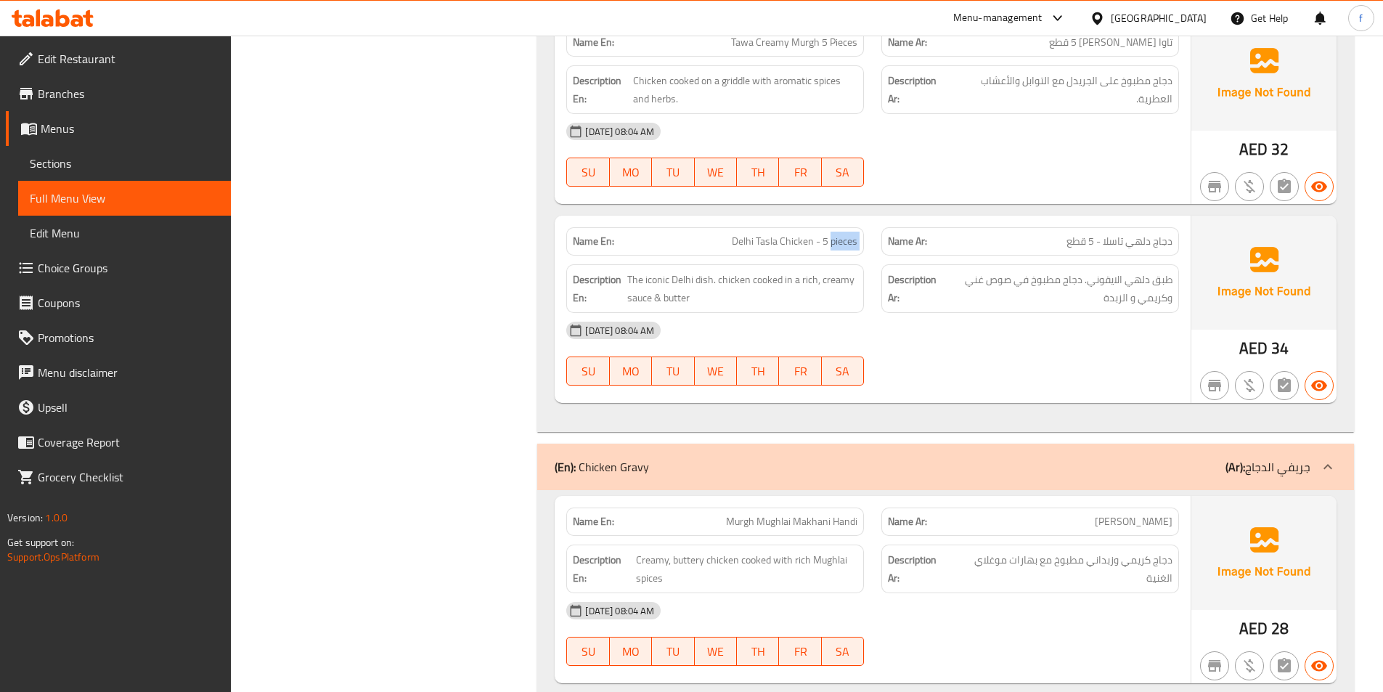
drag, startPoint x: 830, startPoint y: 244, endPoint x: 874, endPoint y: 249, distance: 43.9
click at [874, 249] on div "Name En: Delhi Tasla Chicken - 5 pieces Name Ar: دجاج دلهي تاسلا - 5 قطع" at bounding box center [873, 242] width 630 height 46
click at [702, 278] on span "The iconic Delhi dish. chicken cooked in a rich, creamy sauce & butter" at bounding box center [742, 289] width 231 height 36
click at [682, 279] on span "The iconic Delhi dish. chicken cooked in a rich, creamy sauce & butter" at bounding box center [742, 289] width 231 height 36
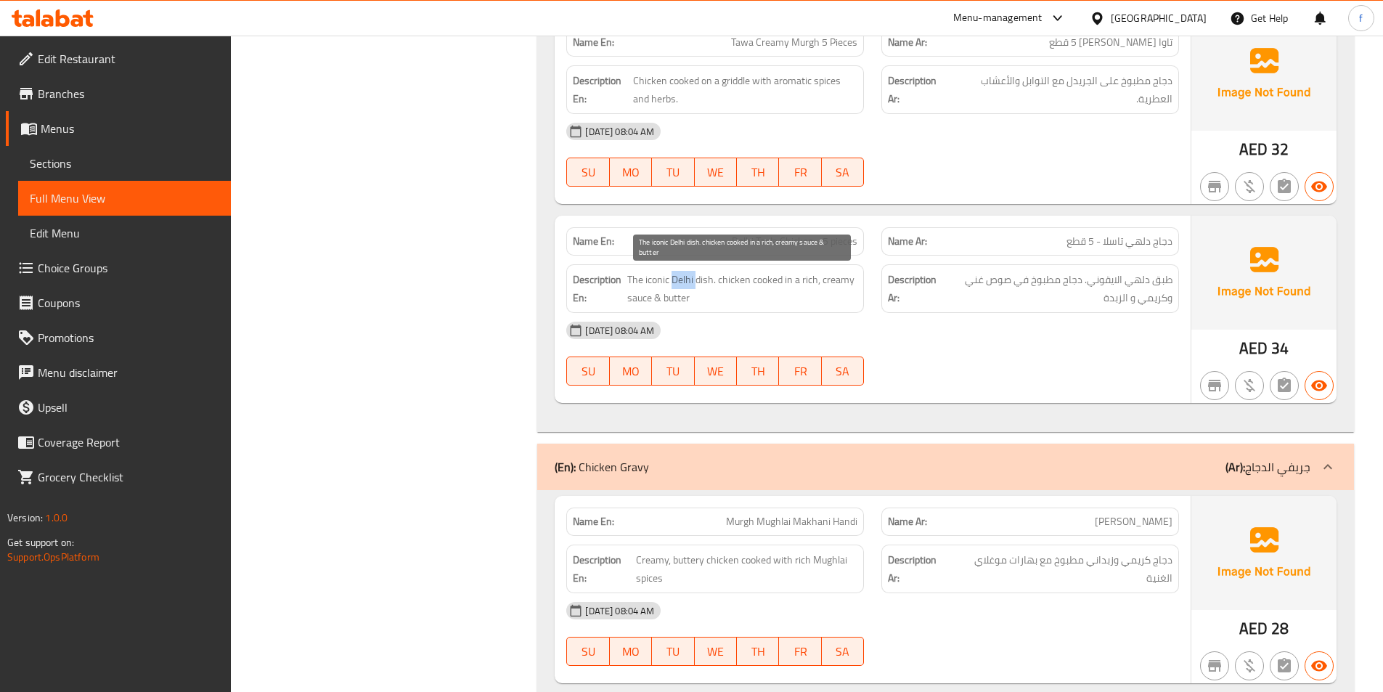
click at [682, 279] on span "The iconic Delhi dish. chicken cooked in a rich, creamy sauce & butter" at bounding box center [742, 289] width 231 height 36
click at [654, 282] on span "The iconic Delhi dish. chicken cooked in a rich, creamy sauce & butter" at bounding box center [742, 289] width 231 height 36
click at [731, 272] on span "The iconic Delhi dish. chicken cooked in a rich, creamy sauce & butter" at bounding box center [742, 289] width 231 height 36
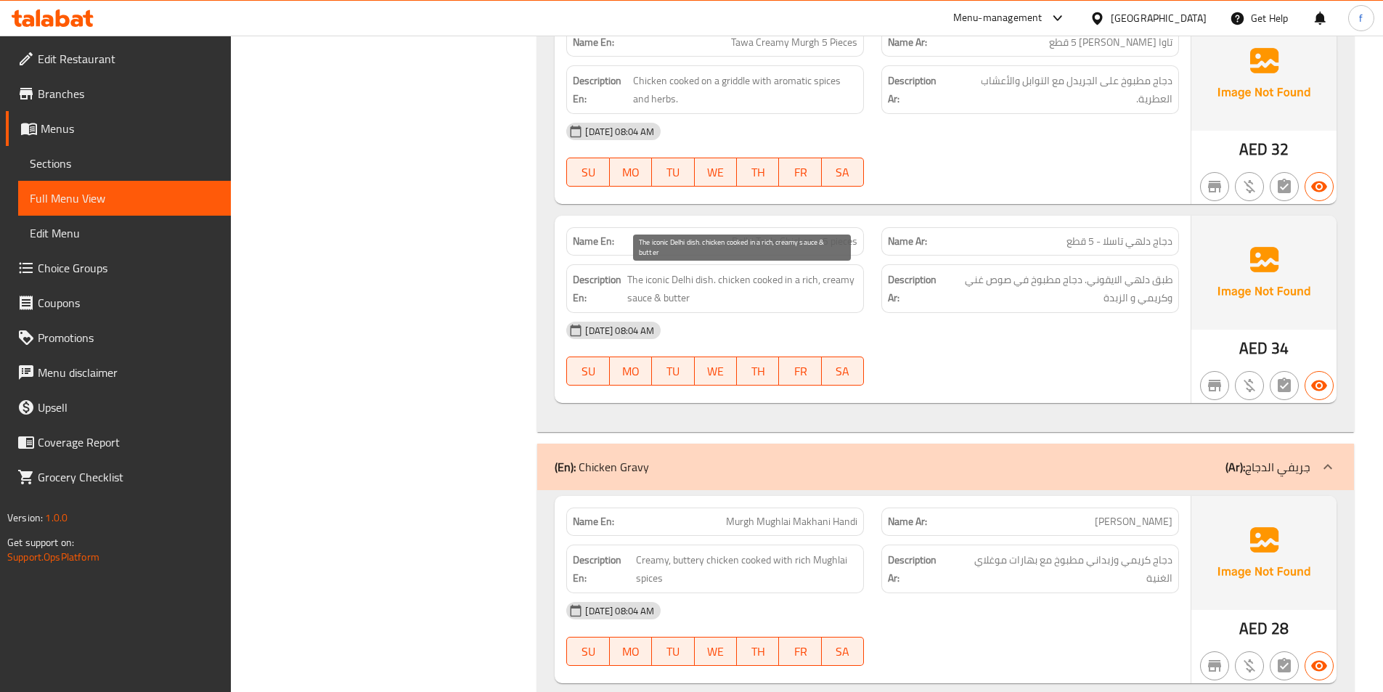
click at [771, 274] on span "The iconic Delhi dish. chicken cooked in a rich, creamy sauce & butter" at bounding box center [742, 289] width 231 height 36
click at [630, 297] on span "The iconic Delhi dish. chicken cooked in a rich, creamy sauce & butter" at bounding box center [742, 289] width 231 height 36
click at [806, 280] on span "The iconic Delhi dish. chicken cooked in a rich, creamy sauce & butter" at bounding box center [742, 289] width 231 height 36
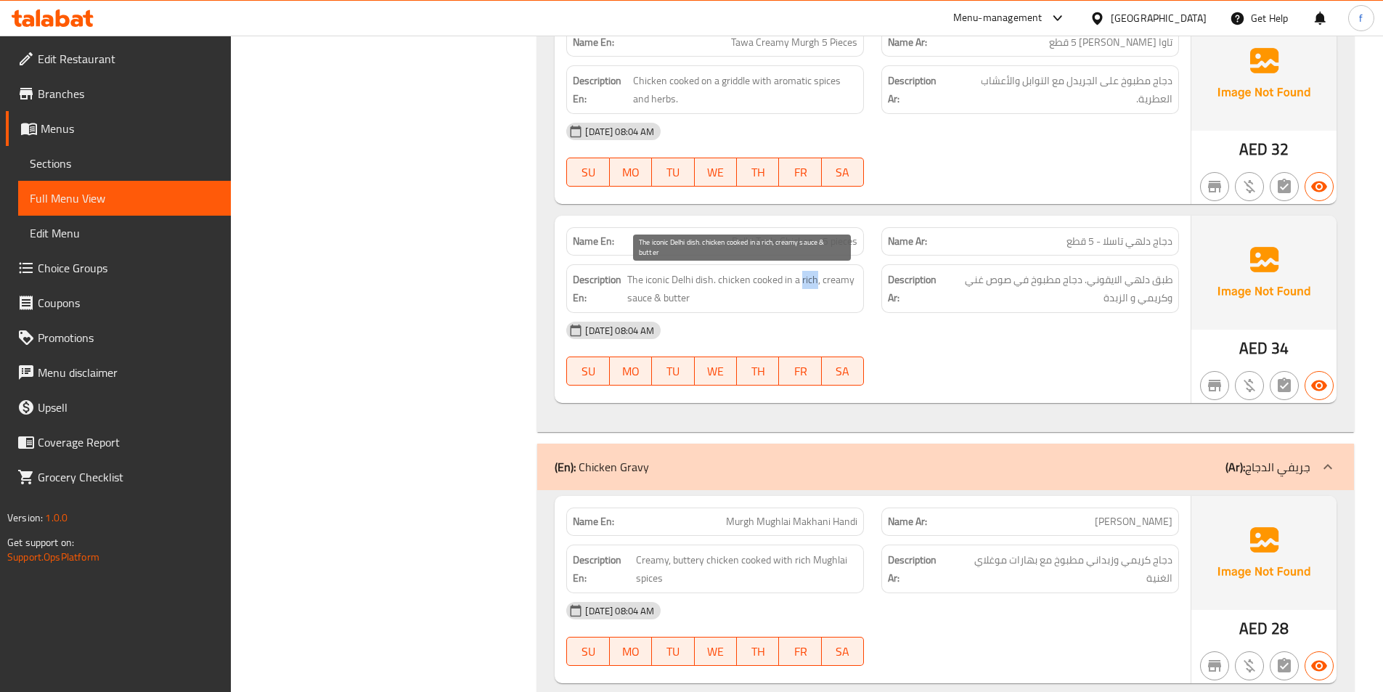
click at [806, 280] on span "The iconic Delhi dish. chicken cooked in a rich, creamy sauce & butter" at bounding box center [742, 289] width 231 height 36
click at [825, 277] on span "The iconic Delhi dish. chicken cooked in a rich, creamy sauce & butter" at bounding box center [742, 289] width 231 height 36
click at [665, 295] on span "The iconic Delhi dish. chicken cooked in a rich, creamy sauce & butter" at bounding box center [742, 289] width 231 height 36
drag, startPoint x: 665, startPoint y: 295, endPoint x: 1049, endPoint y: 333, distance: 386.1
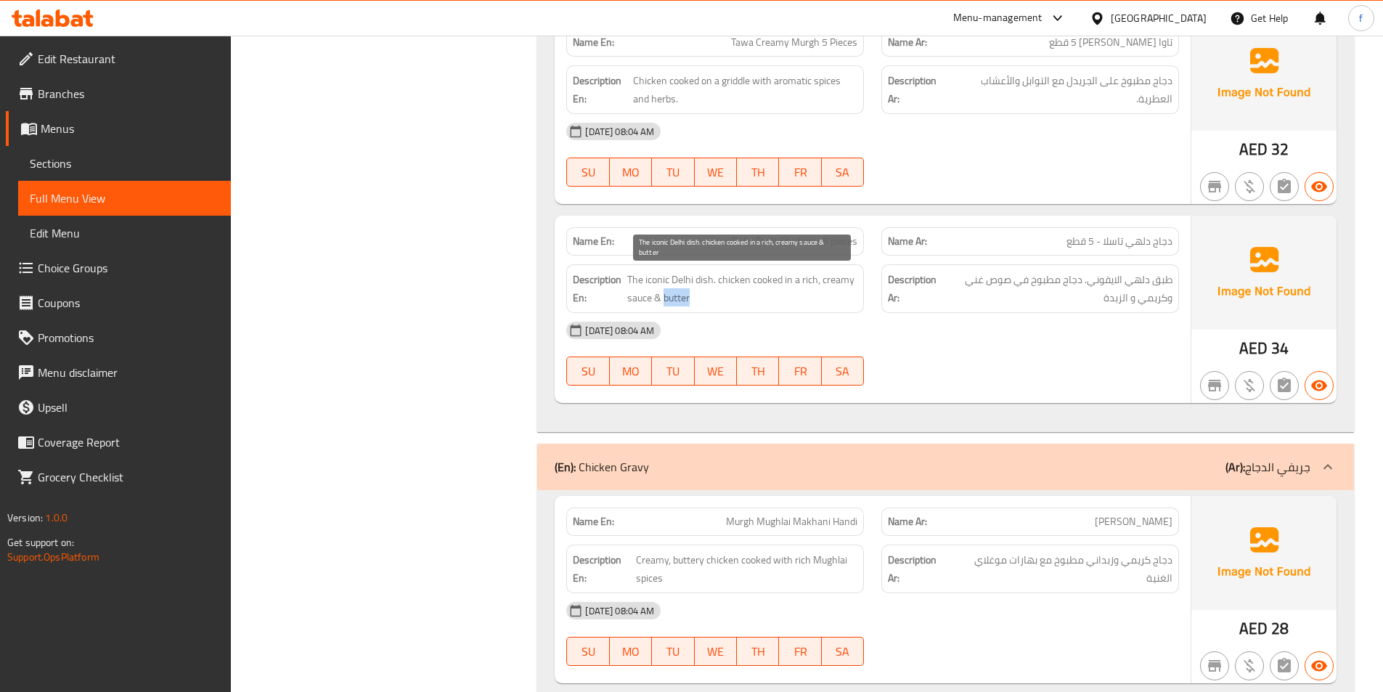
click at [675, 301] on span "The iconic Delhi dish. chicken cooked in a rich, creamy sauce & butter" at bounding box center [742, 289] width 231 height 36
click at [1021, 322] on div "[DATE] 08:04 AM" at bounding box center [873, 330] width 630 height 35
click at [675, 297] on span "The iconic Delhi dish. chicken cooked in a rich, creamy sauce & butter" at bounding box center [742, 289] width 231 height 36
copy span "butter"
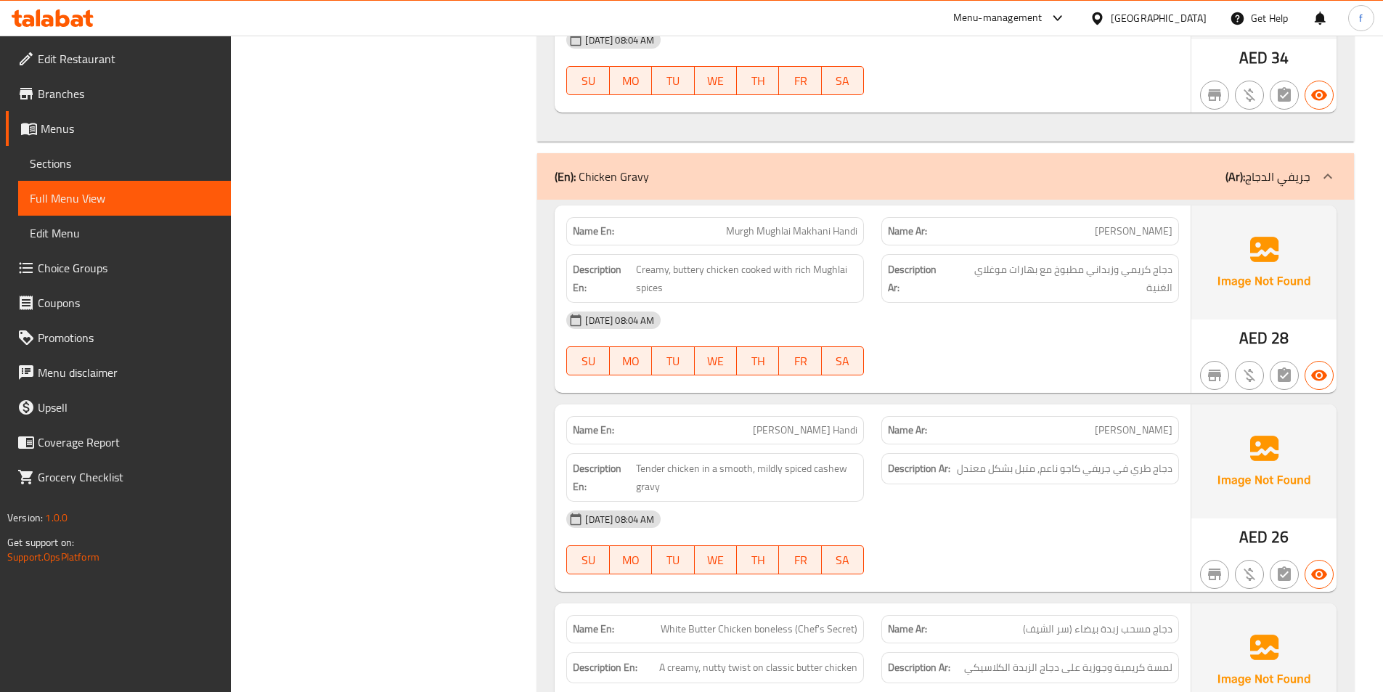
scroll to position [3341, 0]
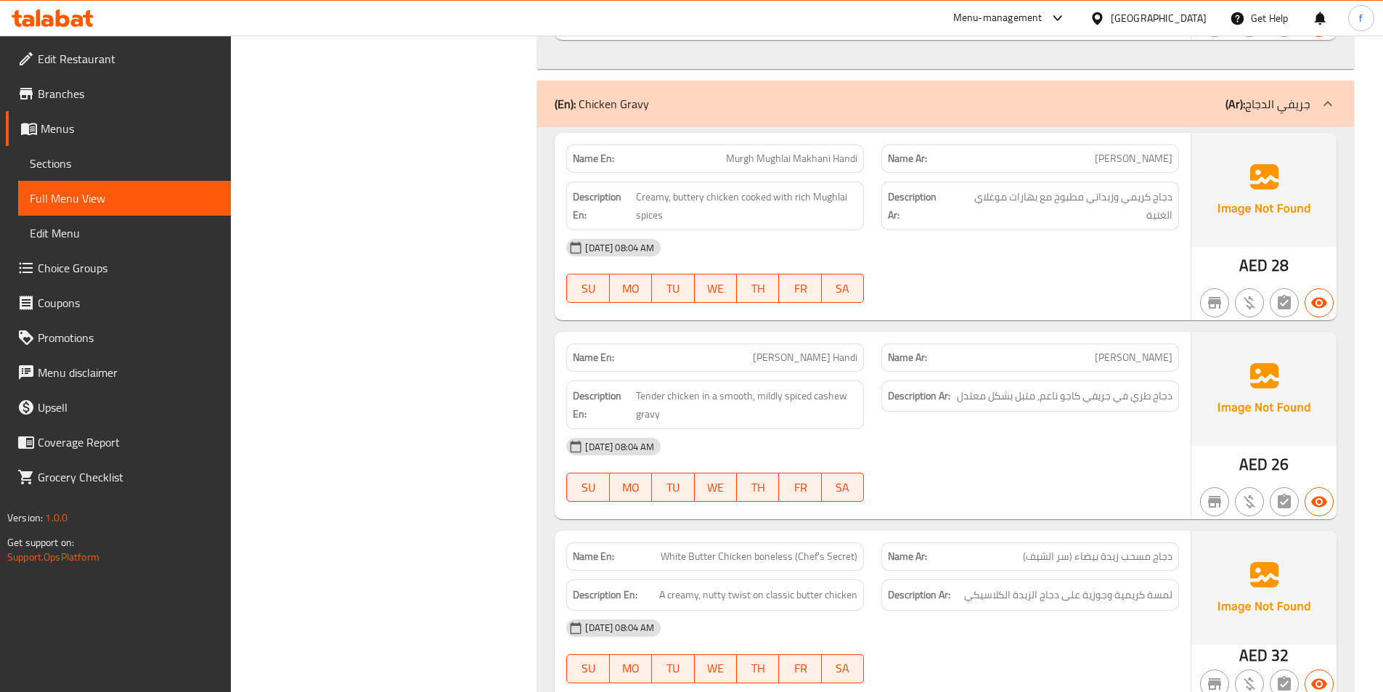
click at [736, 155] on span "Murgh Mughlai Makhani Handi" at bounding box center [791, 158] width 131 height 15
click at [768, 157] on span "Murgh Mughlai Makhani Handi" at bounding box center [791, 158] width 131 height 15
click at [805, 157] on span "Murgh Mughlai Makhani Handi" at bounding box center [791, 158] width 131 height 15
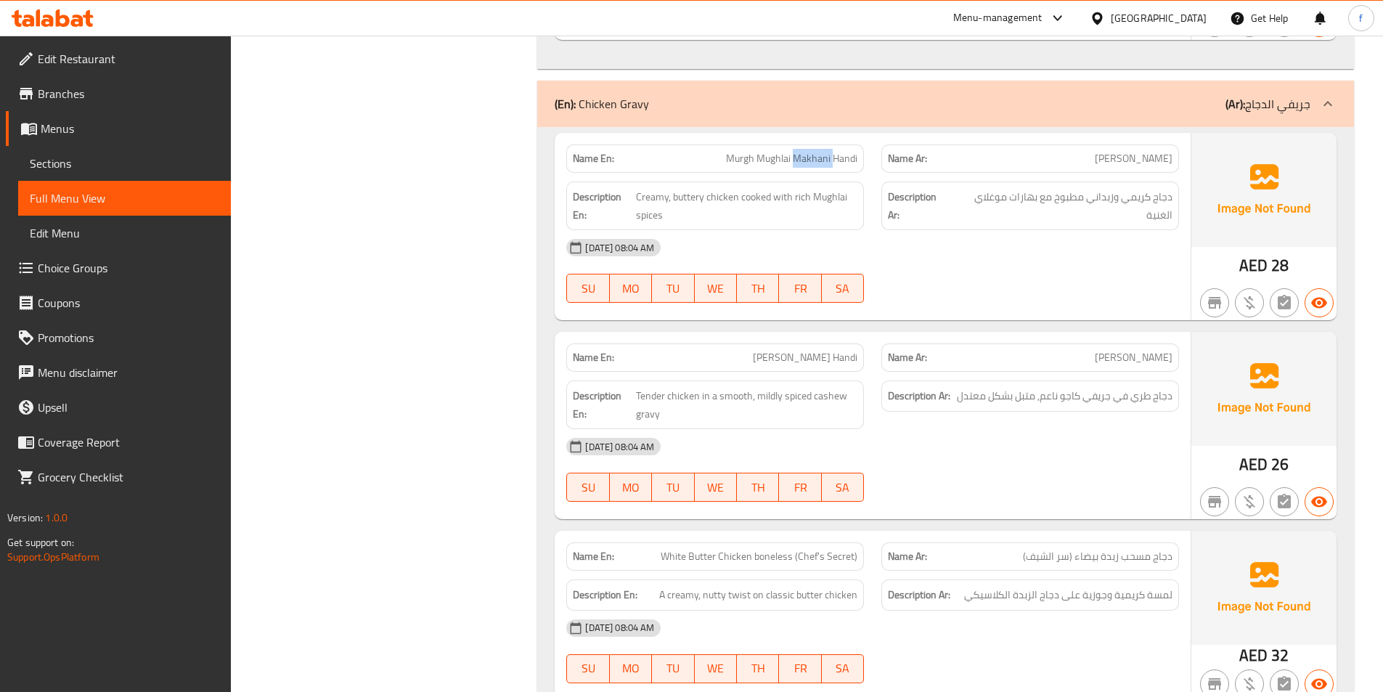
click at [805, 157] on span "Murgh Mughlai Makhani Handi" at bounding box center [791, 158] width 131 height 15
click at [842, 154] on span "Murgh Mughlai Makhani Handi" at bounding box center [791, 158] width 131 height 15
click at [715, 195] on span "Creamy, buttery chicken cooked with rich Mughlai spices" at bounding box center [747, 206] width 222 height 36
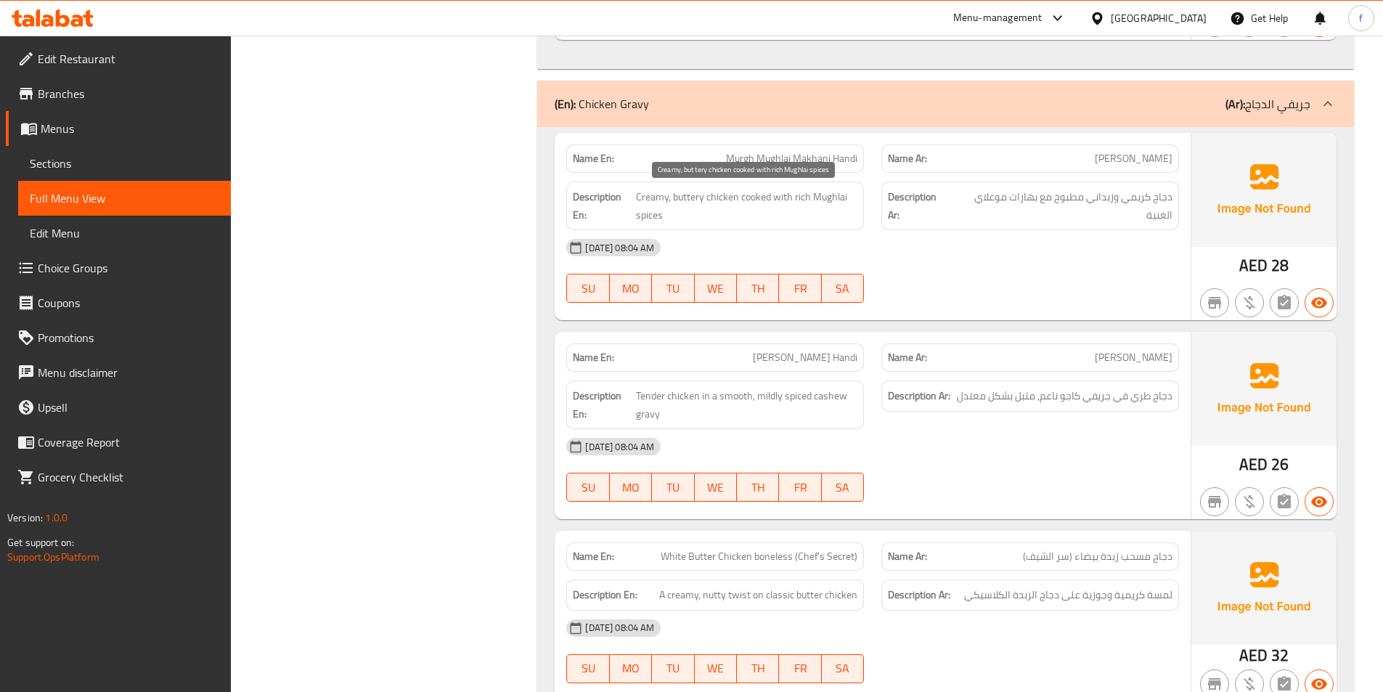
click at [693, 195] on span "Creamy, buttery chicken cooked with rich Mughlai spices" at bounding box center [747, 206] width 222 height 36
click at [654, 198] on span "Creamy, buttery chicken cooked with rich Mughlai spices" at bounding box center [747, 206] width 222 height 36
click at [749, 195] on span "Creamy, buttery chicken cooked with rich Mughlai spices" at bounding box center [747, 206] width 222 height 36
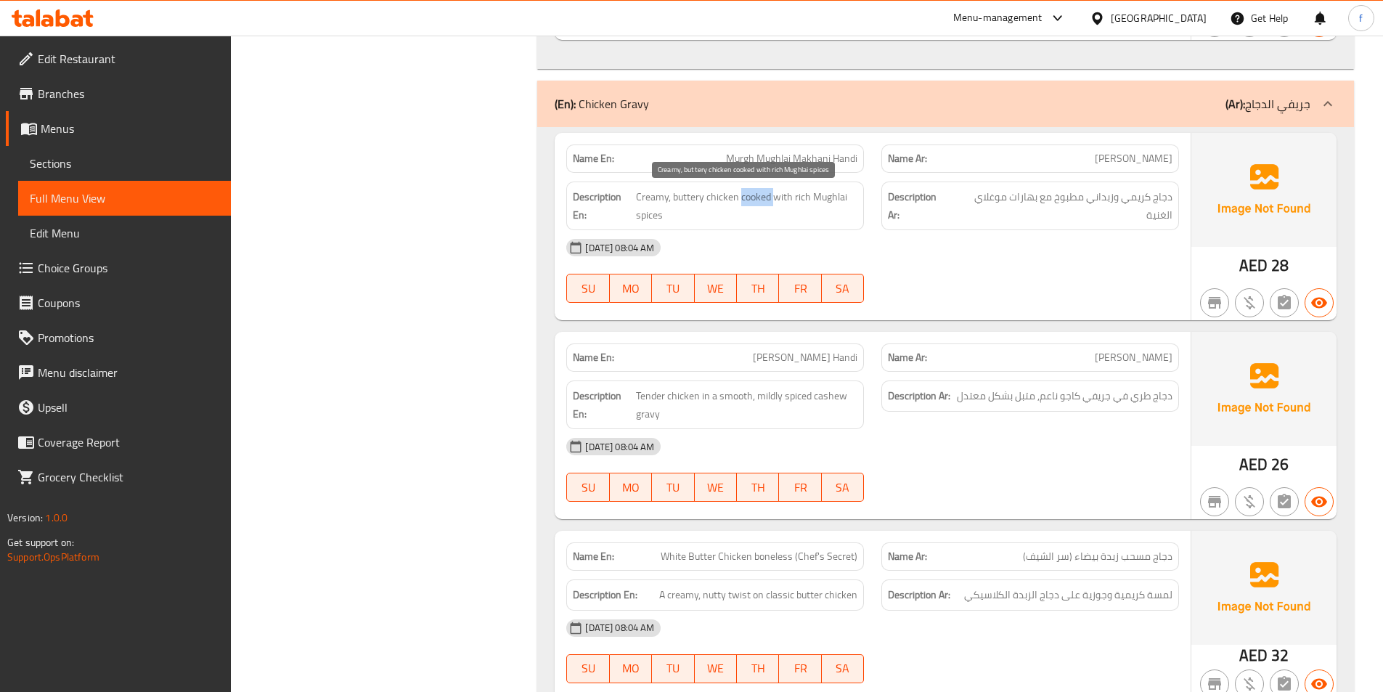
drag, startPoint x: 749, startPoint y: 195, endPoint x: 757, endPoint y: 194, distance: 8.0
click at [752, 194] on span "Creamy, buttery chicken cooked with rich Mughlai spices" at bounding box center [747, 206] width 222 height 36
click at [776, 194] on span "Creamy, buttery chicken cooked with rich Mughlai spices" at bounding box center [747, 206] width 222 height 36
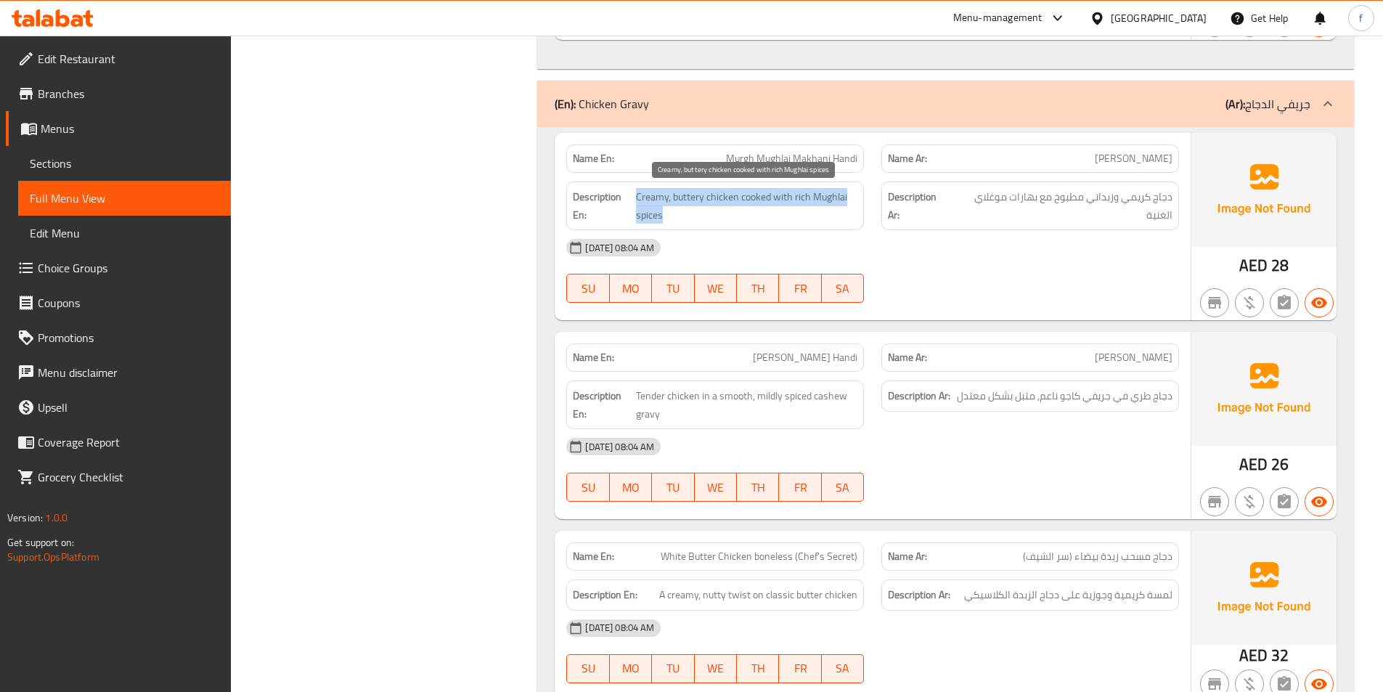
click at [813, 194] on span "Creamy, buttery chicken cooked with rich Mughlai spices" at bounding box center [747, 206] width 222 height 36
click at [771, 198] on span "Creamy, buttery chicken cooked with rich Mughlai spices" at bounding box center [747, 206] width 222 height 36
click at [753, 195] on span "Creamy, buttery chicken cooked with rich Mughlai spices" at bounding box center [747, 206] width 222 height 36
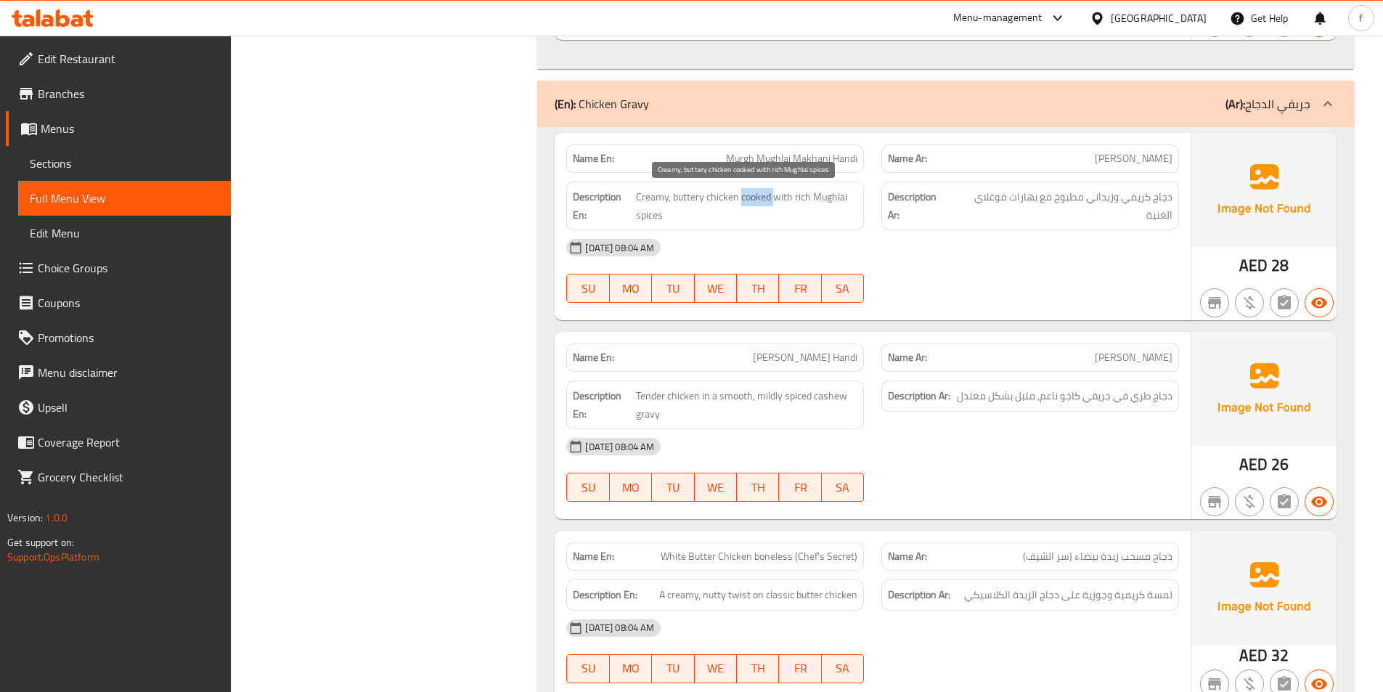
drag, startPoint x: 753, startPoint y: 195, endPoint x: 778, endPoint y: 196, distance: 25.5
click at [754, 195] on span "Creamy, buttery chicken cooked with rich Mughlai spices" at bounding box center [747, 206] width 222 height 36
click at [778, 196] on span "Creamy, buttery chicken cooked with rich Mughlai spices" at bounding box center [747, 206] width 222 height 36
click at [832, 198] on span "Creamy, buttery chicken cooked with rich Mughlai spices" at bounding box center [747, 206] width 222 height 36
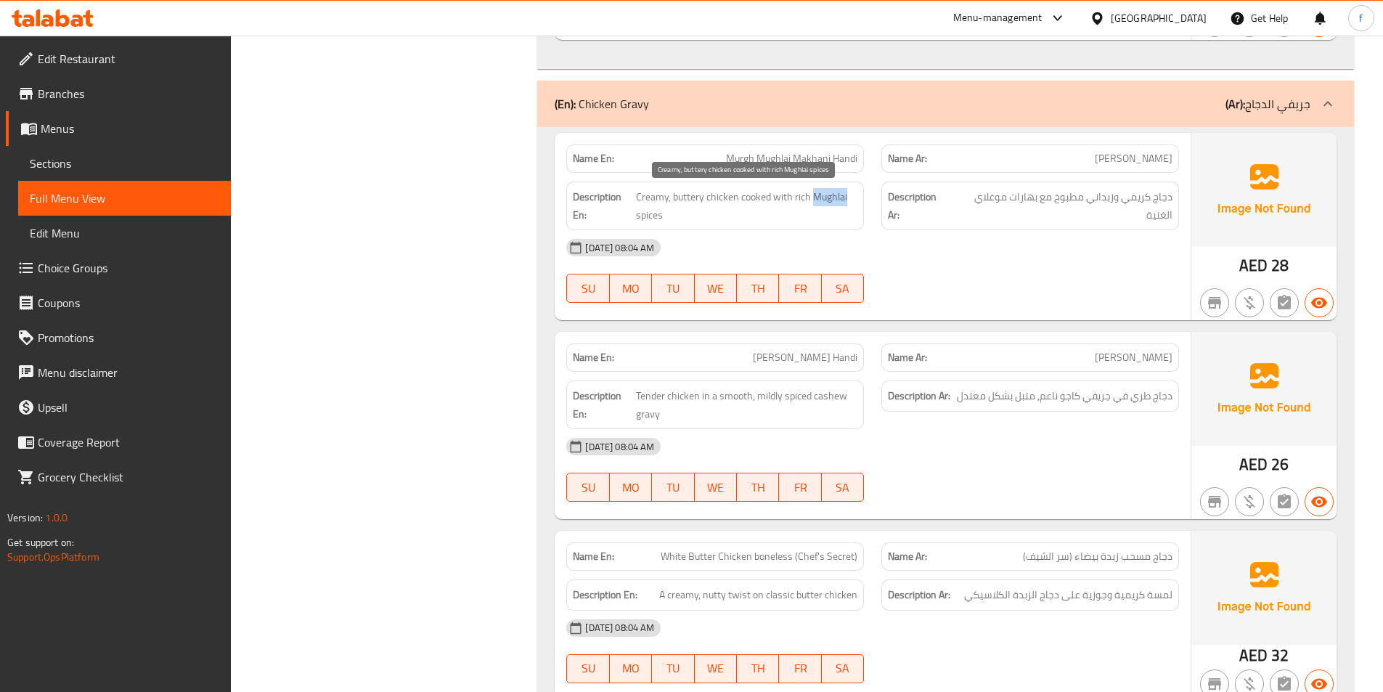
click at [832, 198] on span "Creamy, buttery chicken cooked with rich Mughlai spices" at bounding box center [747, 206] width 222 height 36
click at [651, 219] on span "Creamy, buttery chicken cooked with rich Mughlai spices" at bounding box center [747, 206] width 222 height 36
click at [733, 195] on span "Creamy, buttery chicken cooked with rich Mughlai spices" at bounding box center [747, 206] width 222 height 36
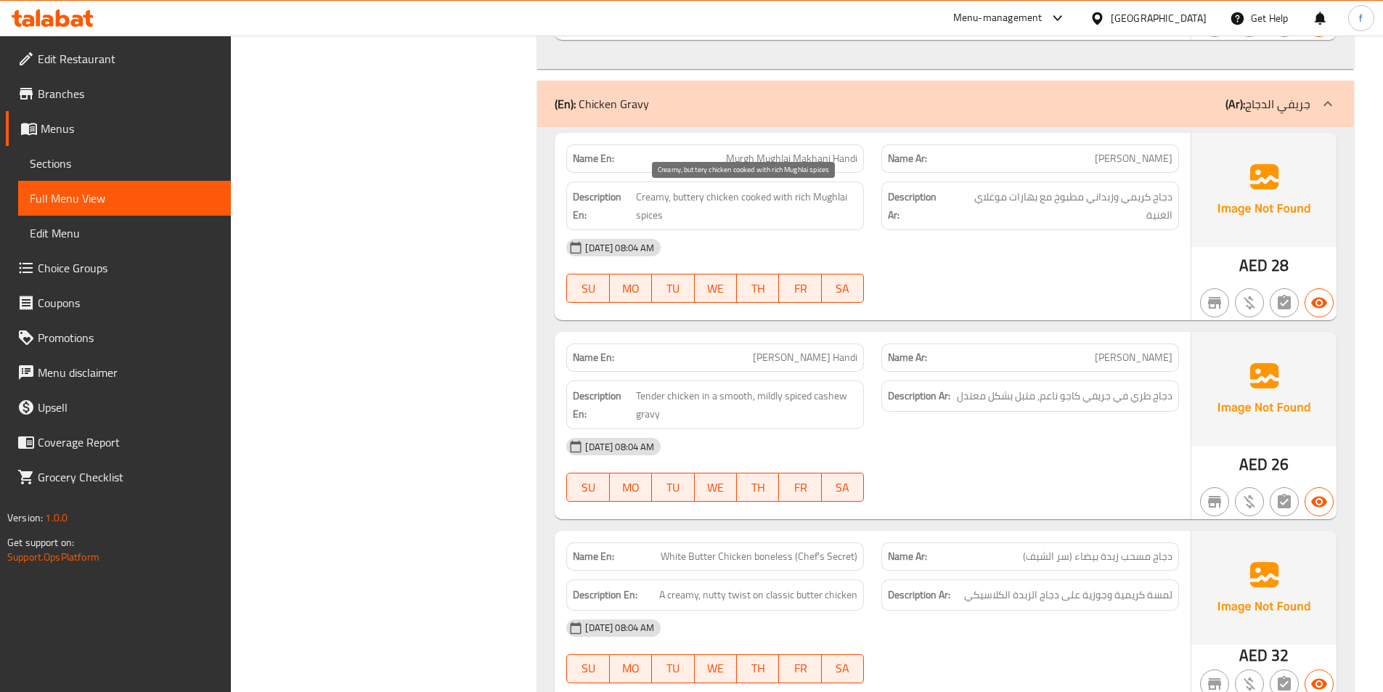
click at [688, 195] on span "Creamy, buttery chicken cooked with rich Mughlai spices" at bounding box center [747, 206] width 222 height 36
click at [650, 195] on span "Creamy, buttery chicken cooked with rich Mughlai spices" at bounding box center [747, 206] width 222 height 36
click at [748, 193] on span "Creamy, buttery chicken cooked with rich Mughlai spices" at bounding box center [747, 206] width 222 height 36
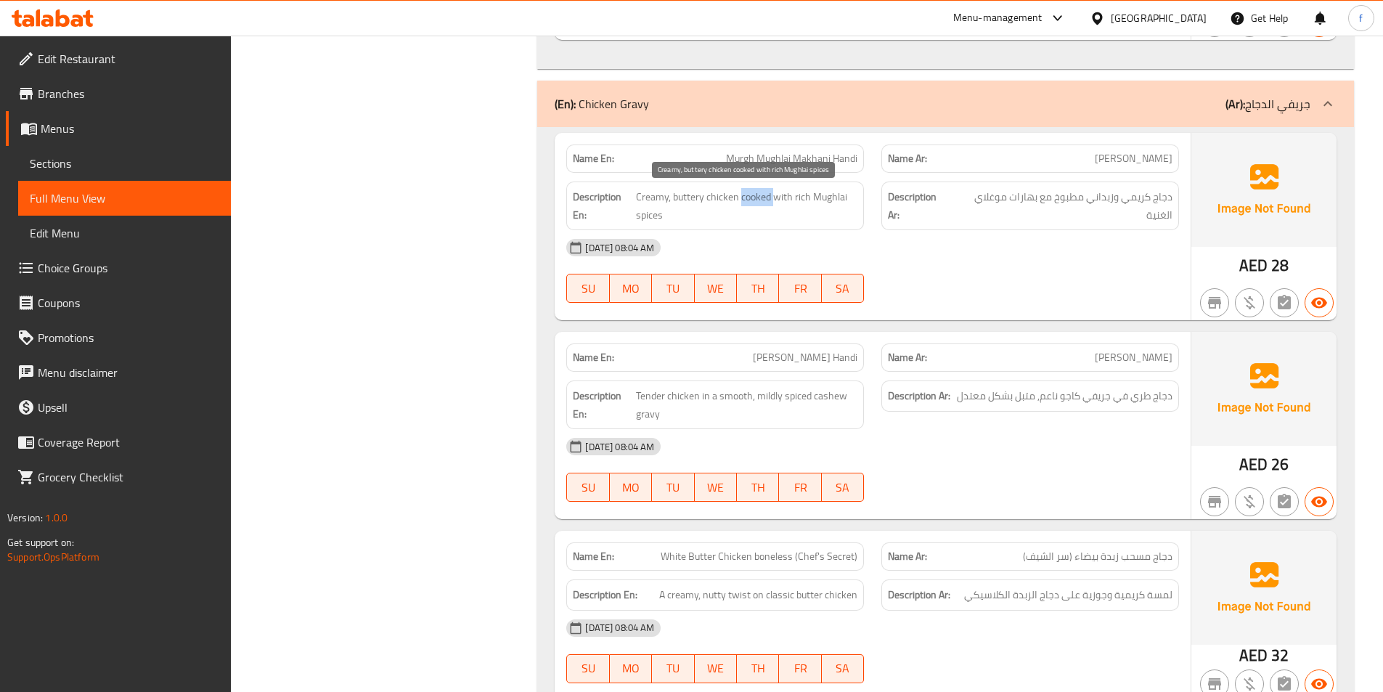
click at [748, 193] on span "Creamy, buttery chicken cooked with rich Mughlai spices" at bounding box center [747, 206] width 222 height 36
click at [822, 195] on span "Creamy, buttery chicken cooked with rich Mughlai spices" at bounding box center [747, 206] width 222 height 36
click at [801, 195] on span "Creamy, buttery chicken cooked with rich Mughlai spices" at bounding box center [747, 206] width 222 height 36
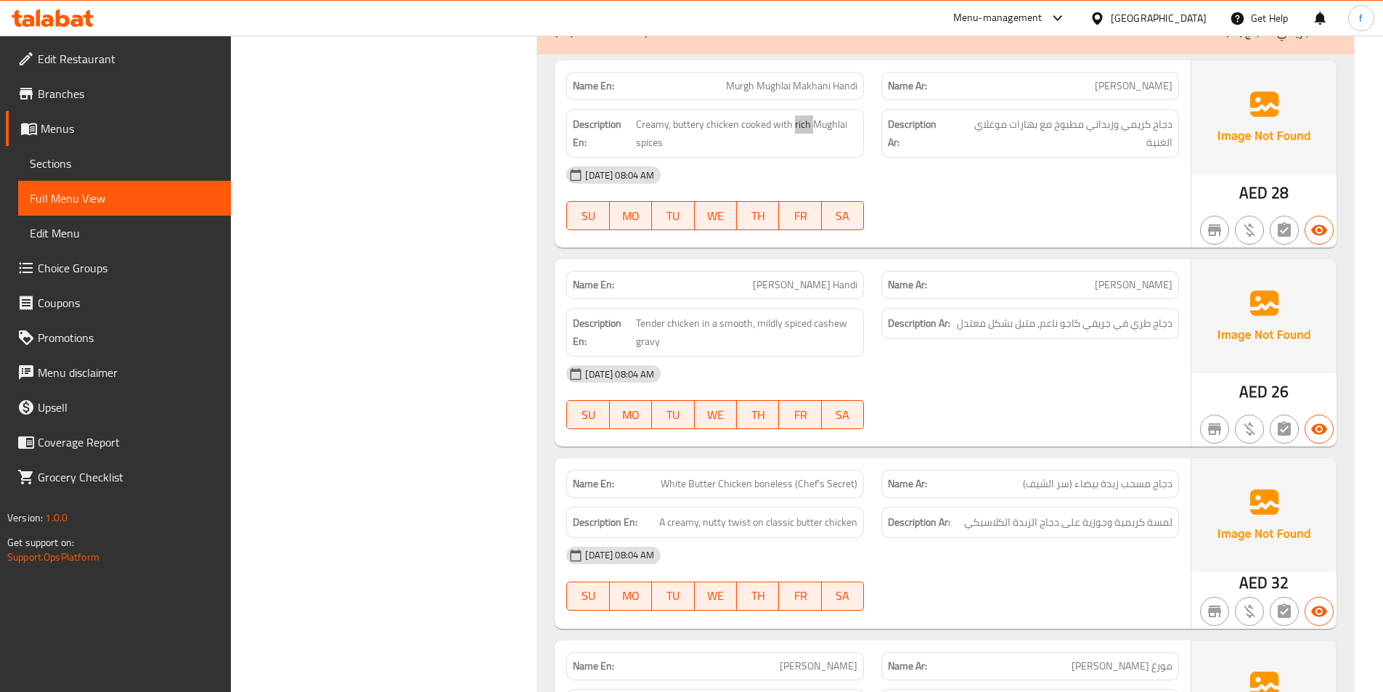
scroll to position [3486, 0]
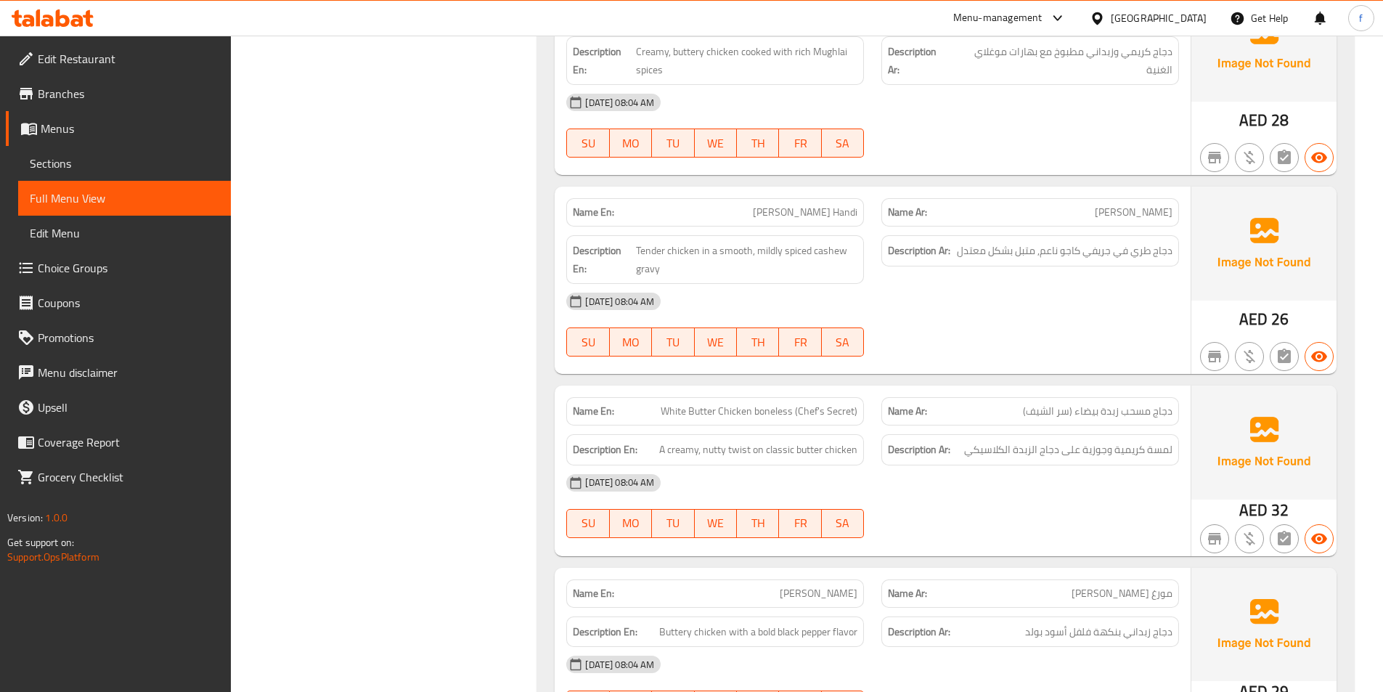
click at [777, 209] on span "[PERSON_NAME] Handi" at bounding box center [805, 212] width 105 height 15
click at [812, 209] on span "[PERSON_NAME] Handi" at bounding box center [805, 212] width 105 height 15
click at [813, 209] on span "[PERSON_NAME] Handi" at bounding box center [805, 212] width 105 height 15
click at [845, 213] on span "[PERSON_NAME] Handi" at bounding box center [805, 212] width 105 height 15
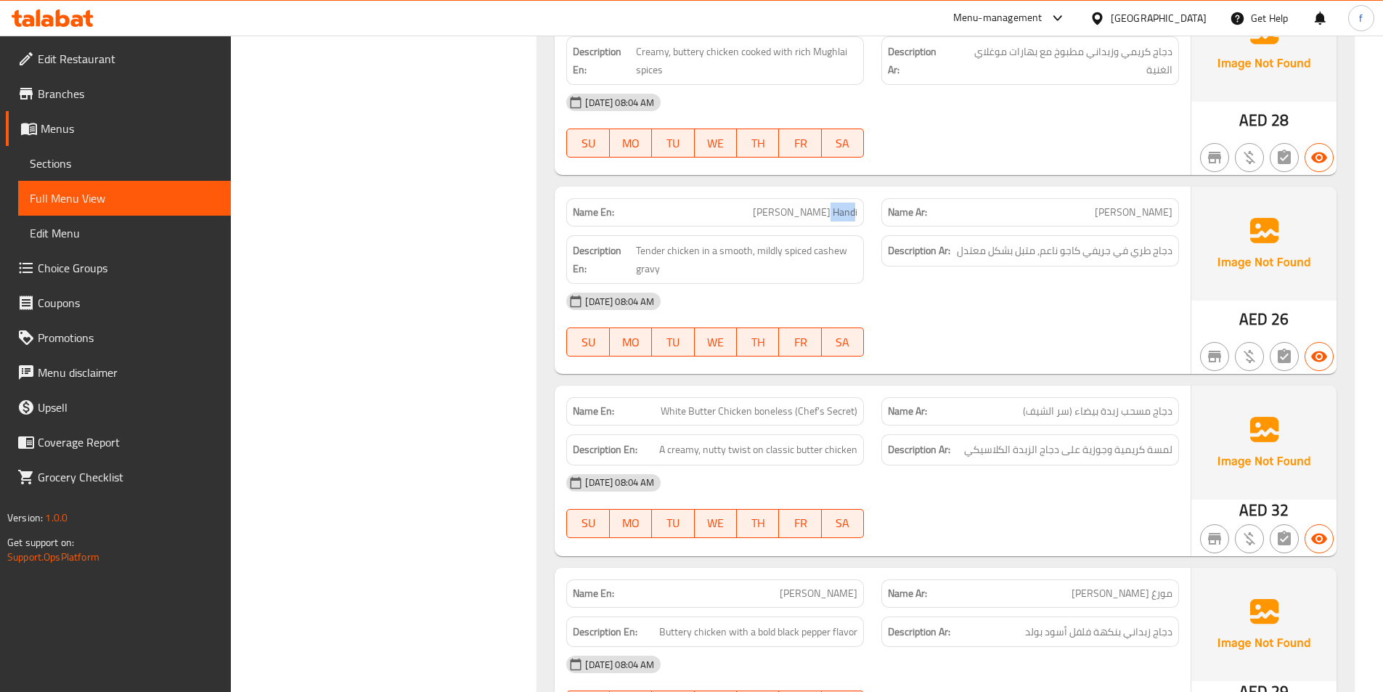
click at [845, 213] on span "[PERSON_NAME] Handi" at bounding box center [805, 212] width 105 height 15
click at [683, 251] on span "Tender chicken in a smooth, mildly spiced cashew gravy" at bounding box center [746, 260] width 221 height 36
click at [654, 251] on span "Tender chicken in a smooth, mildly spiced cashew gravy" at bounding box center [746, 260] width 221 height 36
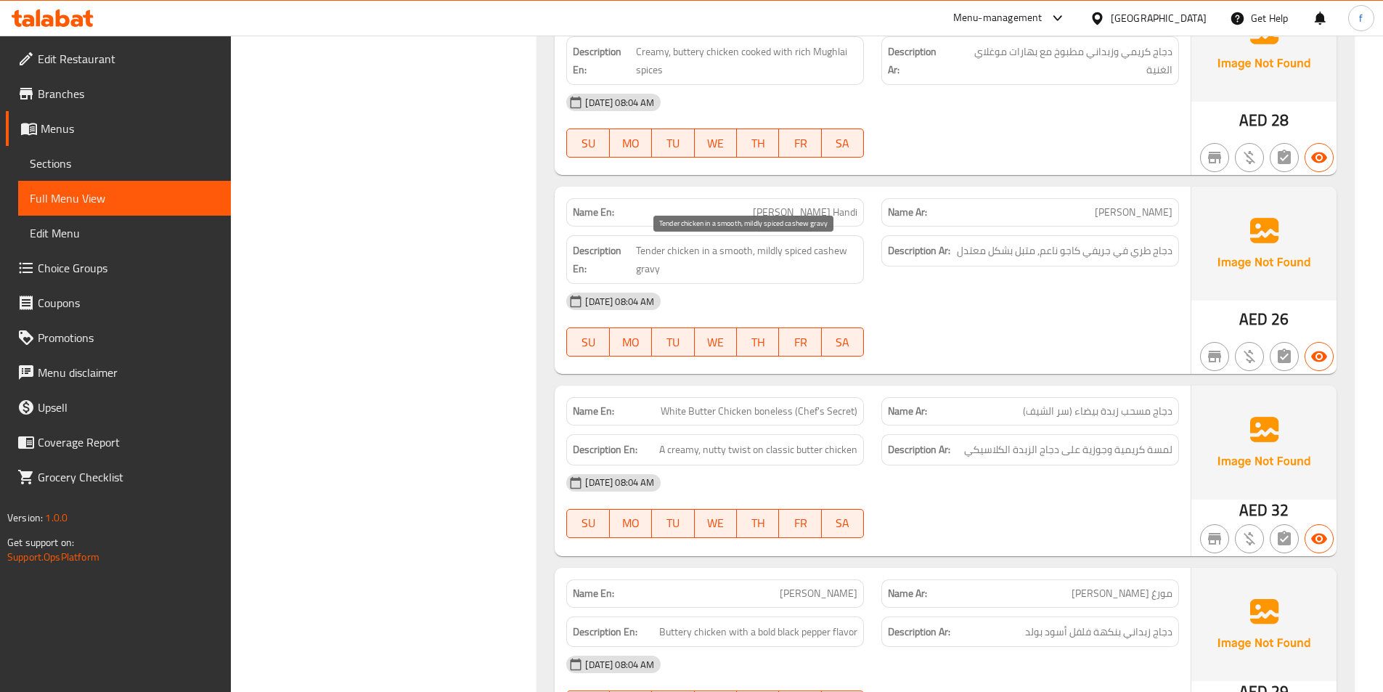
click at [644, 266] on span "Tender chicken in a smooth, mildly spiced cashew gravy" at bounding box center [746, 260] width 221 height 36
click at [834, 252] on span "Tender chicken in a smooth, mildly spiced cashew gravy" at bounding box center [746, 260] width 221 height 36
click at [779, 248] on span "Tender chicken in a smooth, mildly spiced cashew gravy" at bounding box center [746, 260] width 221 height 36
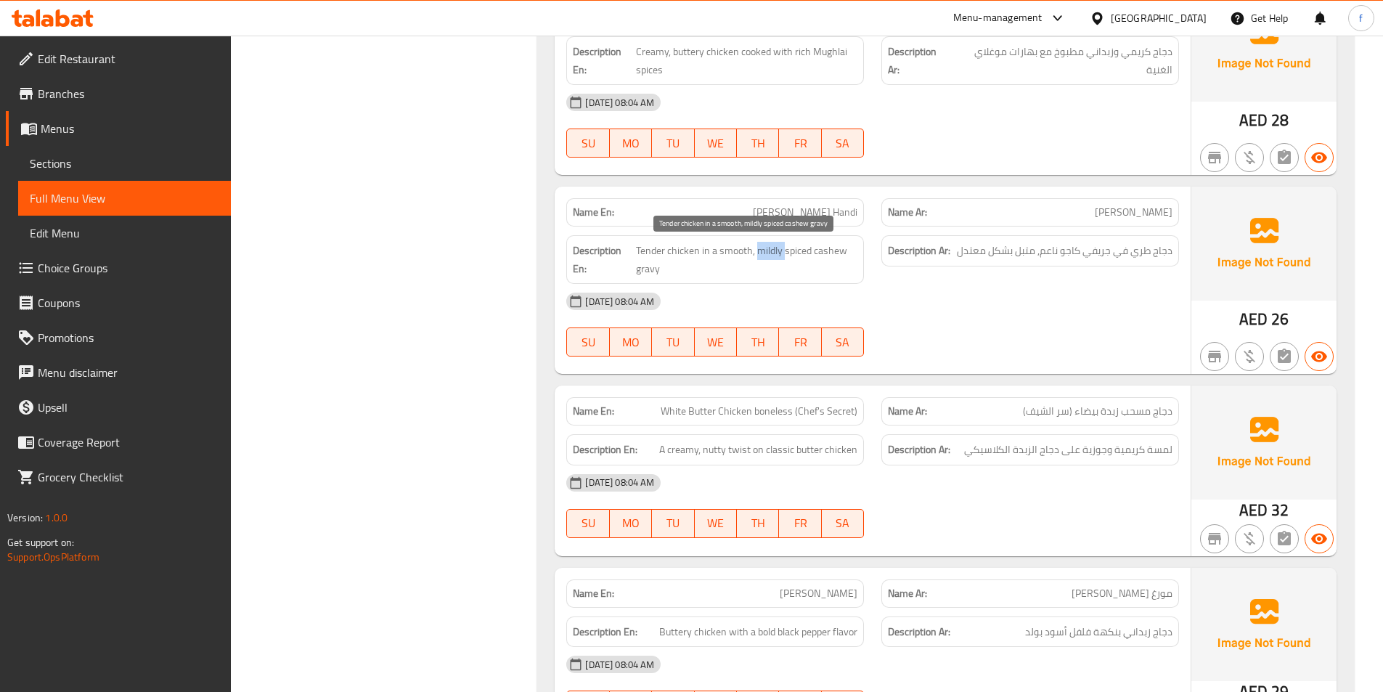
click at [779, 248] on span "Tender chicken in a smooth, mildly spiced cashew gravy" at bounding box center [746, 260] width 221 height 36
click at [756, 246] on span "Tender chicken in a smooth, mildly spiced cashew gravy" at bounding box center [746, 260] width 221 height 36
click at [730, 252] on span "Tender chicken in a smooth, mildly spiced cashew gravy" at bounding box center [746, 260] width 221 height 36
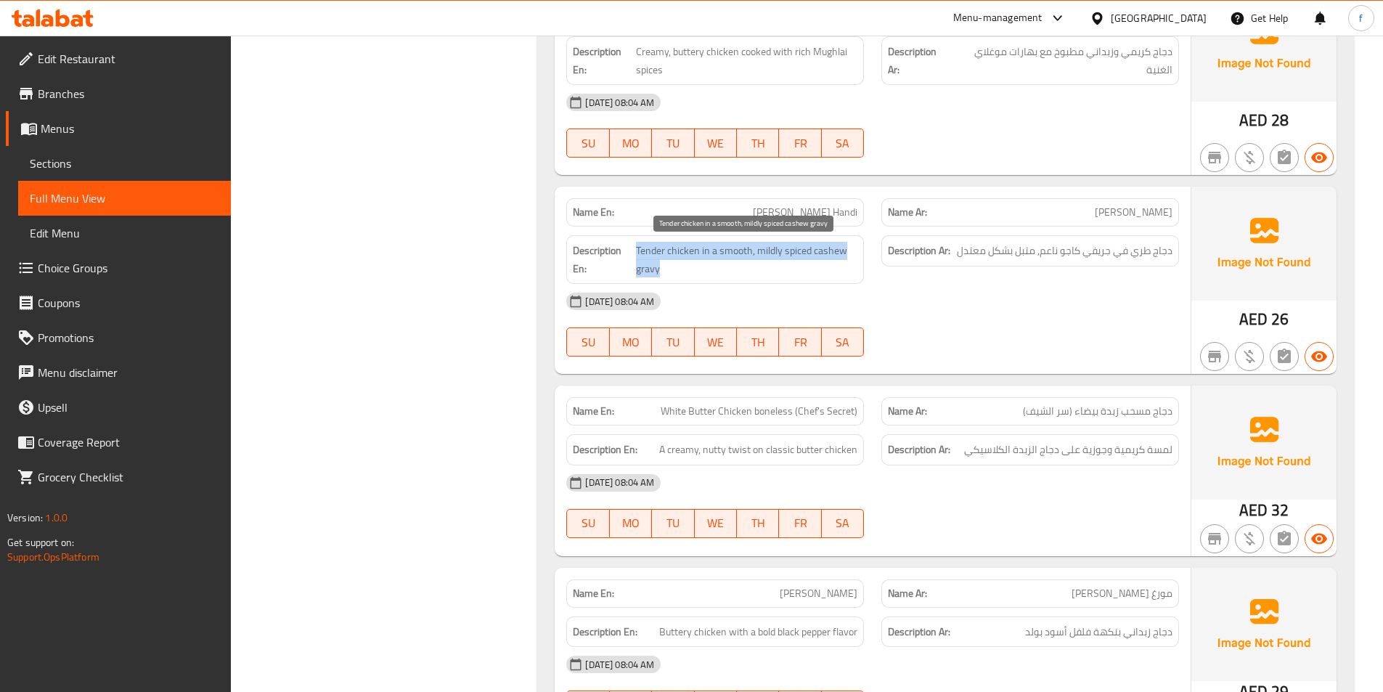
click at [730, 252] on span "Tender chicken in a smooth, mildly spiced cashew gravy" at bounding box center [746, 260] width 221 height 36
click at [799, 257] on span "Tender chicken in a smooth, mildly spiced cashew gravy" at bounding box center [746, 260] width 221 height 36
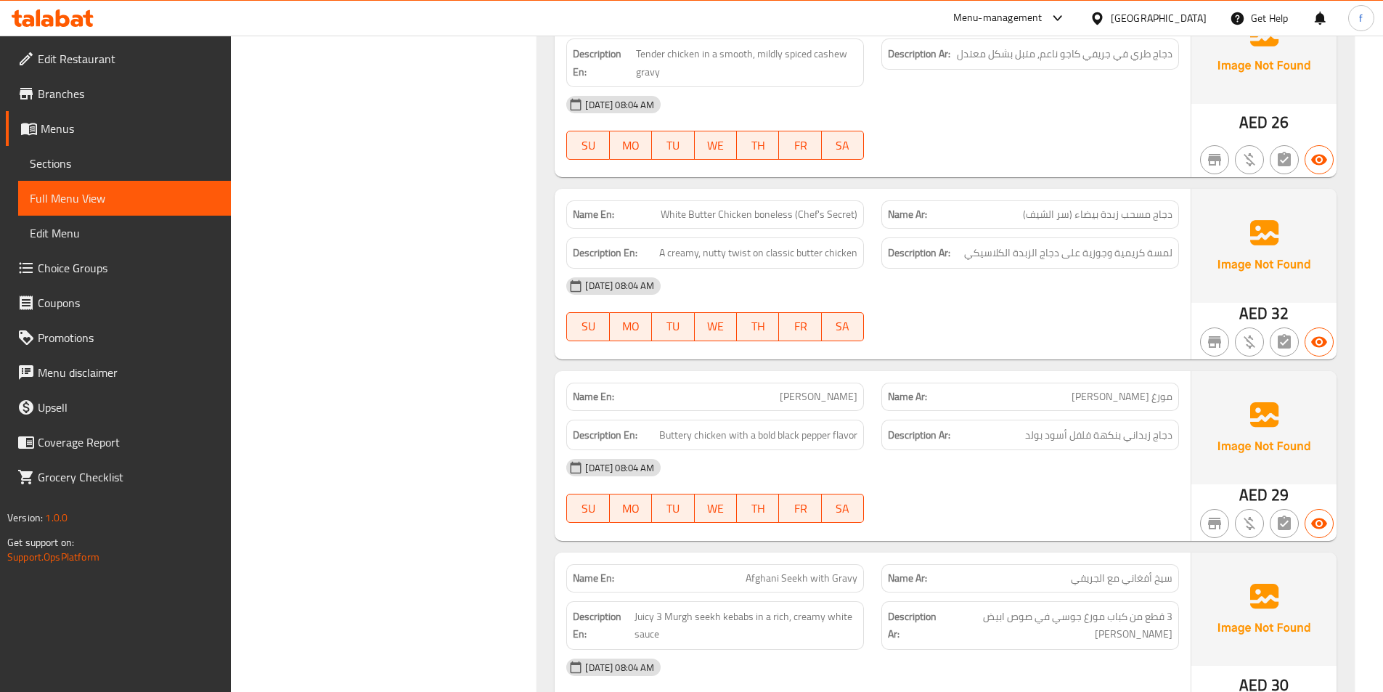
scroll to position [3704, 0]
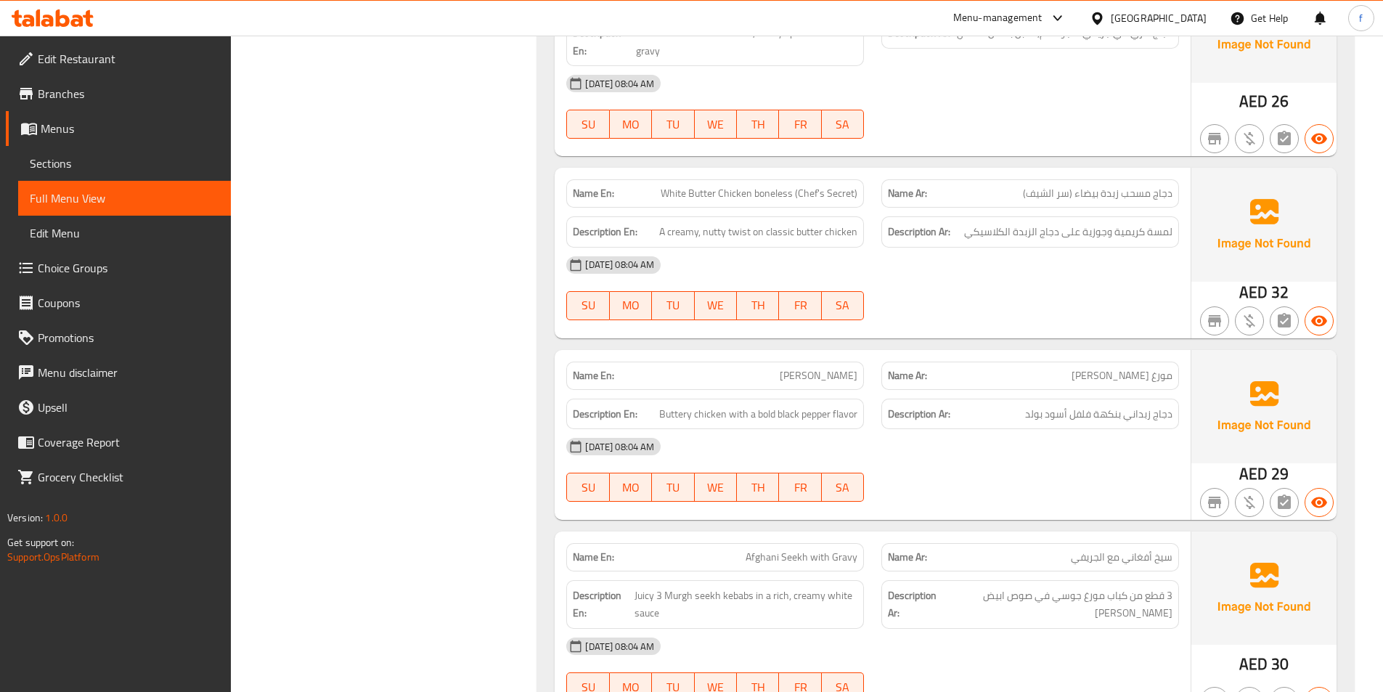
click at [744, 192] on span "White Butter Chicken boneless (Chef's Secret)" at bounding box center [759, 193] width 197 height 15
click at [782, 200] on span "White Butter Chicken boneless (Chef's Secret)" at bounding box center [759, 193] width 197 height 15
click at [710, 194] on span "White Butter Chicken boneless (Chef's Secret)" at bounding box center [759, 193] width 197 height 15
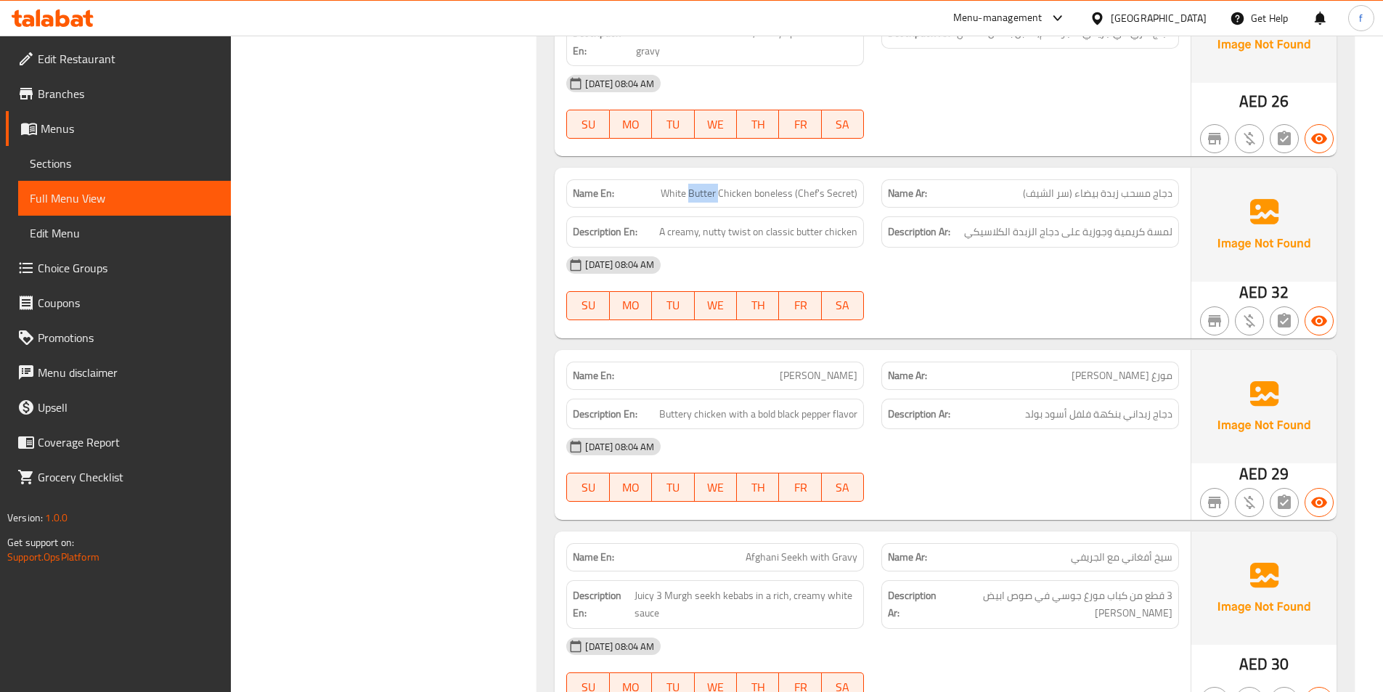
drag, startPoint x: 710, startPoint y: 194, endPoint x: 651, endPoint y: 198, distance: 58.9
click at [704, 196] on span "White Butter Chicken boneless (Chef's Secret)" at bounding box center [759, 193] width 197 height 15
click at [659, 198] on p "Name En: White Butter Chicken boneless (Chef's Secret)" at bounding box center [715, 193] width 285 height 15
drag, startPoint x: 659, startPoint y: 198, endPoint x: 834, endPoint y: 198, distance: 175.0
click at [662, 198] on p "Name En: White Butter Chicken boneless (Chef's Secret)" at bounding box center [715, 193] width 285 height 15
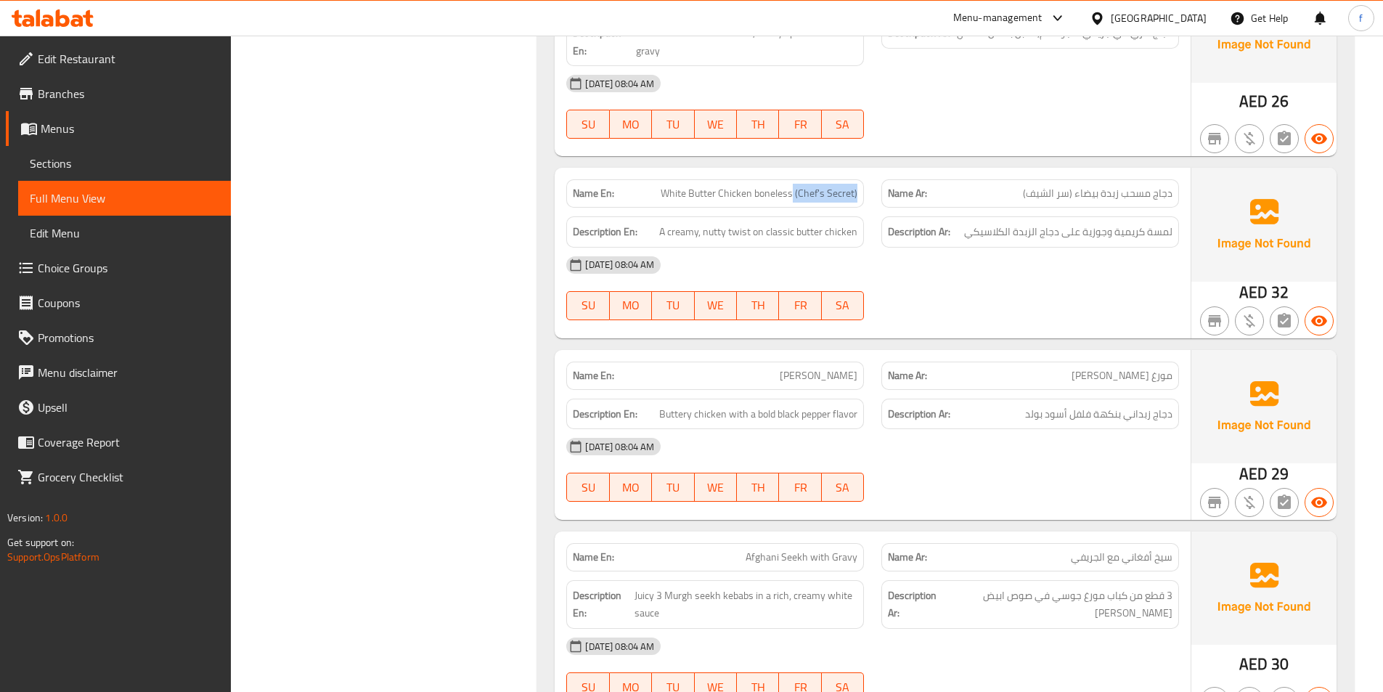
drag, startPoint x: 794, startPoint y: 194, endPoint x: 866, endPoint y: 193, distance: 71.2
click at [866, 193] on div "Name En: White Butter Chicken boneless (Chef's Secret)" at bounding box center [715, 194] width 315 height 46
click at [1063, 201] on span "دجاج مسحب زبدة بيضاء (سر الشيف)" at bounding box center [1098, 193] width 150 height 15
click at [739, 229] on span "A creamy, nutty twist on classic butter chicken" at bounding box center [758, 232] width 198 height 18
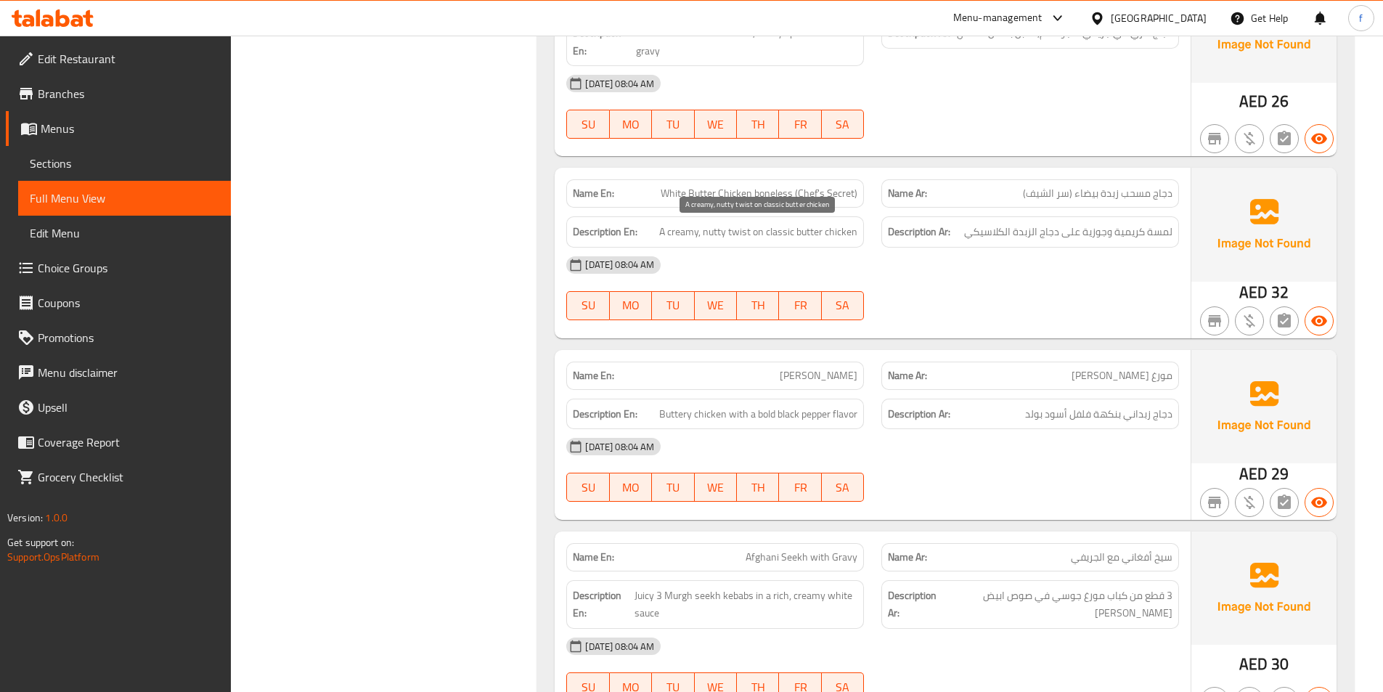
click at [680, 236] on span "A creamy, nutty twist on classic butter chicken" at bounding box center [758, 232] width 198 height 18
click at [754, 196] on span "White Butter Chicken boneless (Chef's Secret)" at bounding box center [759, 193] width 197 height 15
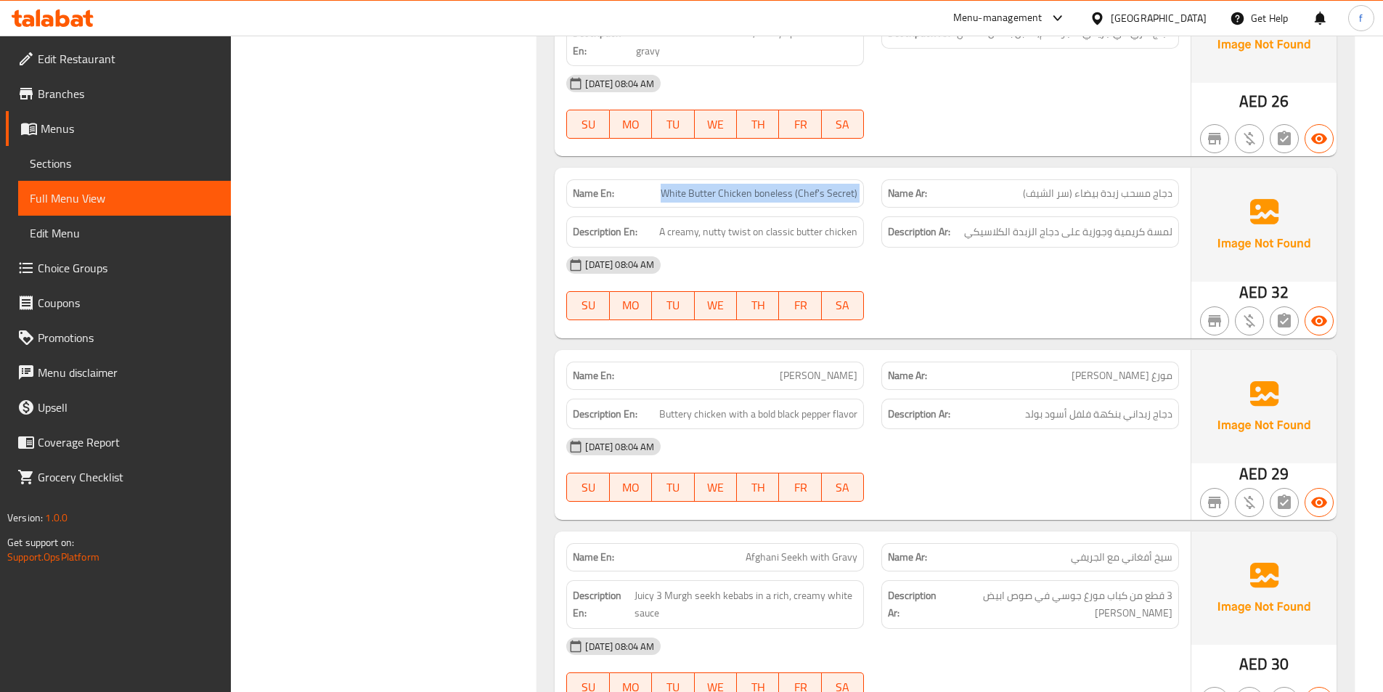
copy span "White Butter Chicken boneless (Chef's Secret)"
click at [778, 233] on span "A creamy, nutty twist on classic butter chicken" at bounding box center [758, 232] width 198 height 18
click at [802, 233] on span "A creamy, nutty twist on classic butter chicken" at bounding box center [758, 232] width 198 height 18
drag, startPoint x: 802, startPoint y: 233, endPoint x: 847, endPoint y: 238, distance: 45.3
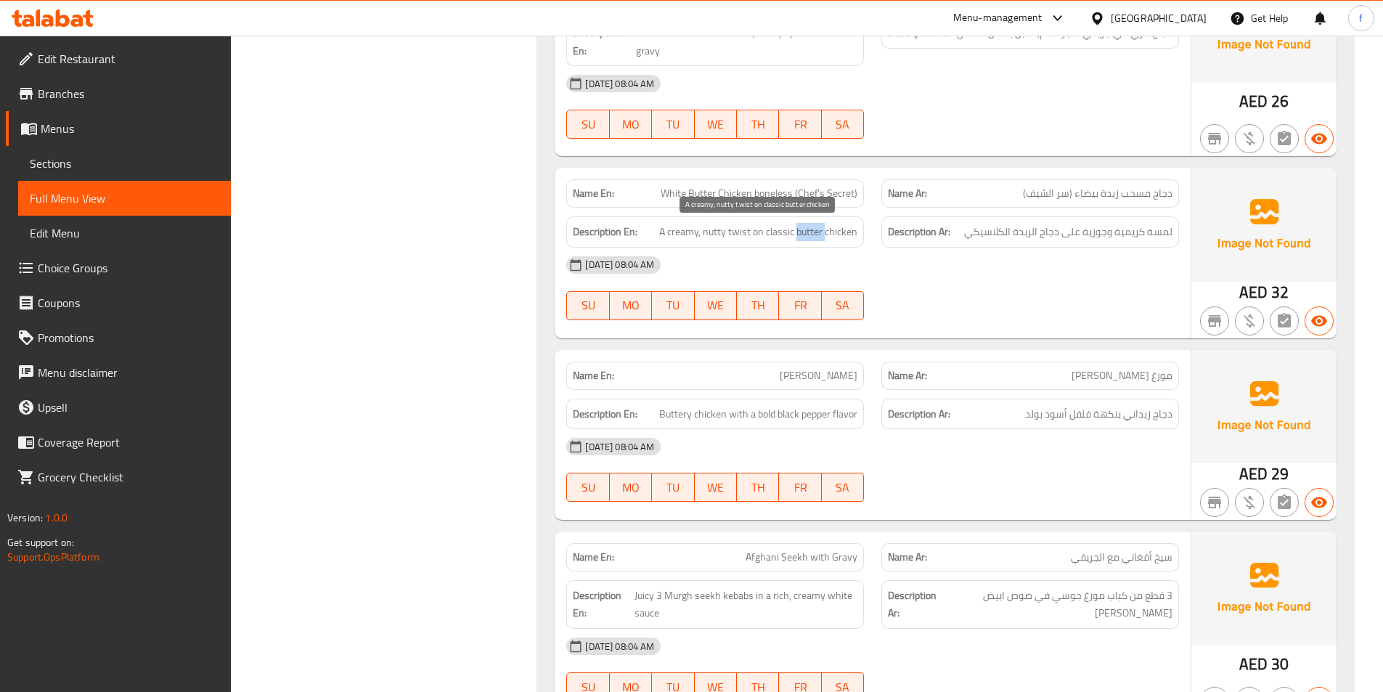
click at [802, 233] on span "A creamy, nutty twist on classic butter chicken" at bounding box center [758, 232] width 198 height 18
click at [847, 238] on span "A creamy, nutty twist on classic butter chicken" at bounding box center [758, 232] width 198 height 18
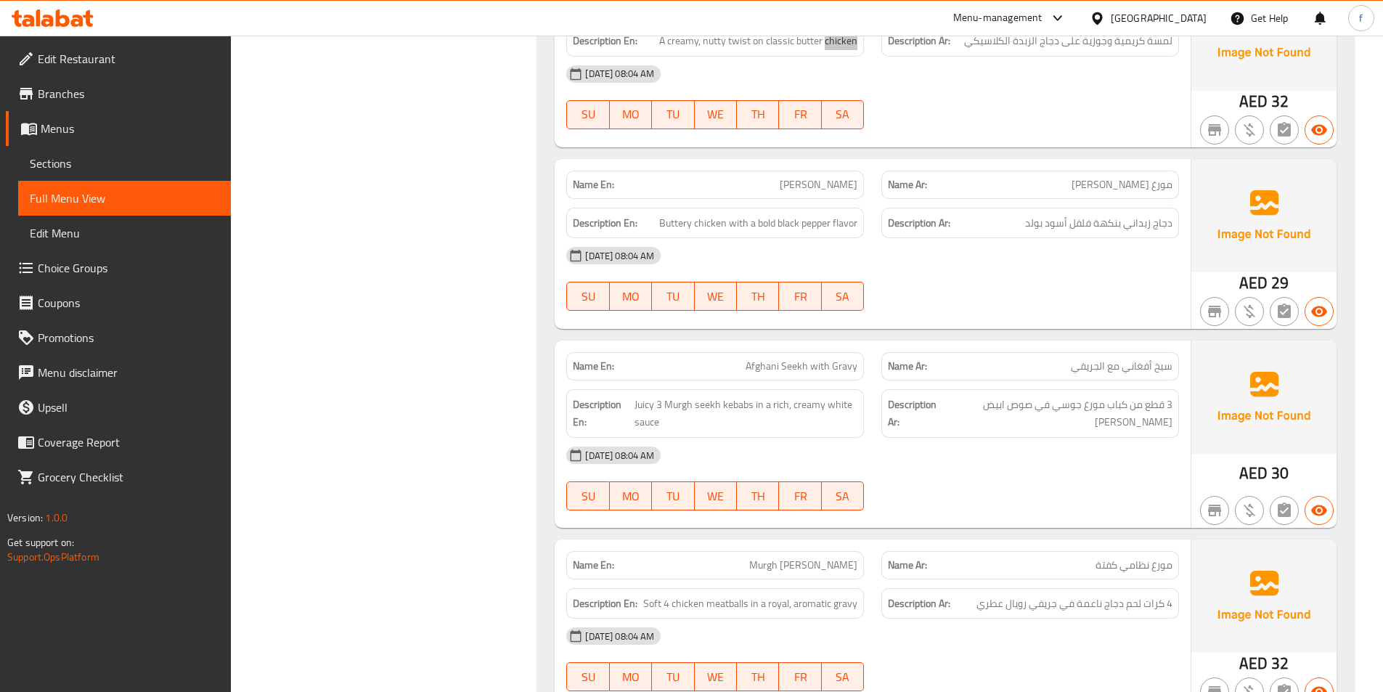
scroll to position [3776, 0]
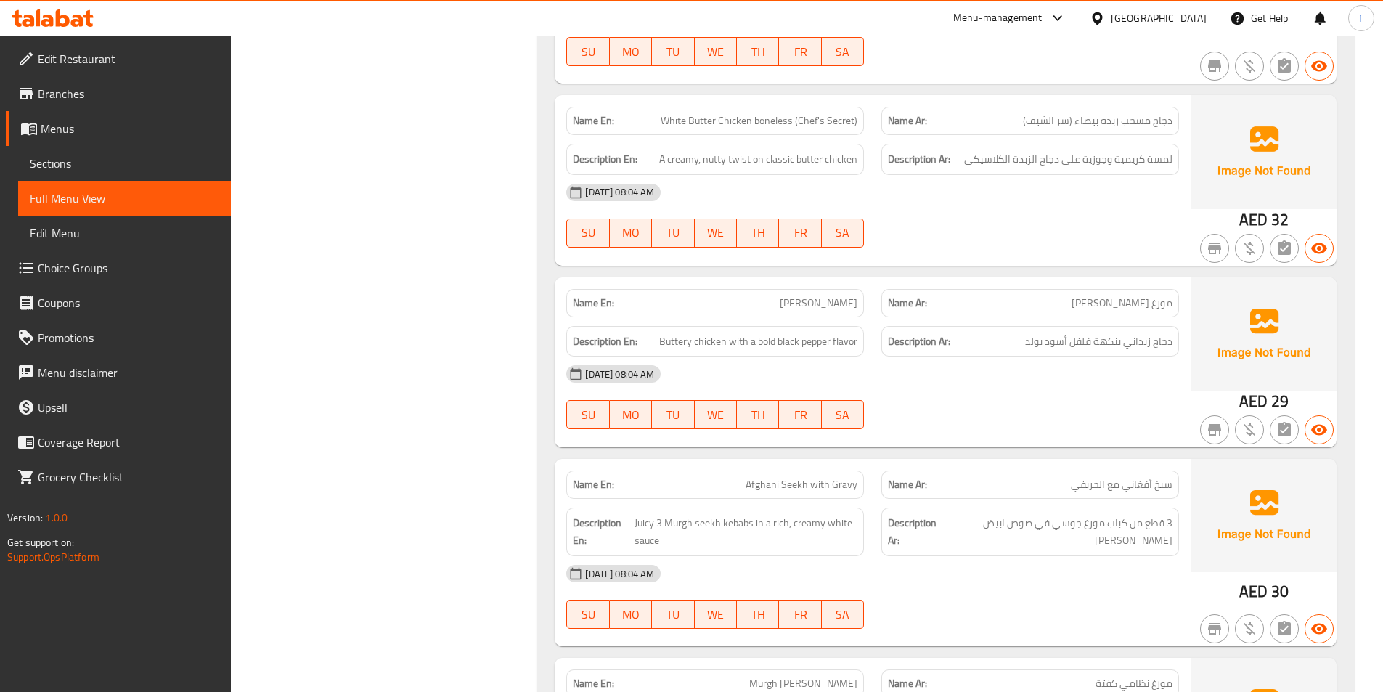
click at [845, 301] on span "[PERSON_NAME]" at bounding box center [819, 303] width 78 height 15
click at [821, 301] on span "[PERSON_NAME]" at bounding box center [819, 303] width 78 height 15
click at [780, 305] on span "[PERSON_NAME]" at bounding box center [819, 303] width 78 height 15
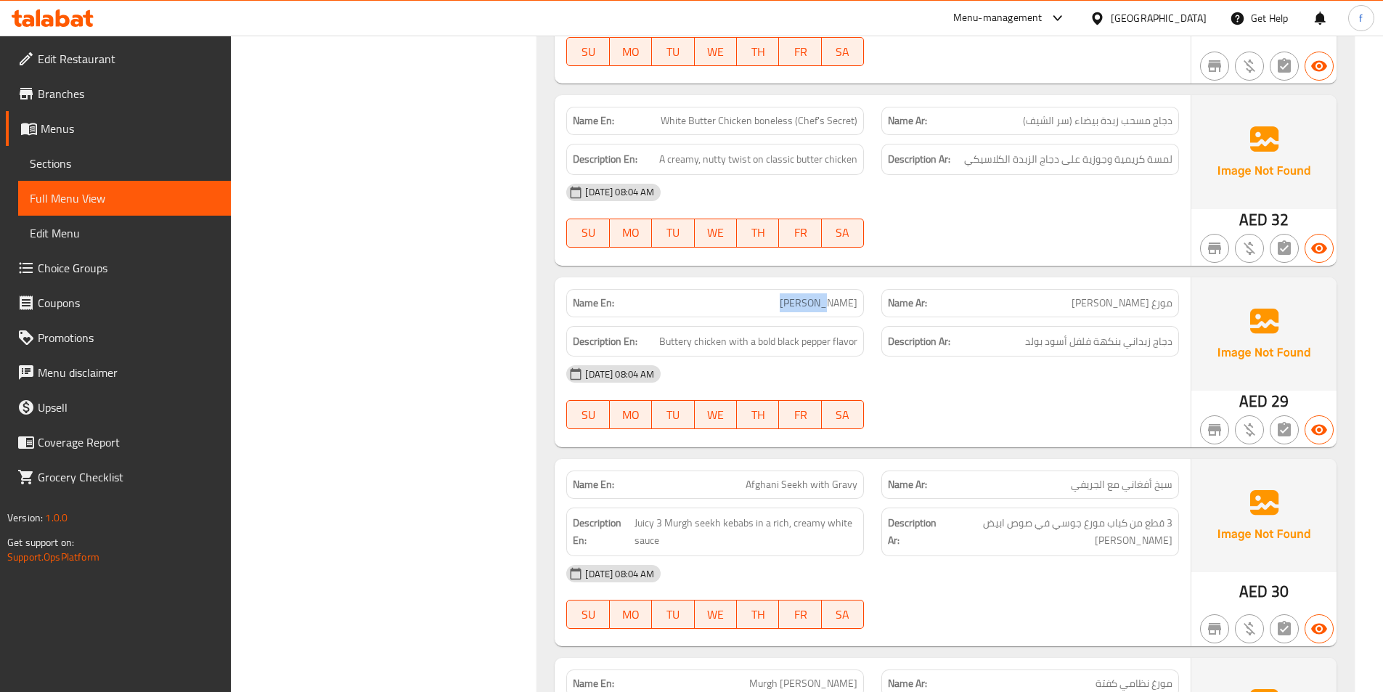
drag, startPoint x: 757, startPoint y: 305, endPoint x: 791, endPoint y: 304, distance: 33.4
click at [780, 305] on span "[PERSON_NAME]" at bounding box center [819, 303] width 78 height 15
click at [791, 304] on span "[PERSON_NAME]" at bounding box center [819, 303] width 78 height 15
click at [817, 304] on span "[PERSON_NAME]" at bounding box center [819, 303] width 78 height 15
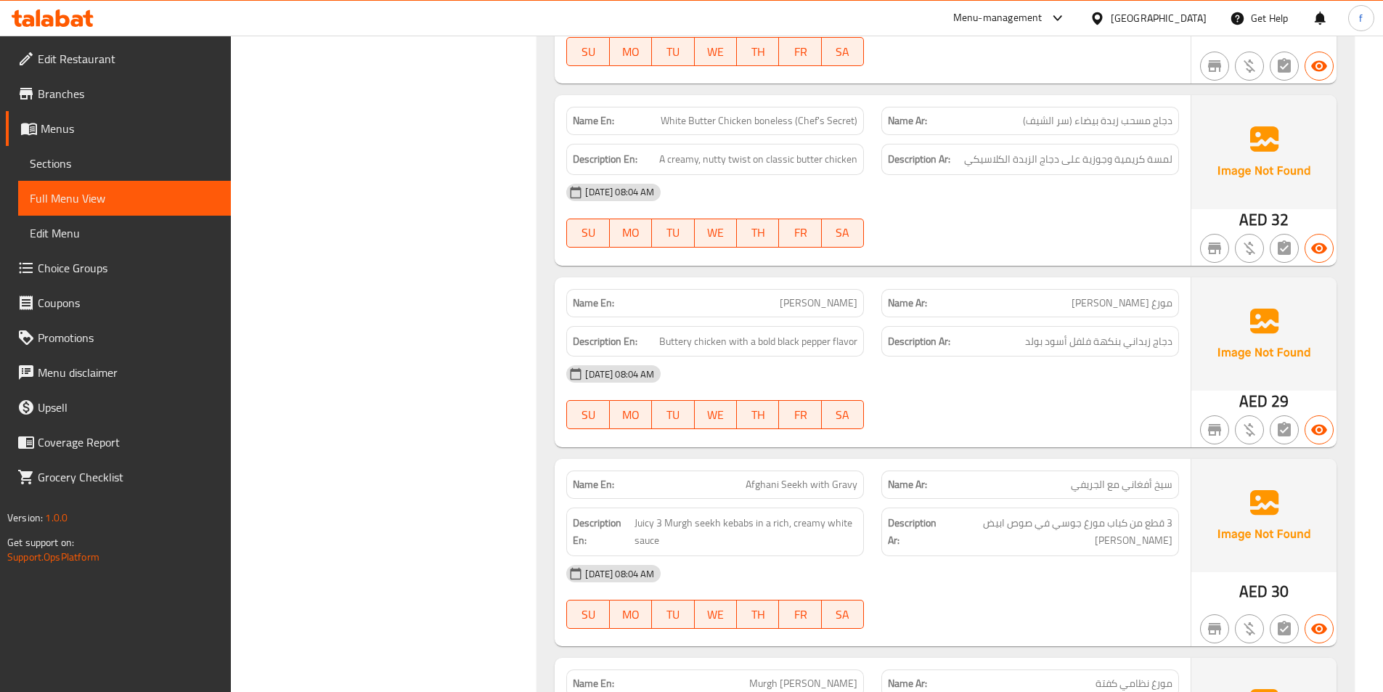
drag, startPoint x: 817, startPoint y: 304, endPoint x: 877, endPoint y: 309, distance: 60.5
click at [836, 304] on span "[PERSON_NAME]" at bounding box center [819, 303] width 78 height 15
click at [708, 342] on span "Buttery chicken with a bold black pepper flavor" at bounding box center [758, 342] width 198 height 18
click at [664, 341] on span "Buttery chicken with a bold black pepper flavor" at bounding box center [758, 342] width 198 height 18
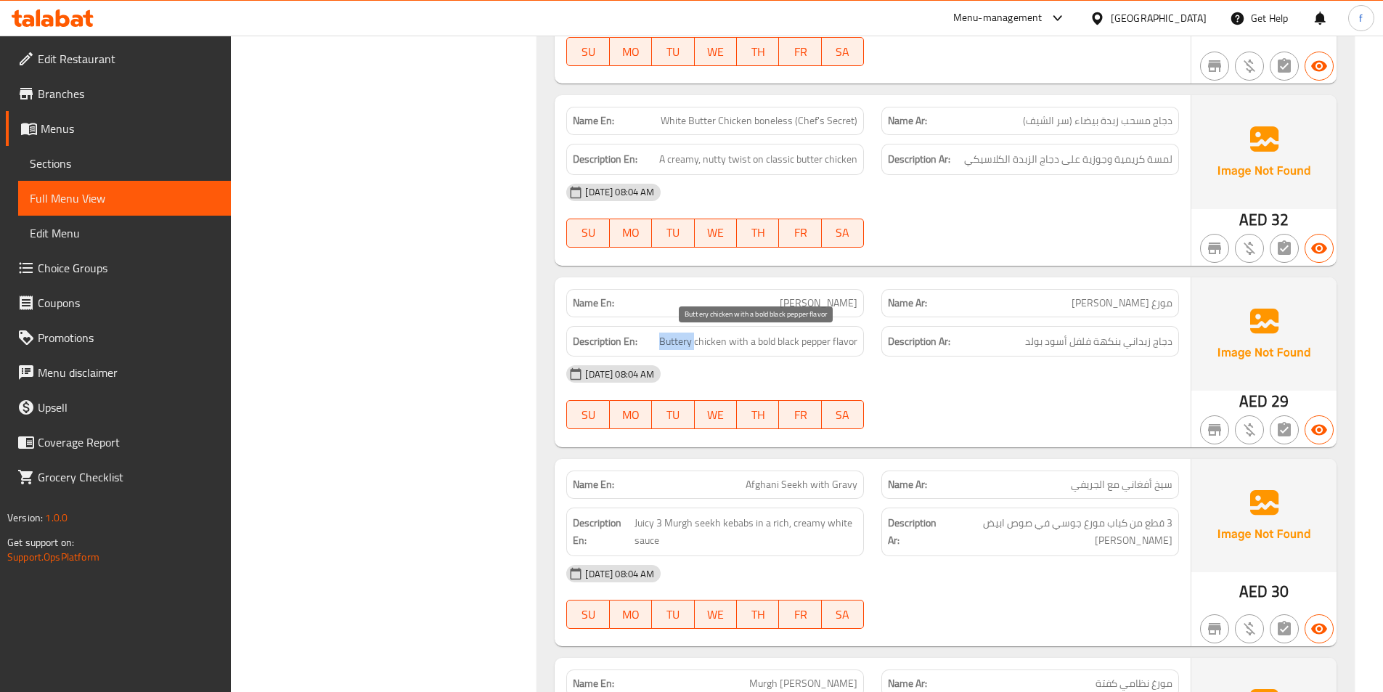
click at [664, 341] on span "Buttery chicken with a bold black pepper flavor" at bounding box center [758, 342] width 198 height 18
click at [837, 340] on span "Buttery chicken with a bold black pepper flavor" at bounding box center [758, 342] width 198 height 18
click at [816, 340] on span "Buttery chicken with a bold black pepper flavor" at bounding box center [758, 342] width 198 height 18
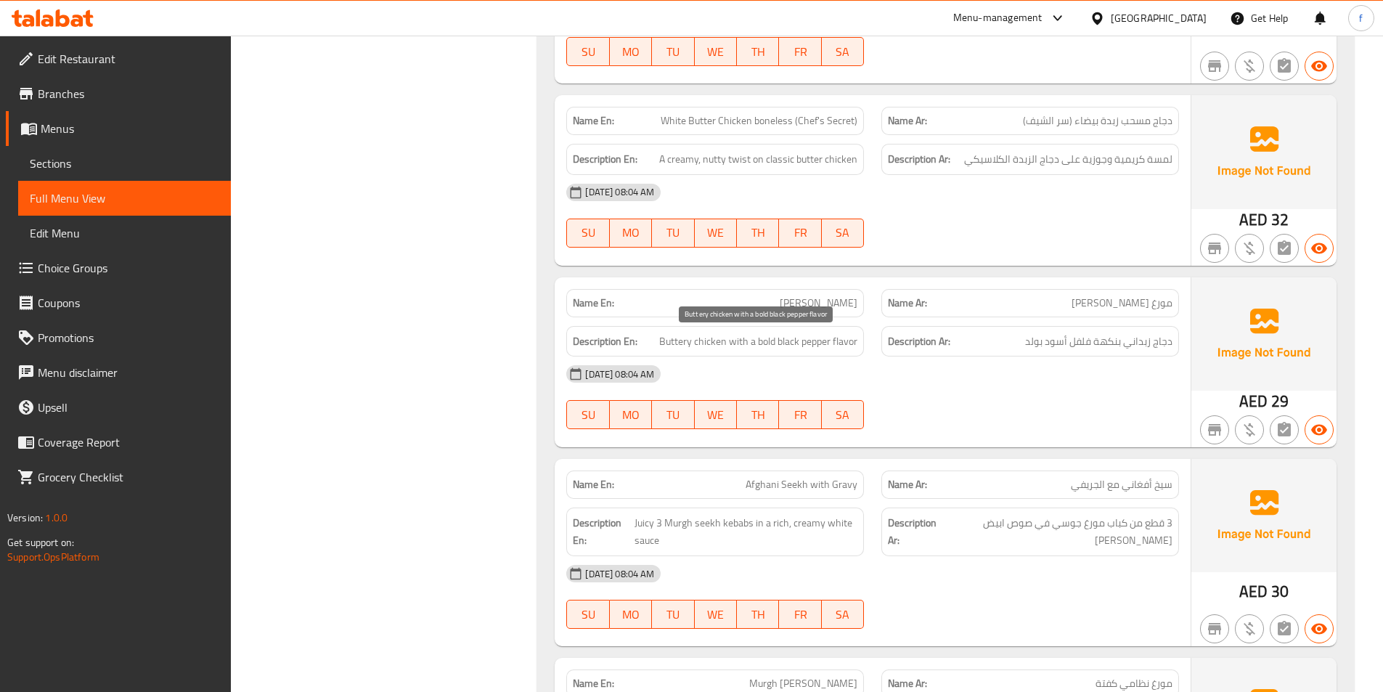
click at [785, 340] on span "Buttery chicken with a bold black pepper flavor" at bounding box center [758, 342] width 198 height 18
click at [763, 339] on span "Buttery chicken with a bold black pepper flavor" at bounding box center [758, 342] width 198 height 18
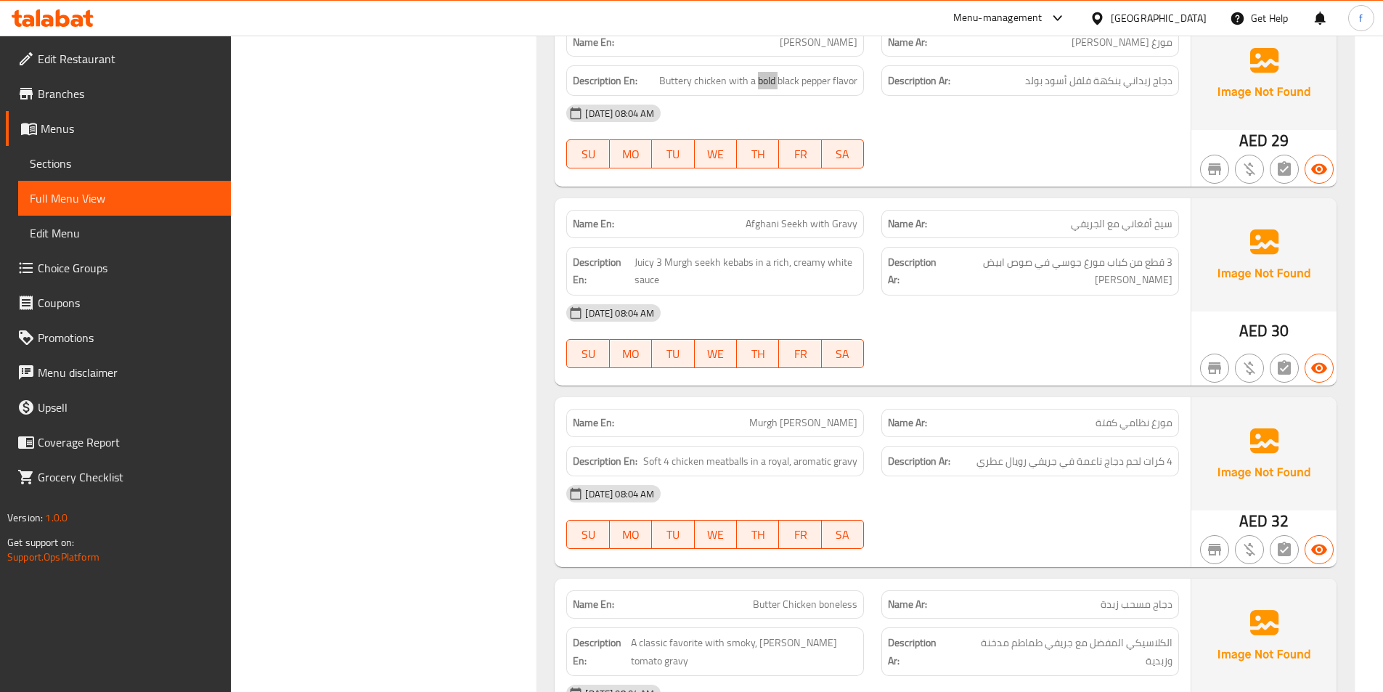
scroll to position [4067, 0]
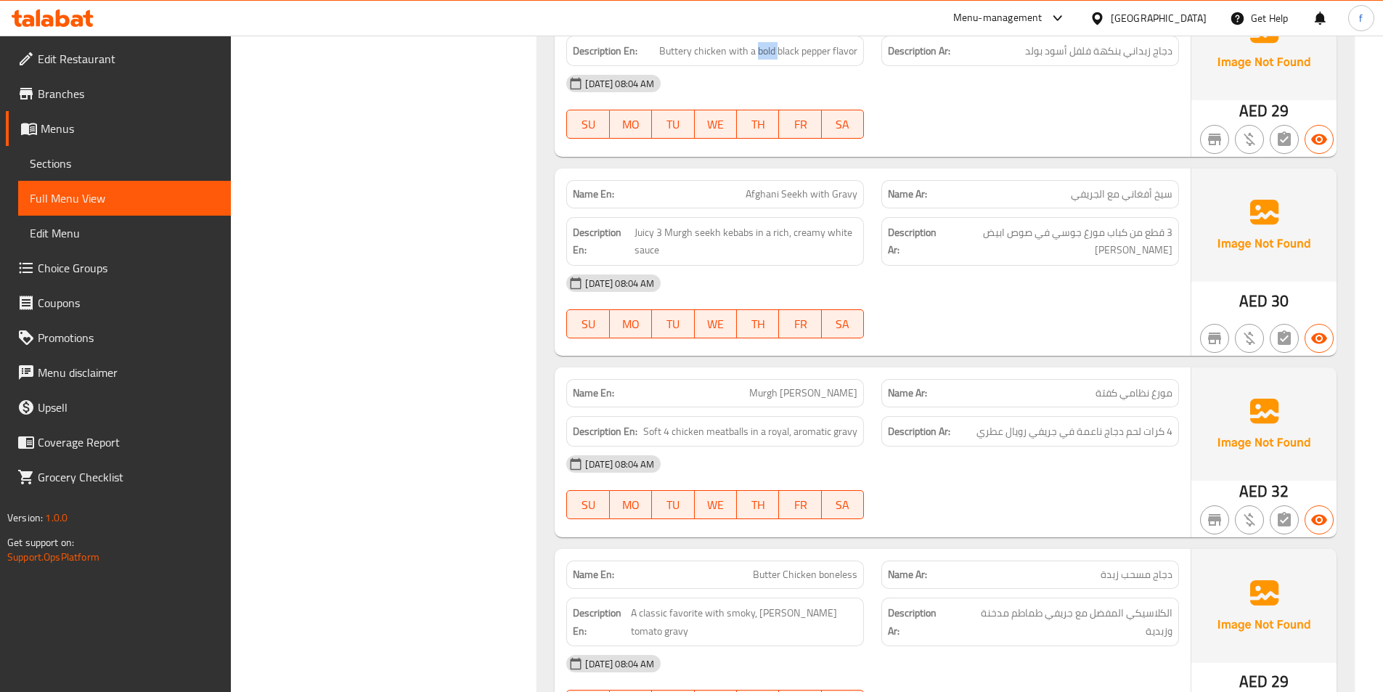
click at [798, 190] on span "Afghani Seekh with Gravy" at bounding box center [802, 194] width 112 height 15
click at [787, 190] on span "Afghani Seekh with Gravy" at bounding box center [802, 194] width 112 height 15
click at [773, 192] on span "Afghani Seekh with Gravy" at bounding box center [802, 194] width 112 height 15
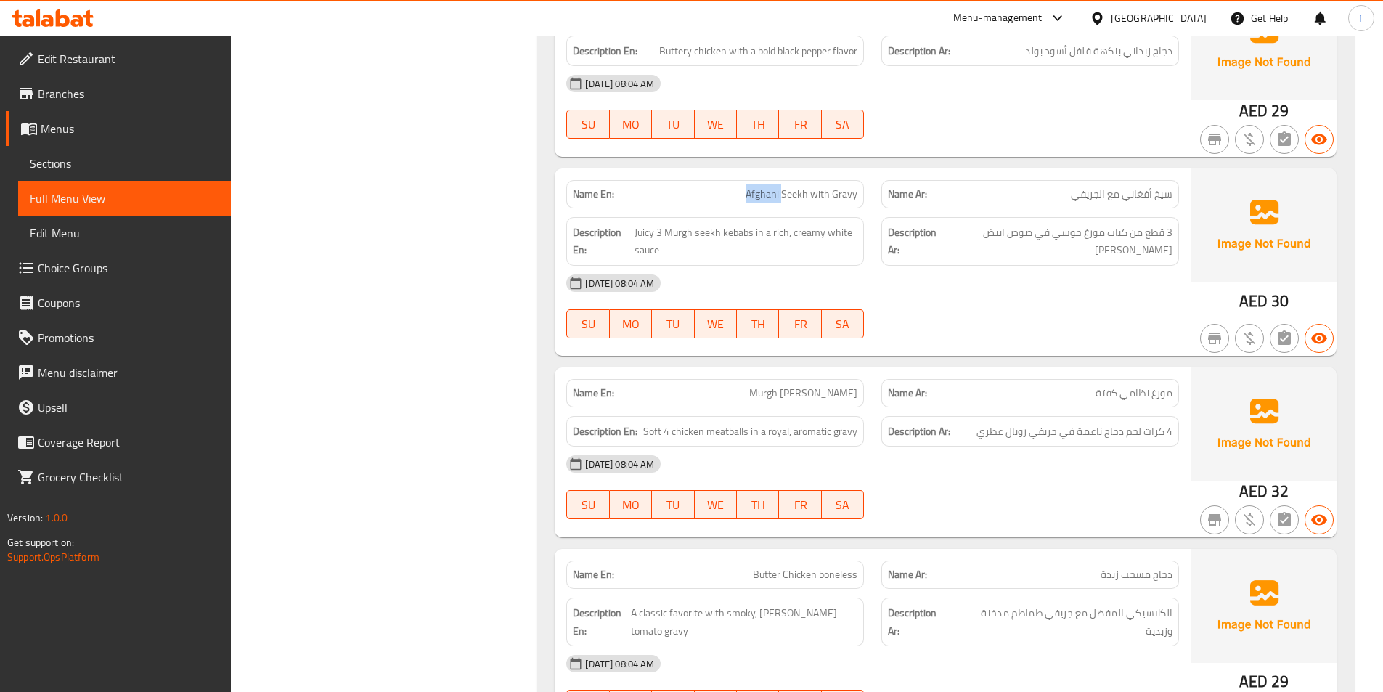
click at [773, 192] on span "Afghani Seekh with Gravy" at bounding box center [802, 194] width 112 height 15
click at [787, 195] on span "Afghani Seekh with Gravy" at bounding box center [802, 194] width 112 height 15
click at [772, 196] on span "Afghani Seekh with Gravy" at bounding box center [802, 194] width 112 height 15
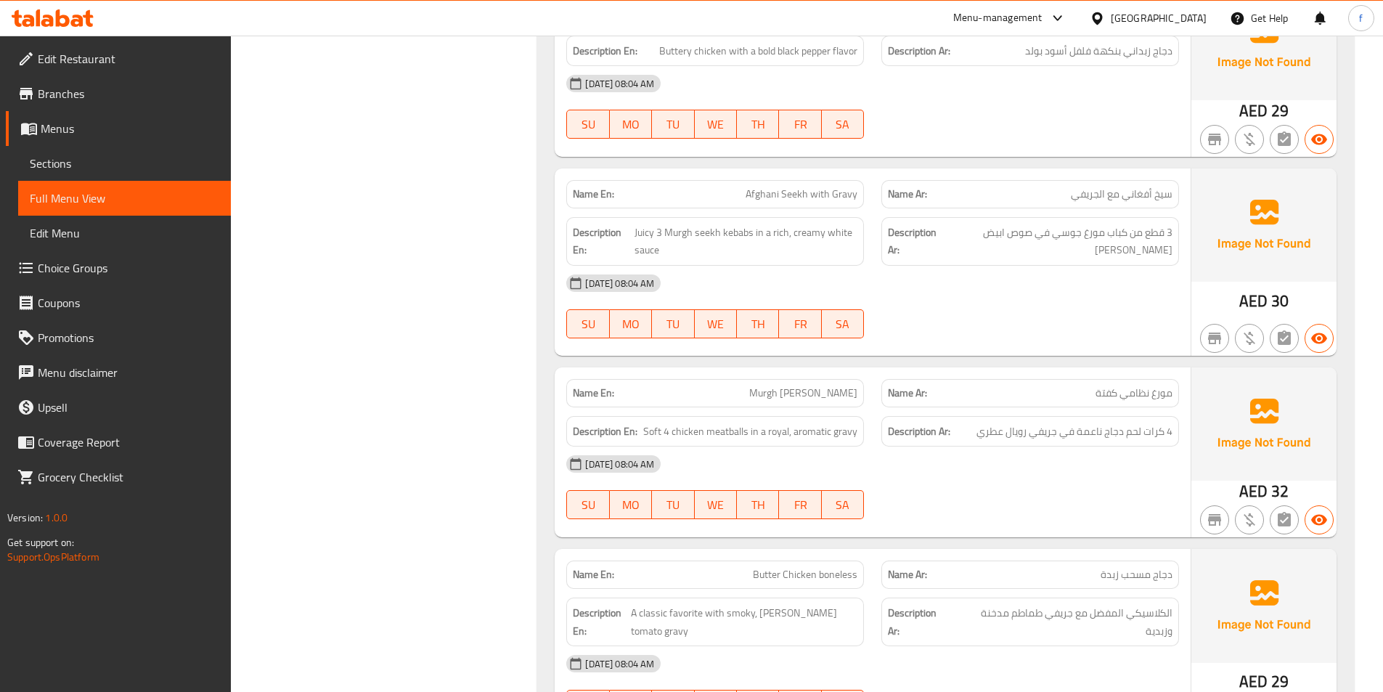
click at [794, 196] on span "Afghani Seekh with Gravy" at bounding box center [802, 194] width 112 height 15
click at [745, 194] on p "Name En: Afghani Seekh with Gravy" at bounding box center [715, 194] width 285 height 15
click at [815, 197] on span "Afghani Seekh with Gravy" at bounding box center [802, 194] width 112 height 15
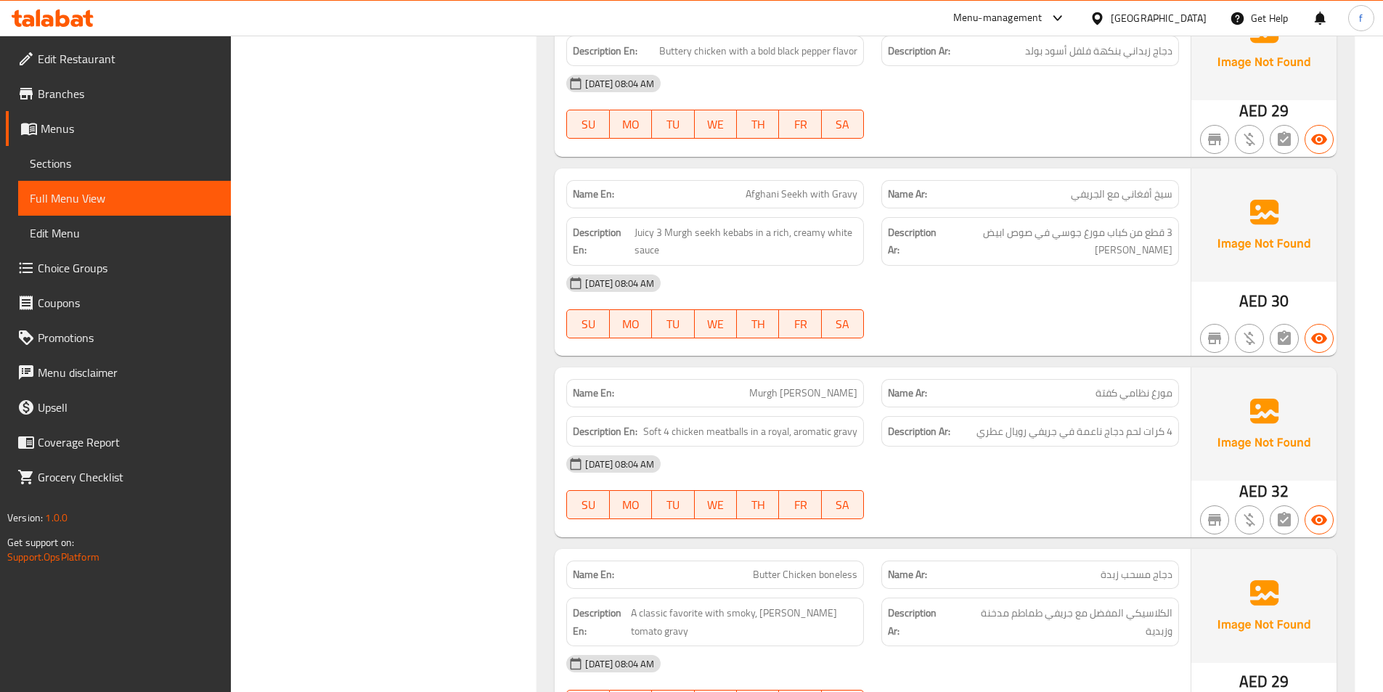
click at [781, 195] on span "Afghani Seekh with Gravy" at bounding box center [802, 194] width 112 height 15
click at [818, 198] on span "Afghani Seekh with Gravy" at bounding box center [802, 194] width 112 height 15
click at [810, 197] on span "Afghani Seekh with Gravy" at bounding box center [802, 194] width 112 height 15
click at [807, 195] on span "Afghani Seekh with Gravy" at bounding box center [802, 194] width 112 height 15
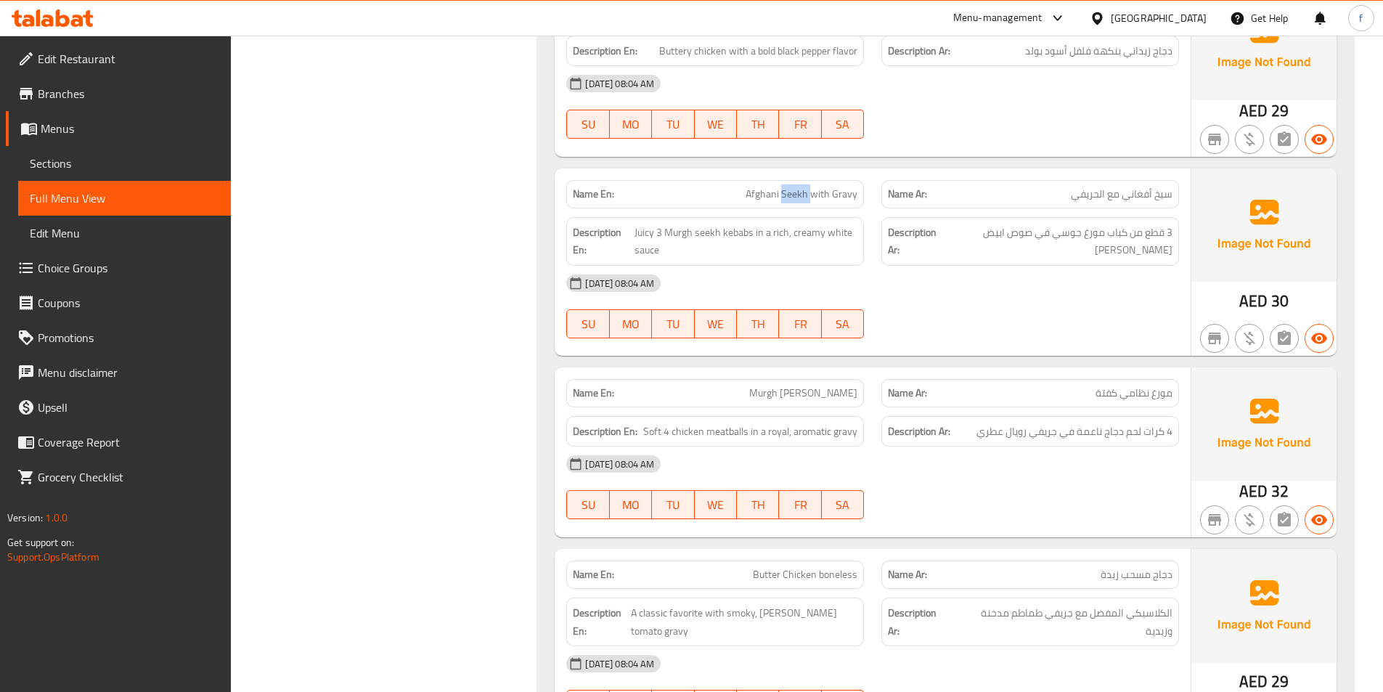
click at [807, 195] on span "Afghani Seekh with Gravy" at bounding box center [802, 194] width 112 height 15
click at [784, 192] on span "Afghani Seekh with Gravy" at bounding box center [802, 194] width 112 height 15
click at [770, 193] on span "Afghani Seekh with Gravy" at bounding box center [802, 194] width 112 height 15
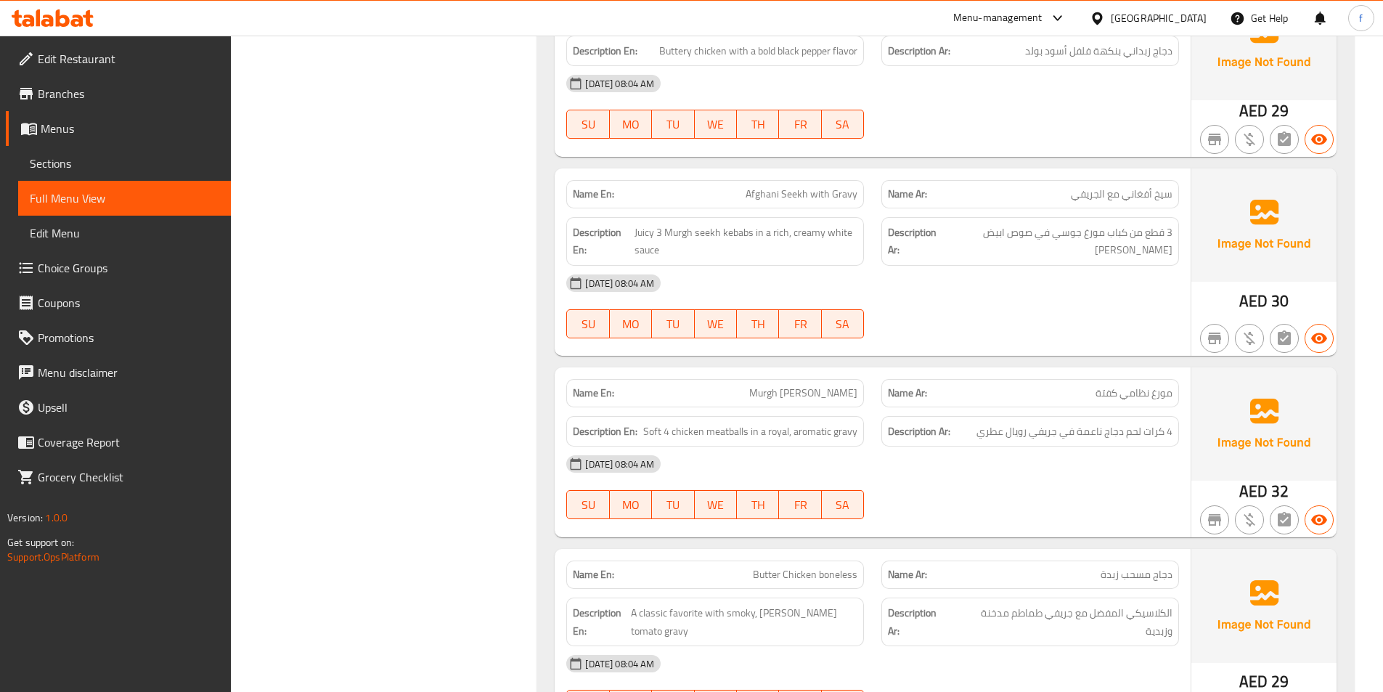
click at [794, 195] on span "Afghani Seekh with Gravy" at bounding box center [802, 194] width 112 height 15
click at [766, 194] on span "Afghani Seekh with Gravy" at bounding box center [802, 194] width 112 height 15
click at [800, 202] on span "Afghani Seekh with Gravy" at bounding box center [802, 194] width 112 height 15
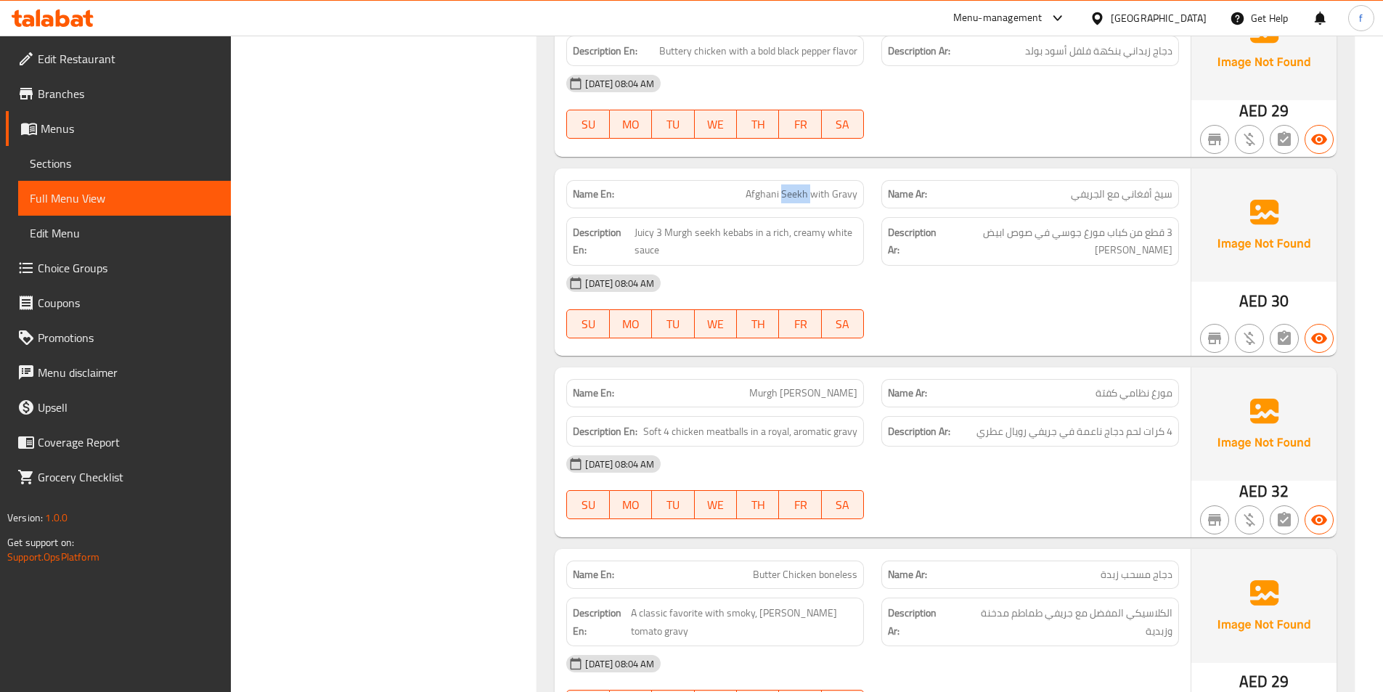
click at [800, 202] on span "Afghani Seekh with Gravy" at bounding box center [802, 194] width 112 height 15
click at [760, 202] on span "Afghani Seekh with Gravy" at bounding box center [802, 194] width 112 height 15
click at [818, 200] on span "Afghani Seekh with Gravy" at bounding box center [802, 194] width 112 height 15
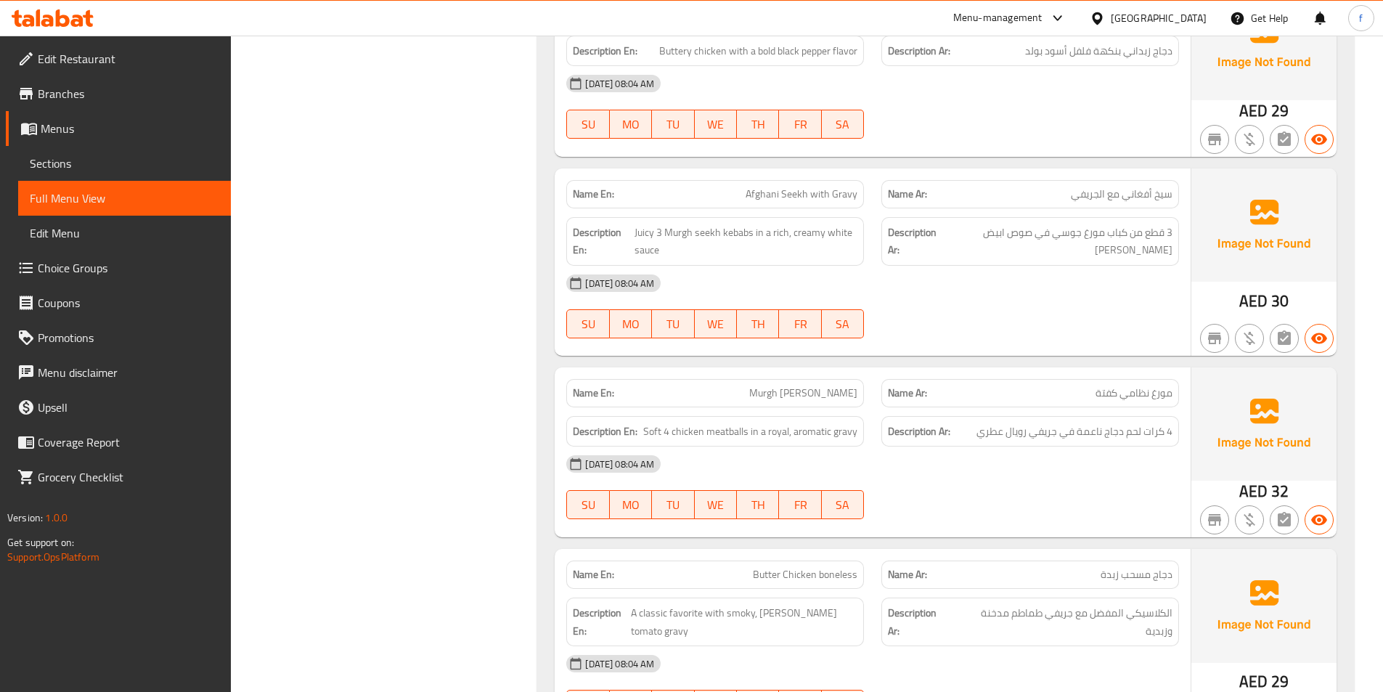
click at [856, 195] on span "Afghani Seekh with Gravy" at bounding box center [802, 194] width 112 height 15
click at [832, 199] on span "Afghani Seekh with Gravy" at bounding box center [802, 194] width 112 height 15
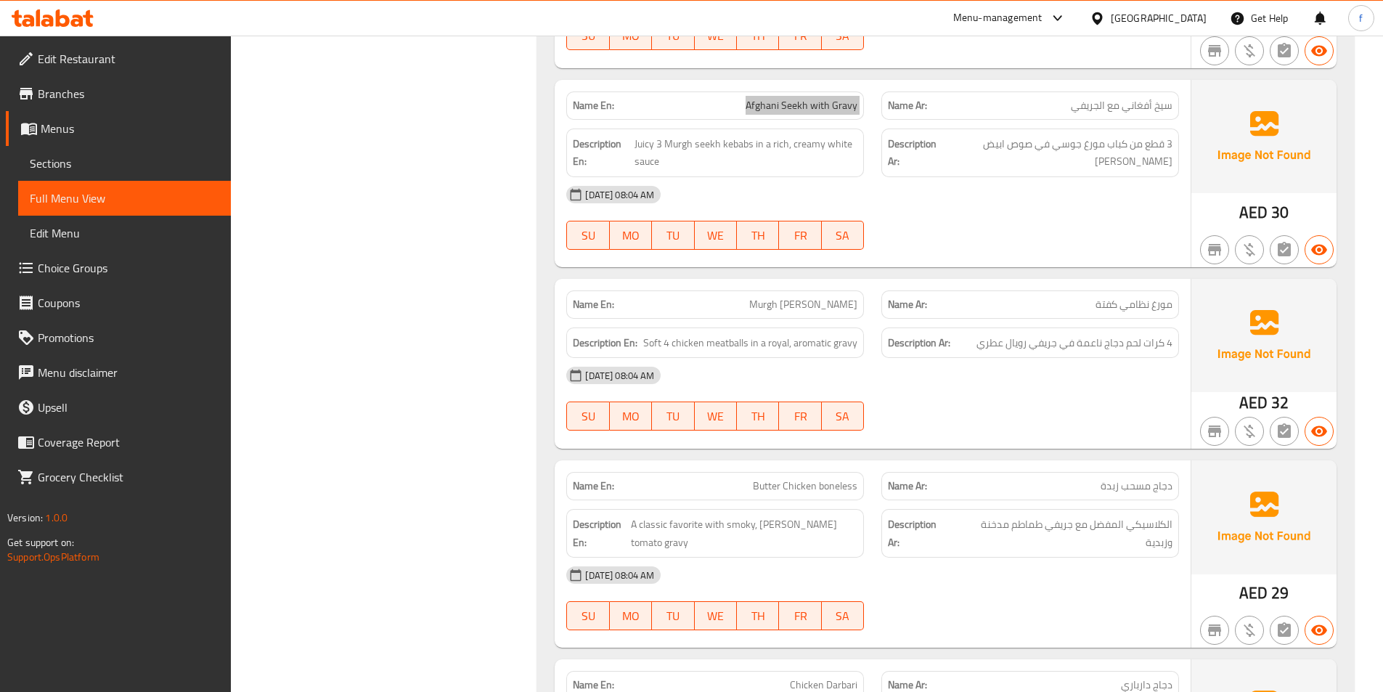
scroll to position [4285, 0]
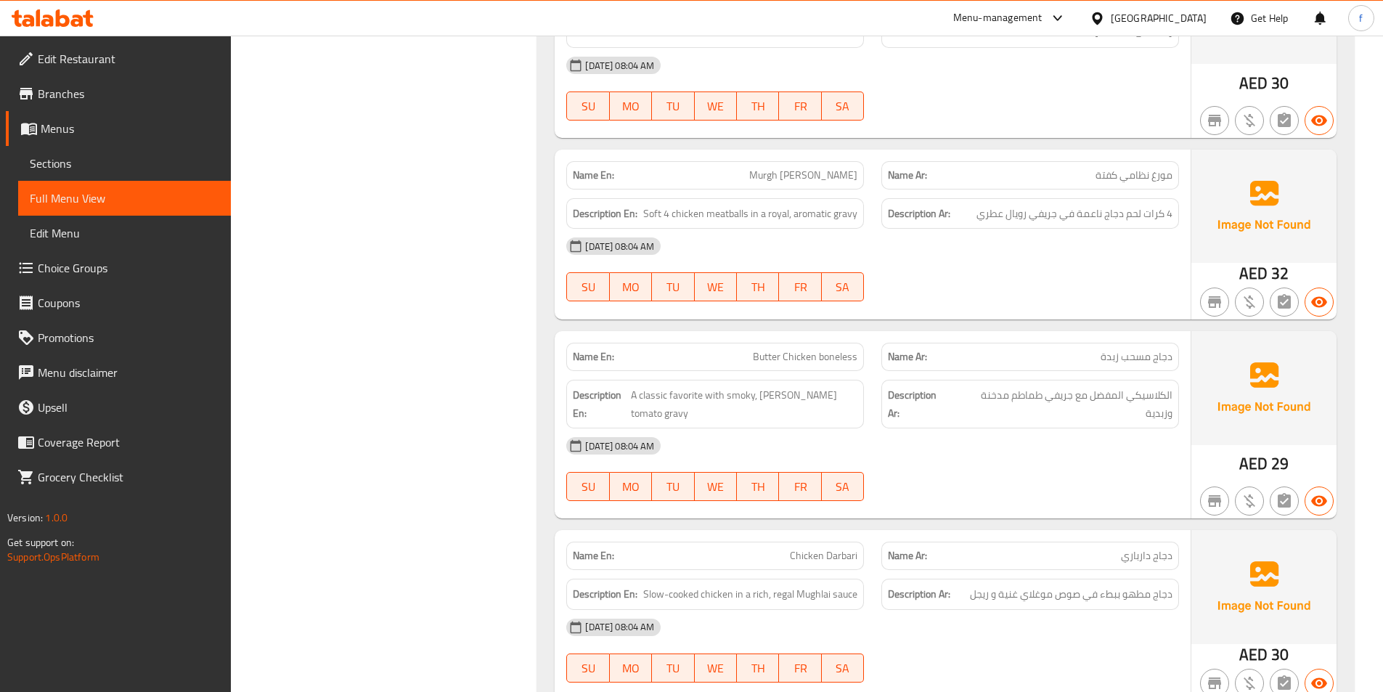
click at [797, 173] on span "Murgh [PERSON_NAME]" at bounding box center [803, 175] width 108 height 15
click at [810, 170] on span "Murgh [PERSON_NAME]" at bounding box center [803, 175] width 108 height 15
click at [843, 170] on span "Murgh [PERSON_NAME]" at bounding box center [803, 175] width 108 height 15
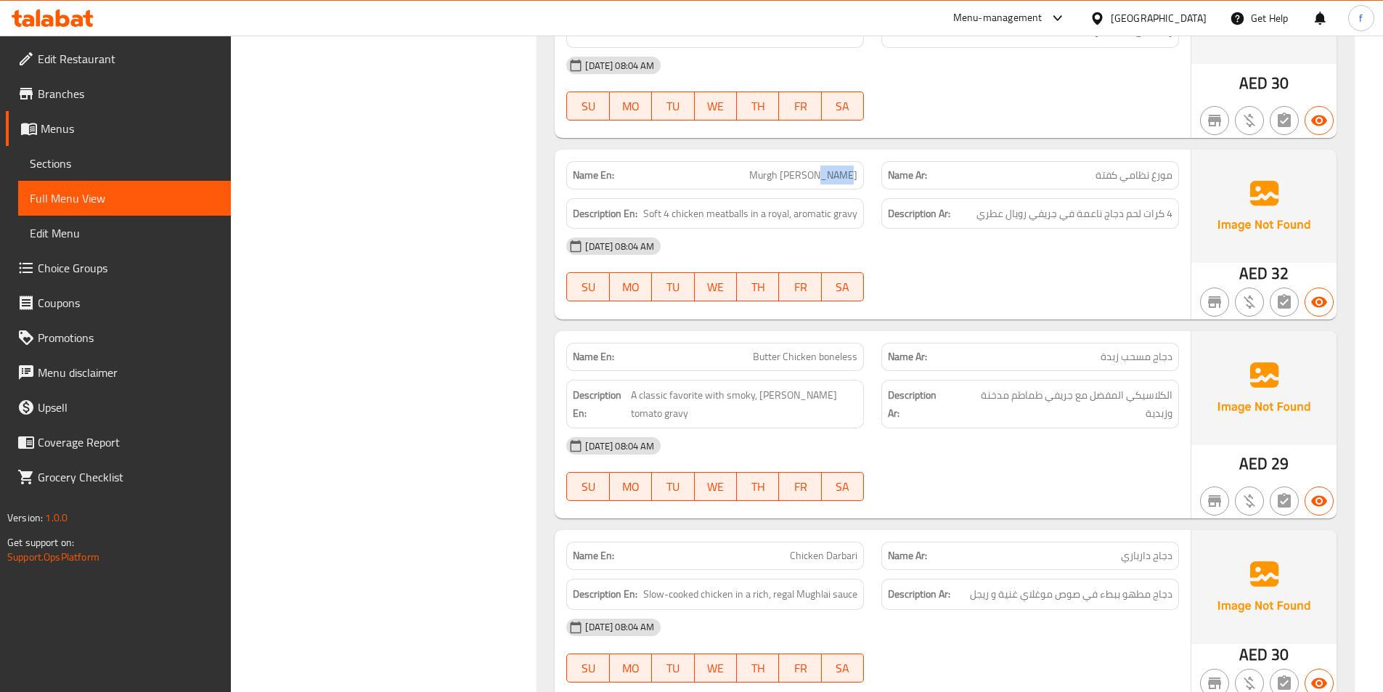
click at [843, 170] on span "Murgh [PERSON_NAME]" at bounding box center [803, 175] width 108 height 15
click at [664, 211] on span "Soft 4 chicken meatballs in a royal, aromatic gravy" at bounding box center [750, 214] width 214 height 18
click at [739, 212] on span "Soft 4 chicken meatballs in a royal, aromatic gravy" at bounding box center [750, 214] width 214 height 18
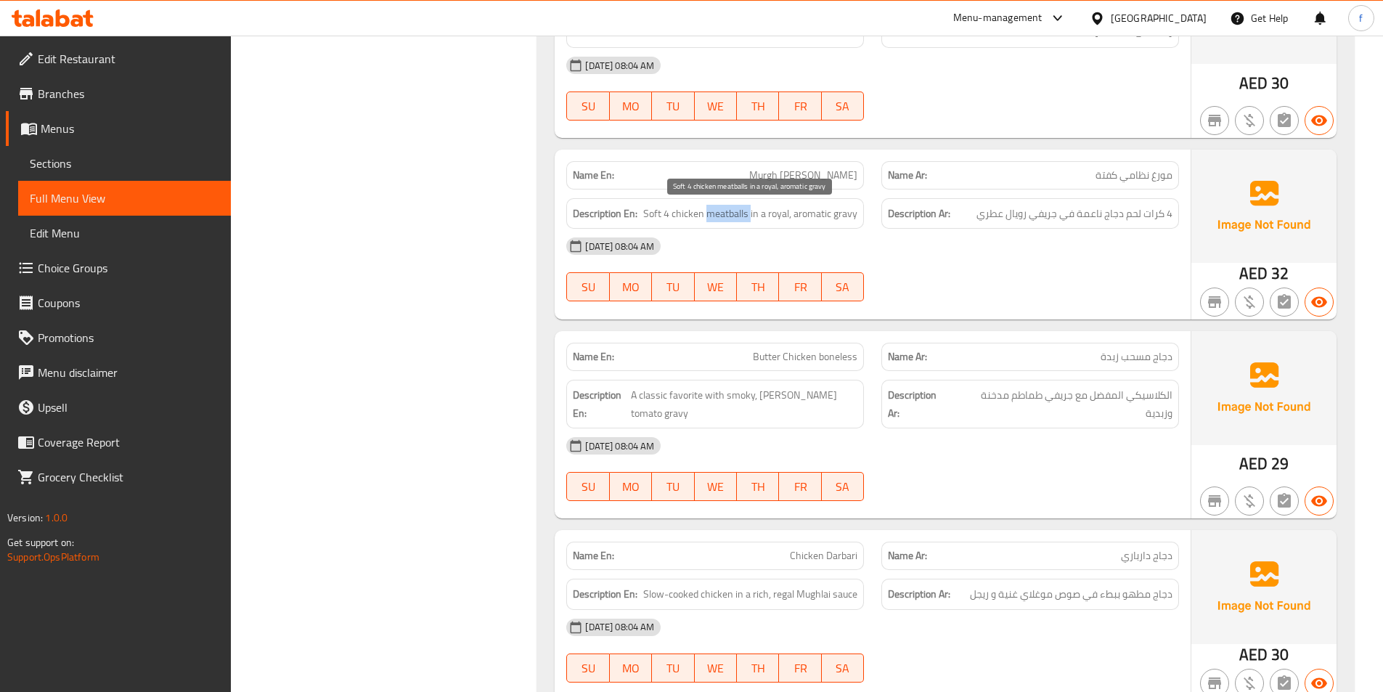
click at [687, 216] on span "Soft 4 chicken meatballs in a royal, aromatic gravy" at bounding box center [750, 214] width 214 height 18
click at [654, 217] on span "Soft 4 chicken meatballs in a royal, aromatic gravy" at bounding box center [750, 214] width 214 height 18
click at [720, 216] on span "Soft 4 chicken meatballs in a royal, aromatic gravy" at bounding box center [750, 214] width 214 height 18
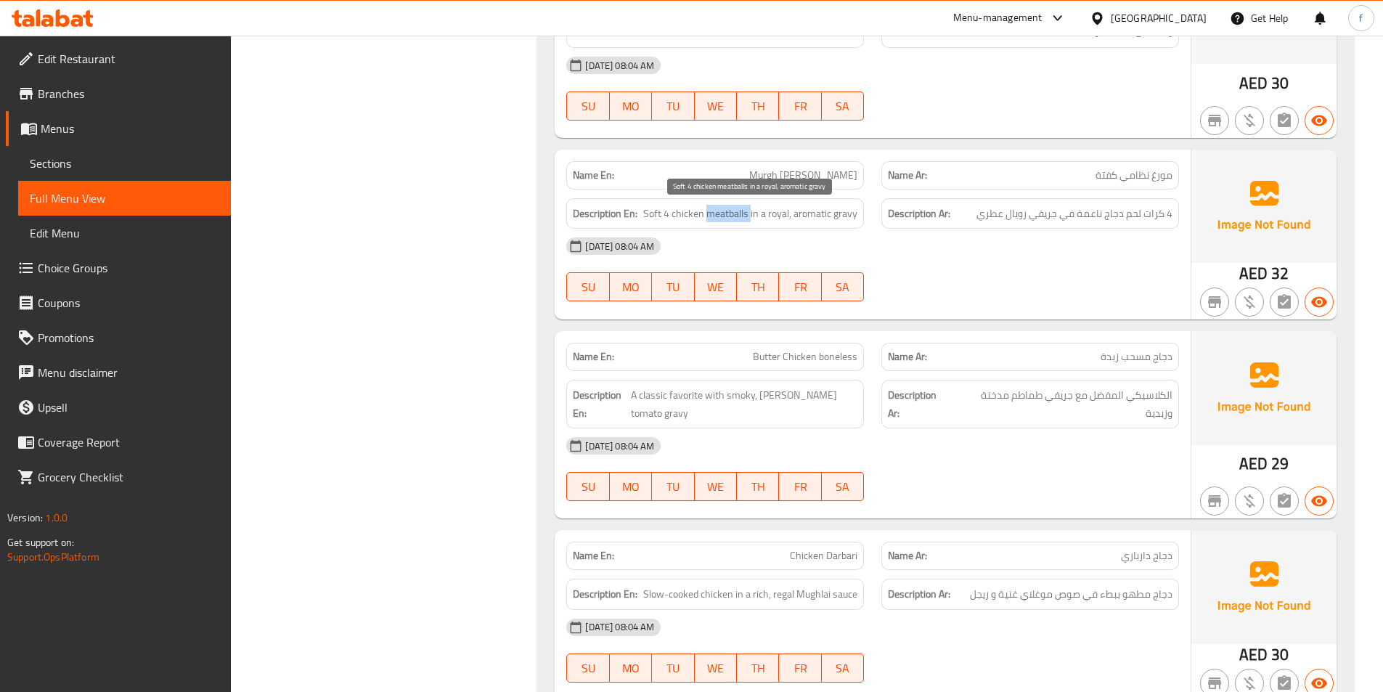
click at [720, 216] on span "Soft 4 chicken meatballs in a royal, aromatic gravy" at bounding box center [750, 214] width 214 height 18
click at [683, 216] on span "Soft 4 chicken meatballs in a royal, aromatic gravy" at bounding box center [750, 214] width 214 height 18
click at [653, 213] on span "Soft 4 chicken meatballs in a royal, aromatic gravy" at bounding box center [750, 214] width 214 height 18
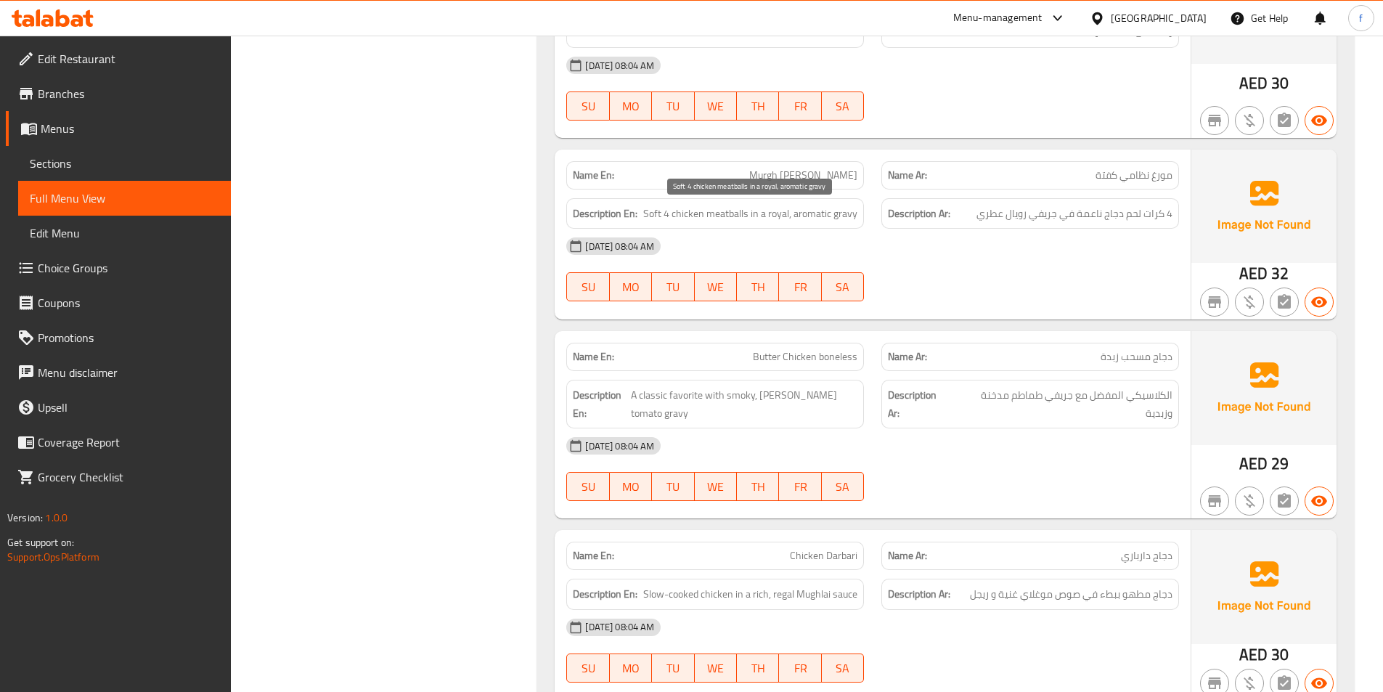
click at [677, 209] on span "Soft 4 chicken meatballs in a royal, aromatic gravy" at bounding box center [750, 214] width 214 height 18
click at [656, 211] on span "Soft 4 chicken meatballs in a royal, aromatic gravy" at bounding box center [750, 214] width 214 height 18
click at [853, 206] on span "Soft 4 chicken meatballs in a royal, aromatic gravy" at bounding box center [750, 214] width 214 height 18
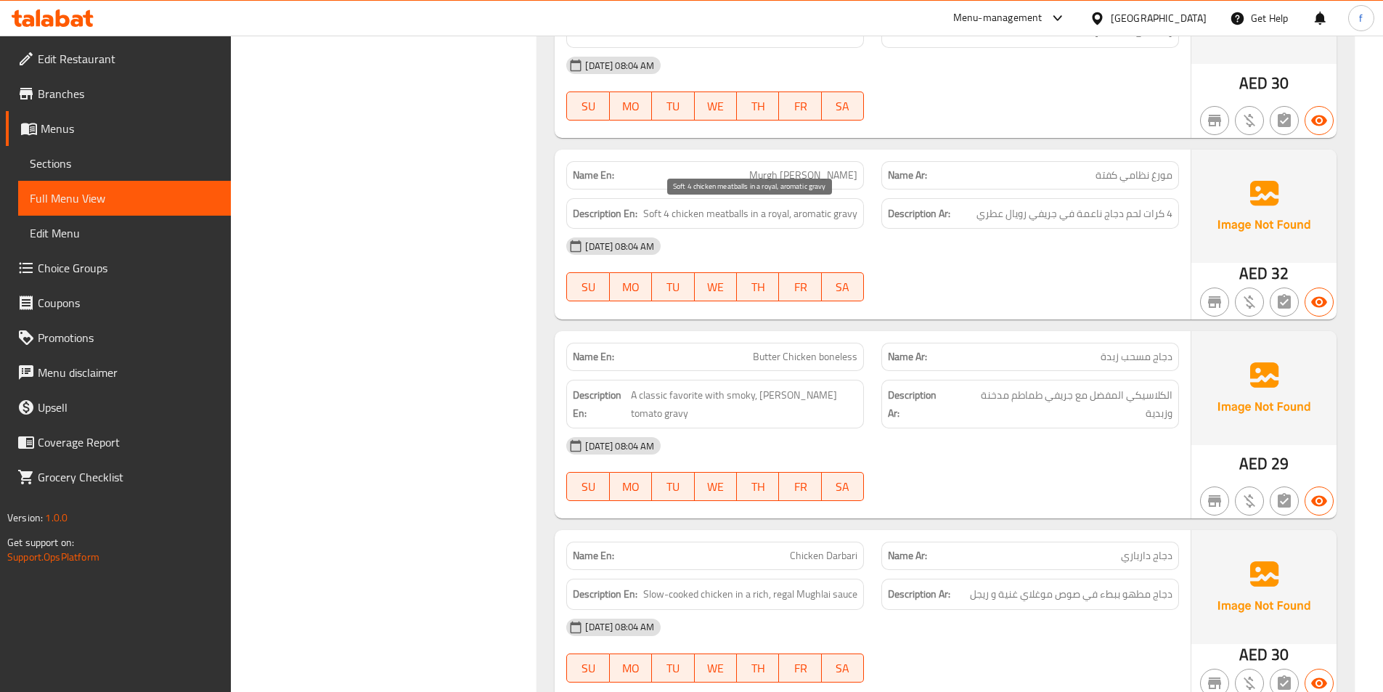
click at [821, 219] on span "Soft 4 chicken meatballs in a royal, aromatic gravy" at bounding box center [750, 214] width 214 height 18
click at [780, 213] on span "Soft 4 chicken meatballs in a royal, aromatic gravy" at bounding box center [750, 214] width 214 height 18
drag, startPoint x: 780, startPoint y: 213, endPoint x: 1282, endPoint y: 227, distance: 502.0
click at [782, 213] on span "Soft 4 chicken meatballs in a royal, aromatic gravy" at bounding box center [750, 214] width 214 height 18
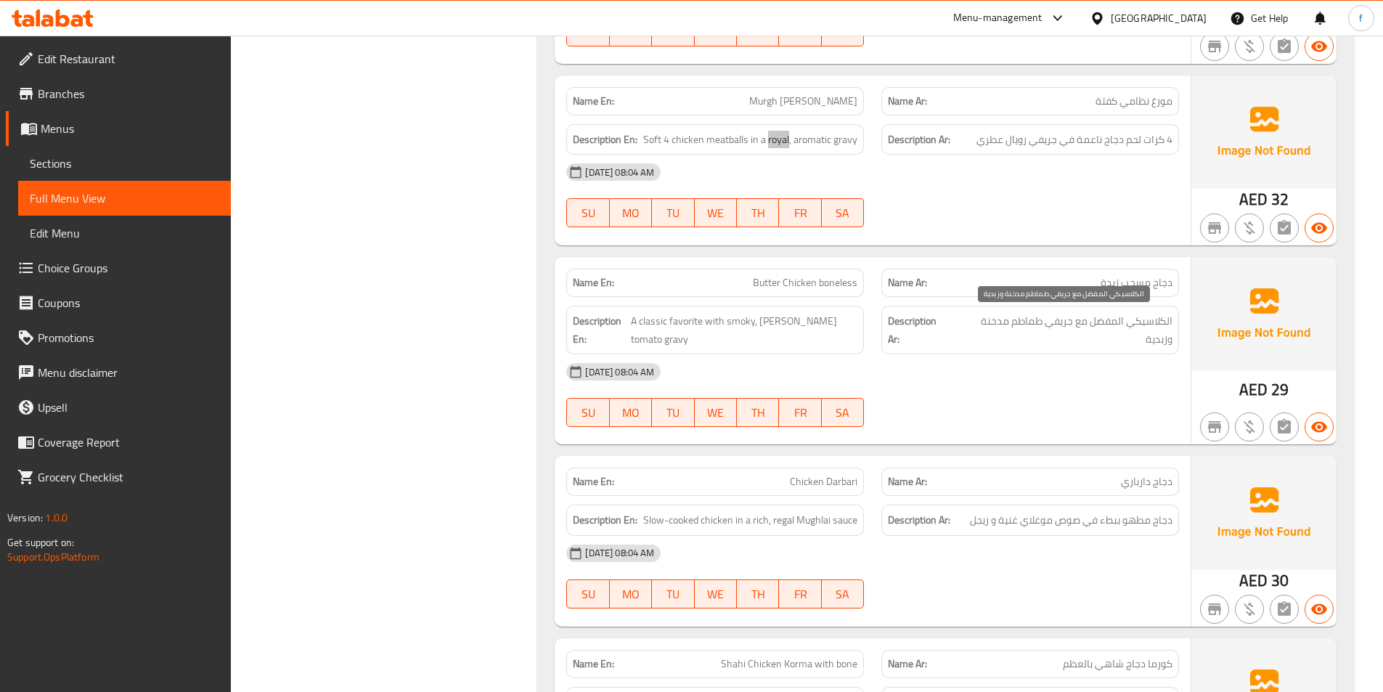
scroll to position [4430, 0]
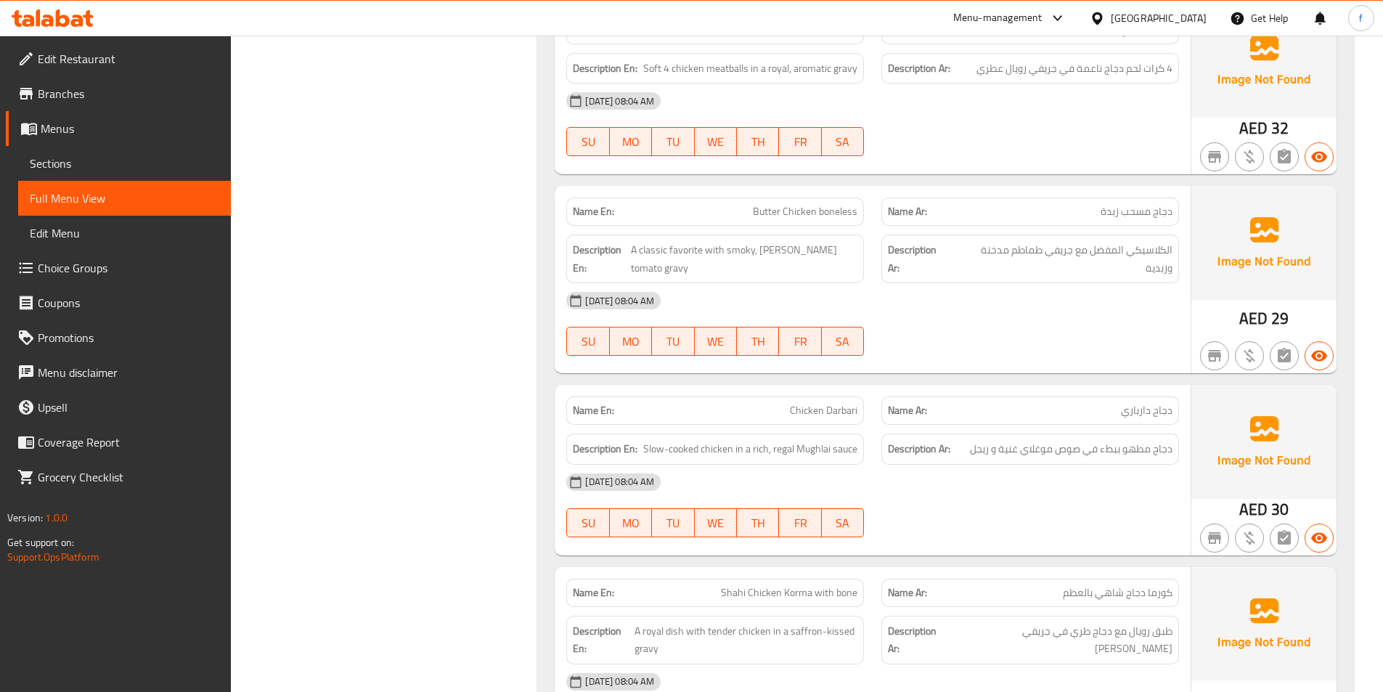
click at [815, 212] on span "Butter Chicken boneless" at bounding box center [805, 211] width 105 height 15
click at [759, 211] on span "Butter Chicken boneless" at bounding box center [805, 211] width 105 height 15
click at [818, 207] on span "Butter Chicken boneless" at bounding box center [805, 211] width 105 height 15
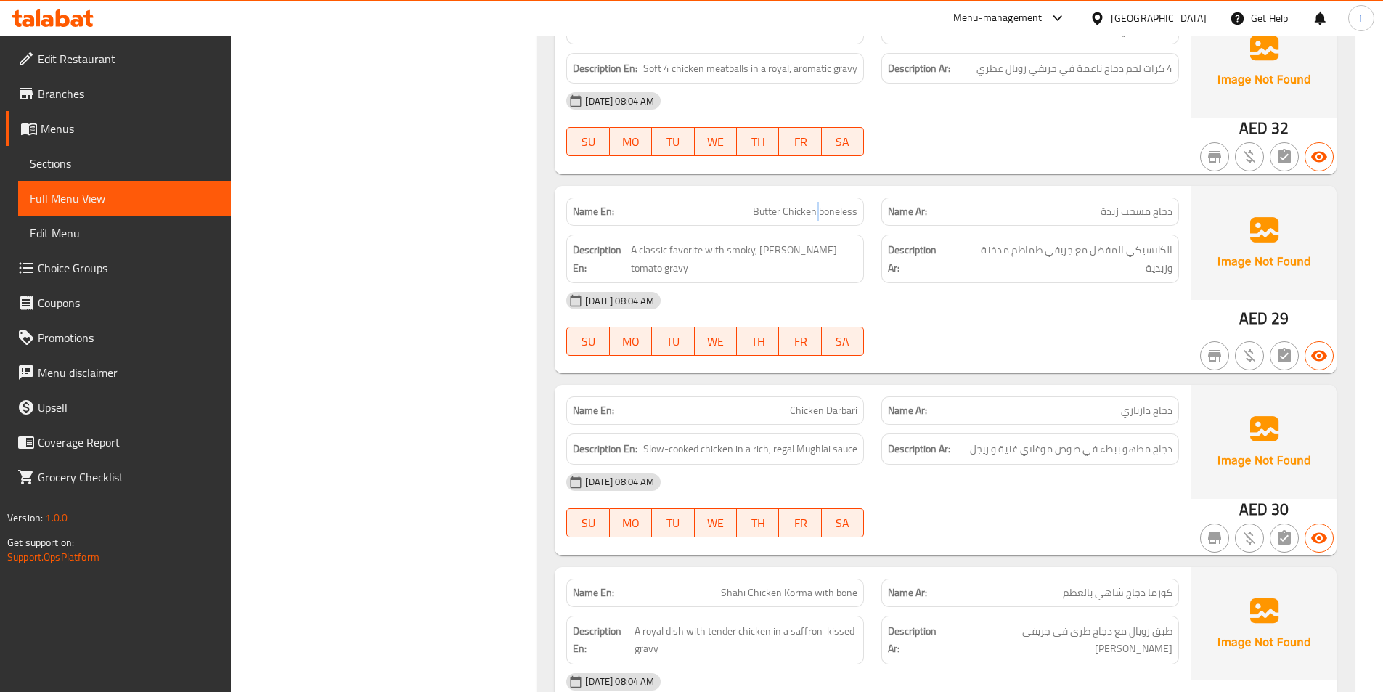
click at [818, 207] on span "Butter Chicken boneless" at bounding box center [805, 211] width 105 height 15
click at [668, 248] on span "A classic favorite with smoky, [PERSON_NAME] tomato gravy" at bounding box center [744, 259] width 227 height 36
click at [680, 248] on span "A classic favorite with smoky, [PERSON_NAME] tomato gravy" at bounding box center [744, 259] width 227 height 36
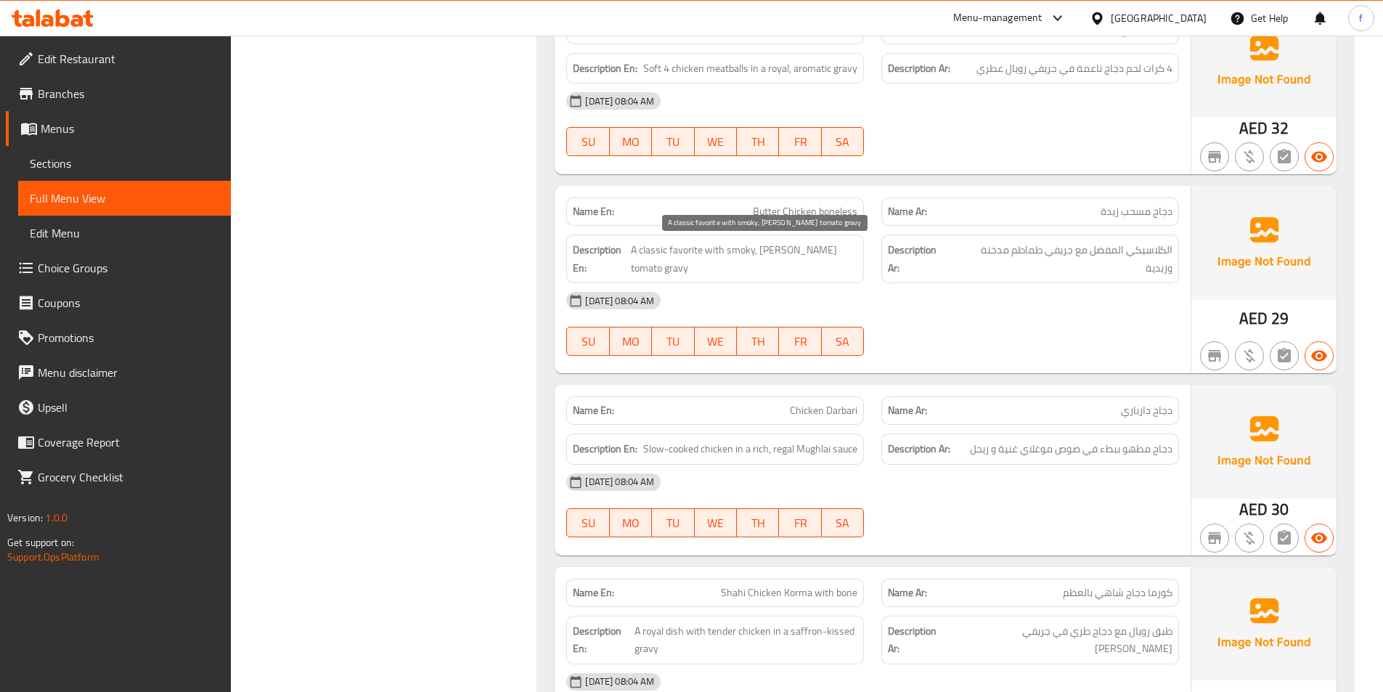
click at [644, 267] on span "A classic favorite with smoky, [PERSON_NAME] tomato gravy" at bounding box center [744, 259] width 227 height 36
click at [821, 253] on span "A classic favorite with smoky, [PERSON_NAME] tomato gravy" at bounding box center [744, 259] width 227 height 36
click at [790, 249] on span "A classic favorite with smoky, [PERSON_NAME] tomato gravy" at bounding box center [744, 259] width 227 height 36
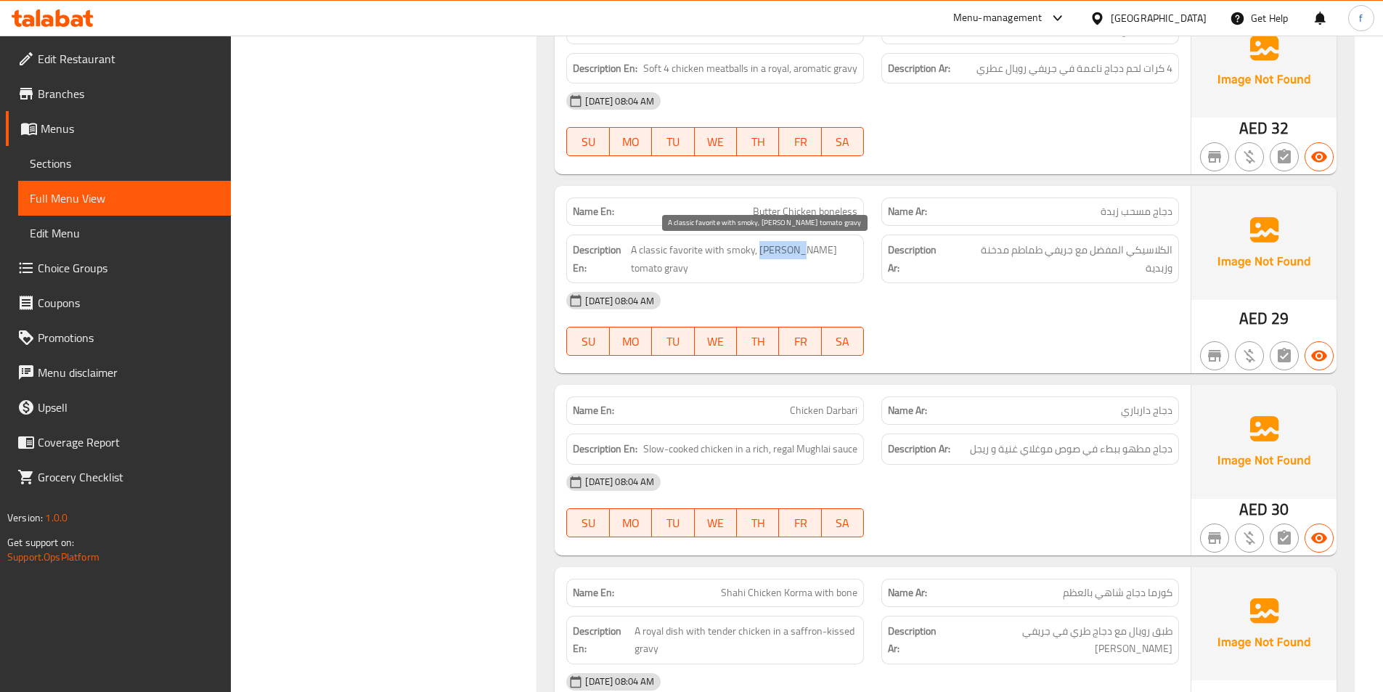
click at [790, 249] on span "A classic favorite with smoky, [PERSON_NAME] tomato gravy" at bounding box center [744, 259] width 227 height 36
click at [656, 256] on span "A classic favorite with smoky, [PERSON_NAME] tomato gravy" at bounding box center [744, 259] width 227 height 36
click at [698, 267] on span "A classic favorite with smoky, [PERSON_NAME] tomato gravy" at bounding box center [744, 259] width 227 height 36
click at [666, 248] on span "A classic favorite with smoky, [PERSON_NAME] tomato gravy" at bounding box center [744, 259] width 227 height 36
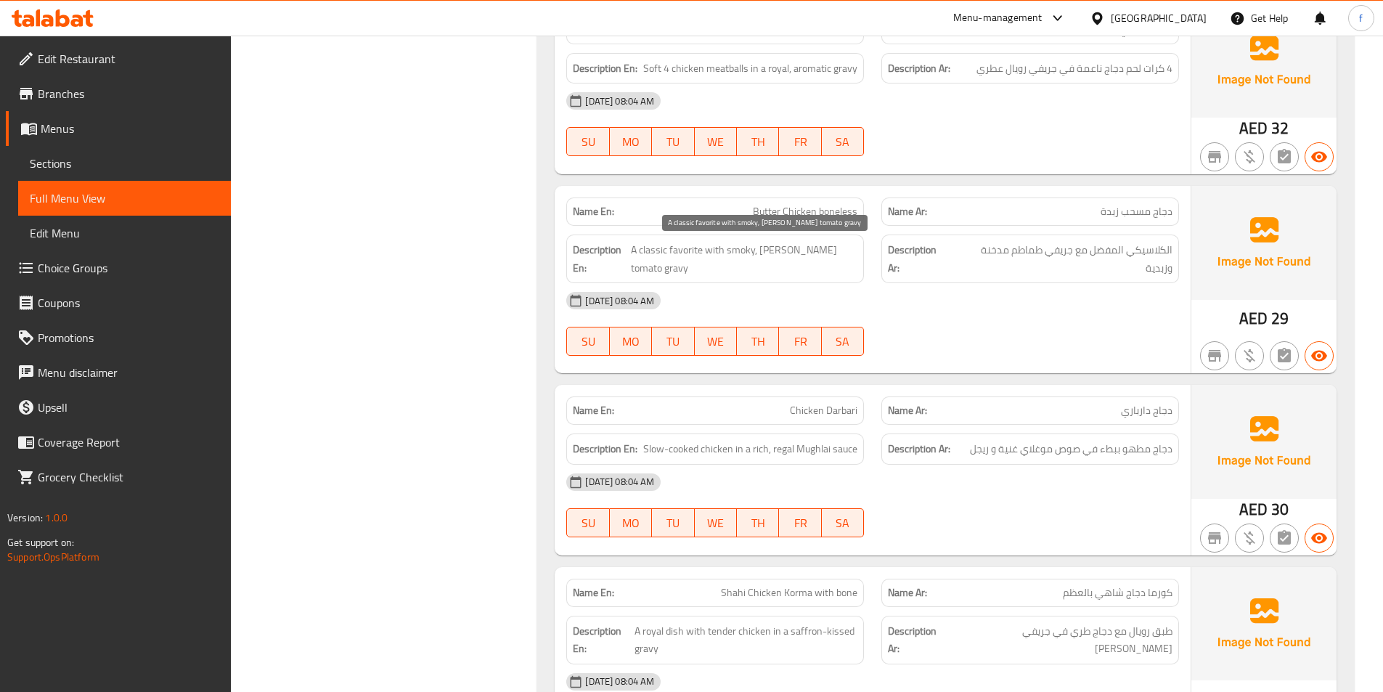
click at [696, 248] on span "A classic favorite with smoky, [PERSON_NAME] tomato gravy" at bounding box center [744, 259] width 227 height 36
click at [823, 296] on div "[DATE] 08:04 AM" at bounding box center [873, 300] width 630 height 35
click at [670, 250] on span "A classic favorite with smoky, [PERSON_NAME] tomato gravy" at bounding box center [744, 259] width 227 height 36
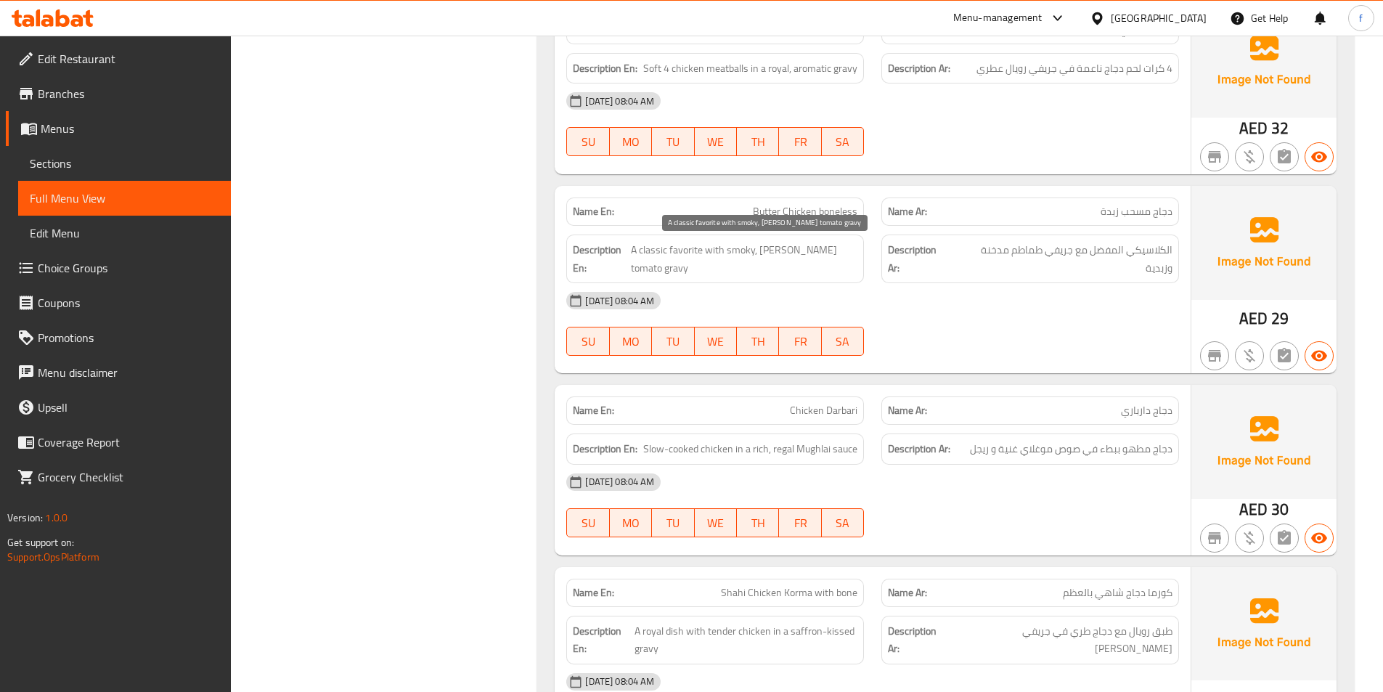
click at [694, 249] on span "A classic favorite with smoky, [PERSON_NAME] tomato gravy" at bounding box center [744, 259] width 227 height 36
click at [724, 252] on span "A classic favorite with smoky, [PERSON_NAME] tomato gravy" at bounding box center [744, 259] width 227 height 36
click at [653, 264] on span "A classic favorite with smoky, [PERSON_NAME] tomato gravy" at bounding box center [744, 259] width 227 height 36
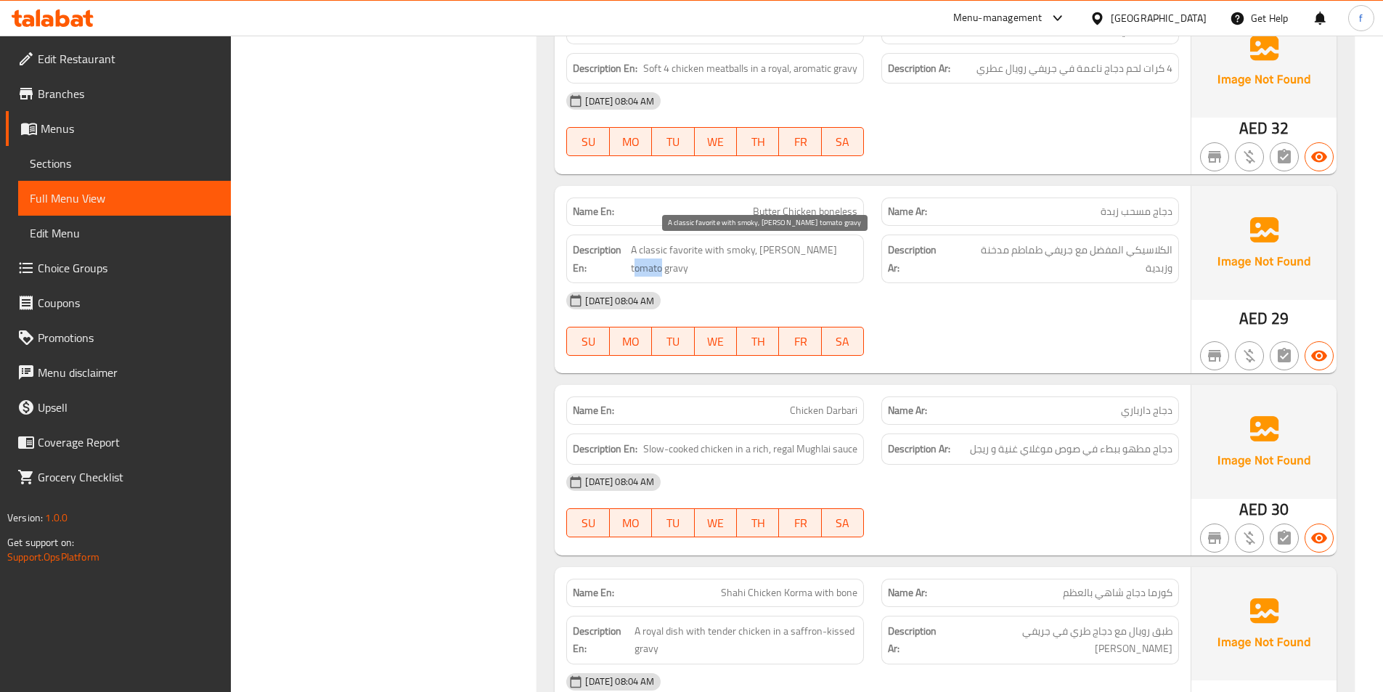
click at [653, 264] on span "A classic favorite with smoky, [PERSON_NAME] tomato gravy" at bounding box center [744, 259] width 227 height 36
click at [820, 250] on span "A classic favorite with smoky, [PERSON_NAME] tomato gravy" at bounding box center [744, 259] width 227 height 36
click at [783, 245] on span "A classic favorite with smoky, [PERSON_NAME] tomato gravy" at bounding box center [744, 259] width 227 height 36
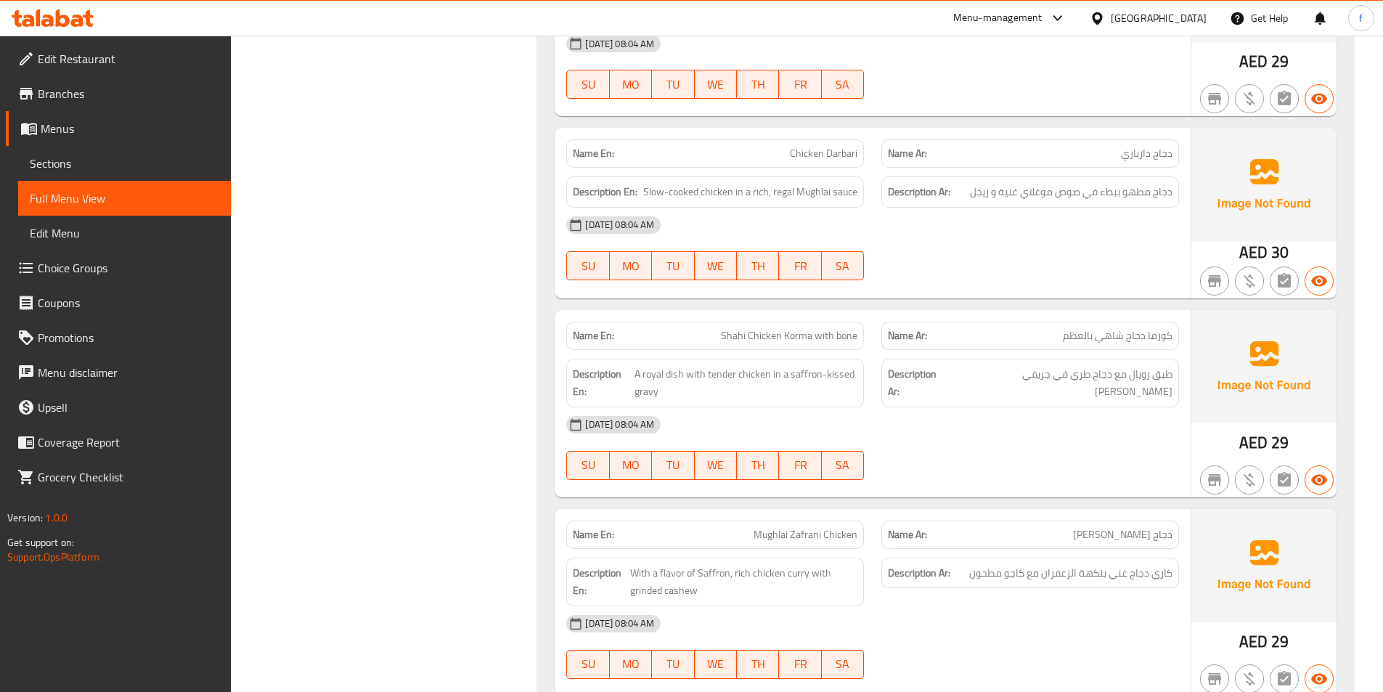
scroll to position [4575, 0]
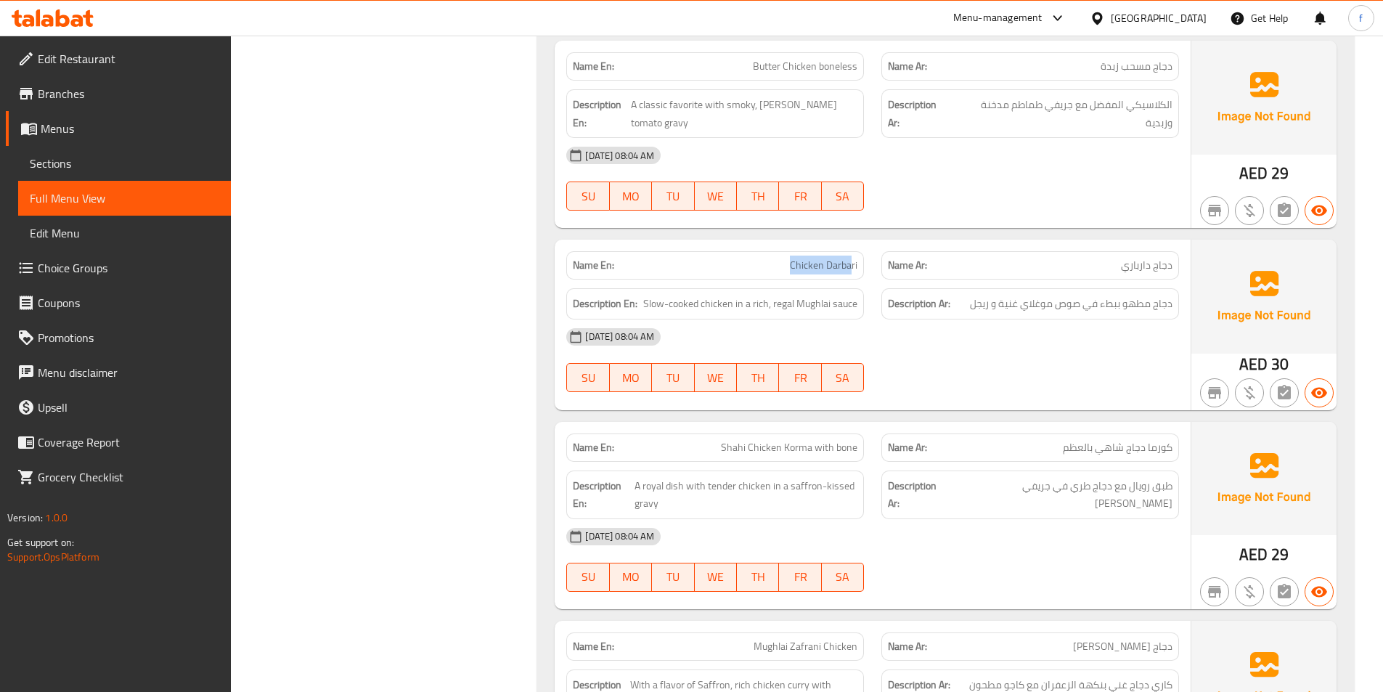
drag, startPoint x: 786, startPoint y: 271, endPoint x: 853, endPoint y: 270, distance: 67.5
click at [853, 270] on p "Name En: Chicken Darbari" at bounding box center [715, 265] width 285 height 15
click at [854, 270] on span "Chicken Darbari" at bounding box center [824, 265] width 68 height 15
click at [707, 303] on span "Slow-cooked chicken in a rich, regal Mughlai sauce" at bounding box center [750, 304] width 214 height 18
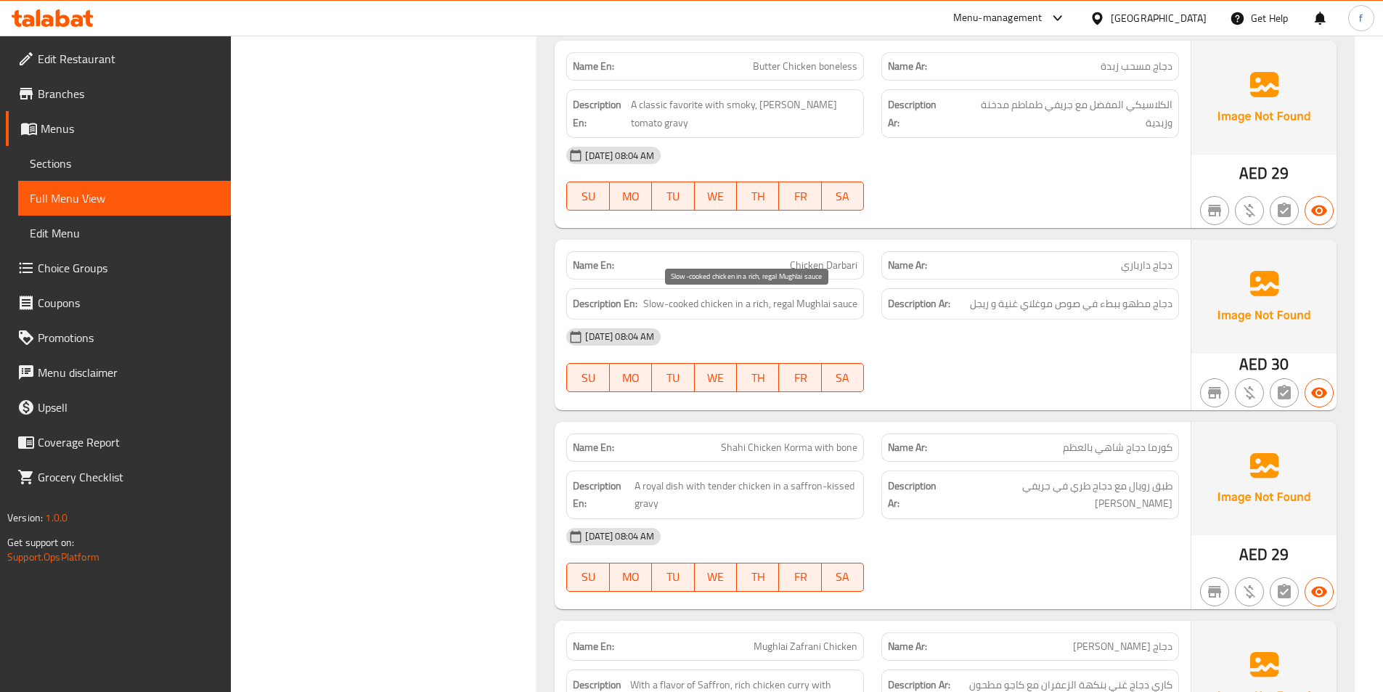
click at [680, 301] on span "Slow-cooked chicken in a rich, regal Mughlai sauce" at bounding box center [750, 304] width 214 height 18
click at [651, 307] on span "Slow-cooked chicken in a rich, regal Mughlai sauce" at bounding box center [750, 304] width 214 height 18
click at [747, 309] on span "Slow-cooked chicken in a rich, regal Mughlai sauce" at bounding box center [750, 304] width 214 height 18
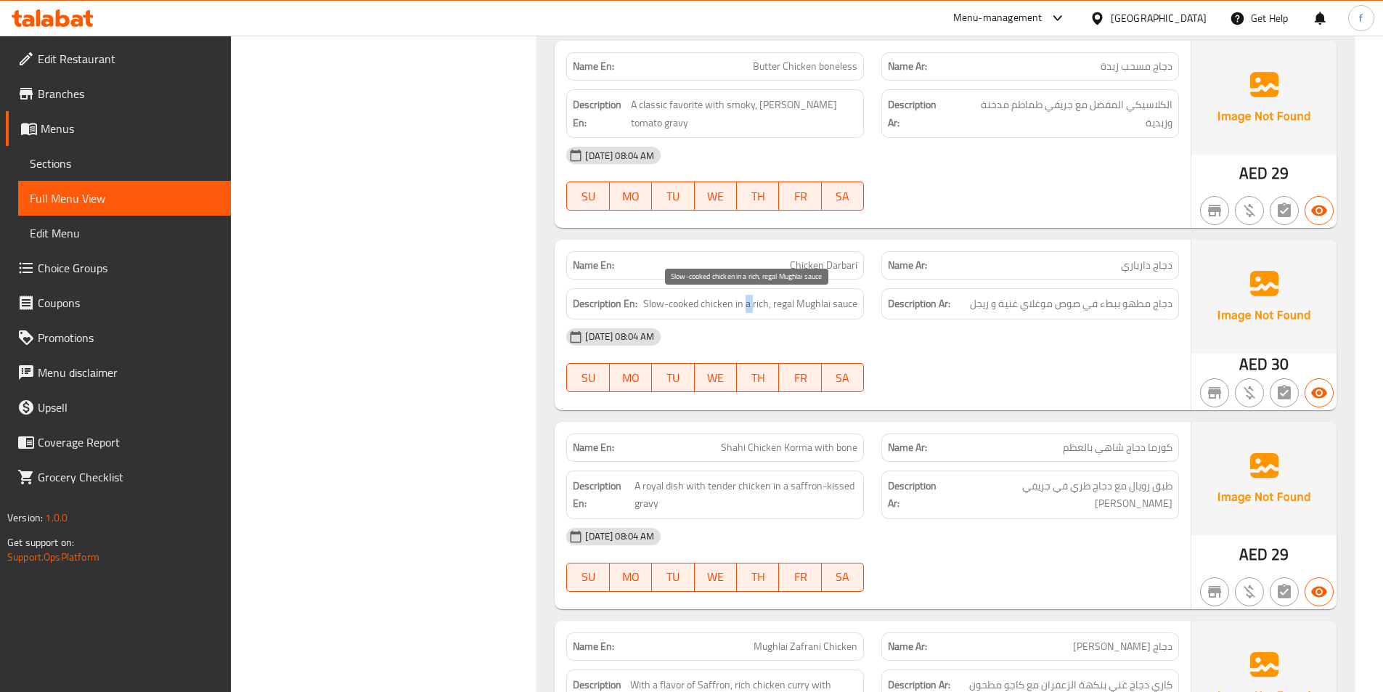
click at [747, 309] on span "Slow-cooked chicken in a rich, regal Mughlai sauce" at bounding box center [750, 304] width 214 height 18
click at [841, 303] on span "Slow-cooked chicken in a rich, regal Mughlai sauce" at bounding box center [750, 304] width 214 height 18
click at [809, 305] on span "Slow-cooked chicken in a rich, regal Mughlai sauce" at bounding box center [750, 304] width 214 height 18
click at [809, 306] on span "Slow-cooked chicken in a rich, regal Mughlai sauce" at bounding box center [750, 304] width 214 height 18
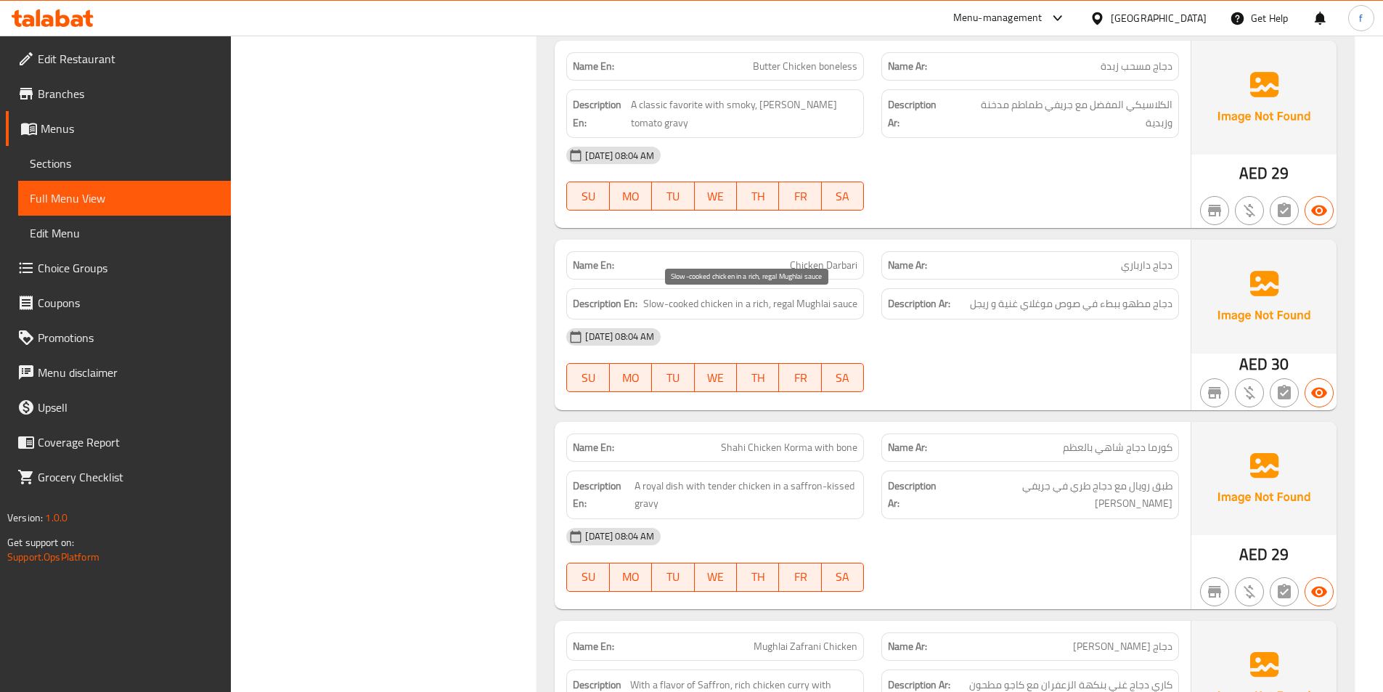
click at [763, 302] on span "Slow-cooked chicken in a rich, regal Mughlai sauce" at bounding box center [750, 304] width 214 height 18
click at [788, 302] on span "Slow-cooked chicken in a rich, regal Mughlai sauce" at bounding box center [750, 304] width 214 height 18
drag, startPoint x: 788, startPoint y: 302, endPoint x: 1057, endPoint y: 332, distance: 270.3
click at [818, 312] on span "Slow-cooked chicken in a rich, regal Mughlai sauce" at bounding box center [750, 304] width 214 height 18
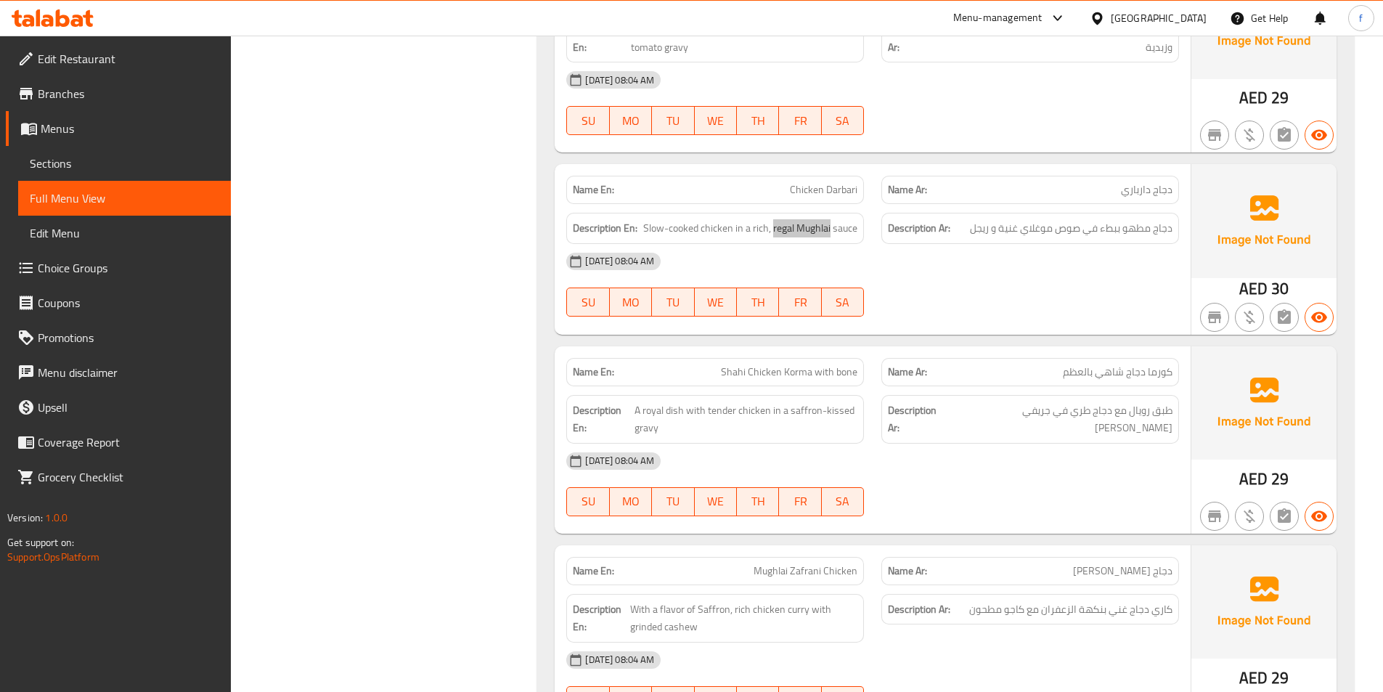
scroll to position [4720, 0]
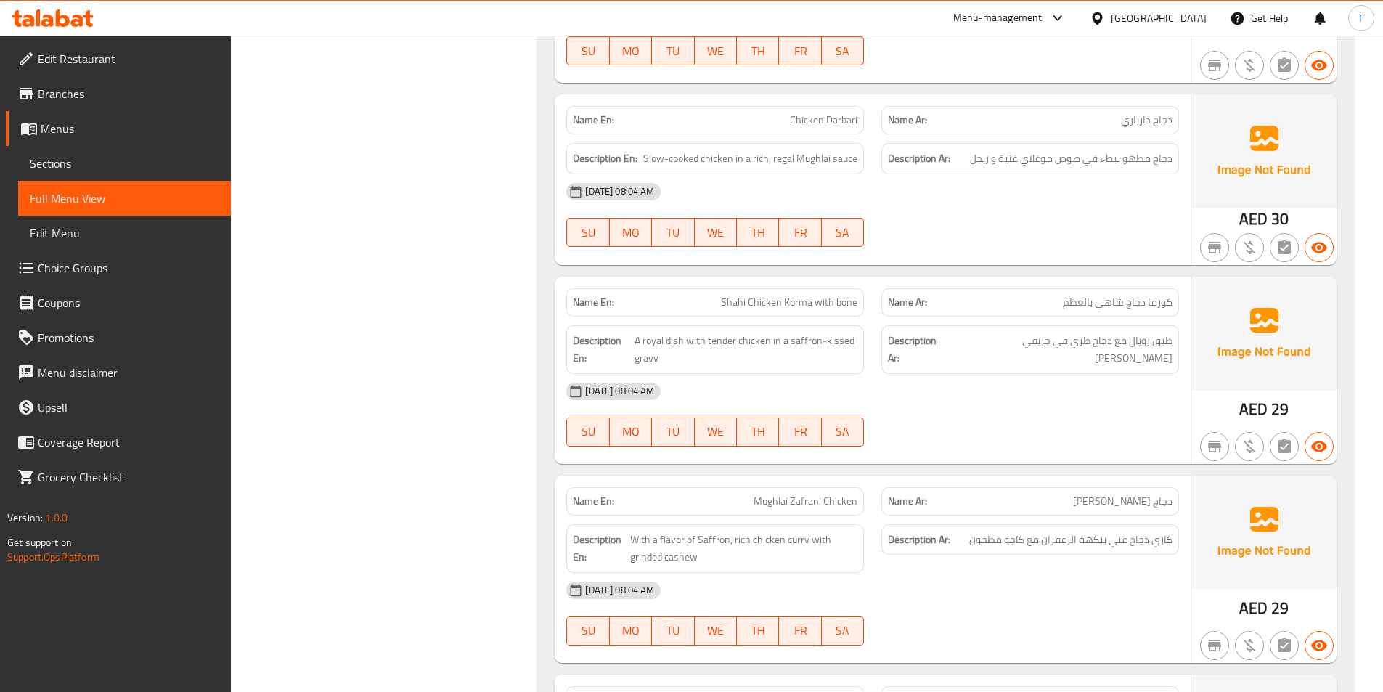
click at [810, 303] on span "Shahi Chicken Korma with bone" at bounding box center [789, 302] width 137 height 15
click at [790, 304] on span "Shahi Chicken Korma with bone" at bounding box center [789, 302] width 137 height 15
click at [760, 301] on span "Shahi Chicken Korma with bone" at bounding box center [789, 302] width 137 height 15
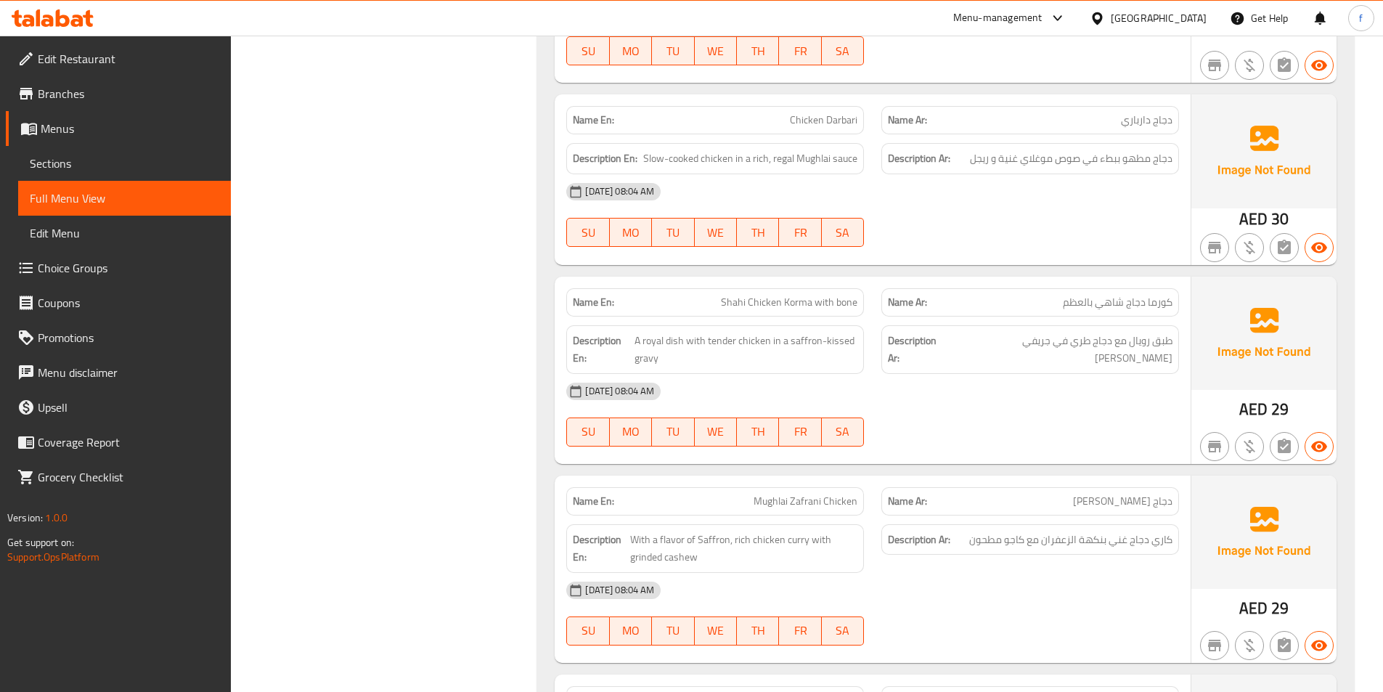
click at [739, 301] on span "Shahi Chicken Korma with bone" at bounding box center [789, 302] width 137 height 15
click at [826, 298] on span "Shahi Chicken Korma with bone" at bounding box center [789, 302] width 137 height 15
click at [829, 298] on span "Shahi Chicken Korma with bone" at bounding box center [789, 302] width 137 height 15
click at [850, 302] on span "Shahi Chicken Korma with bone" at bounding box center [789, 302] width 137 height 15
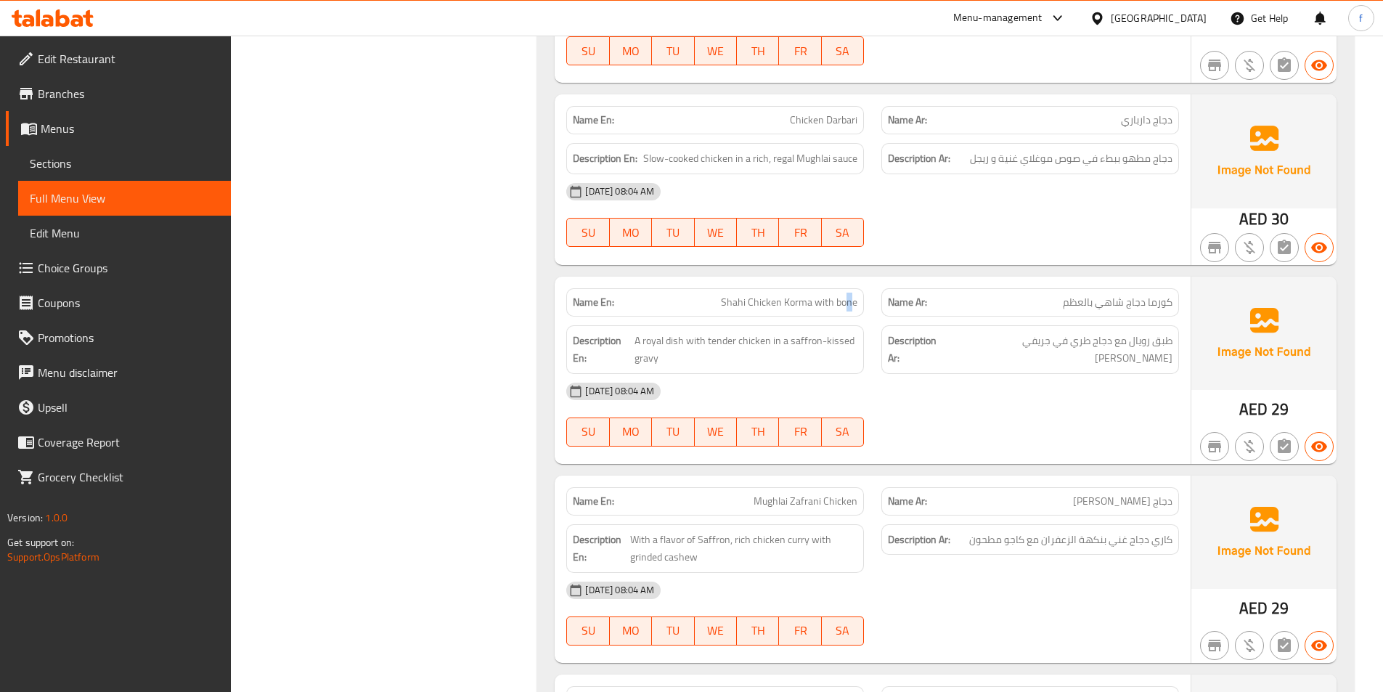
click at [850, 302] on span "Shahi Chicken Korma with bone" at bounding box center [789, 302] width 137 height 15
click at [680, 340] on span "A royal dish with tender chicken in a saffron-kissed gravy" at bounding box center [746, 350] width 223 height 36
click at [651, 341] on span "A royal dish with tender chicken in a saffron-kissed gravy" at bounding box center [746, 350] width 223 height 36
drag, startPoint x: 651, startPoint y: 341, endPoint x: 710, endPoint y: 341, distance: 58.1
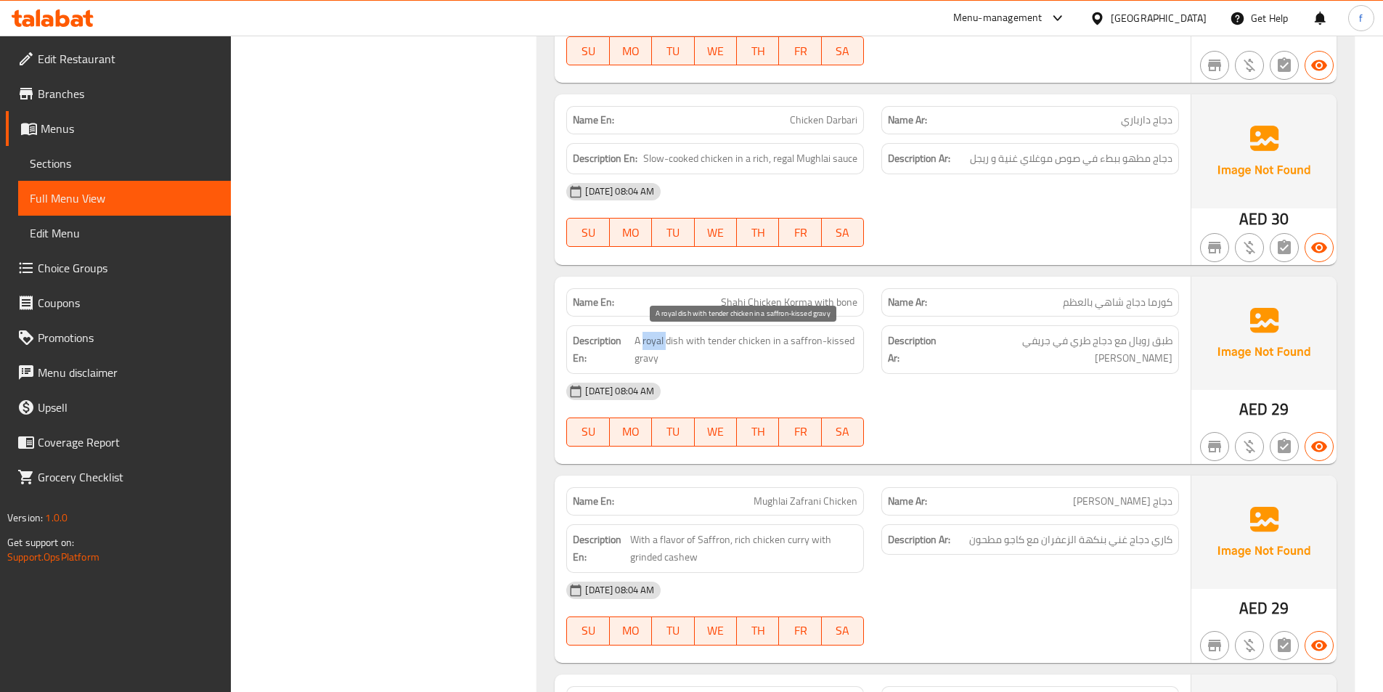
click at [653, 341] on span "A royal dish with tender chicken in a saffron-kissed gravy" at bounding box center [746, 350] width 223 height 36
click
drag, startPoint x: 846, startPoint y: 339, endPoint x: 830, endPoint y: 341, distance: 16.1
drag, startPoint x: 810, startPoint y: 339, endPoint x: 699, endPoint y: 345, distance: 111.3
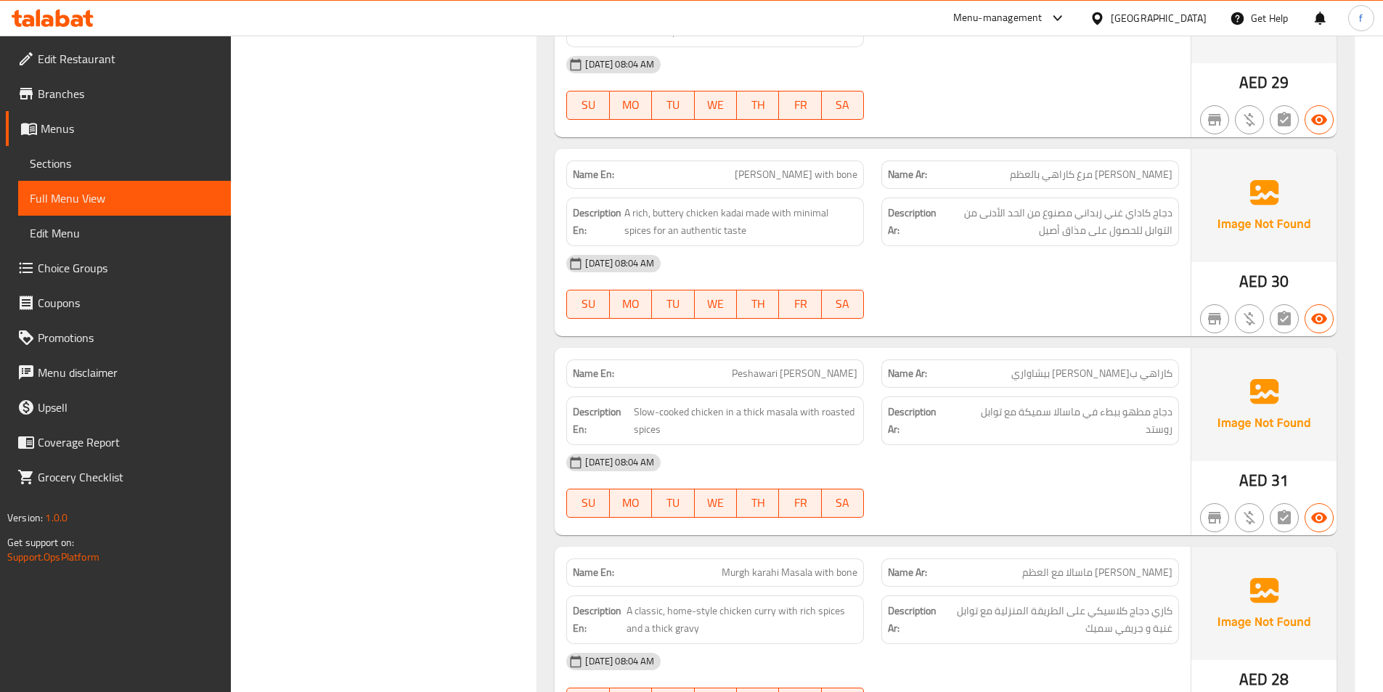
scroll to position [5447, 0]
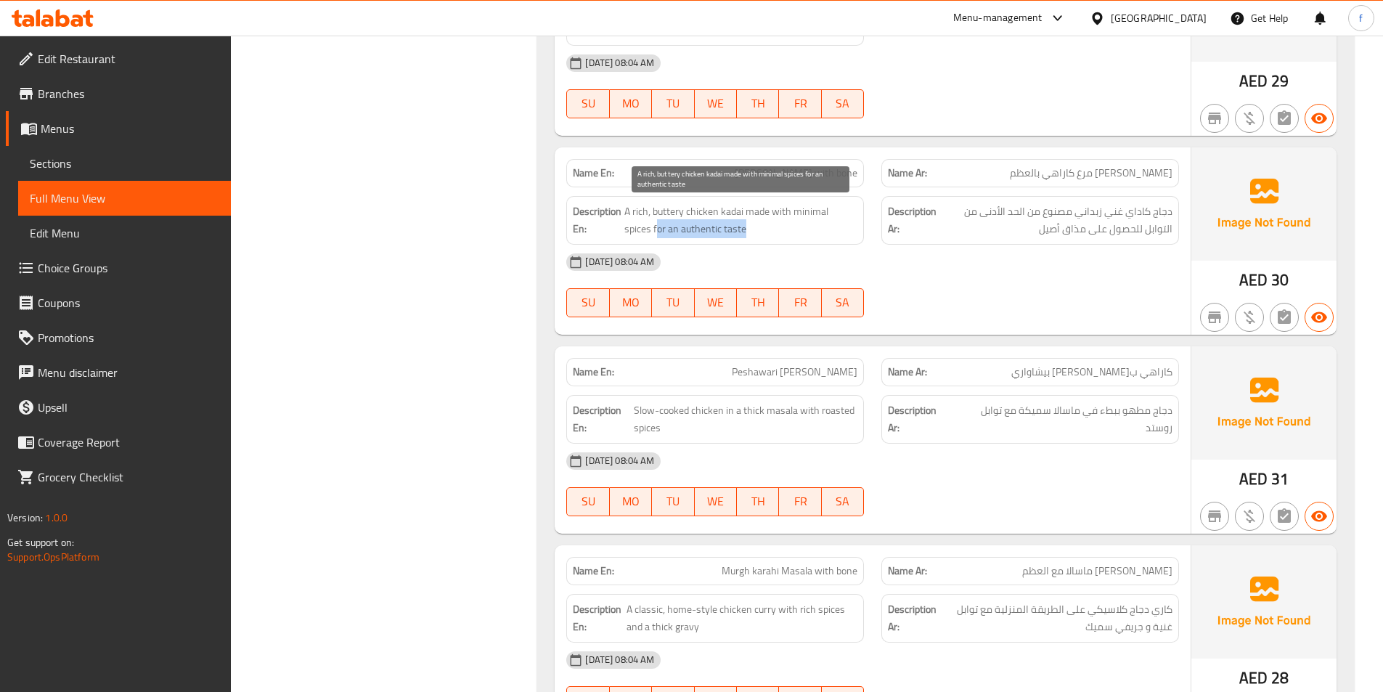
drag, startPoint x: 627, startPoint y: 227, endPoint x: 779, endPoint y: 227, distance: 152.5
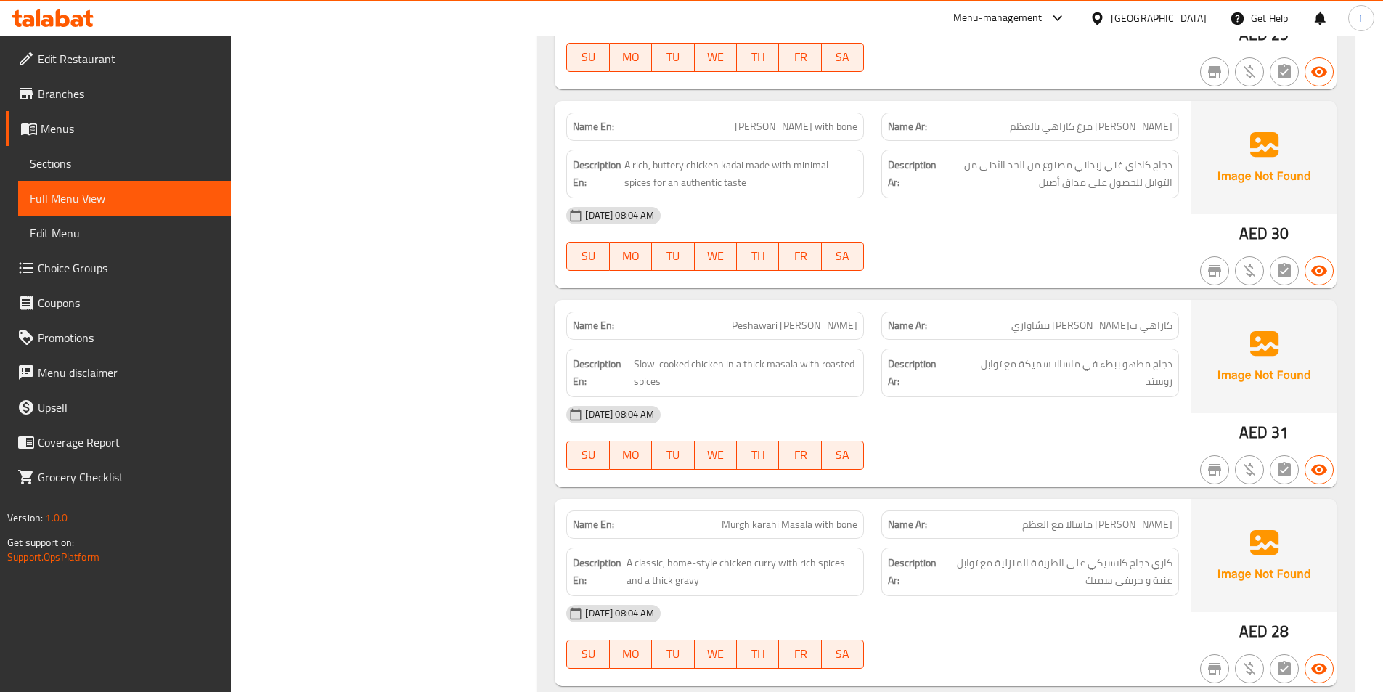
scroll to position [5519, 0]
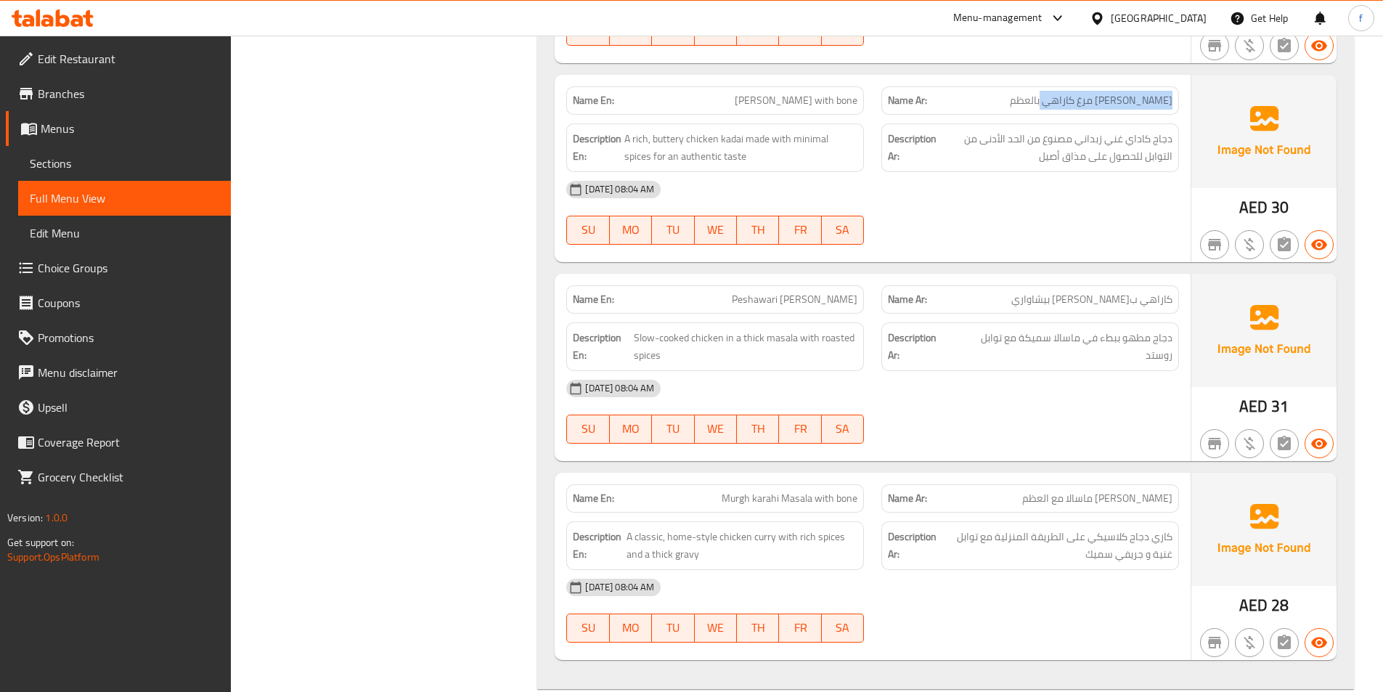
drag, startPoint x: 1172, startPoint y: 101, endPoint x: 1014, endPoint y: 98, distance: 158.3
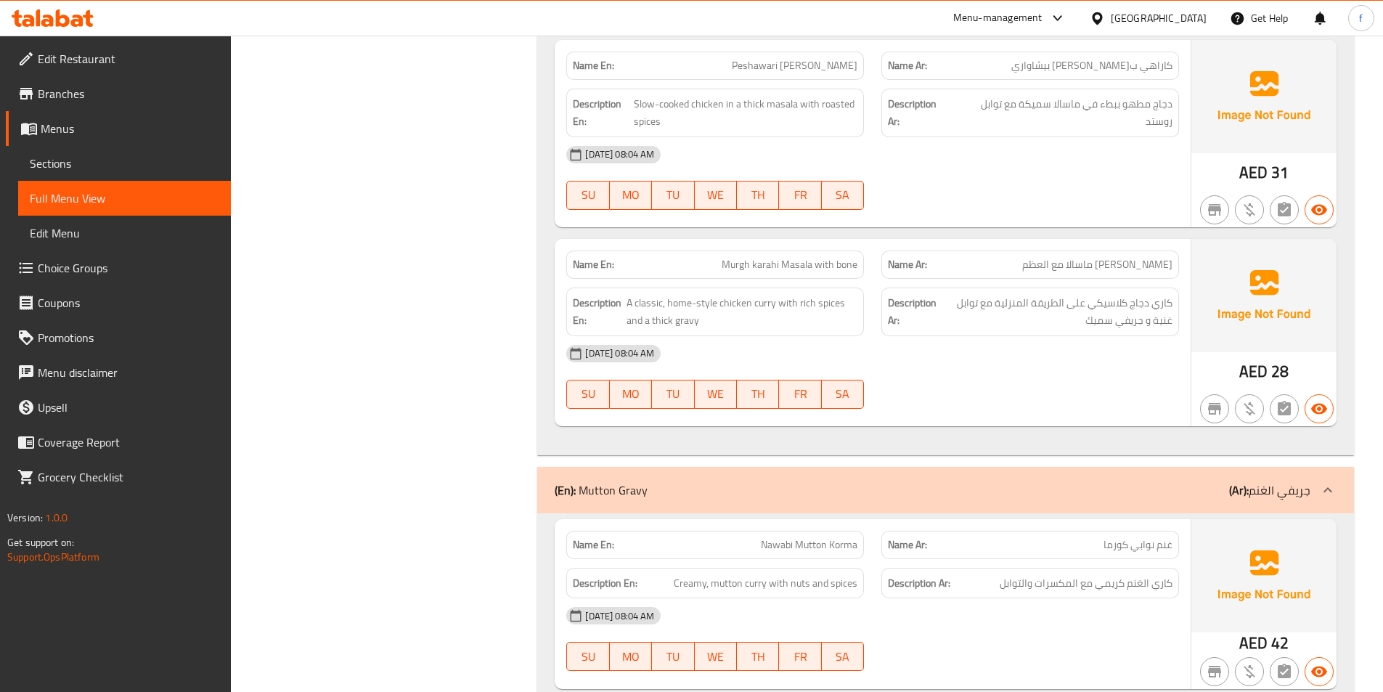
scroll to position [5810, 0]
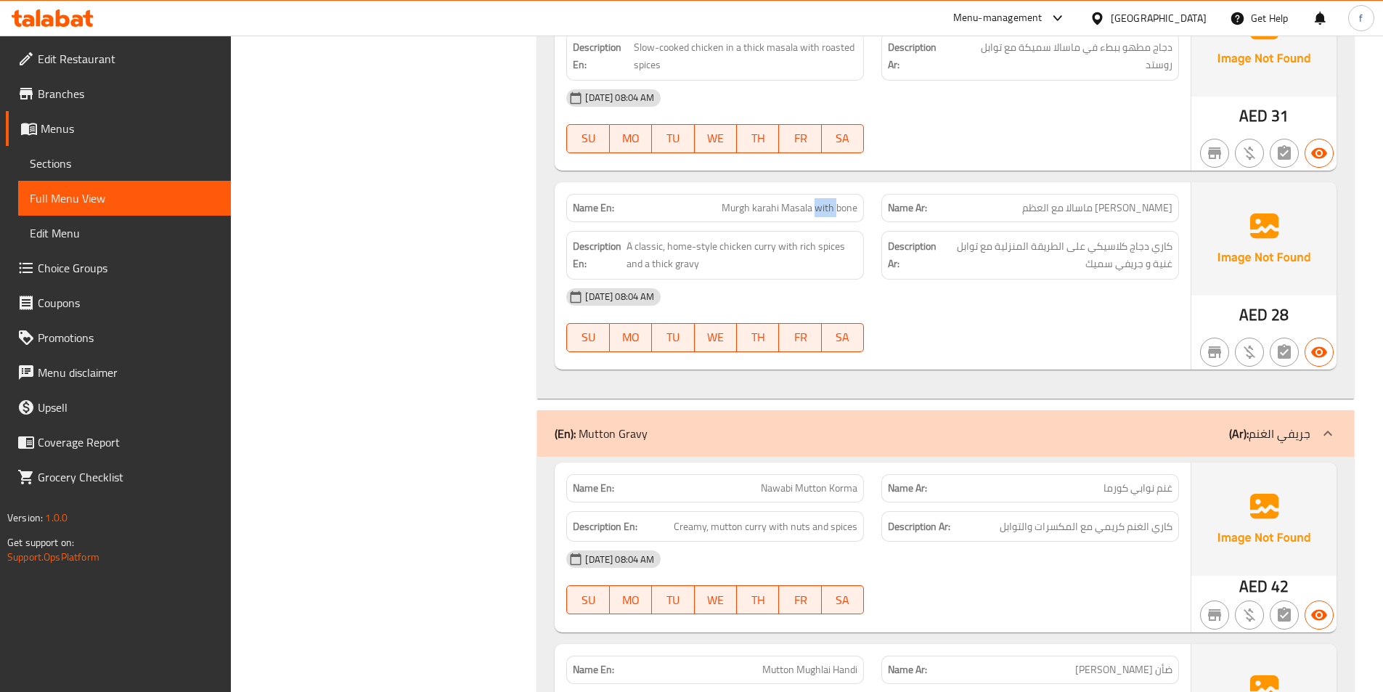
drag, startPoint x: 820, startPoint y: 206, endPoint x: 862, endPoint y: 206, distance: 42.1
drag, startPoint x: 669, startPoint y: 244, endPoint x: 731, endPoint y: 250, distance: 62.7
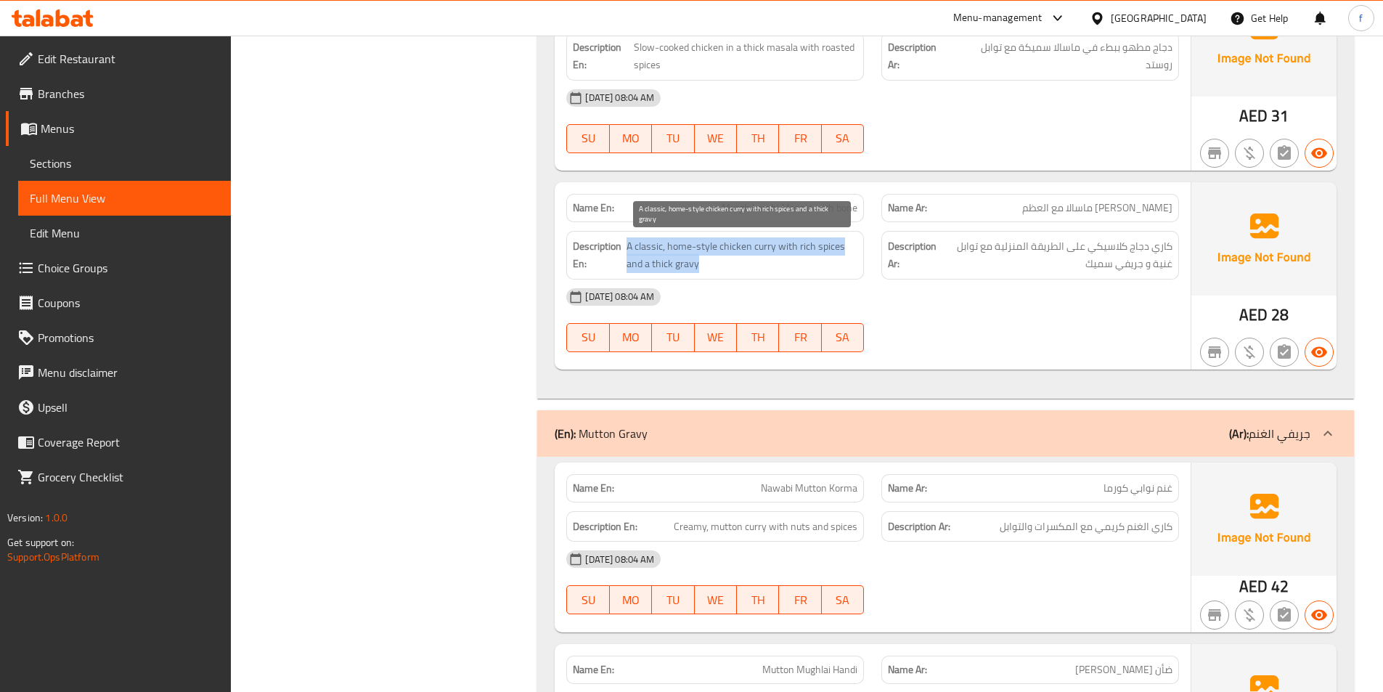
drag, startPoint x: 625, startPoint y: 259, endPoint x: 735, endPoint y: 267, distance: 109.9
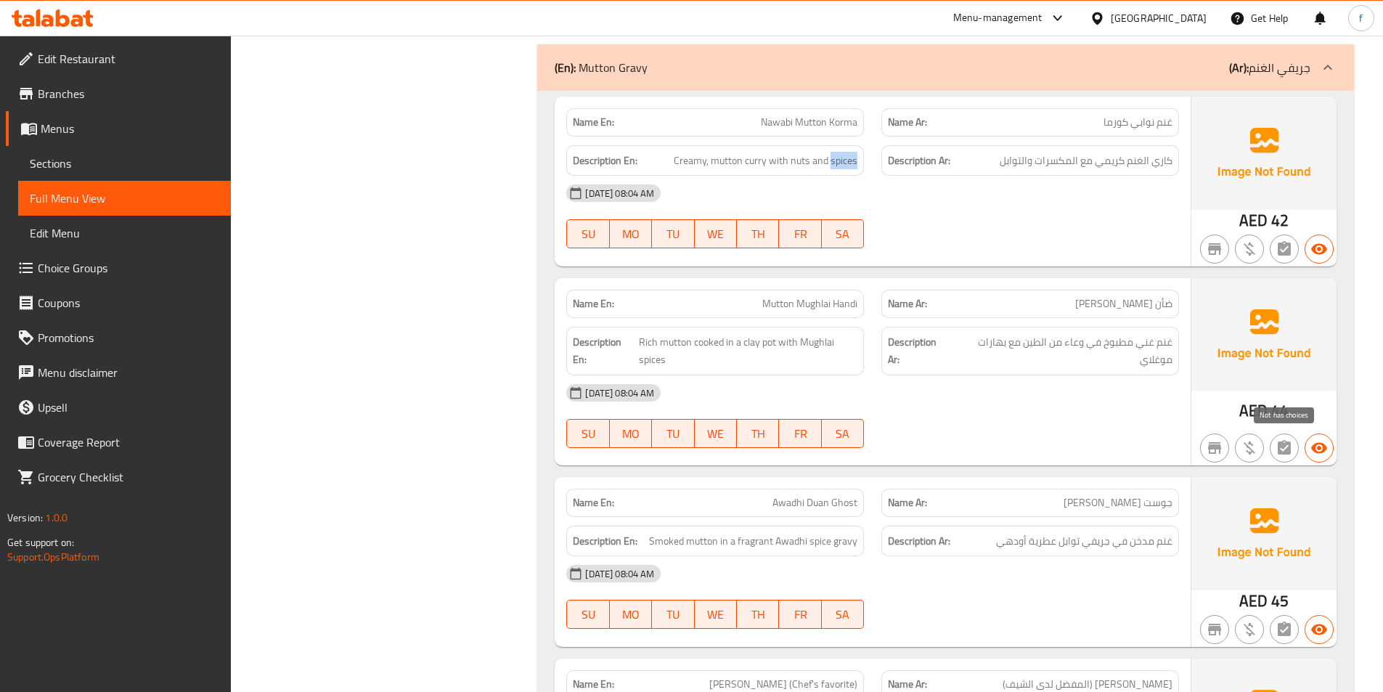
scroll to position [6318, 0]
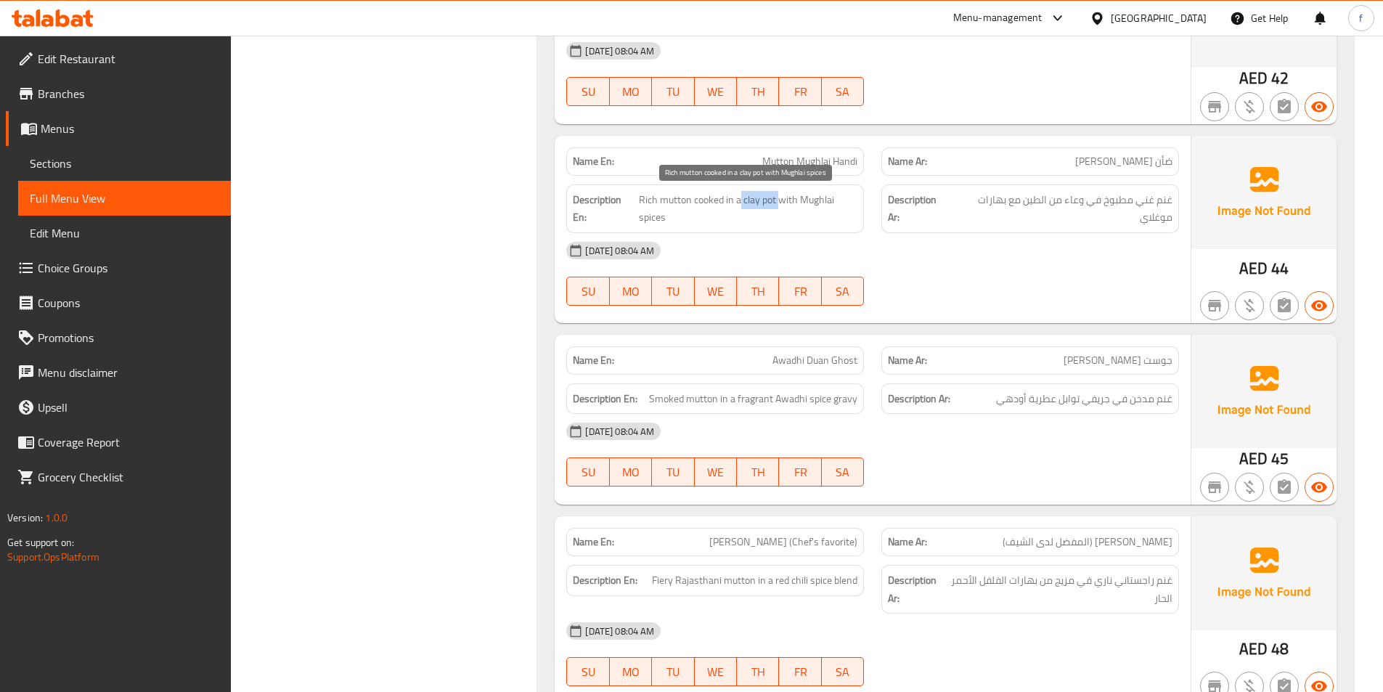
drag, startPoint x: 741, startPoint y: 201, endPoint x: 780, endPoint y: 208, distance: 39.9
drag, startPoint x: 807, startPoint y: 198, endPoint x: 1277, endPoint y: 274, distance: 476.0
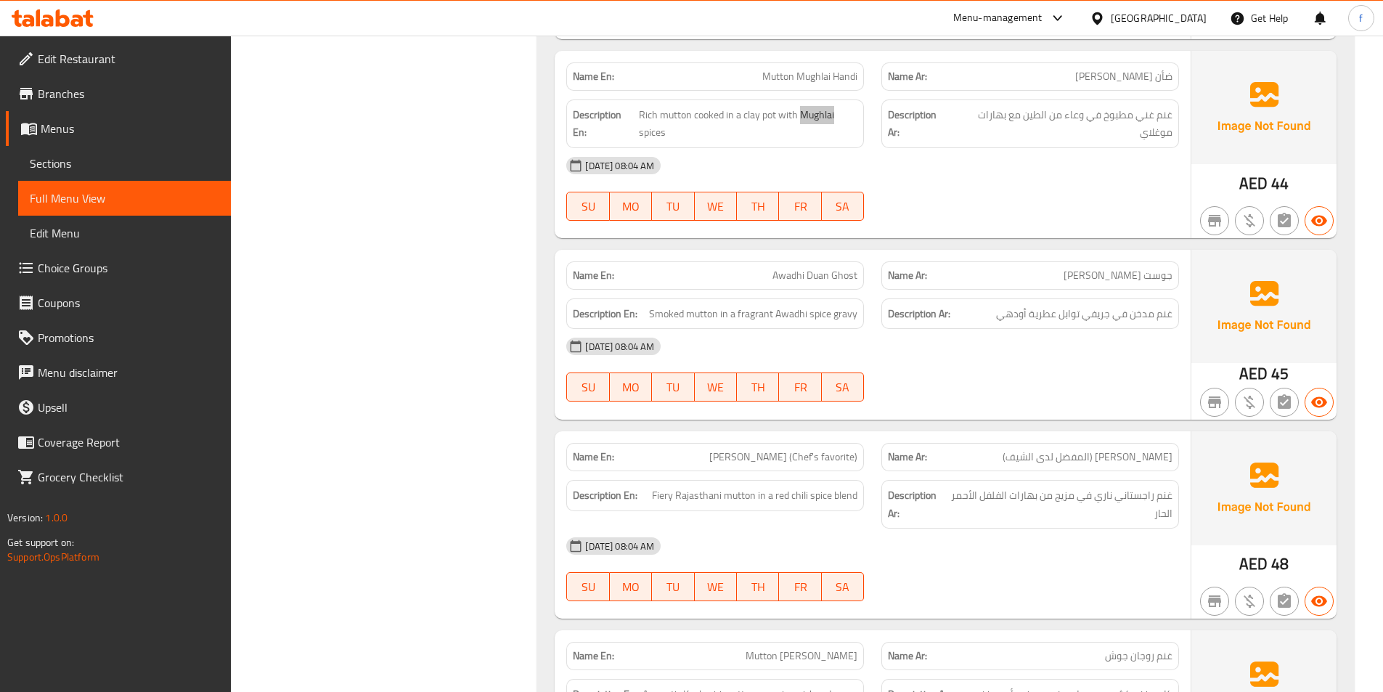
scroll to position [6536, 0]
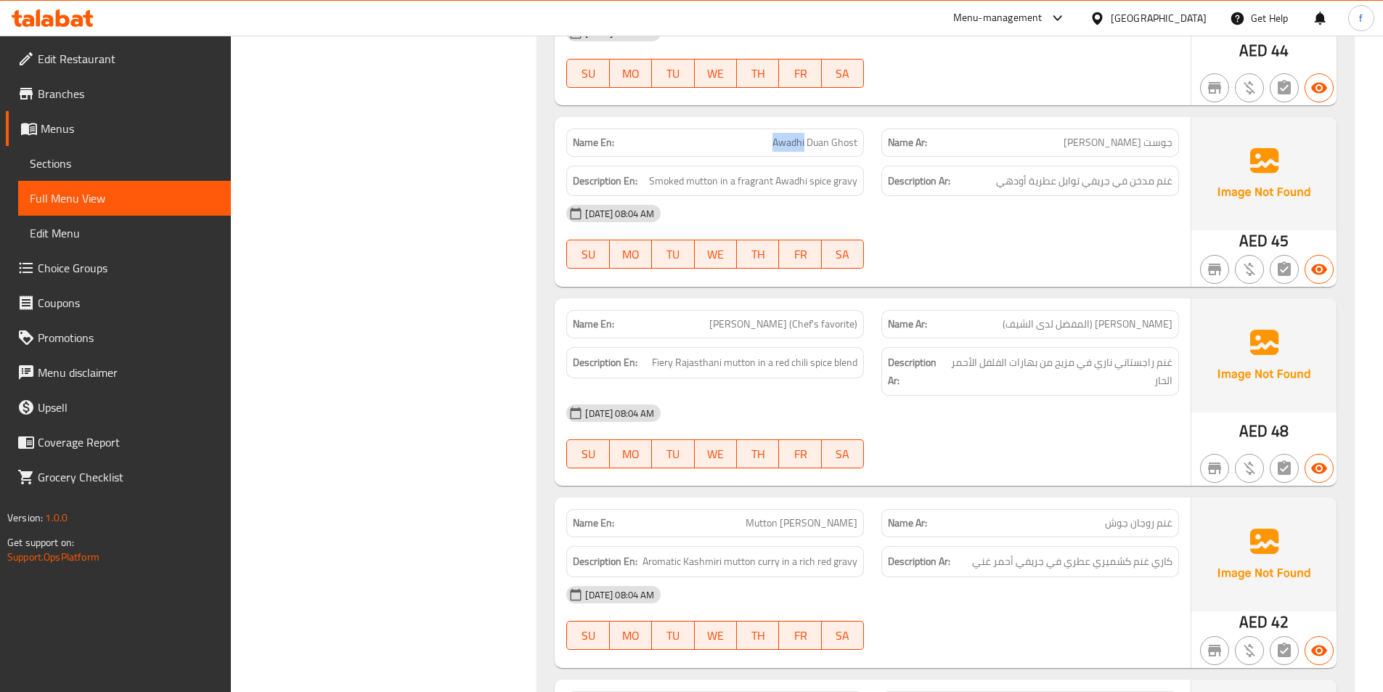
drag, startPoint x: 784, startPoint y: 139, endPoint x: 855, endPoint y: 145, distance: 71.5
drag, startPoint x: 750, startPoint y: 180, endPoint x: 959, endPoint y: 223, distance: 212.8
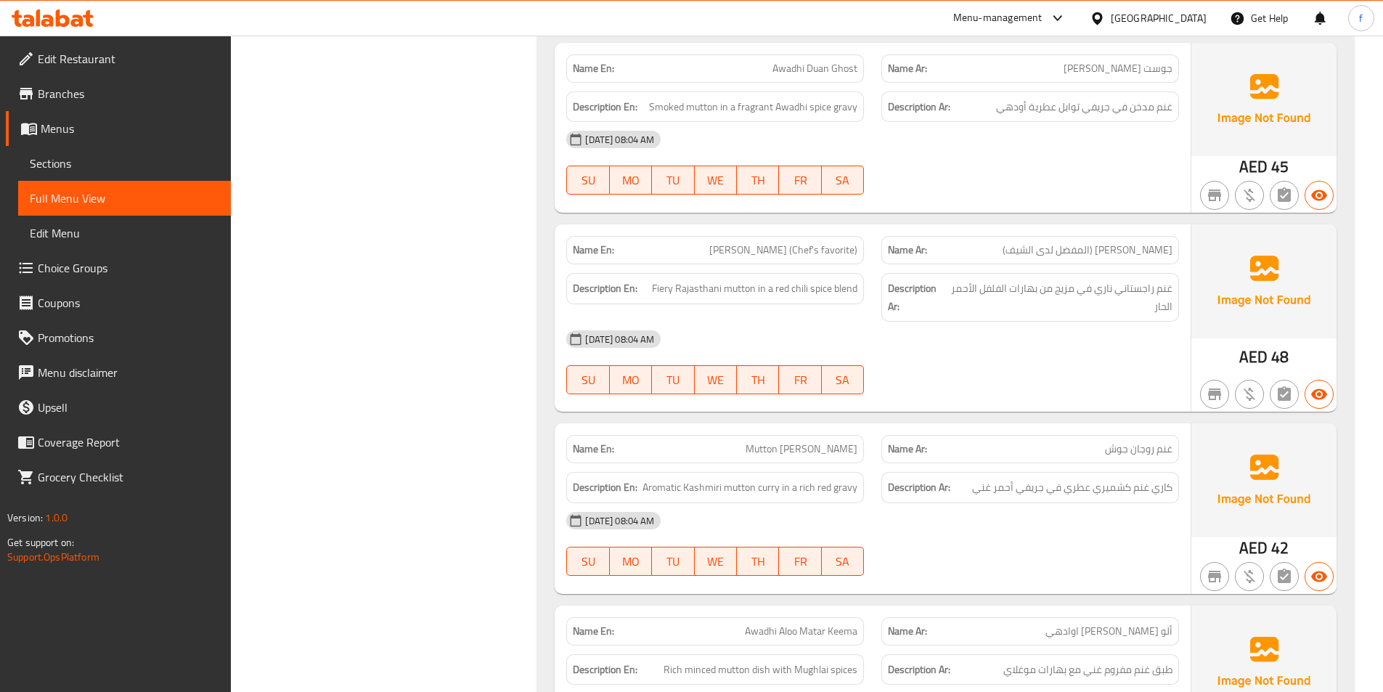
scroll to position [6681, 0]
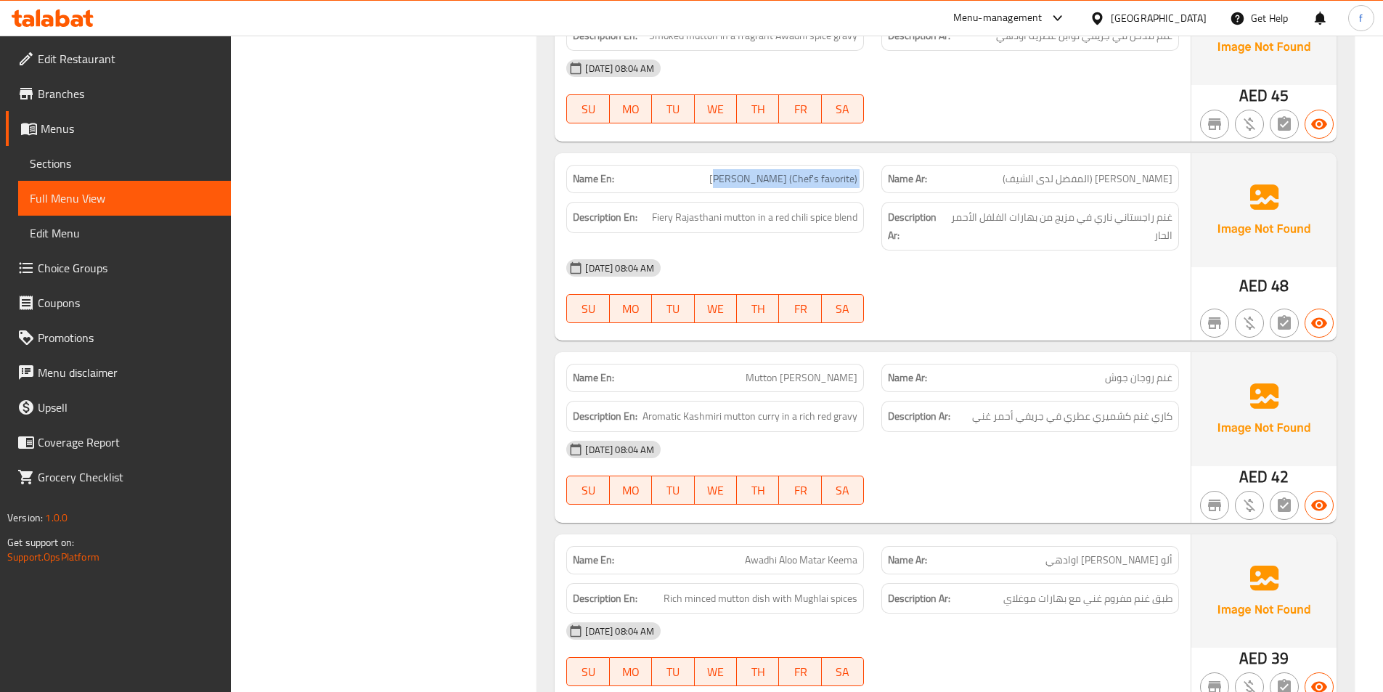
drag, startPoint x: 754, startPoint y: 179, endPoint x: 933, endPoint y: 259, distance: 196.4
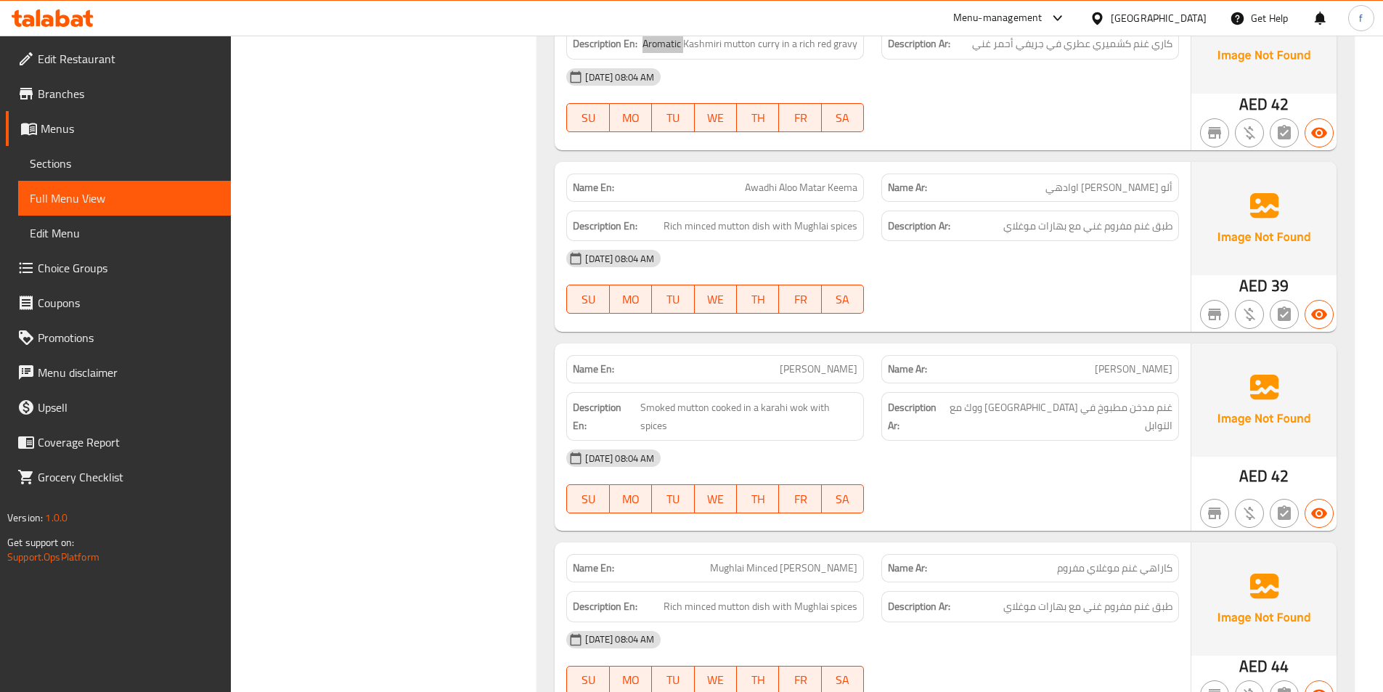
scroll to position [7117, 0]
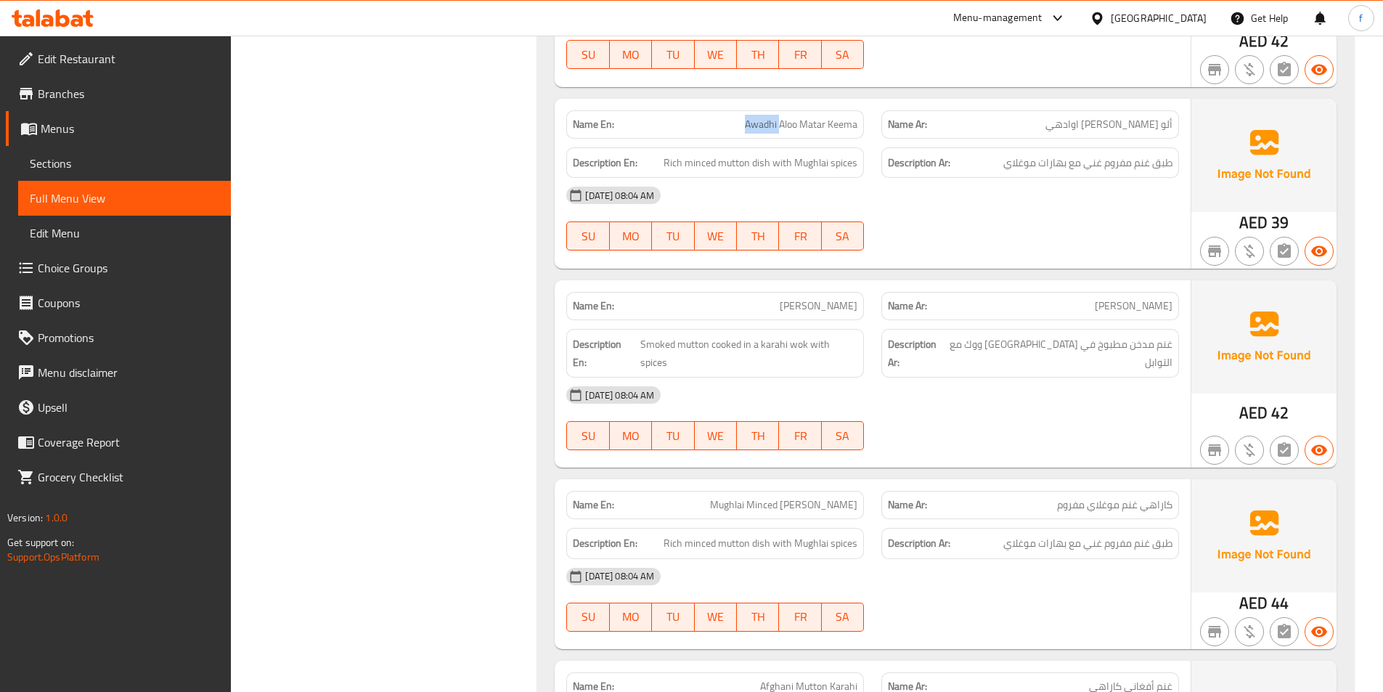
drag, startPoint x: 768, startPoint y: 122, endPoint x: 1062, endPoint y: 169, distance: 297.9
drag, startPoint x: 708, startPoint y: 163, endPoint x: 689, endPoint y: 165, distance: 19.0
drag, startPoint x: 849, startPoint y: 161, endPoint x: 1102, endPoint y: 180, distance: 253.4
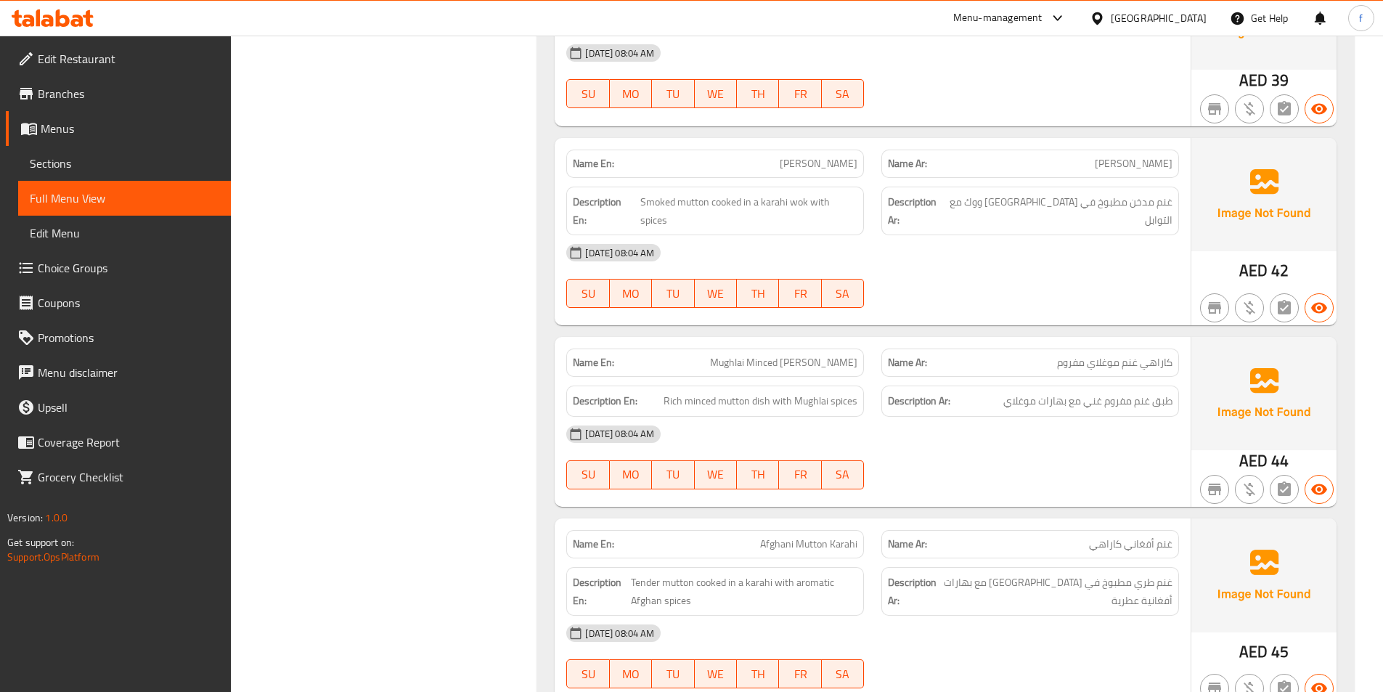
scroll to position [7189, 0]
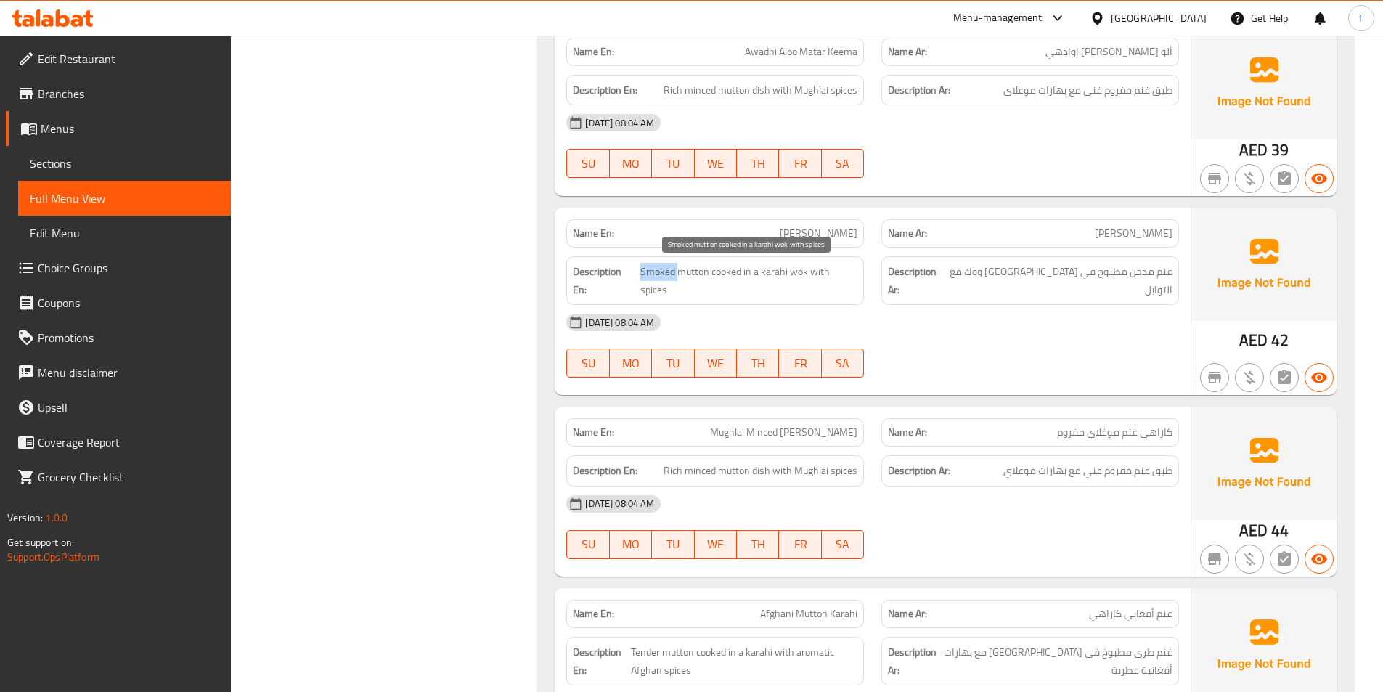
drag, startPoint x: 654, startPoint y: 274, endPoint x: 734, endPoint y: 274, distance: 79.9
drag, startPoint x: 820, startPoint y: 269, endPoint x: 841, endPoint y: 269, distance: 21.1
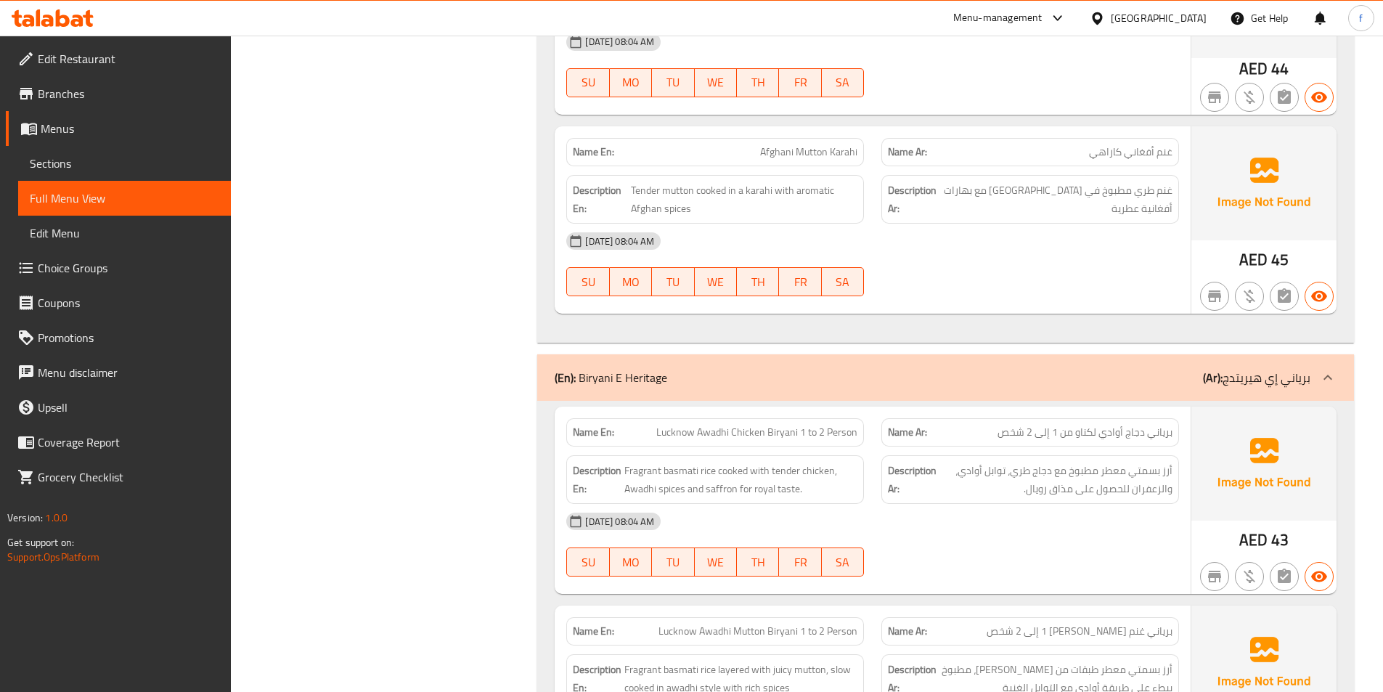
scroll to position [7625, 0]
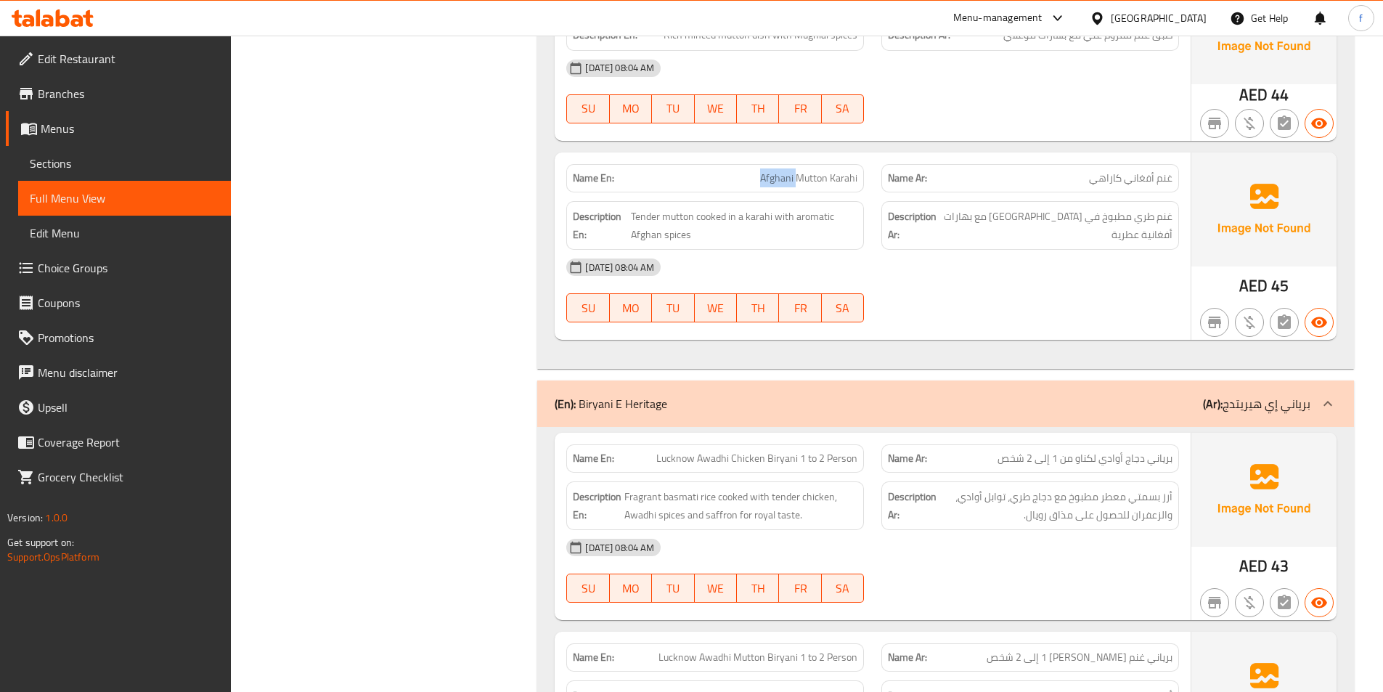
drag, startPoint x: 767, startPoint y: 158, endPoint x: 1068, endPoint y: 195, distance: 303.0
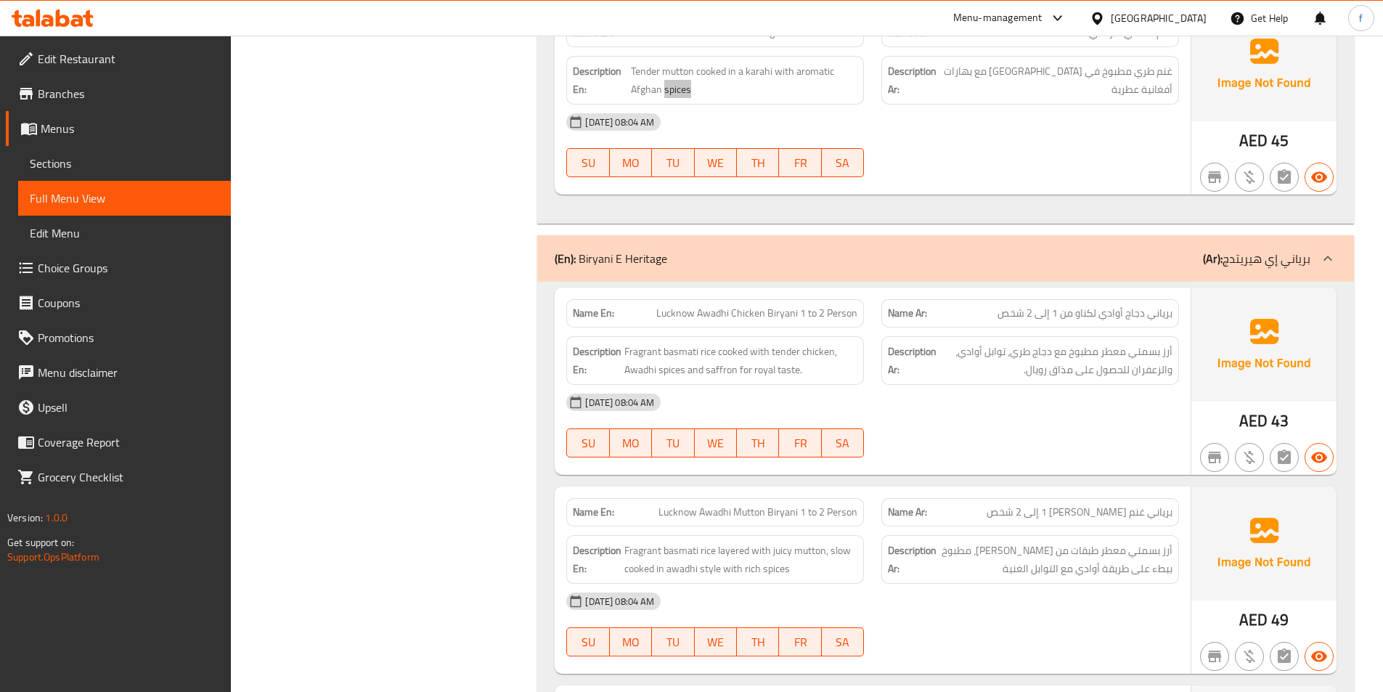
scroll to position [7988, 0]
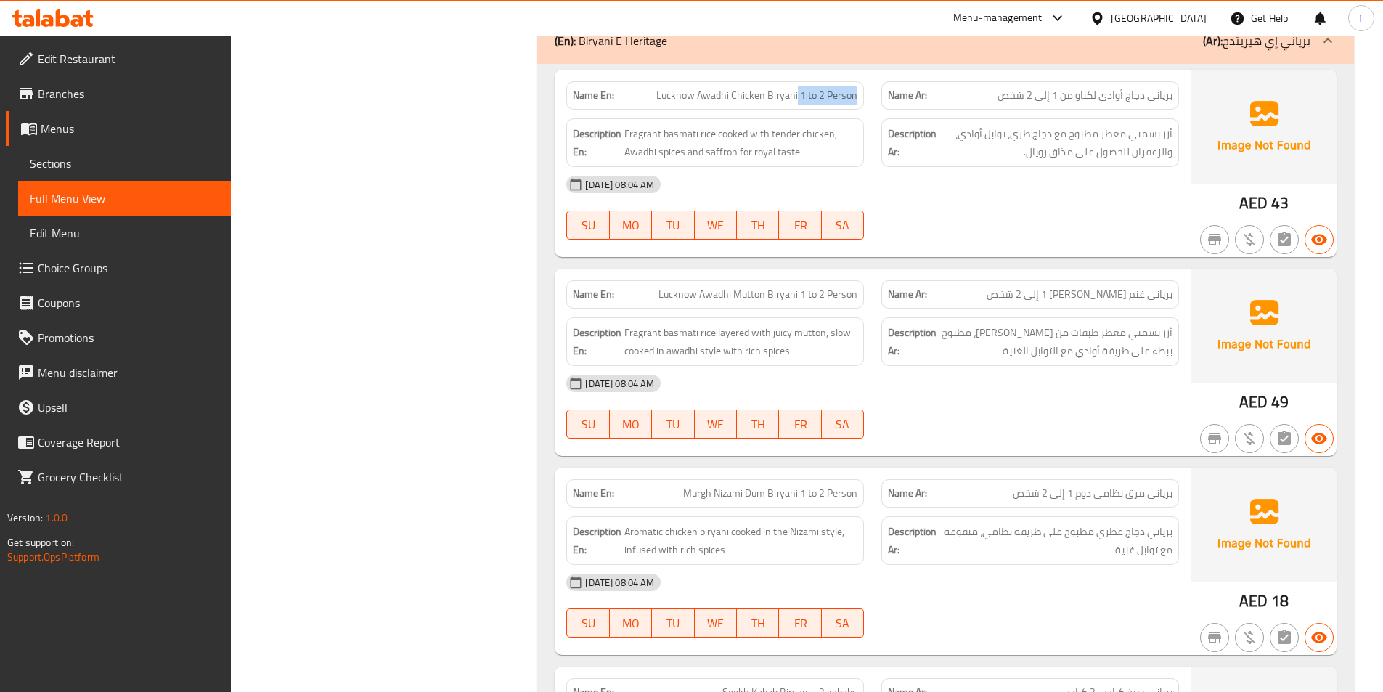
drag, startPoint x: 797, startPoint y: 83, endPoint x: 908, endPoint y: 92, distance: 111.5
drag, startPoint x: 789, startPoint y: 115, endPoint x: 810, endPoint y: 116, distance: 21.8
drag, startPoint x: 725, startPoint y: 132, endPoint x: 802, endPoint y: 132, distance: 77.7
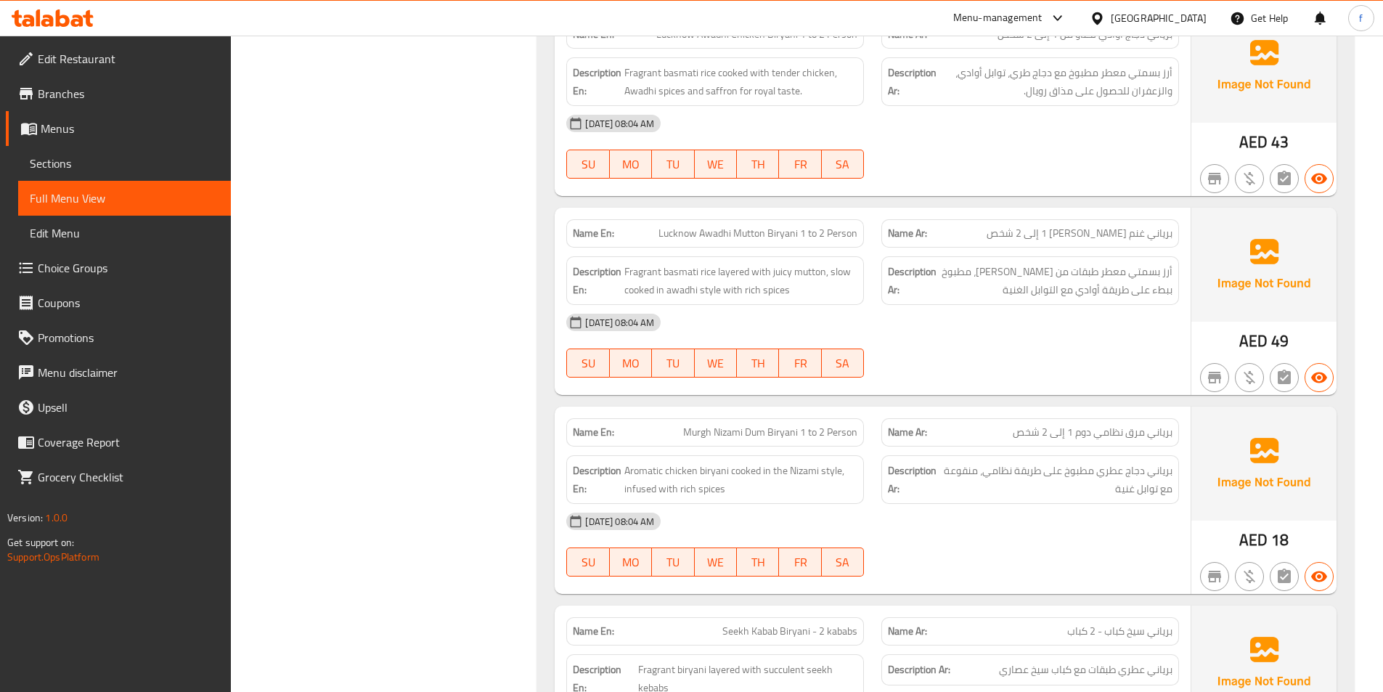
scroll to position [8134, 0]
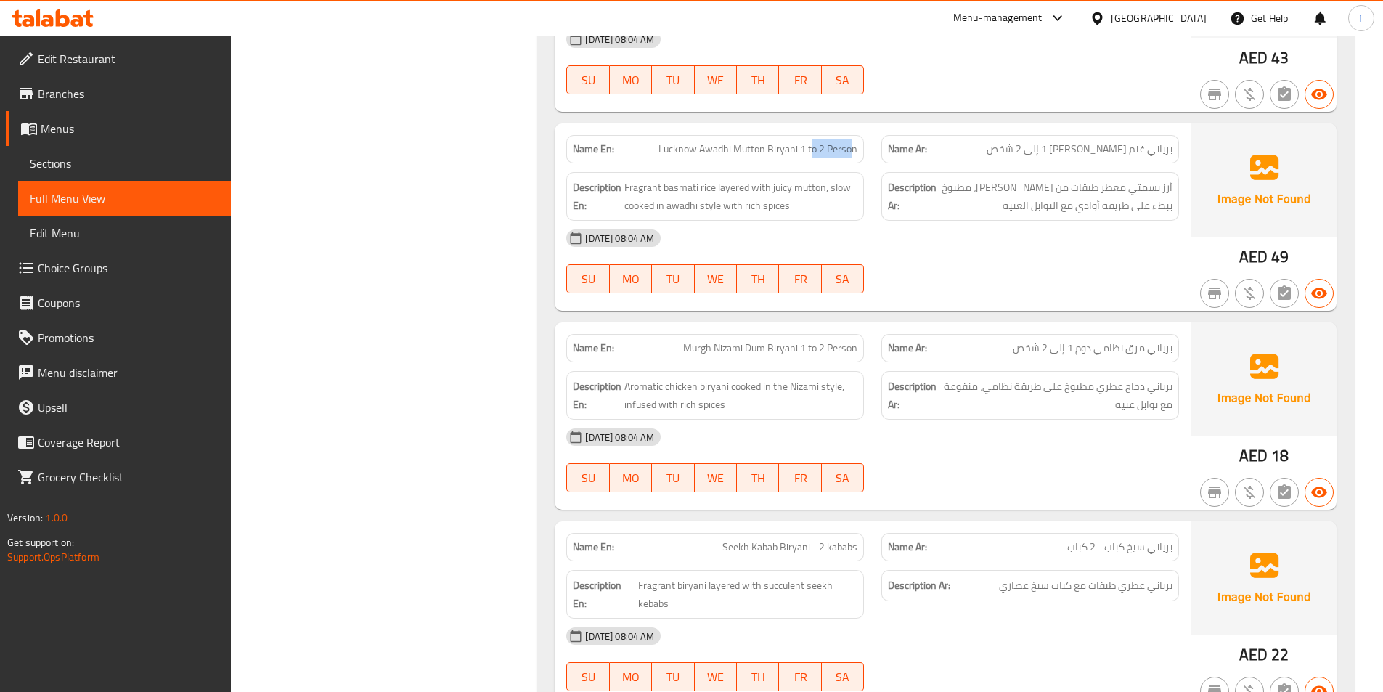
drag, startPoint x: 814, startPoint y: 131, endPoint x: 853, endPoint y: 137, distance: 39.6
drag, startPoint x: 649, startPoint y: 182, endPoint x: 680, endPoint y: 182, distance: 32.0
drag, startPoint x: 723, startPoint y: 186, endPoint x: 731, endPoint y: 183, distance: 9.2
drag, startPoint x: 739, startPoint y: 192, endPoint x: 703, endPoint y: 192, distance: 36.3
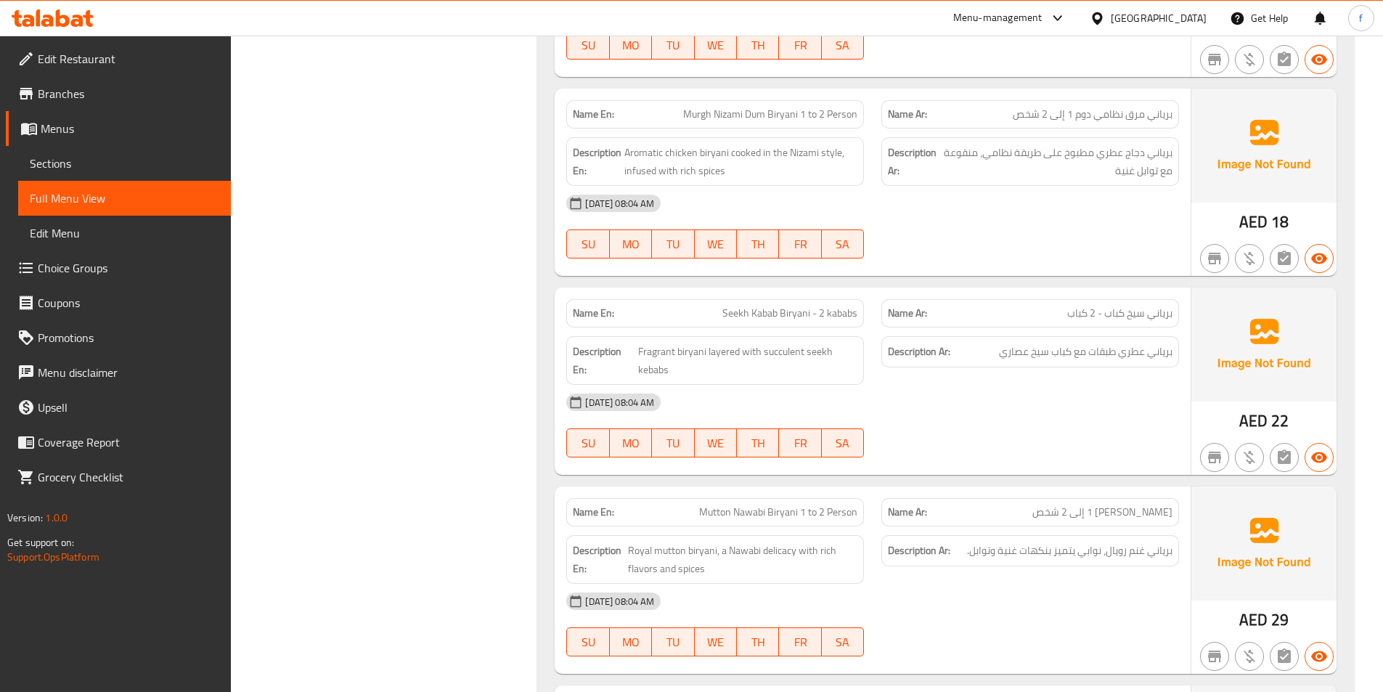
scroll to position [8279, 0]
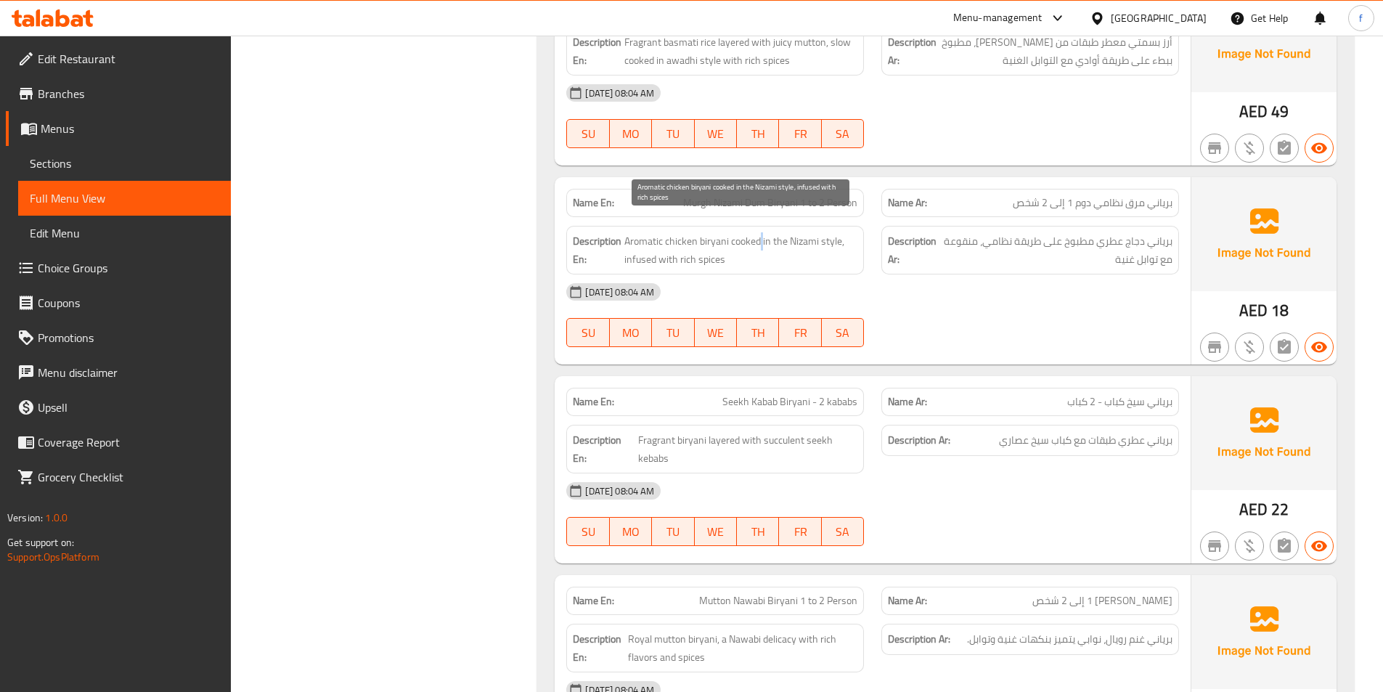
drag, startPoint x: 760, startPoint y: 225, endPoint x: 768, endPoint y: 225, distance: 8.0
drag, startPoint x: 733, startPoint y: 240, endPoint x: 592, endPoint y: 232, distance: 141.8
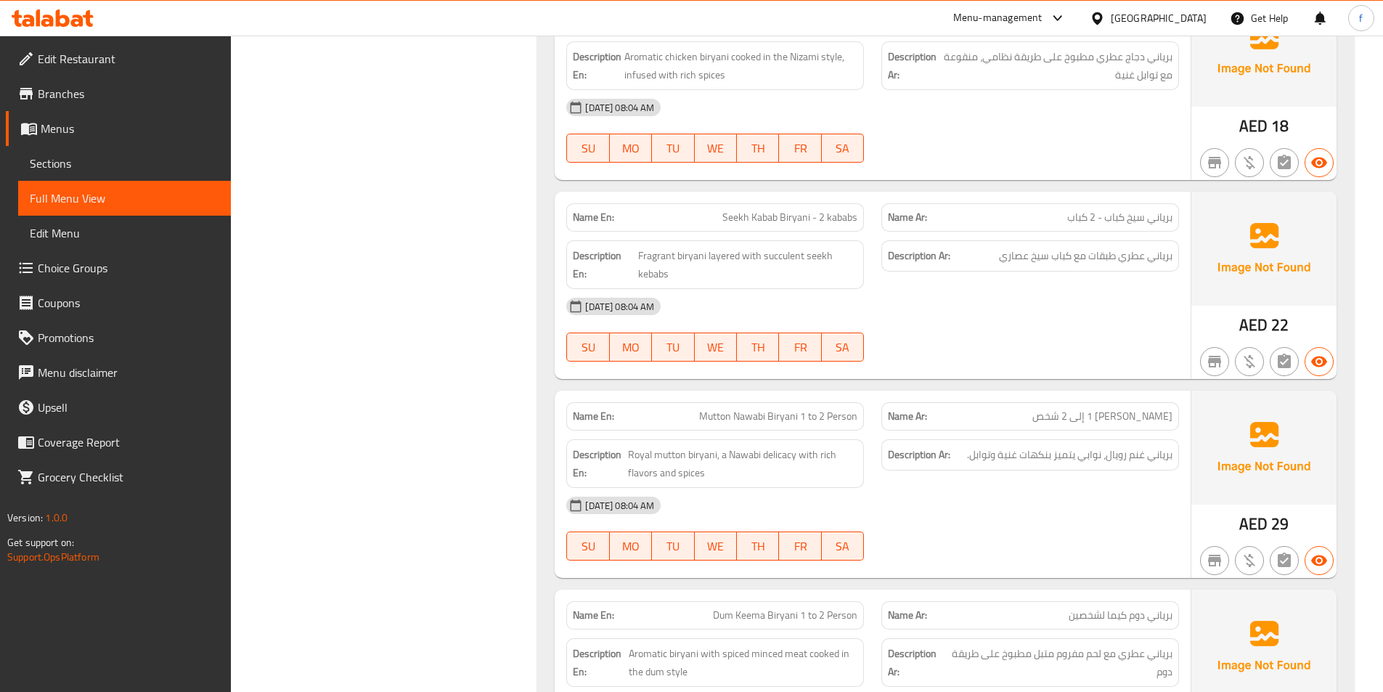
scroll to position [8497, 0]
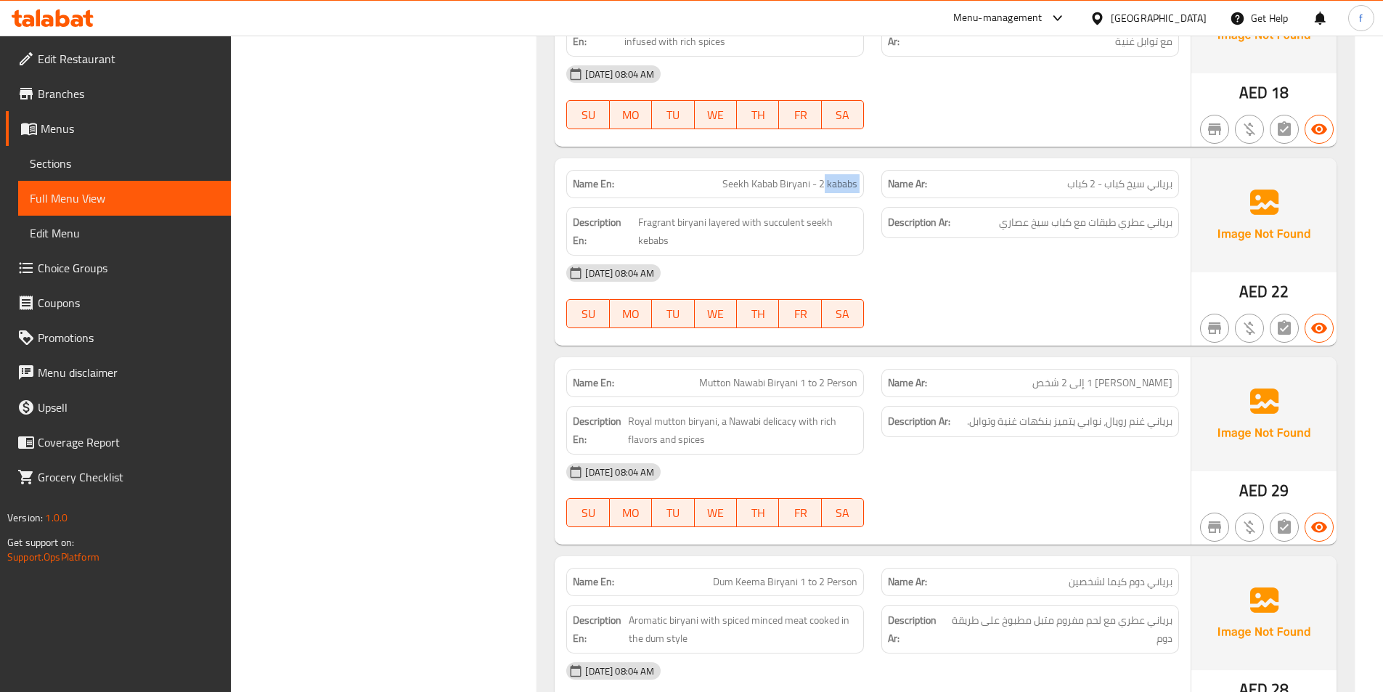
drag, startPoint x: 824, startPoint y: 163, endPoint x: 877, endPoint y: 171, distance: 52.9
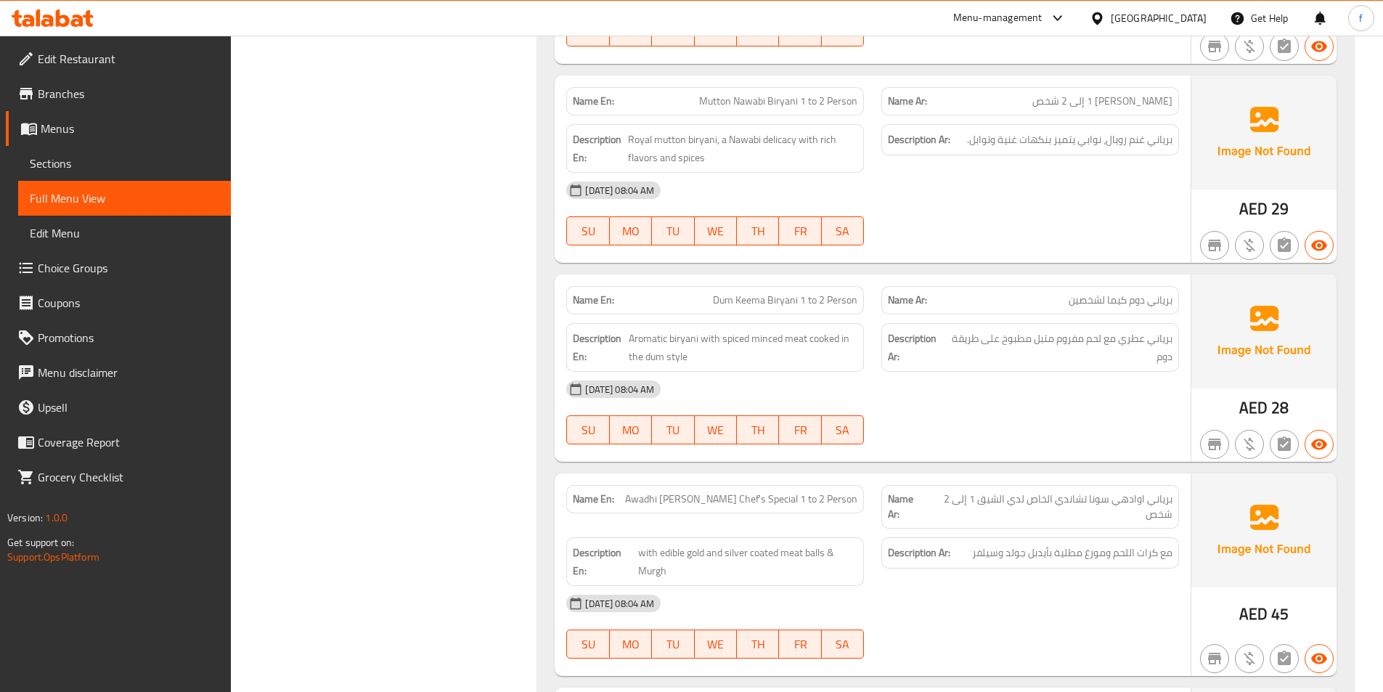
scroll to position [8860, 0]
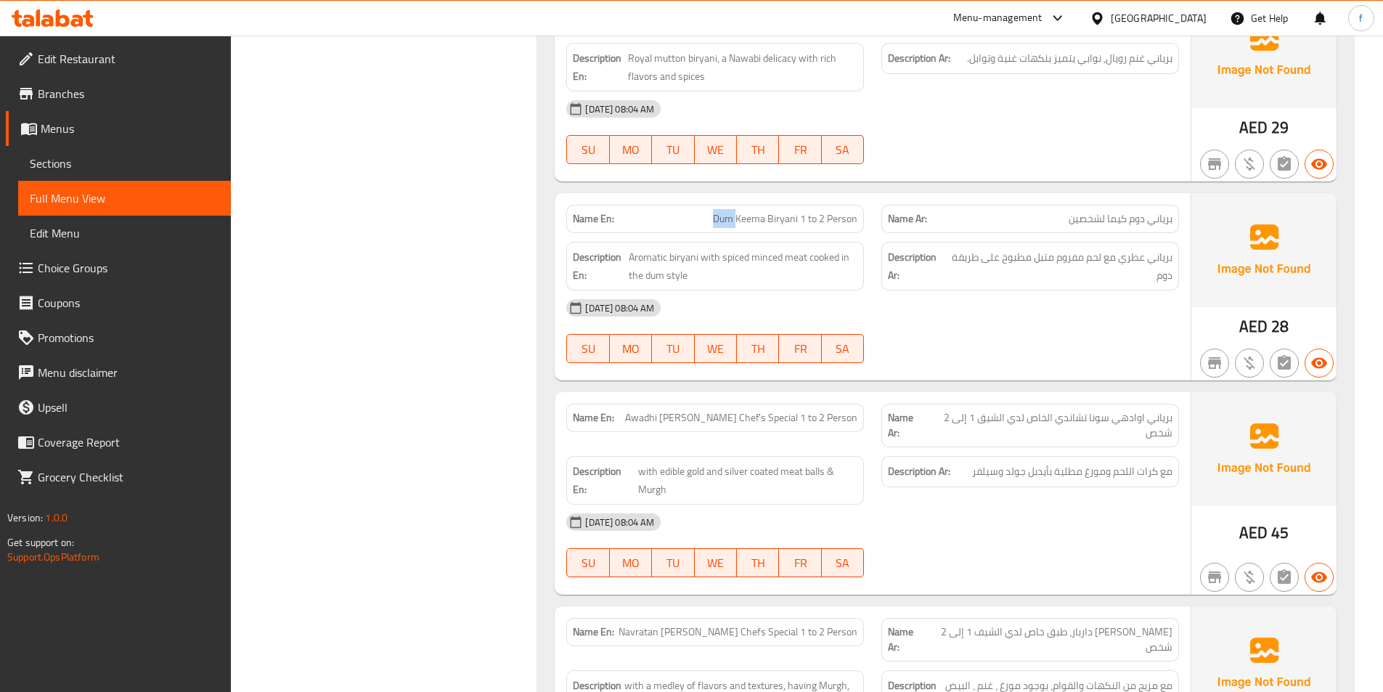
drag, startPoint x: 720, startPoint y: 202, endPoint x: 749, endPoint y: 202, distance: 29.8
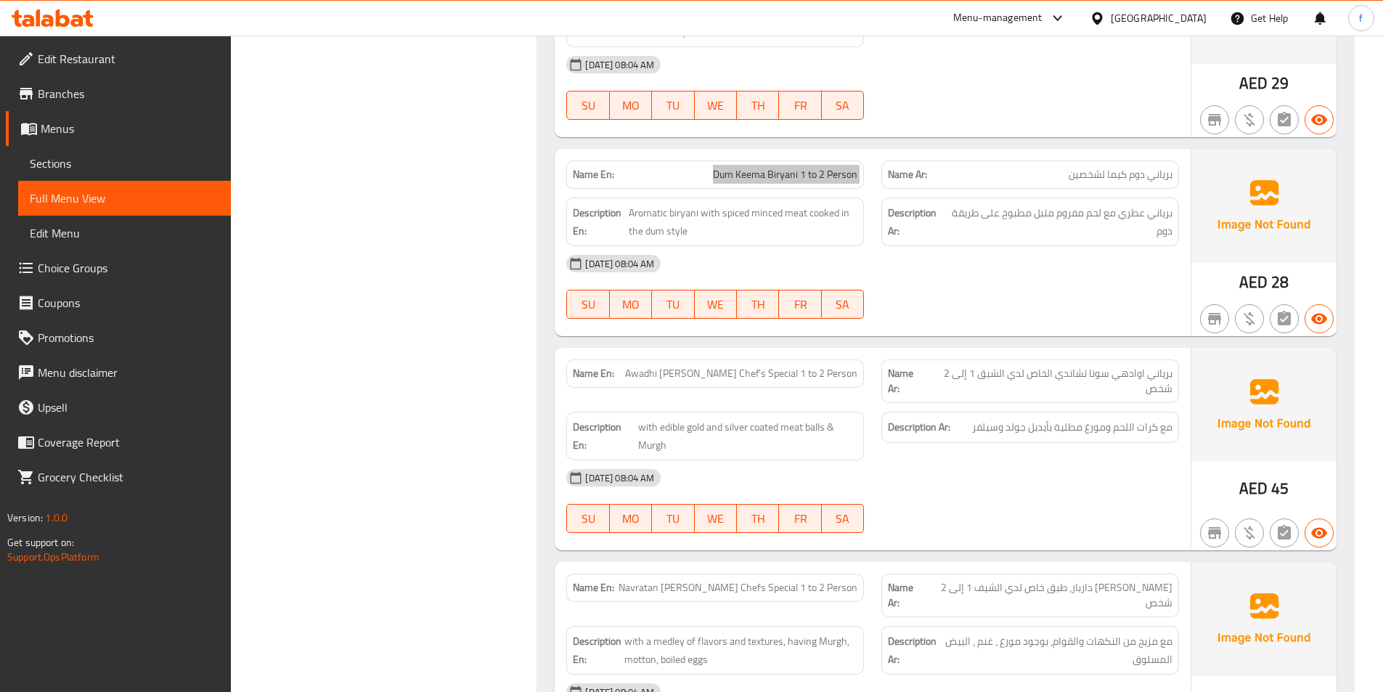
scroll to position [9005, 0]
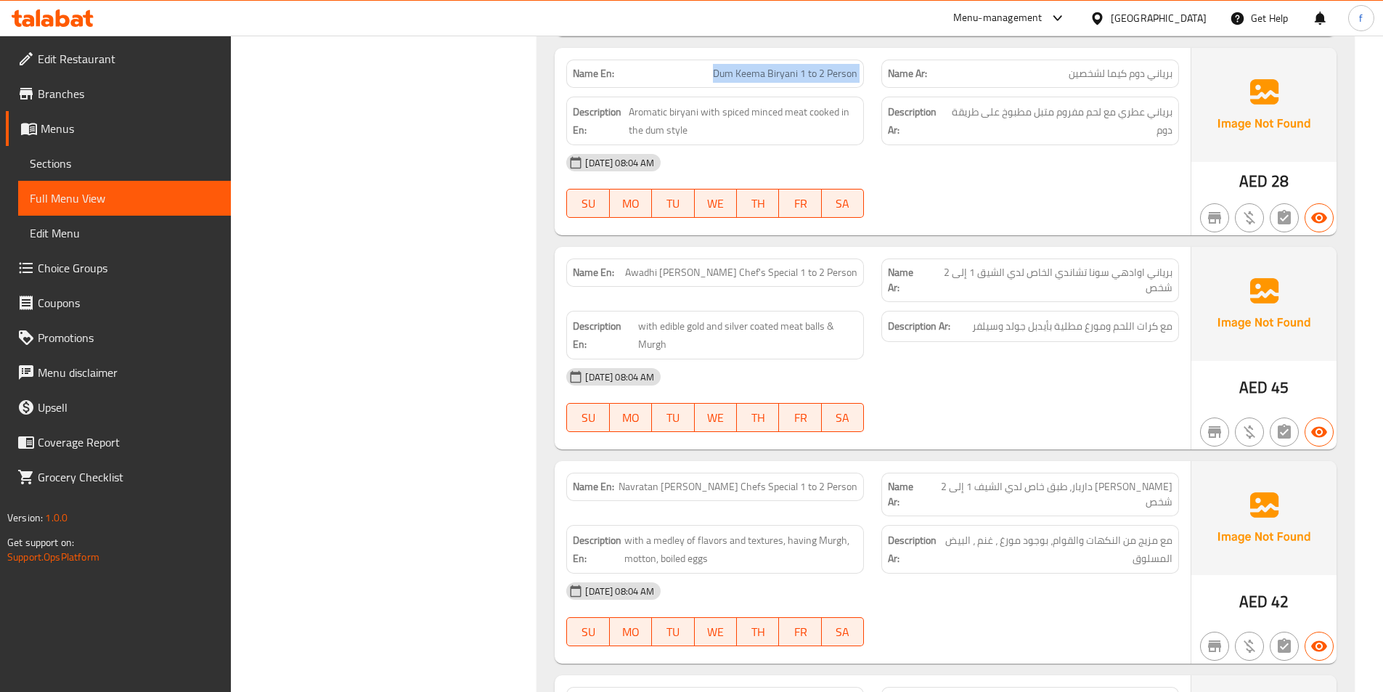
drag, startPoint x: 857, startPoint y: 255, endPoint x: 777, endPoint y: 259, distance: 80.0
drag, startPoint x: 651, startPoint y: 306, endPoint x: 688, endPoint y: 306, distance: 37.8
drag, startPoint x: 825, startPoint y: 310, endPoint x: 783, endPoint y: 314, distance: 42.3
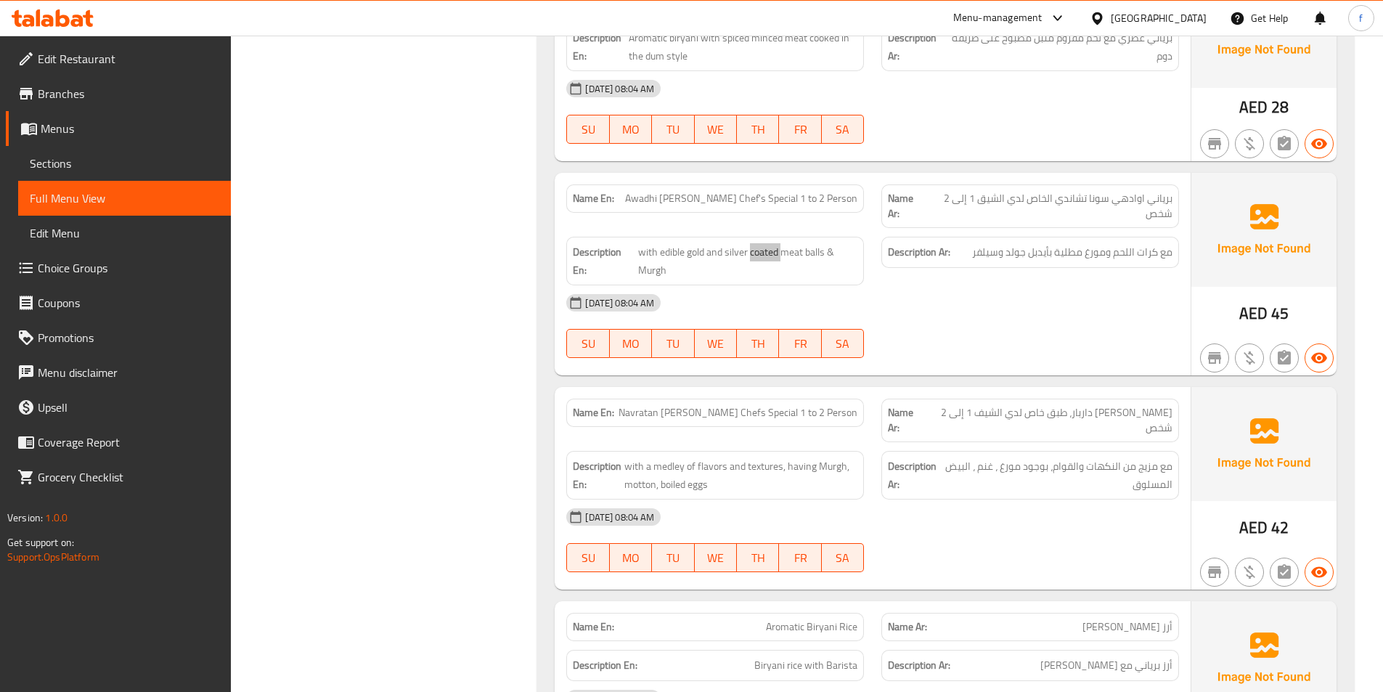
scroll to position [9150, 0]
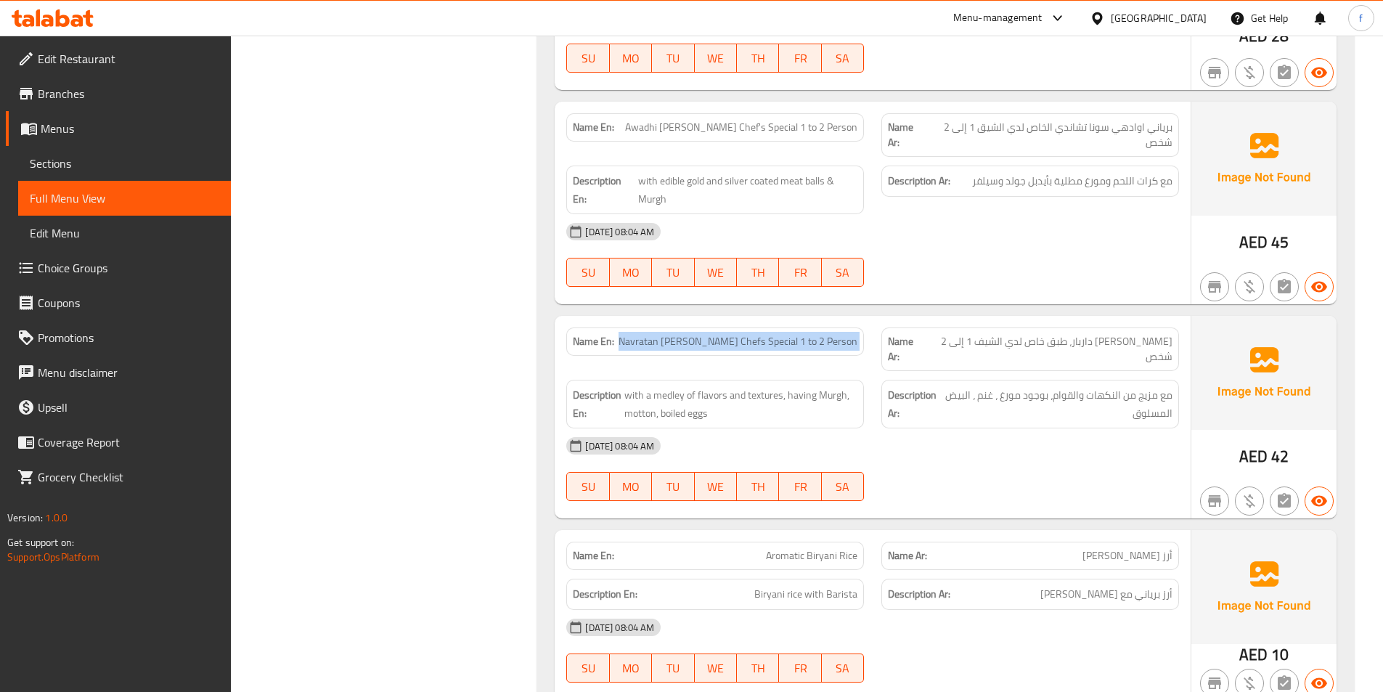
drag, startPoint x: 756, startPoint y: 330, endPoint x: 777, endPoint y: 355, distance: 32.5
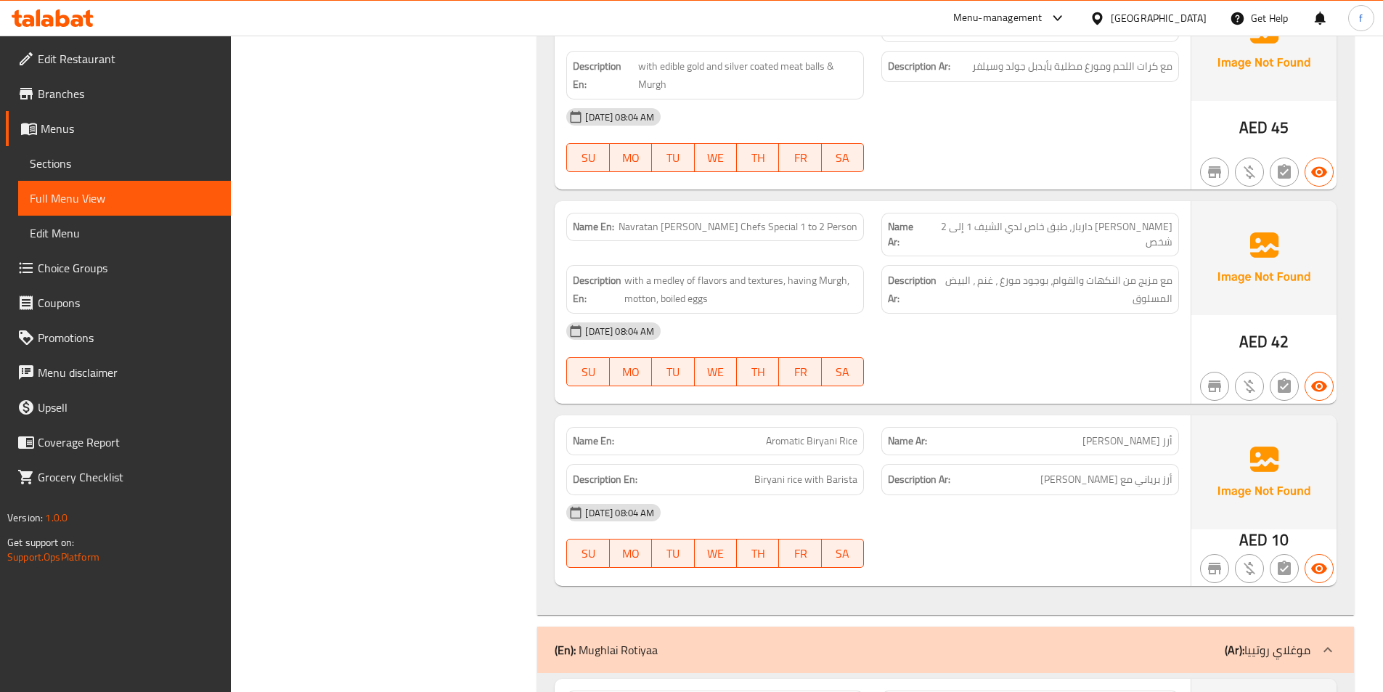
scroll to position [9441, 0]
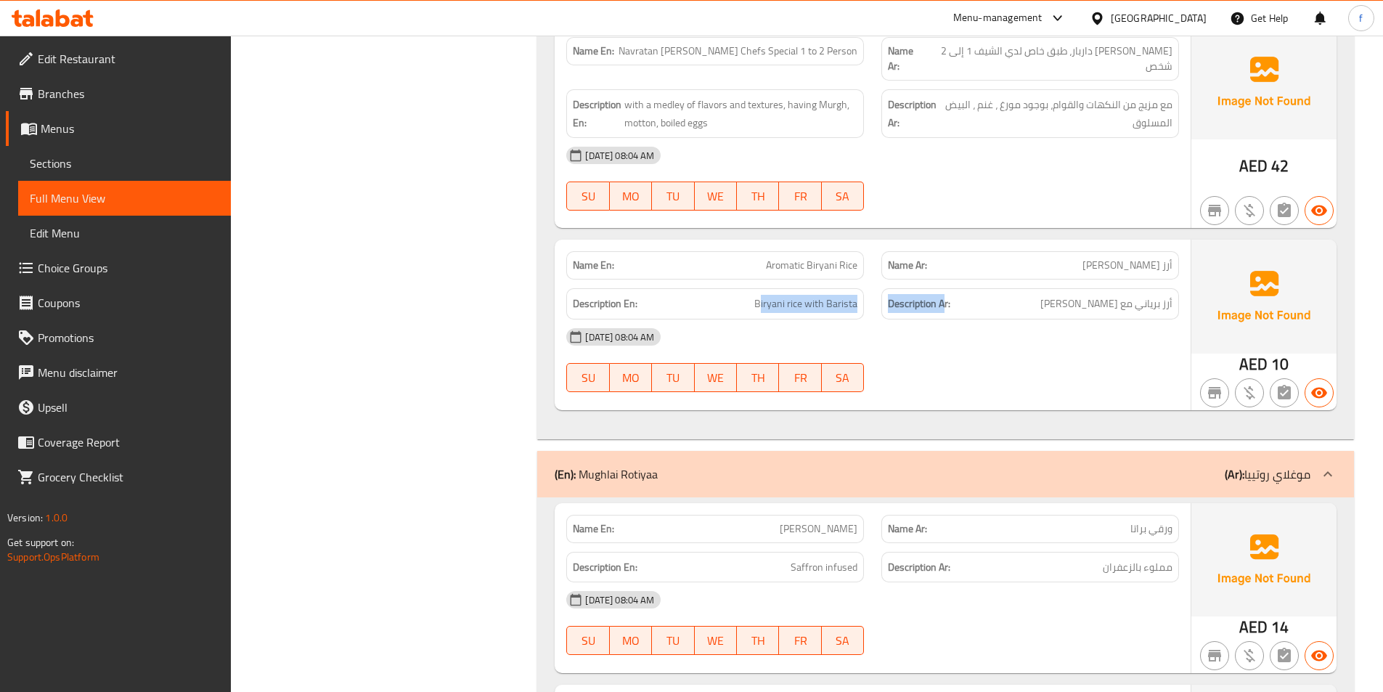
drag, startPoint x: 764, startPoint y: 267, endPoint x: 943, endPoint y: 267, distance: 179.4
drag, startPoint x: 977, startPoint y: 304, endPoint x: 1102, endPoint y: 294, distance: 125.3
drag, startPoint x: 1153, startPoint y: 271, endPoint x: 1020, endPoint y: 275, distance: 133.7
drag, startPoint x: 813, startPoint y: 269, endPoint x: 822, endPoint y: 269, distance: 8.7
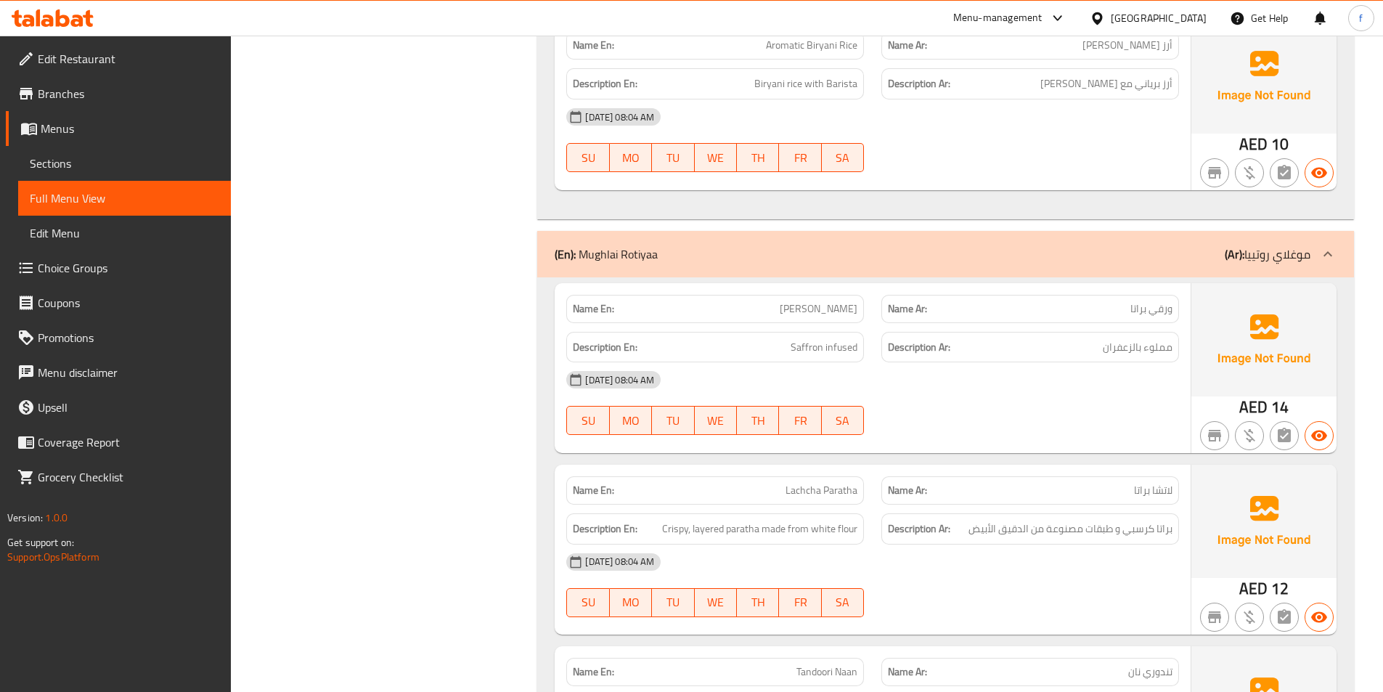
scroll to position [9731, 0]
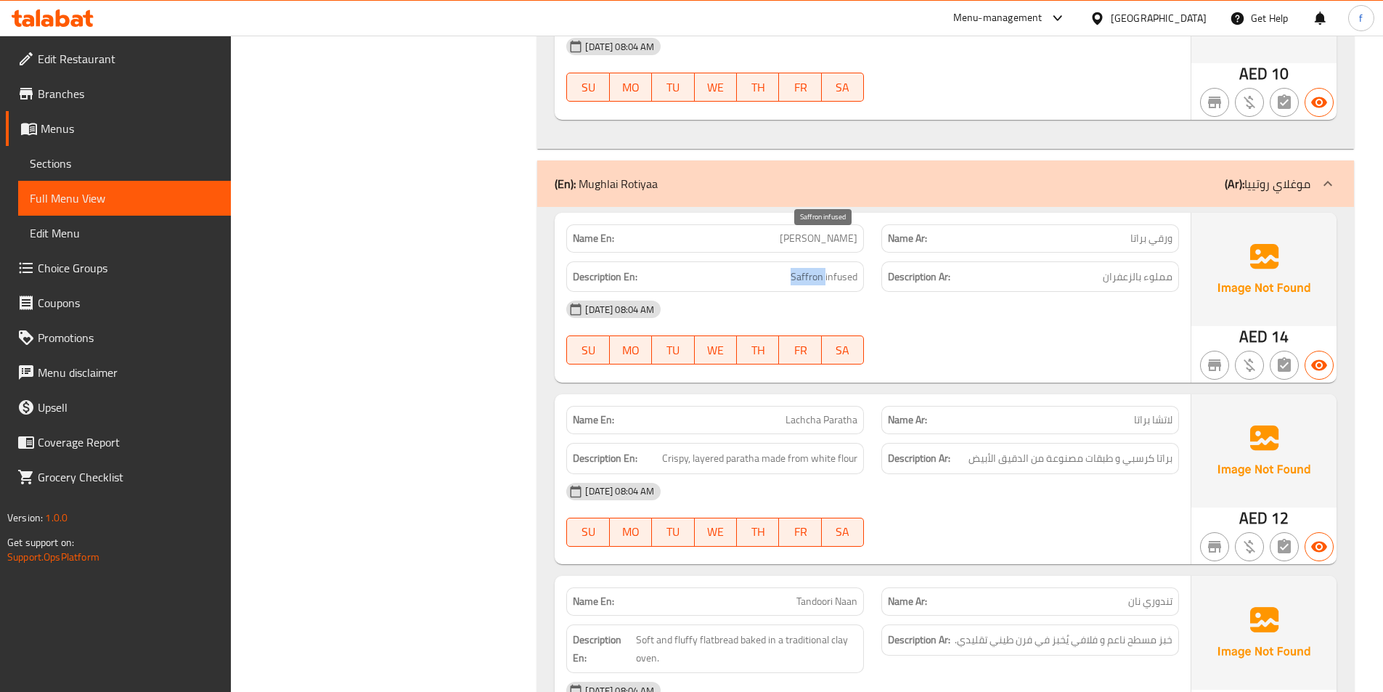
drag, startPoint x: 811, startPoint y: 239, endPoint x: 848, endPoint y: 241, distance: 37.1
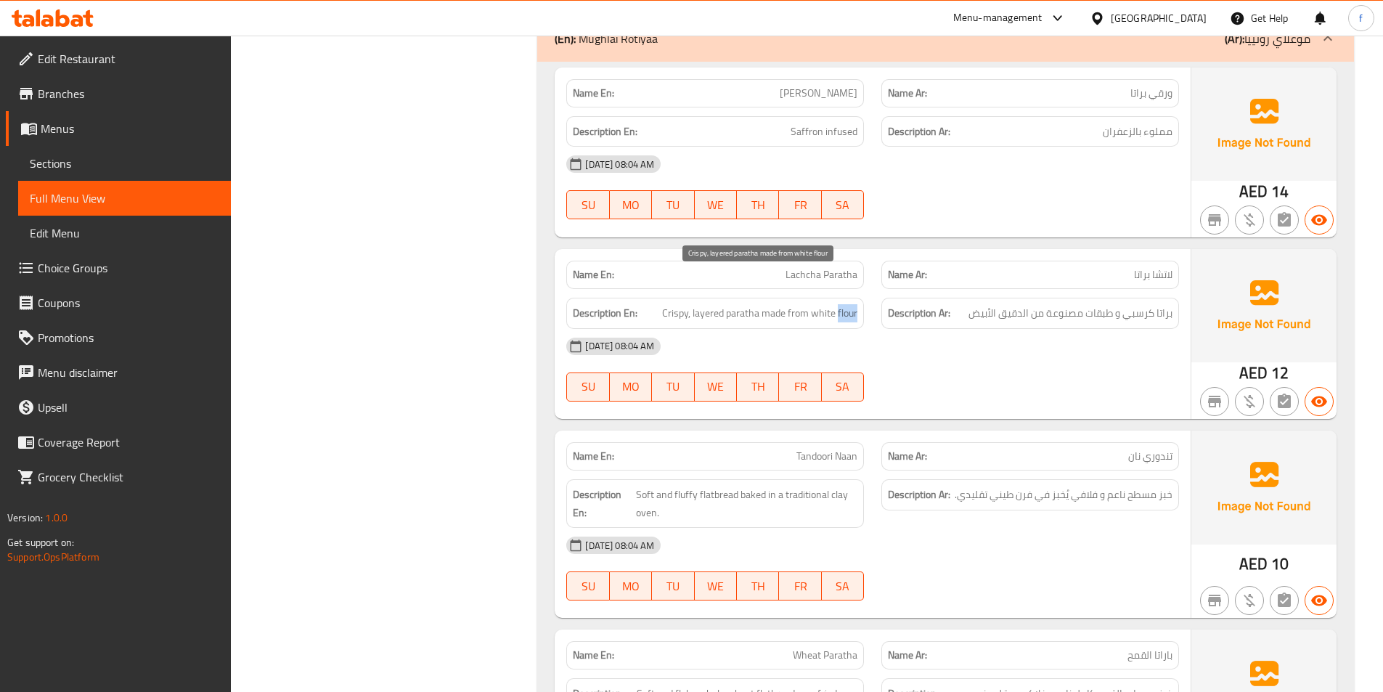
drag, startPoint x: 840, startPoint y: 278, endPoint x: 906, endPoint y: 280, distance: 65.4
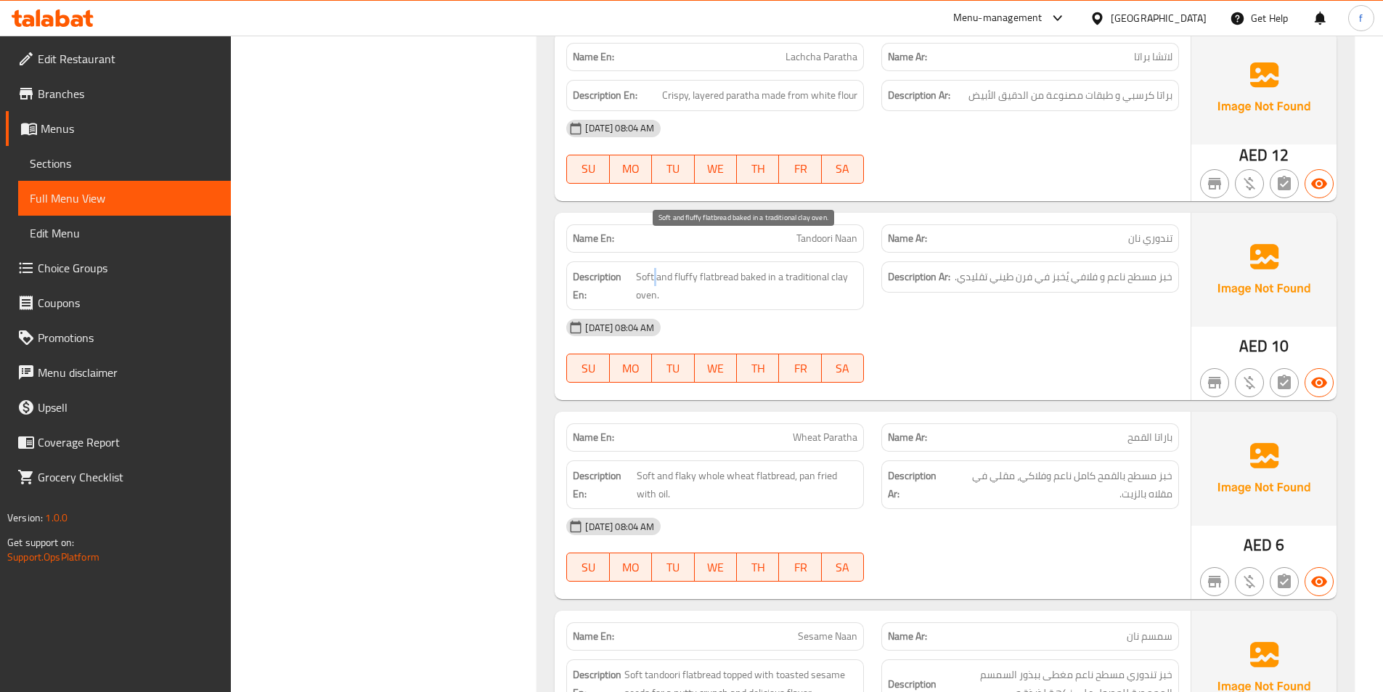
drag, startPoint x: 654, startPoint y: 244, endPoint x: 673, endPoint y: 247, distance: 19.8
drag, startPoint x: 751, startPoint y: 243, endPoint x: 765, endPoint y: 243, distance: 14.5
drag, startPoint x: 783, startPoint y: 245, endPoint x: 863, endPoint y: 271, distance: 83.8
drag, startPoint x: 976, startPoint y: 280, endPoint x: 1149, endPoint y: 305, distance: 174.6
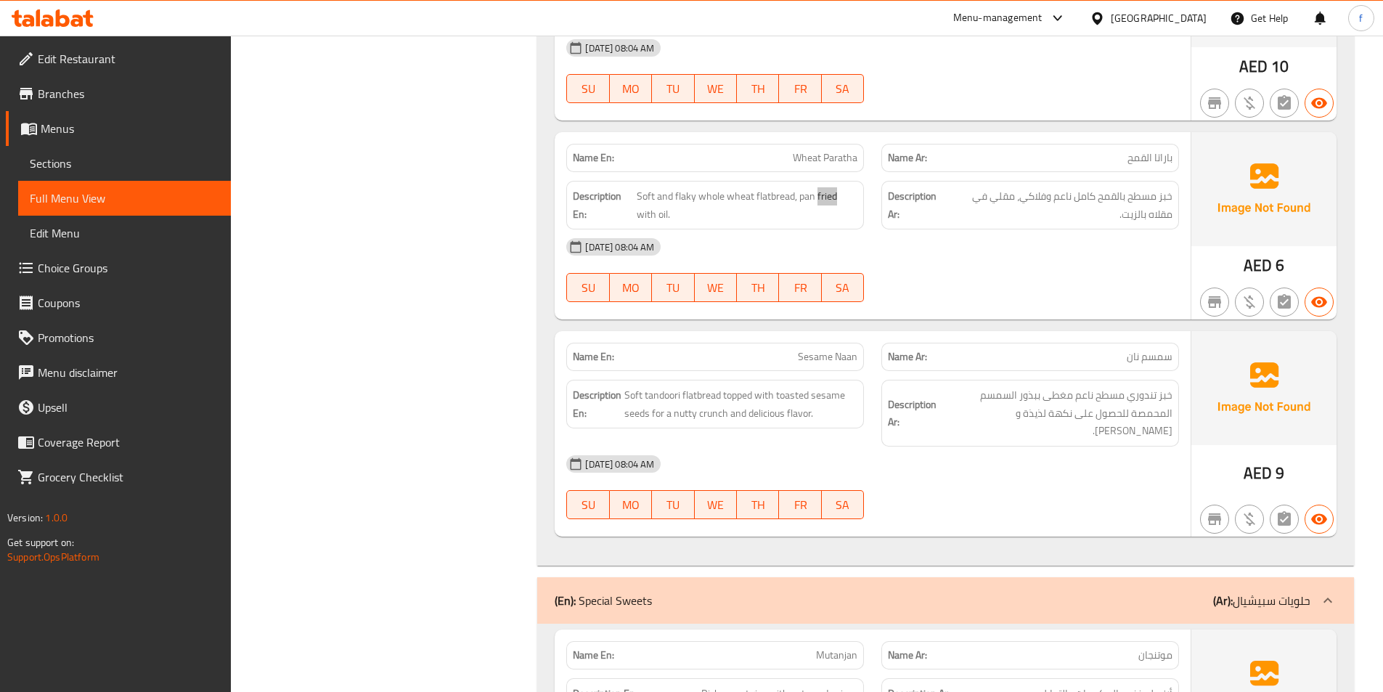
scroll to position [10530, 0]
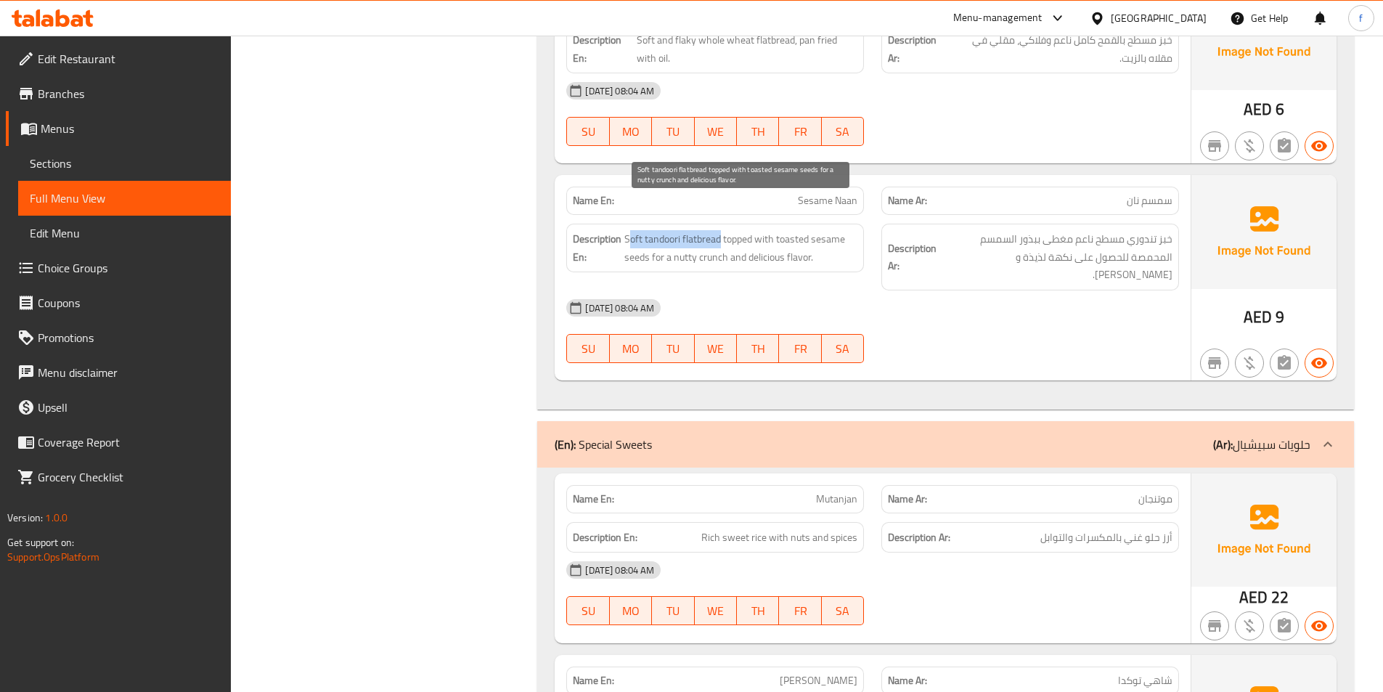
drag, startPoint x: 628, startPoint y: 207, endPoint x: 720, endPoint y: 206, distance: 91.5
drag, startPoint x: 784, startPoint y: 207, endPoint x: 833, endPoint y: 211, distance: 49.5
drag, startPoint x: 626, startPoint y: 227, endPoint x: 645, endPoint y: 229, distance: 19.0
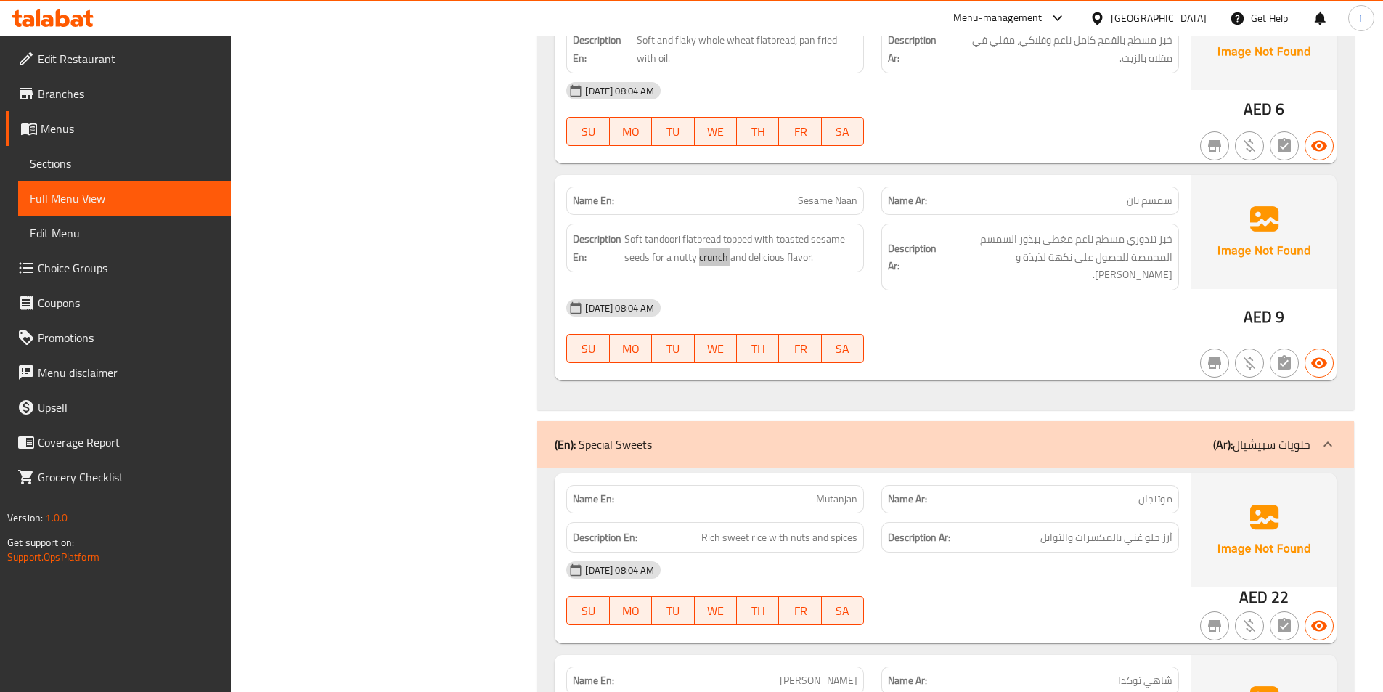
scroll to position [10820, 0]
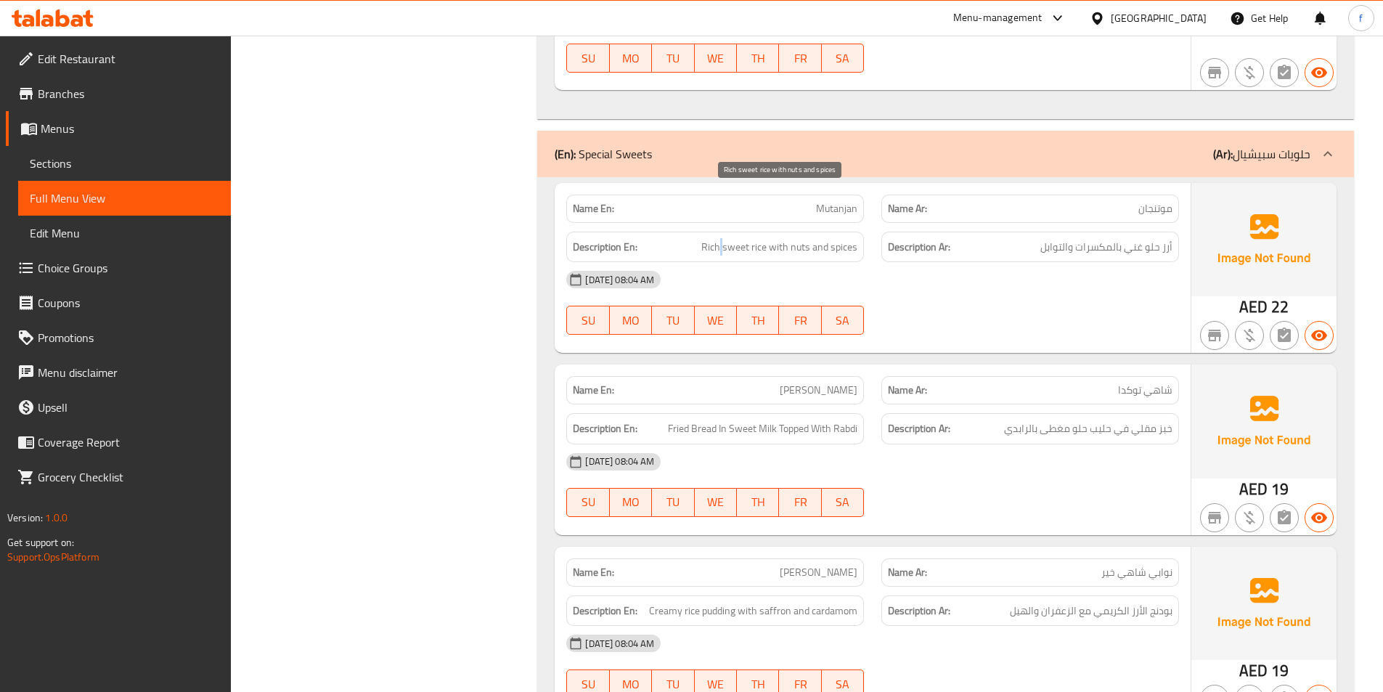
drag, startPoint x: 723, startPoint y: 200, endPoint x: 780, endPoint y: 199, distance: 56.7
drag, startPoint x: 800, startPoint y: 196, endPoint x: 849, endPoint y: 196, distance: 49.4
drag, startPoint x: 849, startPoint y: 196, endPoint x: 1263, endPoint y: 255, distance: 418.1
drag, startPoint x: 853, startPoint y: 373, endPoint x: 922, endPoint y: 389, distance: 70.8
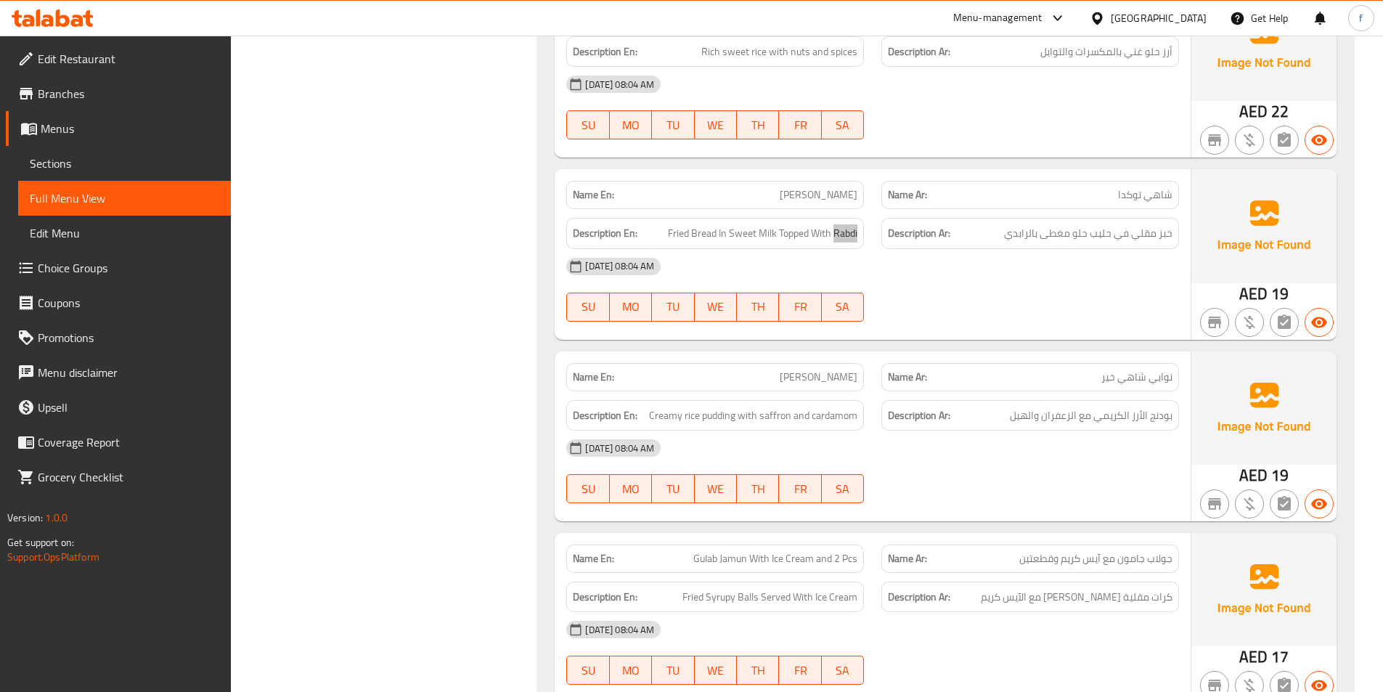
scroll to position [11038, 0]
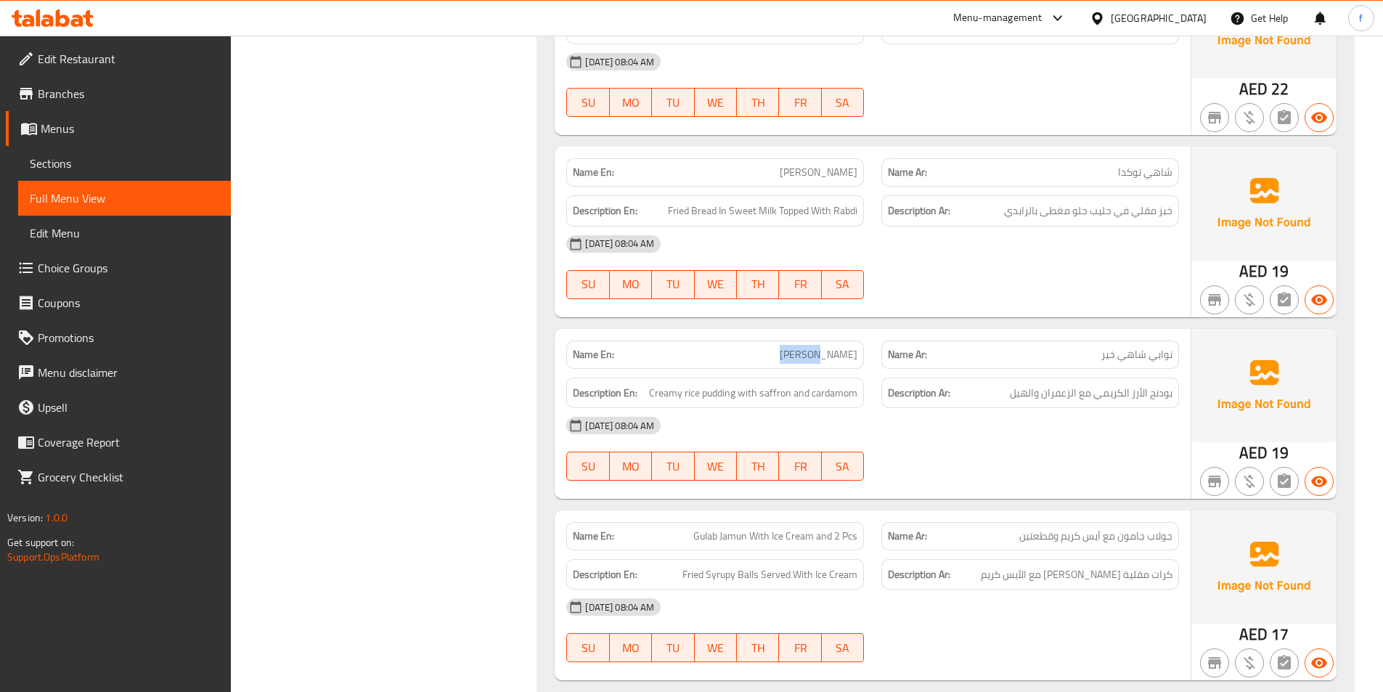
drag, startPoint x: 784, startPoint y: 301, endPoint x: 827, endPoint y: 304, distance: 42.9
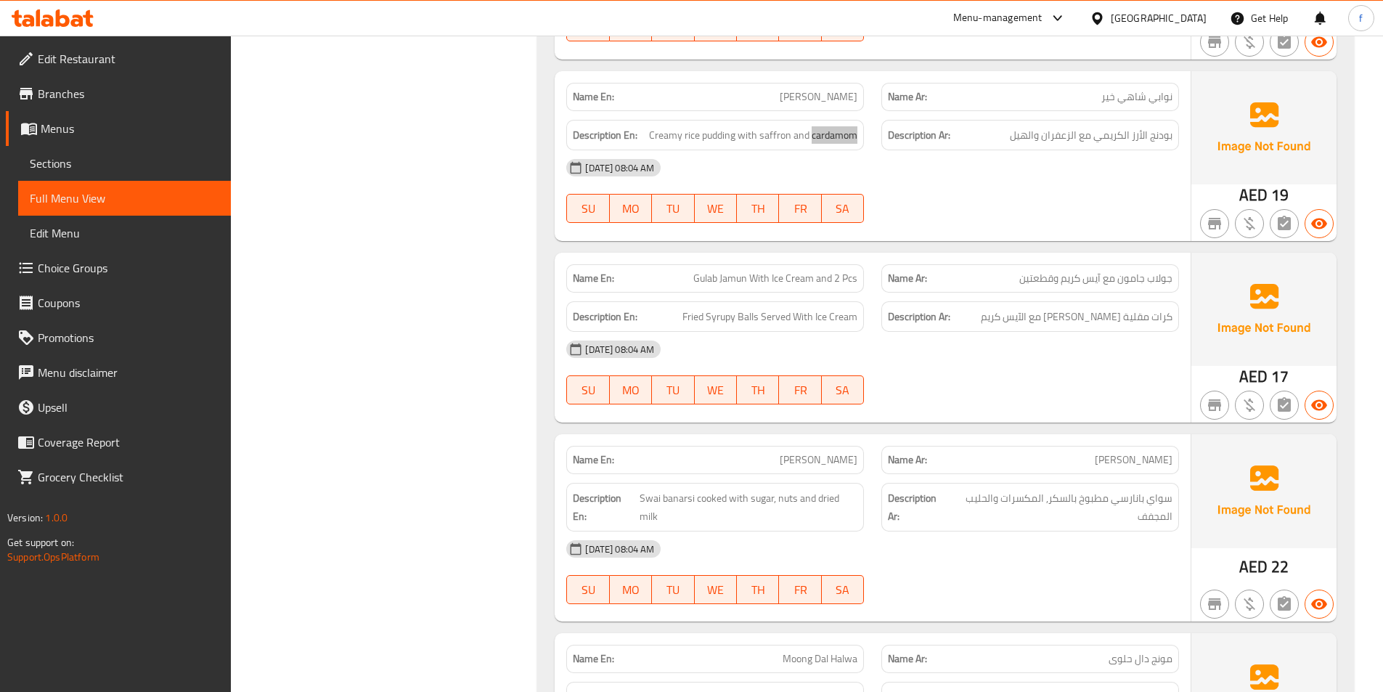
scroll to position [11329, 0]
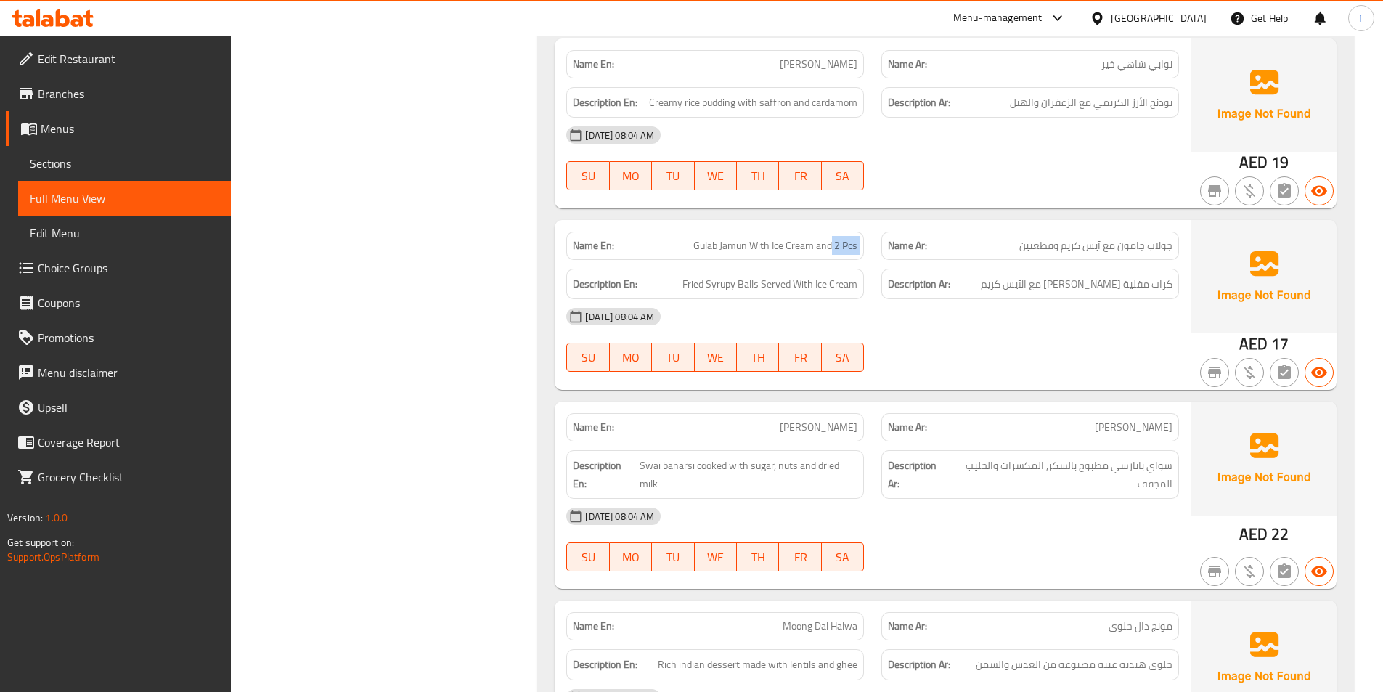
drag, startPoint x: 832, startPoint y: 195, endPoint x: 886, endPoint y: 196, distance: 53.8
drag, startPoint x: 927, startPoint y: 222, endPoint x: 937, endPoint y: 223, distance: 9.5
drag, startPoint x: 712, startPoint y: 233, endPoint x: 762, endPoint y: 234, distance: 49.4
drag, startPoint x: 821, startPoint y: 234, endPoint x: 855, endPoint y: 232, distance: 34.2
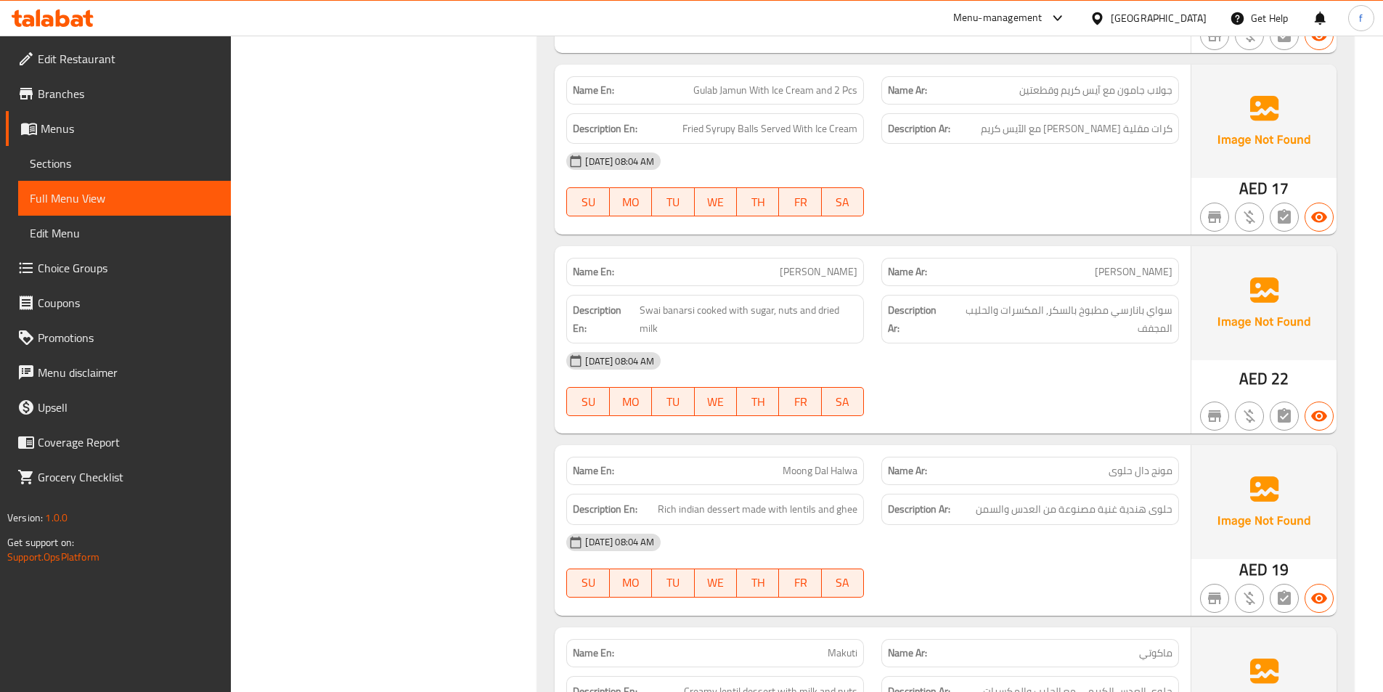
scroll to position [11547, 0]
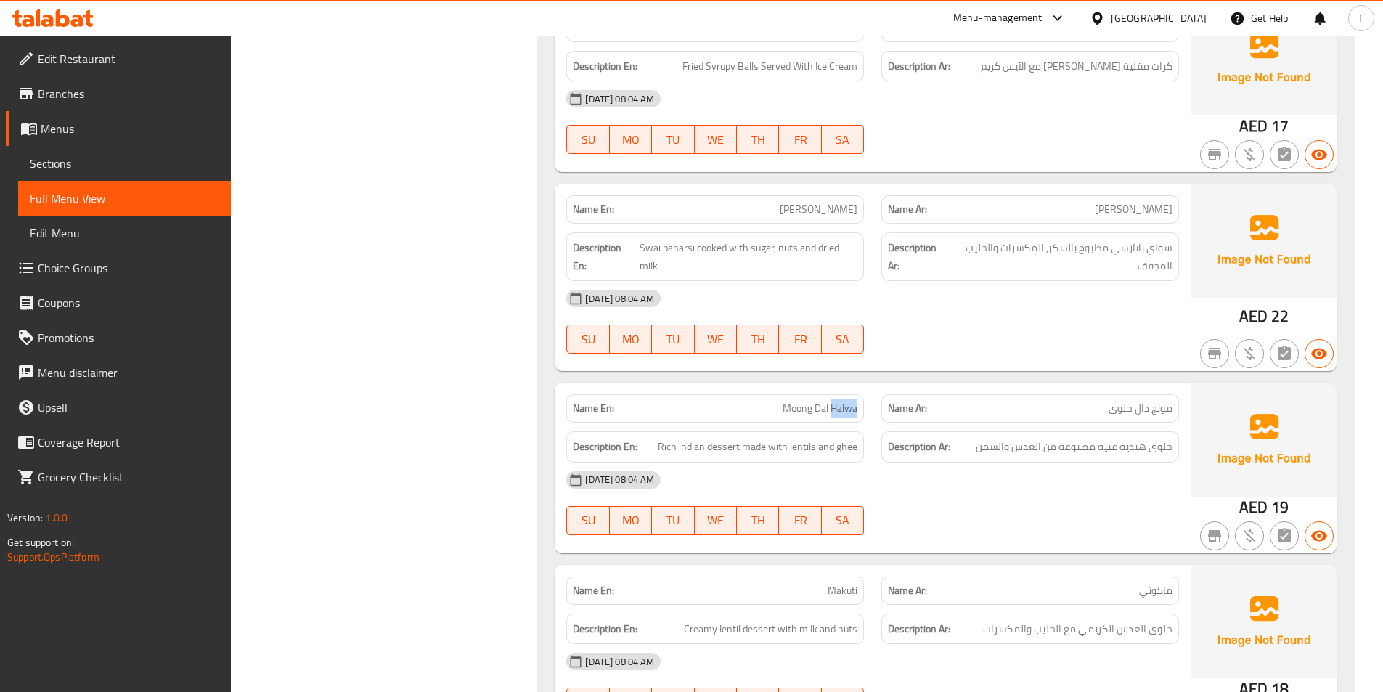
drag, startPoint x: 836, startPoint y: 354, endPoint x: 810, endPoint y: 376, distance: 34.0
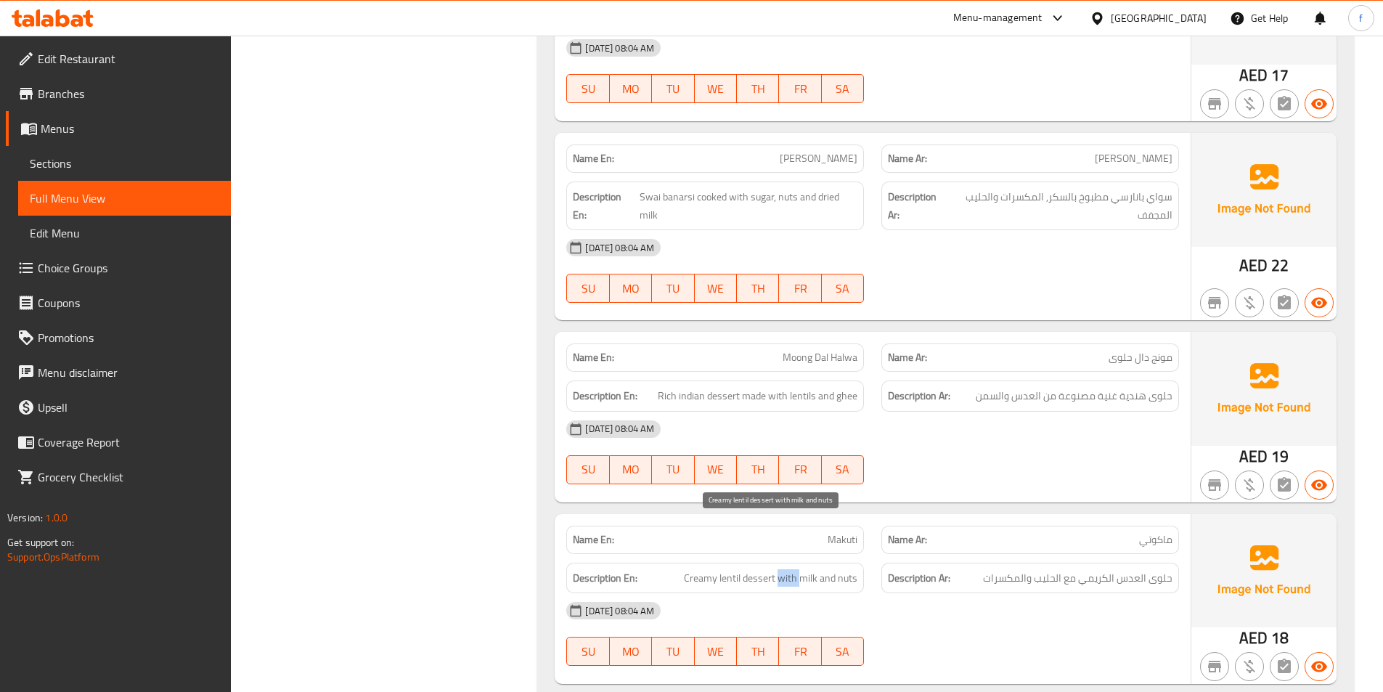
drag, startPoint x: 779, startPoint y: 529, endPoint x: 816, endPoint y: 525, distance: 36.6
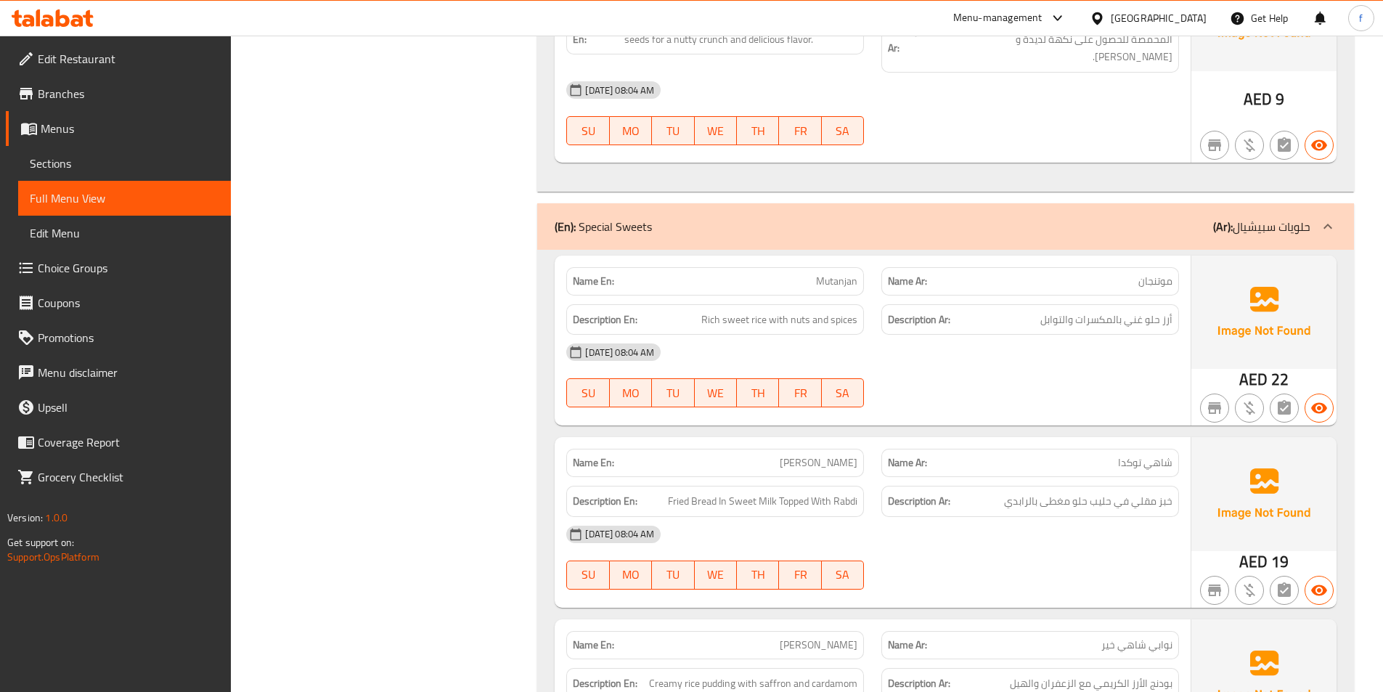
scroll to position [10508, 0]
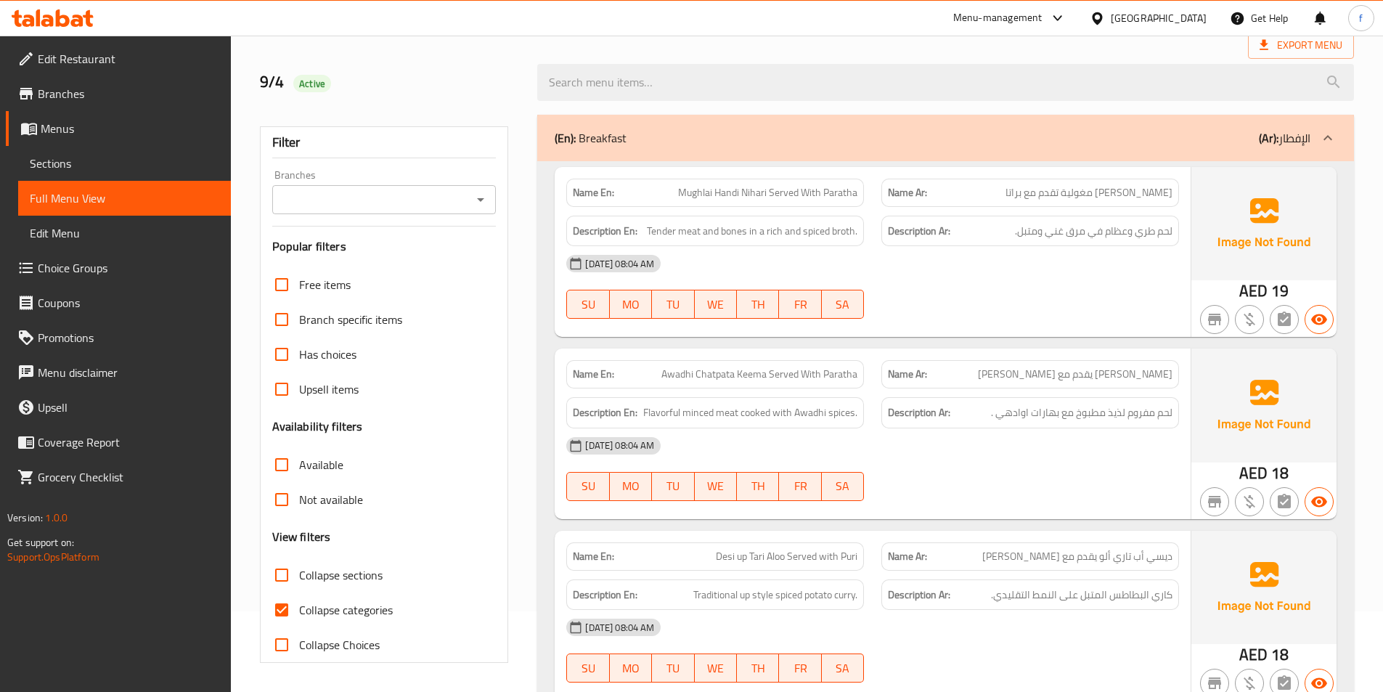
scroll to position [371, 0]
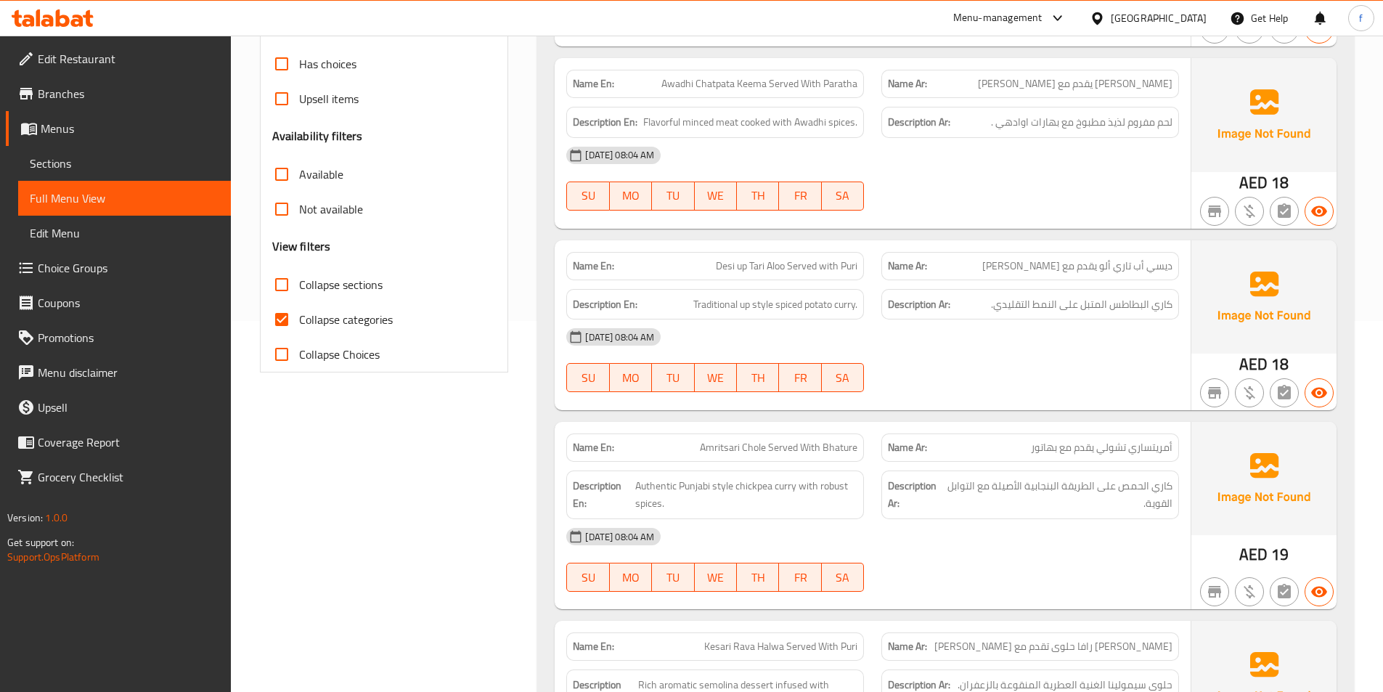
click at [286, 321] on input "Collapse categories" at bounding box center [281, 319] width 35 height 35
checkbox input "false"
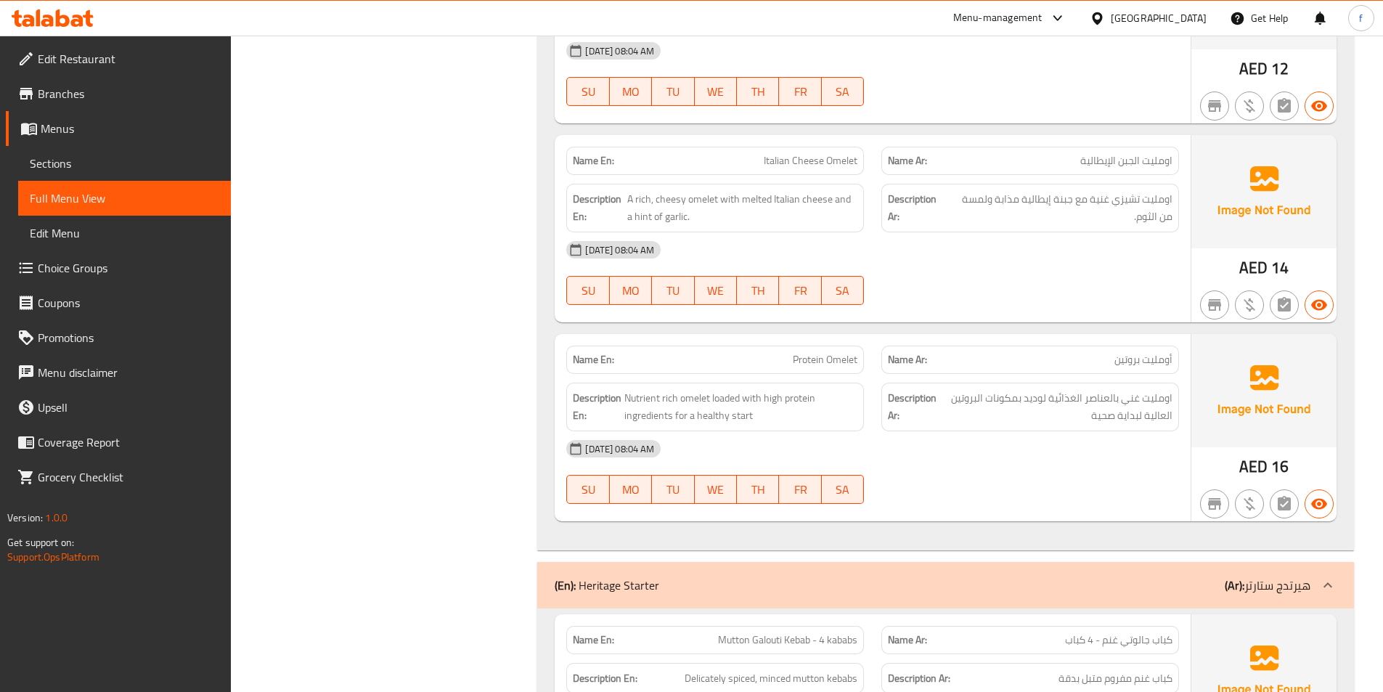
scroll to position [0, 0]
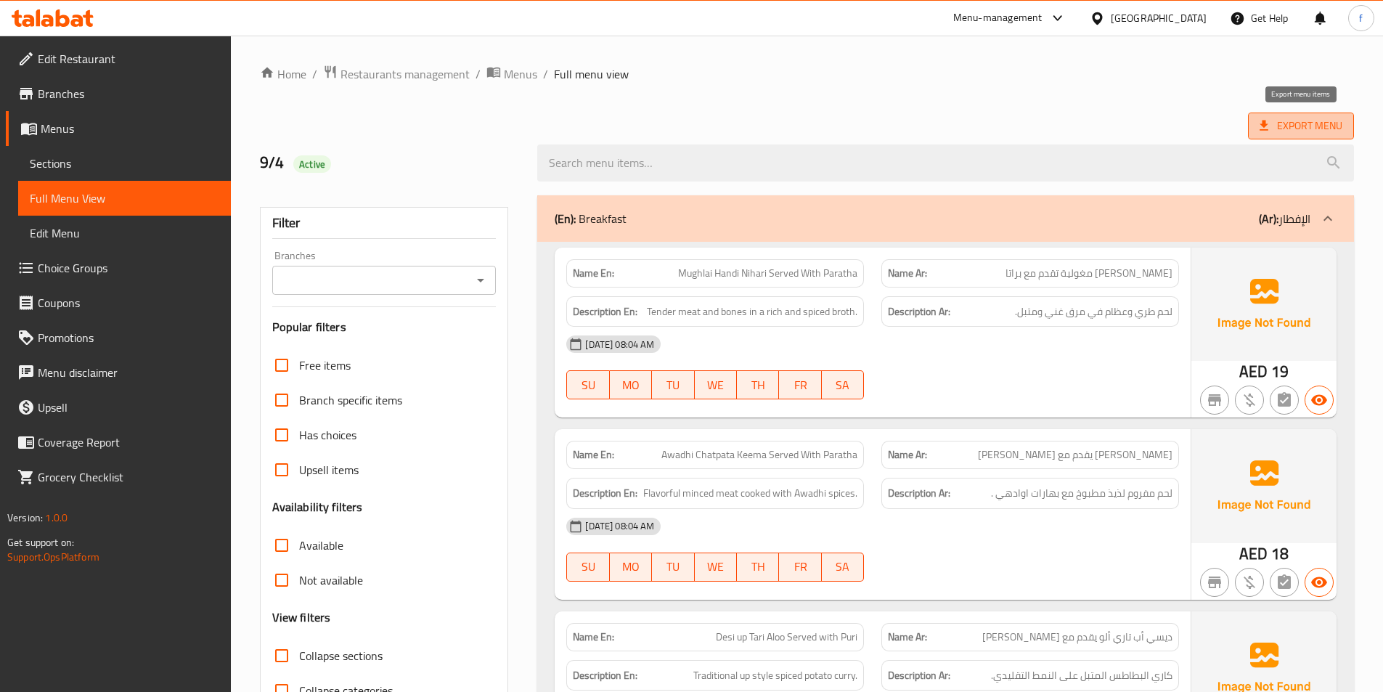
click at [1330, 120] on span "Export Menu" at bounding box center [1301, 126] width 83 height 18
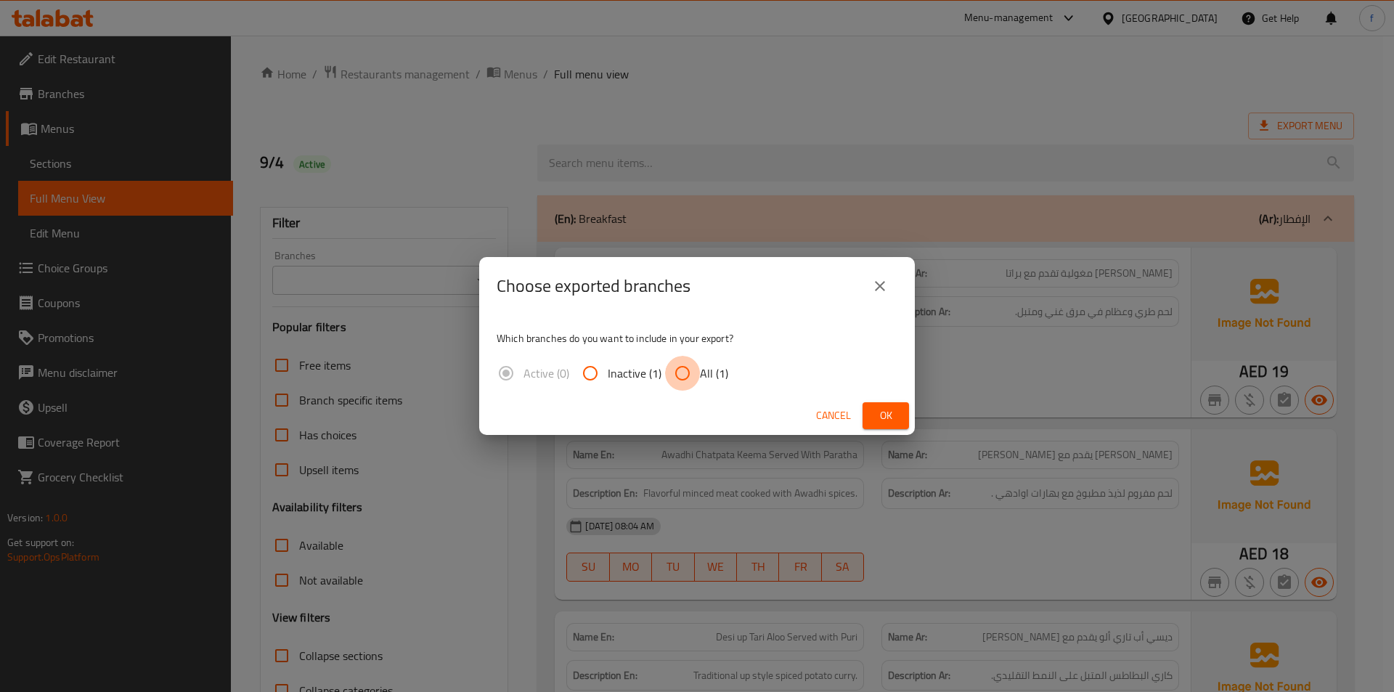
click at [684, 372] on input "All (1)" at bounding box center [682, 373] width 35 height 35
radio input "true"
click at [883, 415] on span "Ok" at bounding box center [885, 416] width 23 height 18
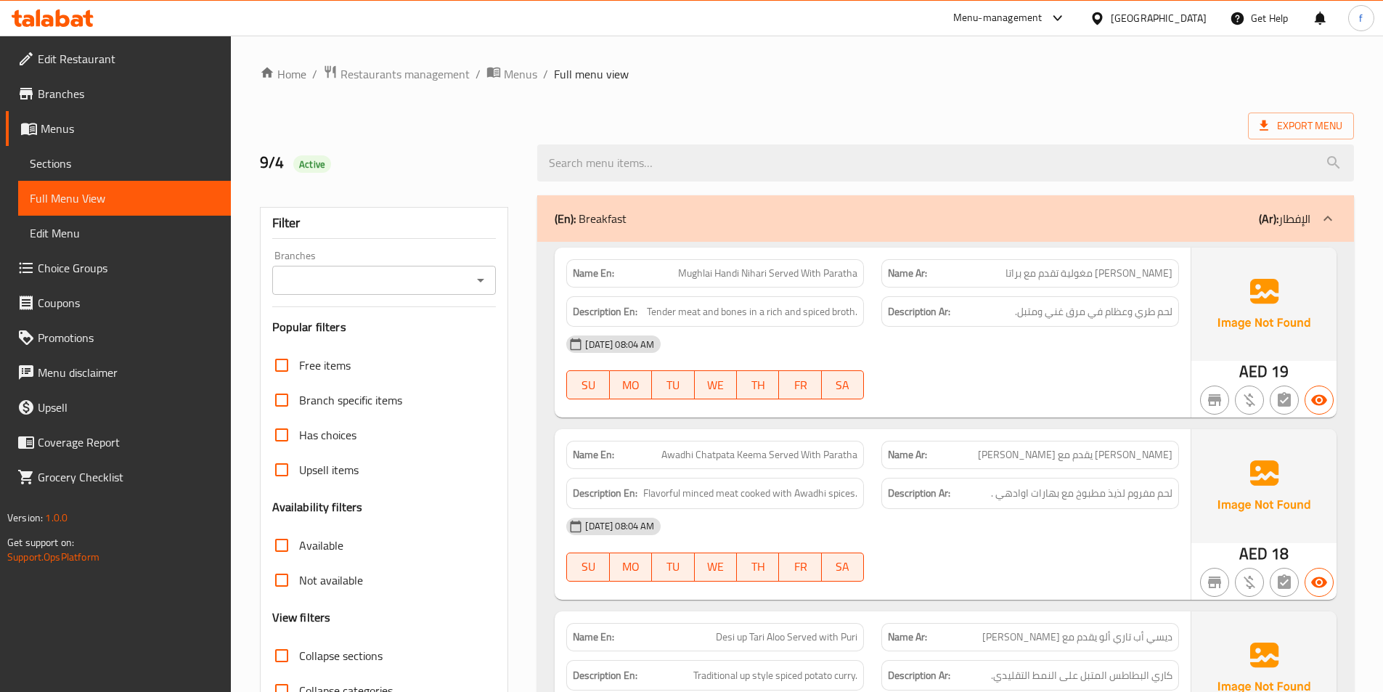
click at [813, 117] on div "Export Menu" at bounding box center [807, 126] width 1094 height 27
